Goal: Task Accomplishment & Management: Manage account settings

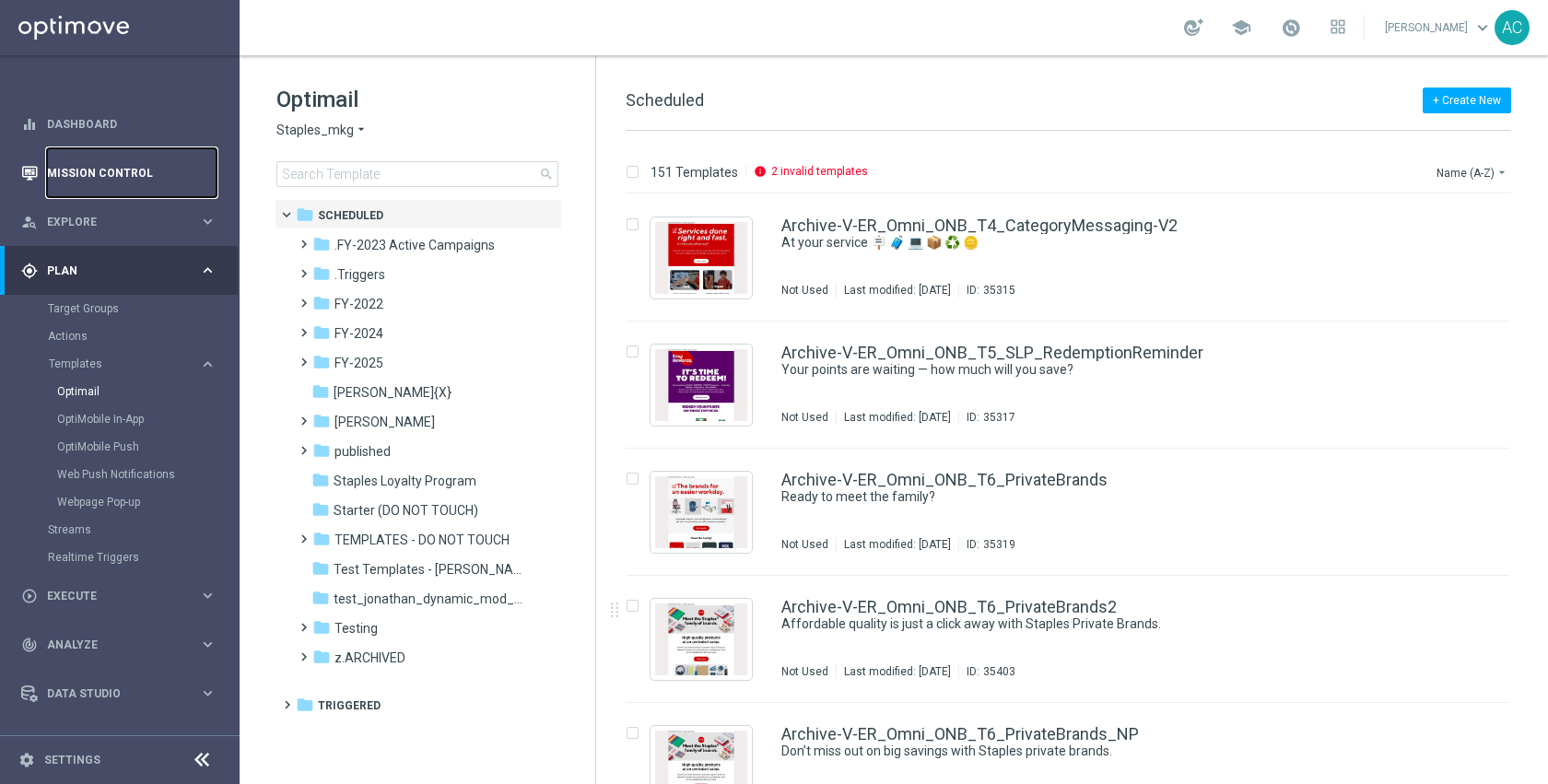
click at [87, 179] on link "Mission Control" at bounding box center [131, 172] width 169 height 49
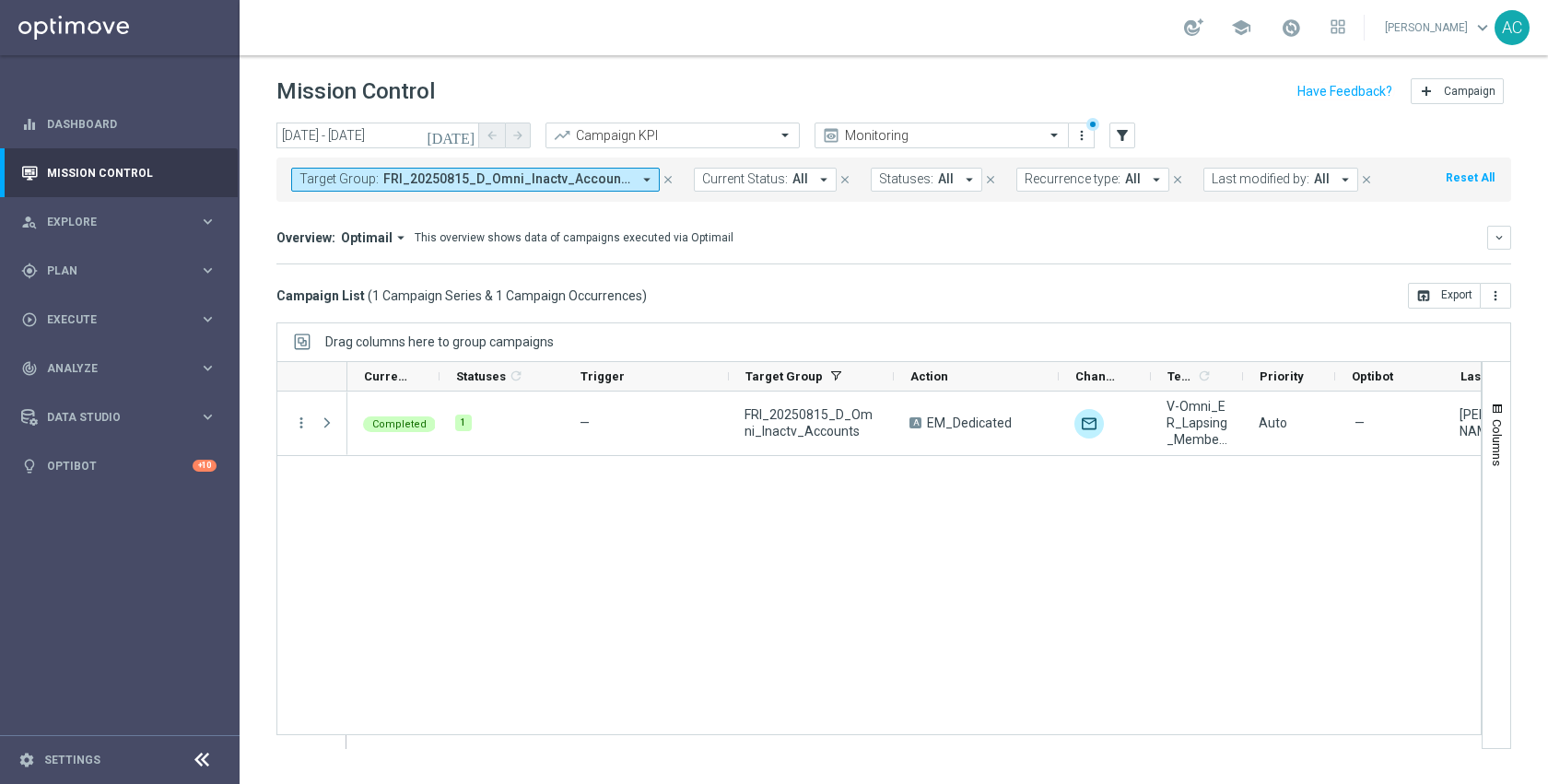
click at [445, 171] on span "FRI_20250815_D_Omni_Inactv_Accounts" at bounding box center [507, 179] width 248 height 15
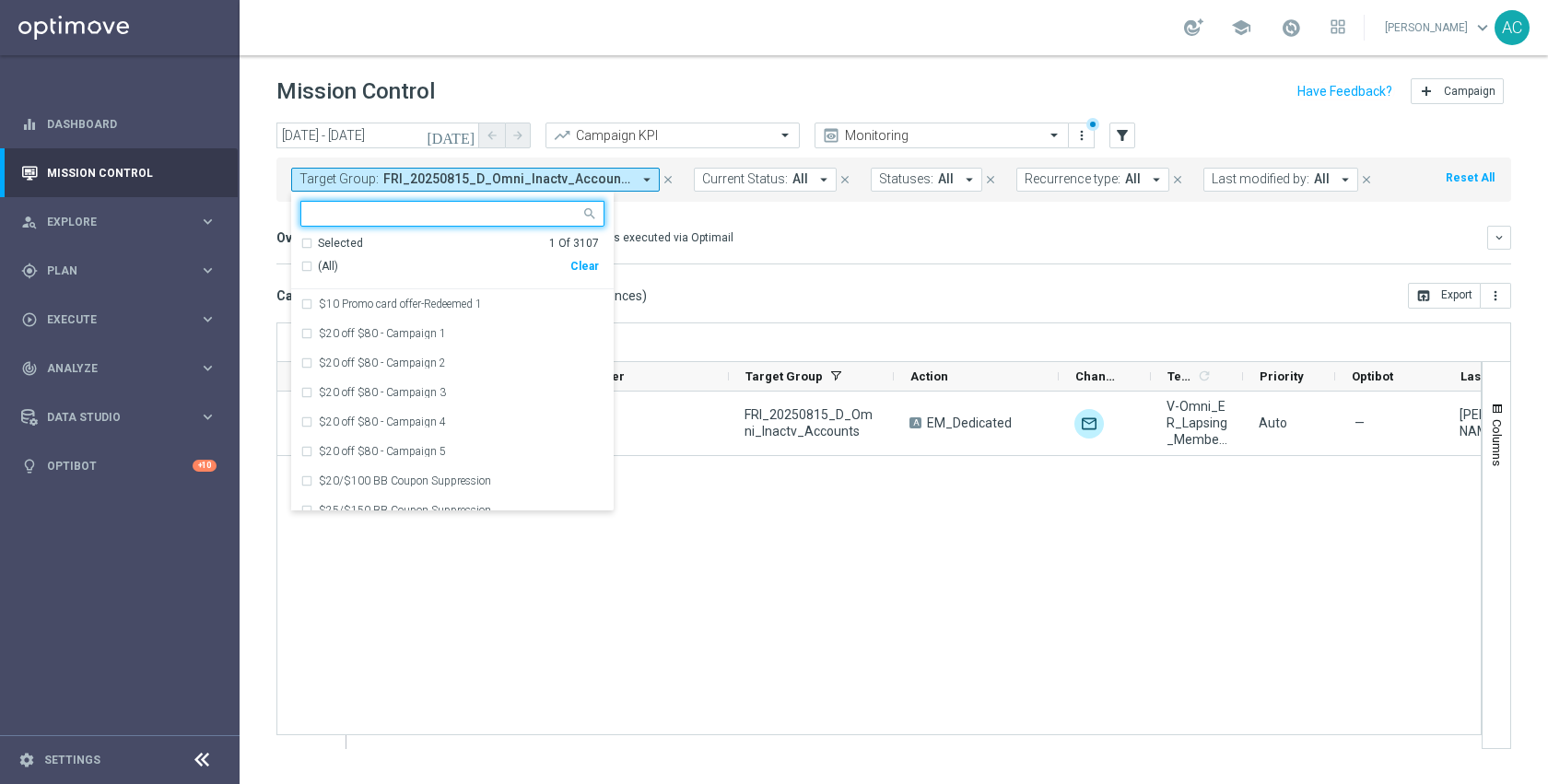
click at [0, 0] on div "Clear" at bounding box center [0, 0] width 0 height 0
click at [794, 226] on div "Overview: Optimail arrow_drop_down This overview shows data of campaigns execut…" at bounding box center [893, 237] width 1234 height 24
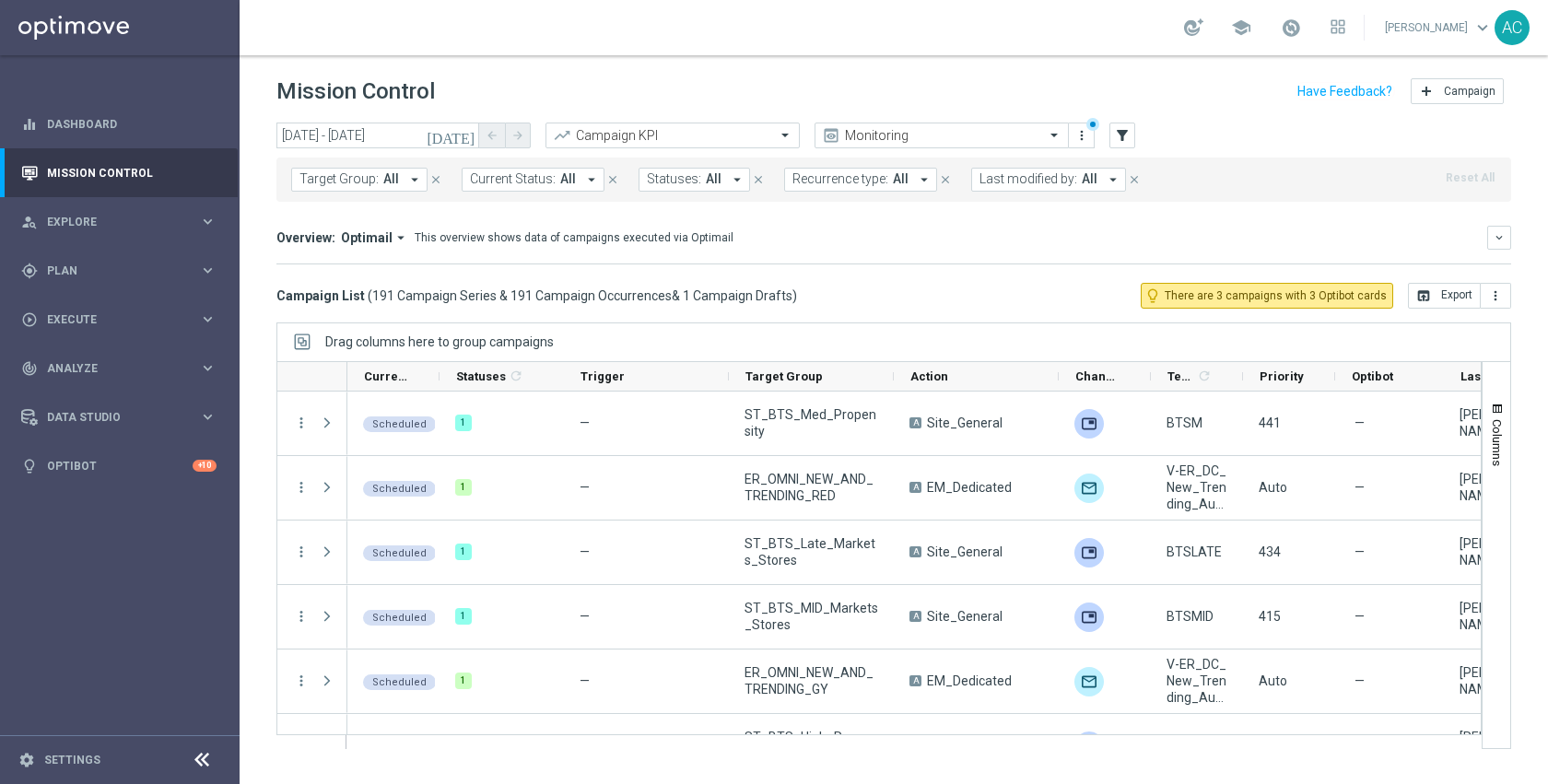
click at [468, 133] on icon "[DATE]" at bounding box center [451, 135] width 50 height 16
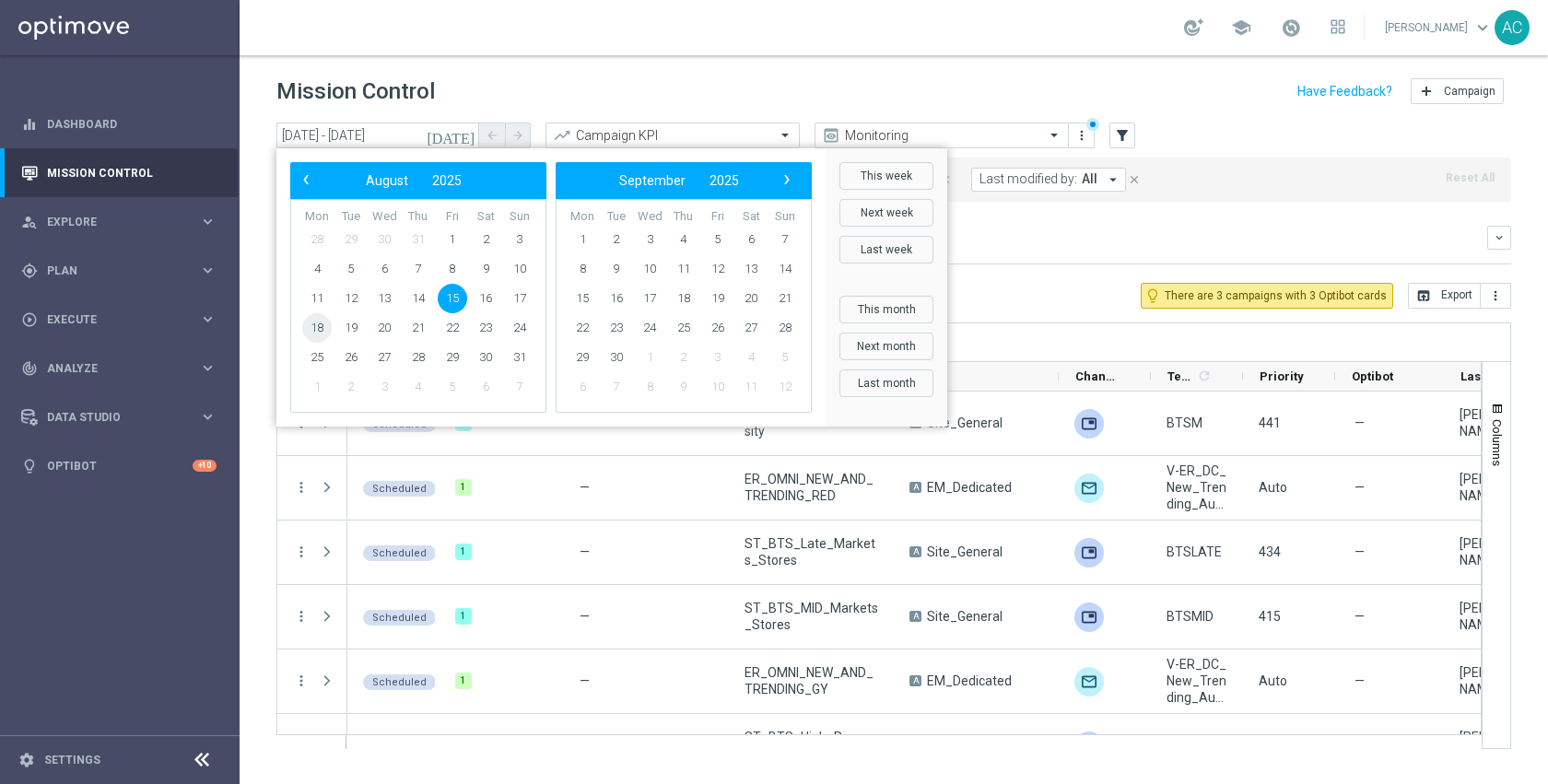
click at [323, 326] on span "18" at bounding box center [316, 328] width 30 height 30
type input "18 Aug 2025 - 18 Aug 2025"
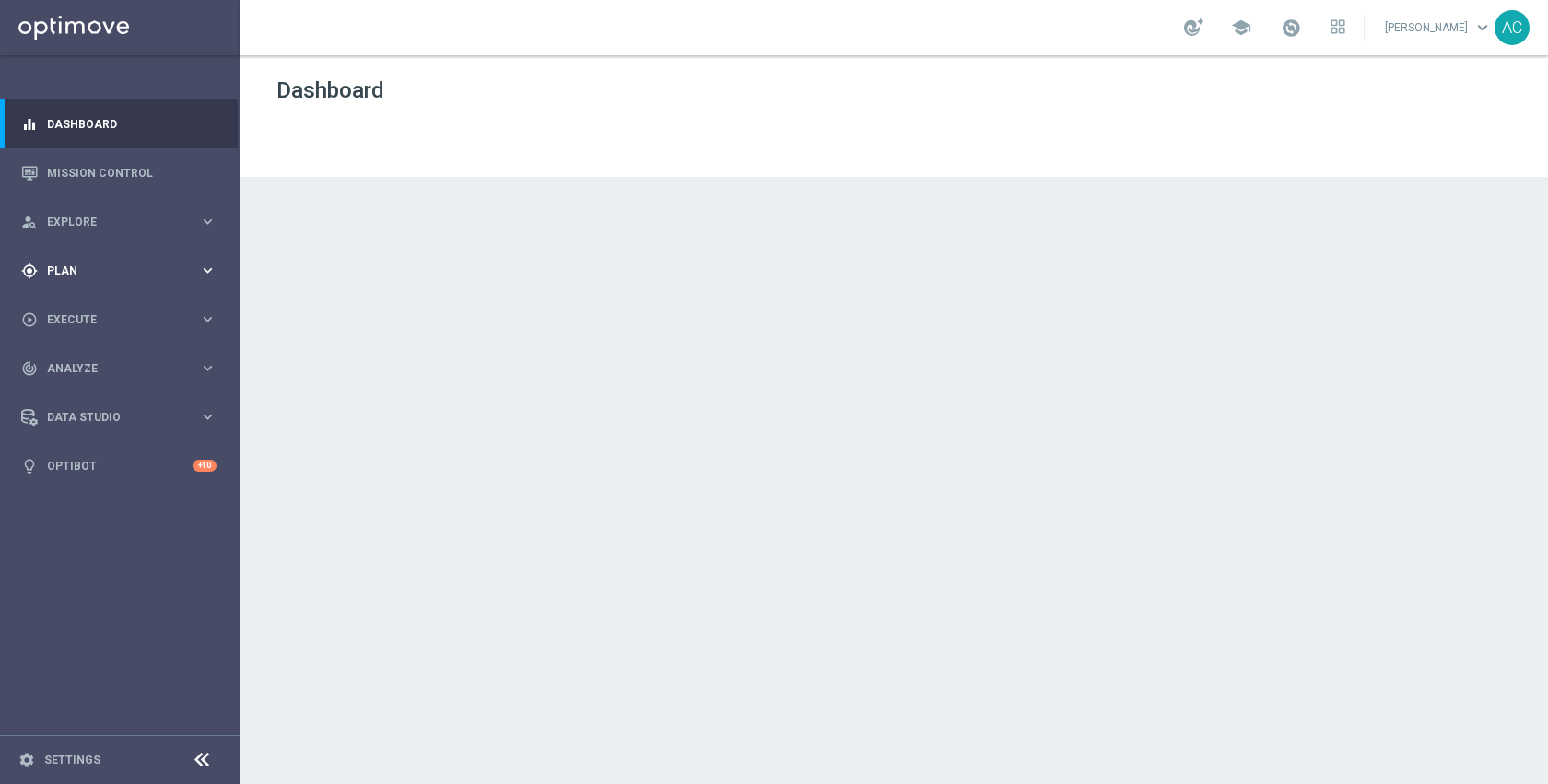
click at [112, 278] on div "gps_fixed Plan keyboard_arrow_right" at bounding box center [119, 270] width 238 height 49
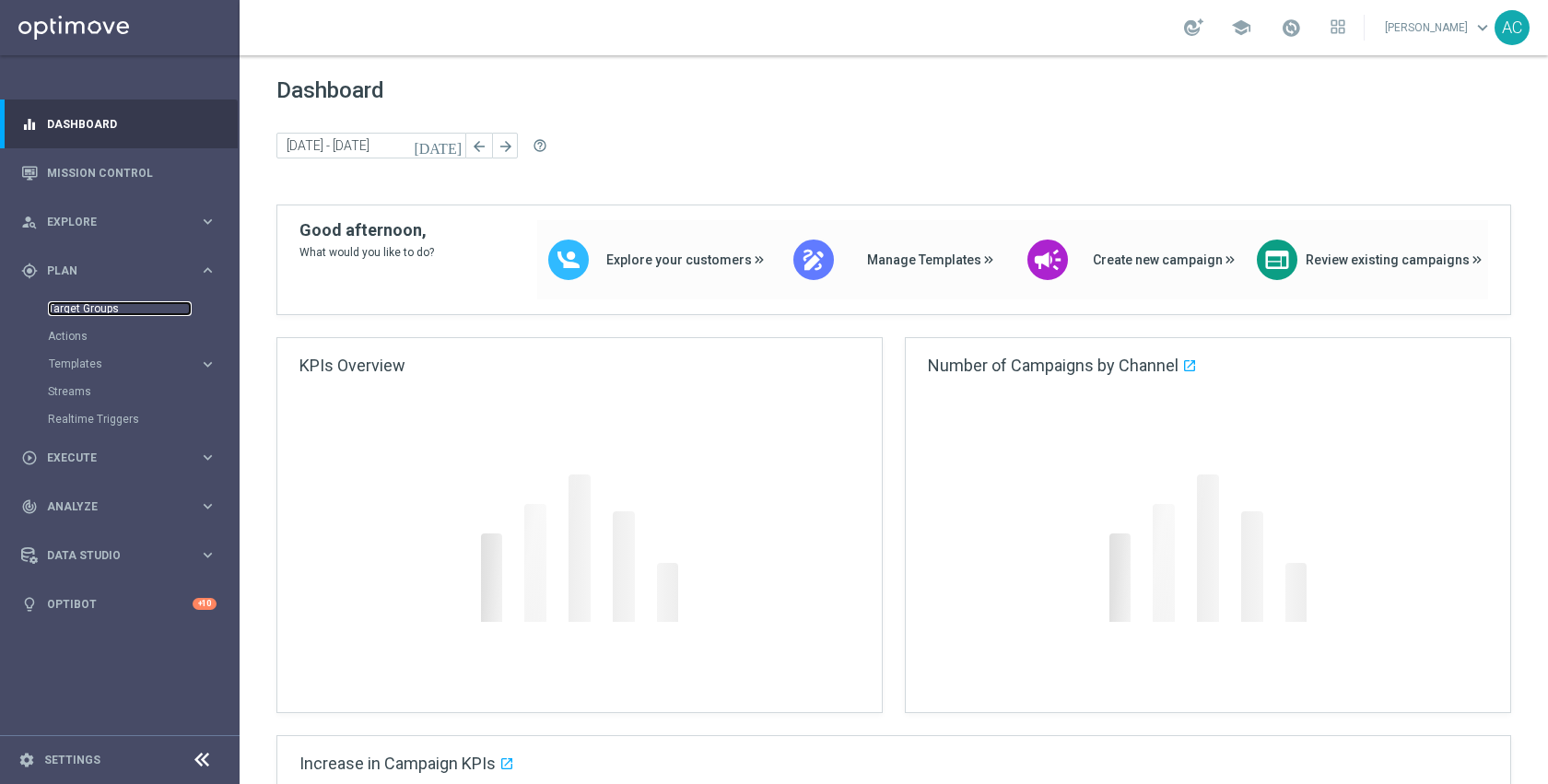
click at [88, 310] on link "Target Groups" at bounding box center [120, 308] width 143 height 14
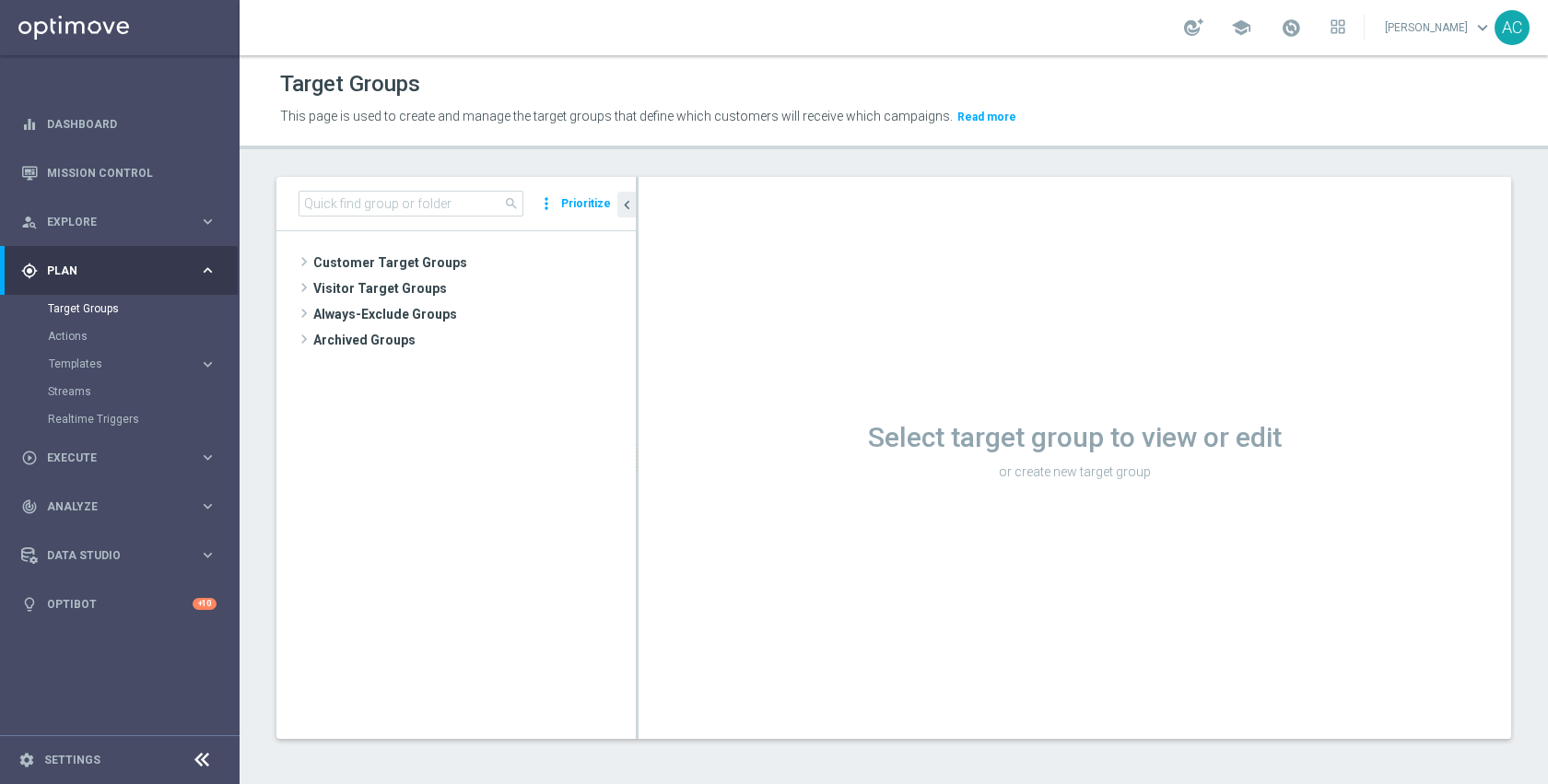
click at [391, 407] on tree-viewport "Customer Target Groups library_add create_new_folder" at bounding box center [456, 485] width 360 height 507
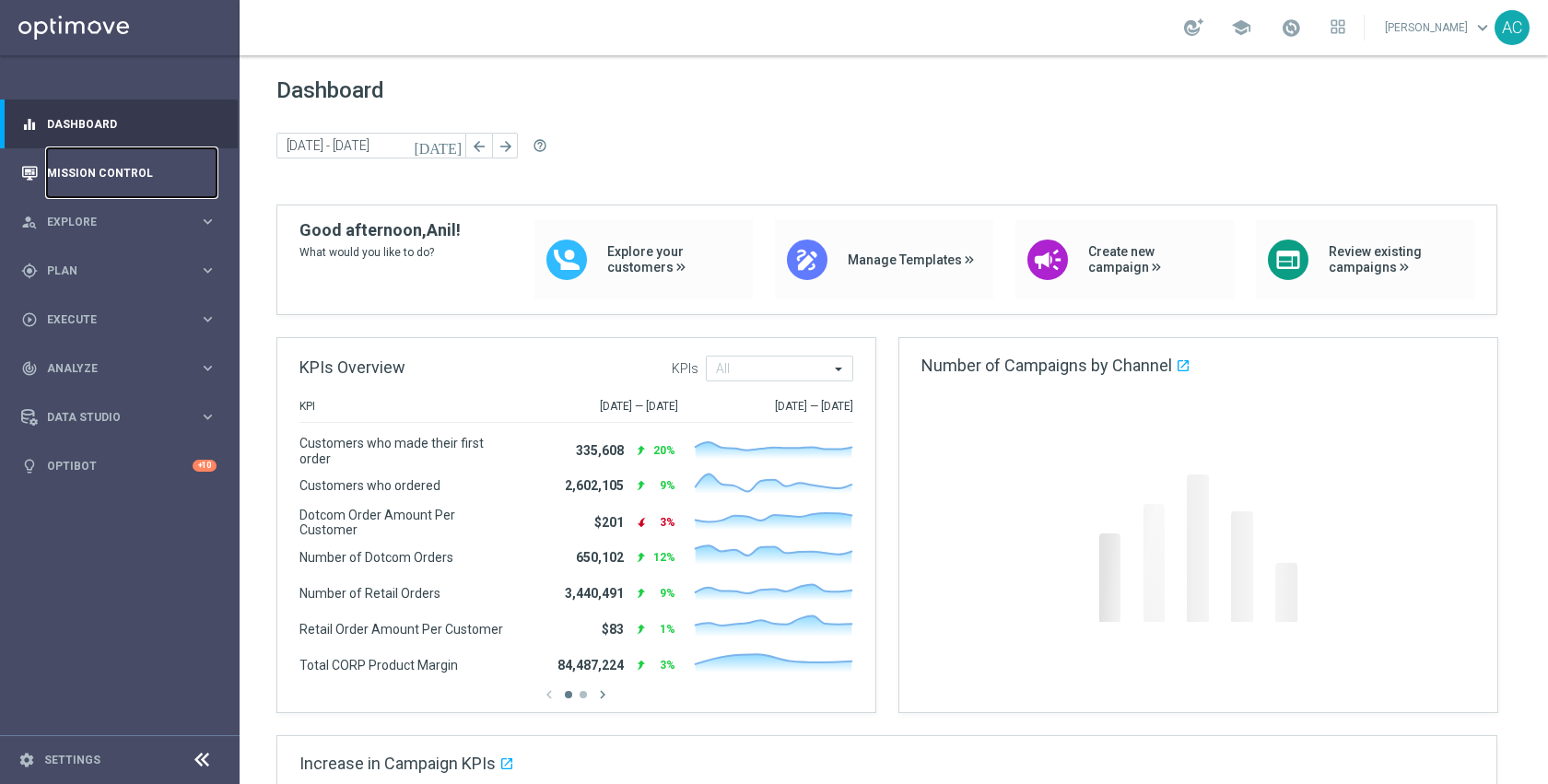
click at [120, 160] on link "Mission Control" at bounding box center [131, 172] width 169 height 49
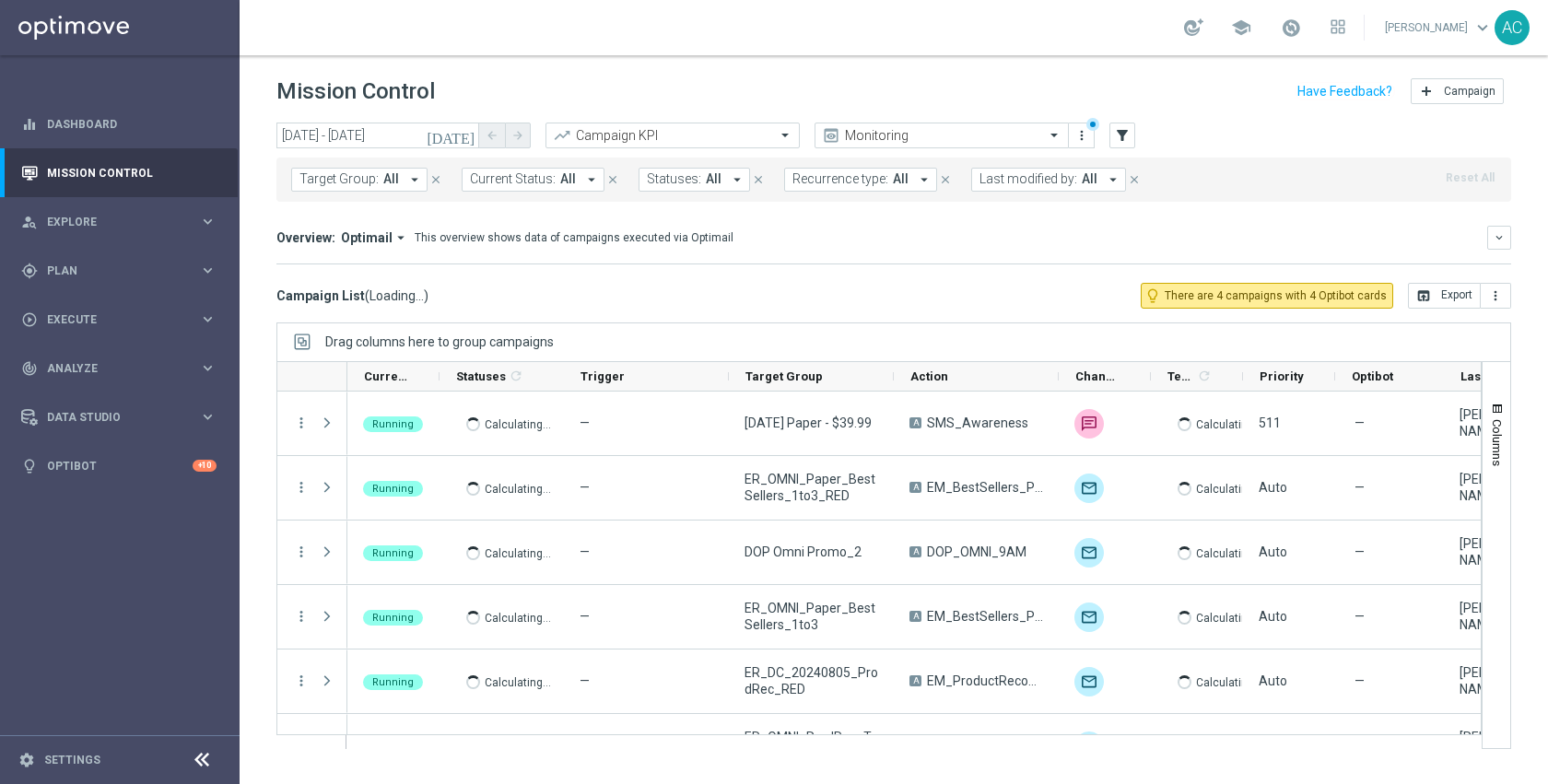
click at [336, 171] on span "Target Group:" at bounding box center [338, 179] width 79 height 15
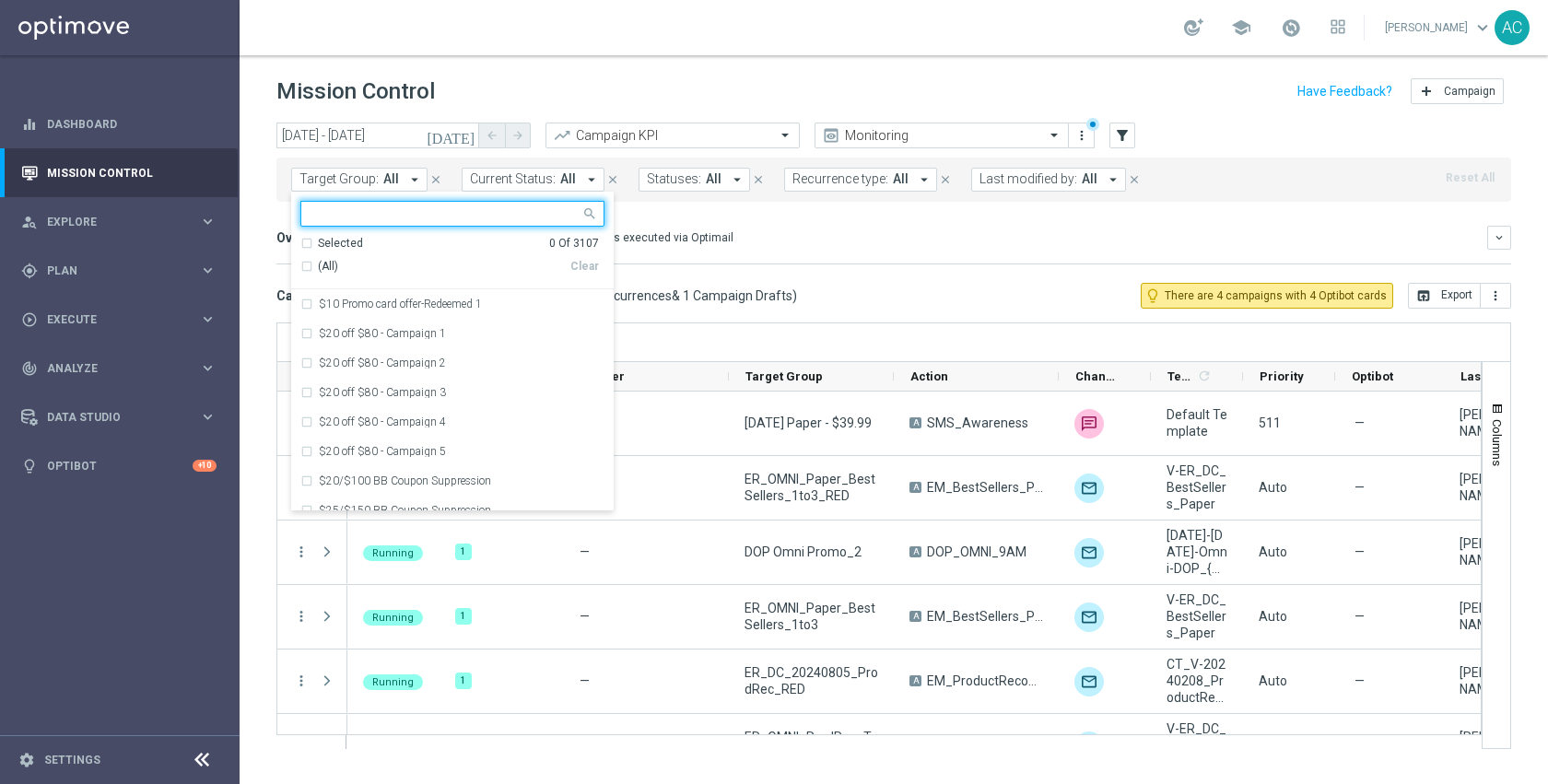
click at [349, 213] on input "text" at bounding box center [446, 214] width 270 height 15
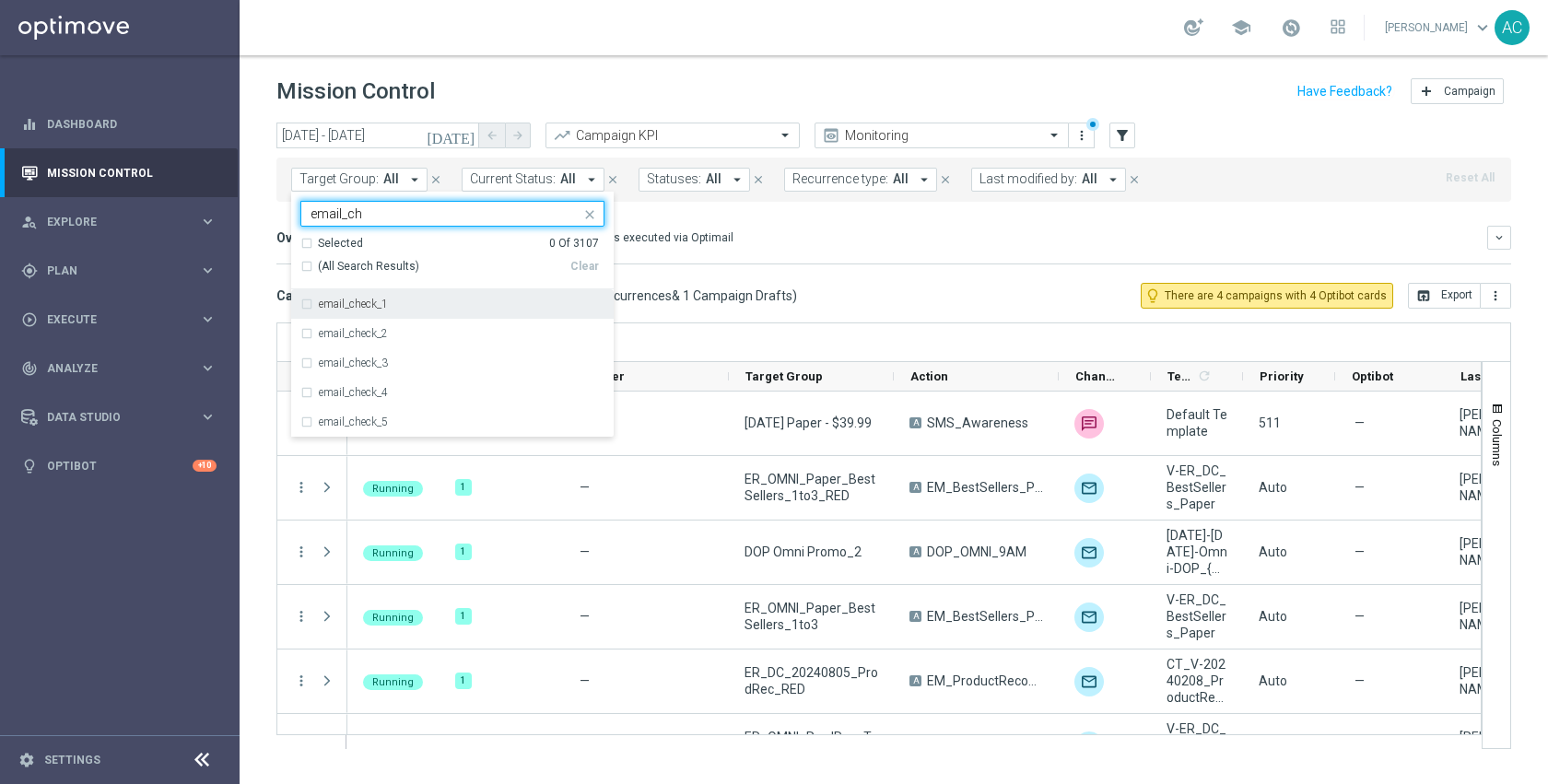
click at [462, 310] on div "email_check_1" at bounding box center [452, 304] width 304 height 30
type input "email_ch"
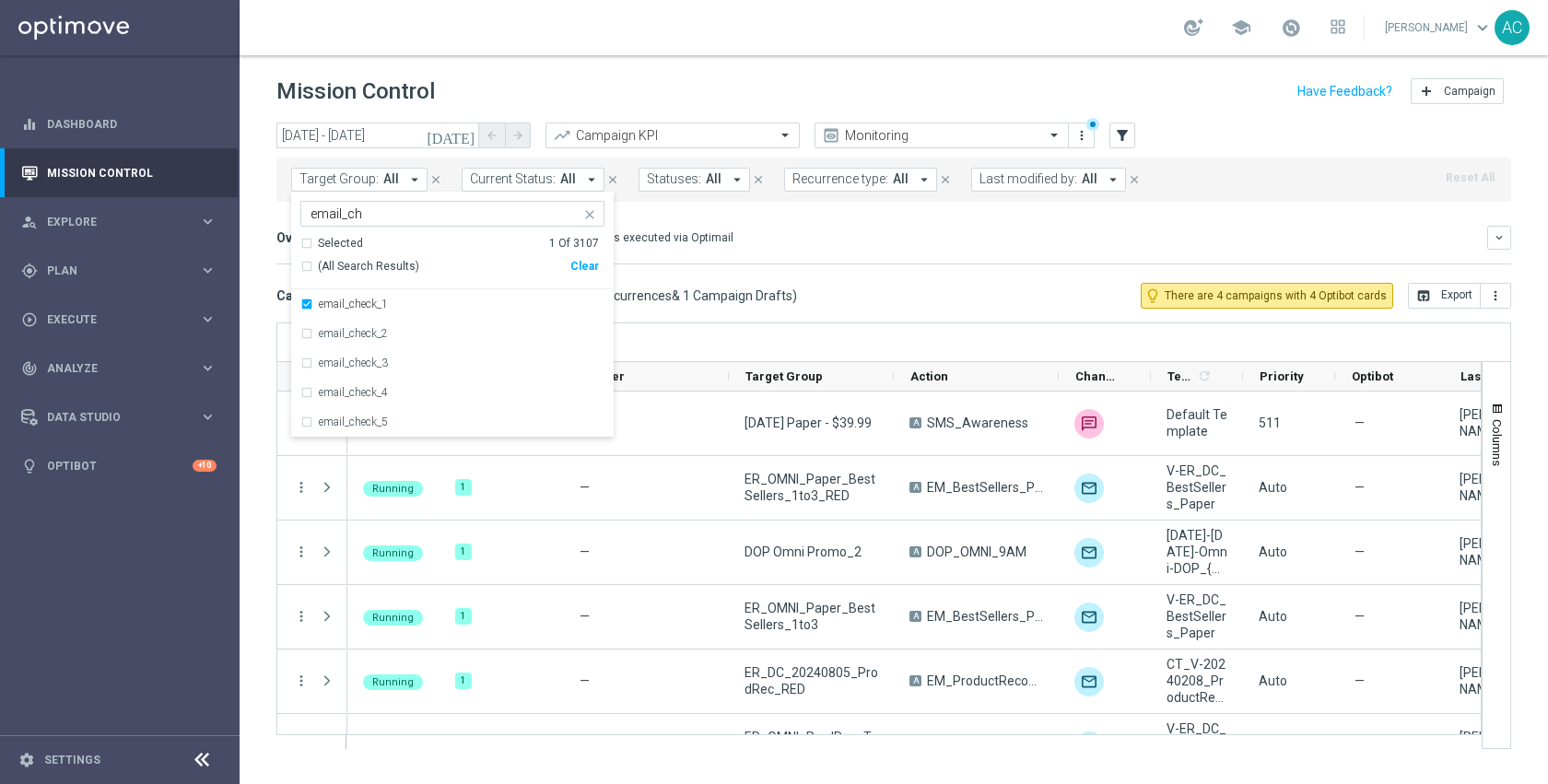
click at [878, 216] on mini-dashboard "Overview: Optimail arrow_drop_down This overview shows data of campaigns execut…" at bounding box center [893, 242] width 1234 height 81
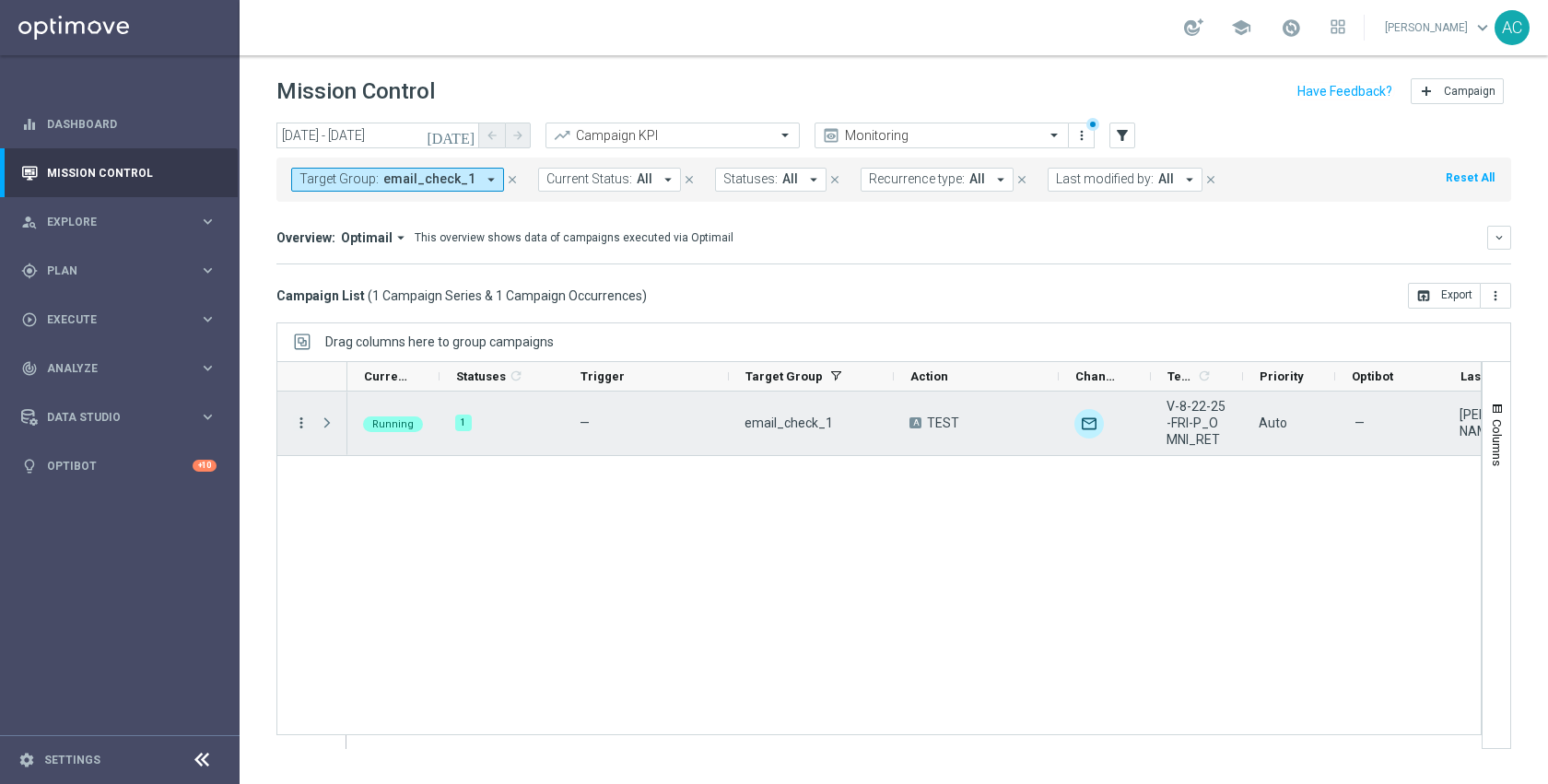
click at [297, 424] on icon "more_vert" at bounding box center [300, 423] width 16 height 16
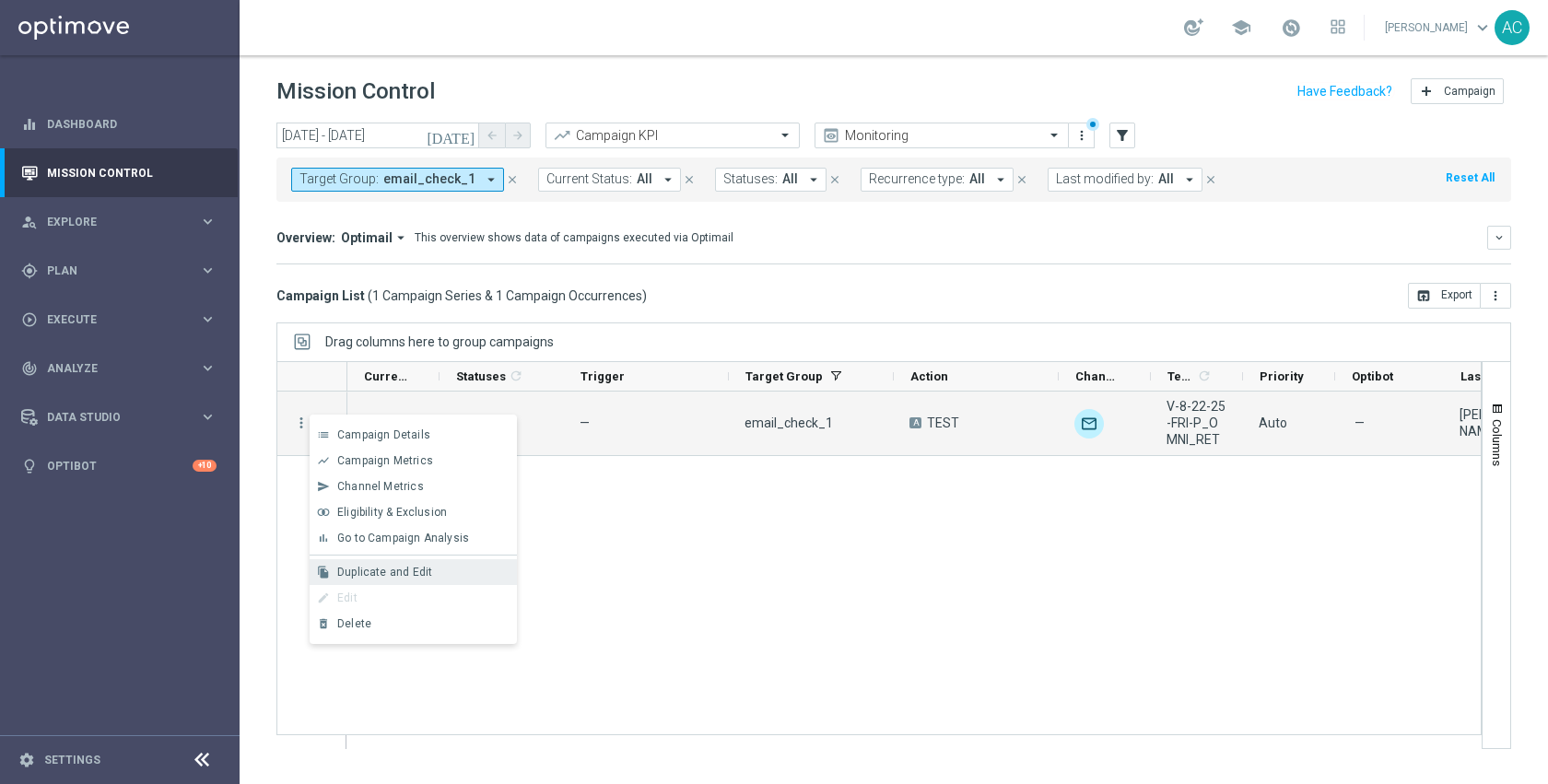
click at [409, 569] on span "Duplicate and Edit" at bounding box center [384, 572] width 95 height 12
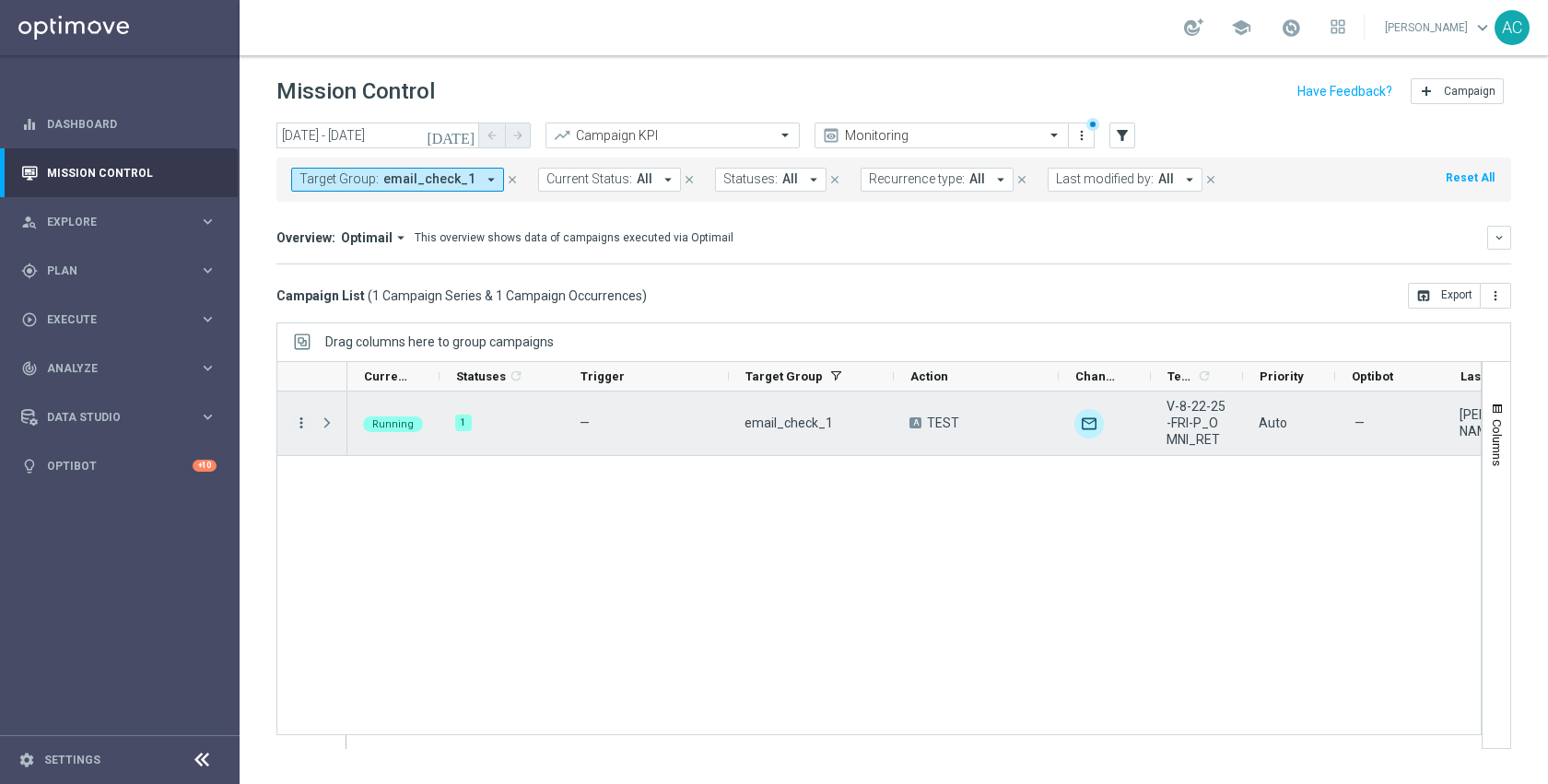
click at [300, 421] on icon "more_vert" at bounding box center [300, 423] width 16 height 16
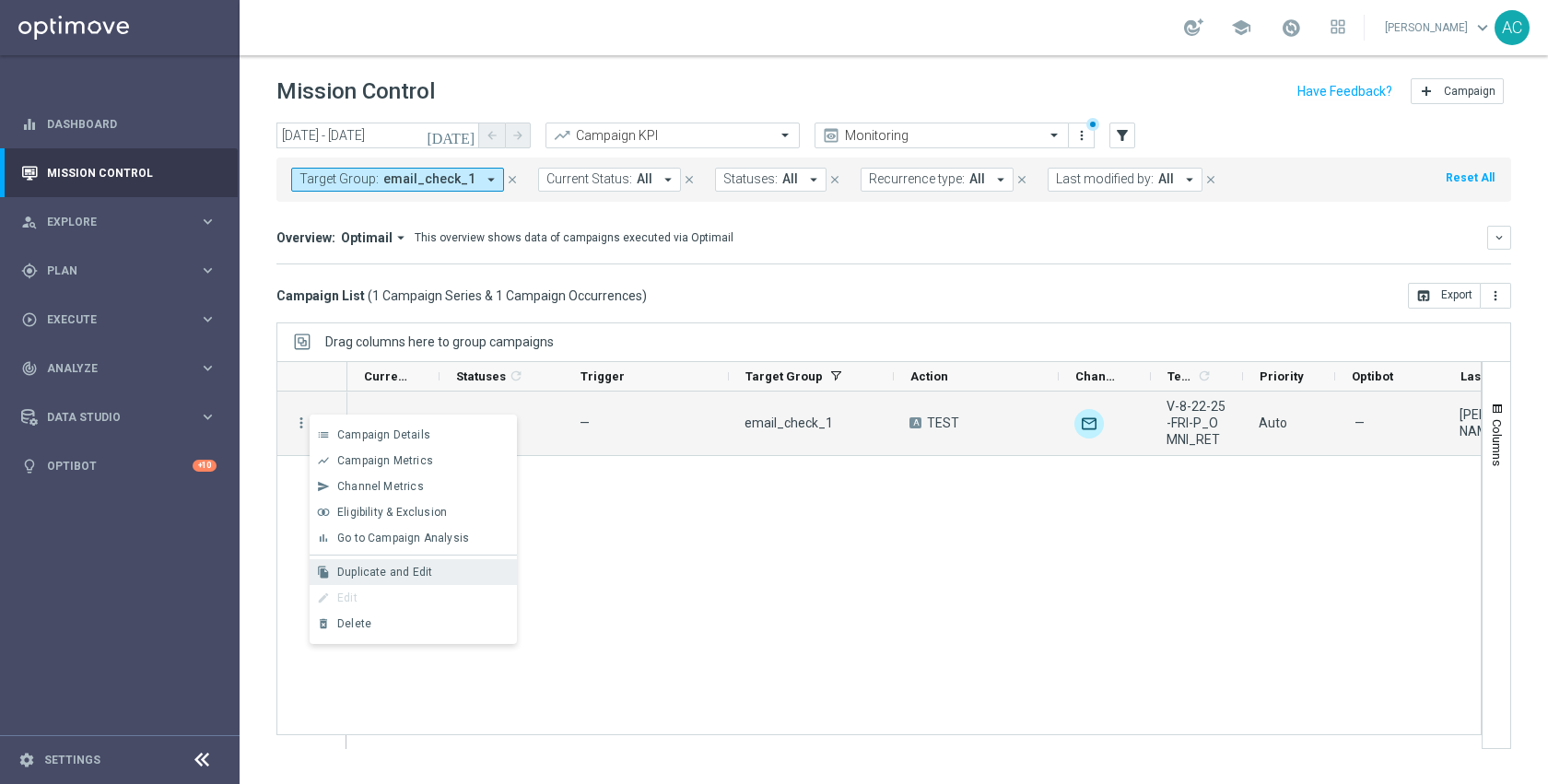
click at [383, 568] on span "Duplicate and Edit" at bounding box center [384, 572] width 95 height 12
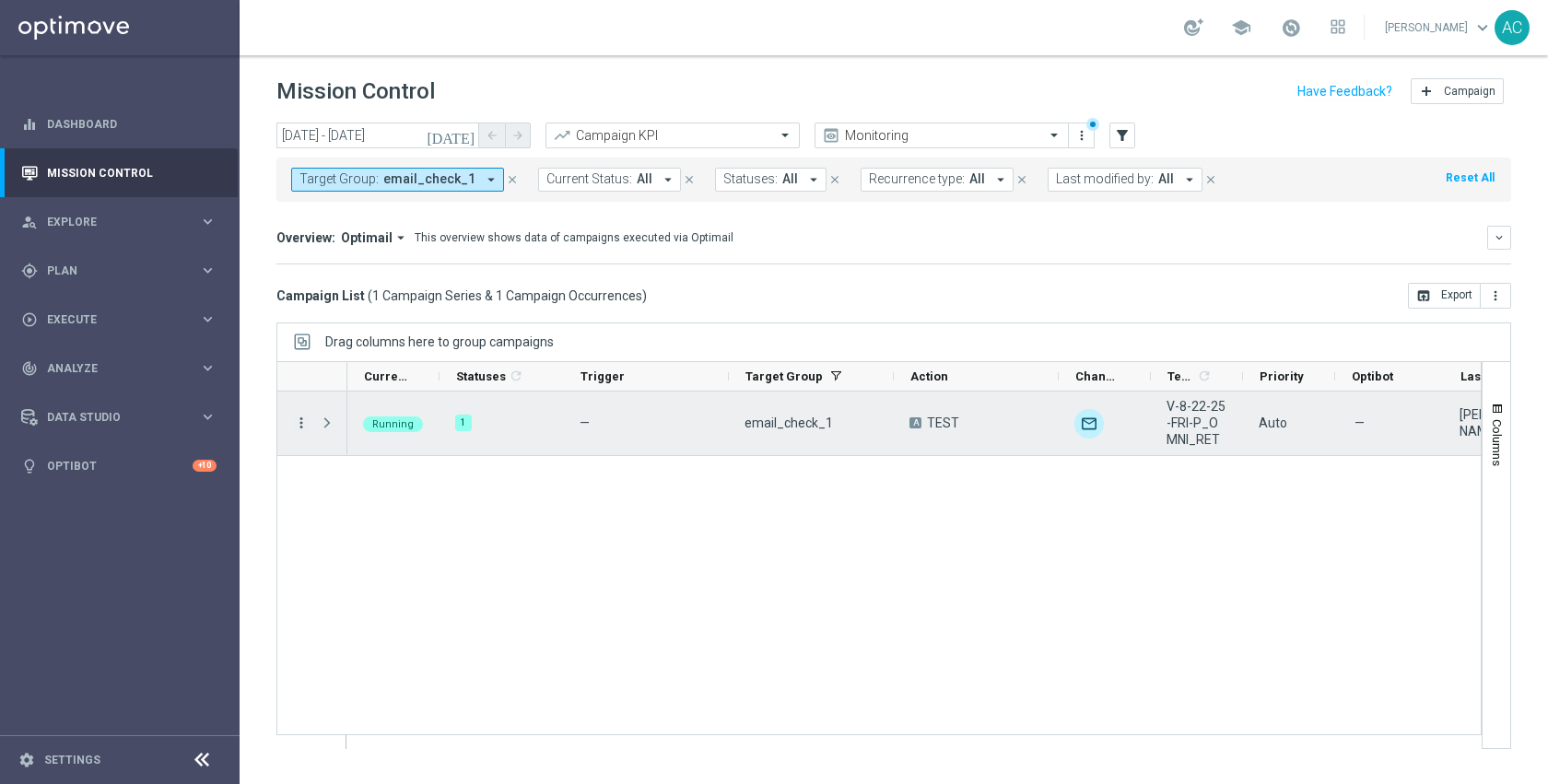
click at [300, 422] on icon "more_vert" at bounding box center [300, 423] width 16 height 16
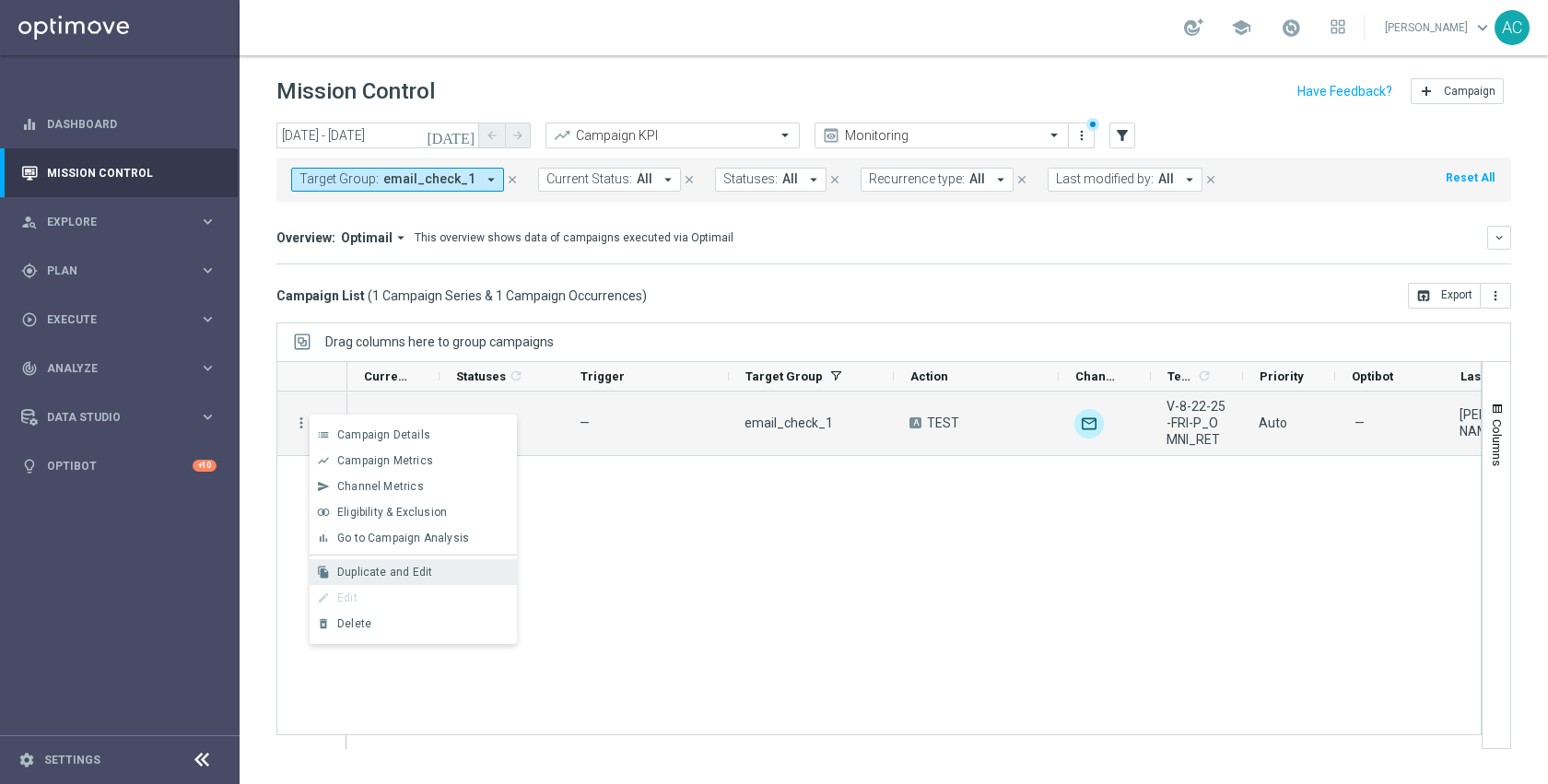
click at [412, 563] on div "file_copy Duplicate and Edit" at bounding box center [413, 572] width 207 height 26
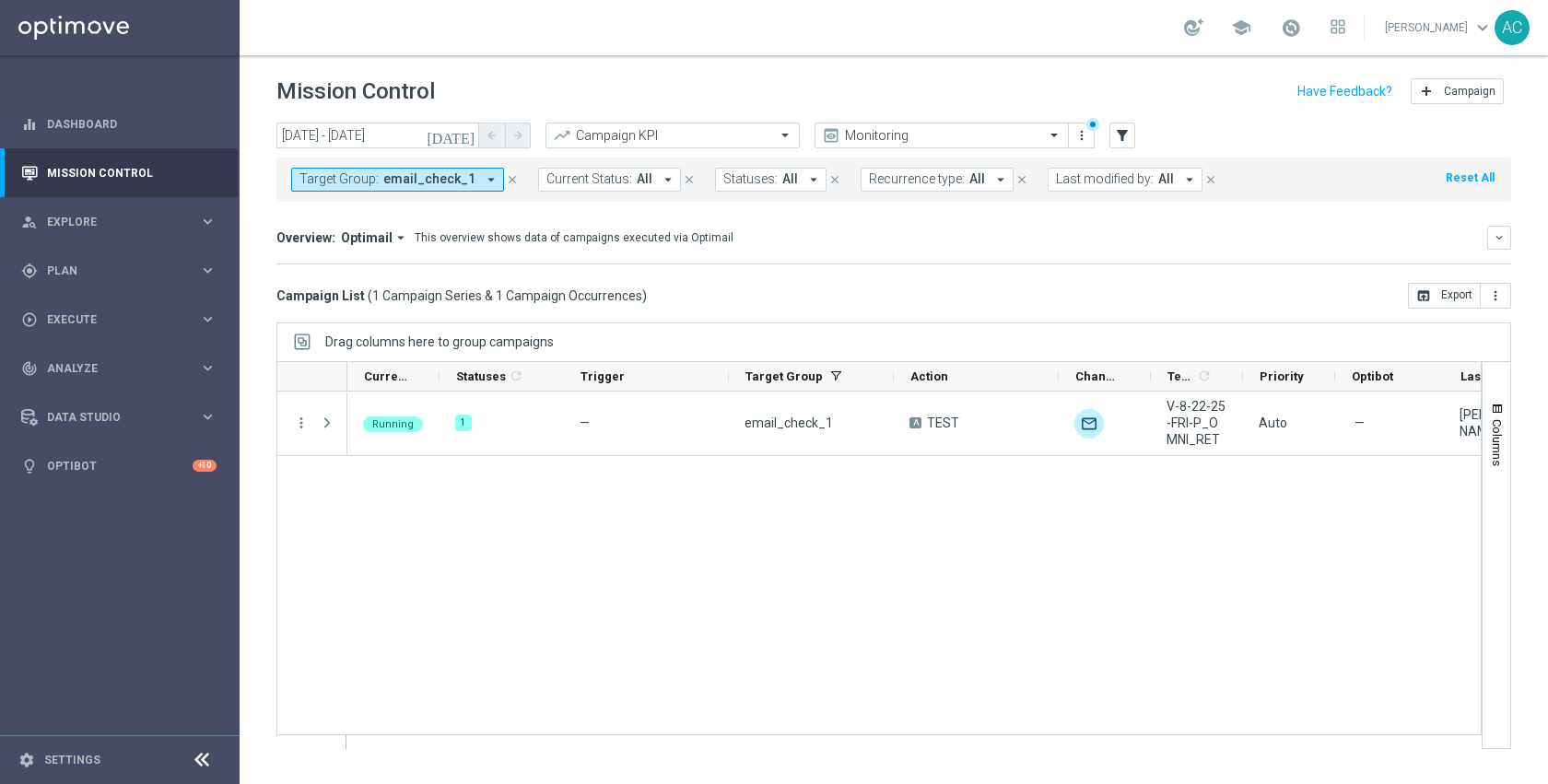
click at [448, 173] on span "email_check_1" at bounding box center [429, 179] width 92 height 15
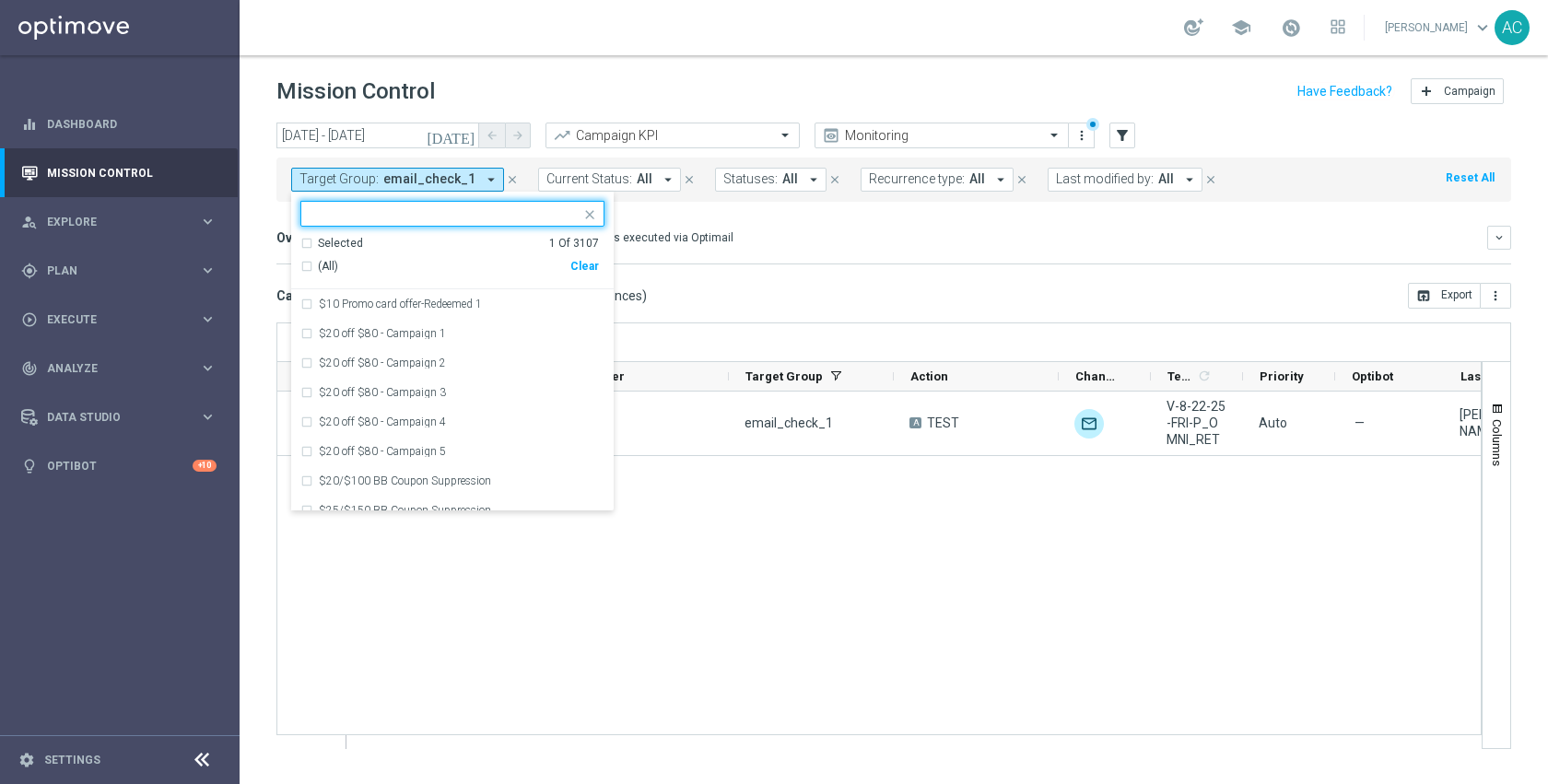
click at [470, 210] on input "text" at bounding box center [446, 214] width 270 height 15
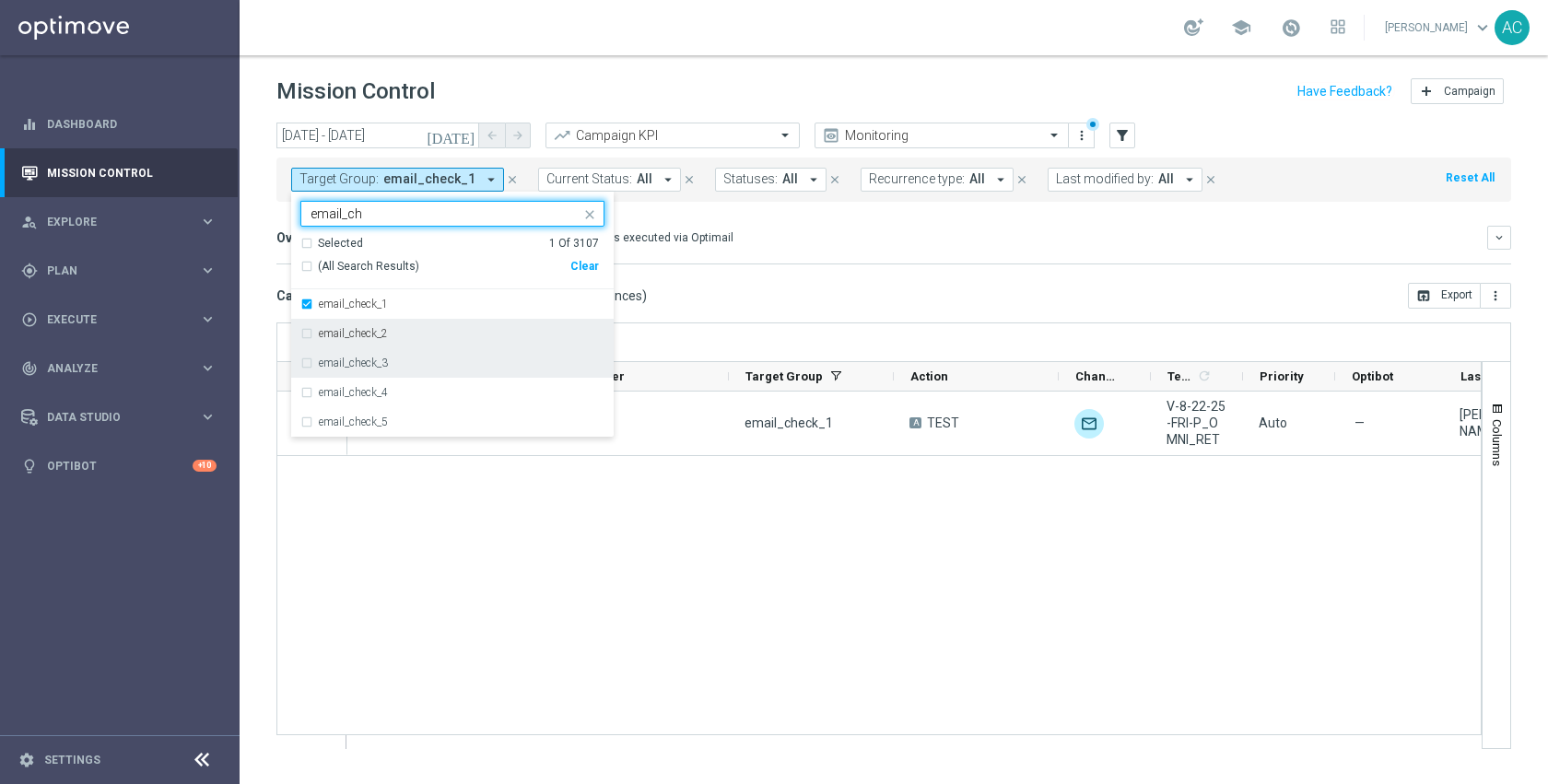
click at [450, 338] on div "email_check_2" at bounding box center [461, 334] width 286 height 11
type input "email_ch"
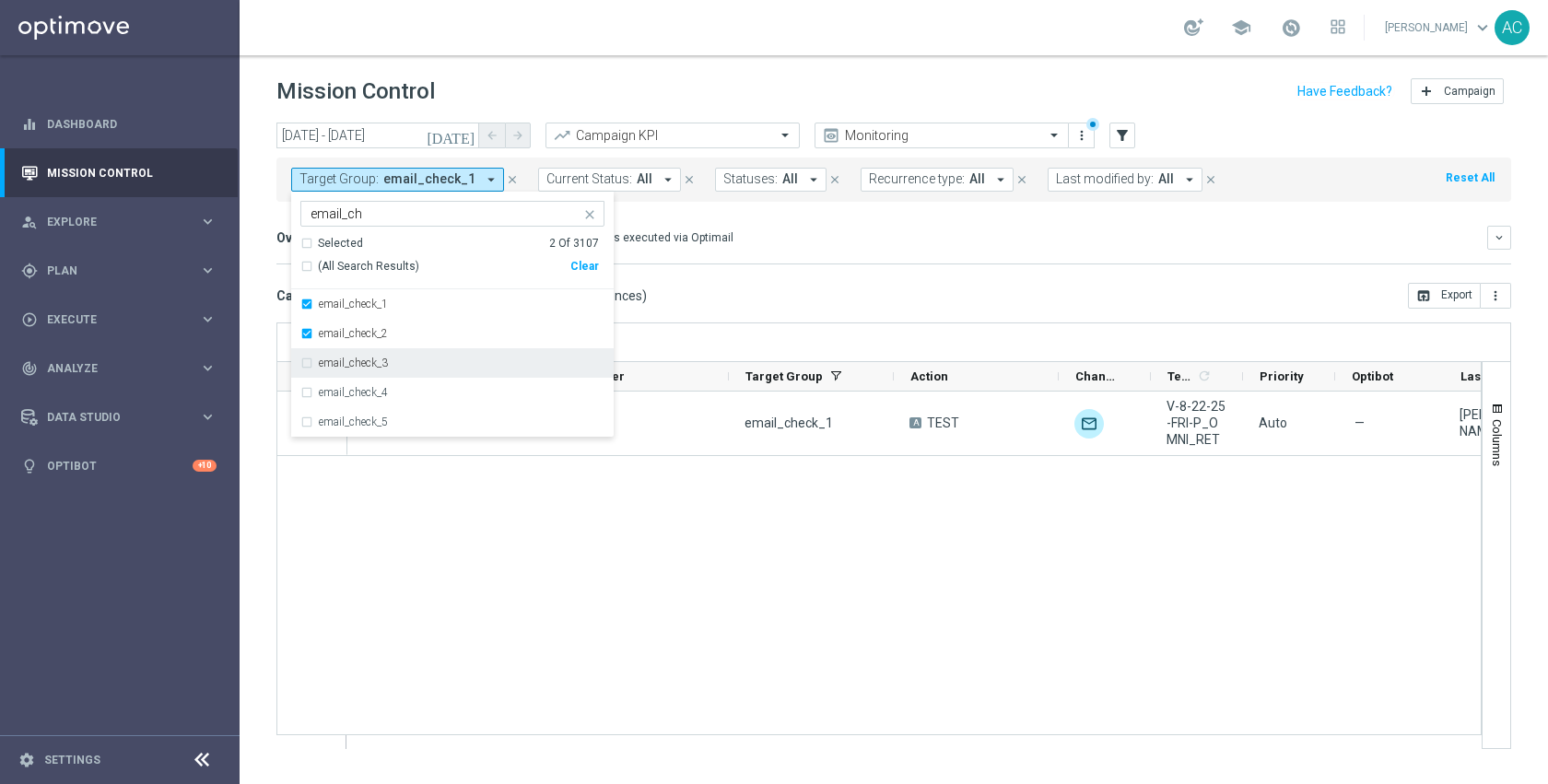
click at [446, 367] on div "email_check_3" at bounding box center [461, 363] width 286 height 11
click at [439, 396] on div "email_check_4" at bounding box center [461, 393] width 286 height 11
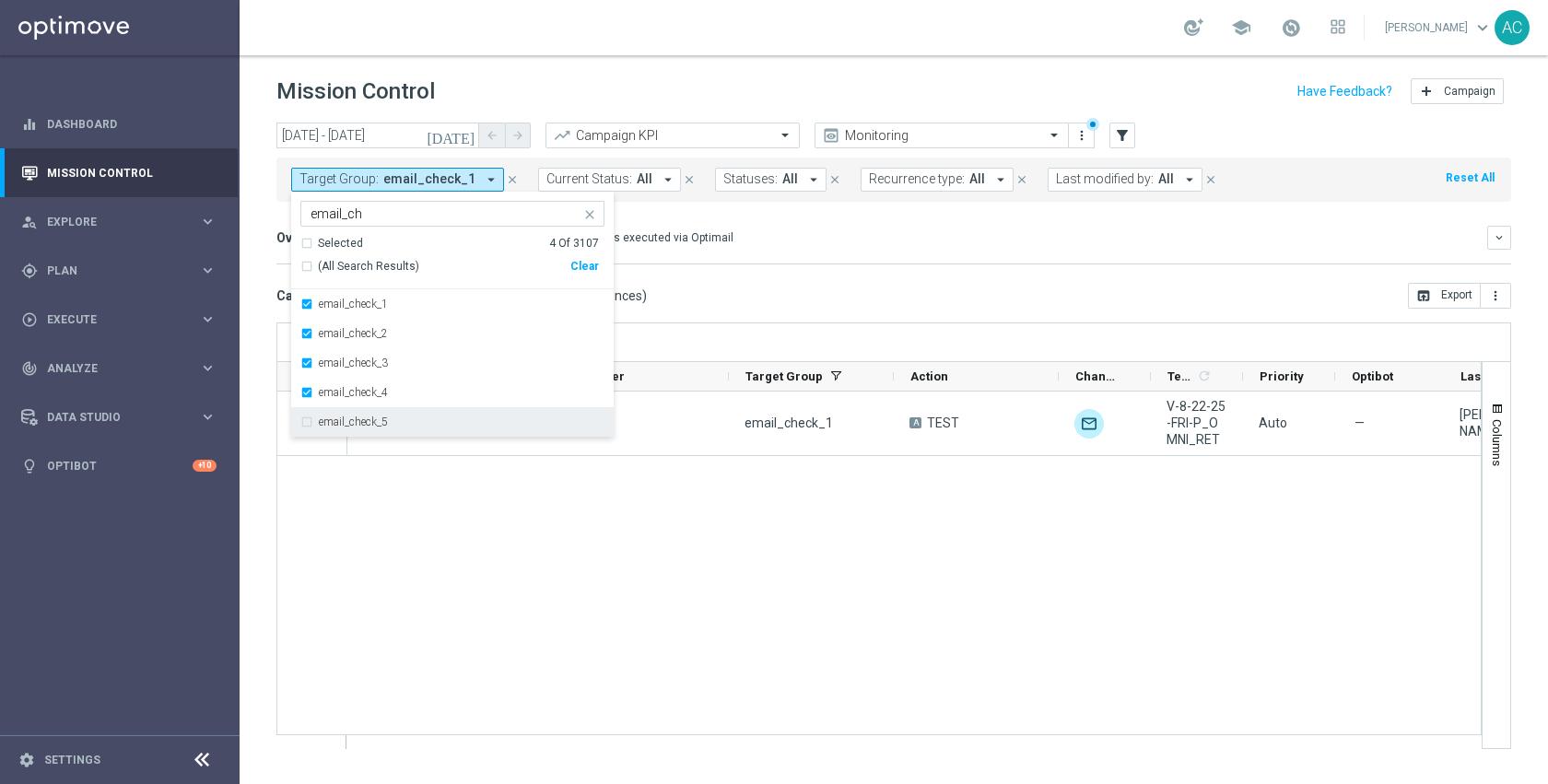
click at [432, 425] on div "email_check_5" at bounding box center [461, 423] width 286 height 11
click at [935, 250] on div "Overview: Optimail arrow_drop_down This overview shows data of campaigns execut…" at bounding box center [893, 245] width 1234 height 38
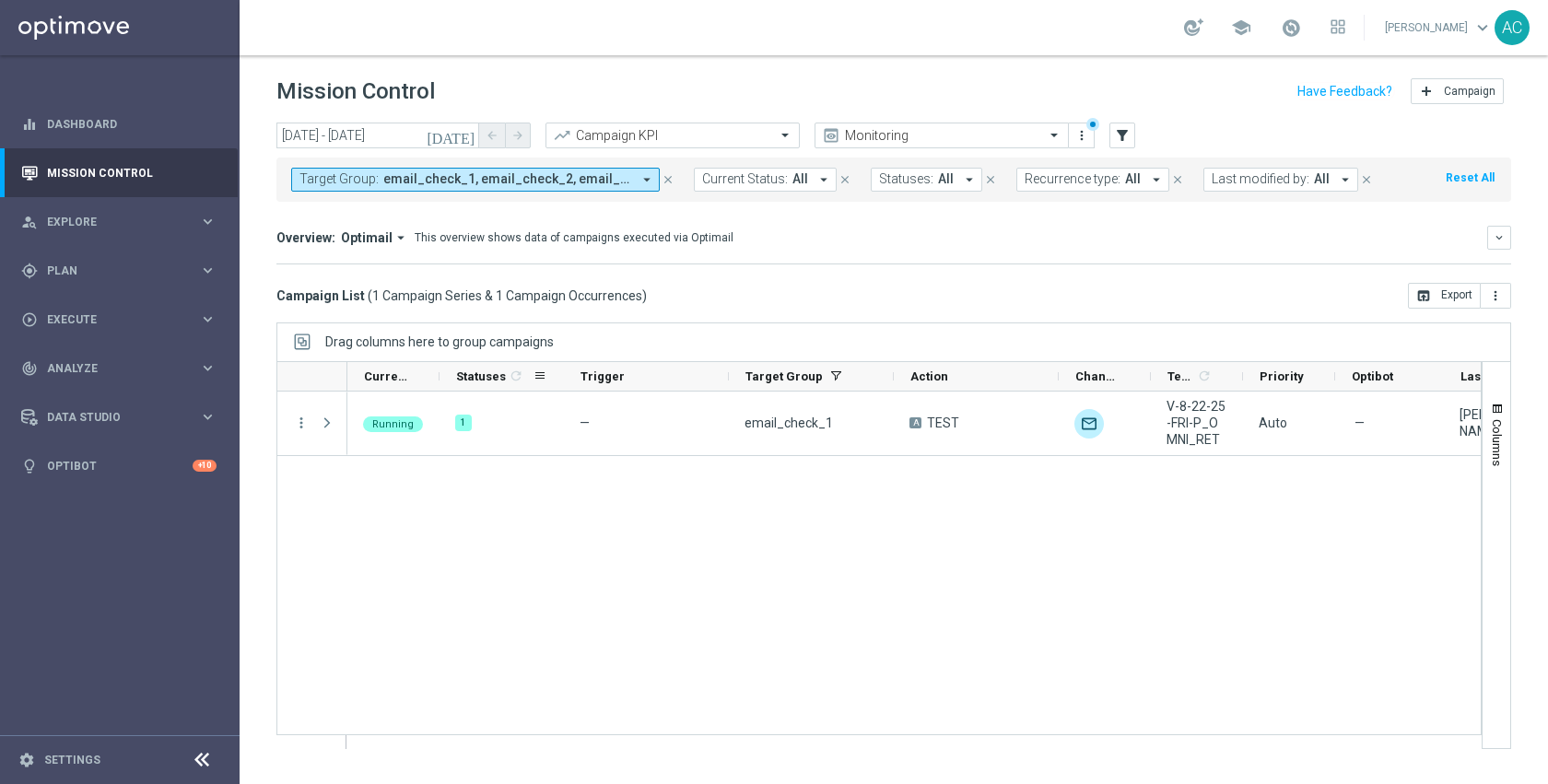
click at [512, 375] on icon "refresh" at bounding box center [515, 375] width 14 height 14
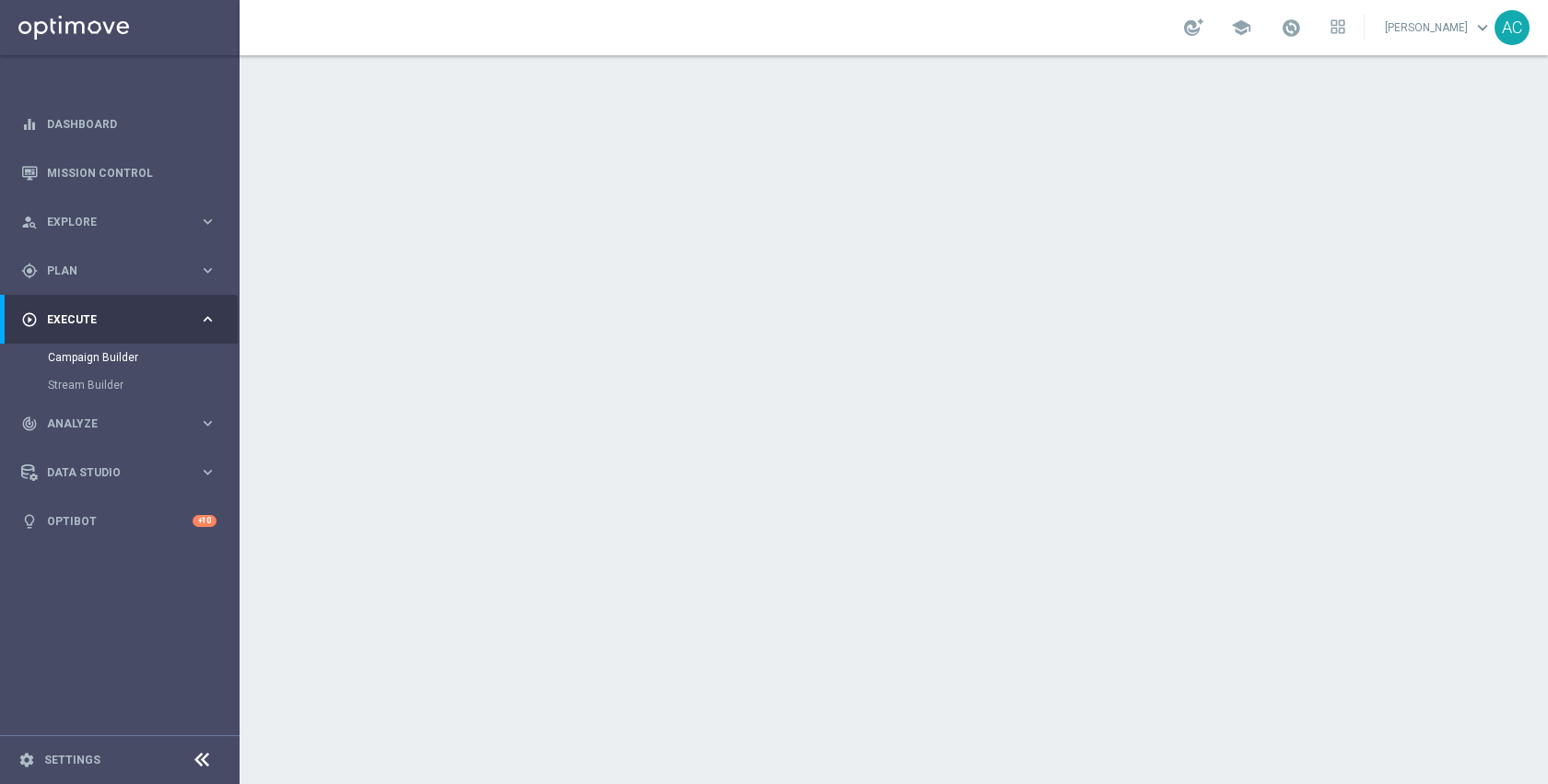
click at [730, 203] on div "done Target Group keyboard_arrow_down" at bounding box center [896, 201] width 1029 height 35
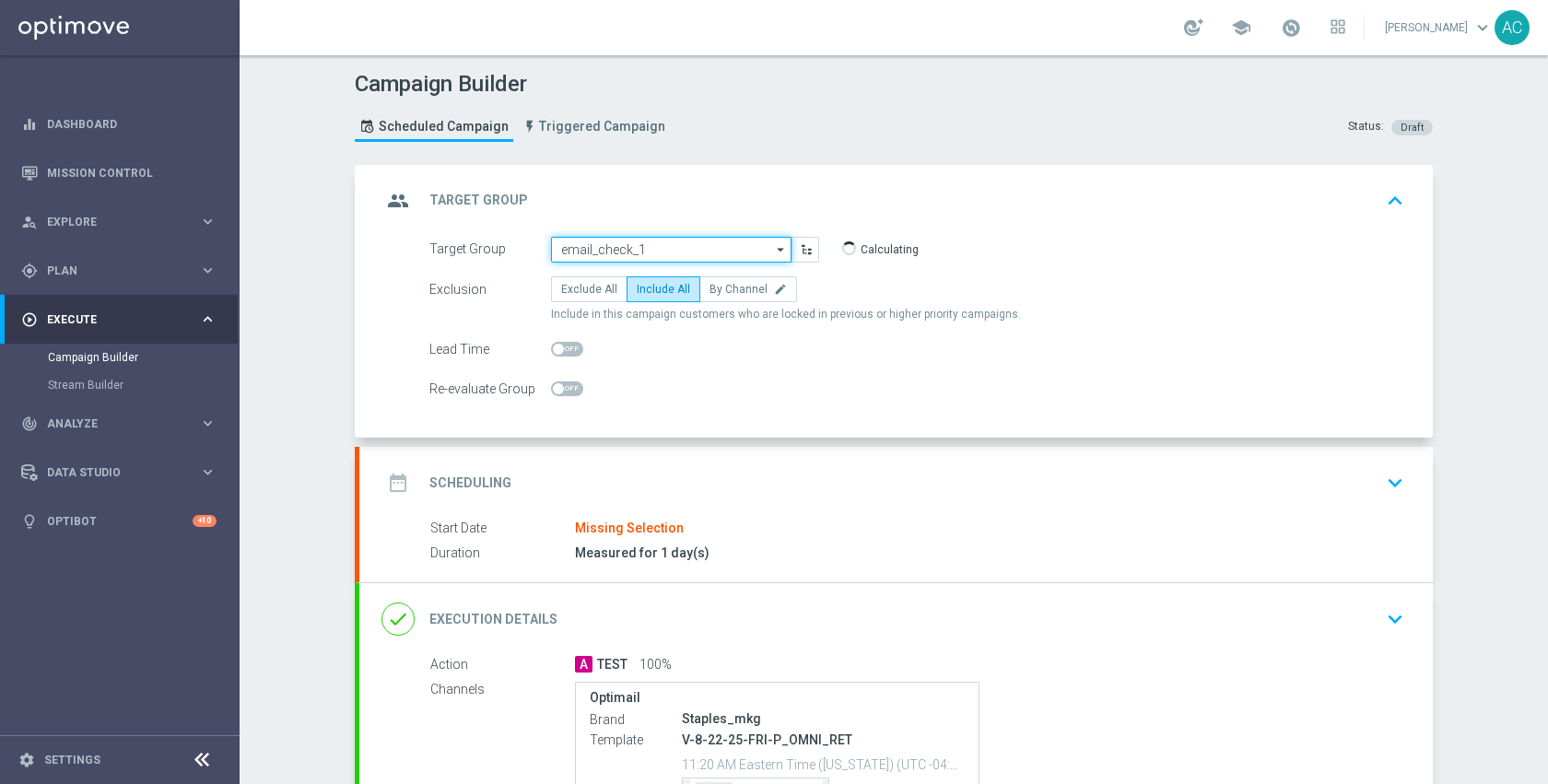
click at [696, 249] on input "email_check_1" at bounding box center [670, 250] width 240 height 26
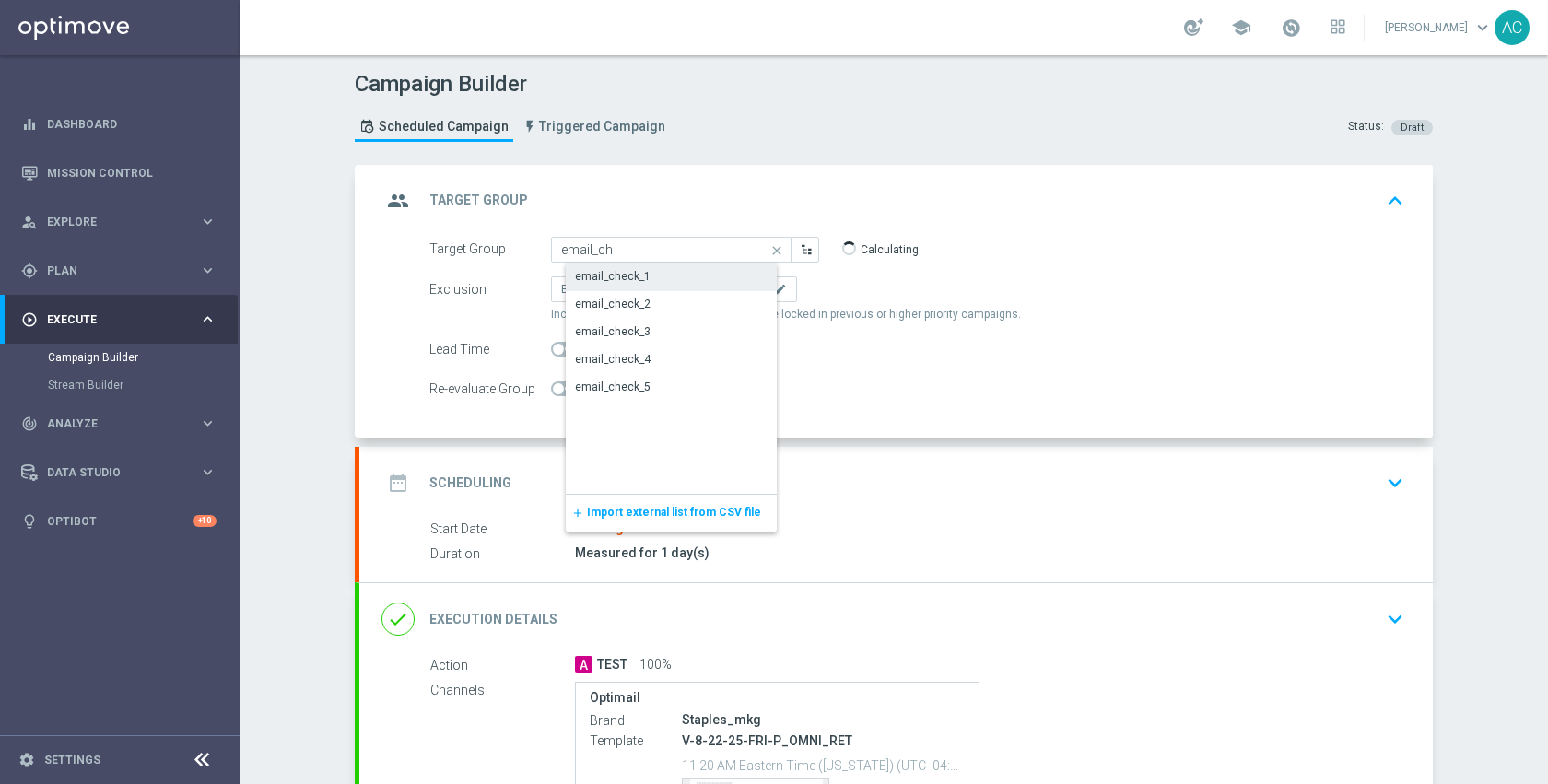
click at [687, 307] on div "email_check_2" at bounding box center [686, 303] width 240 height 26
type input "email_check_2"
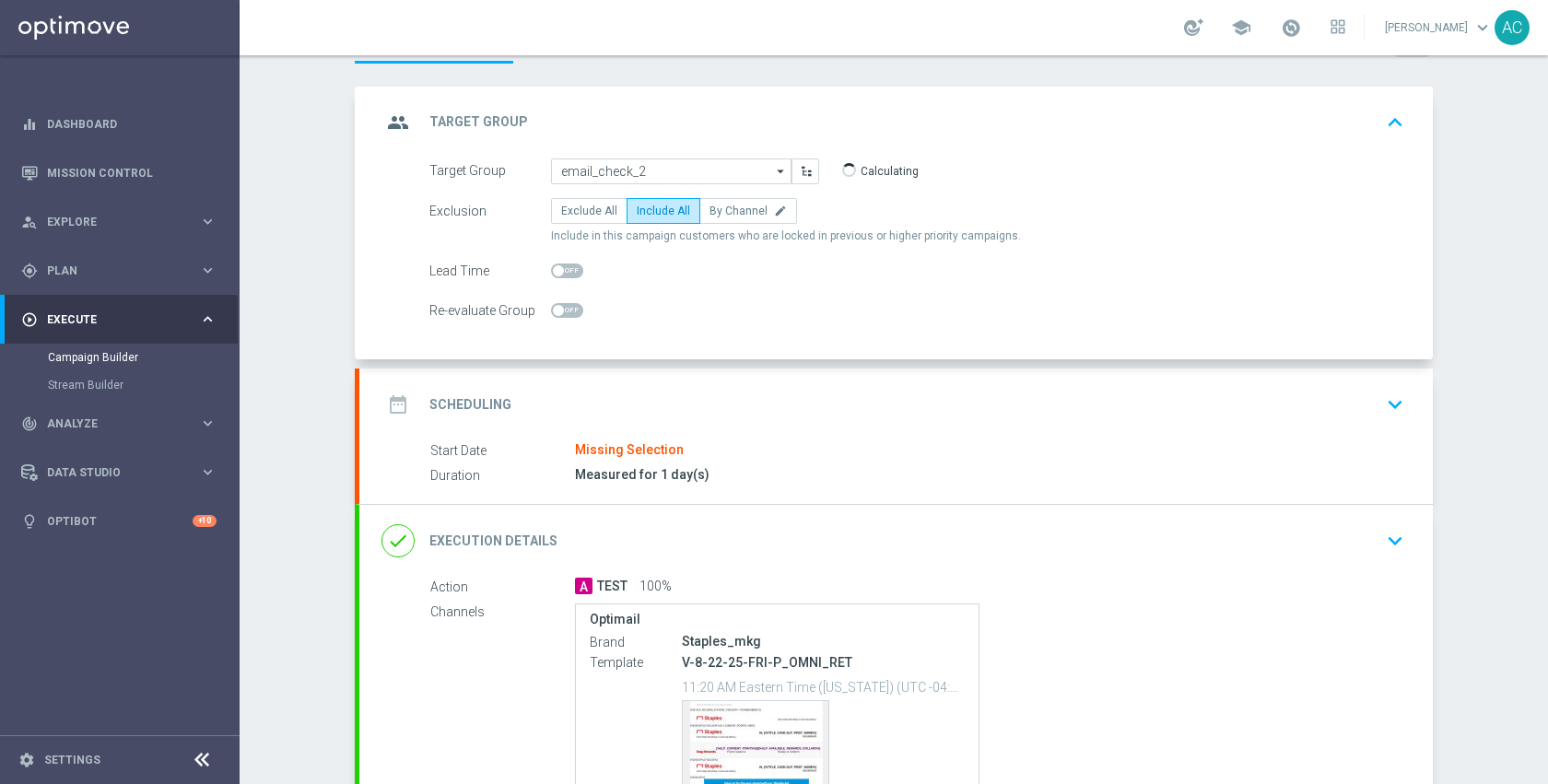
scroll to position [142, 0]
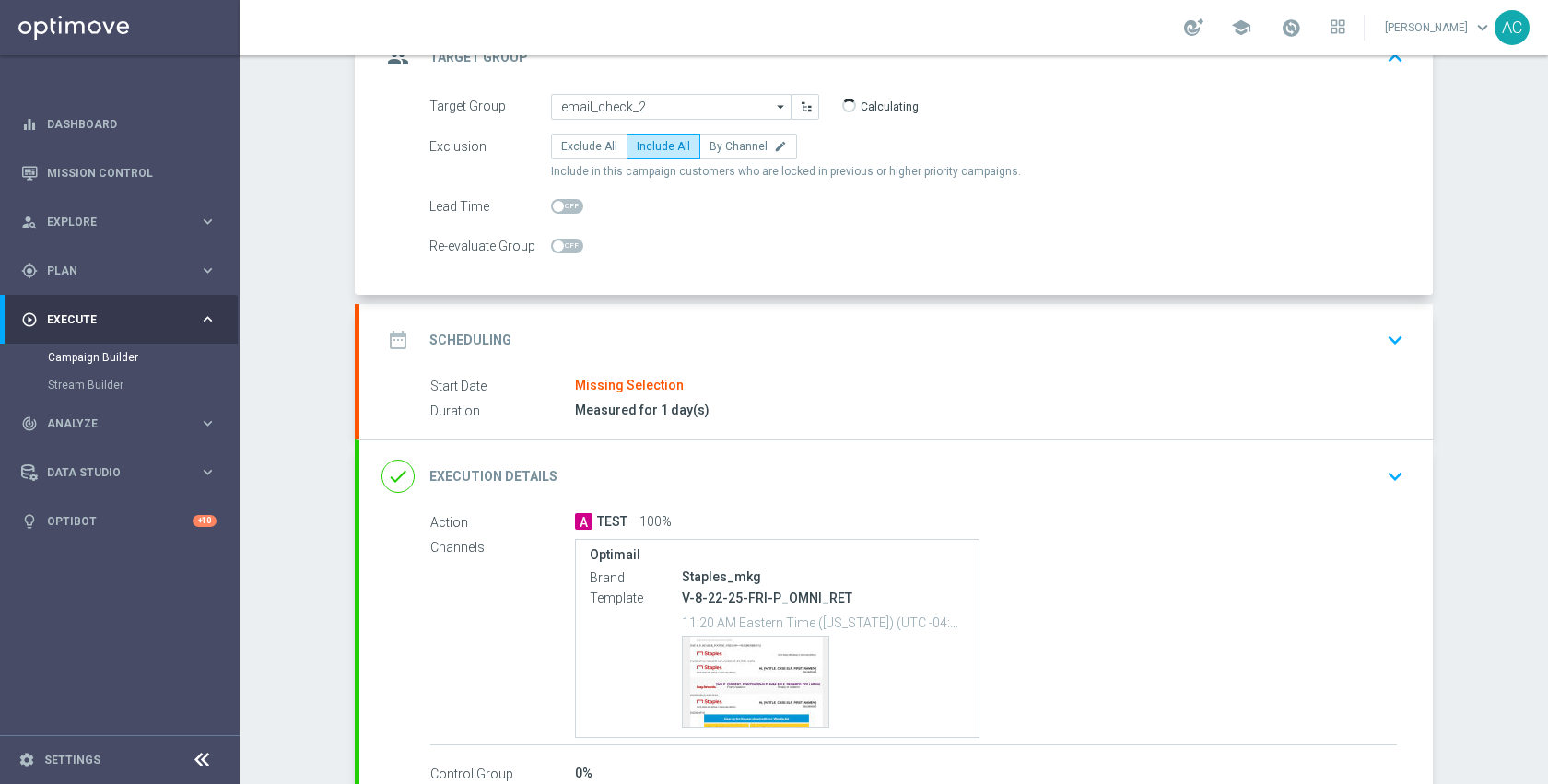
click at [810, 370] on div "date_range Scheduling keyboard_arrow_down" at bounding box center [896, 339] width 1073 height 72
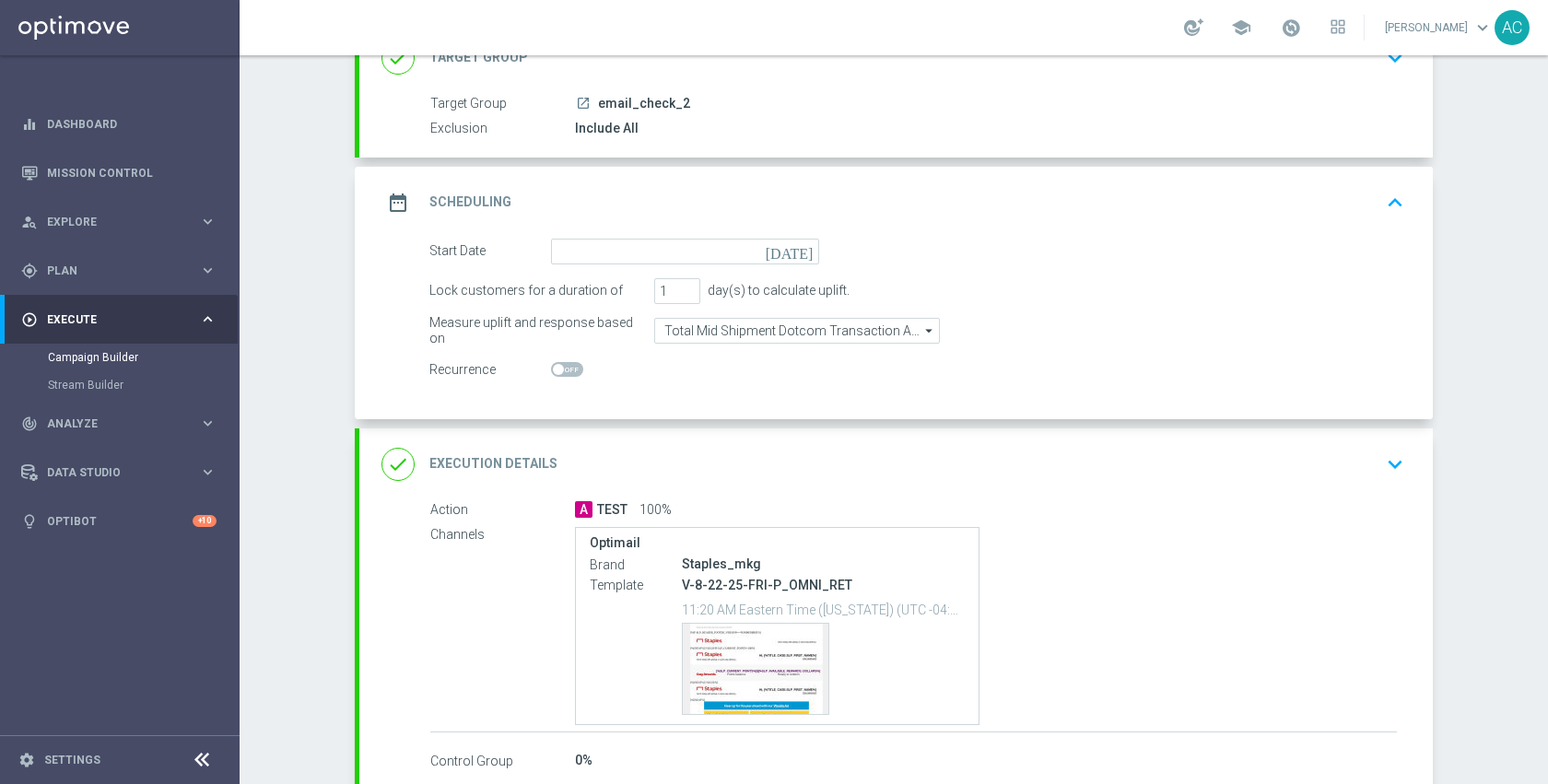
click at [801, 248] on icon "[DATE]" at bounding box center [793, 249] width 55 height 20
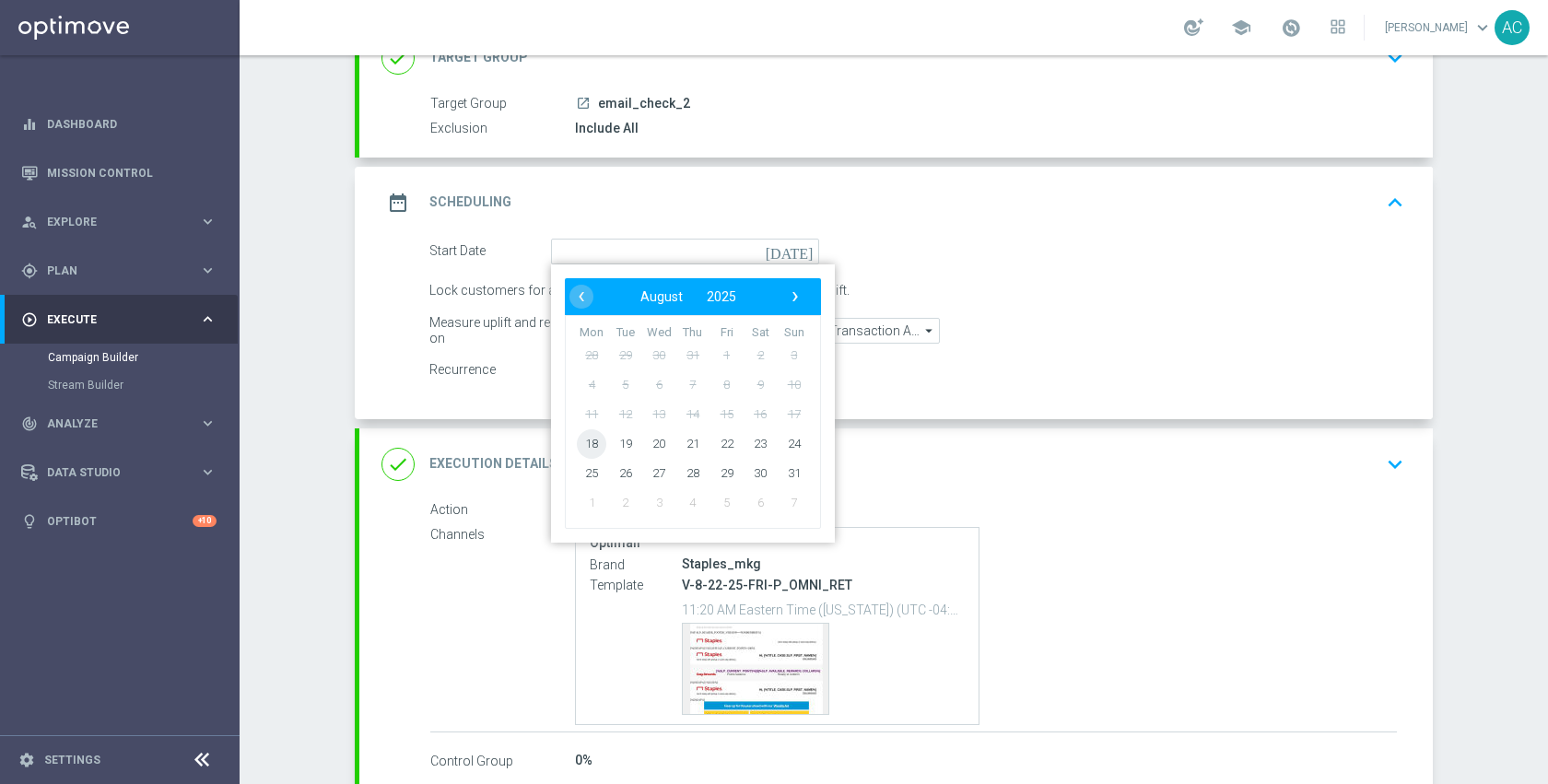
click at [596, 440] on span "18" at bounding box center [591, 443] width 30 height 30
type input "18 Aug 2025"
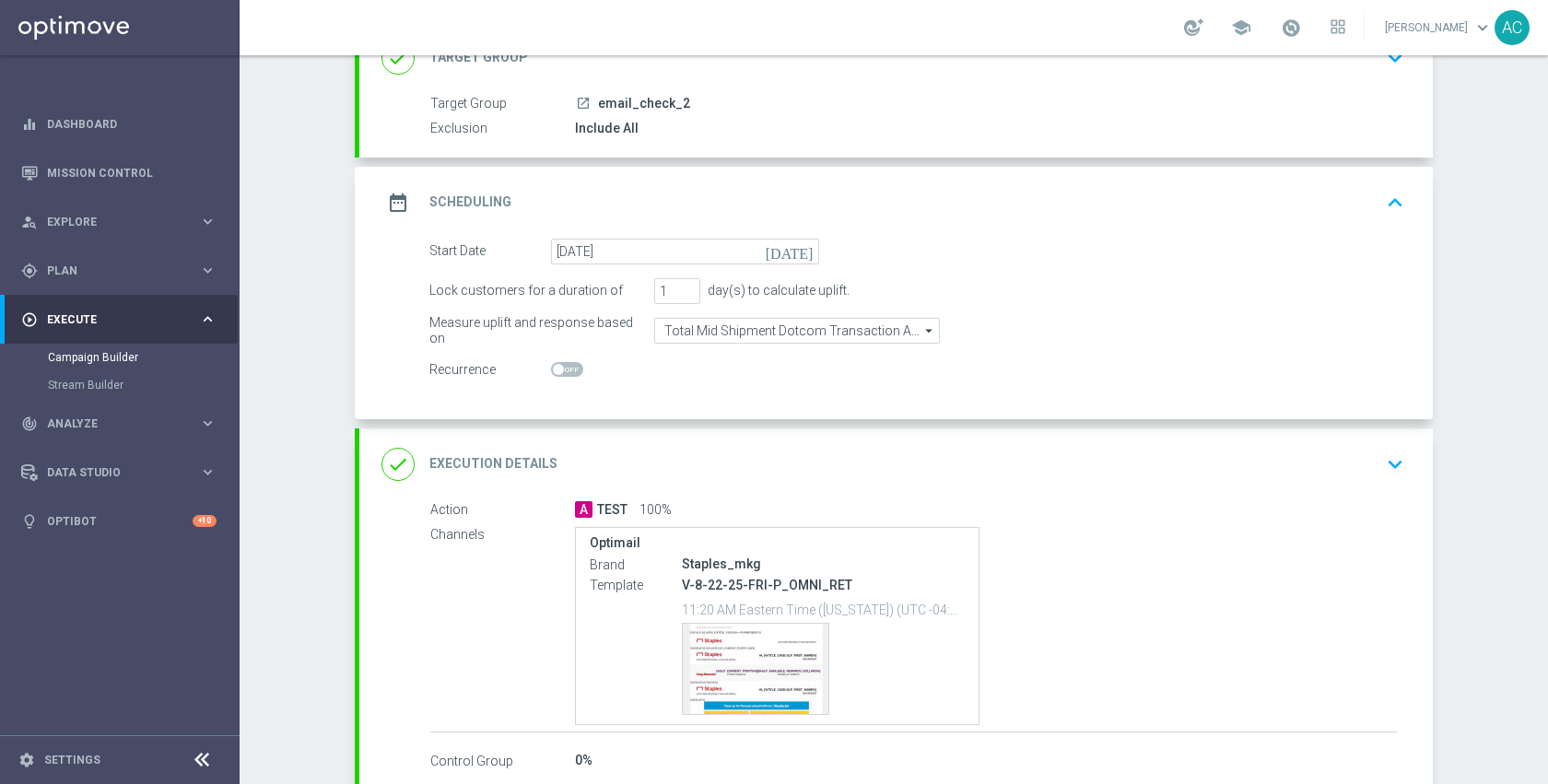
click at [891, 481] on div "done Execution Details keyboard_arrow_down" at bounding box center [896, 464] width 1073 height 72
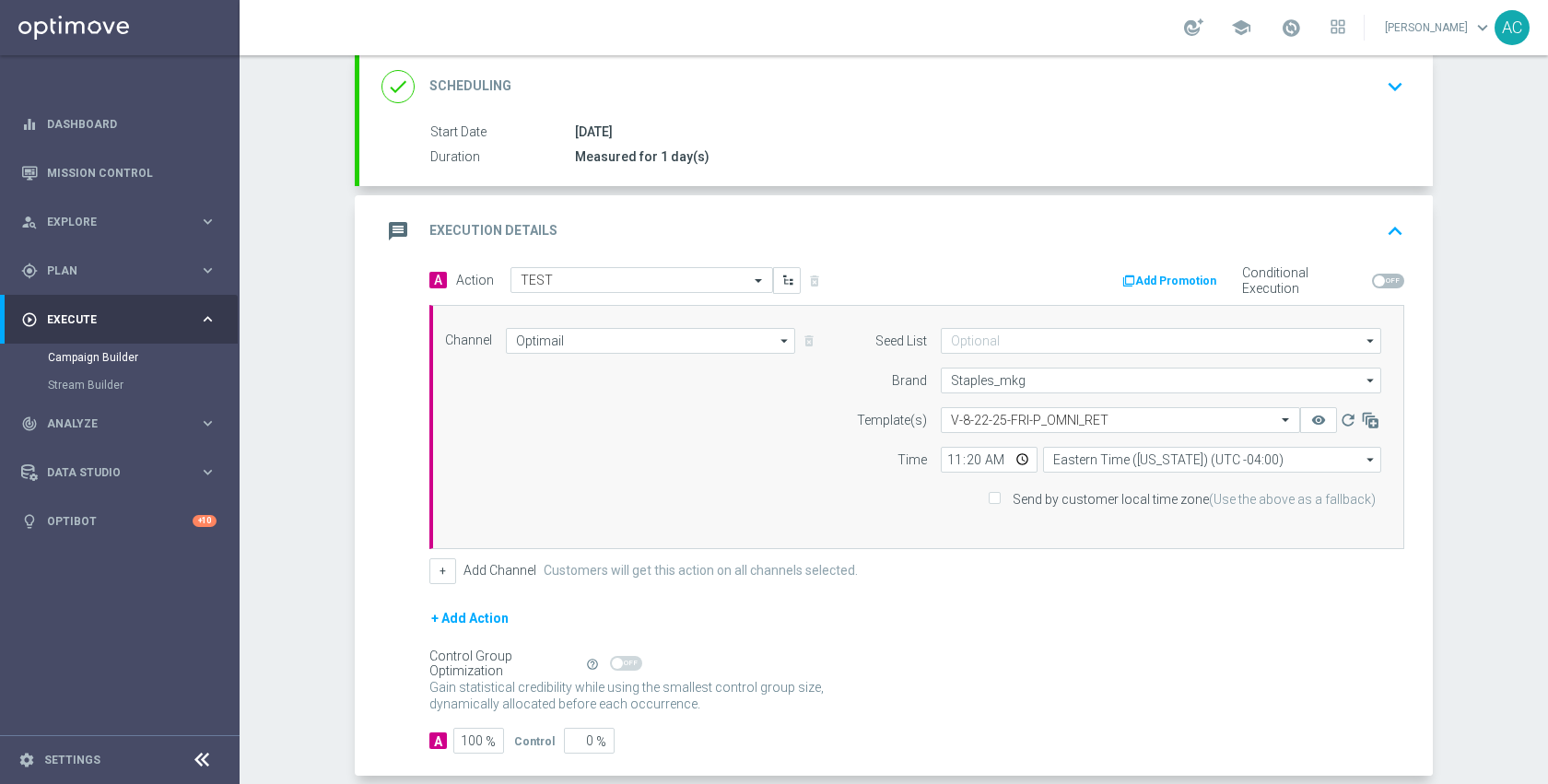
scroll to position [255, 0]
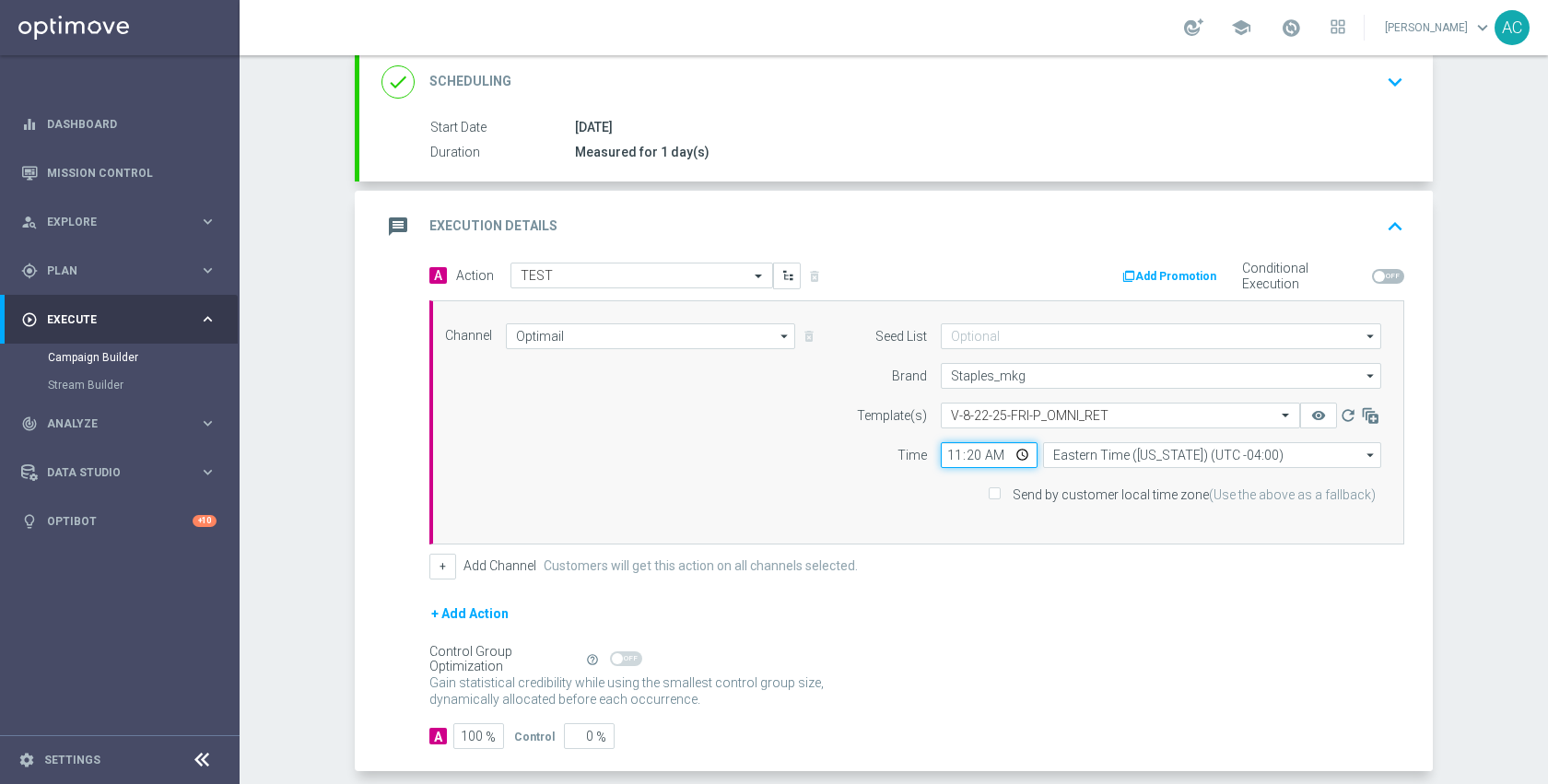
click at [1014, 454] on input "11:20" at bounding box center [989, 454] width 97 height 26
type input "14:05"
click at [1234, 624] on div "+ Add Action" at bounding box center [916, 625] width 974 height 46
click at [1085, 408] on input "text" at bounding box center [1101, 416] width 302 height 15
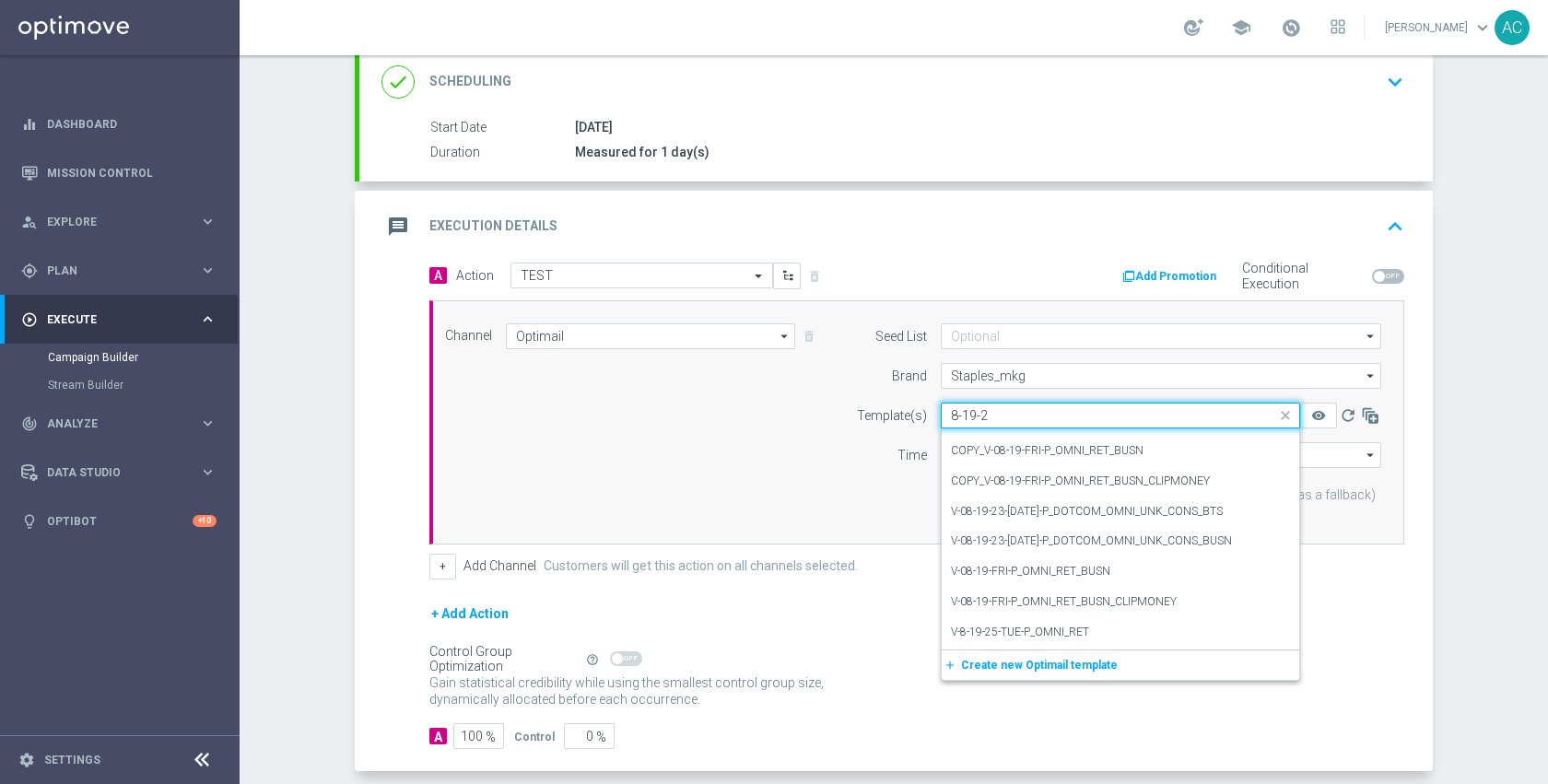
scroll to position [0, 0]
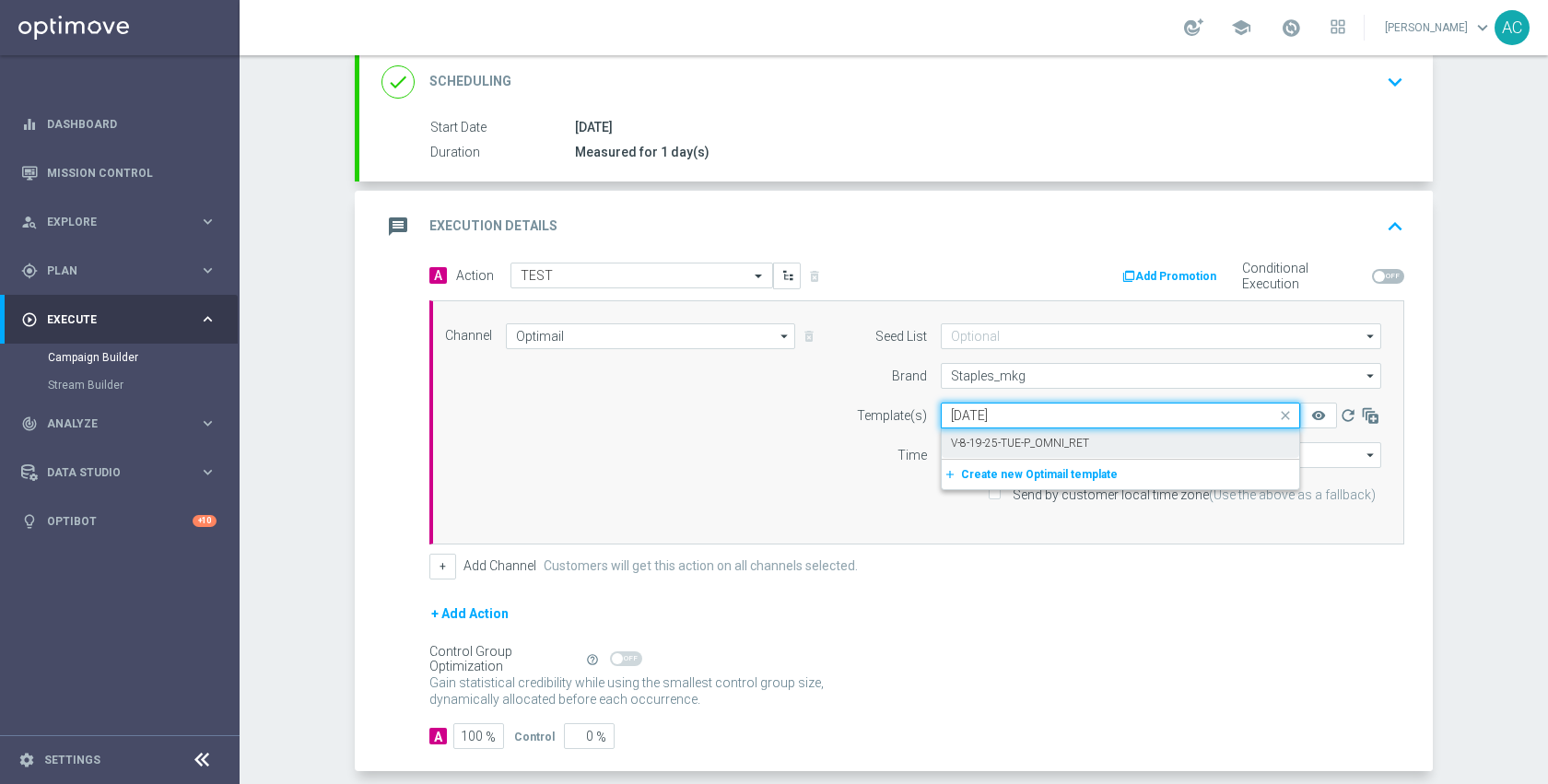
click at [1071, 439] on label "V-8-19-25-TUE-P_OMNI_RET" at bounding box center [1019, 444] width 139 height 15
type input "8-19-25"
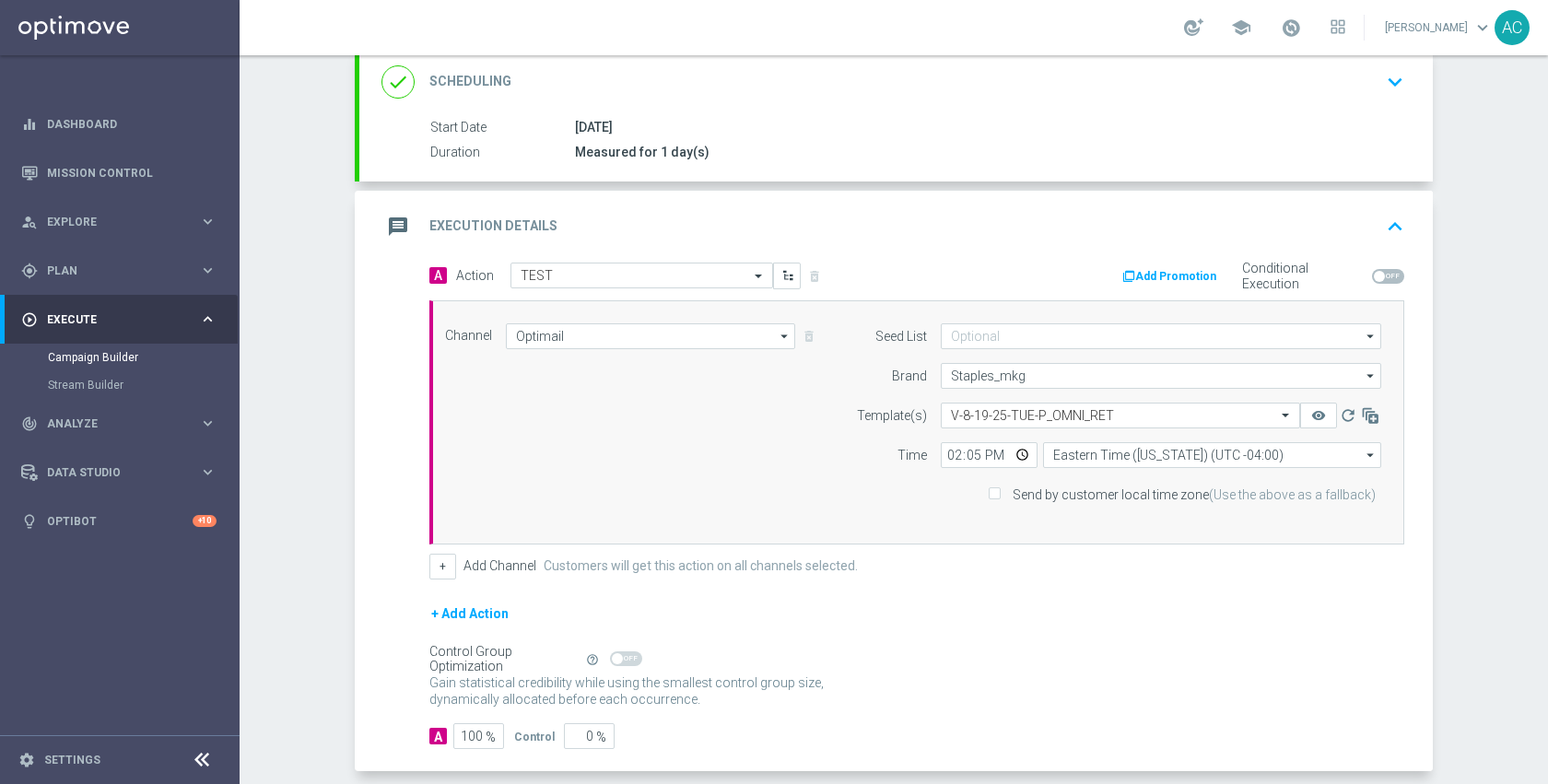
click at [968, 629] on div "+ Add Action" at bounding box center [916, 625] width 974 height 46
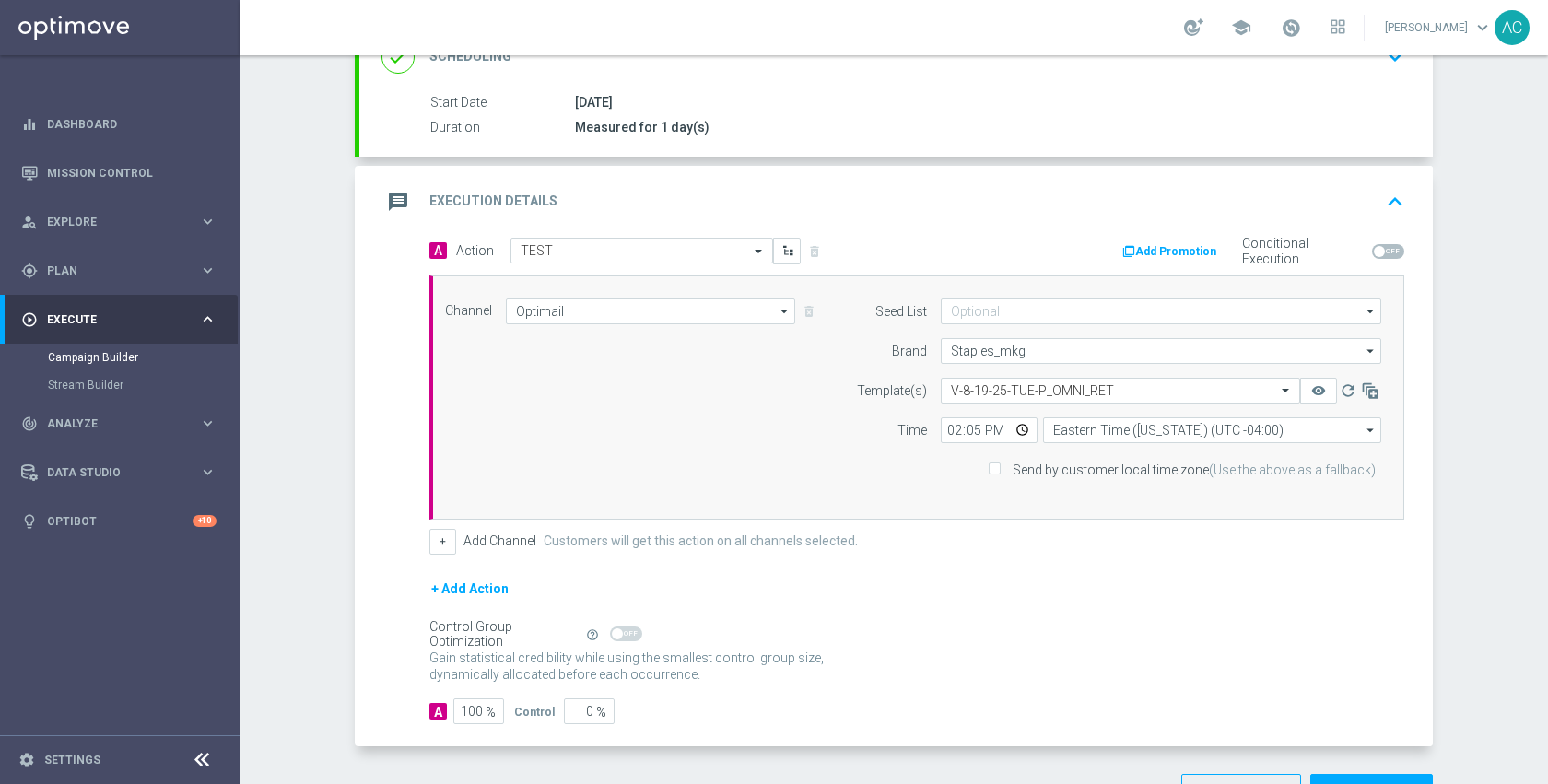
scroll to position [341, 0]
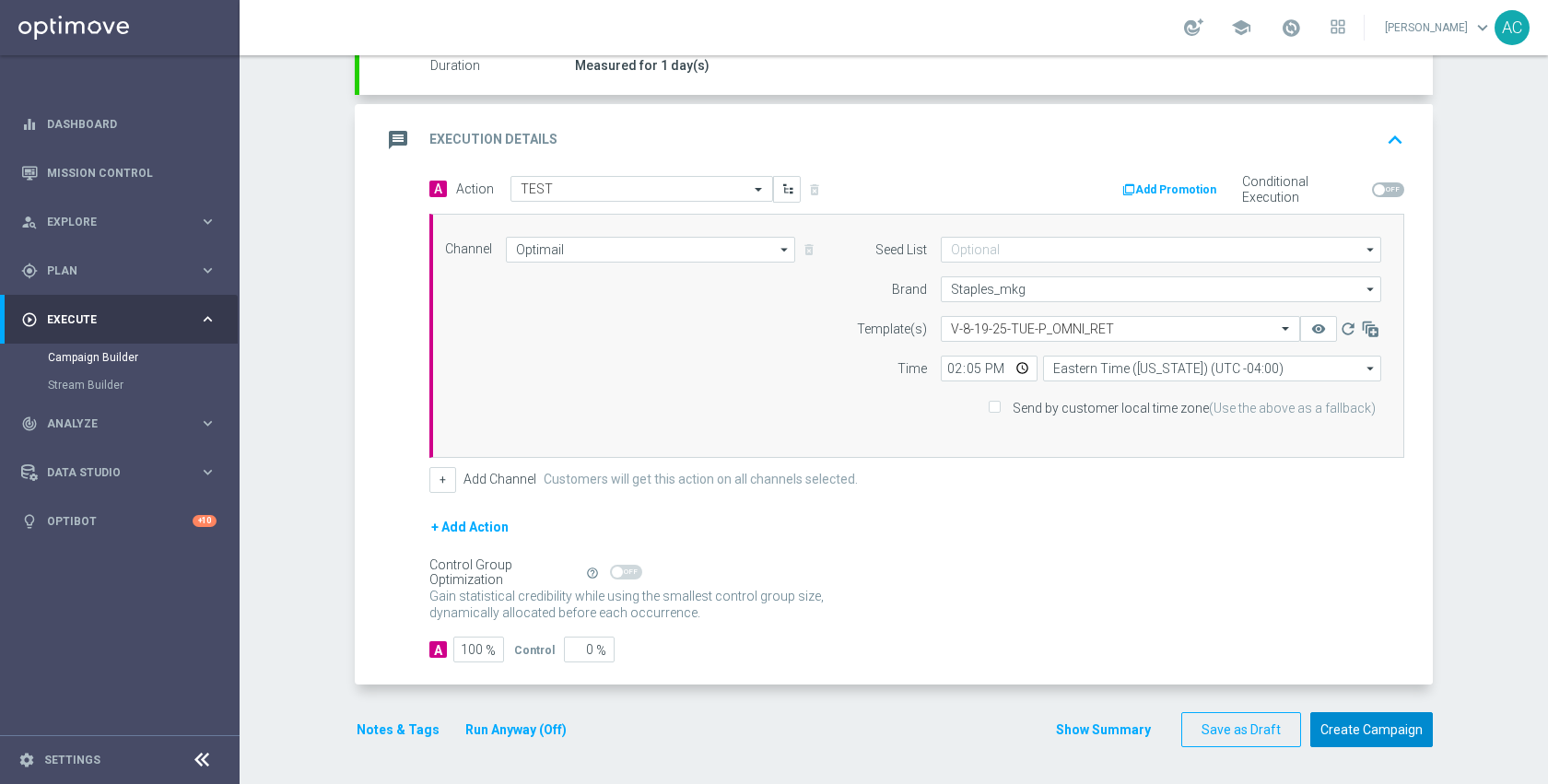
click at [1367, 739] on button "Create Campaign" at bounding box center [1371, 730] width 122 height 36
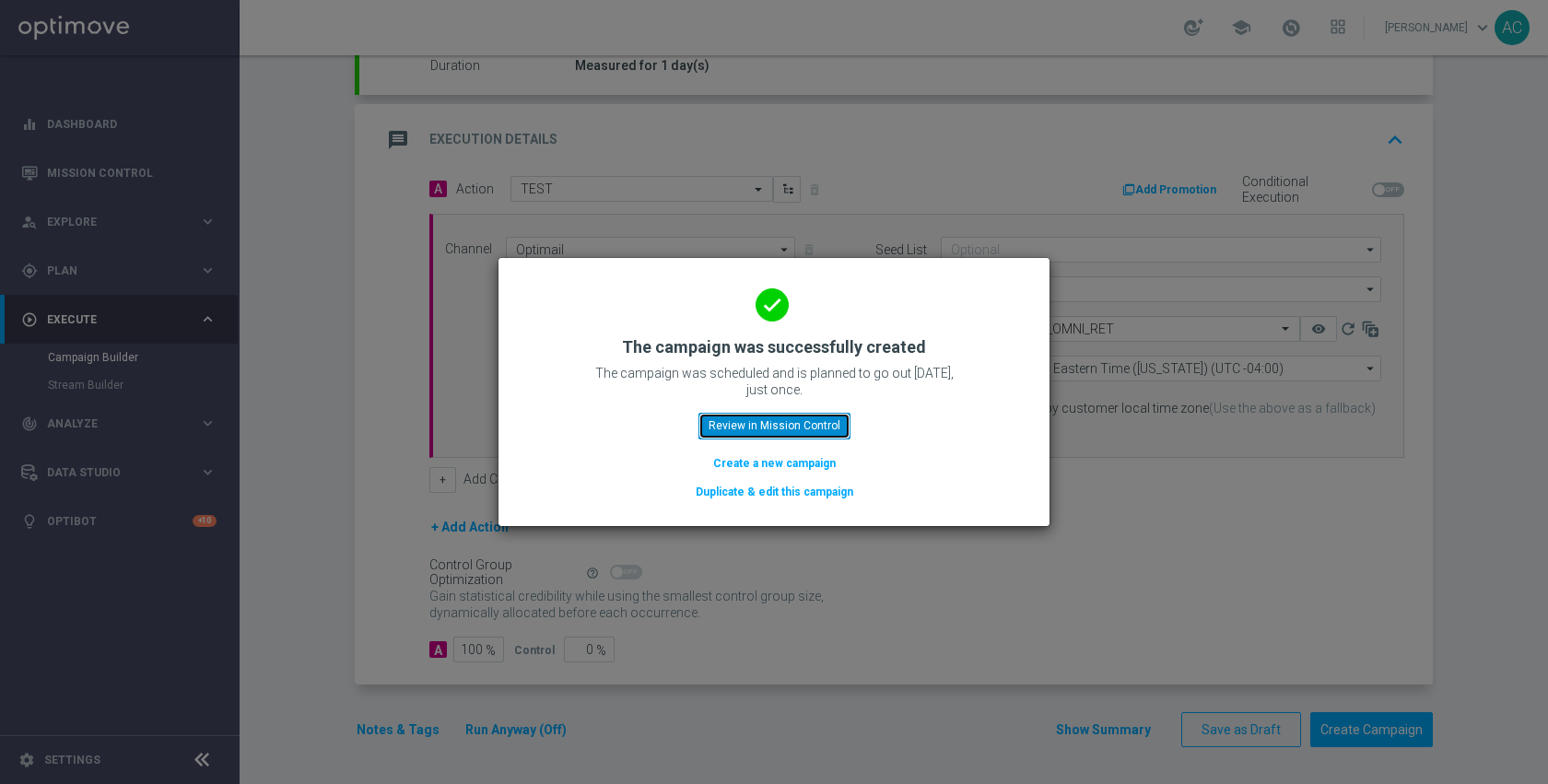
click at [707, 431] on button "Review in Mission Control" at bounding box center [774, 425] width 152 height 26
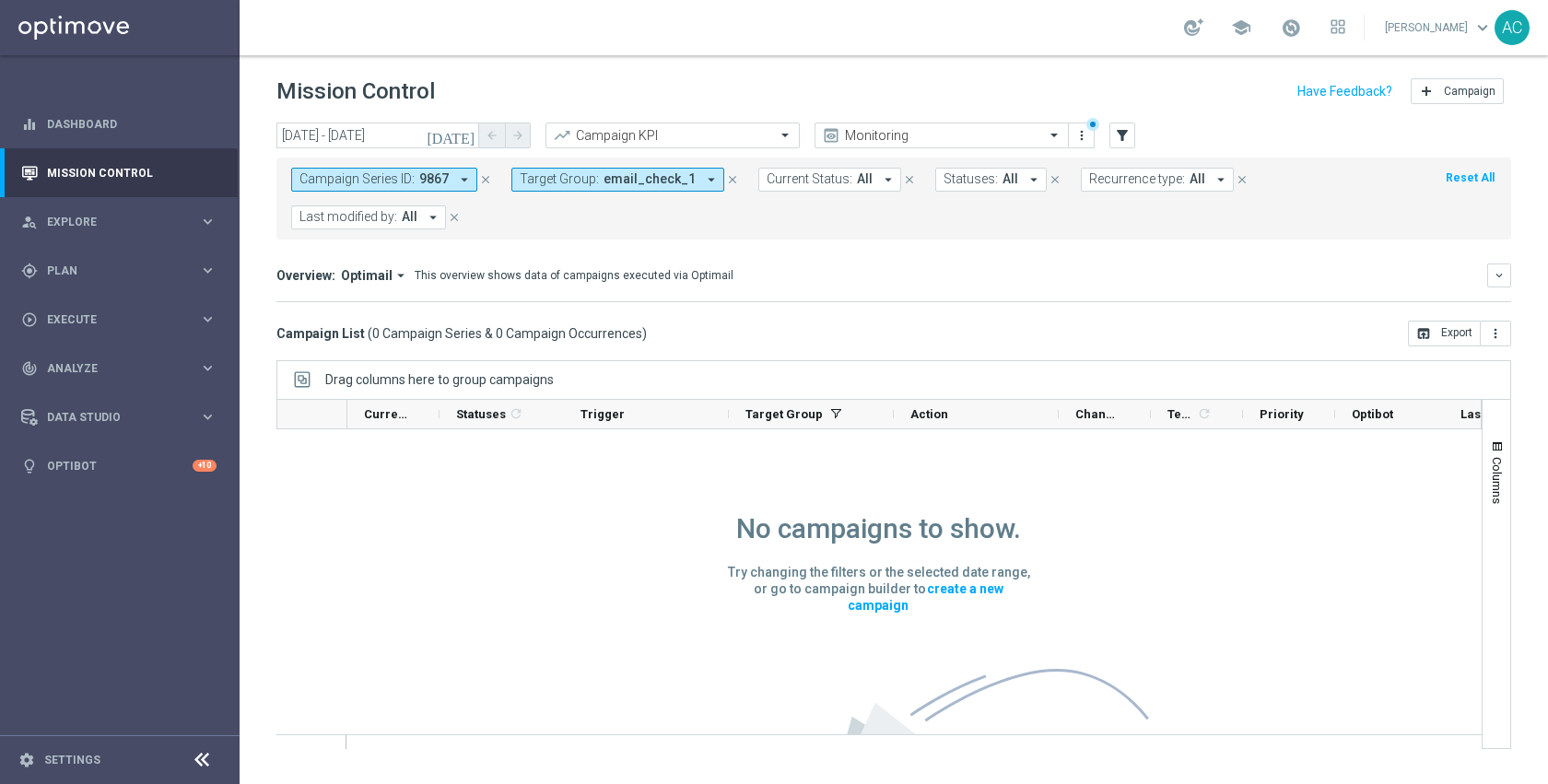
click at [615, 184] on span "email_check_1" at bounding box center [649, 179] width 92 height 15
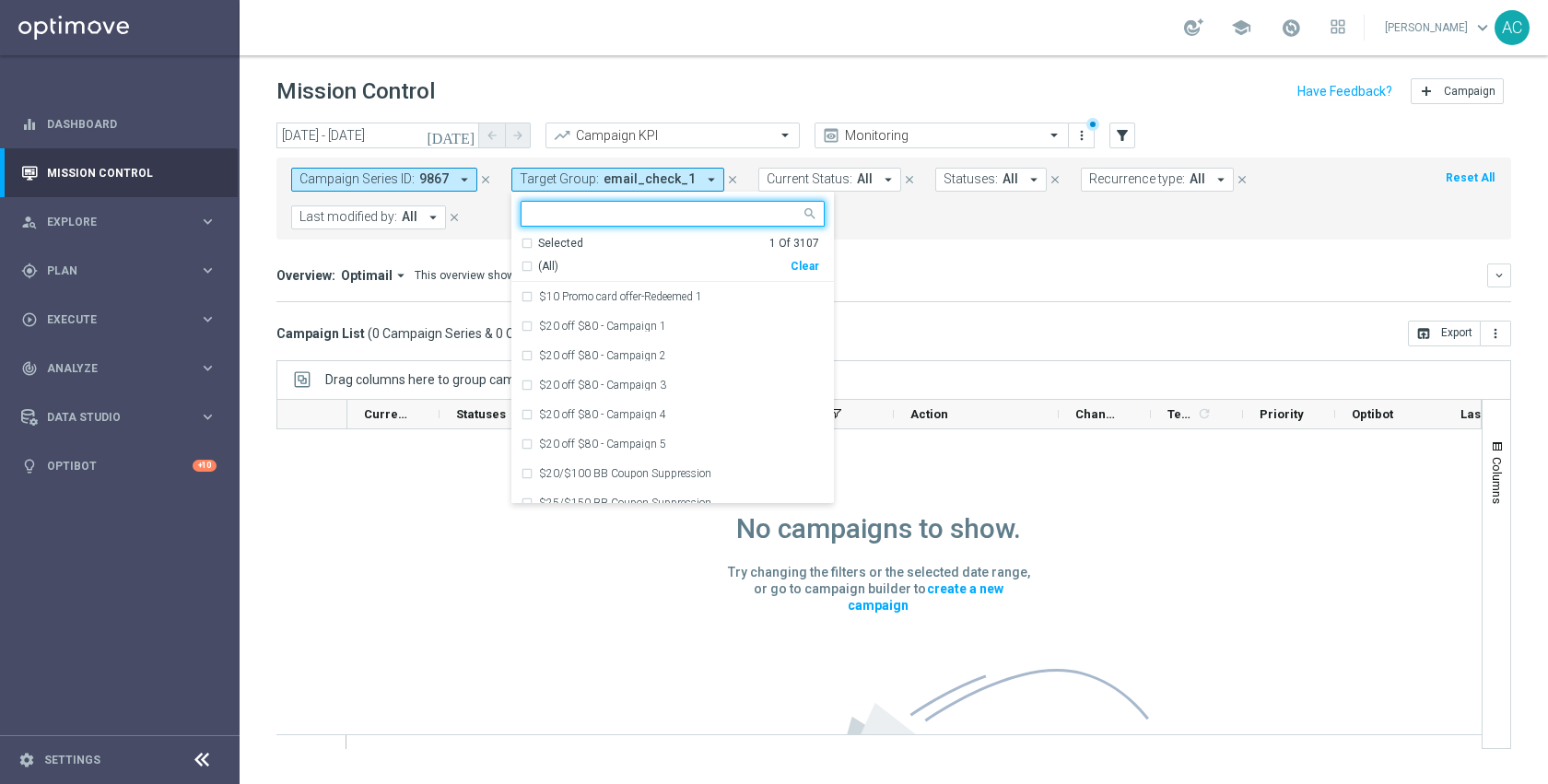
click at [660, 215] on input "text" at bounding box center [665, 214] width 270 height 15
click at [0, 0] on div "Clear" at bounding box center [0, 0] width 0 height 0
click at [960, 237] on div "Campaign Series ID: 9867 arrow_drop_down close Target Group: email_check_1 arro…" at bounding box center [893, 199] width 1234 height 82
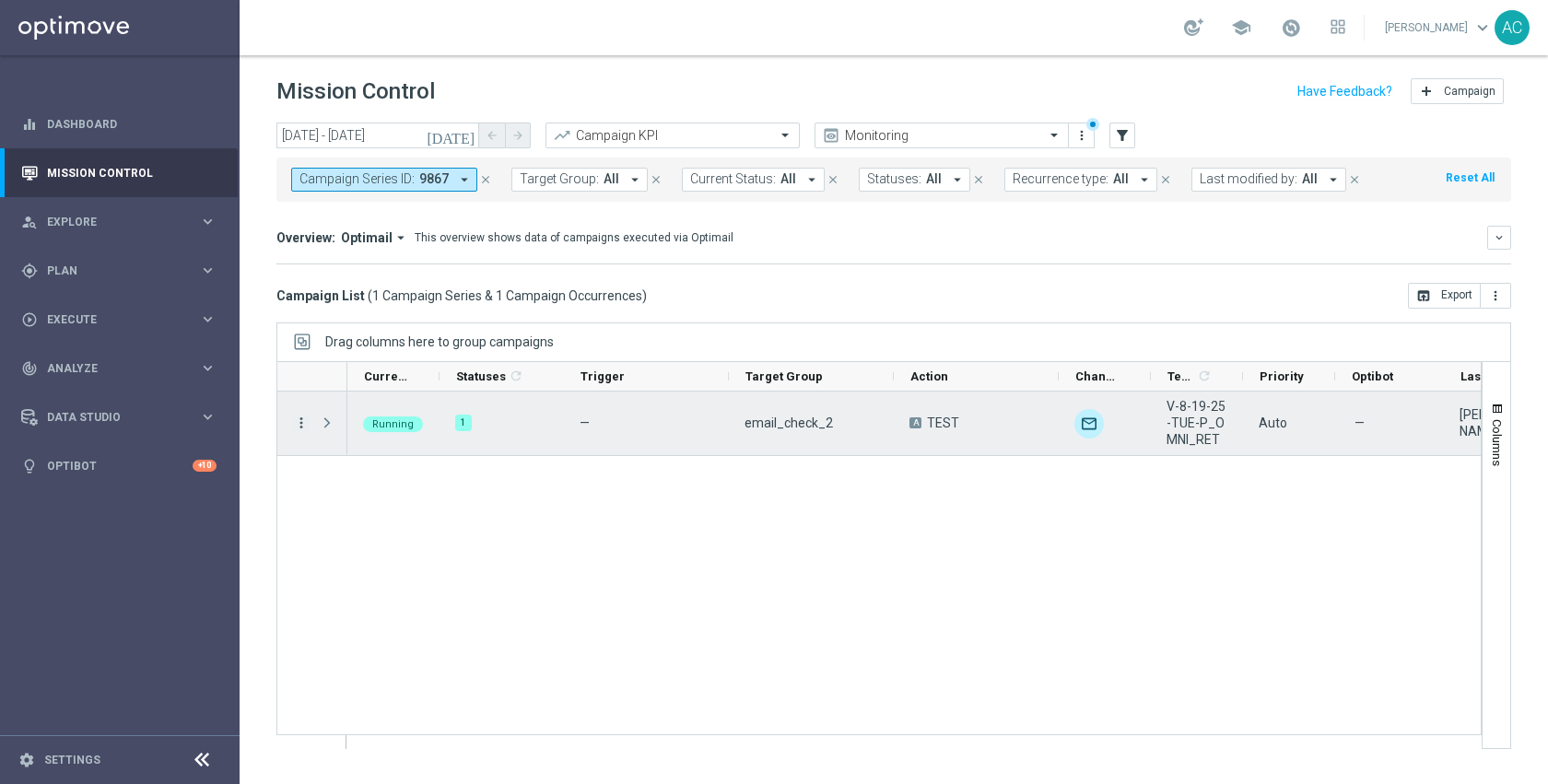
click at [299, 422] on icon "more_vert" at bounding box center [300, 423] width 16 height 16
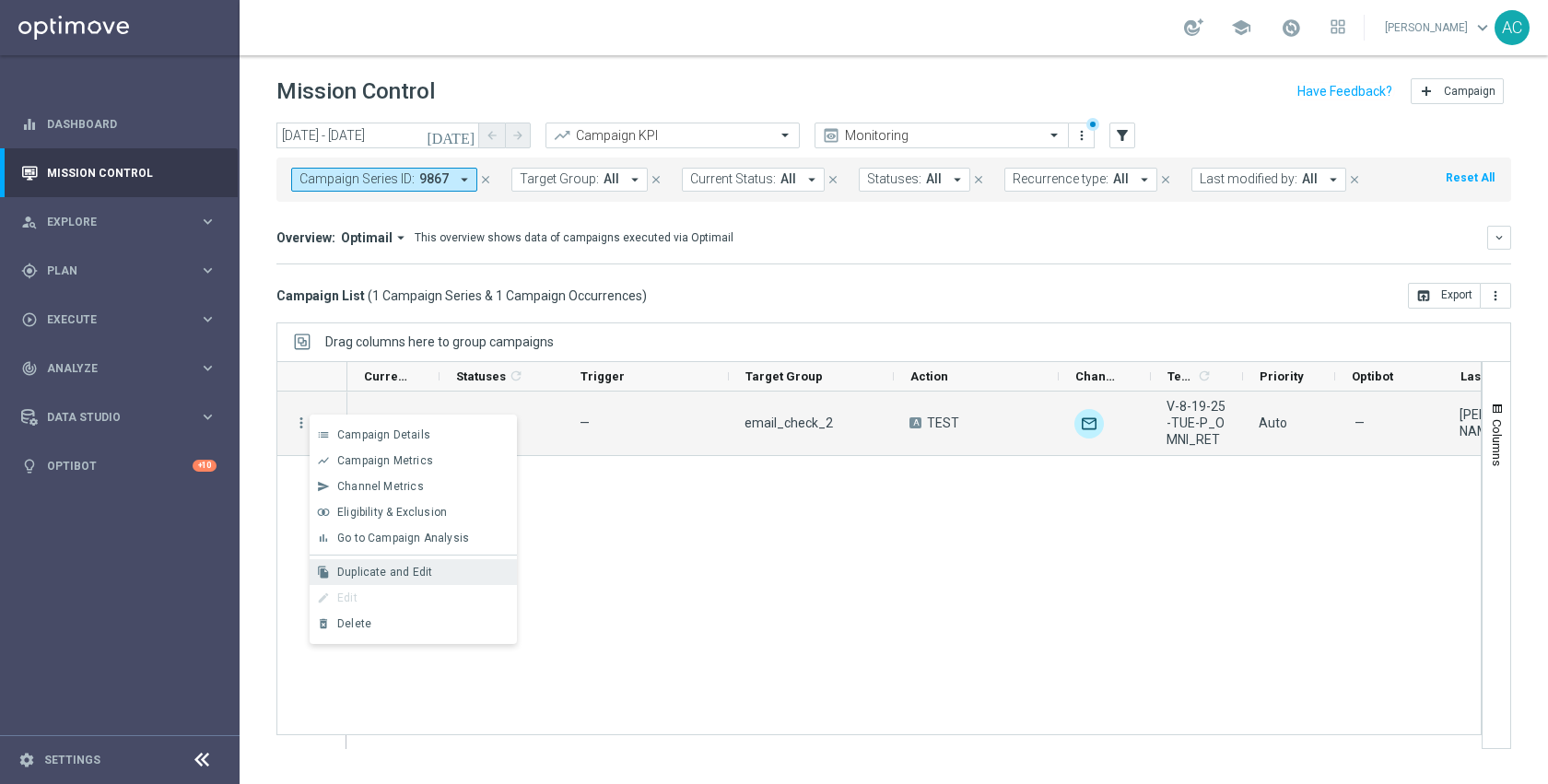
click at [426, 576] on span "Duplicate and Edit" at bounding box center [384, 572] width 95 height 12
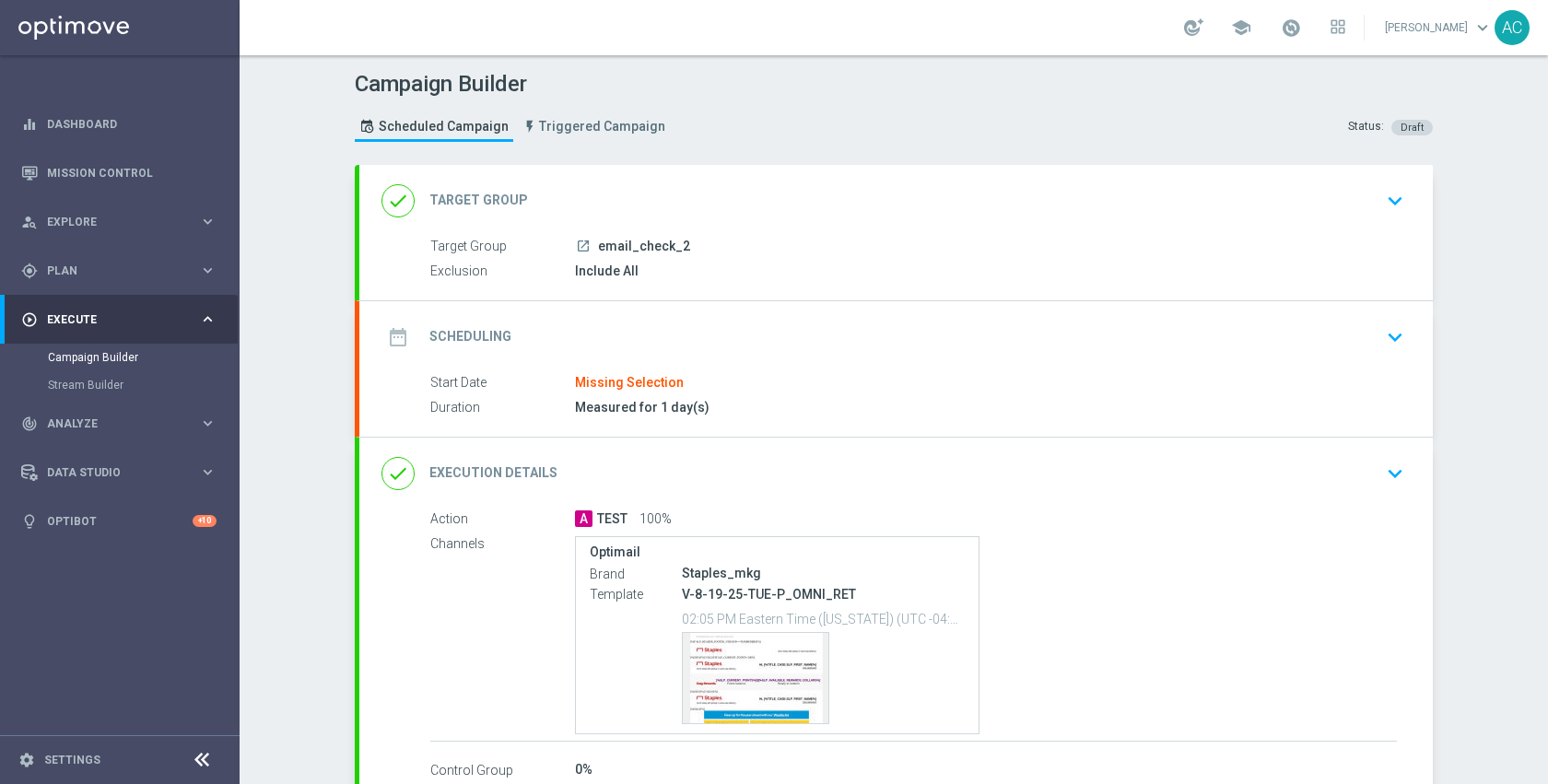
click at [857, 485] on div "done Execution Details keyboard_arrow_down" at bounding box center [896, 473] width 1029 height 35
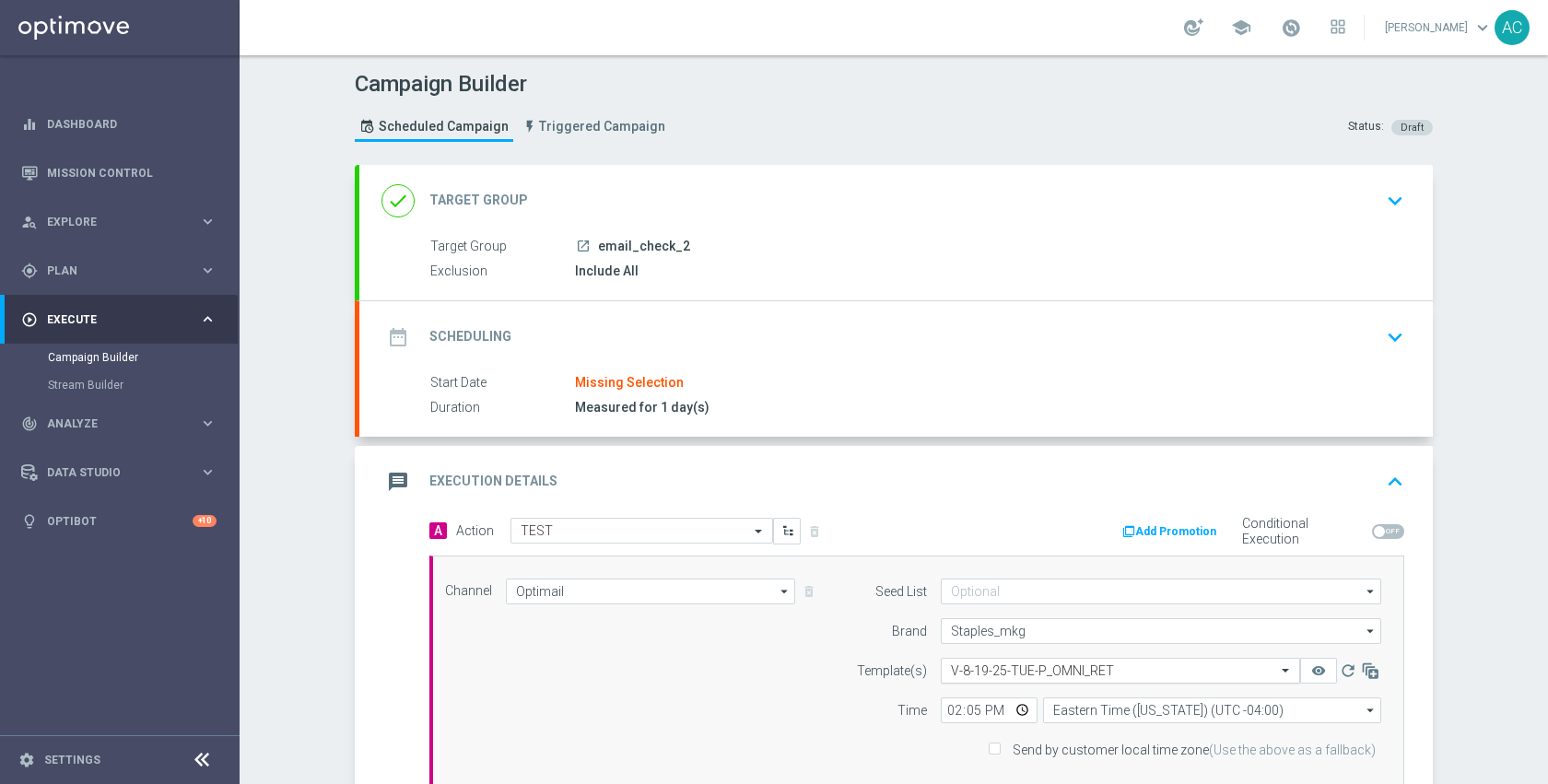
click at [1026, 665] on input "text" at bounding box center [1101, 671] width 302 height 15
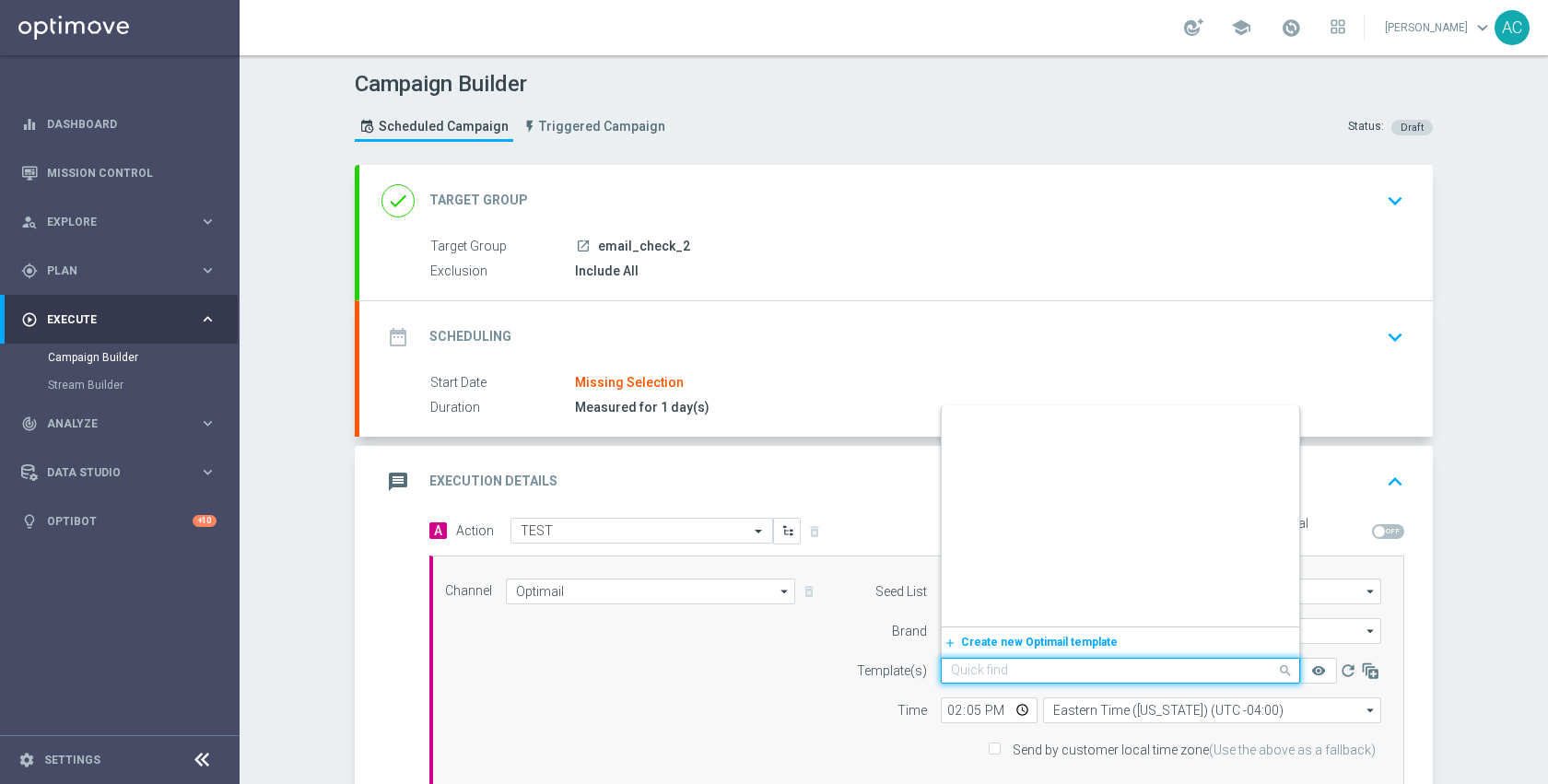
scroll to position [401916, 0]
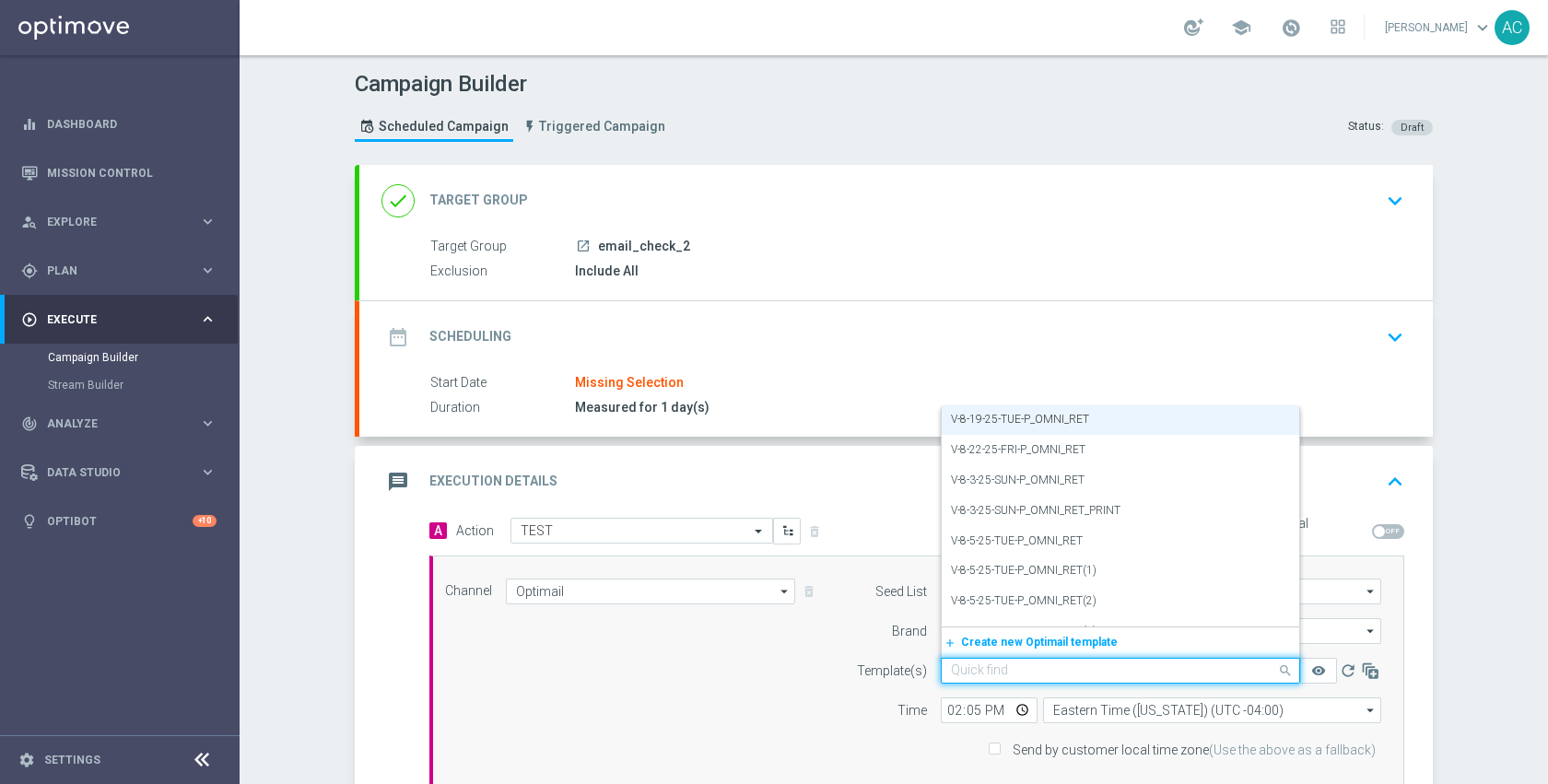
click at [1024, 669] on input "text" at bounding box center [1101, 671] width 302 height 15
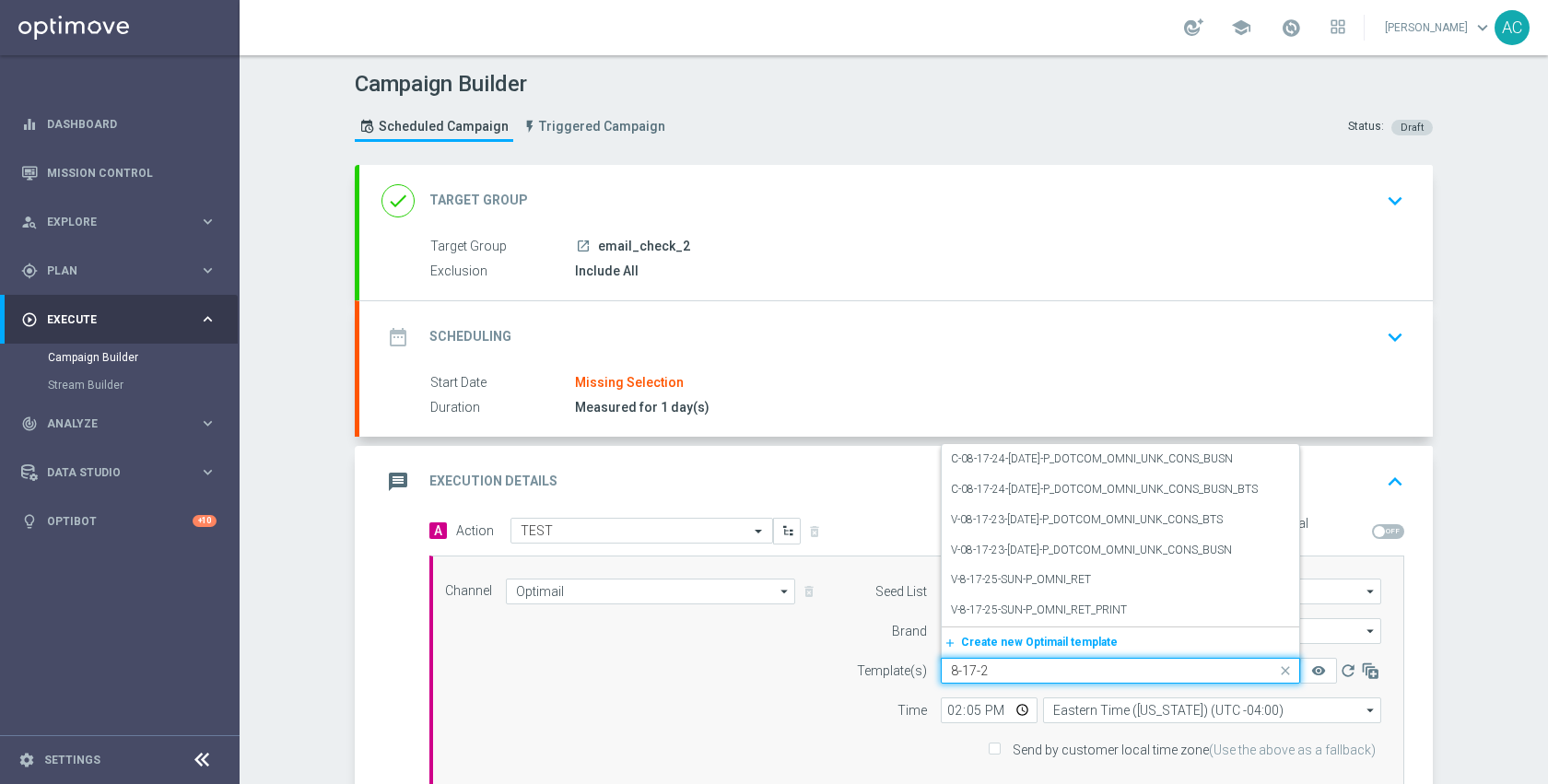
scroll to position [0, 0]
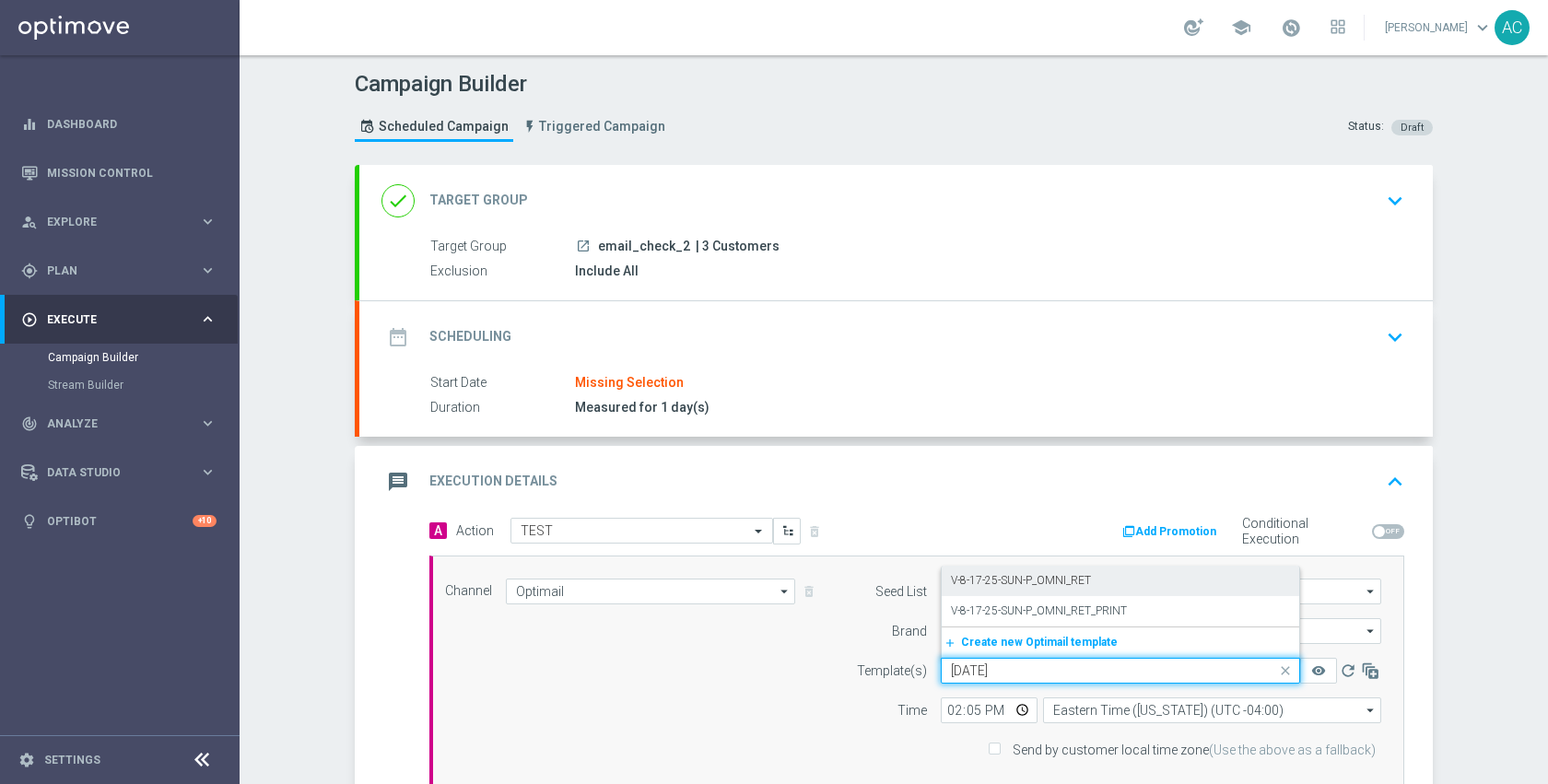
click at [1021, 581] on label "V-8-17-25-SUN-P_OMNI_RET" at bounding box center [1020, 580] width 140 height 15
type input "8-17-25"
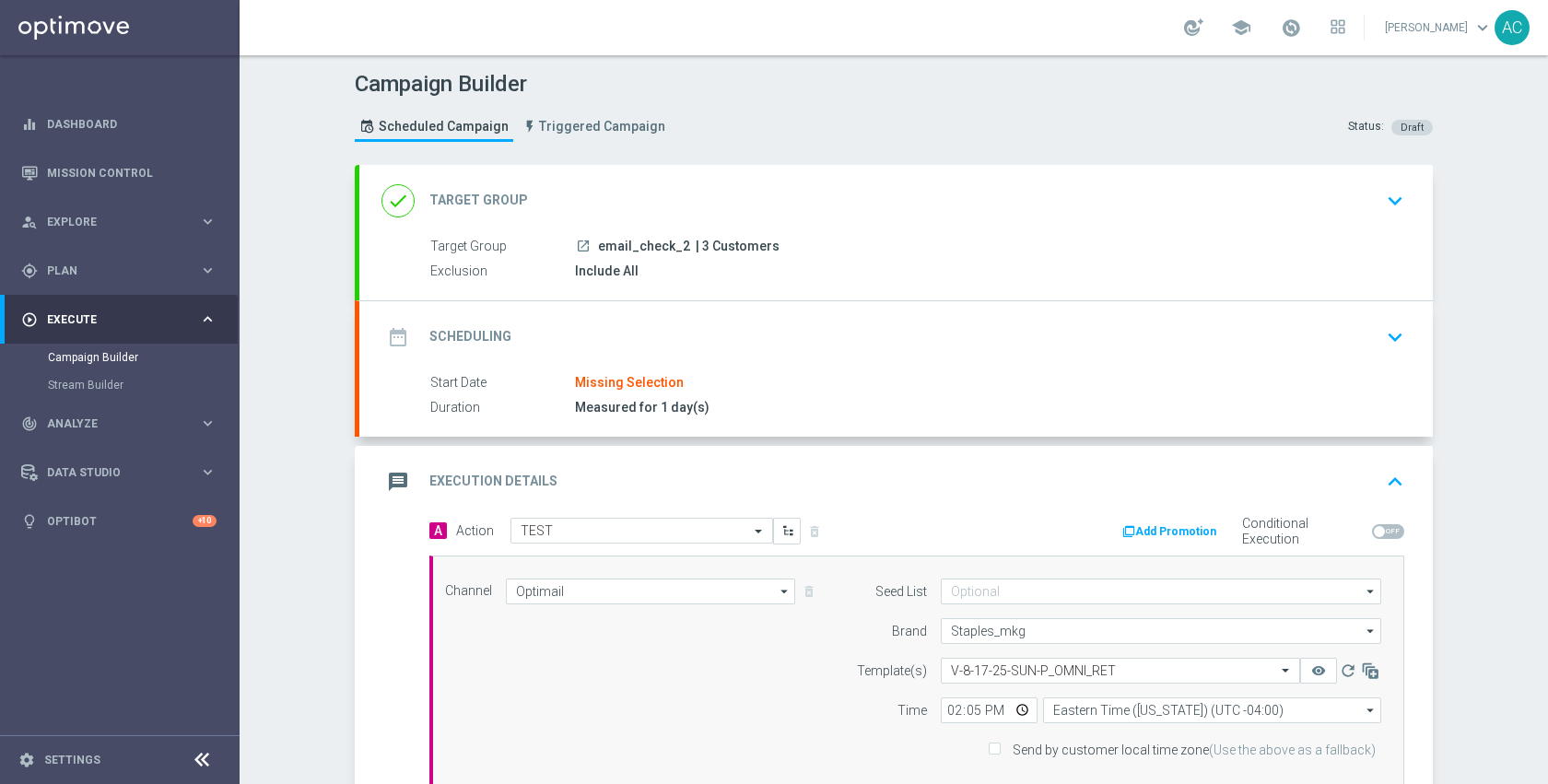
click at [720, 307] on div "date_range Scheduling keyboard_arrow_down" at bounding box center [896, 337] width 1073 height 72
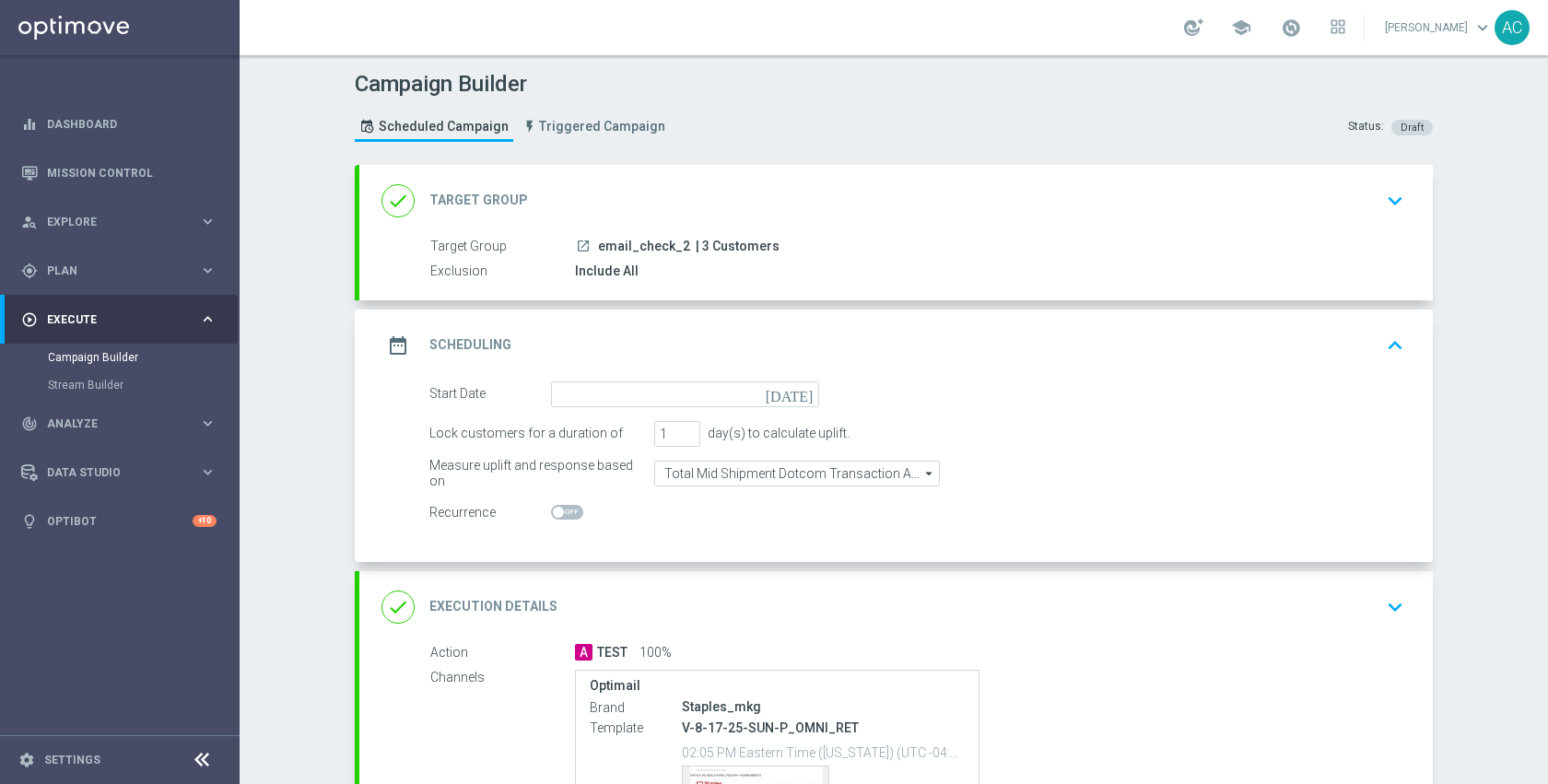
click at [800, 390] on icon "[DATE]" at bounding box center [793, 391] width 55 height 20
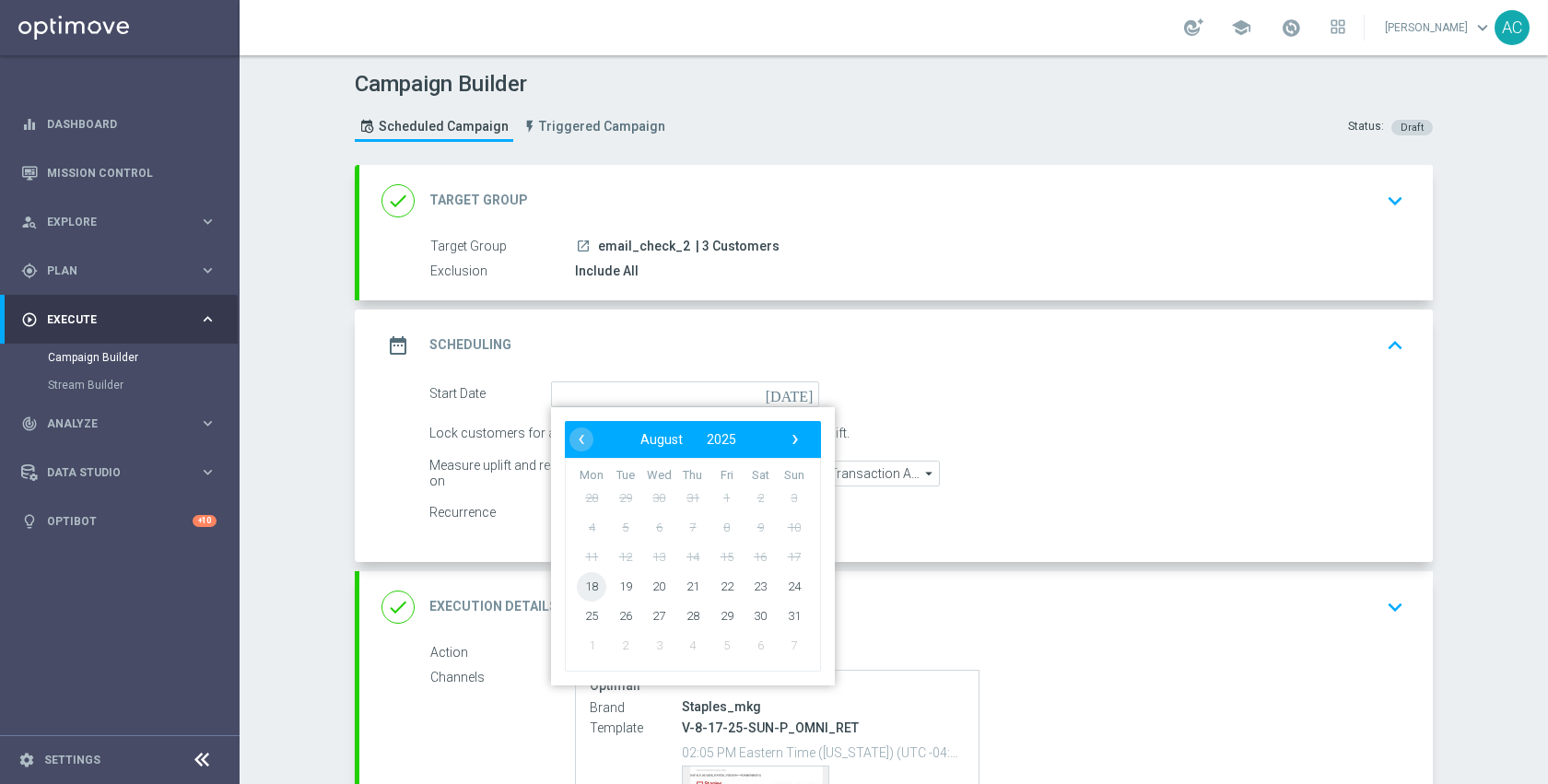
click at [582, 590] on span "18" at bounding box center [591, 585] width 30 height 30
type input "18 Aug 2025"
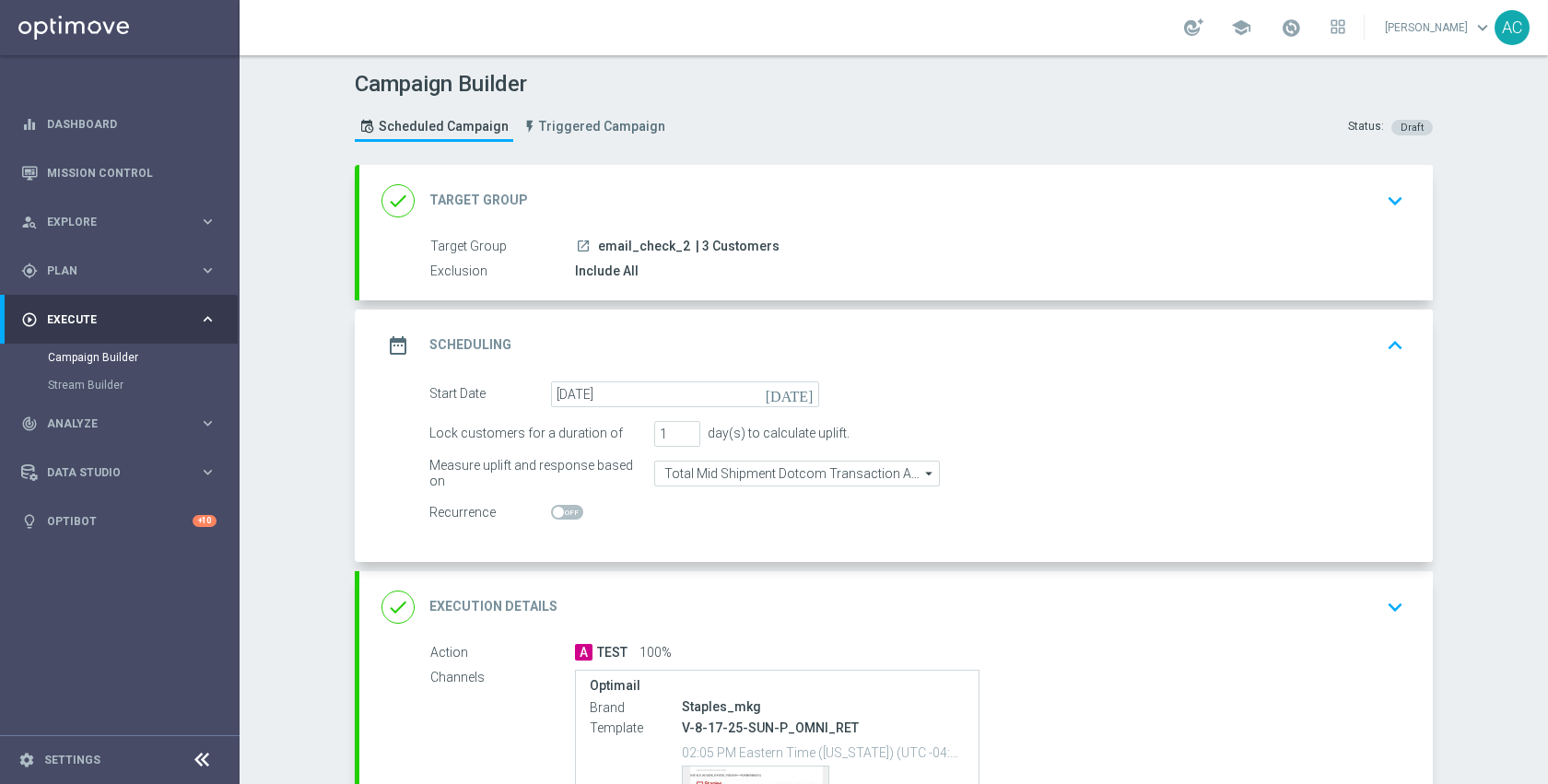
click at [760, 210] on div "done Target Group keyboard_arrow_down" at bounding box center [896, 201] width 1029 height 35
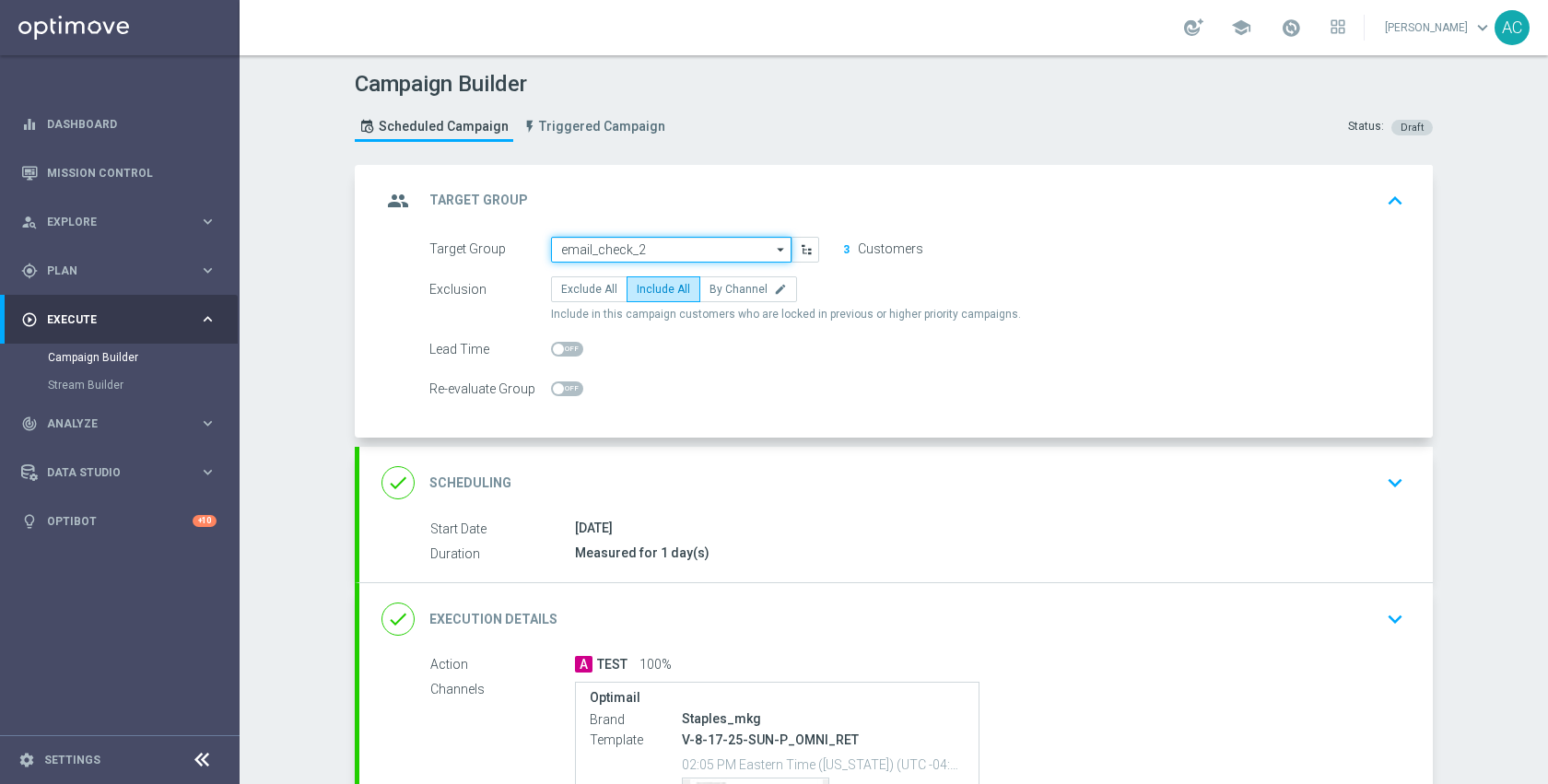
click at [729, 252] on input "email_check_2" at bounding box center [670, 250] width 240 height 26
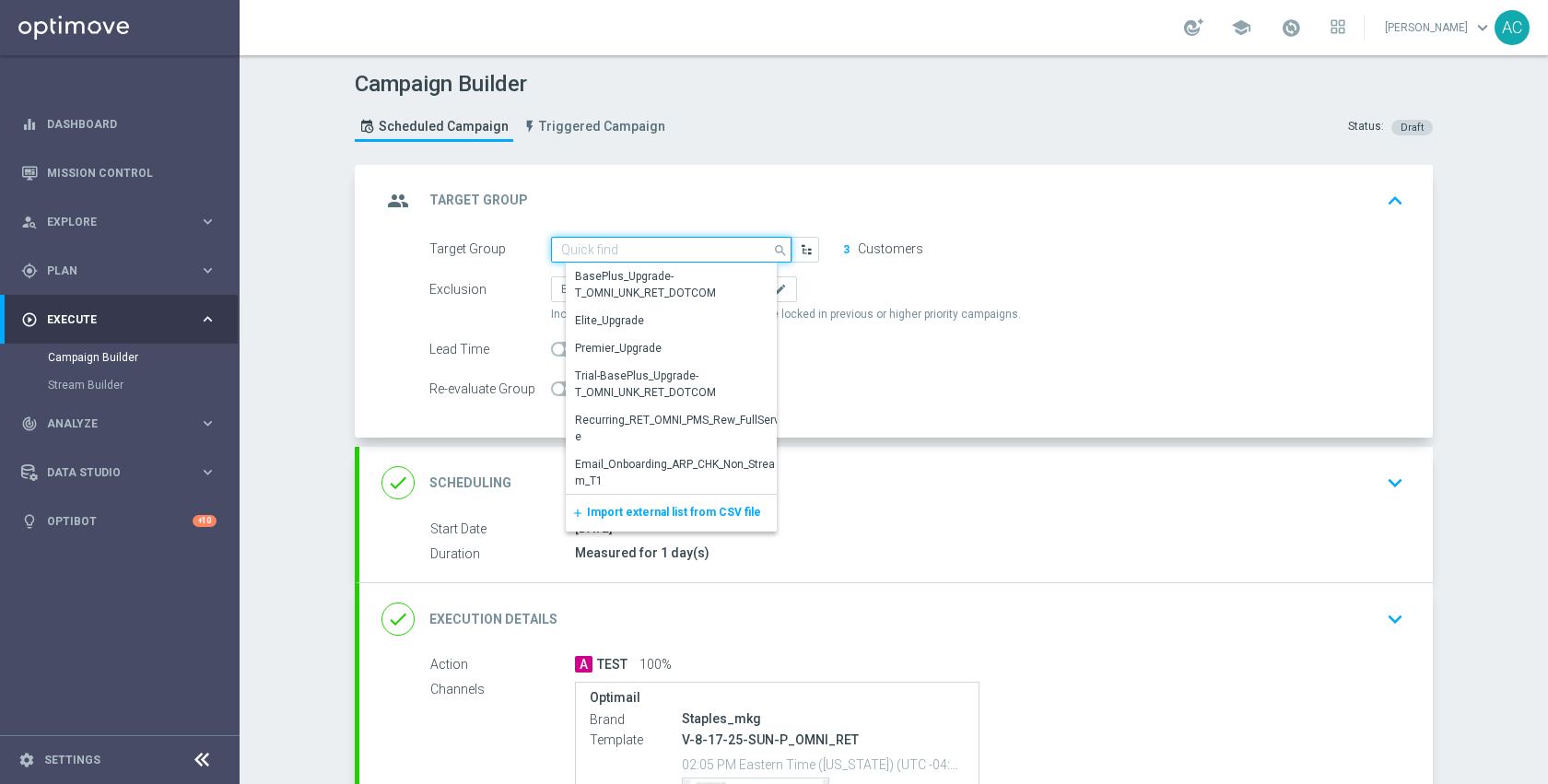
click at [729, 251] on input at bounding box center [670, 250] width 240 height 26
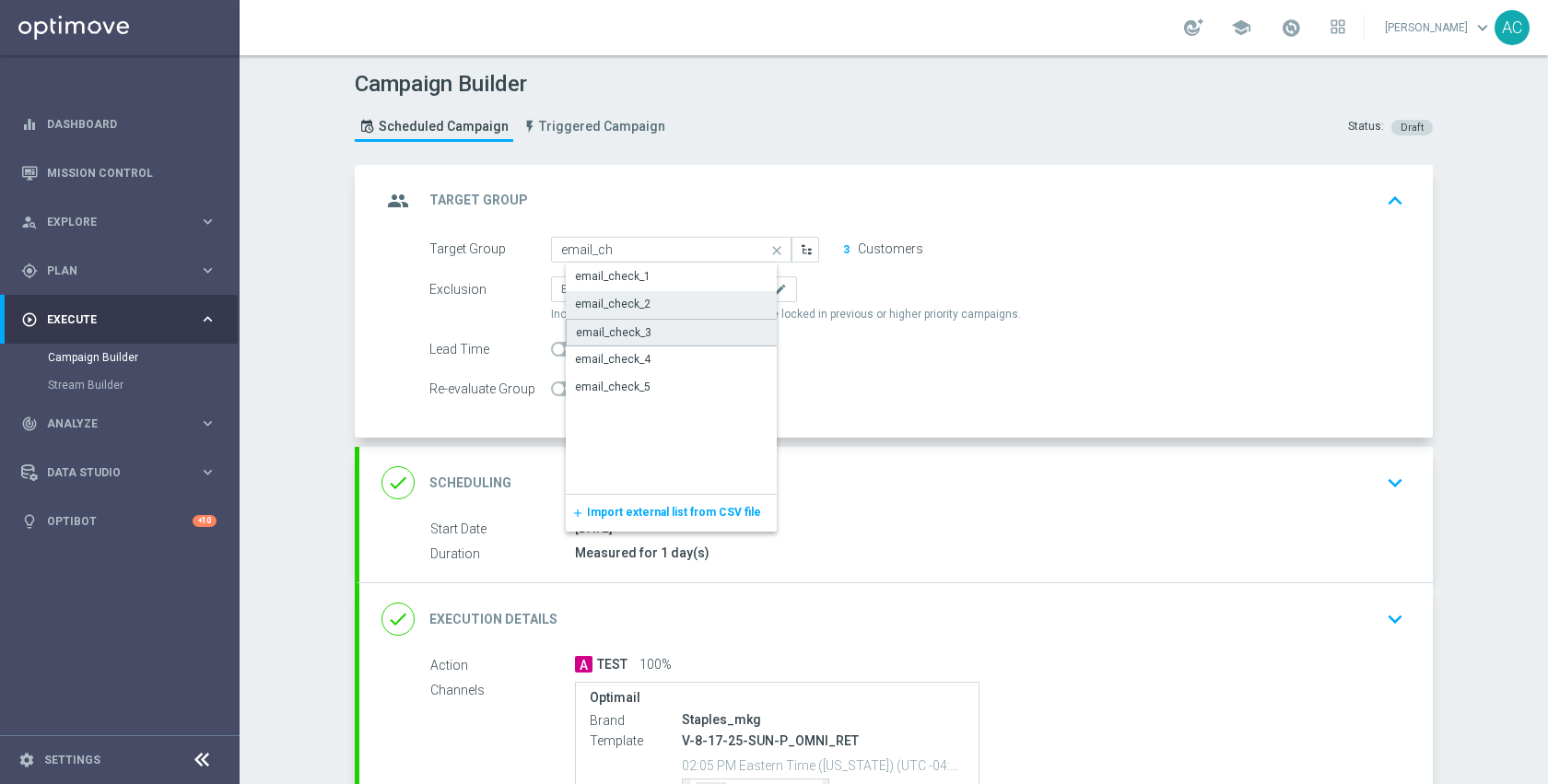
click at [700, 338] on div "email_check_3" at bounding box center [686, 332] width 240 height 28
type input "email_check_3"
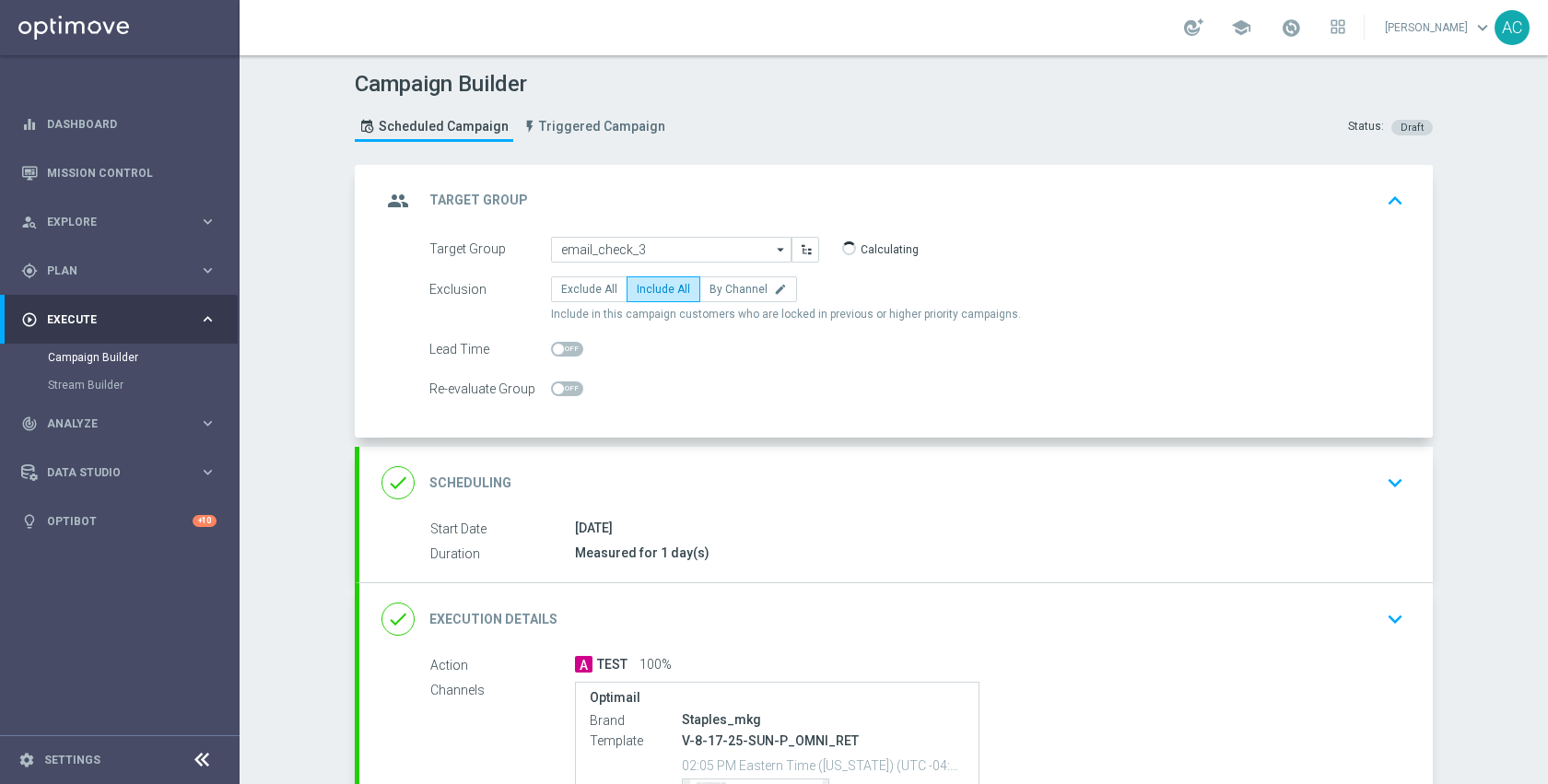
click at [1059, 338] on div "Lead Time" at bounding box center [917, 349] width 1002 height 26
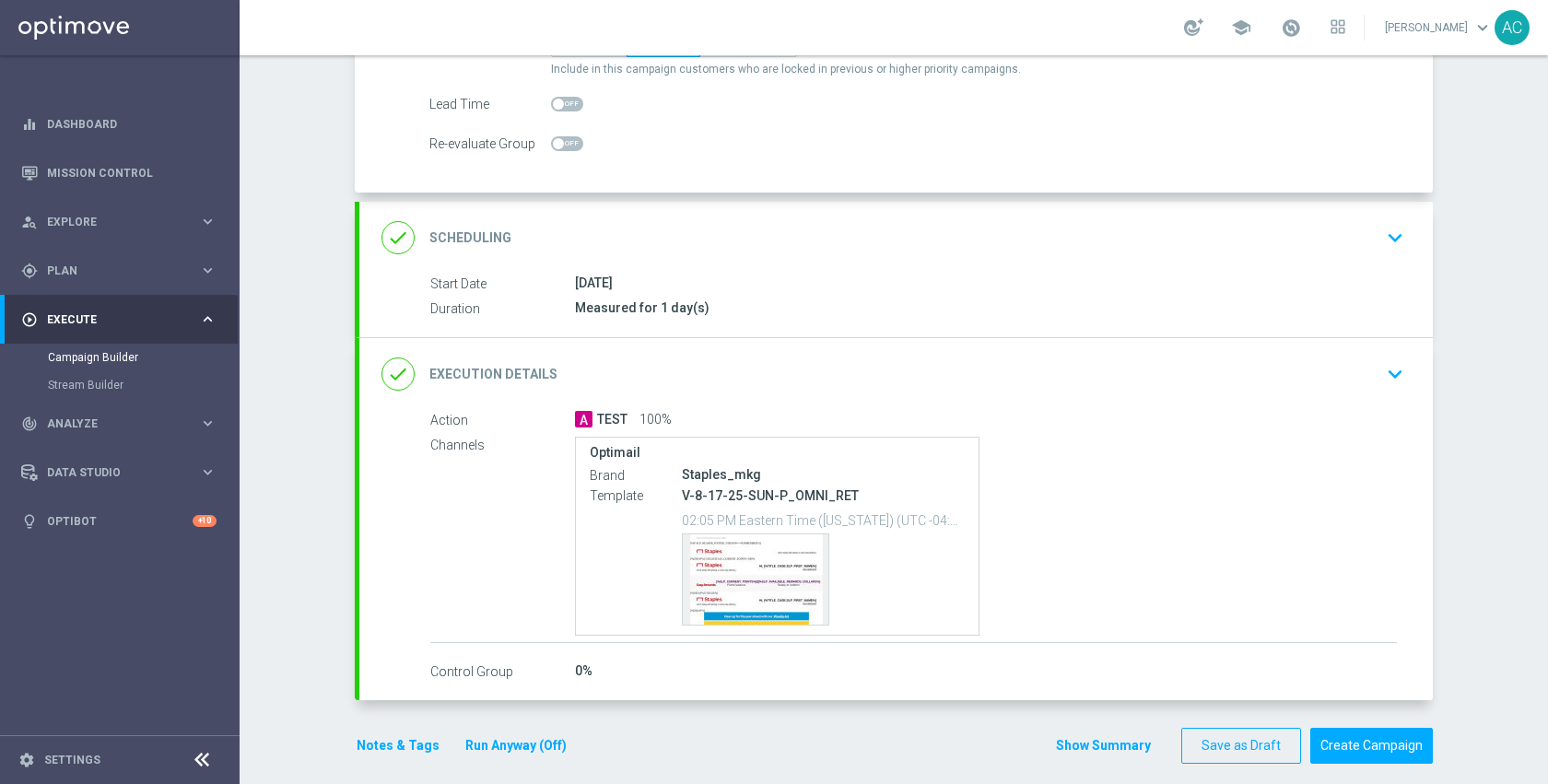
scroll to position [262, 0]
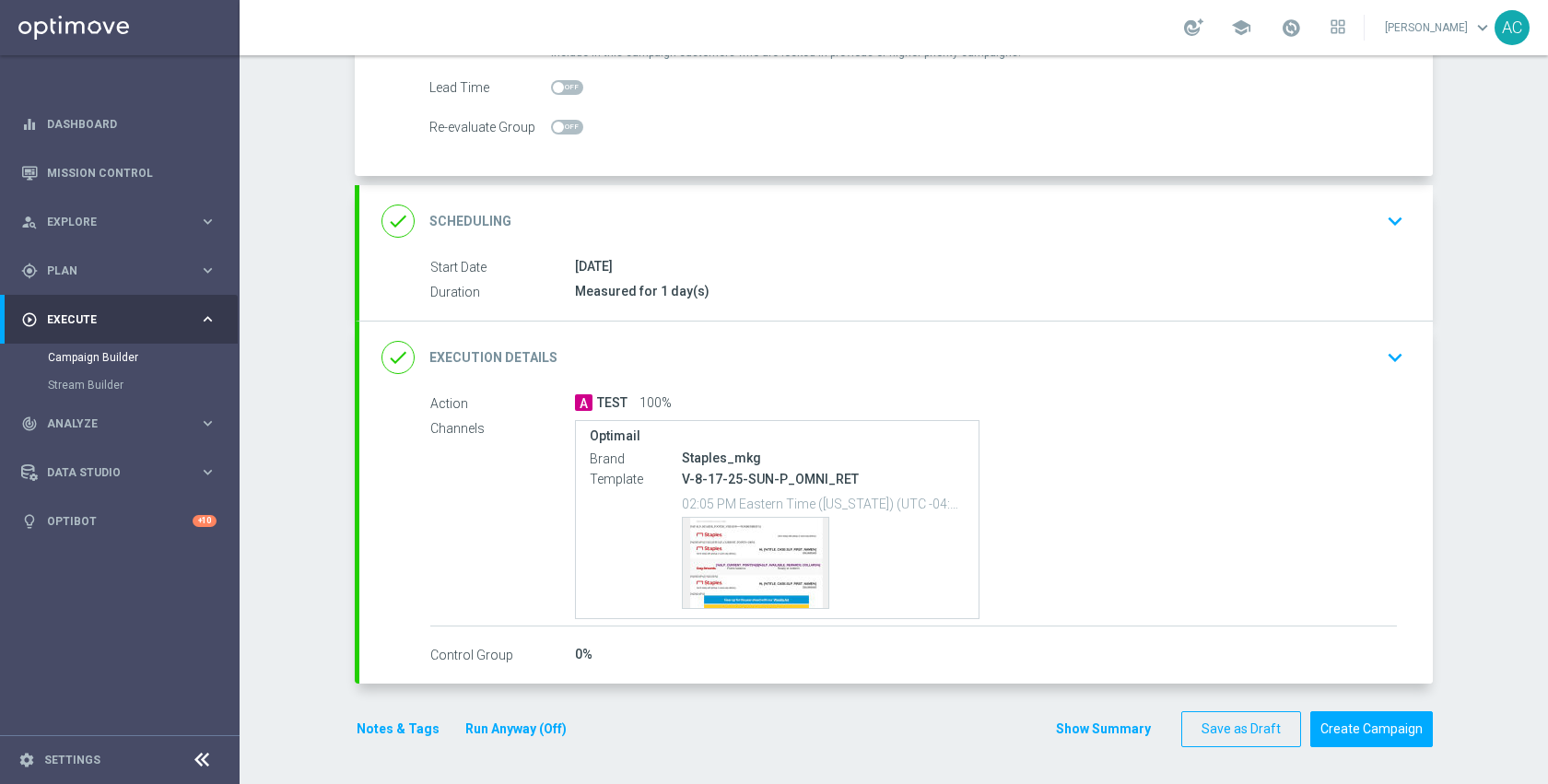
click at [1061, 343] on div "done Execution Details keyboard_arrow_down" at bounding box center [896, 358] width 1029 height 35
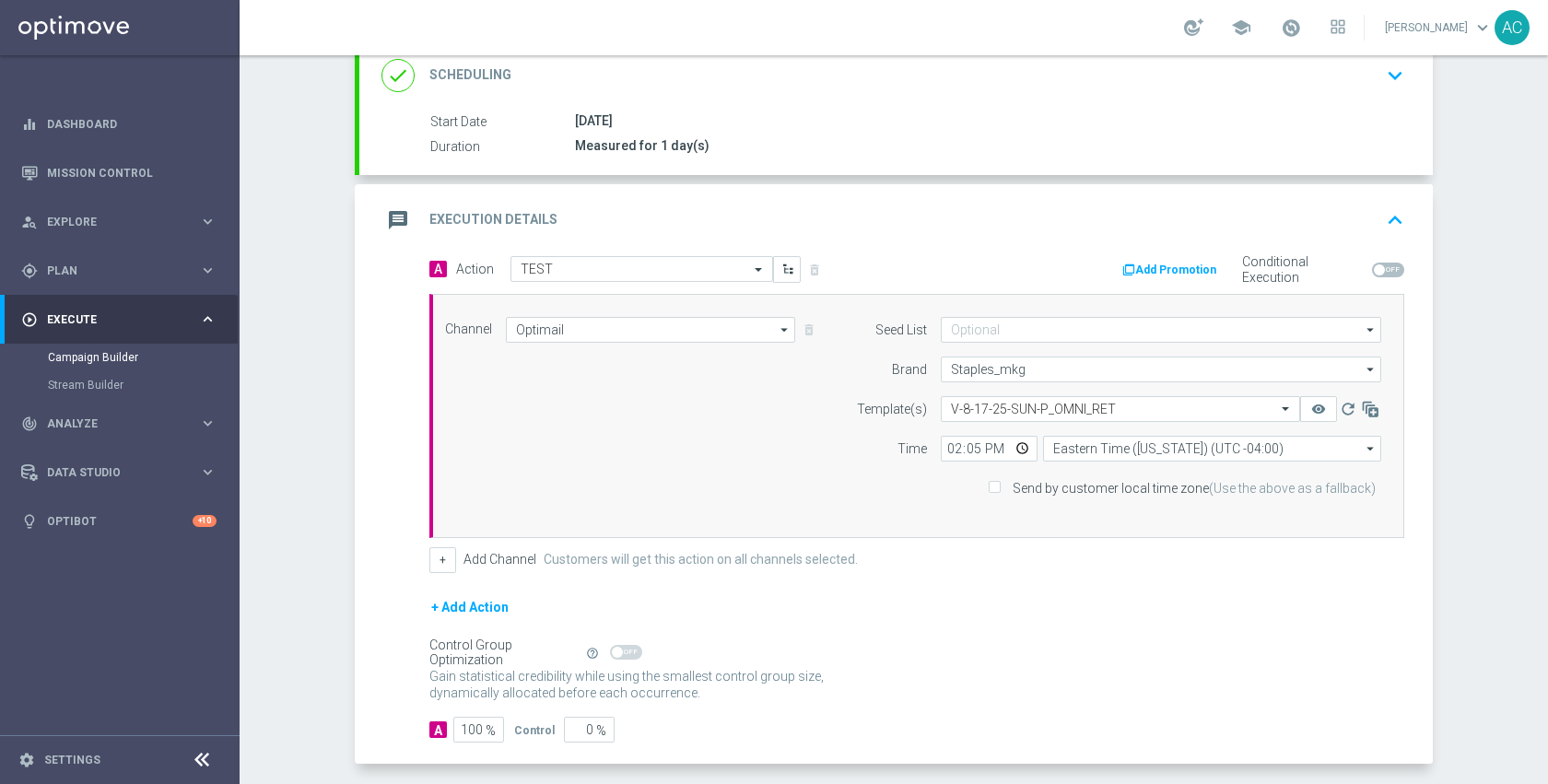
scroll to position [243, 0]
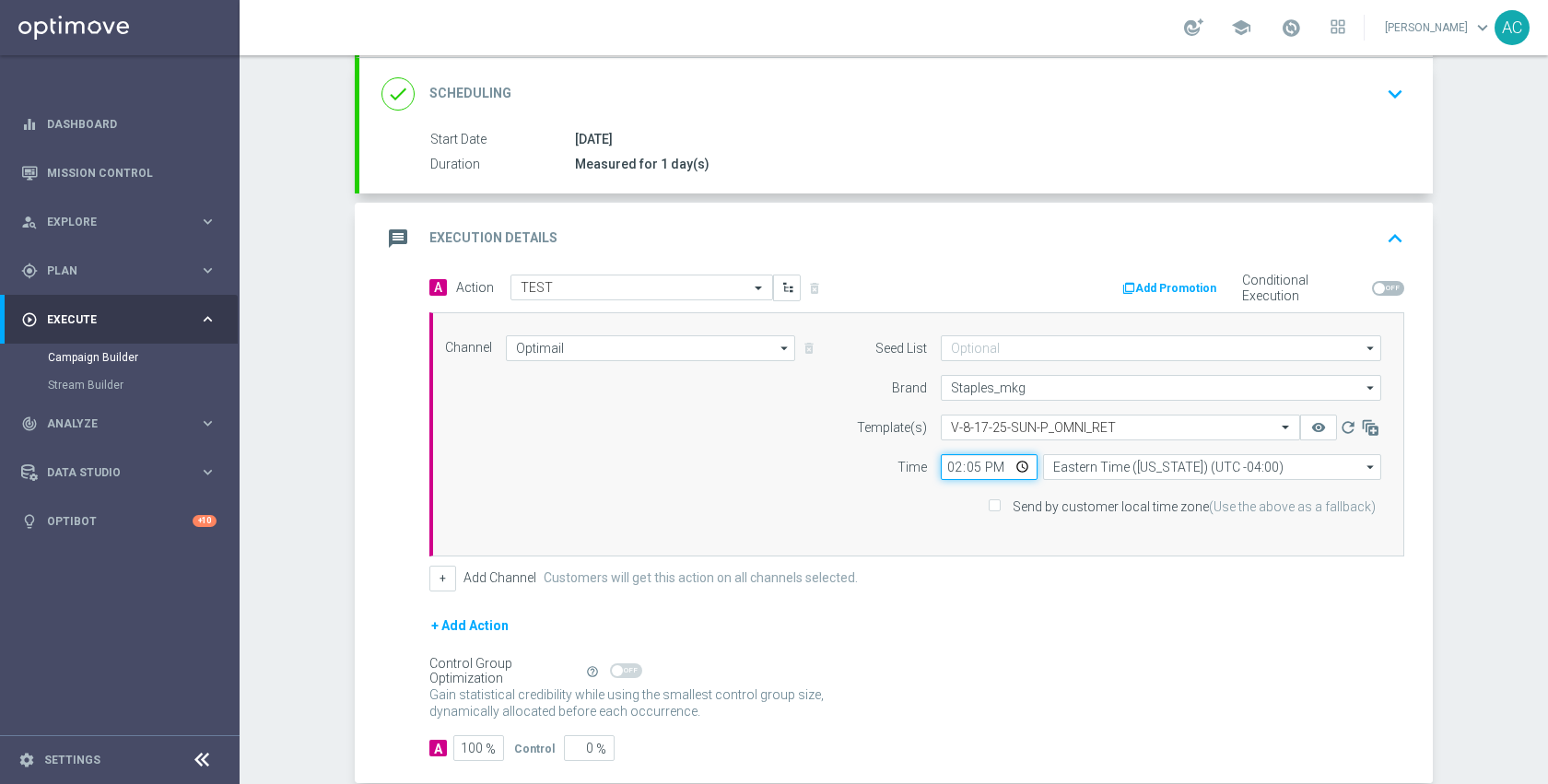
click at [1018, 463] on input "14:05" at bounding box center [989, 467] width 97 height 26
type input "14:10"
click at [1230, 643] on div "+ Add Action" at bounding box center [916, 638] width 974 height 46
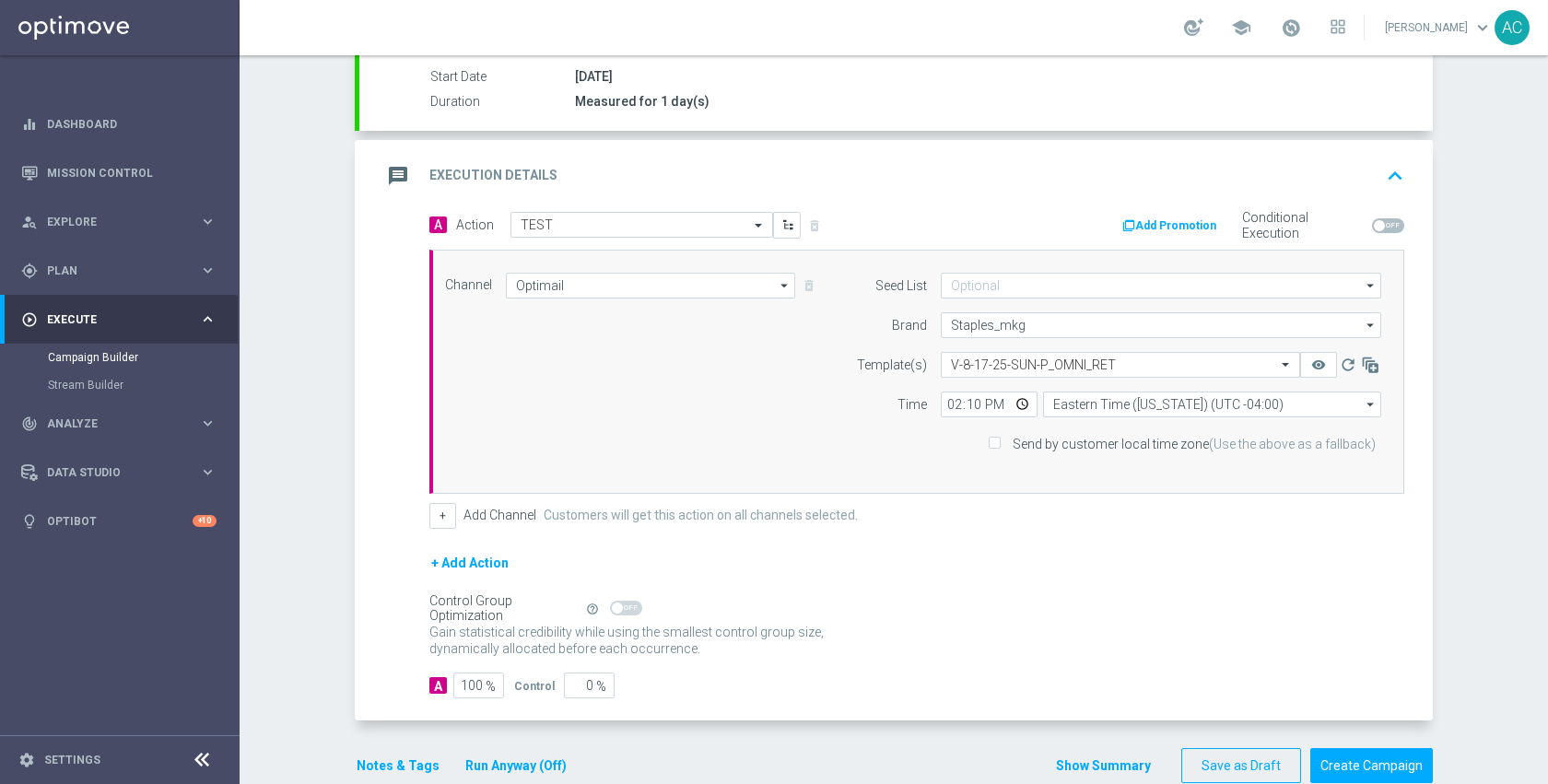
scroll to position [341, 0]
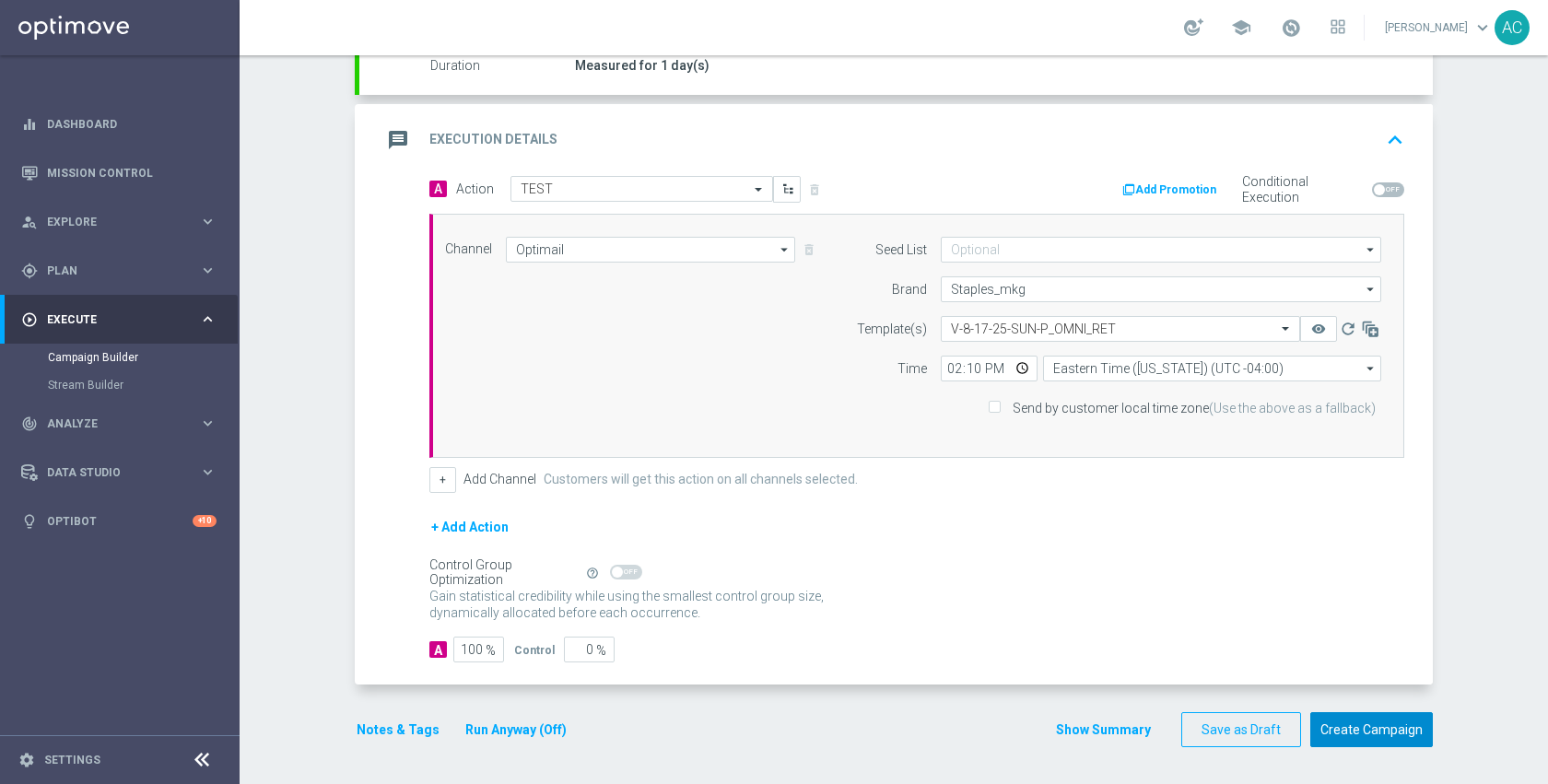
click at [1347, 741] on button "Create Campaign" at bounding box center [1371, 730] width 122 height 36
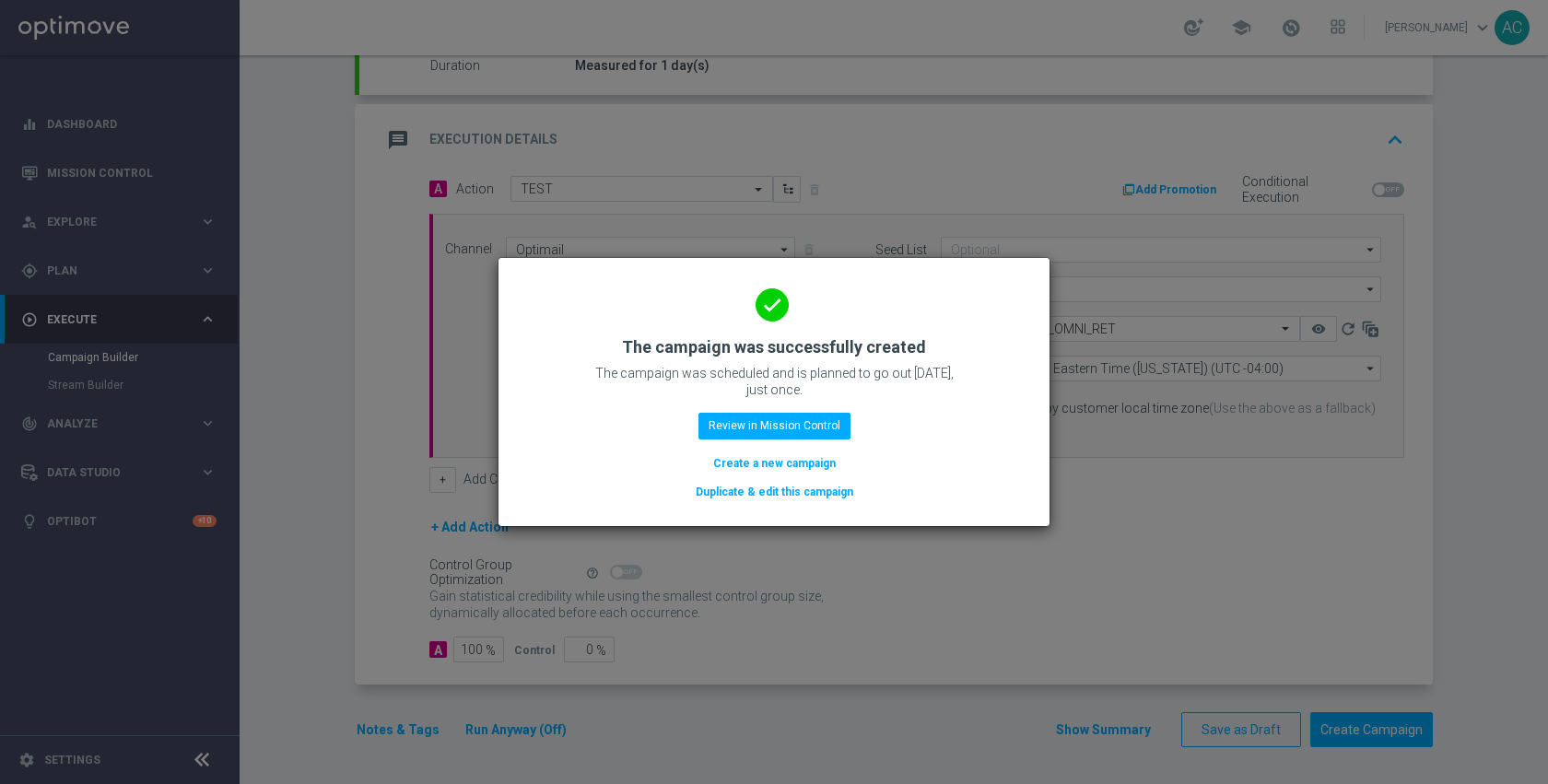
click at [764, 446] on div "done The campaign was successfully created The campaign was scheduled and is pl…" at bounding box center [774, 388] width 507 height 227
click at [766, 434] on button "Review in Mission Control" at bounding box center [774, 425] width 152 height 26
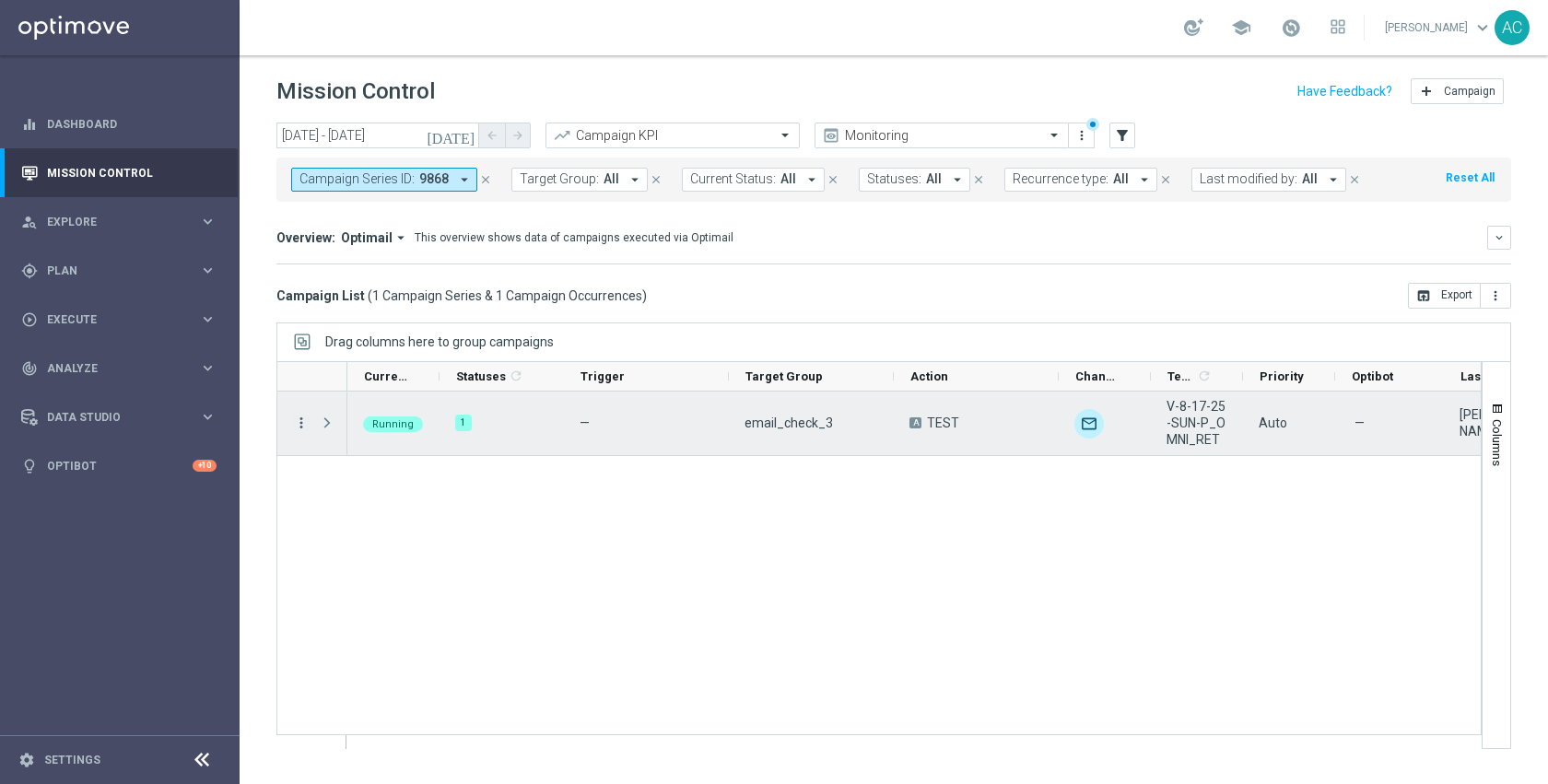
click at [298, 424] on icon "more_vert" at bounding box center [300, 423] width 16 height 16
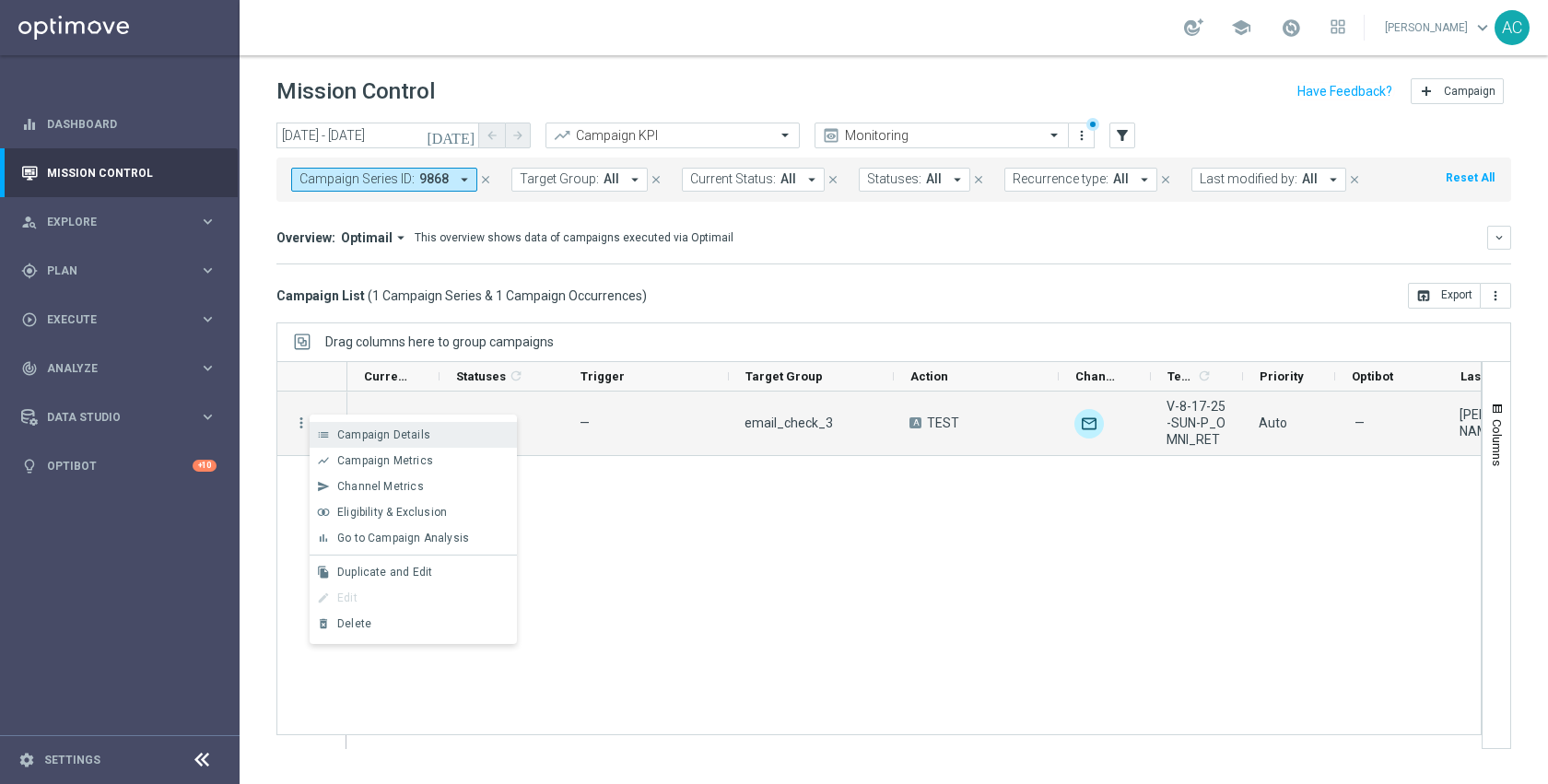
click at [359, 438] on span "Campaign Details" at bounding box center [383, 434] width 93 height 12
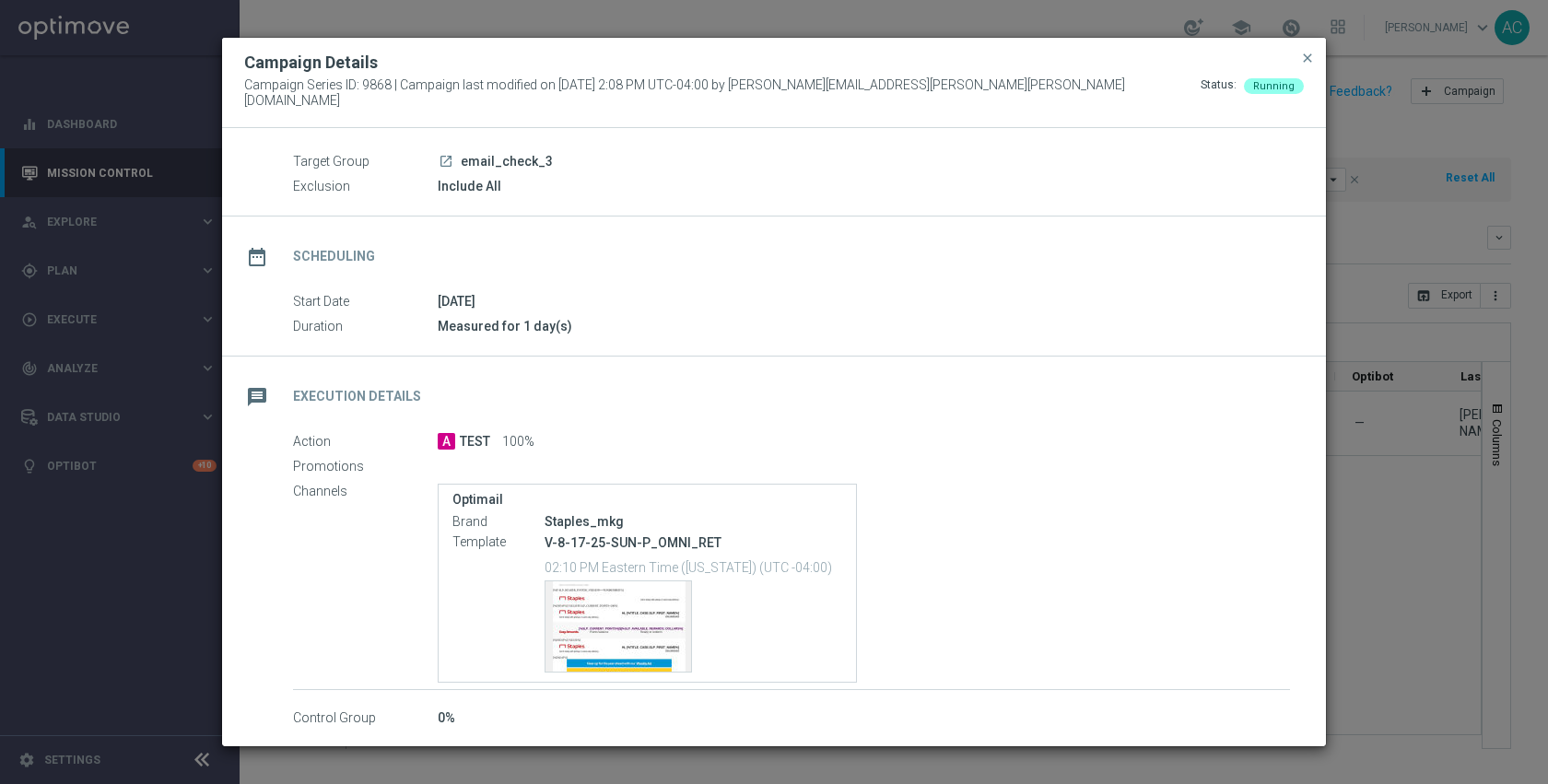
scroll to position [53, 0]
click at [597, 596] on div "Template preview" at bounding box center [618, 625] width 145 height 90
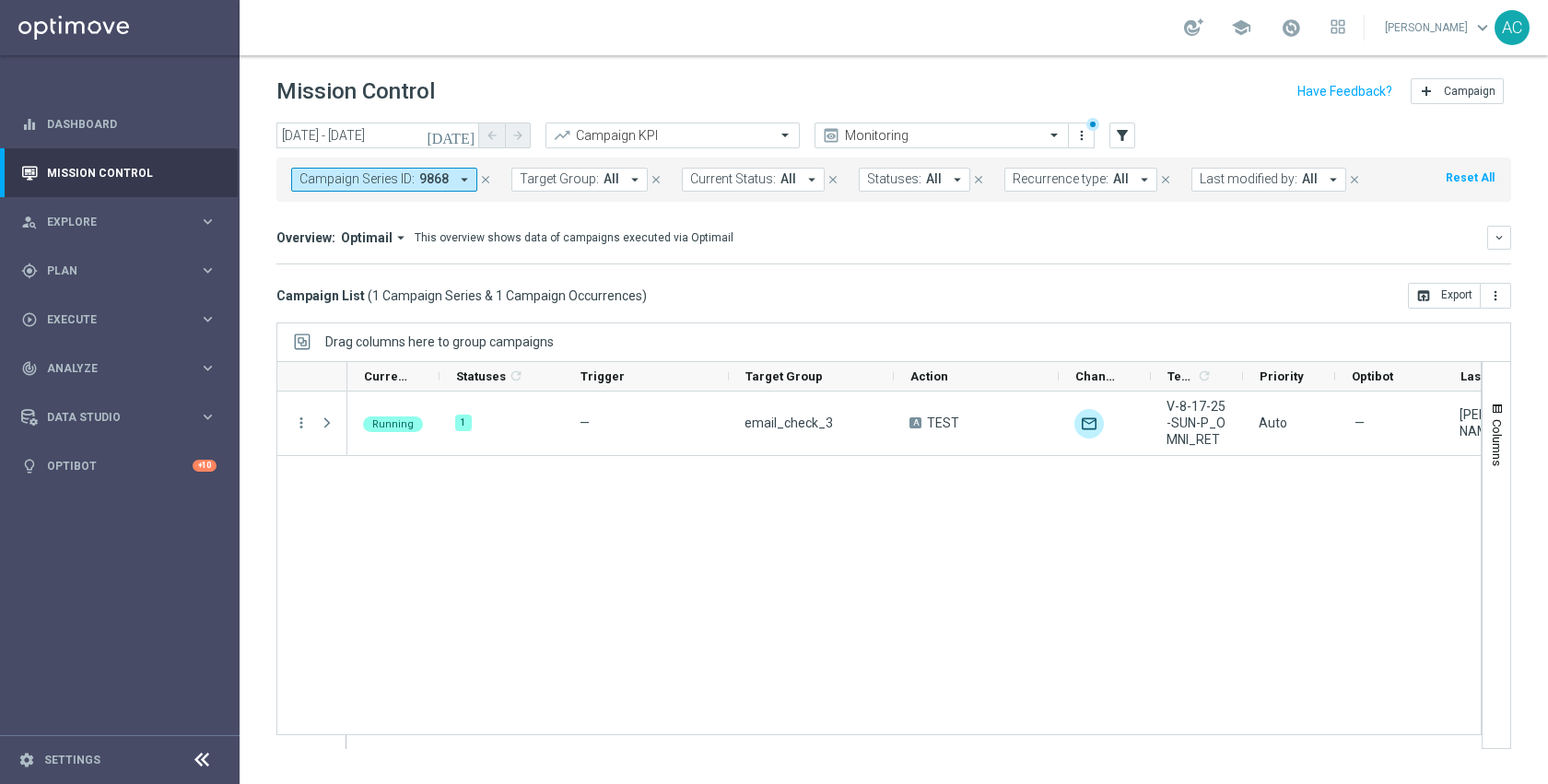
click at [561, 517] on div "Running 1 — email_check_3 A TEST unfold_more V-8-17-25-SUN-P_OMNI_RET Auto — An…" at bounding box center [913, 569] width 1133 height 357
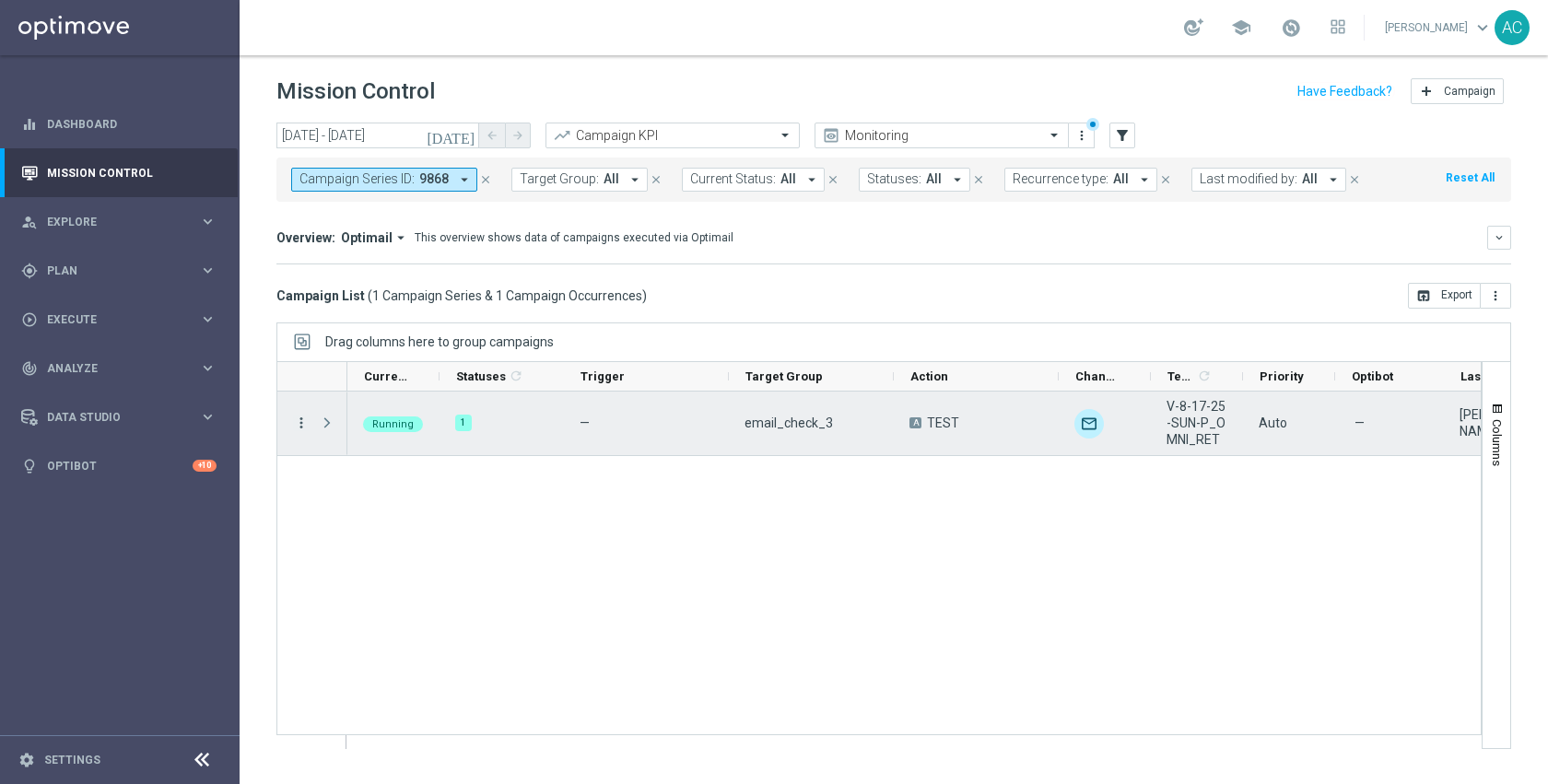
click at [302, 421] on icon "more_vert" at bounding box center [300, 423] width 16 height 16
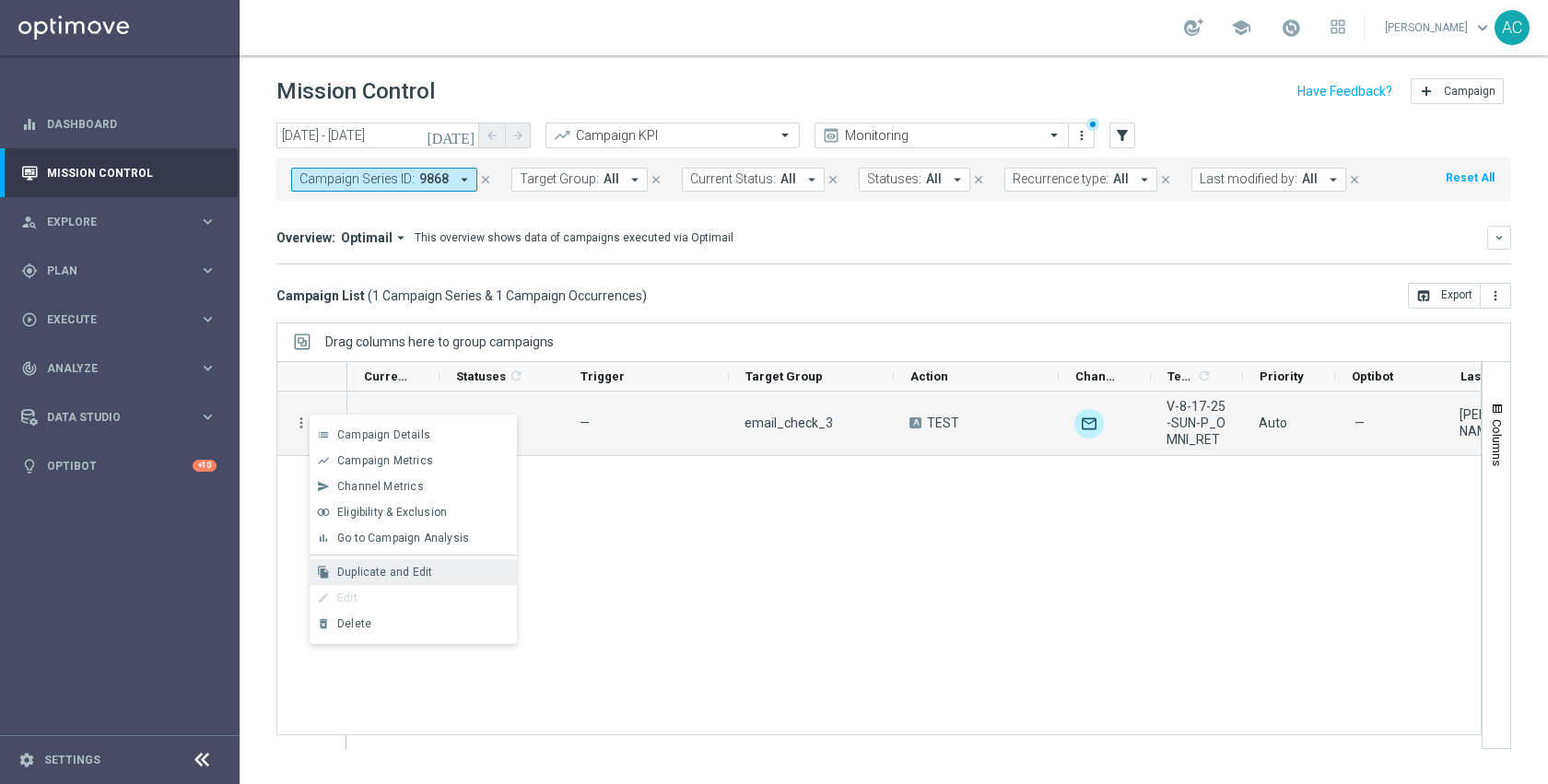
click at [416, 568] on span "Duplicate and Edit" at bounding box center [384, 572] width 95 height 12
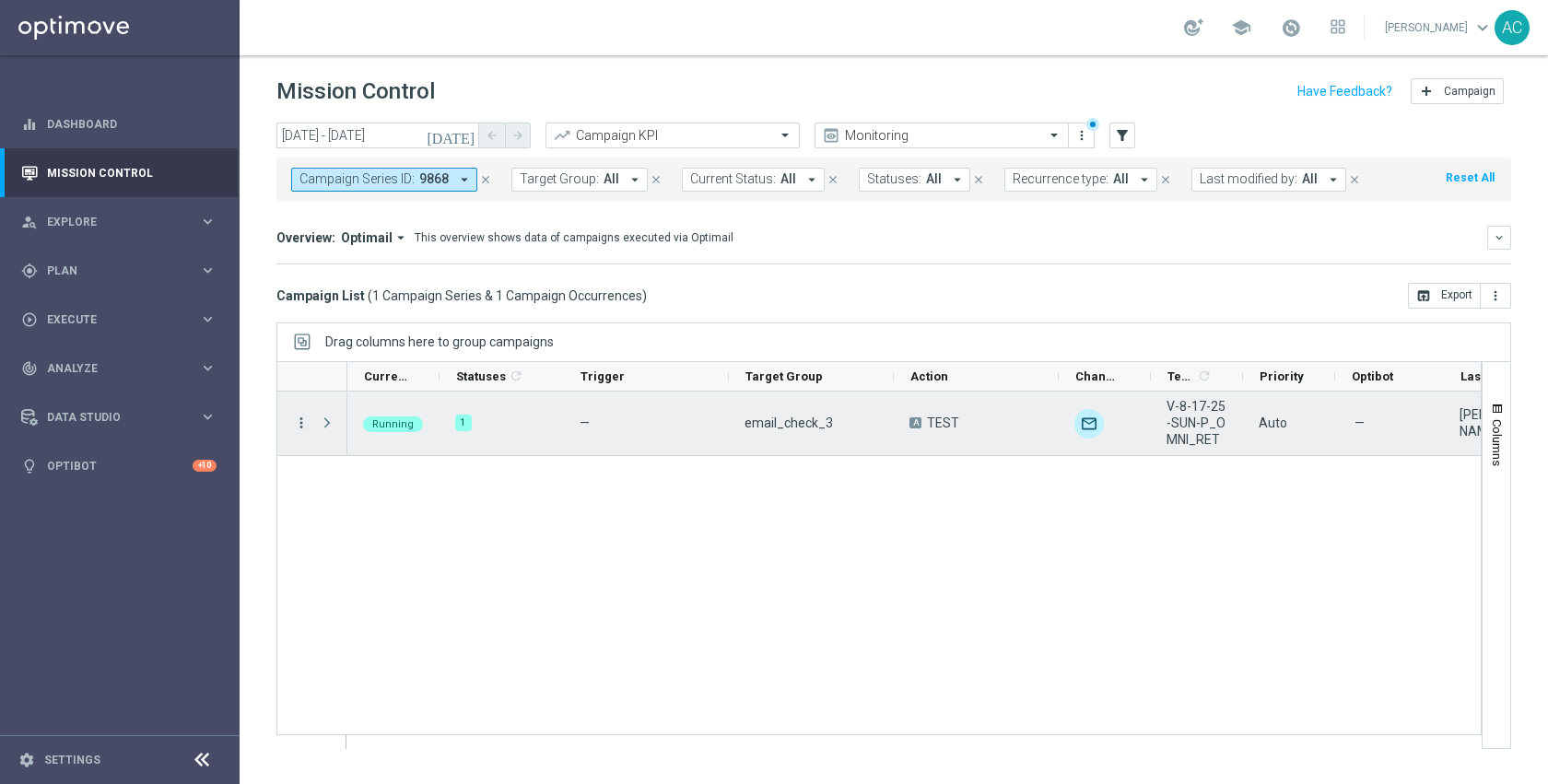
click at [307, 426] on icon "more_vert" at bounding box center [300, 423] width 16 height 16
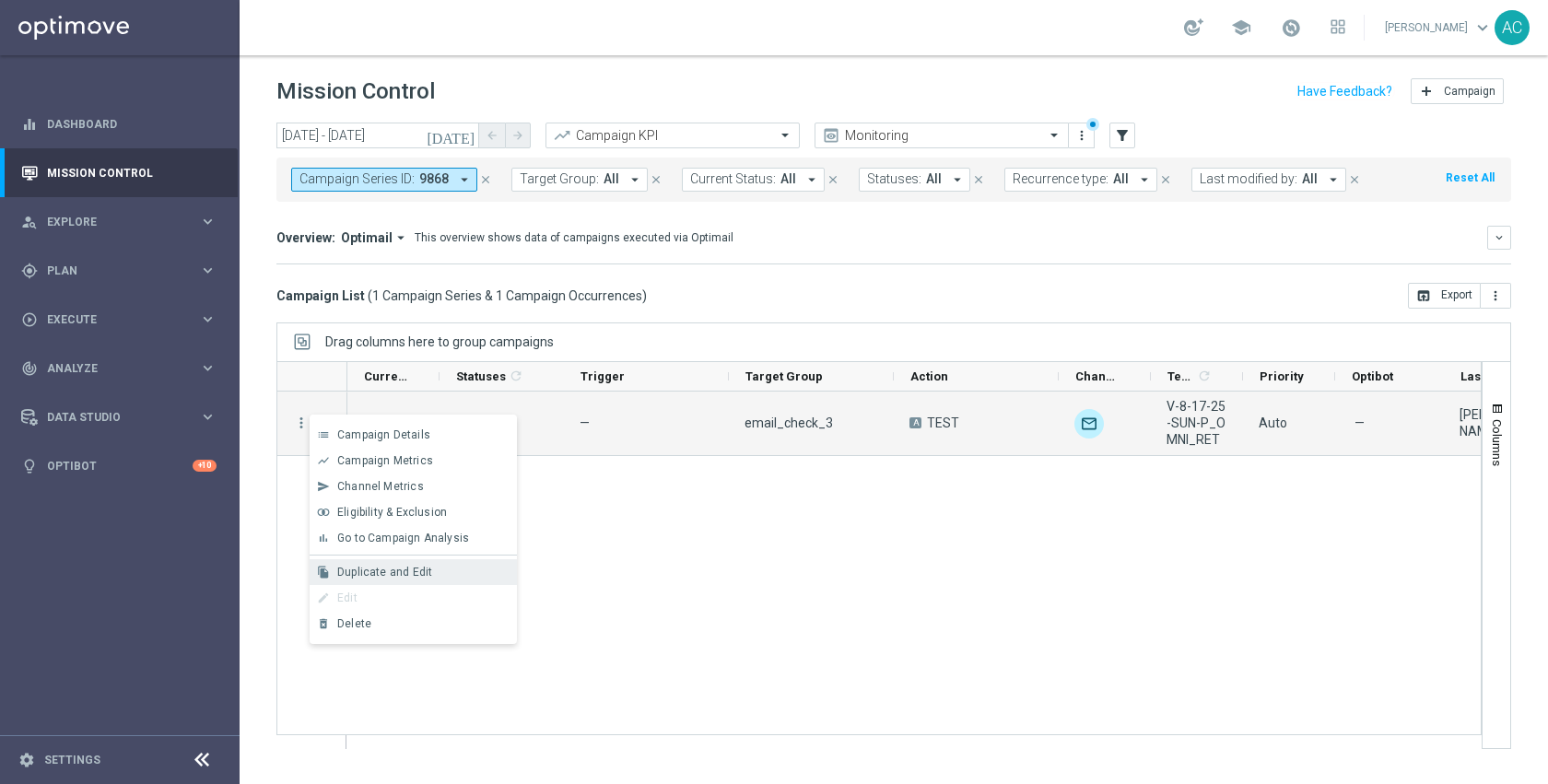
click at [400, 564] on div "file_copy Duplicate and Edit" at bounding box center [413, 572] width 207 height 26
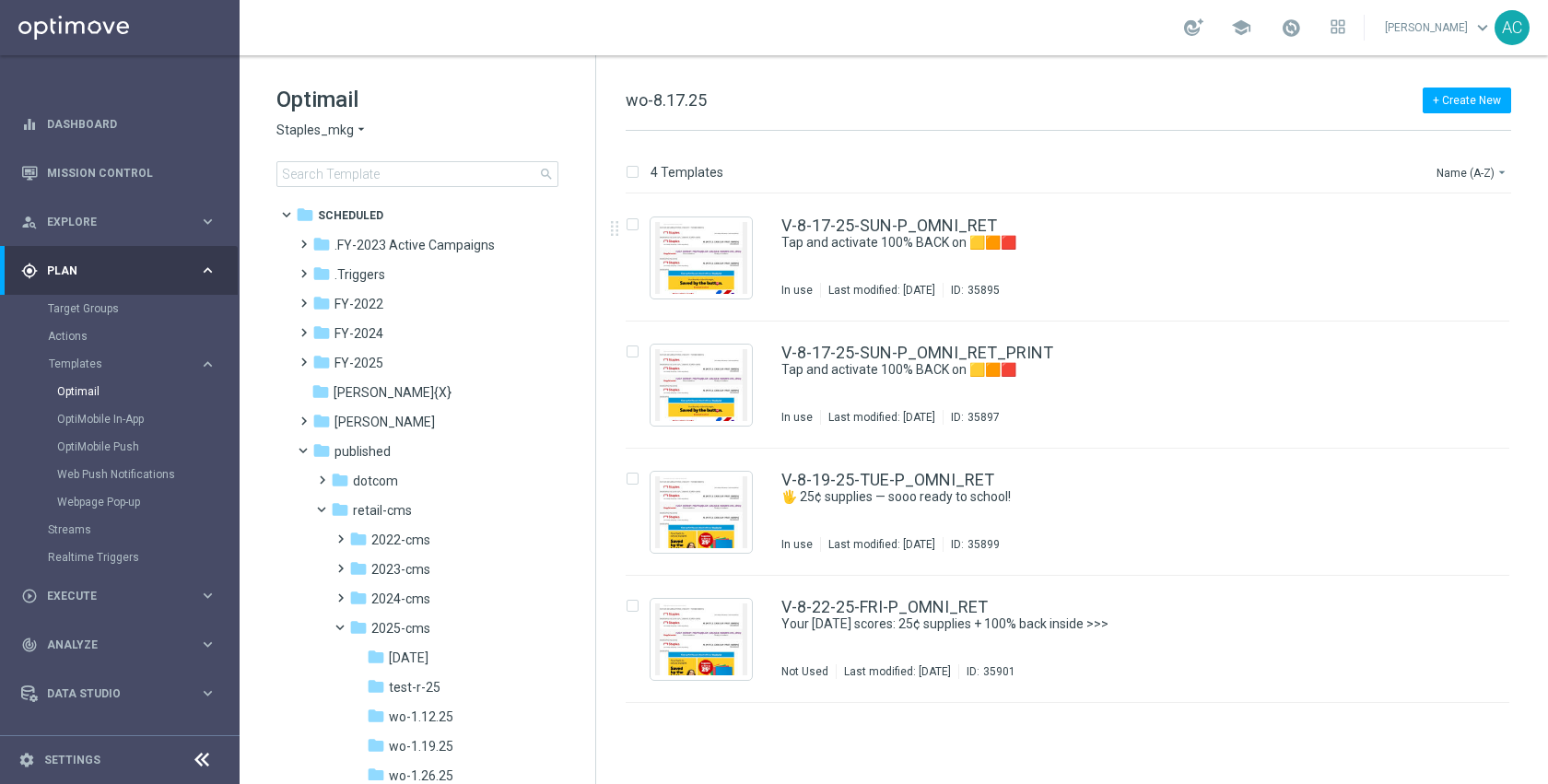
scroll to position [1265, 0]
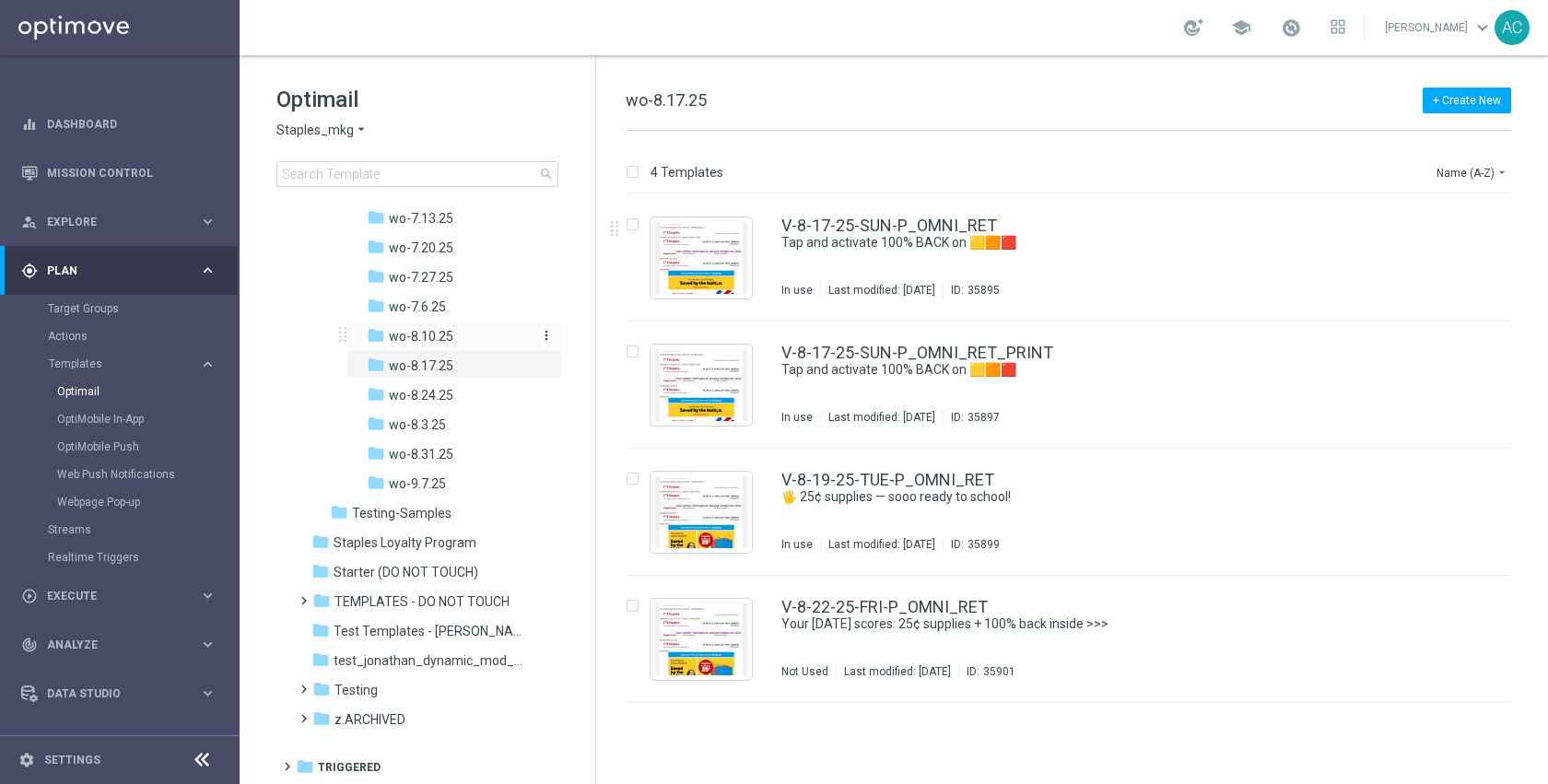
click at [452, 335] on div "folder wo-8.10.25" at bounding box center [448, 337] width 165 height 21
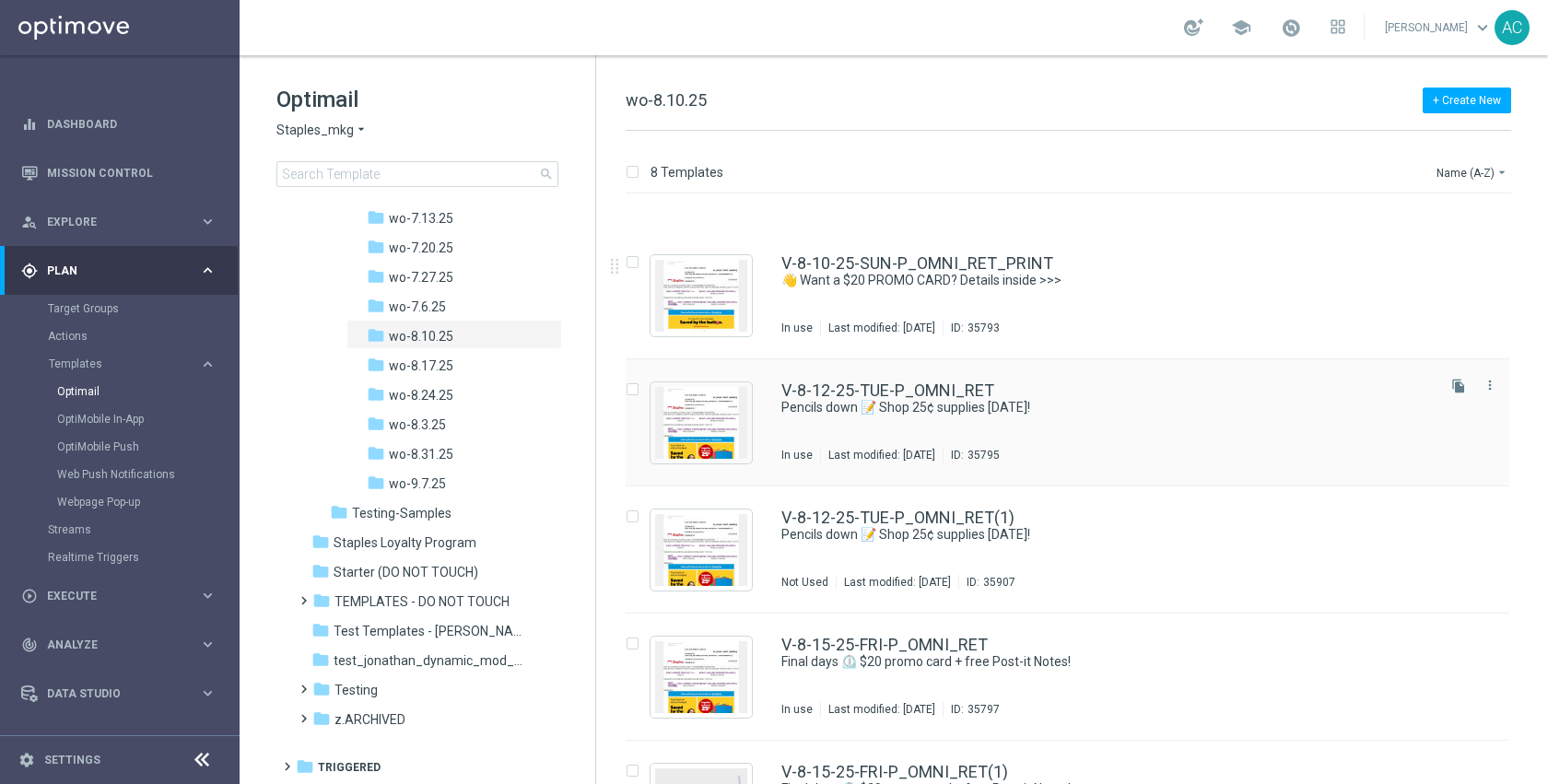
scroll to position [427, 0]
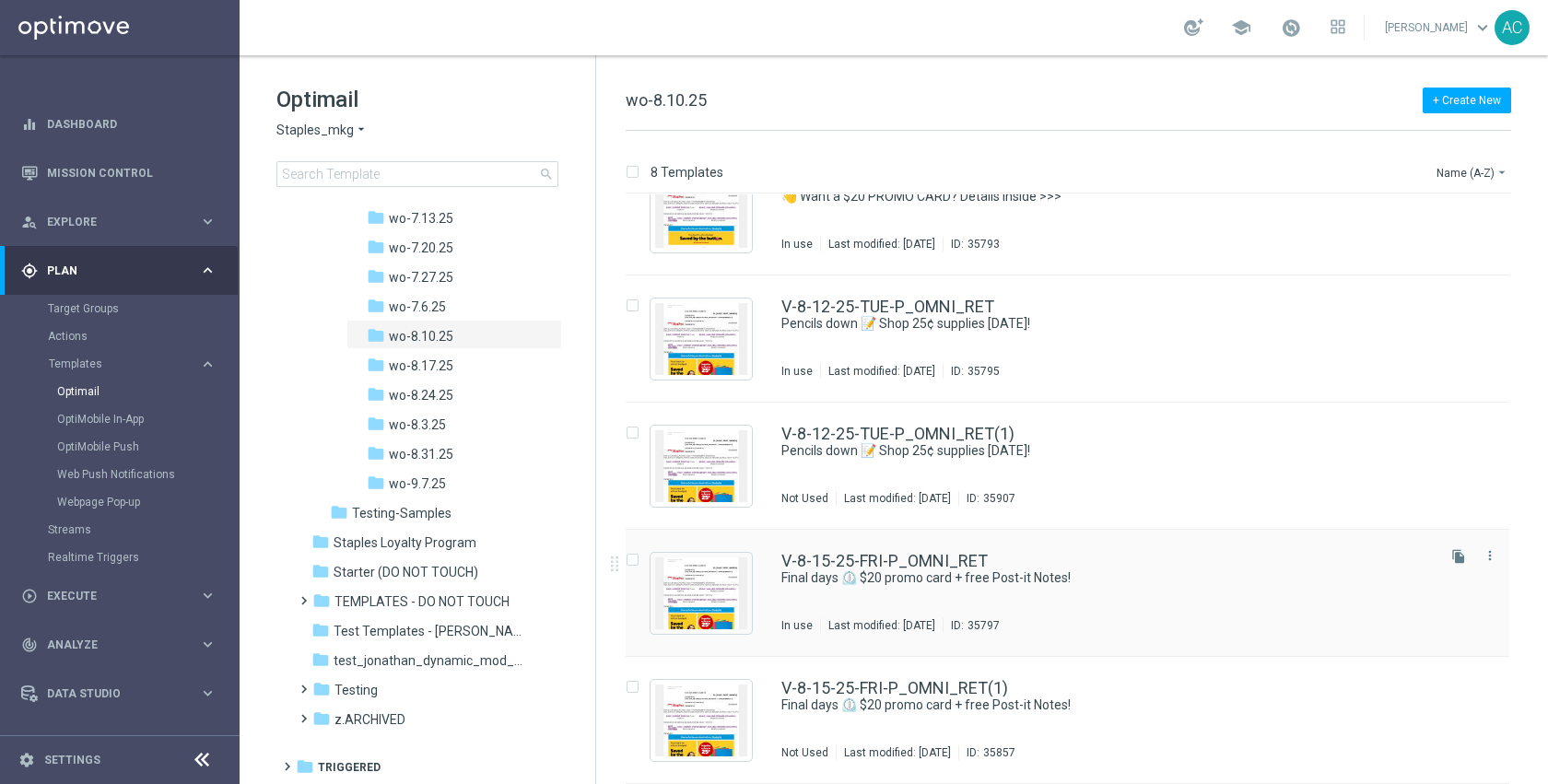
click at [1019, 556] on div "V-8-15-25-FRI-P_OMNI_RET" at bounding box center [1106, 560] width 650 height 16
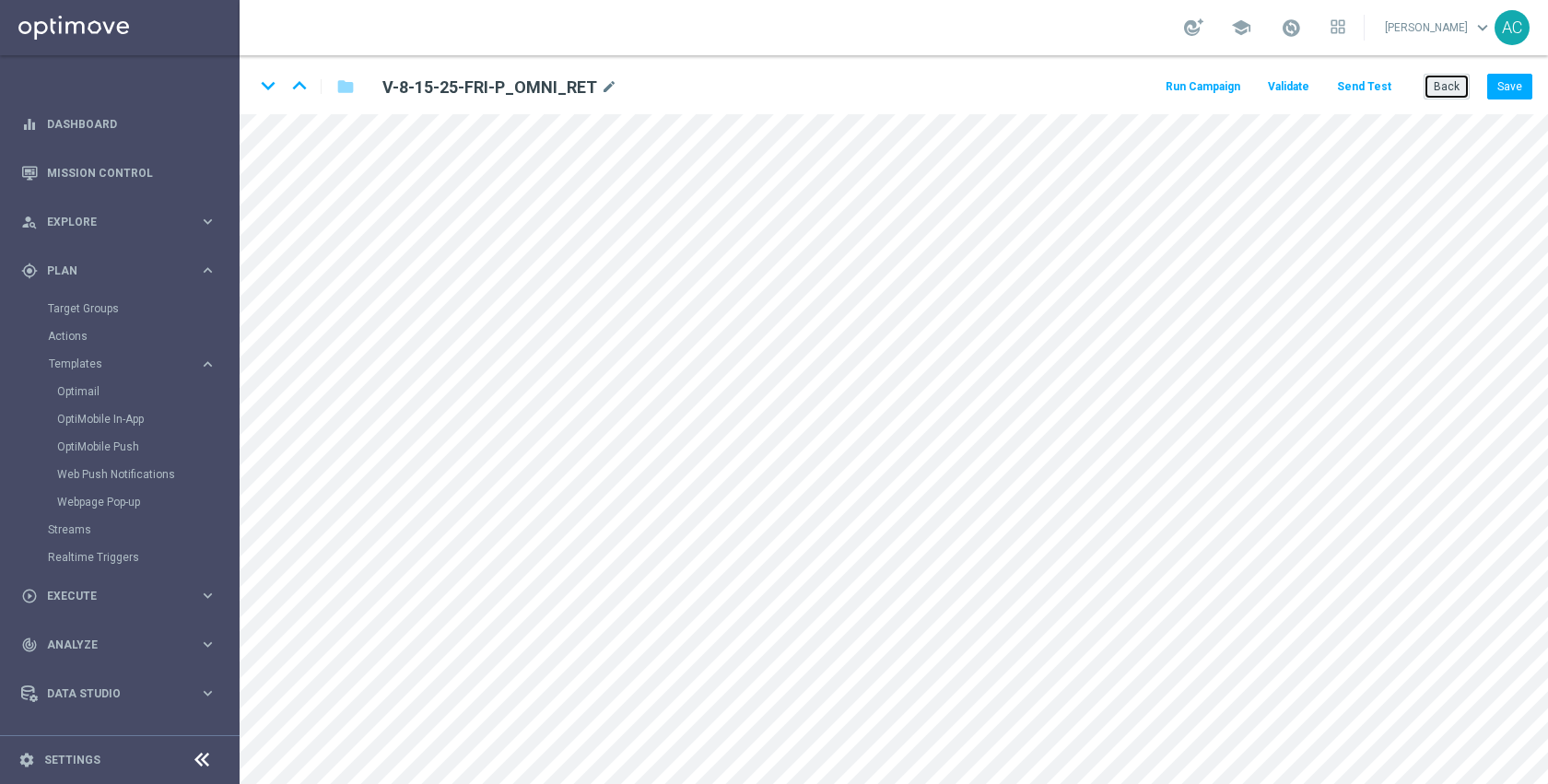
click at [1444, 79] on button "Back" at bounding box center [1447, 86] width 46 height 26
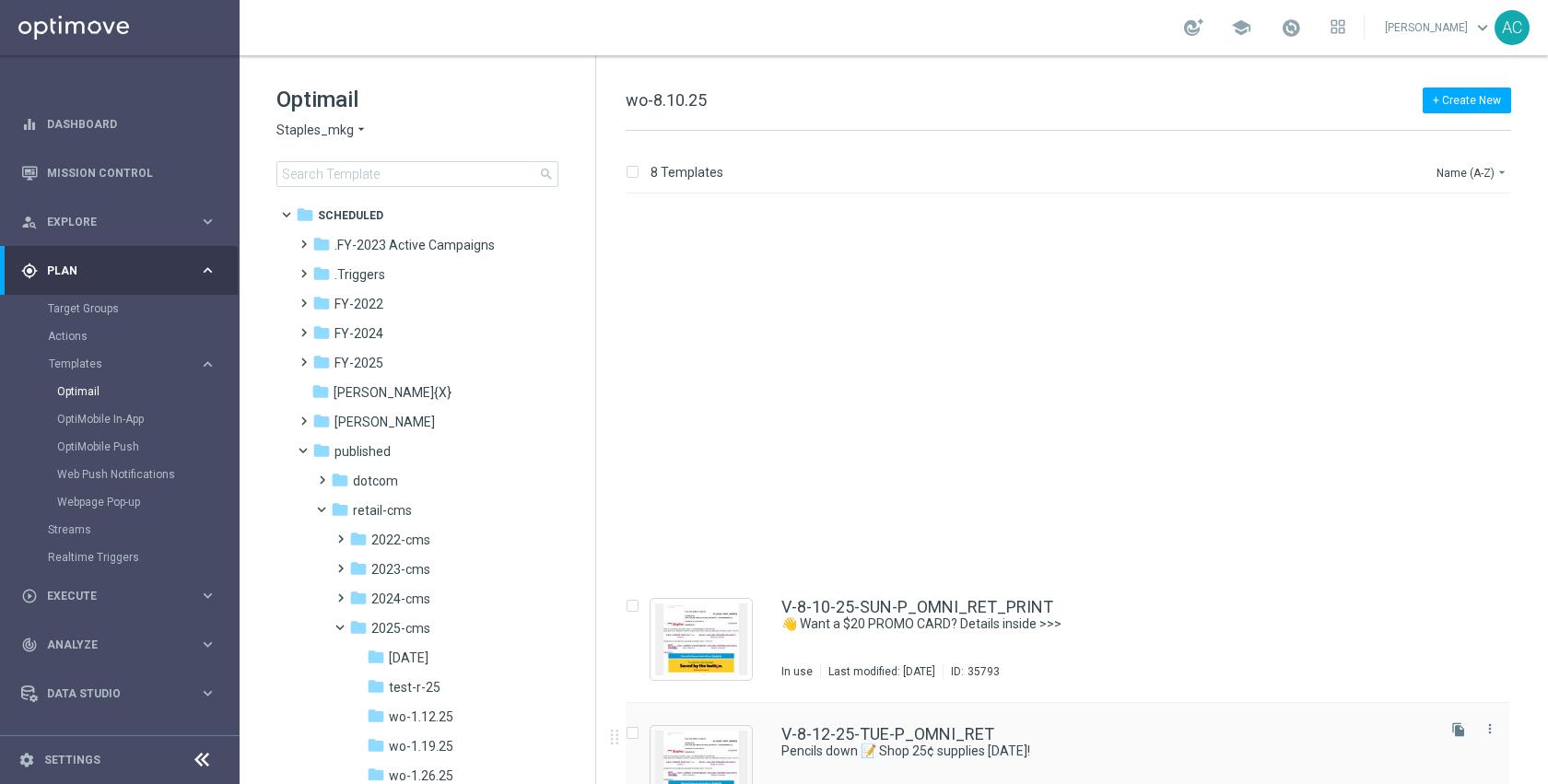
scroll to position [427, 0]
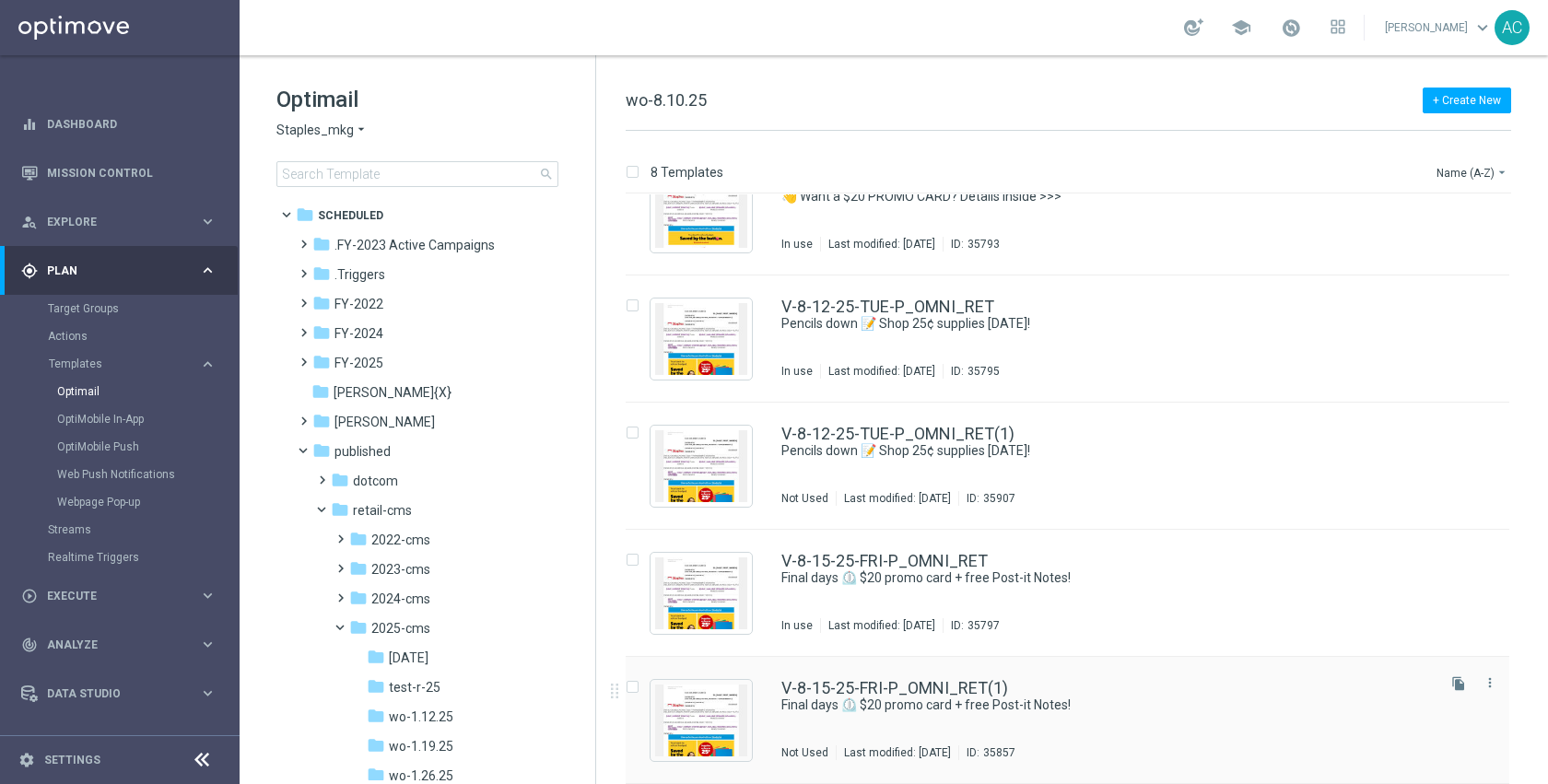
click at [1046, 683] on div "V-8-15-25-FRI-P_OMNI_RET(1)" at bounding box center [1106, 687] width 650 height 16
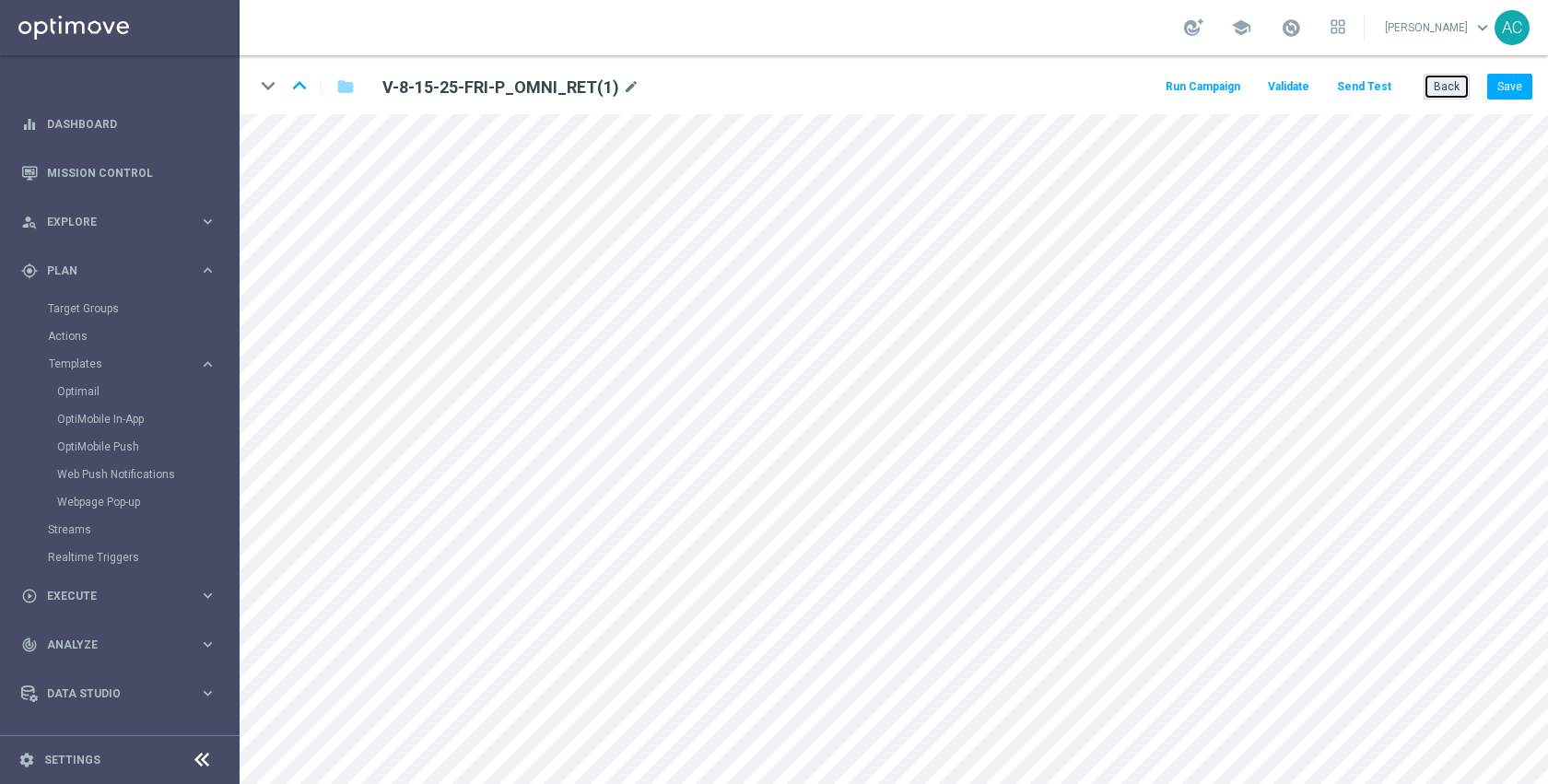
click at [1450, 90] on button "Back" at bounding box center [1447, 86] width 46 height 26
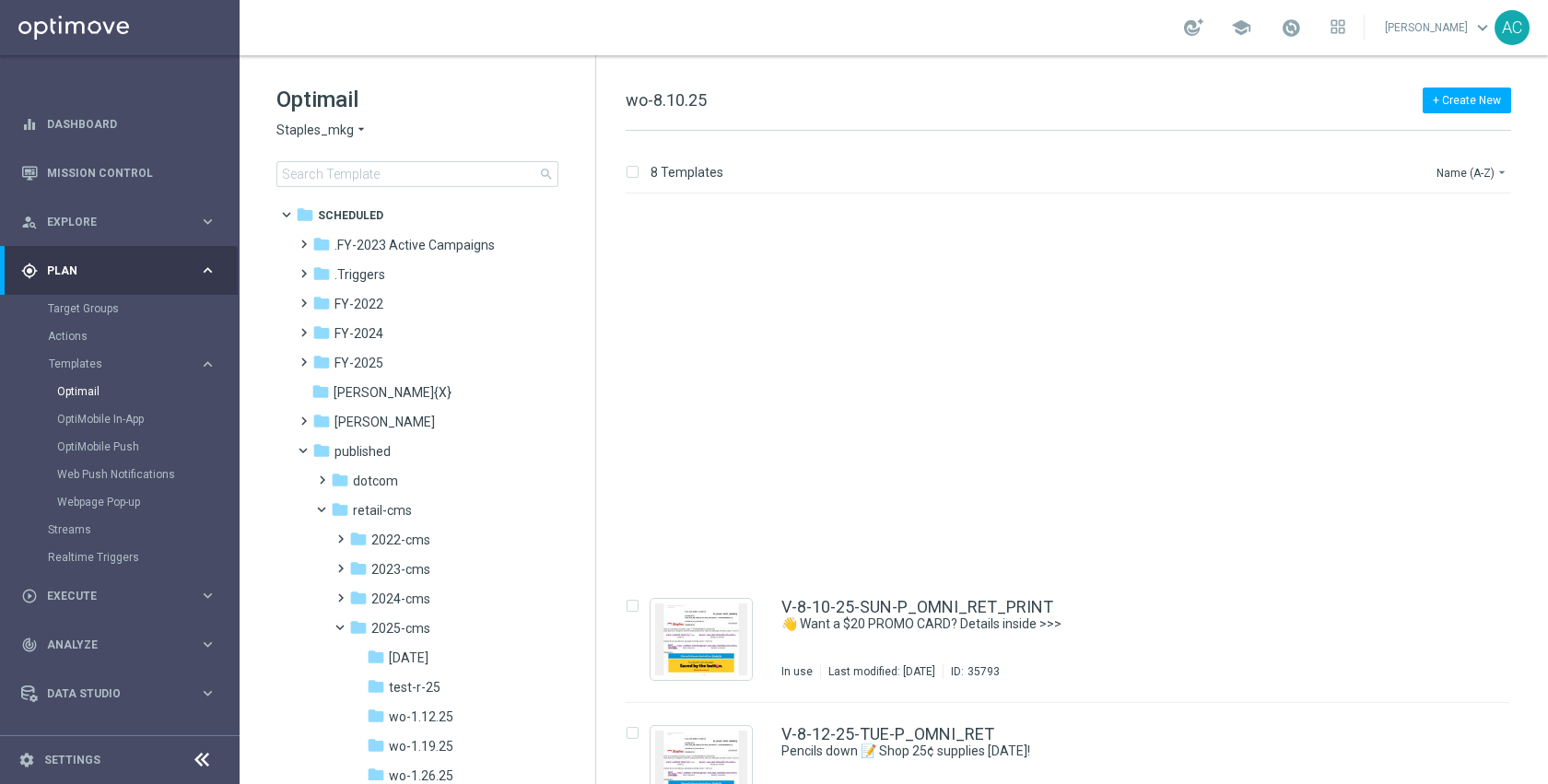
scroll to position [427, 0]
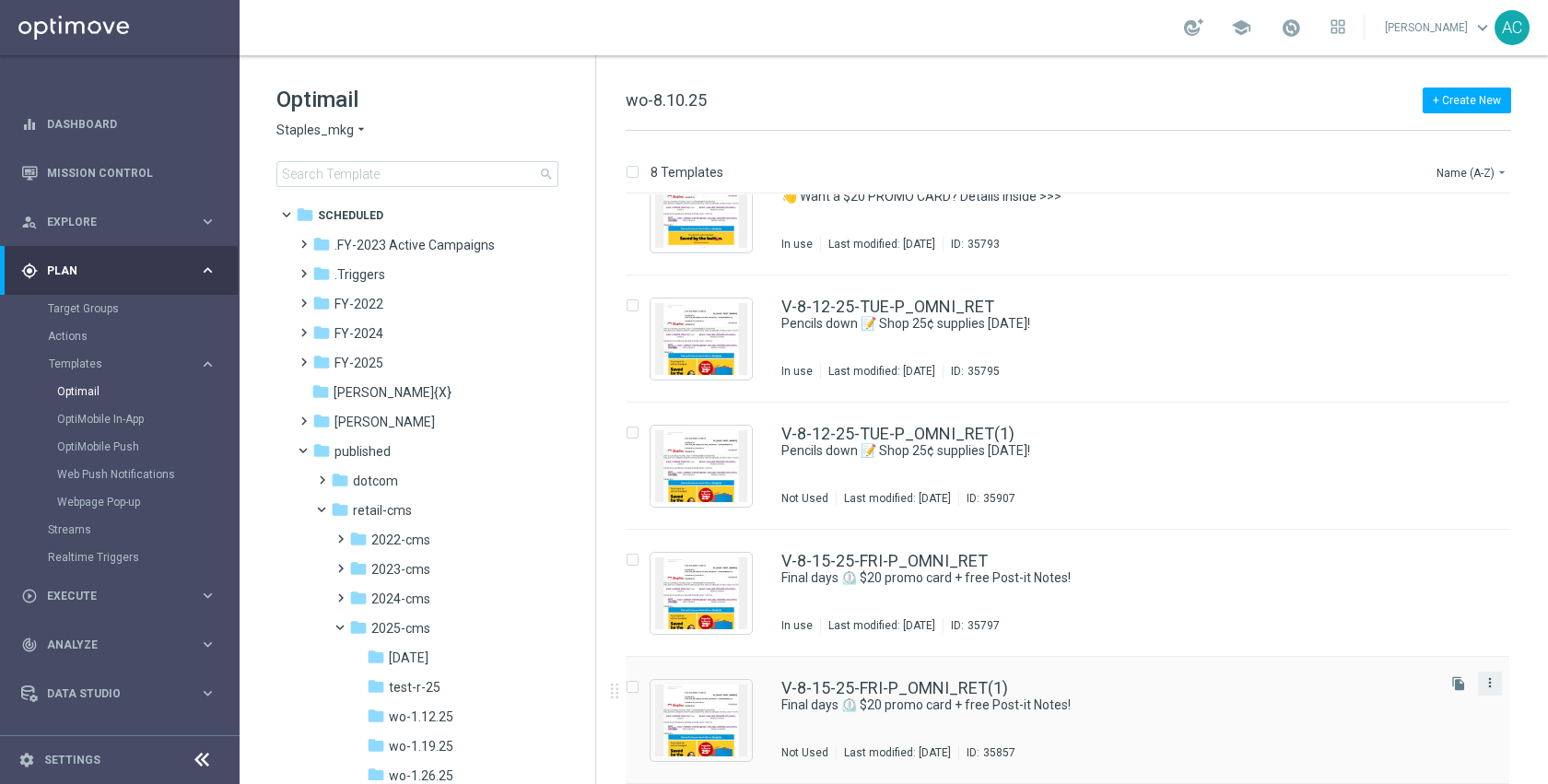
click at [1482, 684] on icon "more_vert" at bounding box center [1489, 682] width 14 height 14
click at [1405, 751] on div "Delete" at bounding box center [1412, 753] width 112 height 12
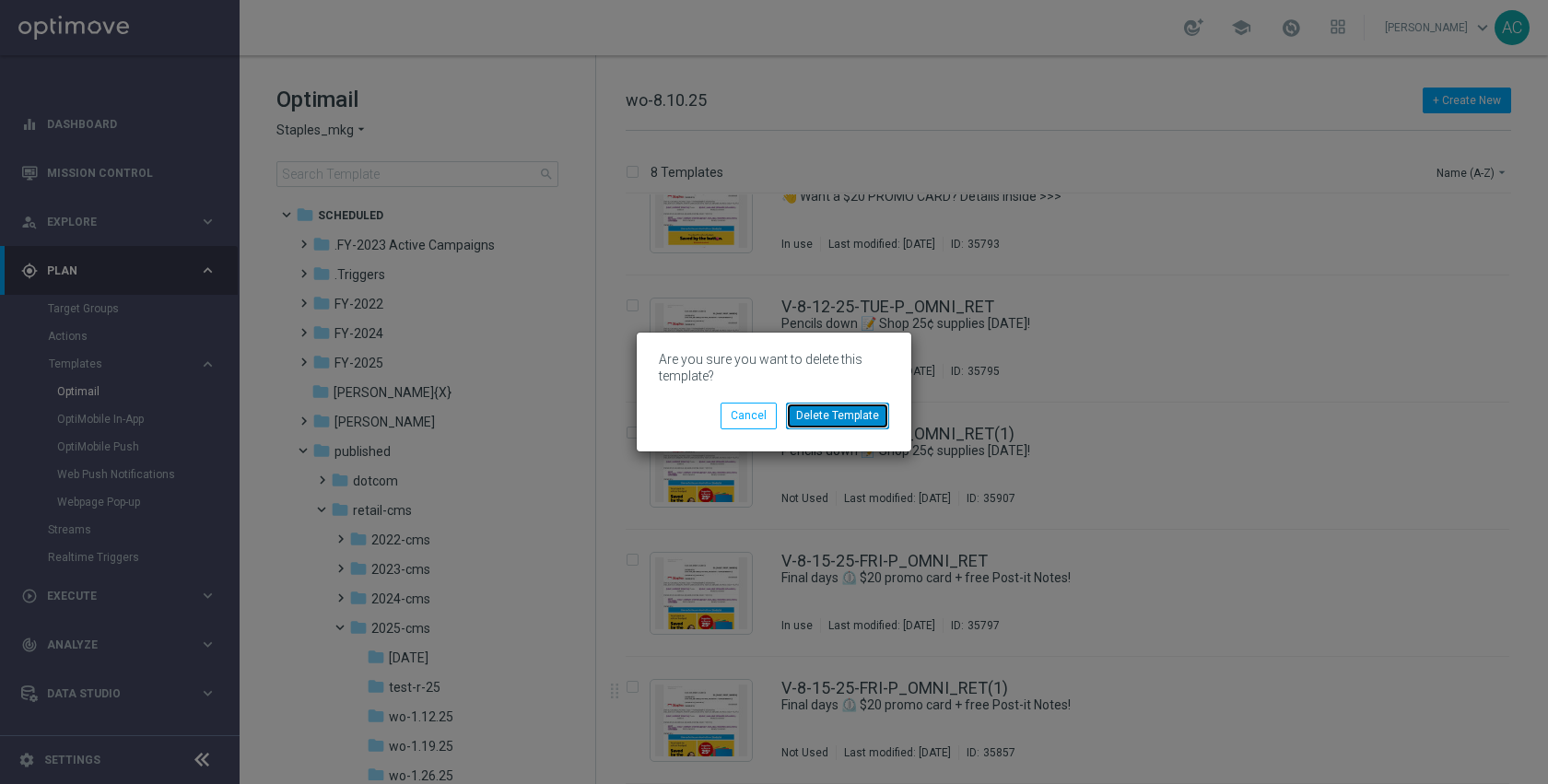
click at [879, 414] on button "Delete Template" at bounding box center [838, 415] width 103 height 26
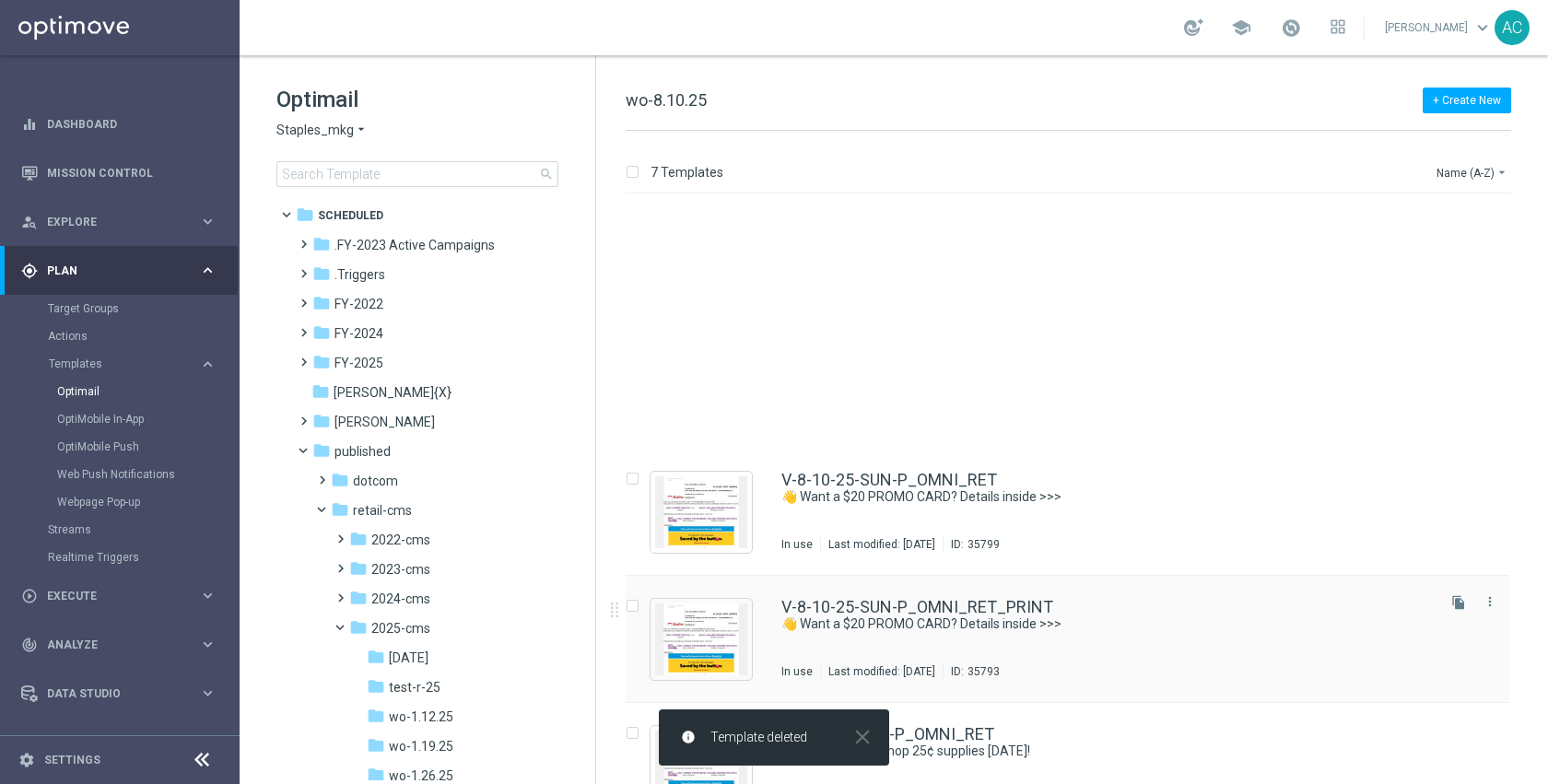
scroll to position [300, 0]
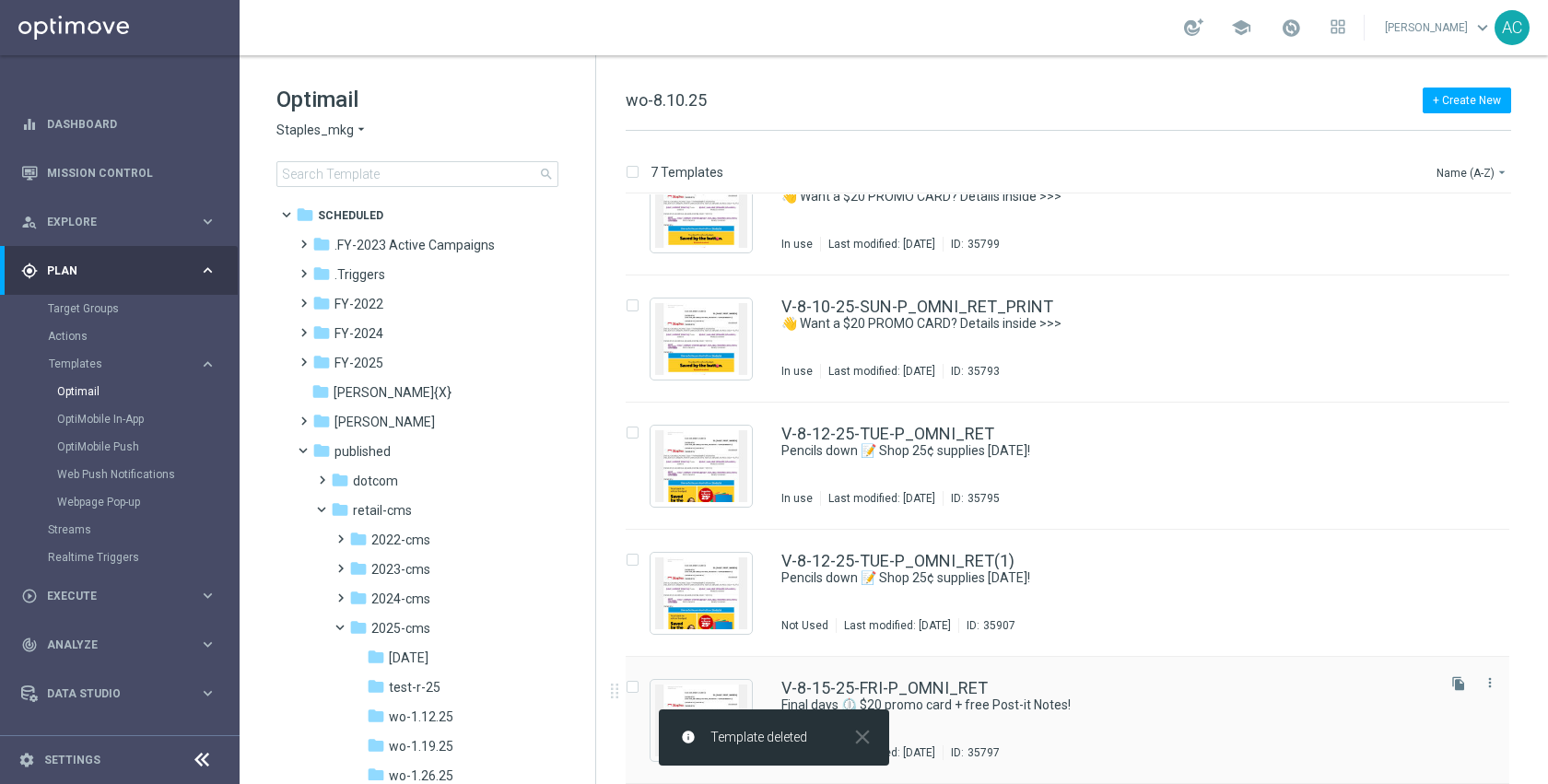
click at [1083, 716] on div "V-8-15-25-FRI-P_OMNI_RET Final days ⏲️ $20 promo card + free Post-it Notes! In …" at bounding box center [1106, 720] width 650 height 80
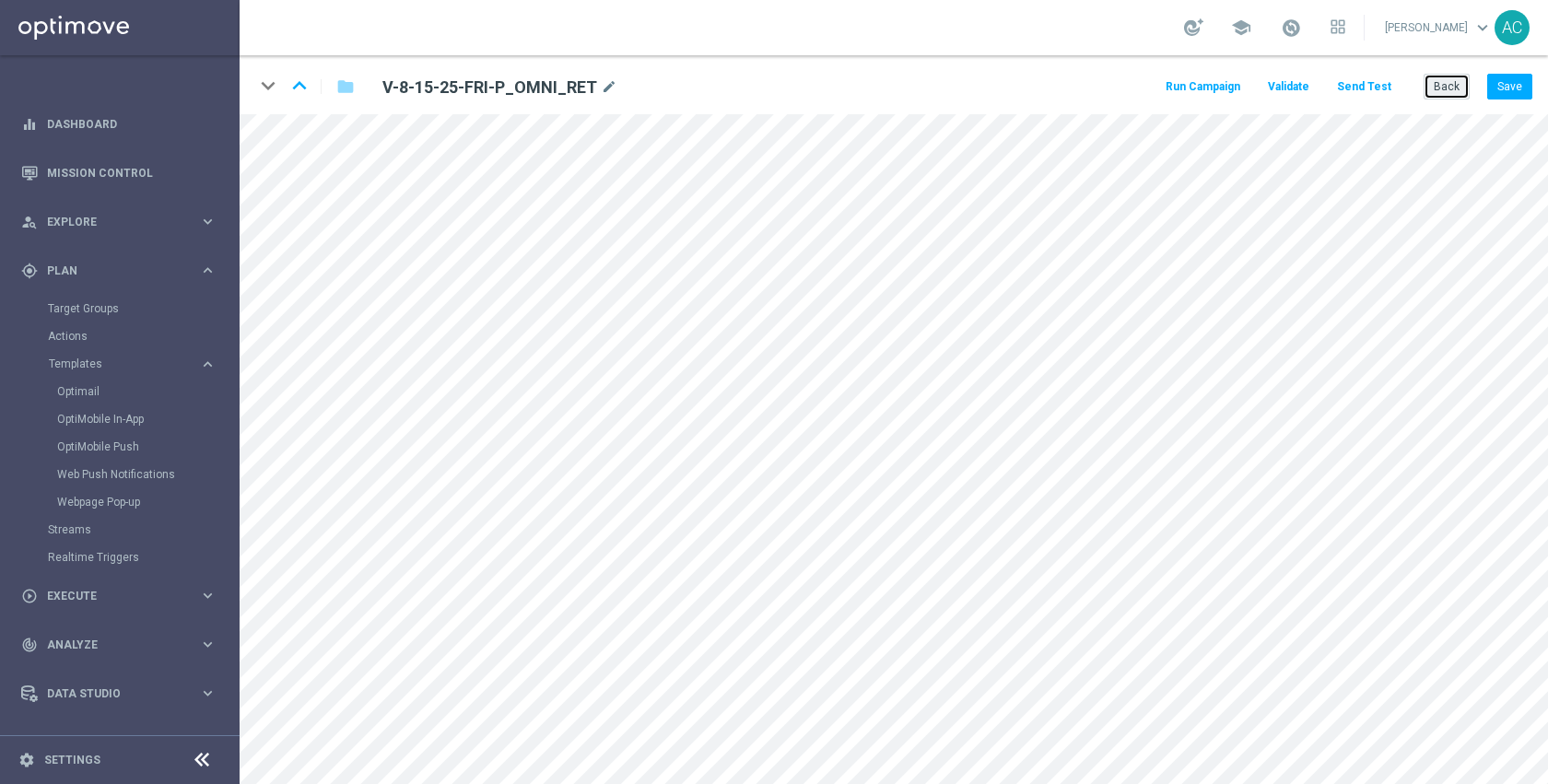
click at [1450, 96] on button "Back" at bounding box center [1447, 86] width 46 height 26
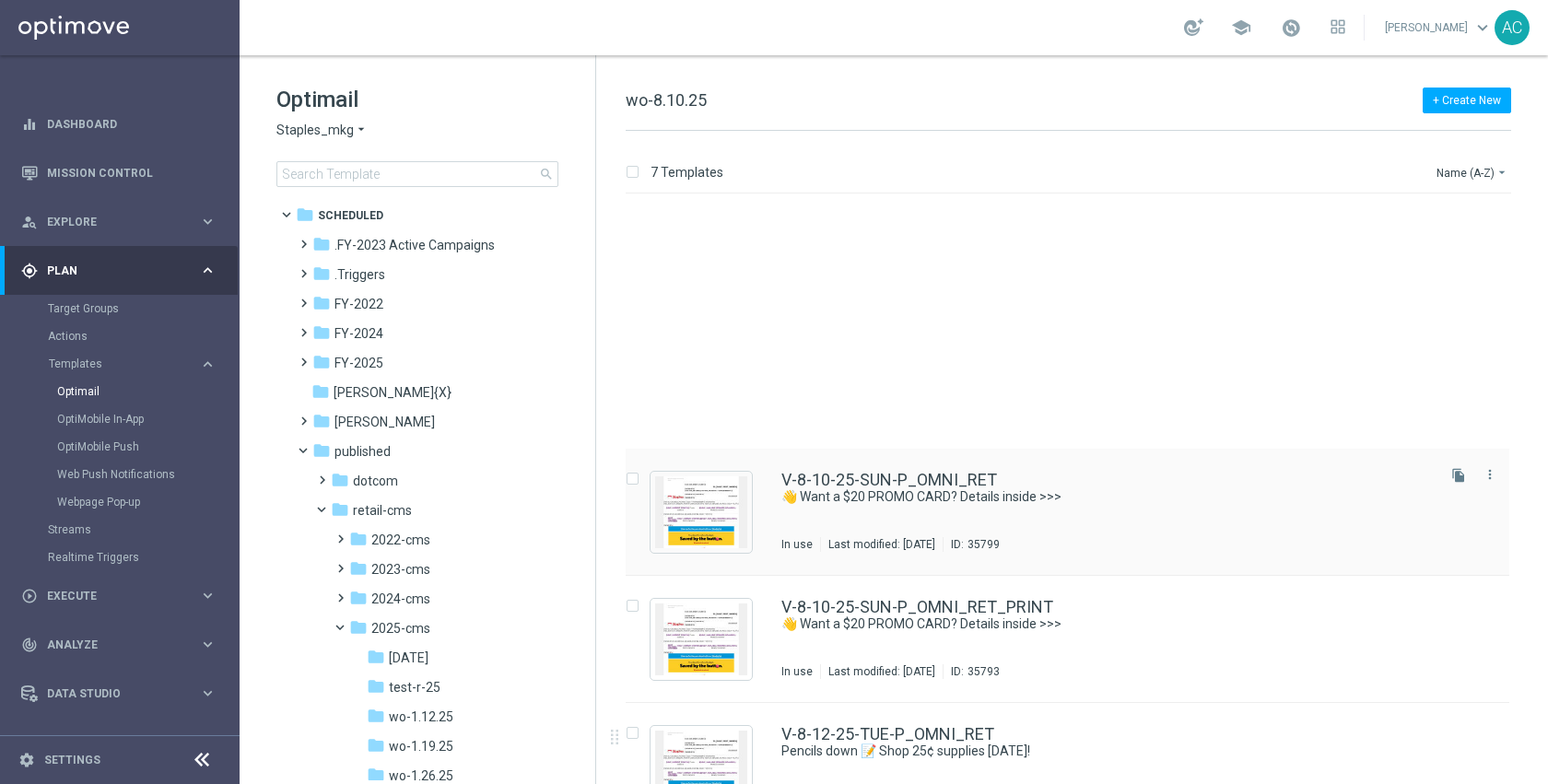
scroll to position [300, 0]
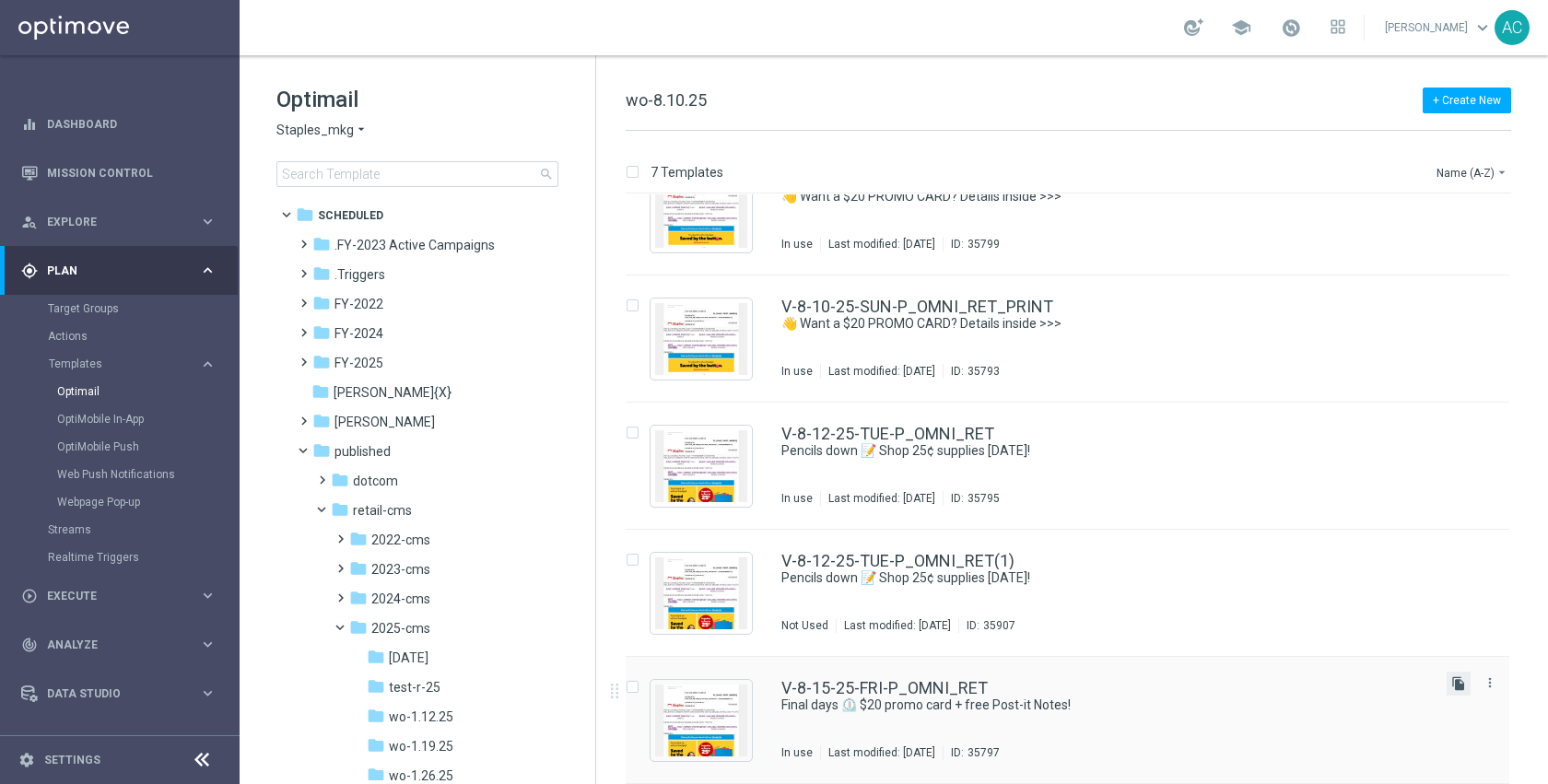
click at [1451, 687] on icon "file_copy" at bounding box center [1458, 683] width 14 height 14
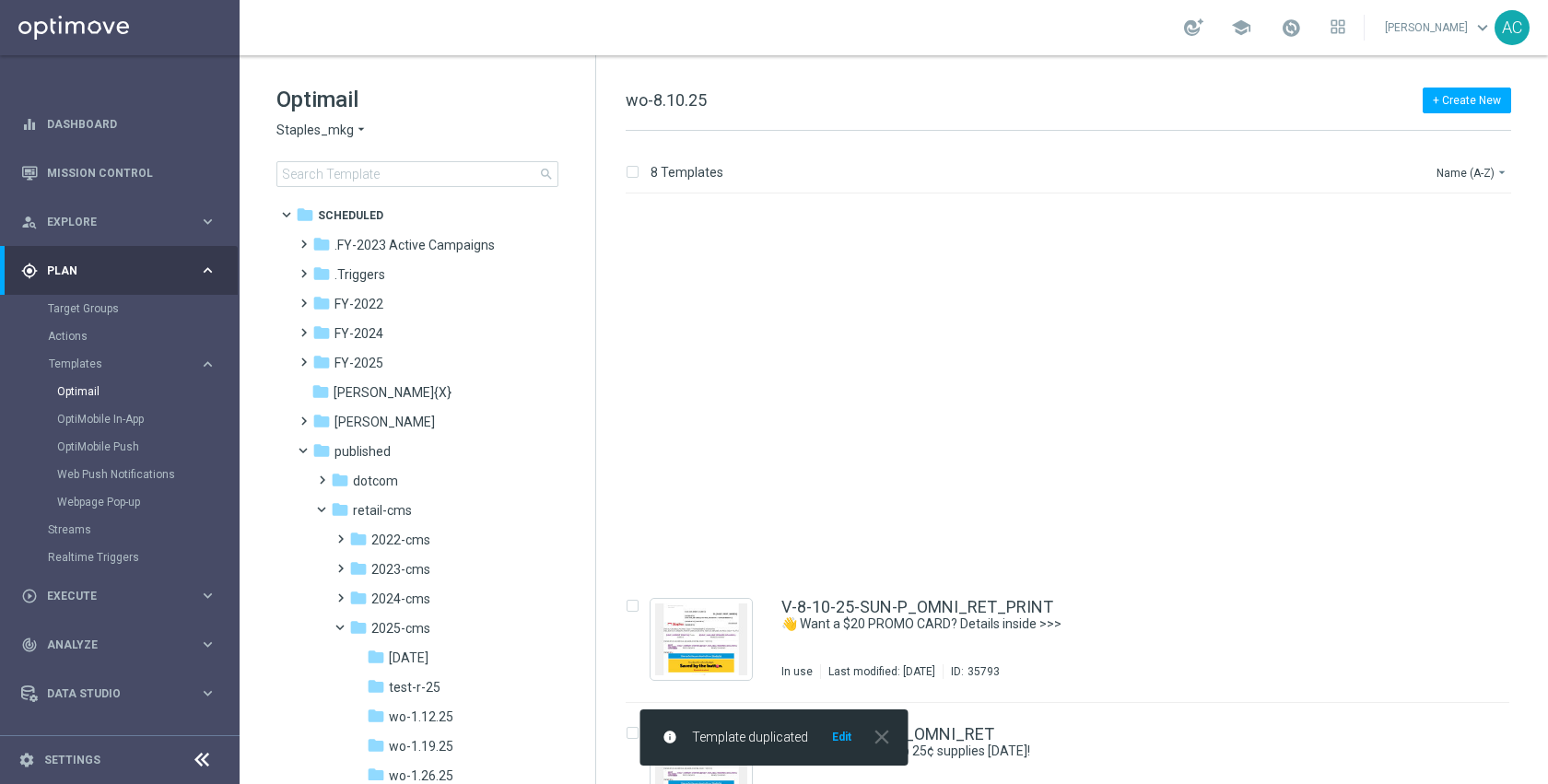
scroll to position [427, 0]
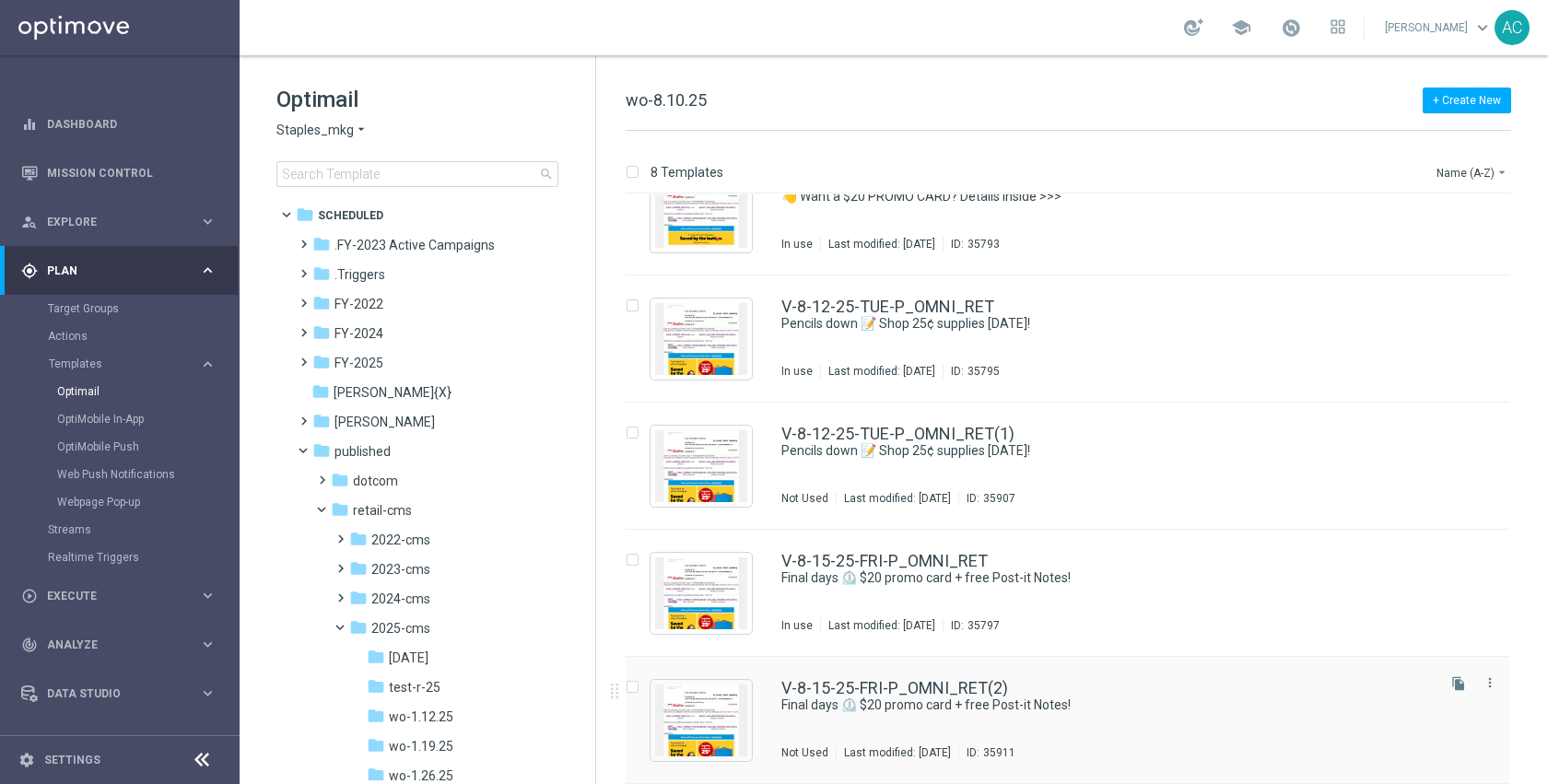
click at [1199, 684] on div "V-8-15-25-FRI-P_OMNI_RET(2)" at bounding box center [1106, 687] width 650 height 16
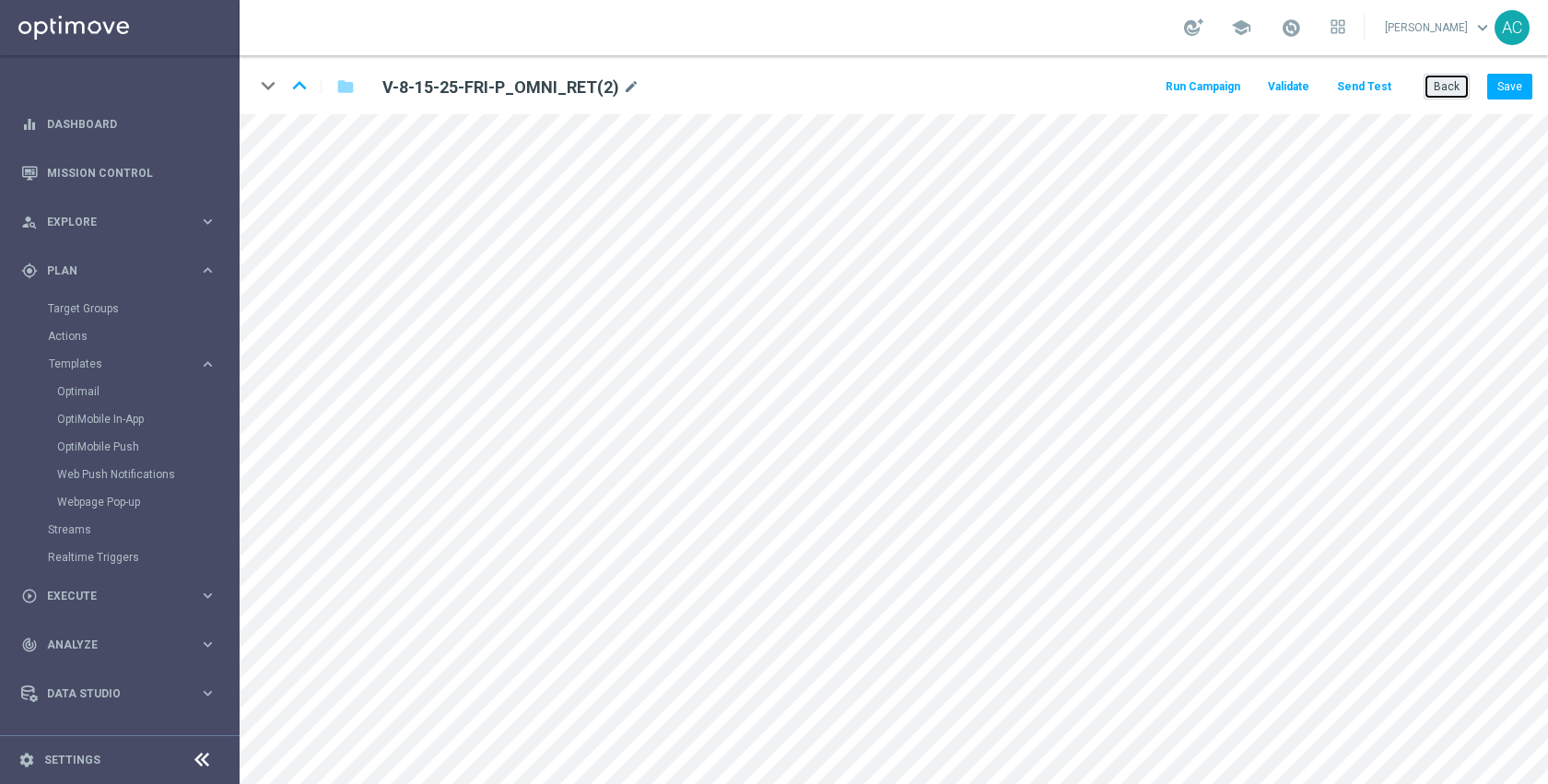
click at [1445, 84] on button "Back" at bounding box center [1447, 86] width 46 height 26
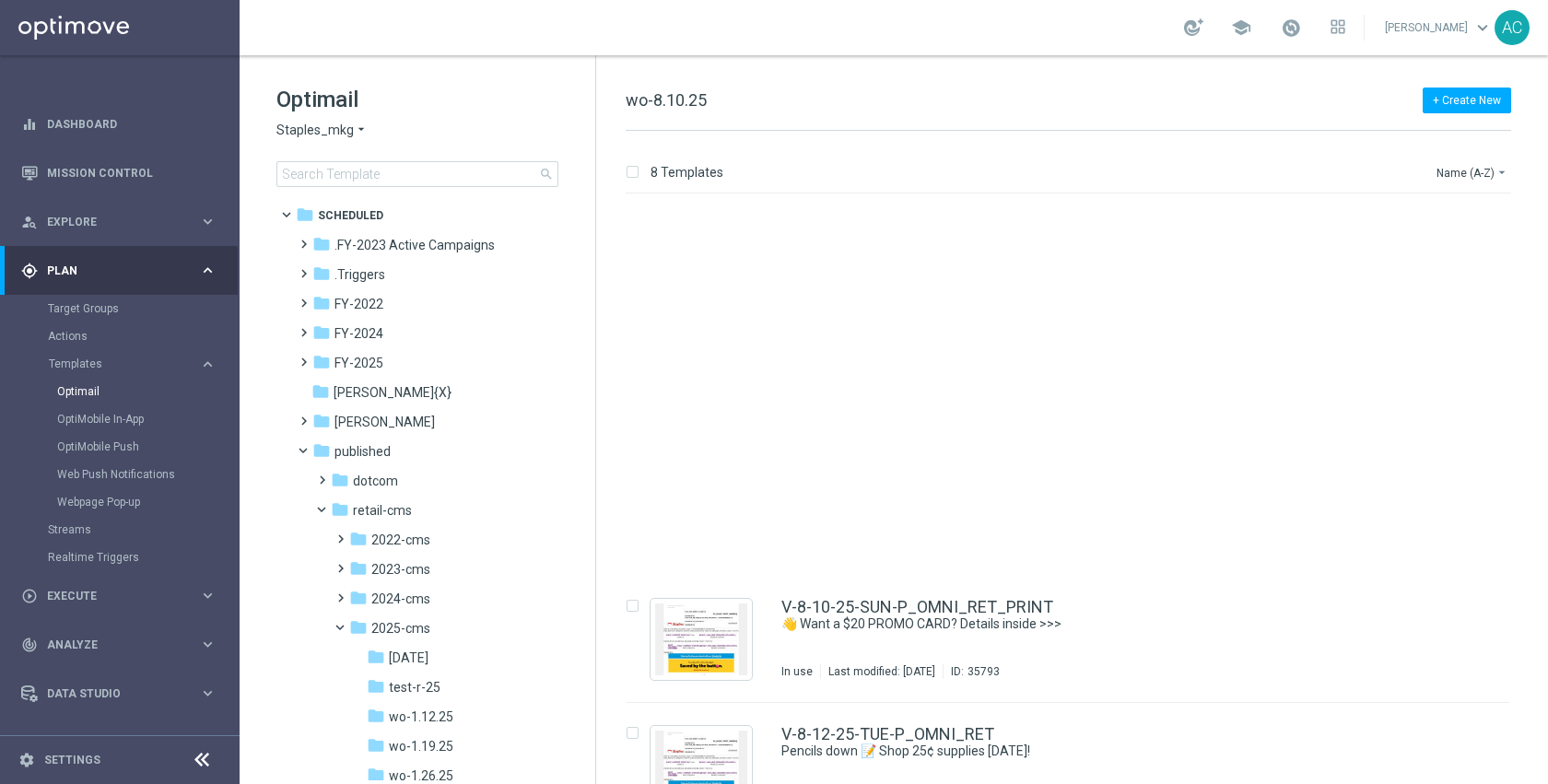
scroll to position [427, 0]
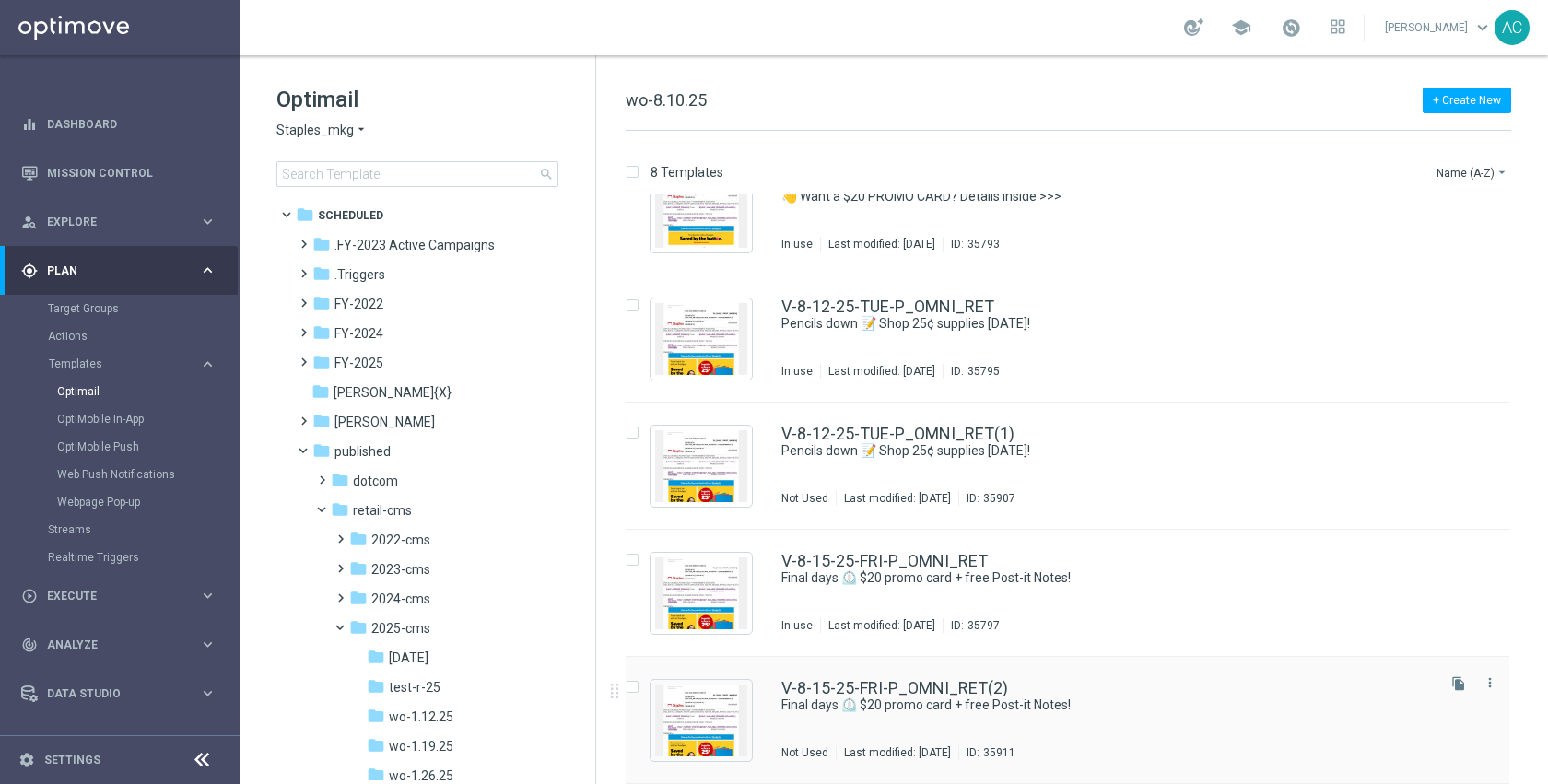
click at [1140, 686] on div "V-8-15-25-FRI-P_OMNI_RET(2)" at bounding box center [1106, 687] width 650 height 16
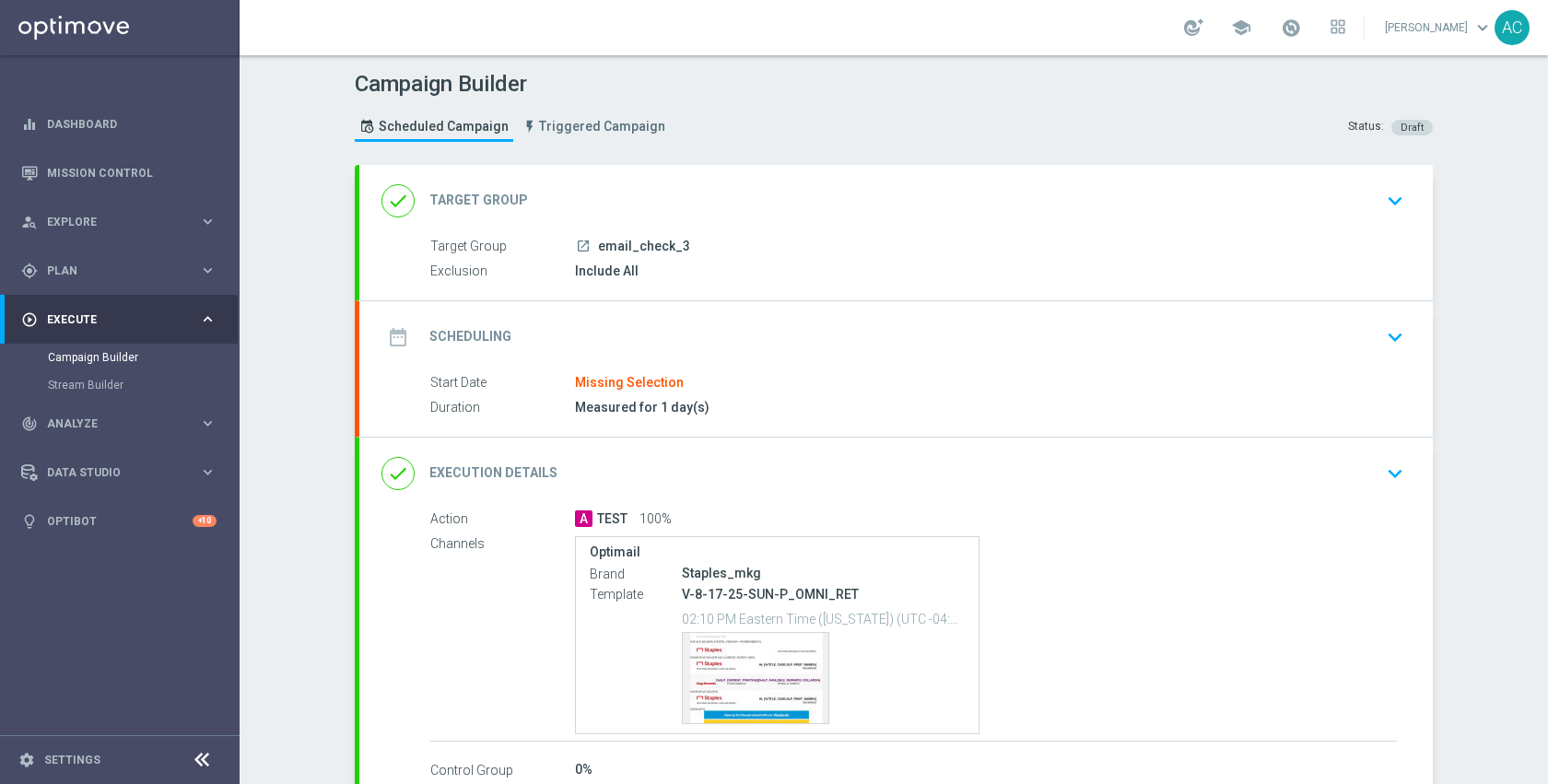
click at [1381, 198] on icon "keyboard_arrow_down" at bounding box center [1394, 201] width 28 height 28
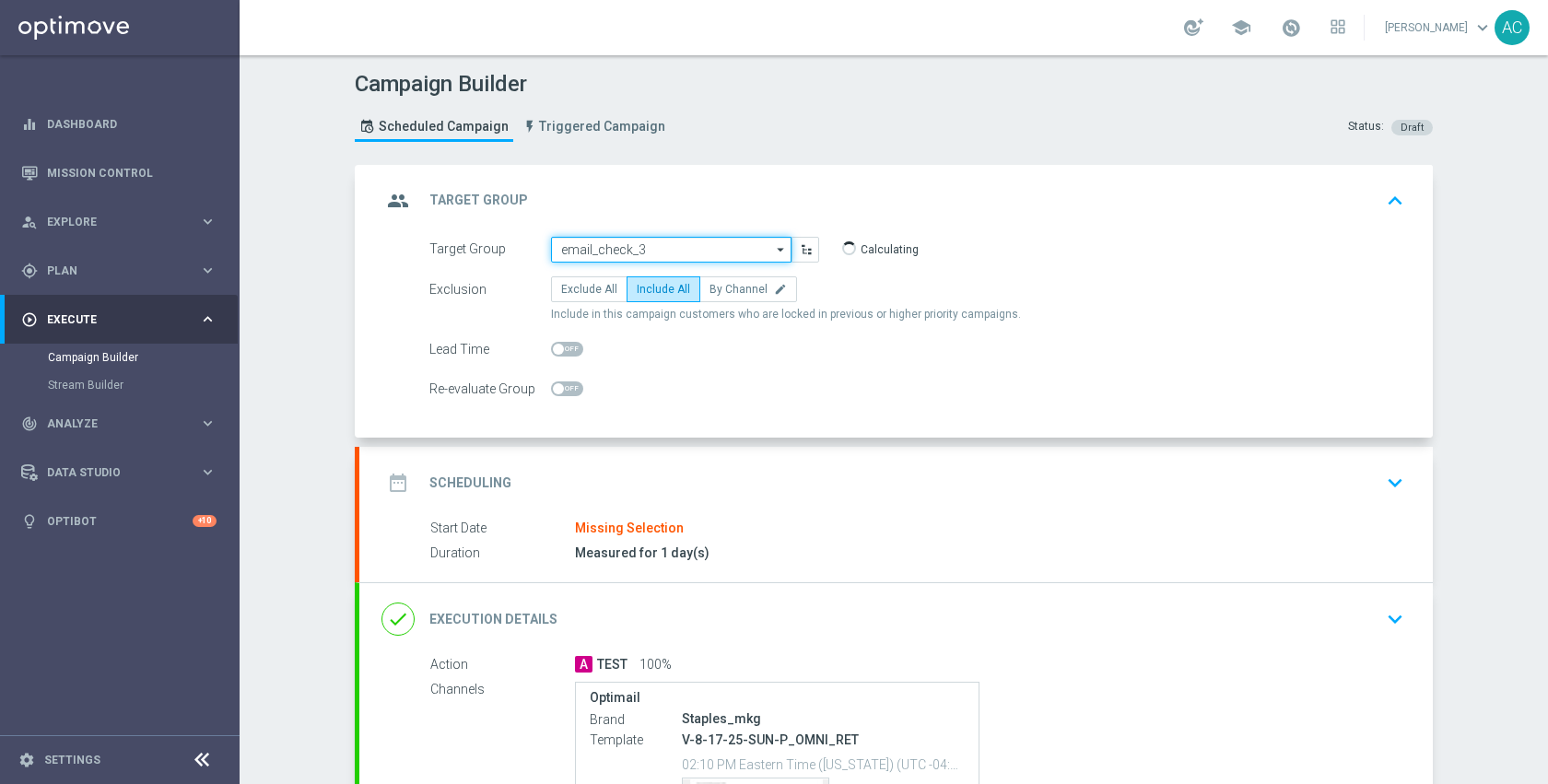
click at [714, 254] on input "email_check_3" at bounding box center [670, 250] width 240 height 26
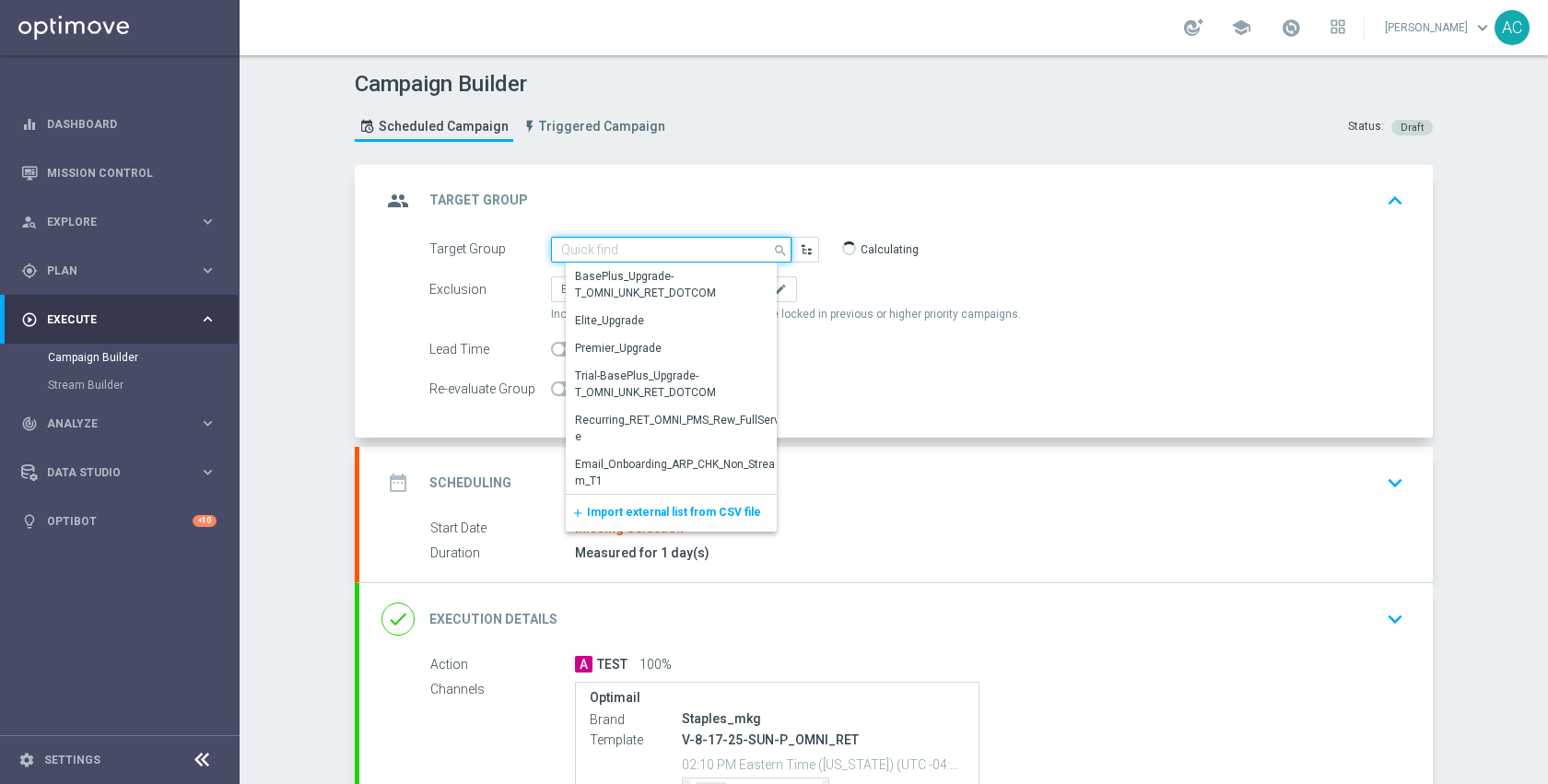
click at [714, 252] on input at bounding box center [670, 250] width 240 height 26
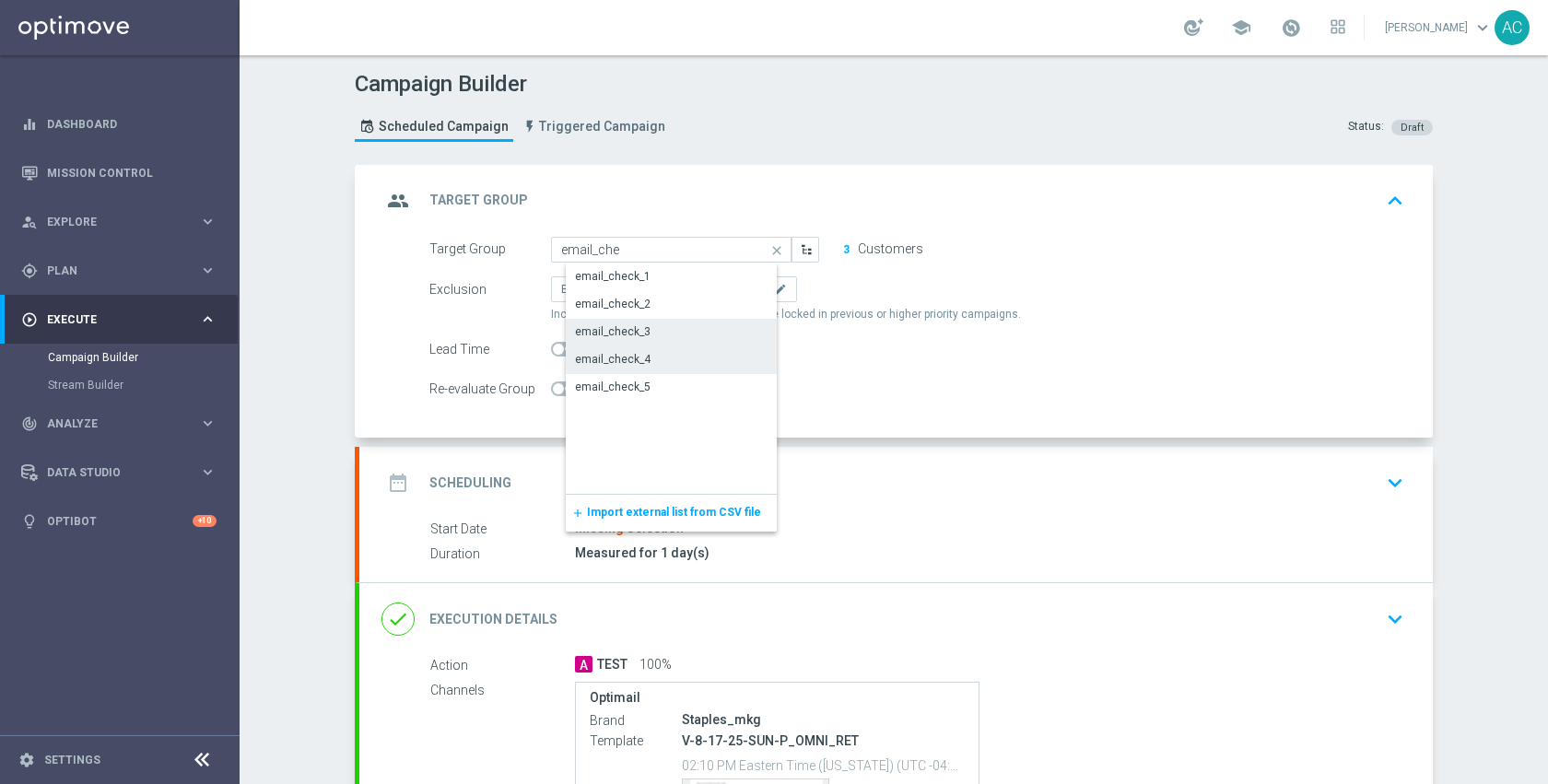
click at [681, 353] on div "email_check_4" at bounding box center [686, 359] width 240 height 26
type input "email_check_4"
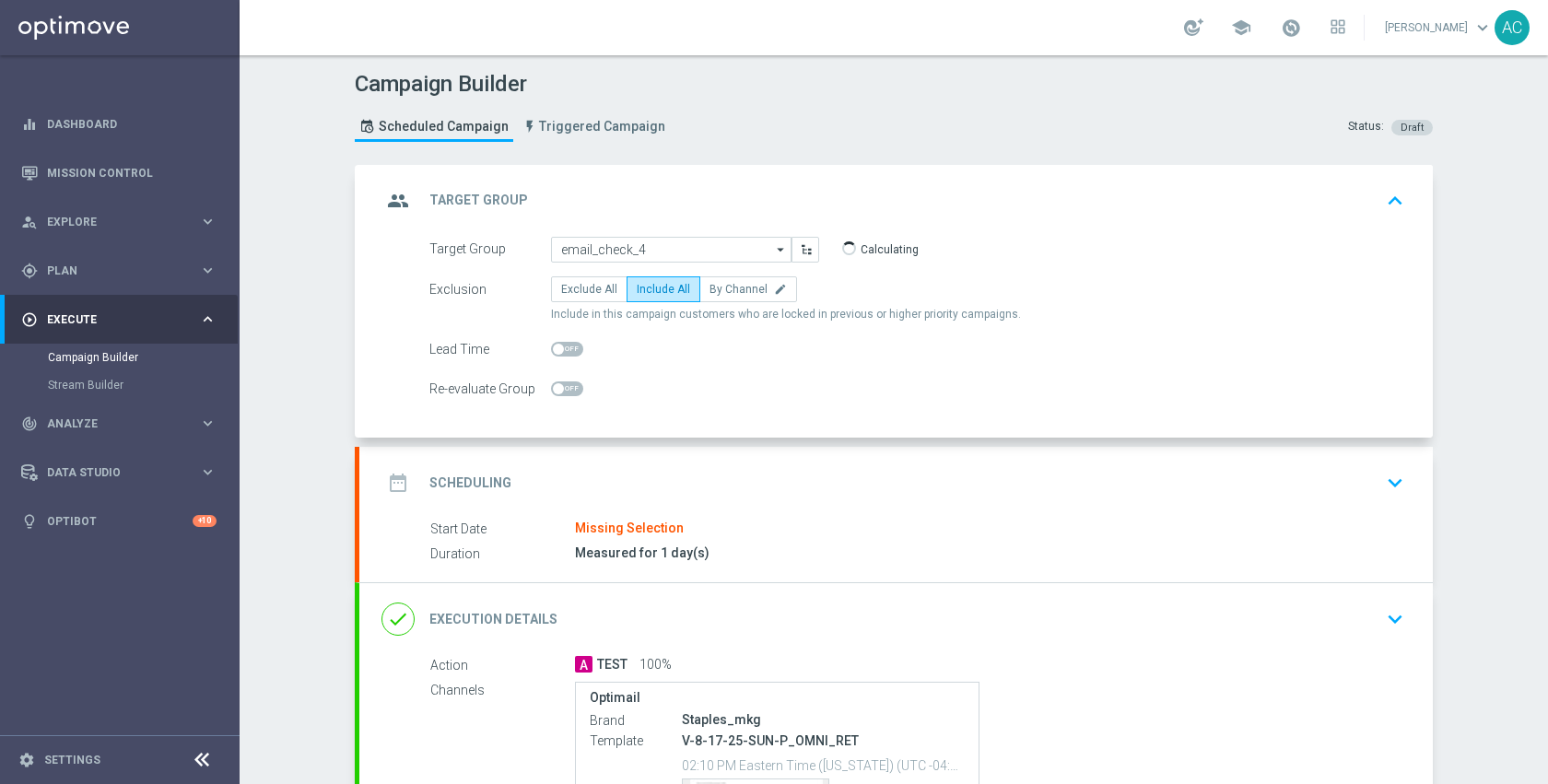
click at [1045, 359] on div "Lead Time" at bounding box center [917, 349] width 1002 height 26
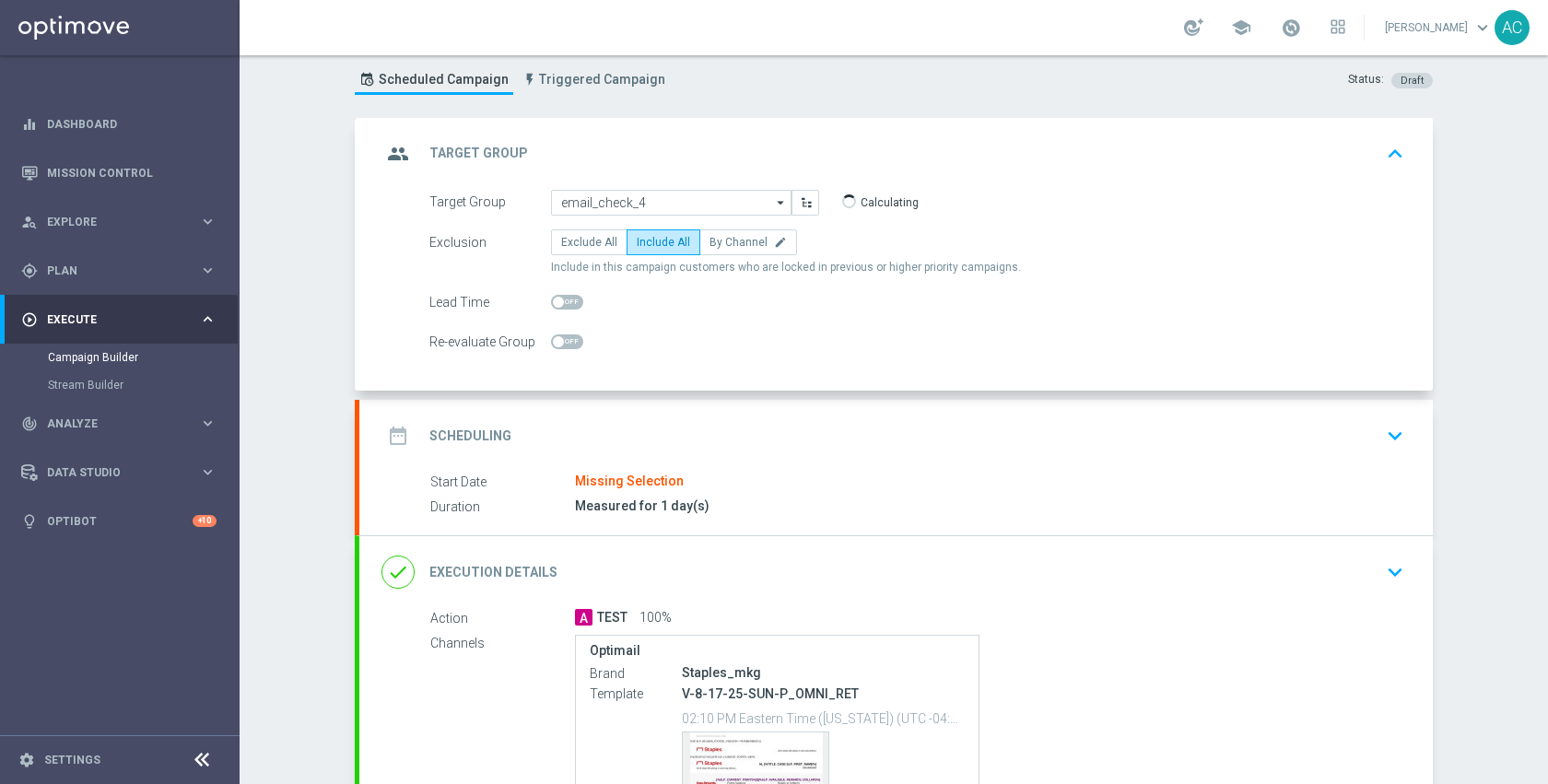
scroll to position [130, 0]
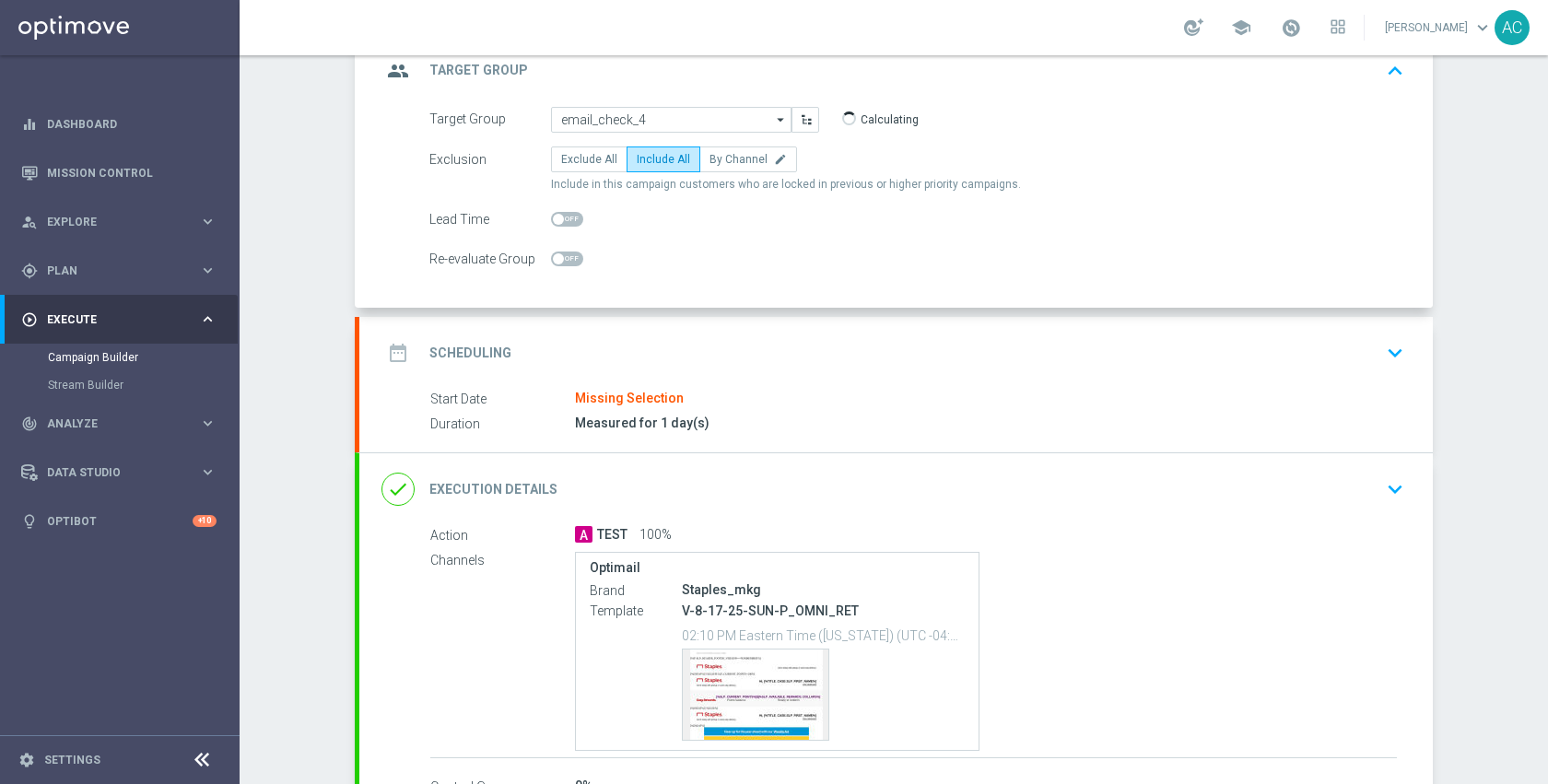
click at [953, 344] on div "date_range Scheduling keyboard_arrow_down" at bounding box center [896, 353] width 1029 height 35
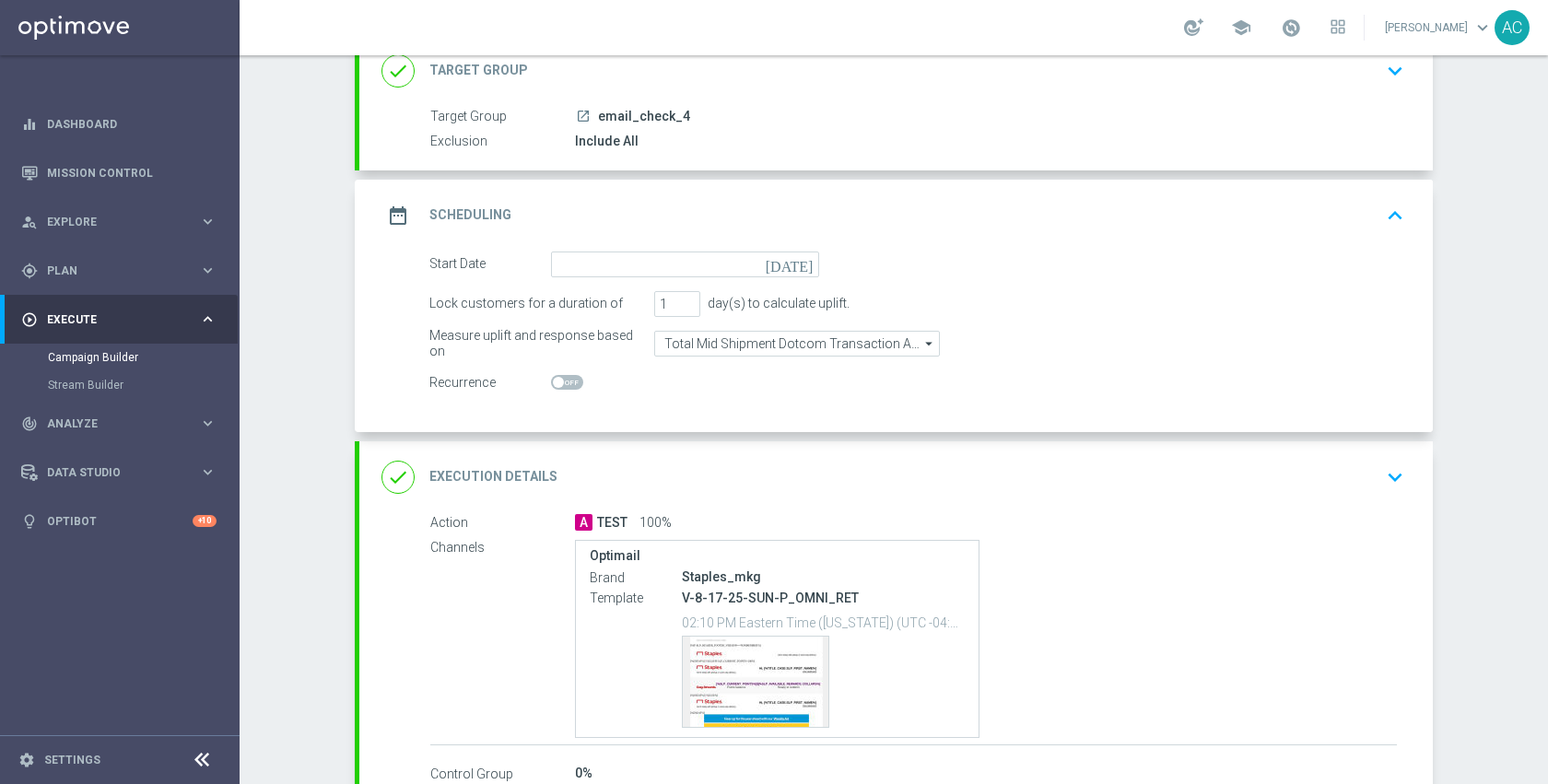
click at [798, 264] on icon "[DATE]" at bounding box center [793, 261] width 55 height 20
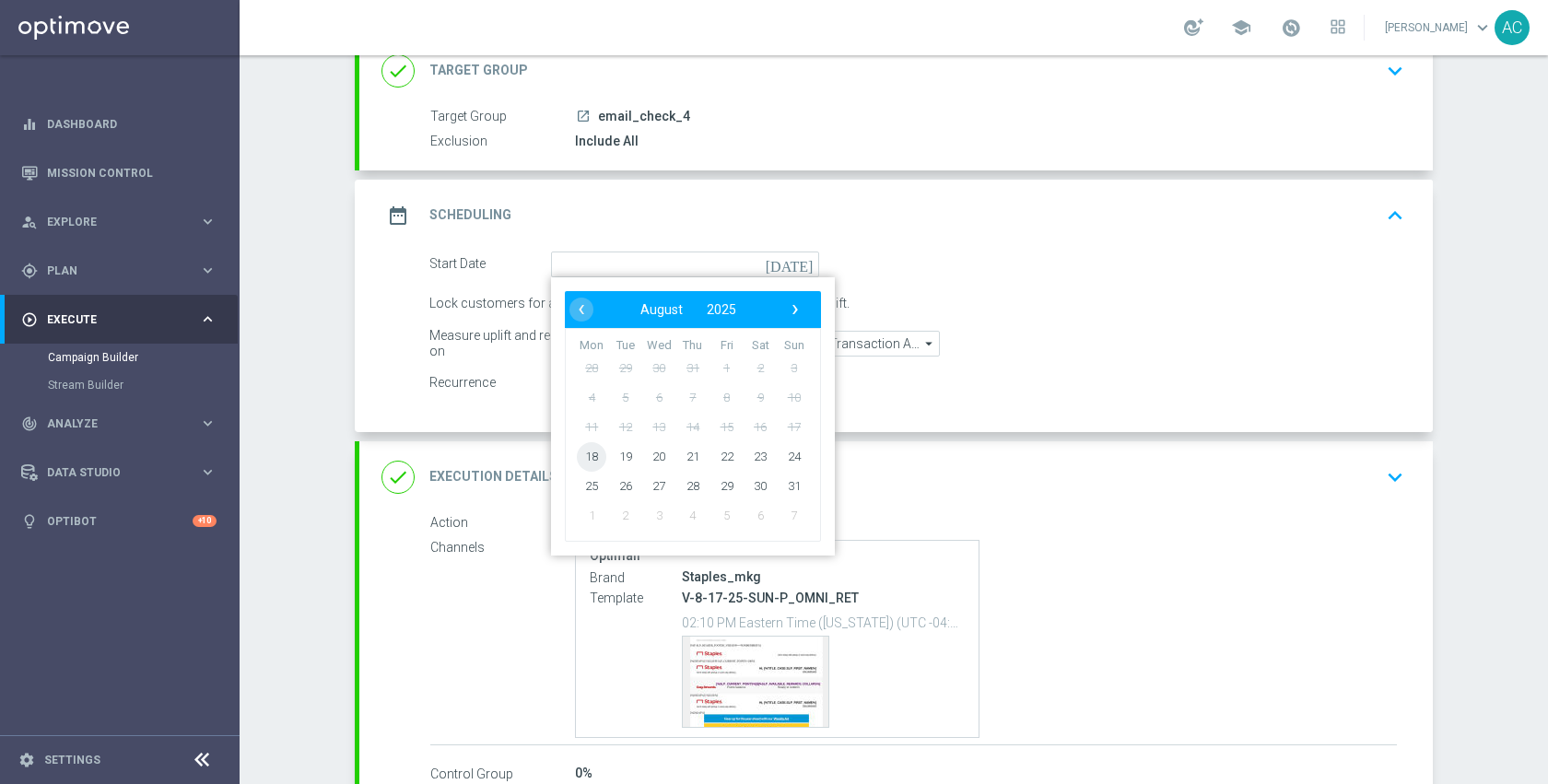
click at [577, 457] on span "18" at bounding box center [591, 456] width 30 height 30
type input "[DATE]"
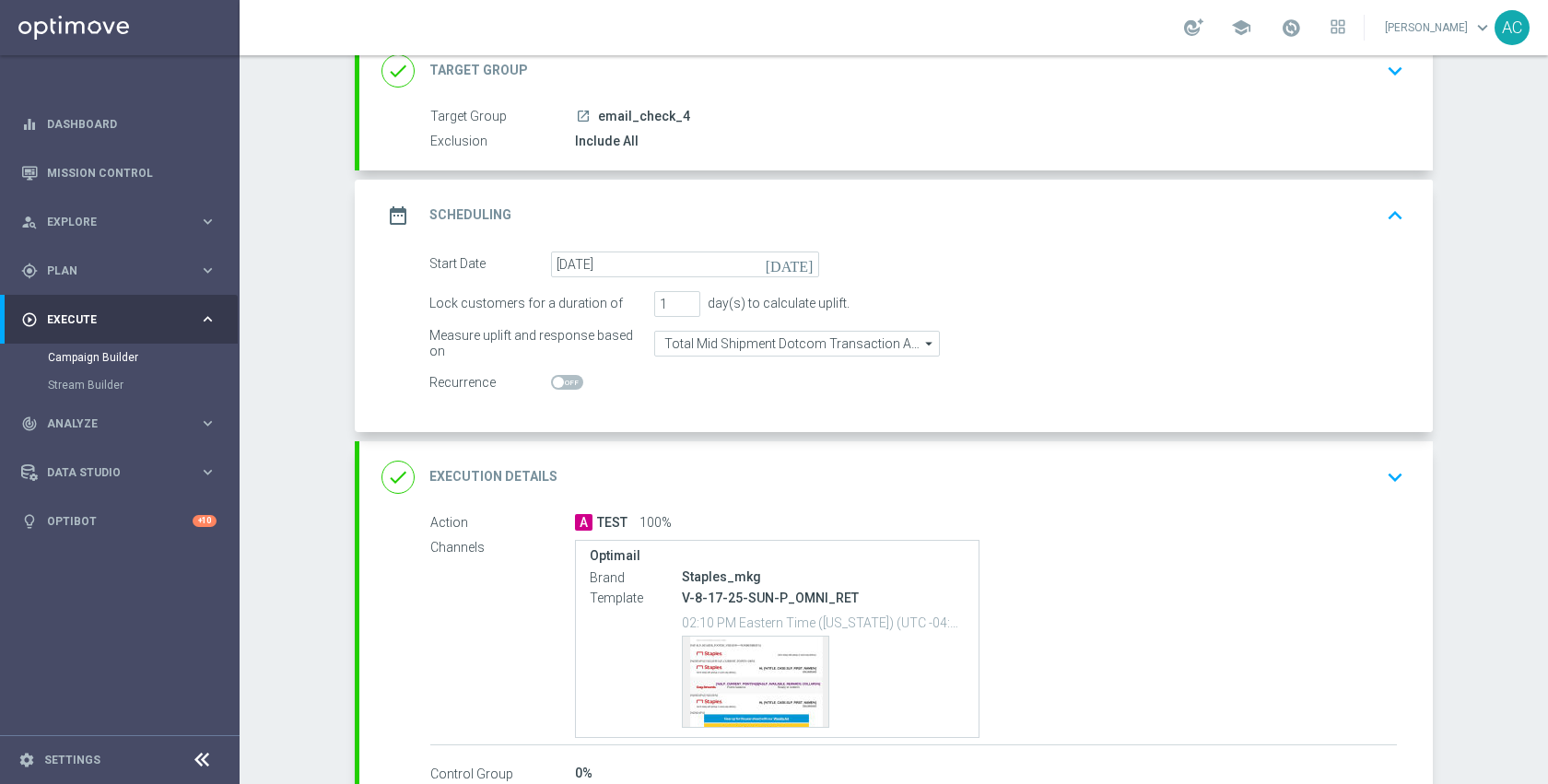
click at [1062, 490] on div "done Execution Details keyboard_arrow_down" at bounding box center [896, 477] width 1029 height 35
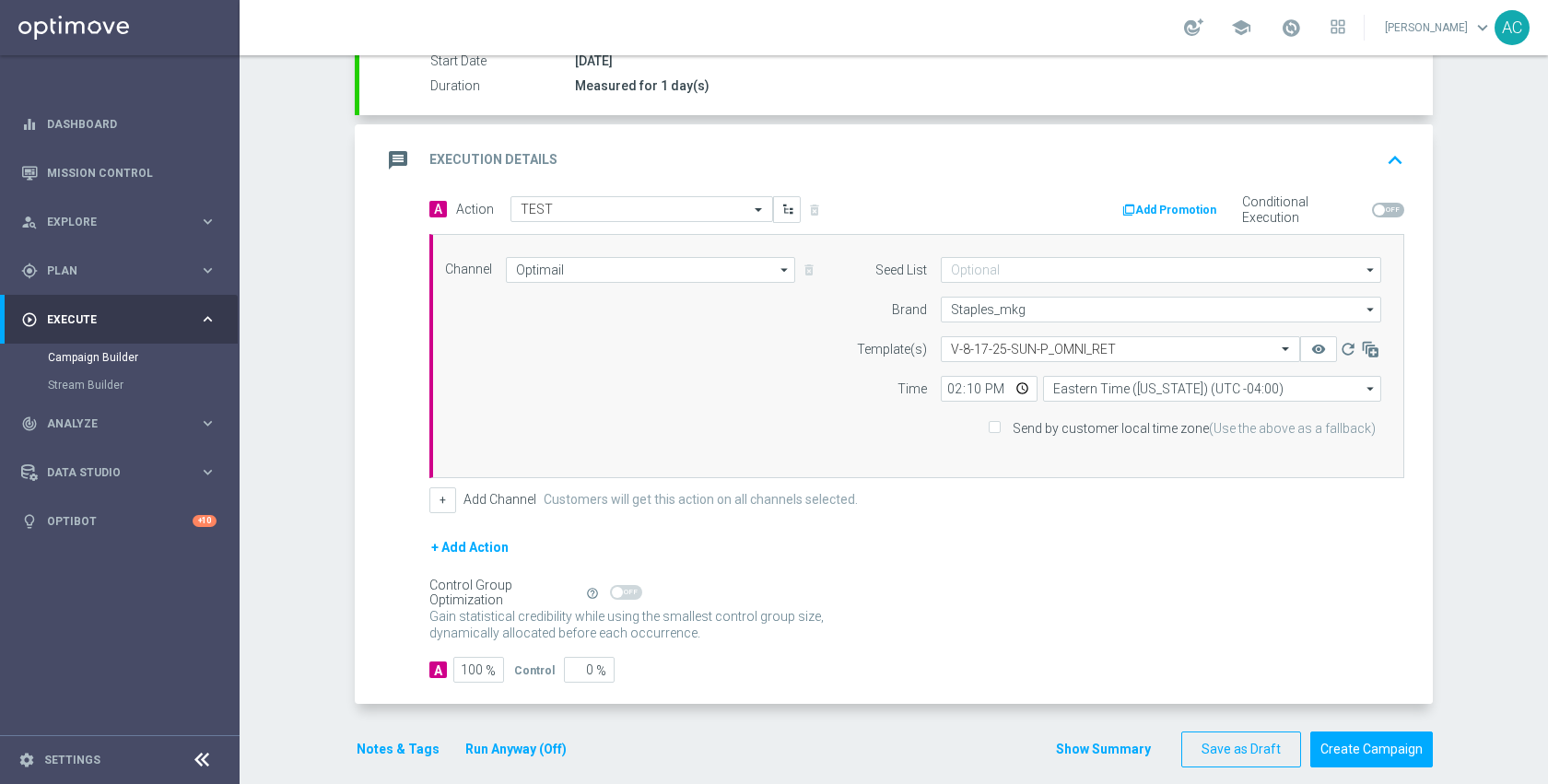
scroll to position [341, 0]
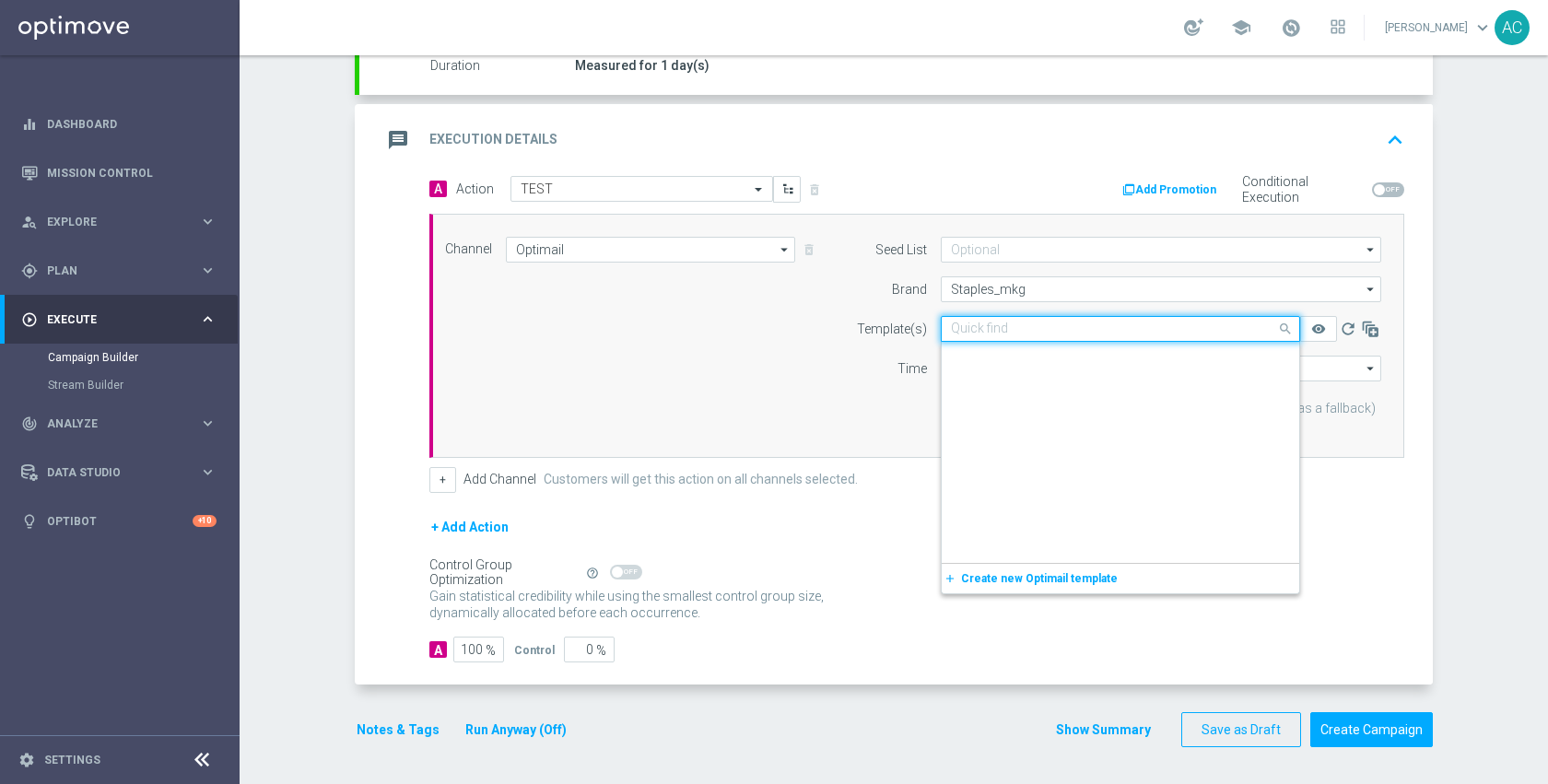
click at [1058, 329] on input "text" at bounding box center [1101, 329] width 302 height 15
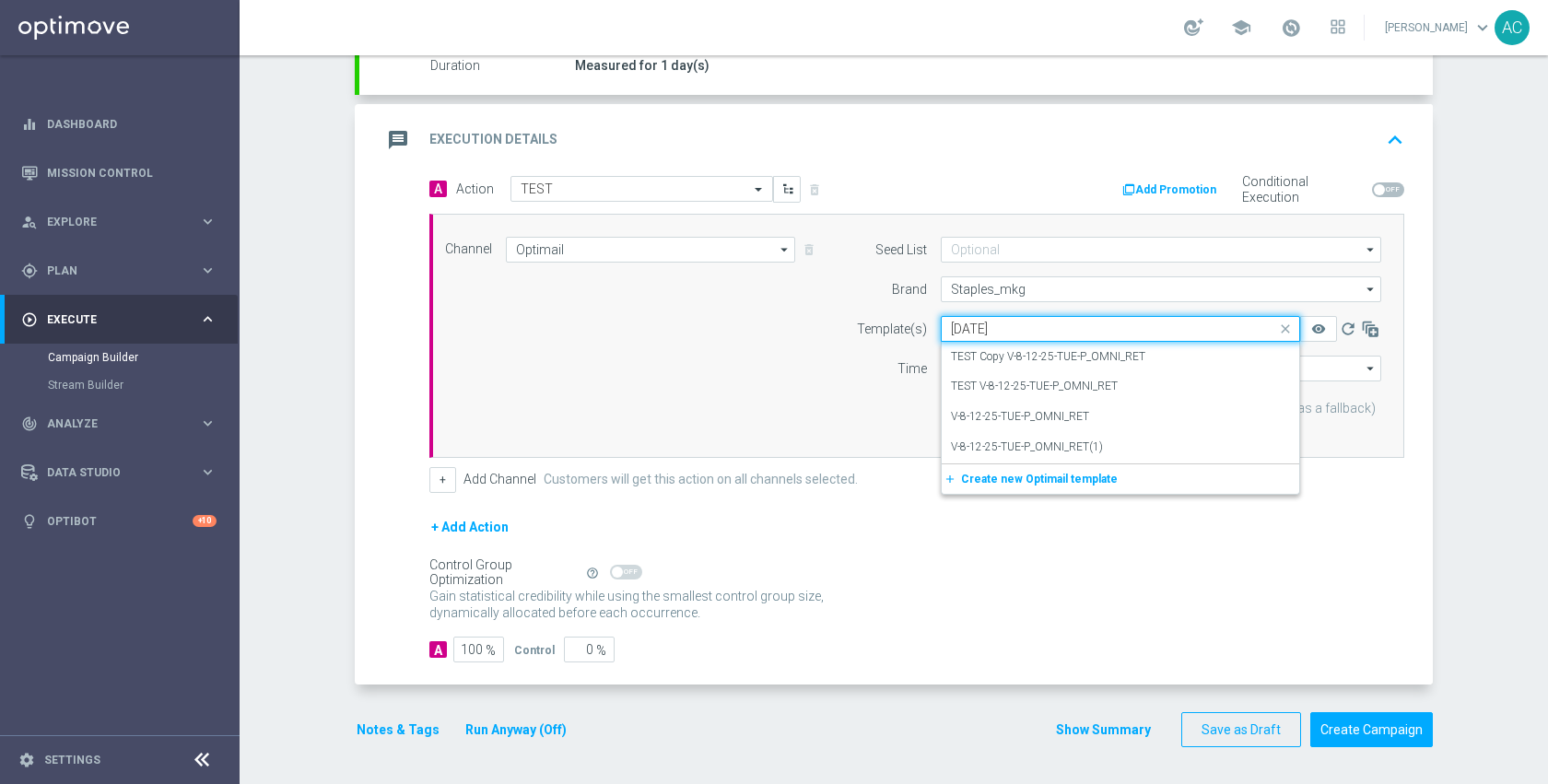
scroll to position [0, 0]
click at [1053, 418] on label "V-8-12-25-TUE-P_OMNI_RET" at bounding box center [1019, 417] width 139 height 15
type input "8-12-25"
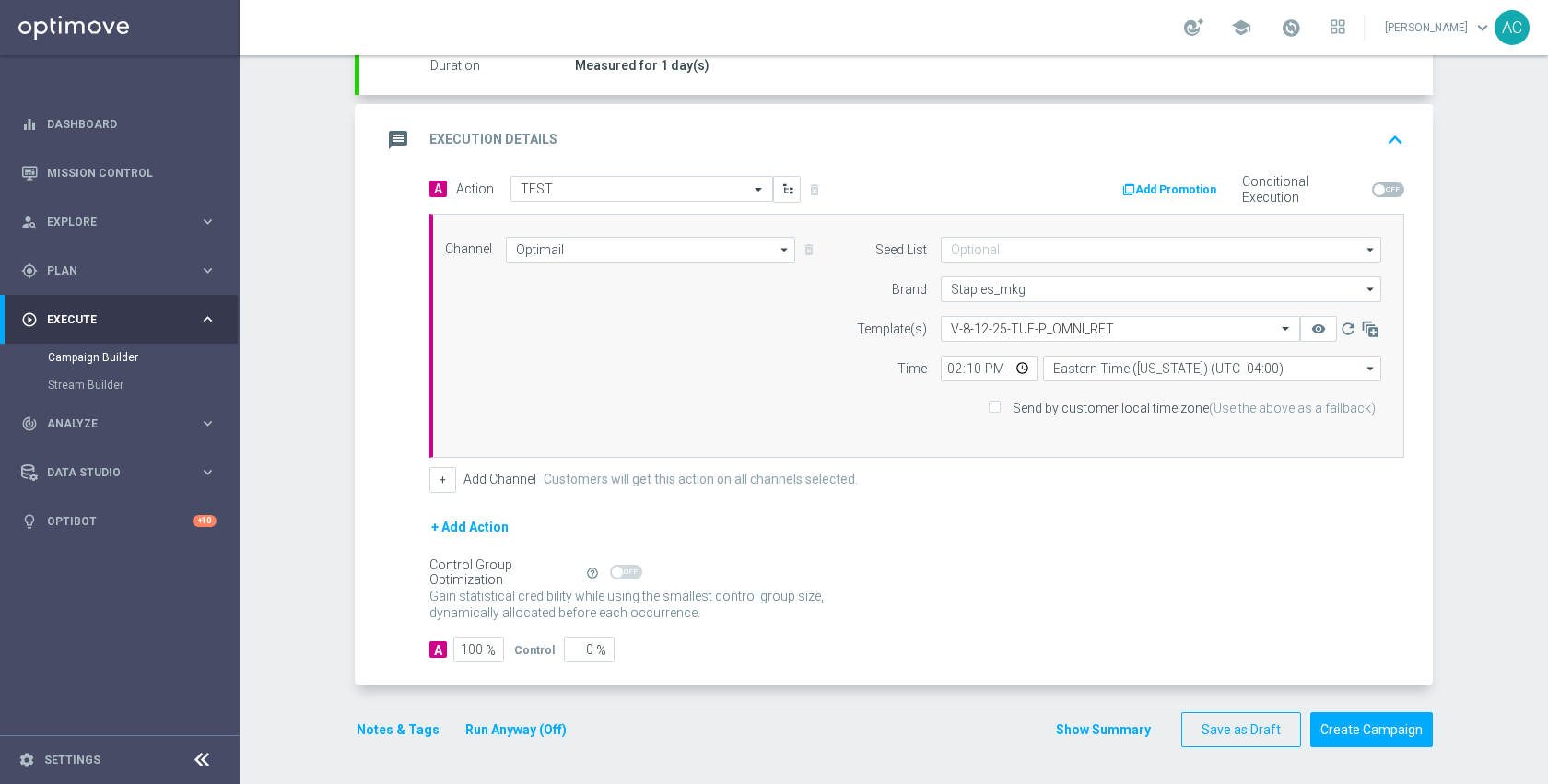
click at [940, 559] on div "+ Add Action" at bounding box center [916, 539] width 974 height 46
click at [1014, 365] on input "14:10" at bounding box center [989, 368] width 97 height 26
type input "14:21"
click at [1200, 549] on div "+ Add Action" at bounding box center [916, 539] width 974 height 46
click at [1363, 714] on button "Create Campaign" at bounding box center [1371, 730] width 122 height 36
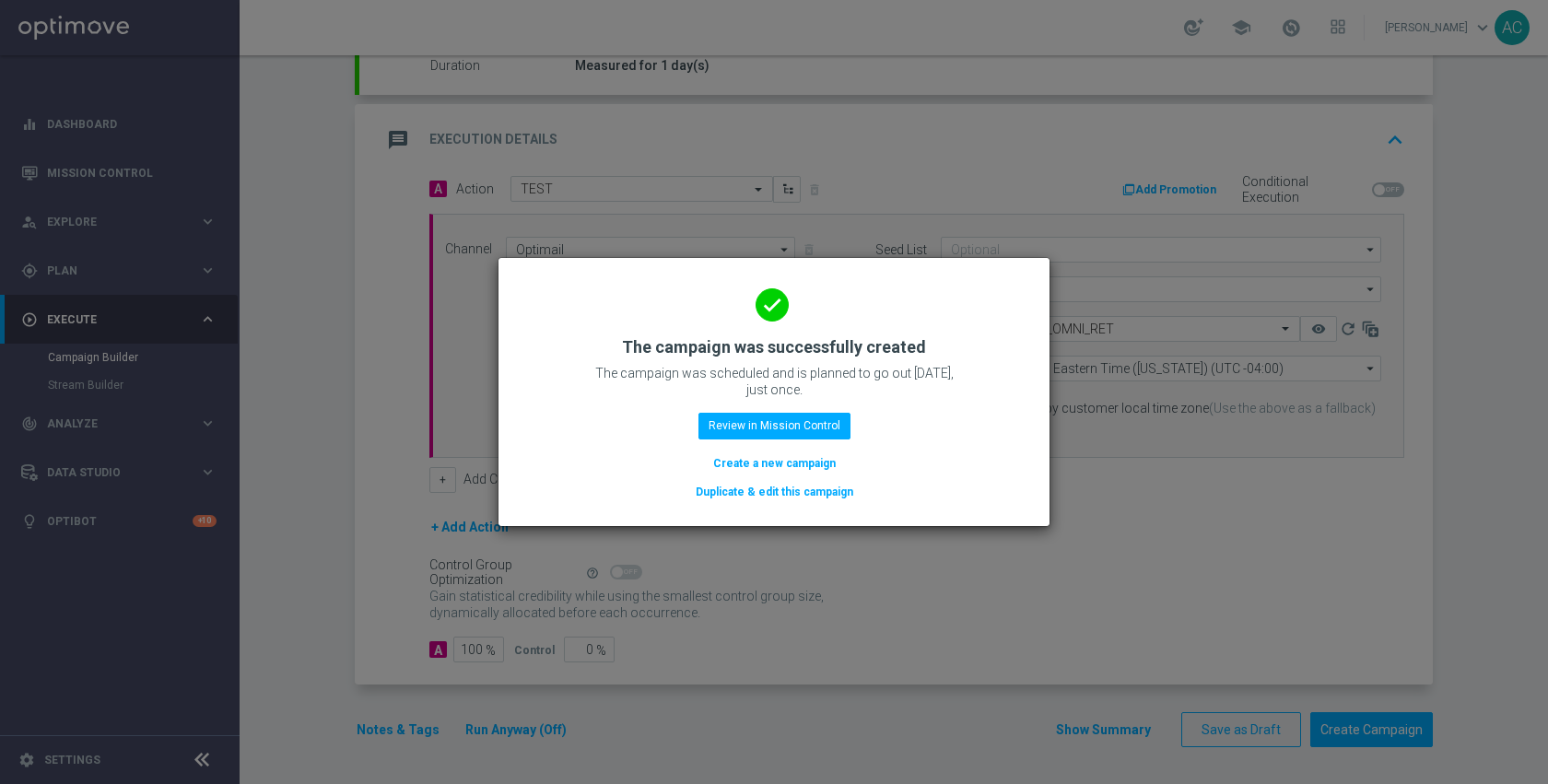
click at [776, 490] on button "Duplicate & edit this campaign" at bounding box center [774, 491] width 162 height 20
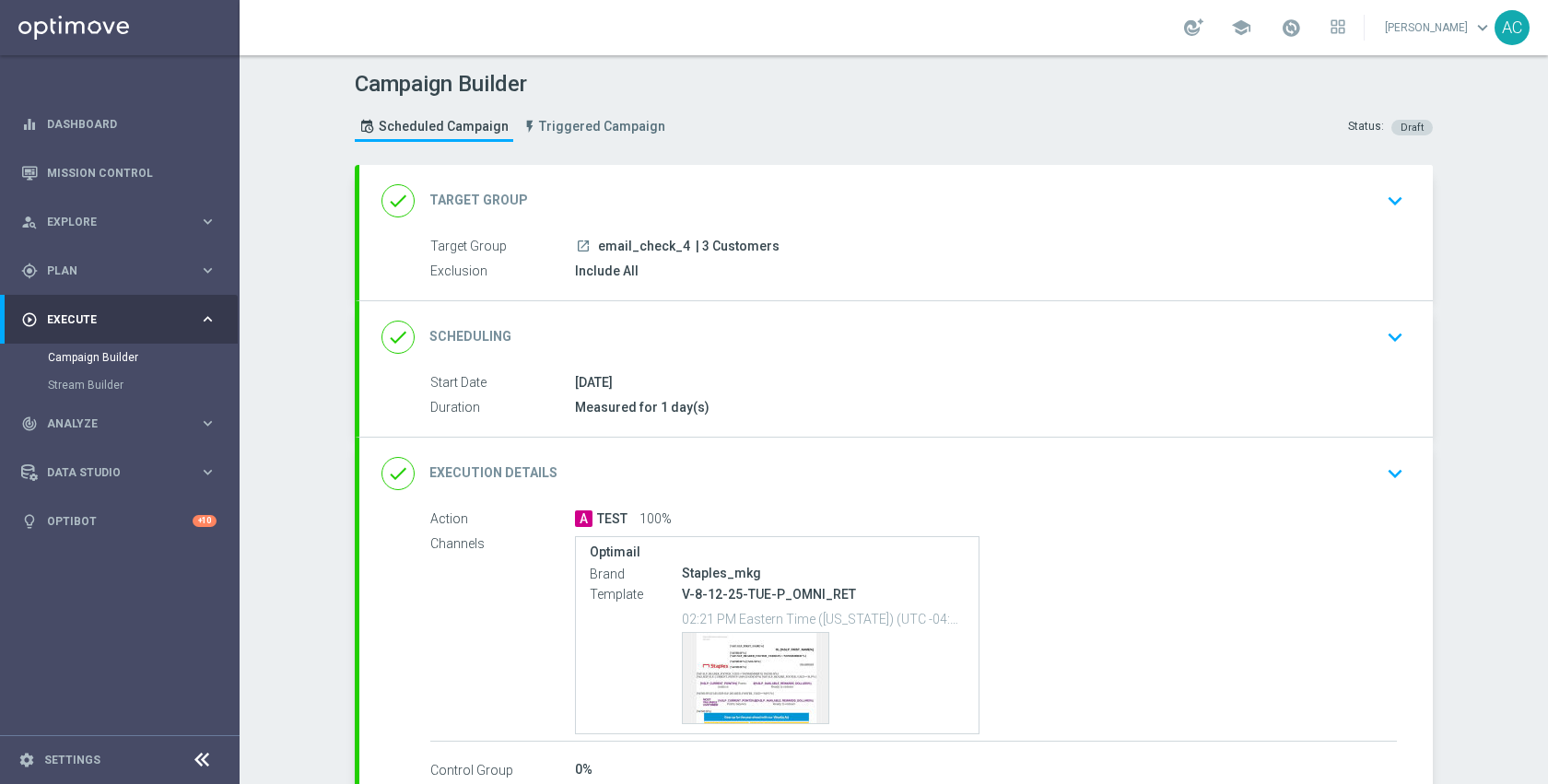
click at [959, 214] on div "done Target Group keyboard_arrow_down" at bounding box center [896, 201] width 1029 height 35
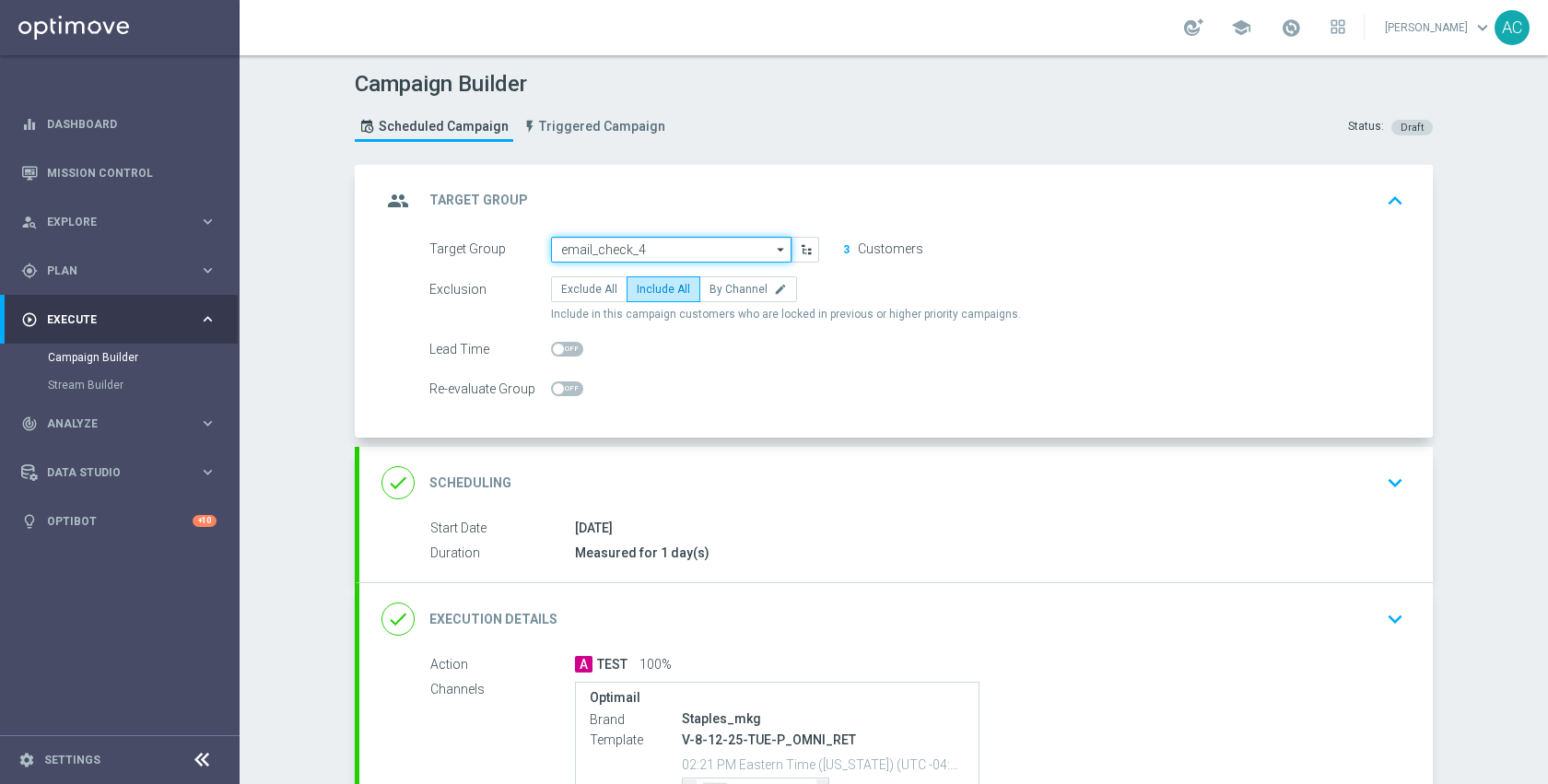
click at [672, 254] on input "email_check_4" at bounding box center [670, 250] width 240 height 26
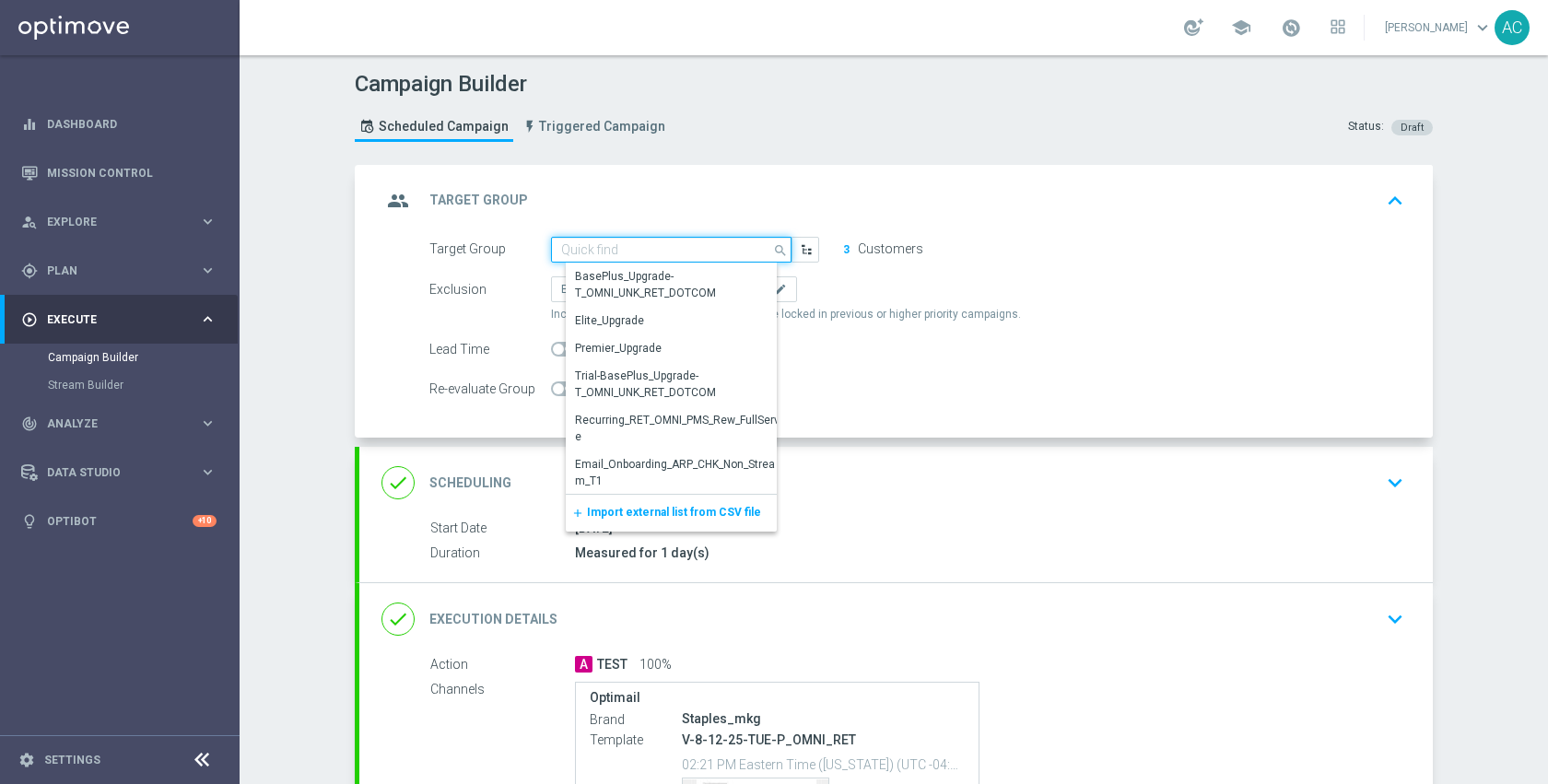
click at [680, 251] on input at bounding box center [670, 250] width 240 height 26
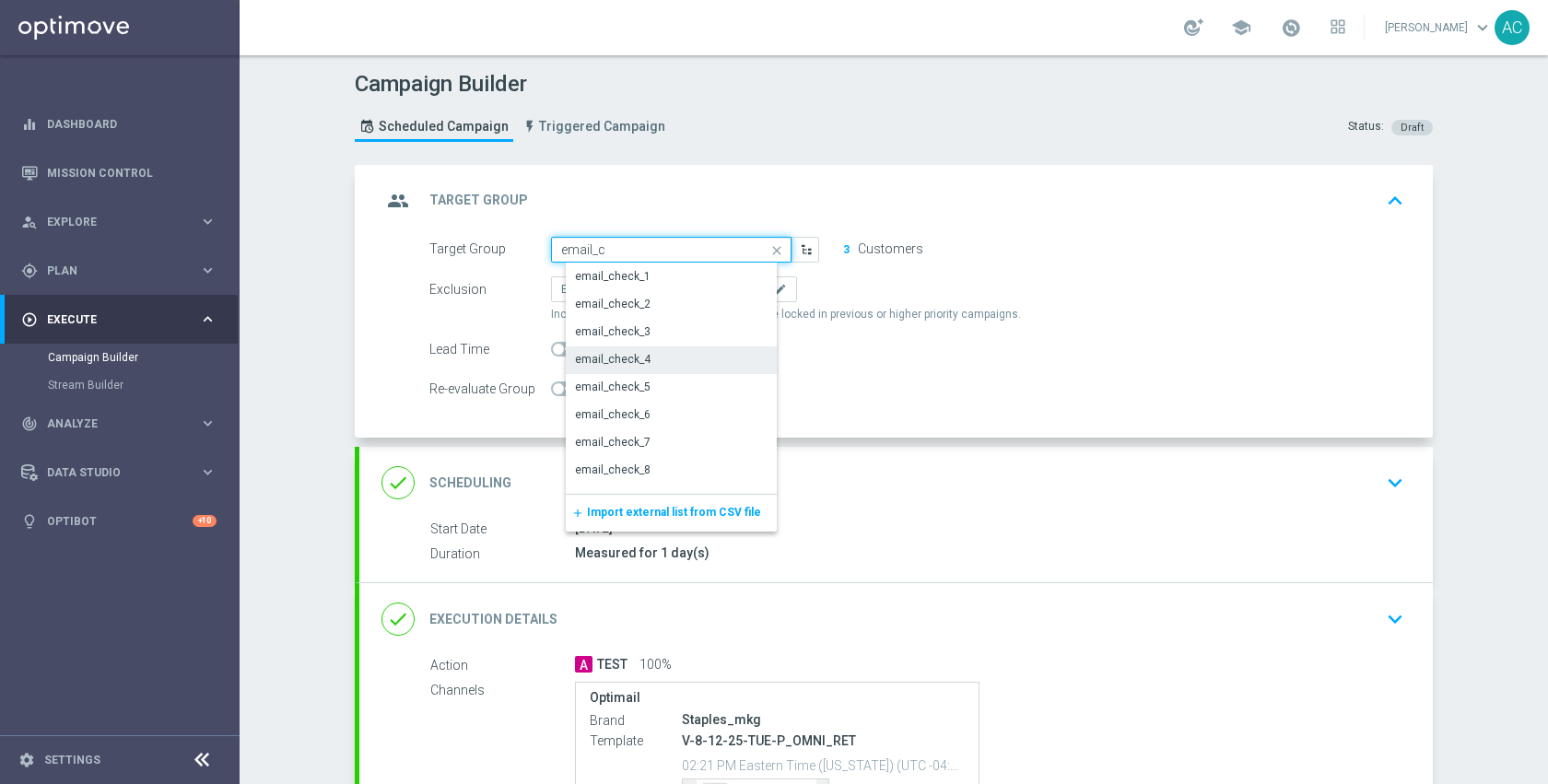
type input "email_ch"
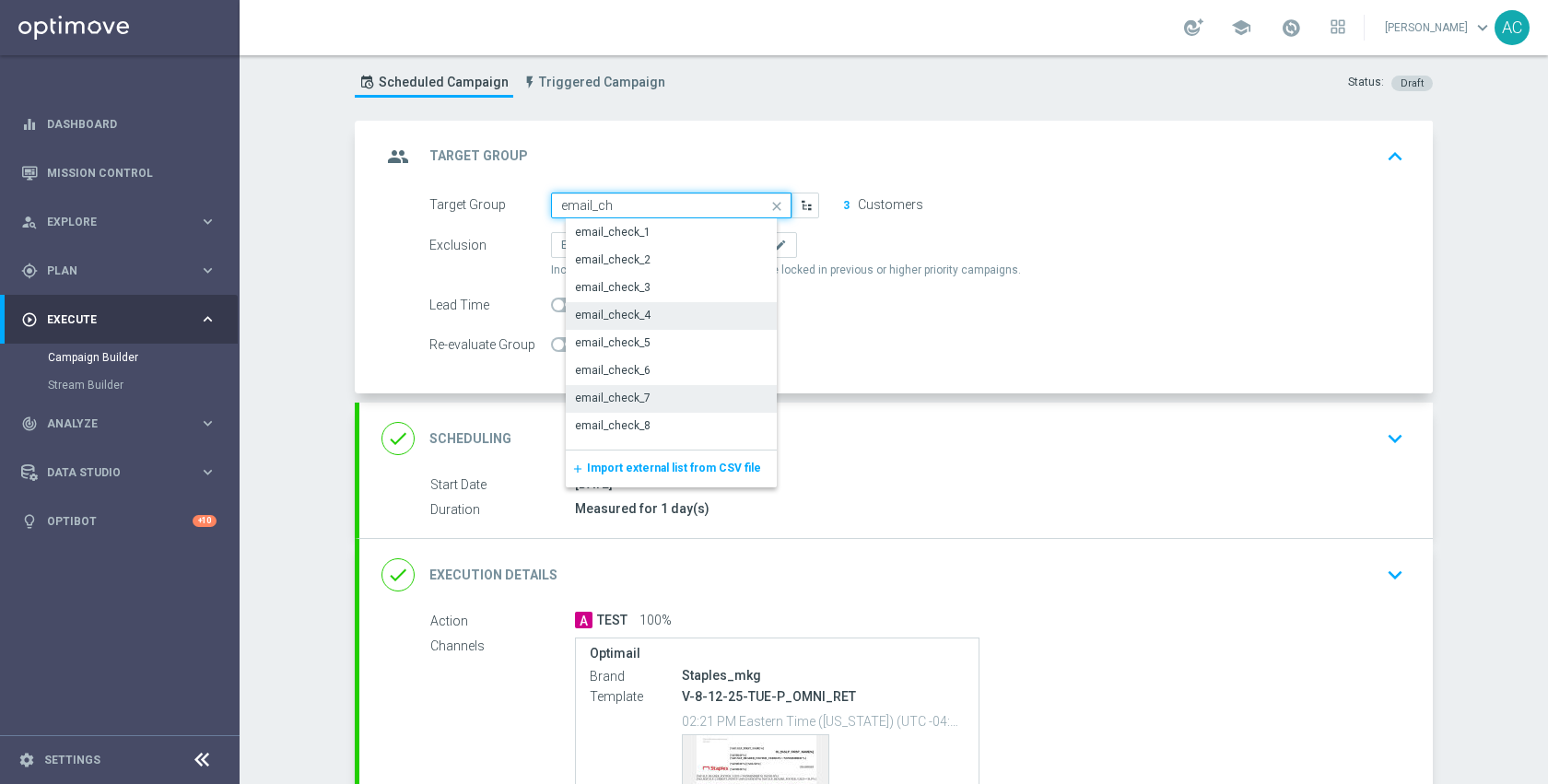
scroll to position [64, 0]
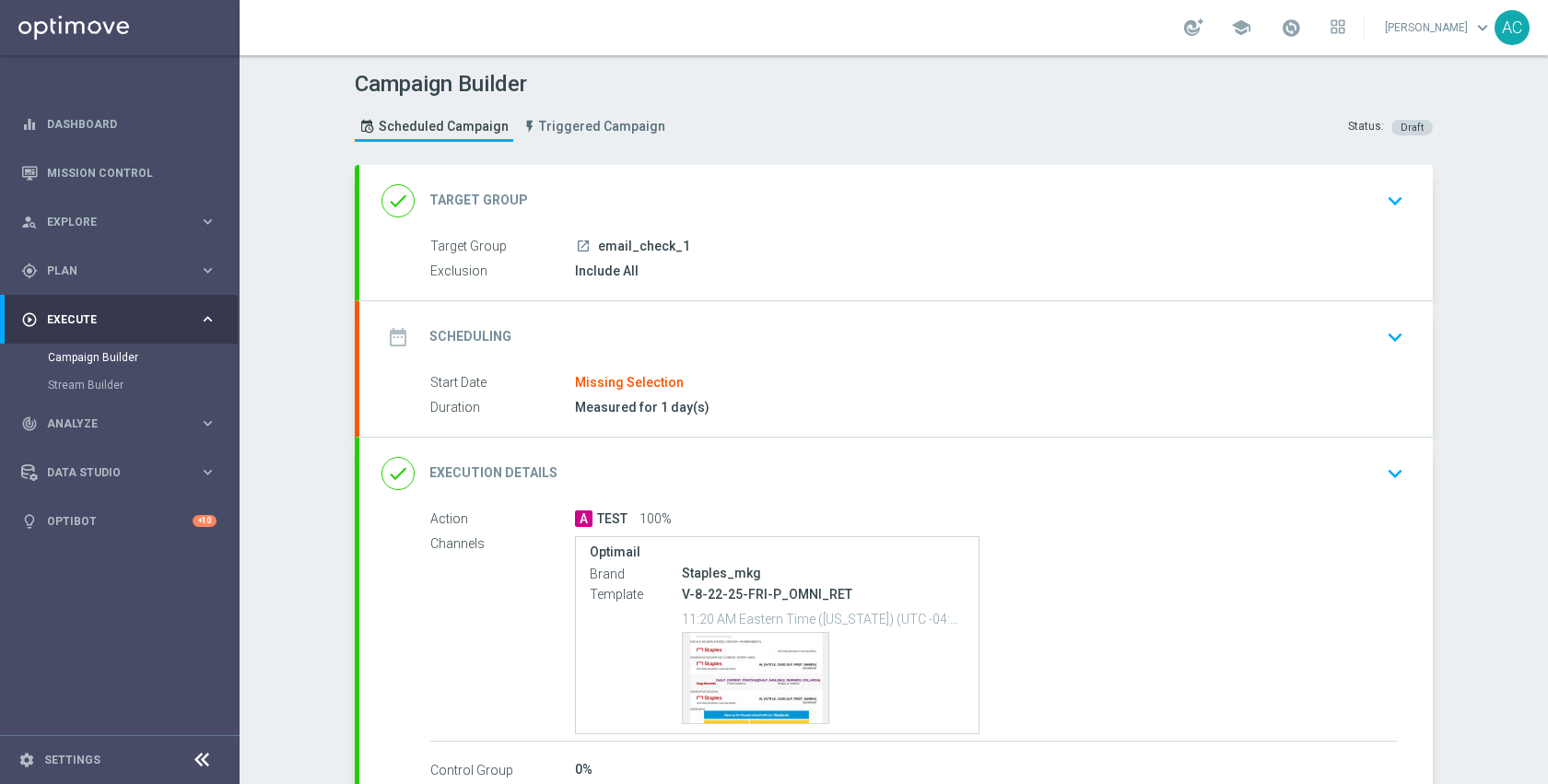
click at [709, 229] on div "done Target Group keyboard_arrow_down" at bounding box center [896, 200] width 1073 height 72
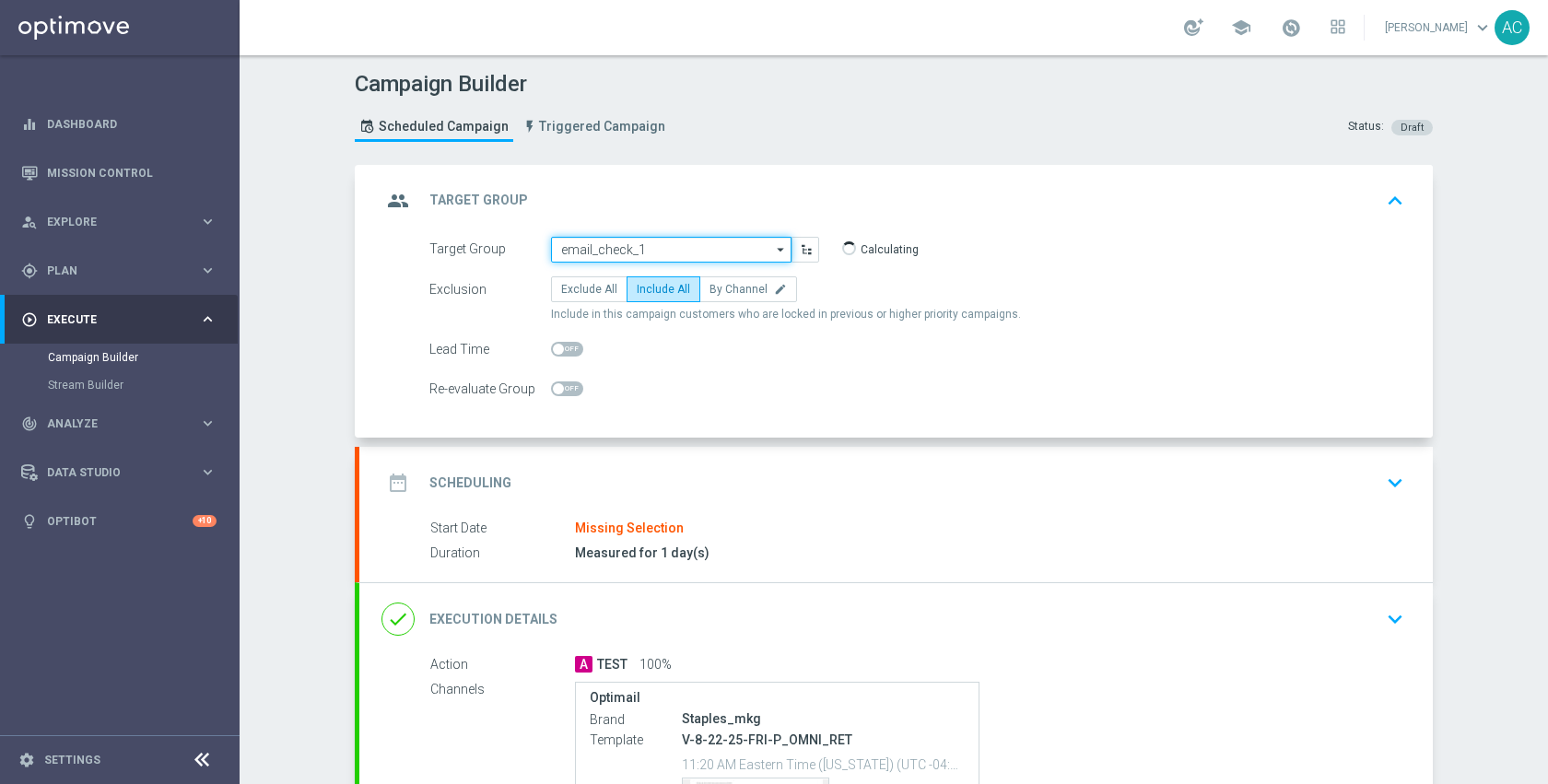
click at [709, 250] on input "email_check_1" at bounding box center [670, 250] width 240 height 26
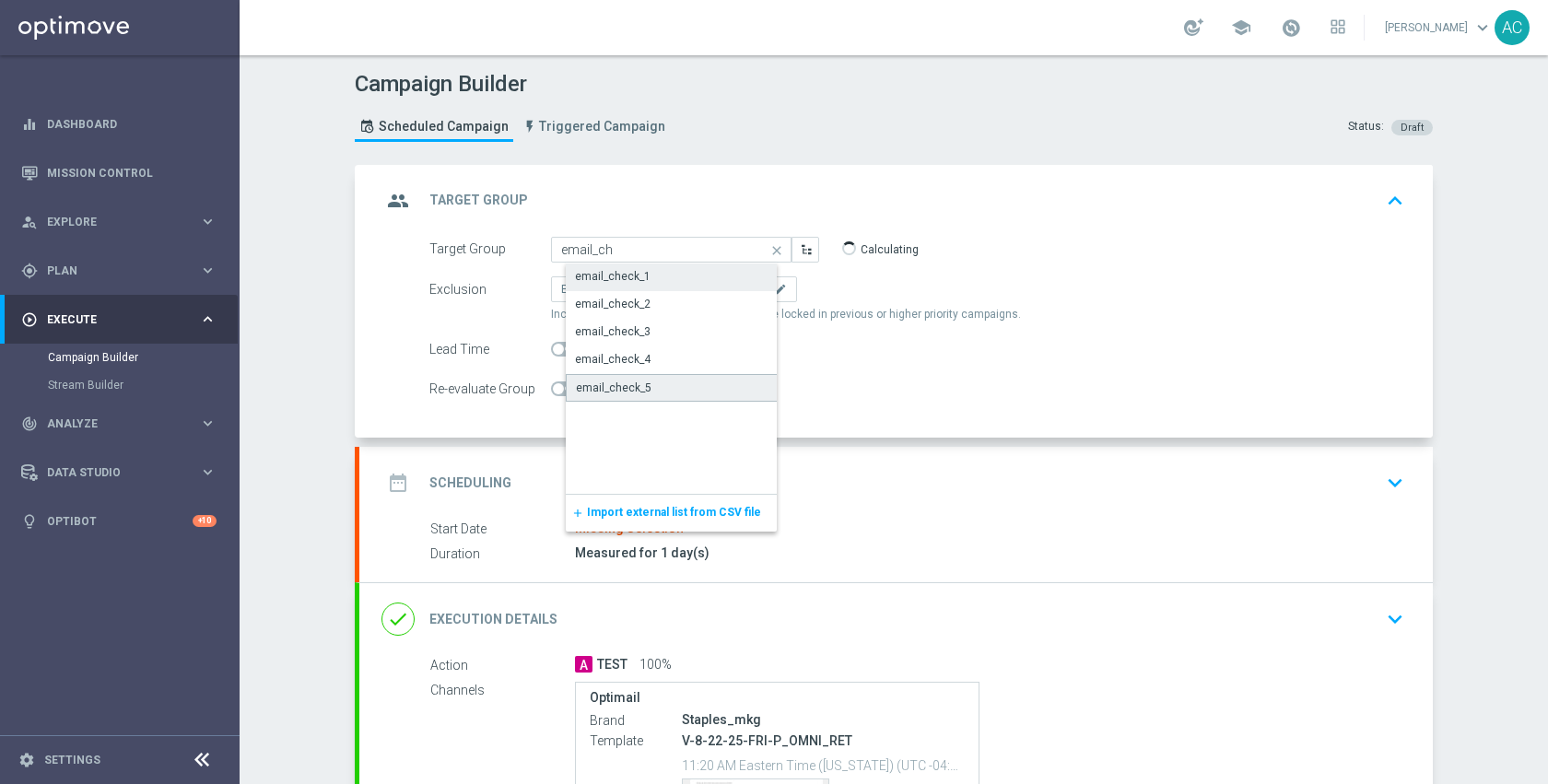
click at [672, 392] on div "email_check_5" at bounding box center [686, 387] width 240 height 28
type input "email_check_5"
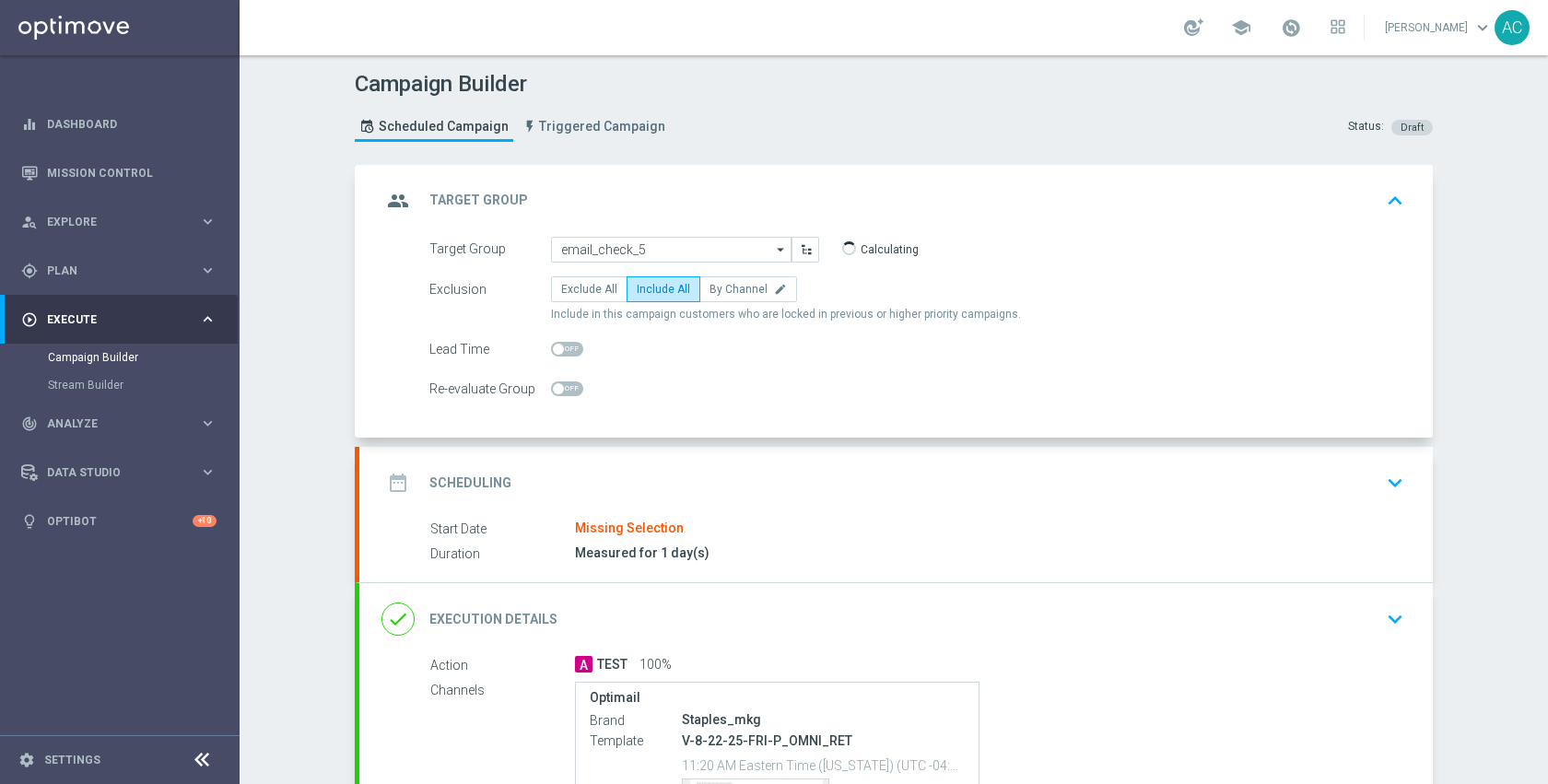
click at [799, 513] on div "date_range Scheduling keyboard_arrow_down" at bounding box center [896, 482] width 1073 height 72
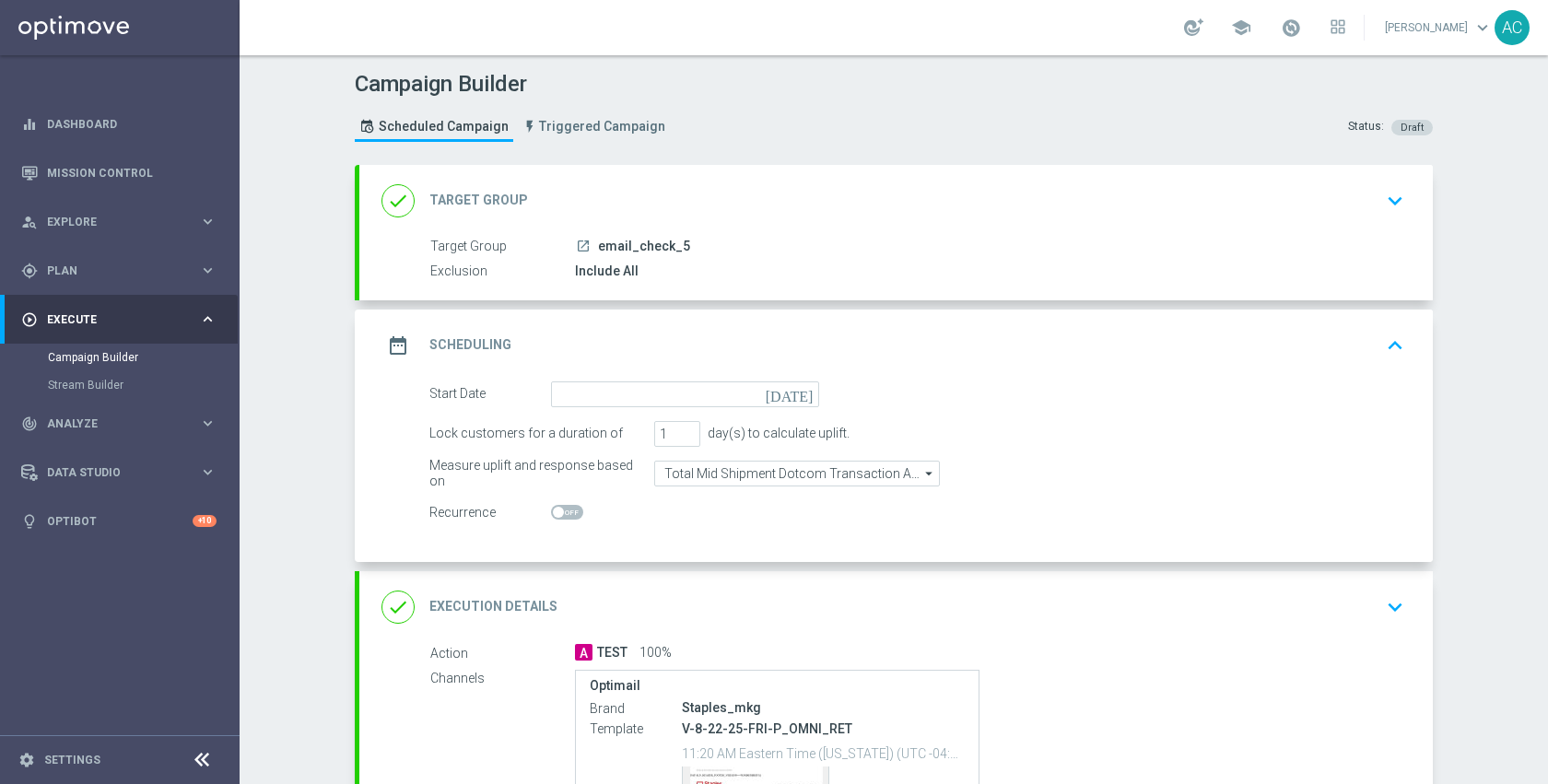
click at [794, 378] on div "date_range Scheduling keyboard_arrow_up" at bounding box center [896, 345] width 1073 height 72
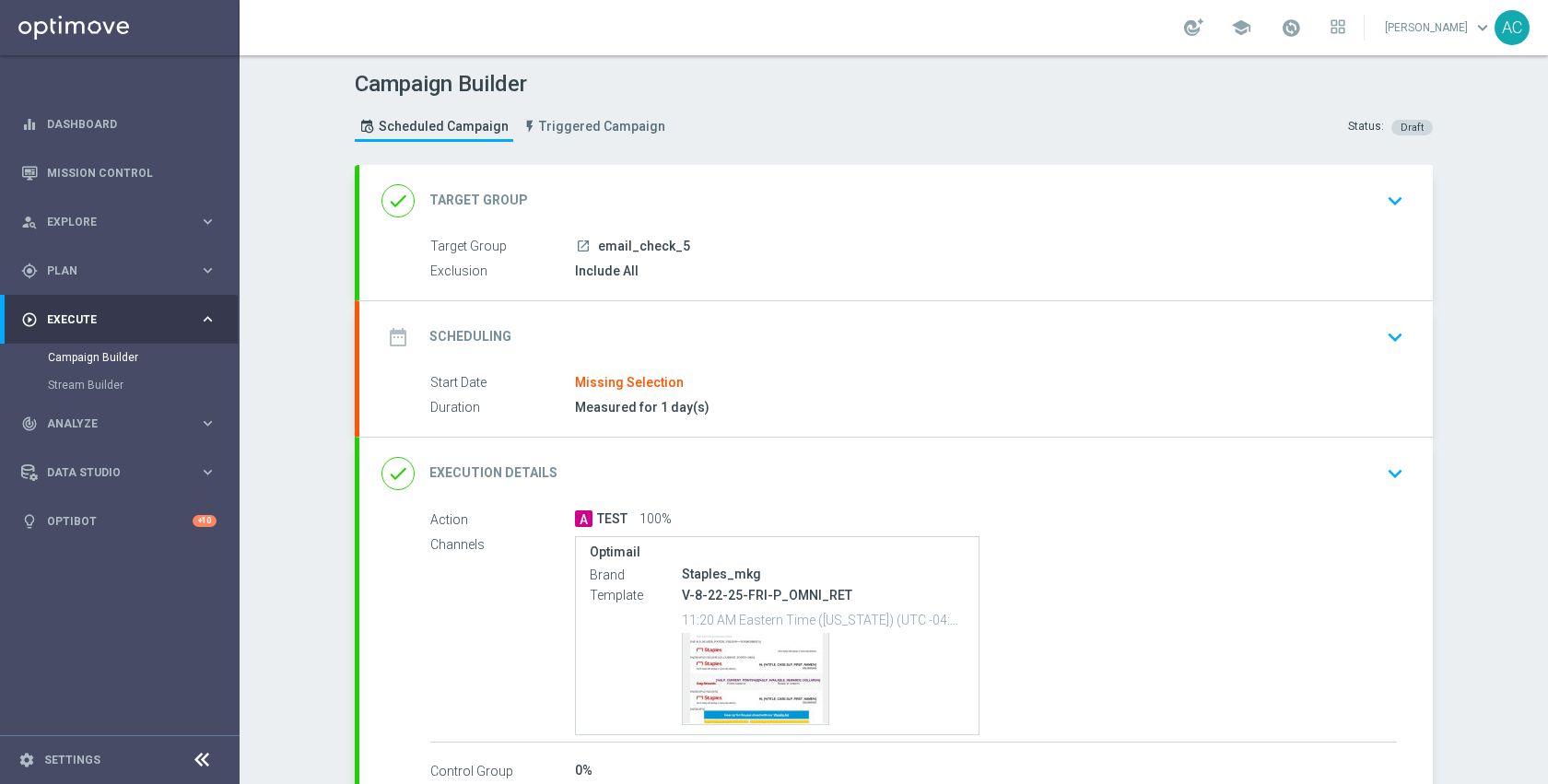
click at [794, 376] on div "Start Date Missing Selection" at bounding box center [913, 382] width 967 height 20
click at [781, 337] on div "date_range Scheduling keyboard_arrow_down" at bounding box center [896, 337] width 1029 height 35
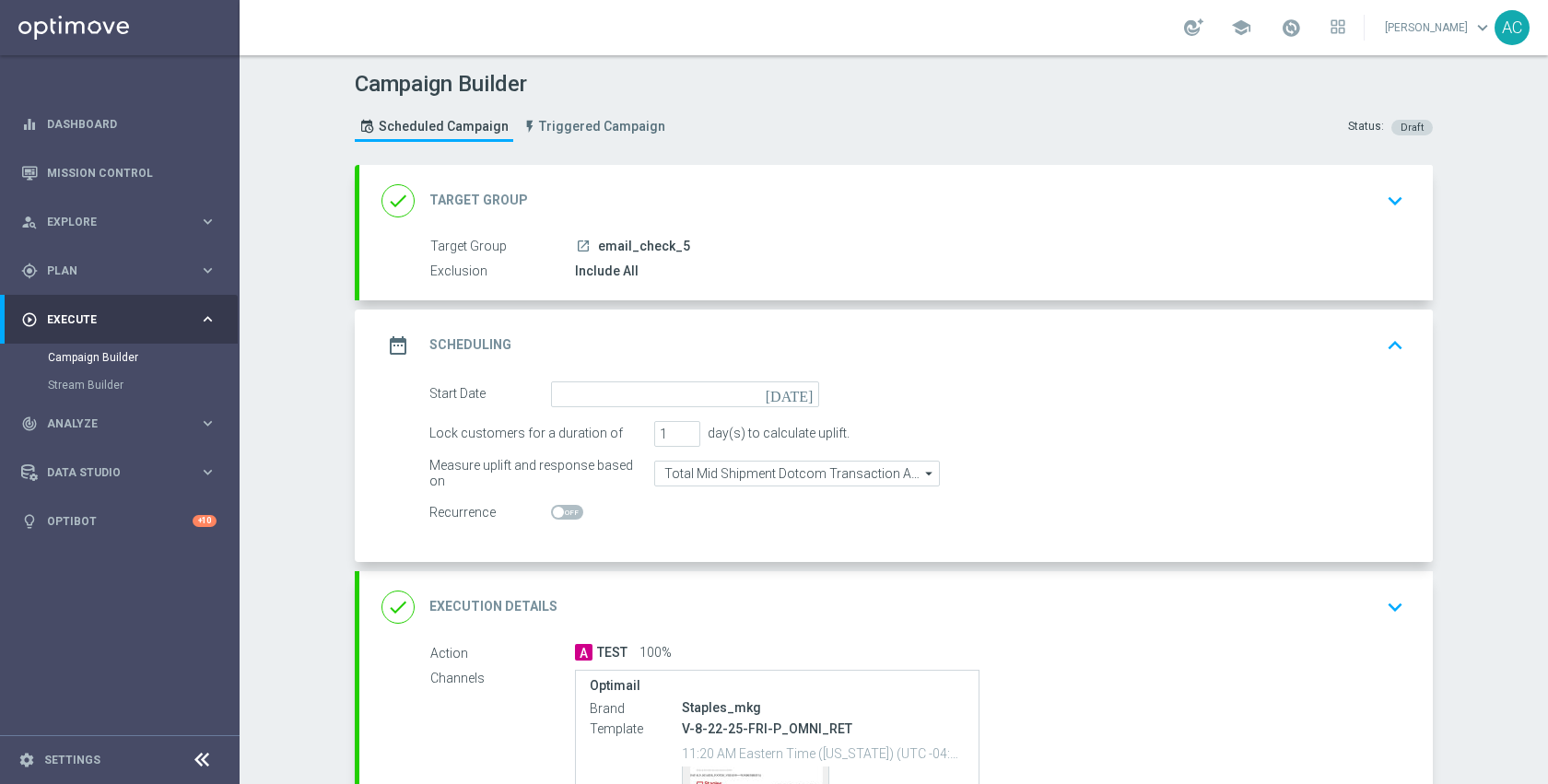
click at [798, 394] on icon "[DATE]" at bounding box center [793, 391] width 55 height 20
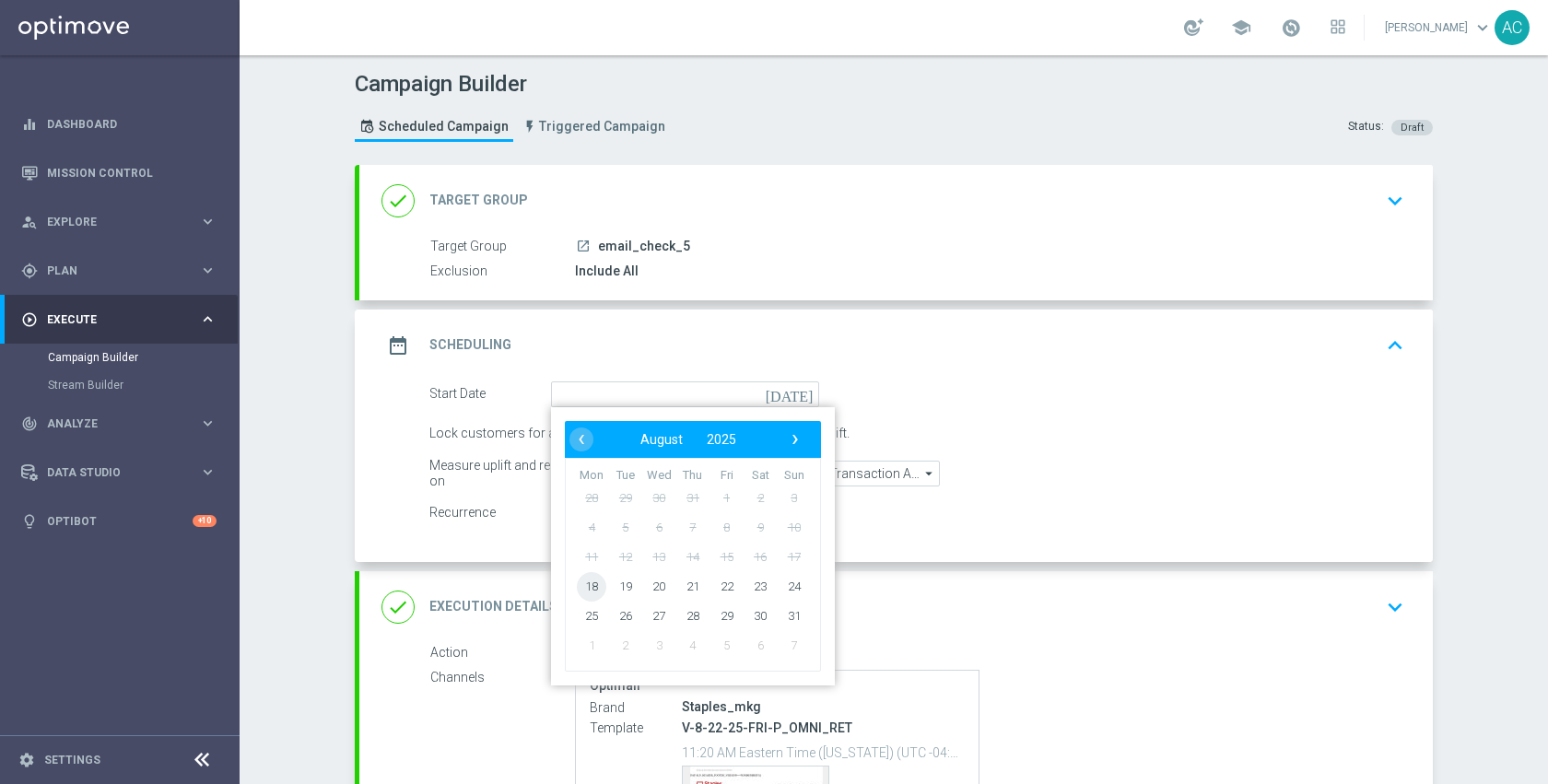
click at [588, 585] on span "18" at bounding box center [591, 585] width 30 height 30
type input "[DATE]"
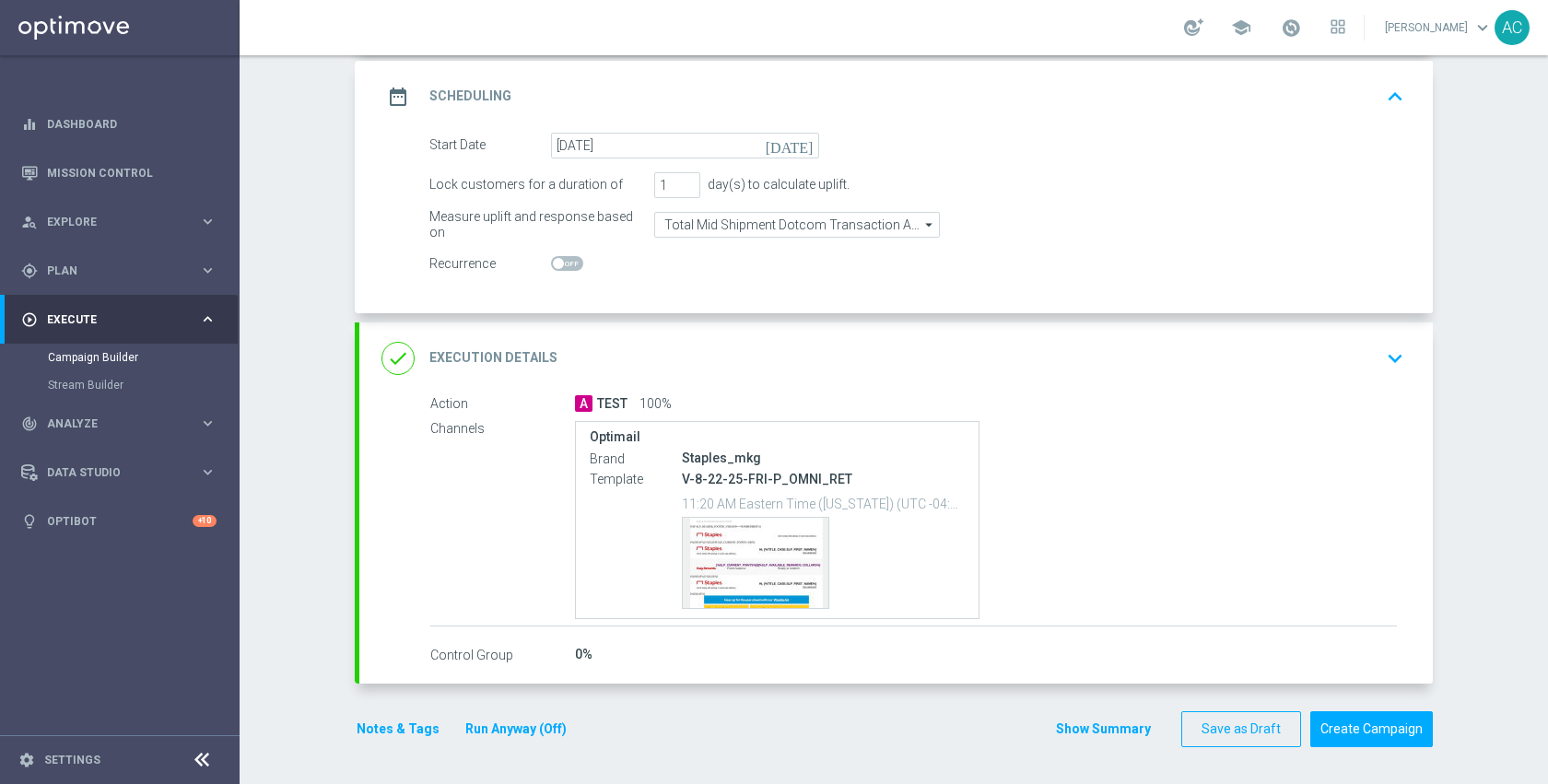
click at [1076, 358] on div "done Execution Details keyboard_arrow_down" at bounding box center [896, 358] width 1029 height 35
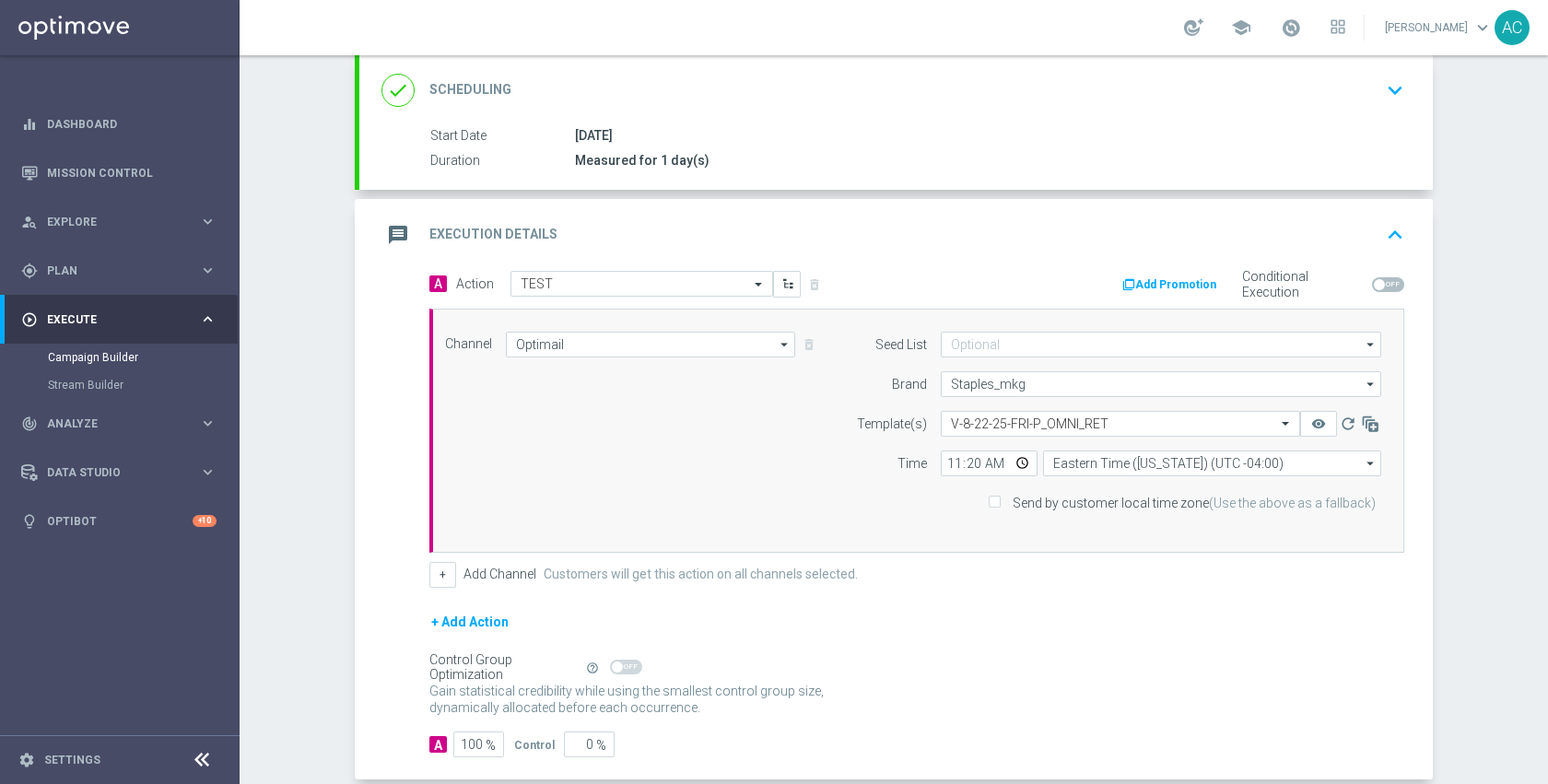
scroll to position [247, 0]
click at [1043, 421] on input "text" at bounding box center [1101, 425] width 302 height 15
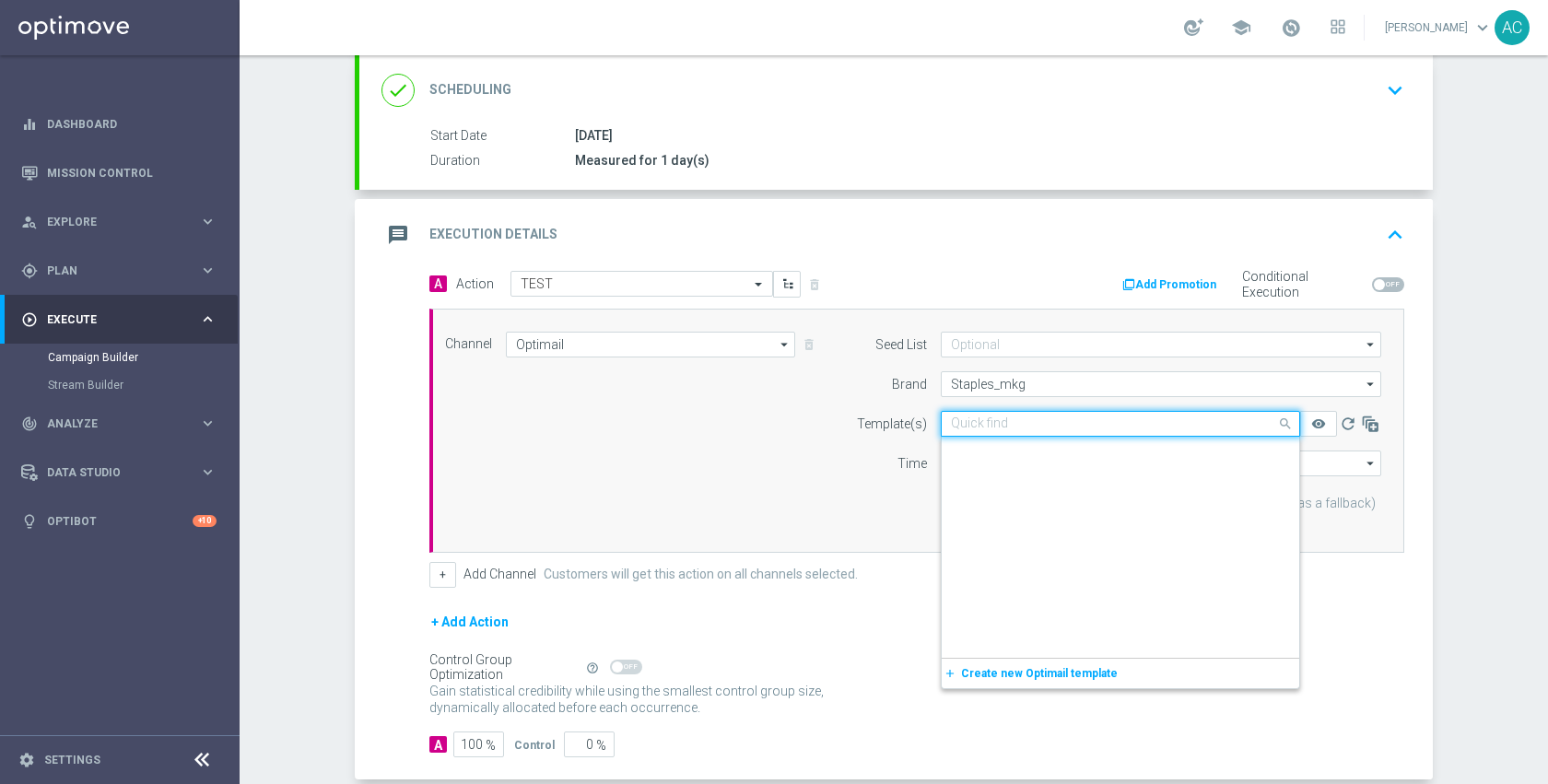
scroll to position [401946, 0]
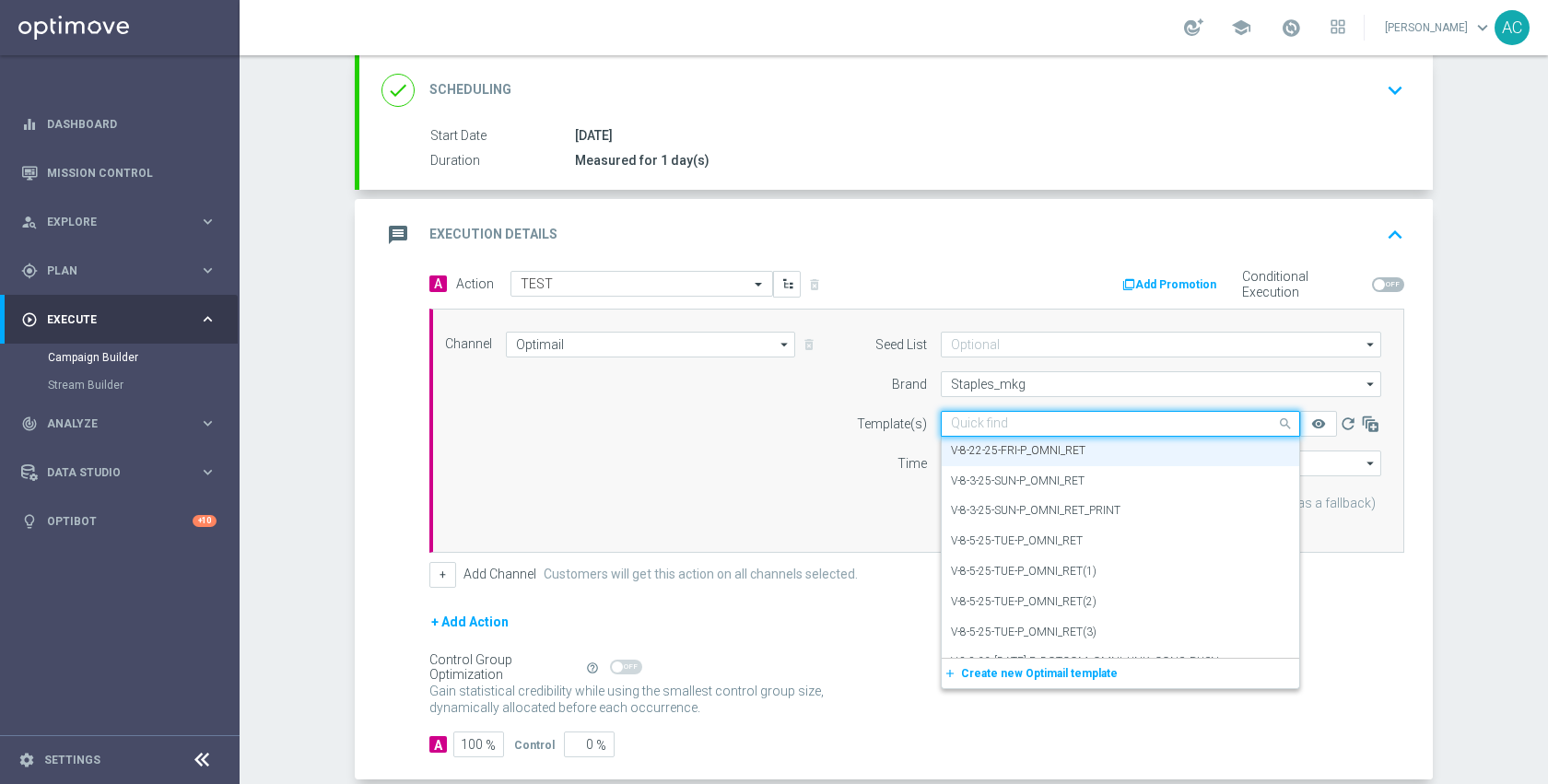
click at [1043, 421] on input "text" at bounding box center [1101, 425] width 302 height 15
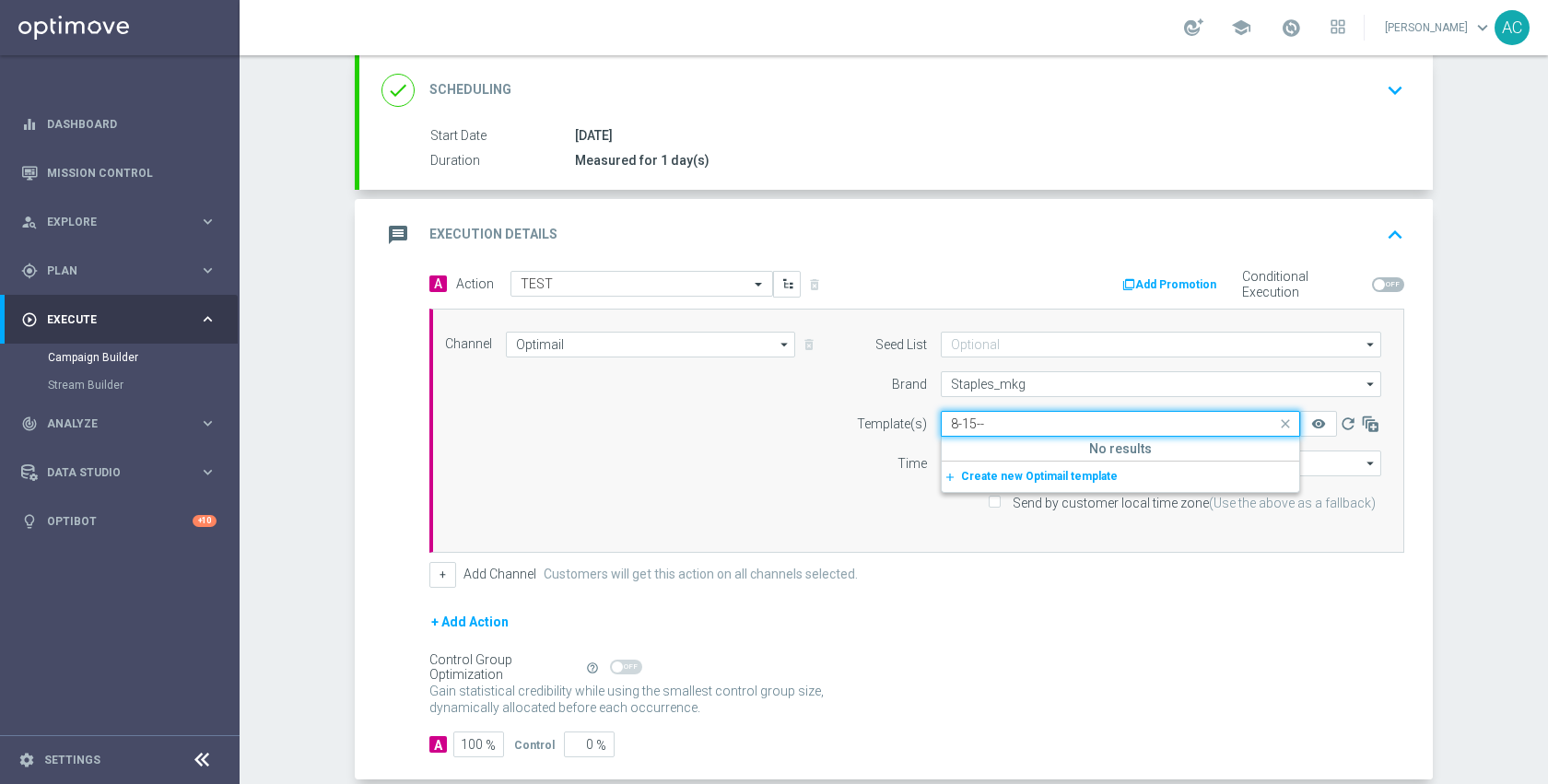
scroll to position [0, 0]
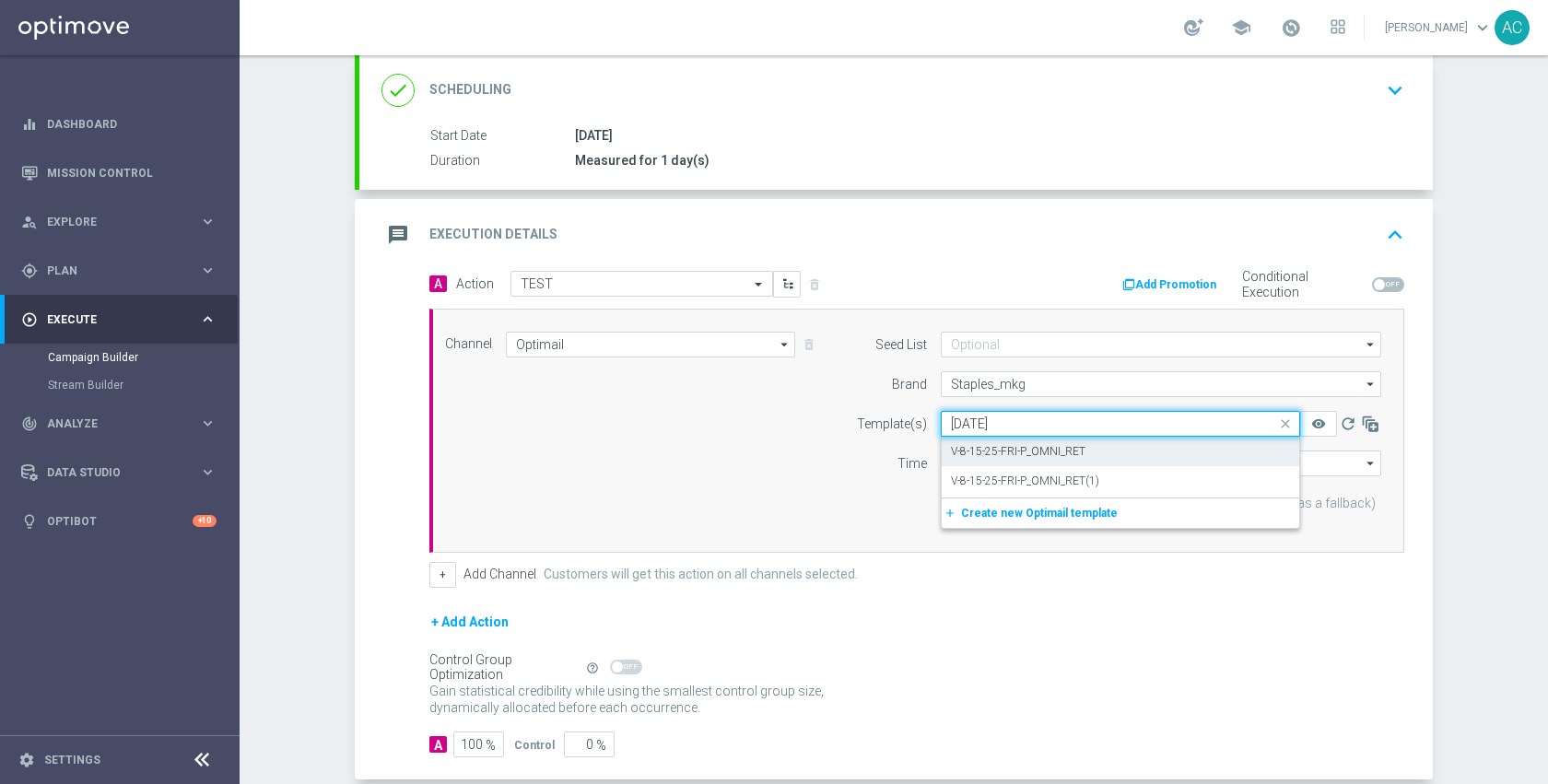
click at [1066, 452] on label "V-8-15-25-FRI-P_OMNI_RET" at bounding box center [1017, 451] width 135 height 15
type input "8-15-25"
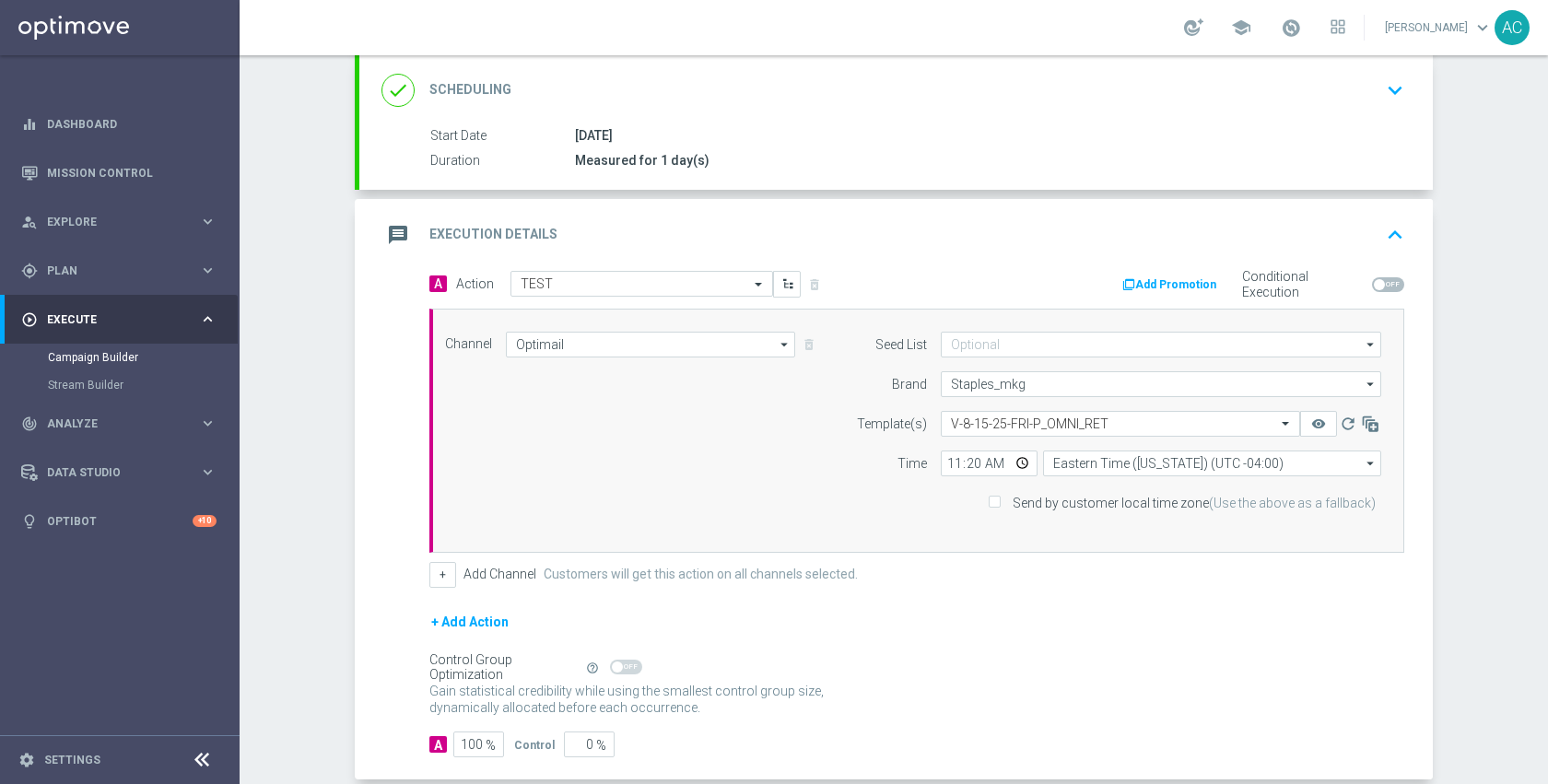
click at [905, 608] on form "A Action Select action TEST delete_forever Add Promotion Conditional Execution …" at bounding box center [916, 513] width 974 height 487
click at [1015, 458] on input "11:20" at bounding box center [989, 463] width 97 height 26
click at [1249, 652] on div "+ Add Action" at bounding box center [916, 634] width 974 height 46
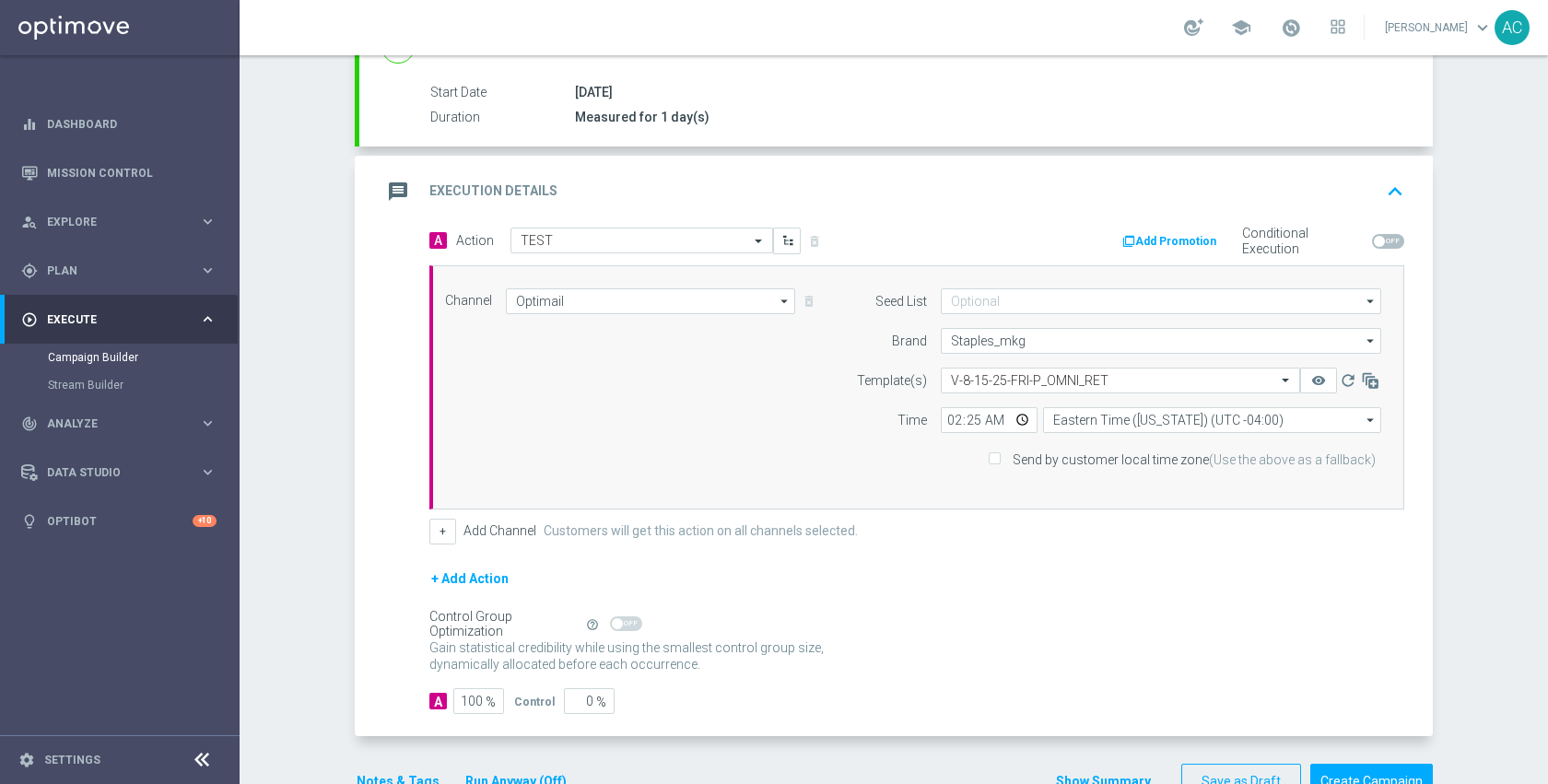
scroll to position [341, 0]
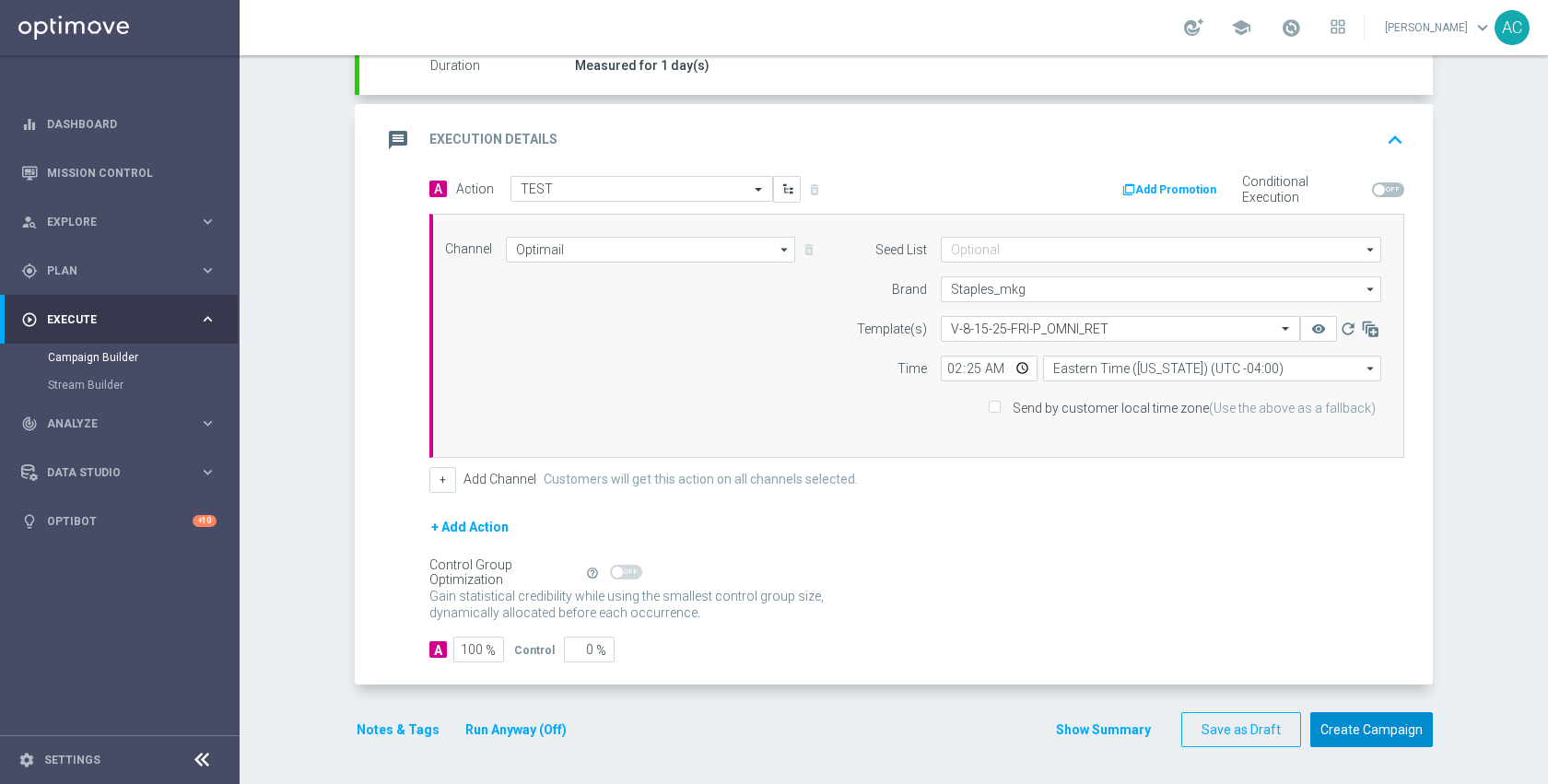
click at [1353, 728] on button "Create Campaign" at bounding box center [1371, 730] width 122 height 36
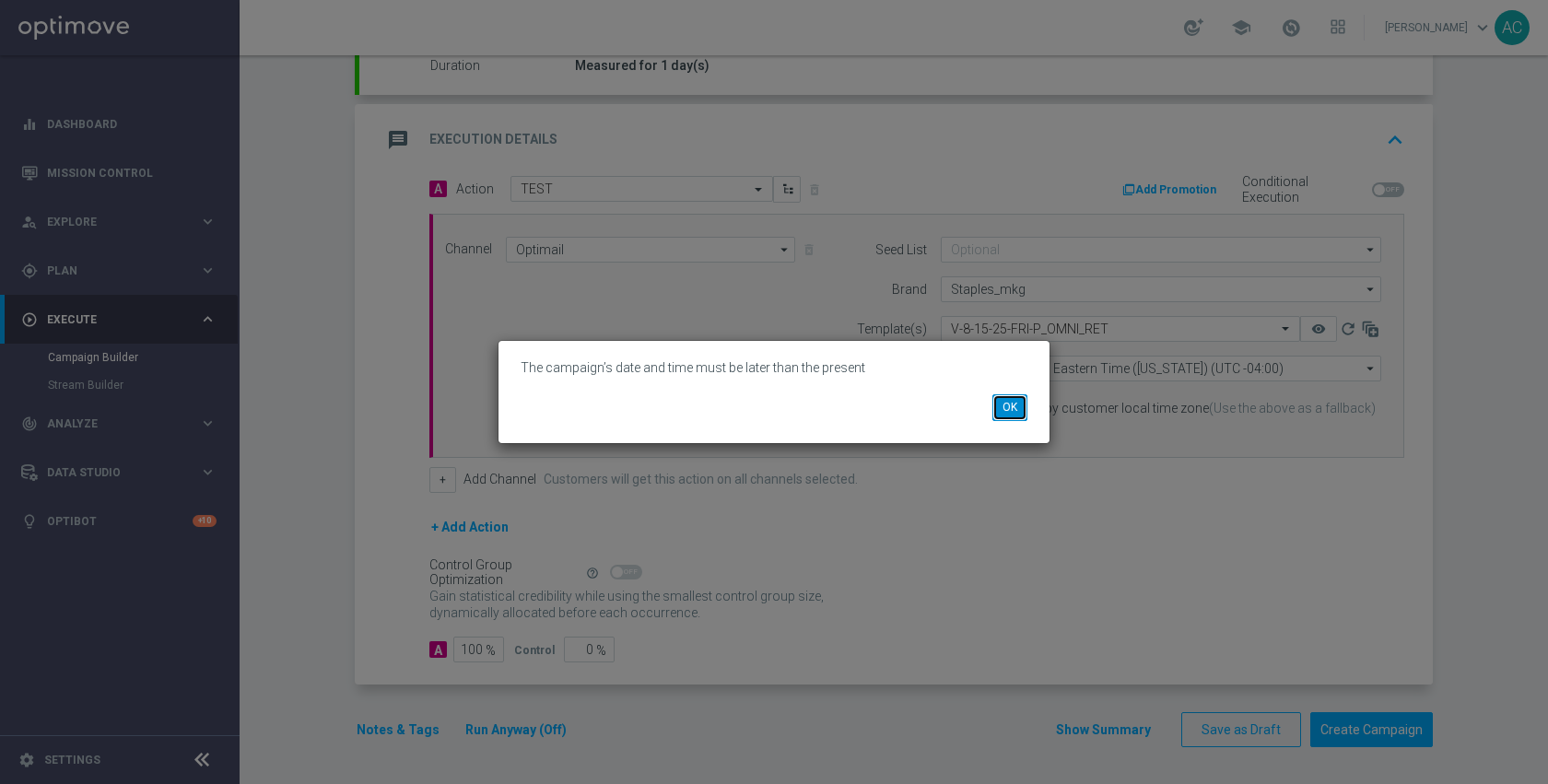
click at [1007, 408] on button "OK" at bounding box center [1010, 406] width 35 height 26
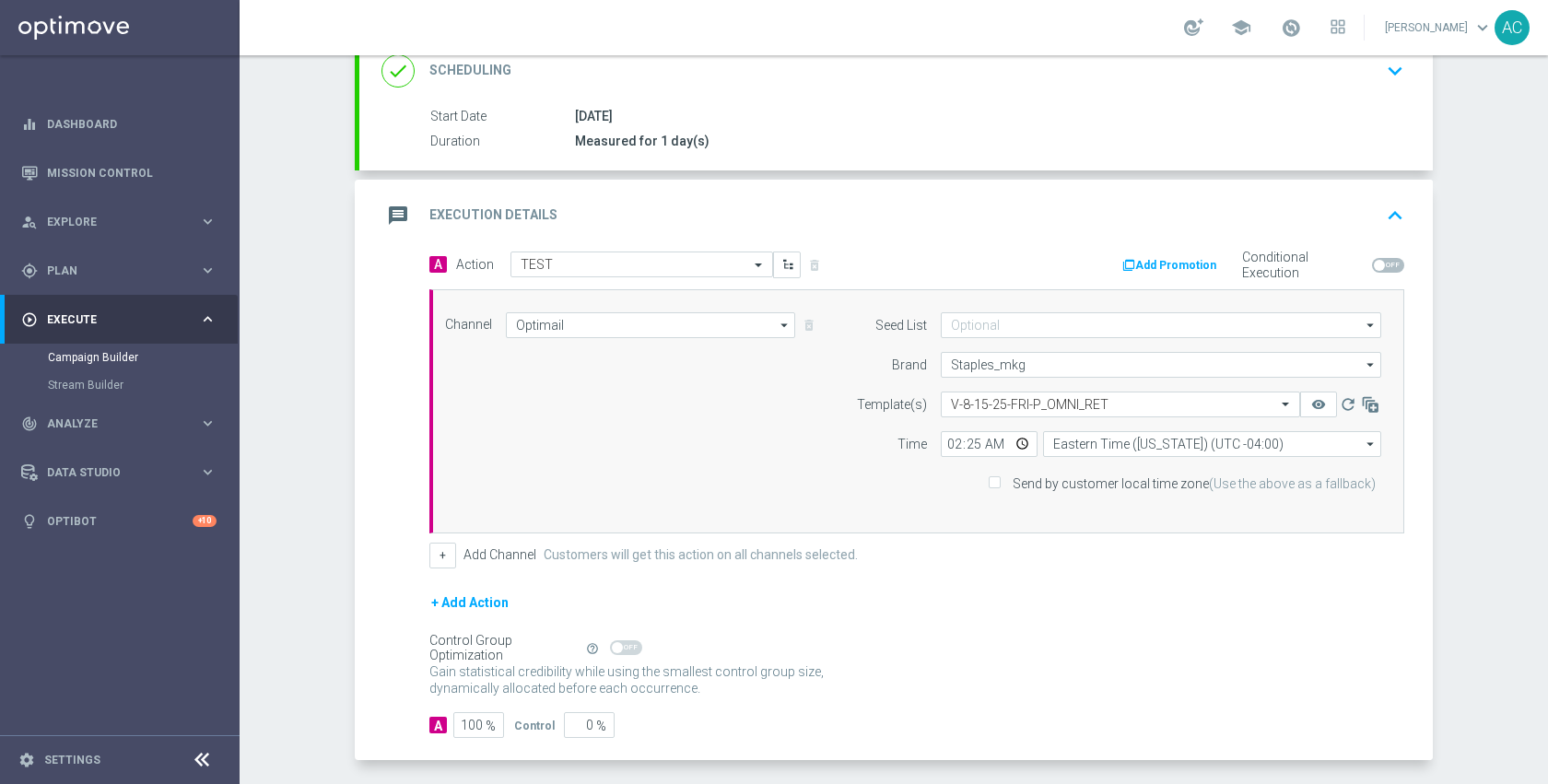
scroll to position [188, 0]
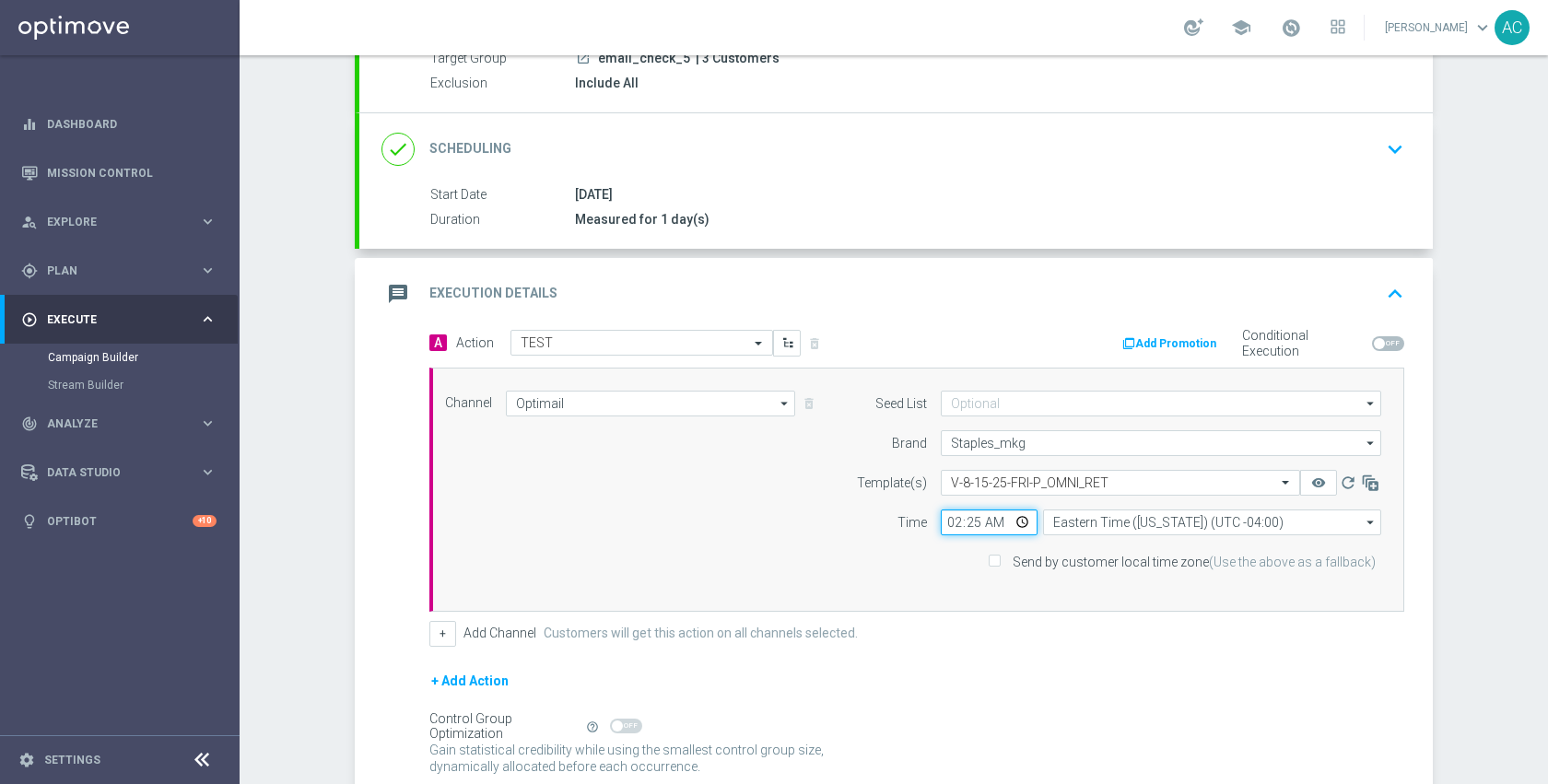
click at [1015, 521] on input "02:25" at bounding box center [989, 522] width 97 height 26
click at [1188, 644] on div "+ Add Channel Customers will get this action on all channels selected." at bounding box center [916, 633] width 974 height 26
type input "14:25"
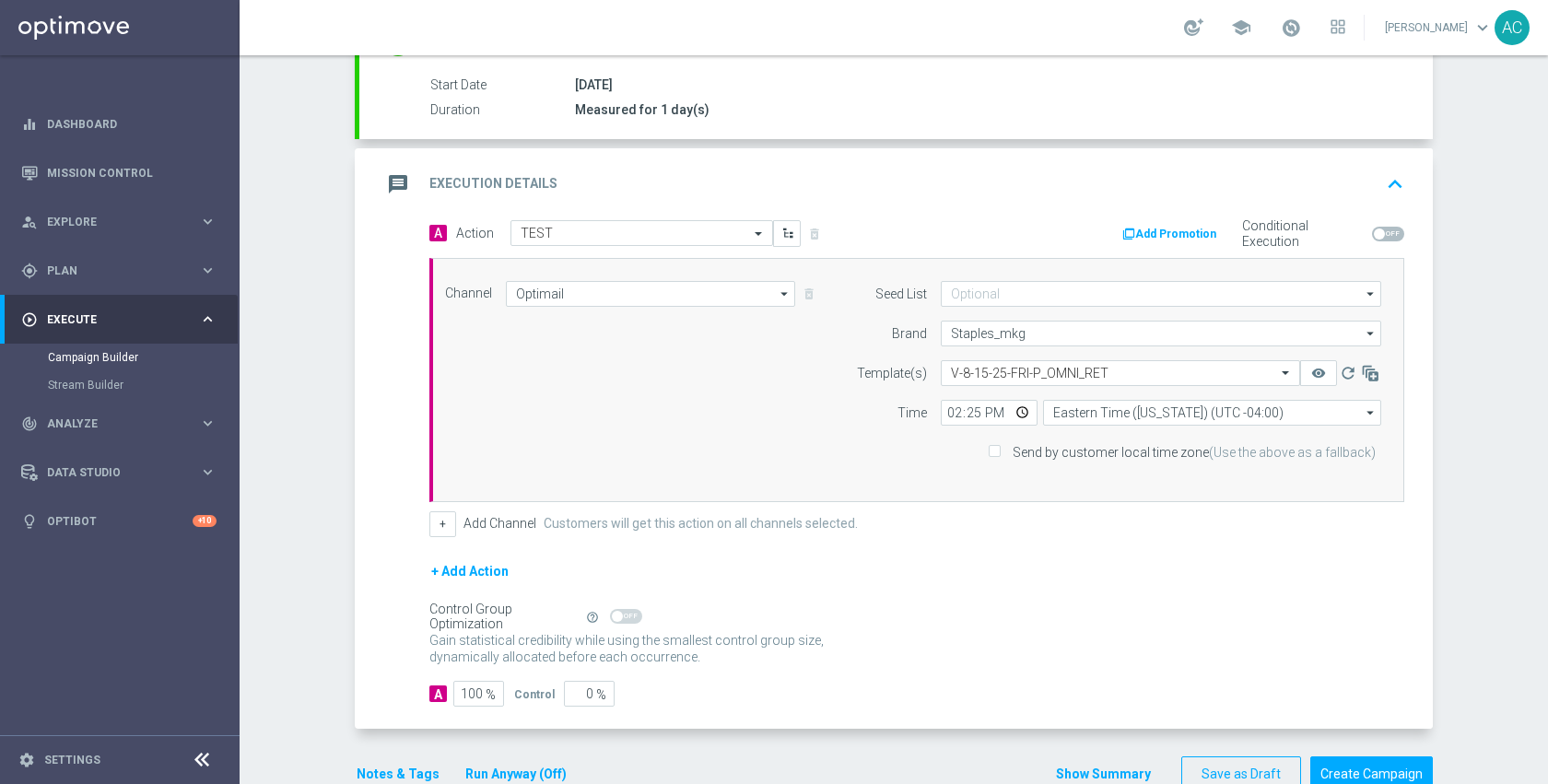
scroll to position [341, 0]
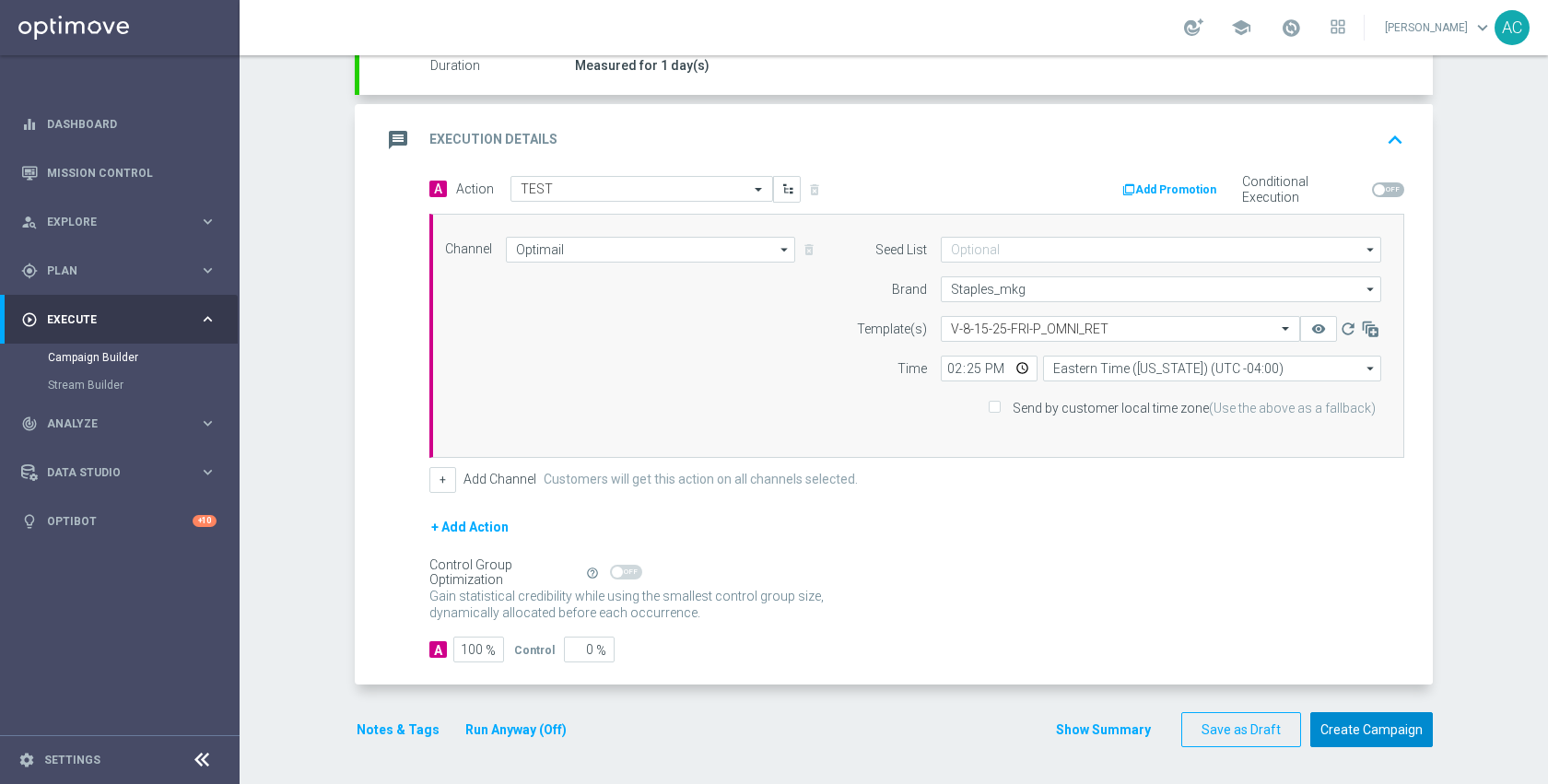
click at [1376, 718] on button "Create Campaign" at bounding box center [1371, 730] width 122 height 36
click at [1210, 595] on div at bounding box center [755, 392] width 1548 height 784
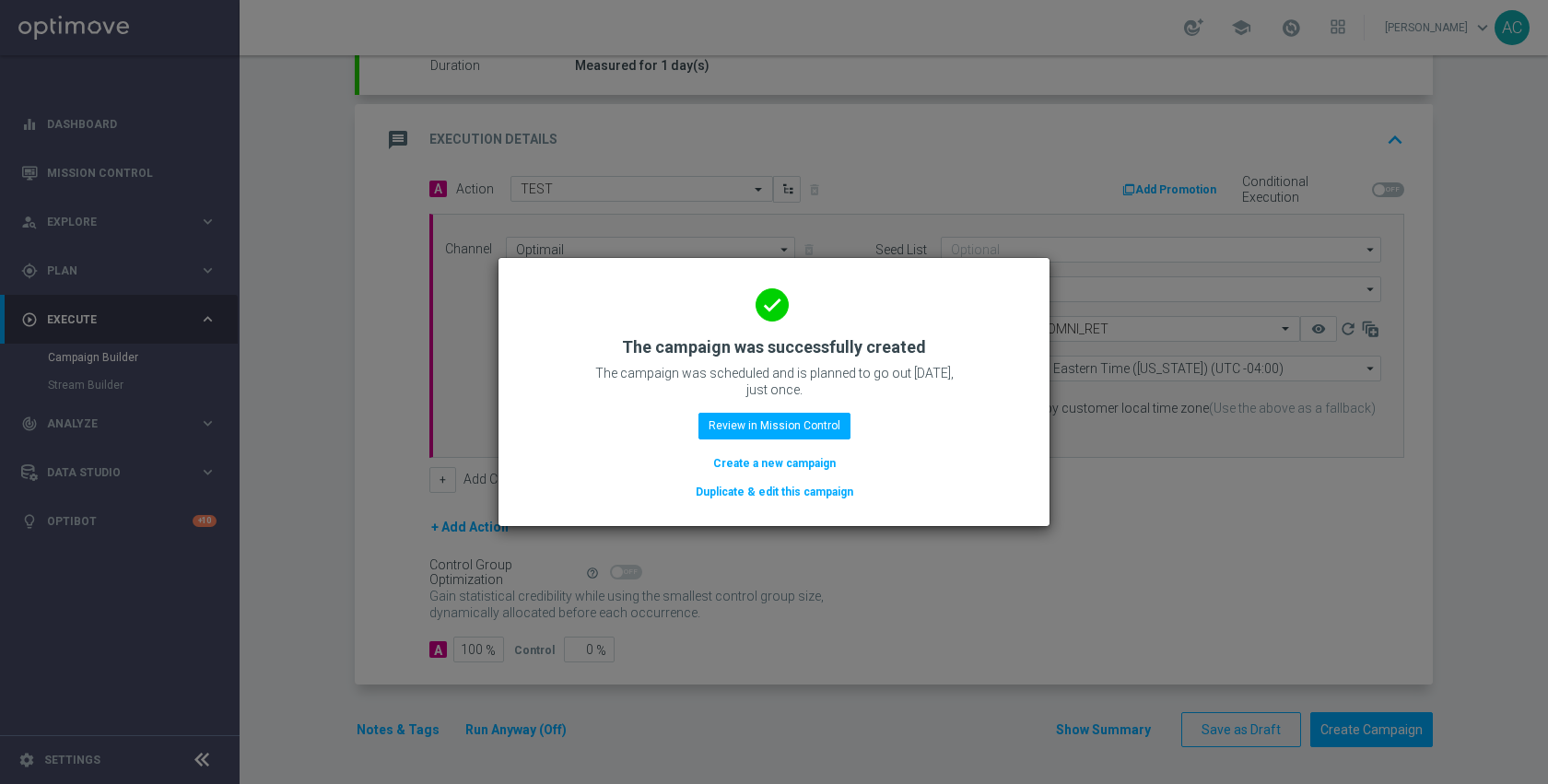
click at [784, 483] on button "Duplicate & edit this campaign" at bounding box center [774, 491] width 162 height 20
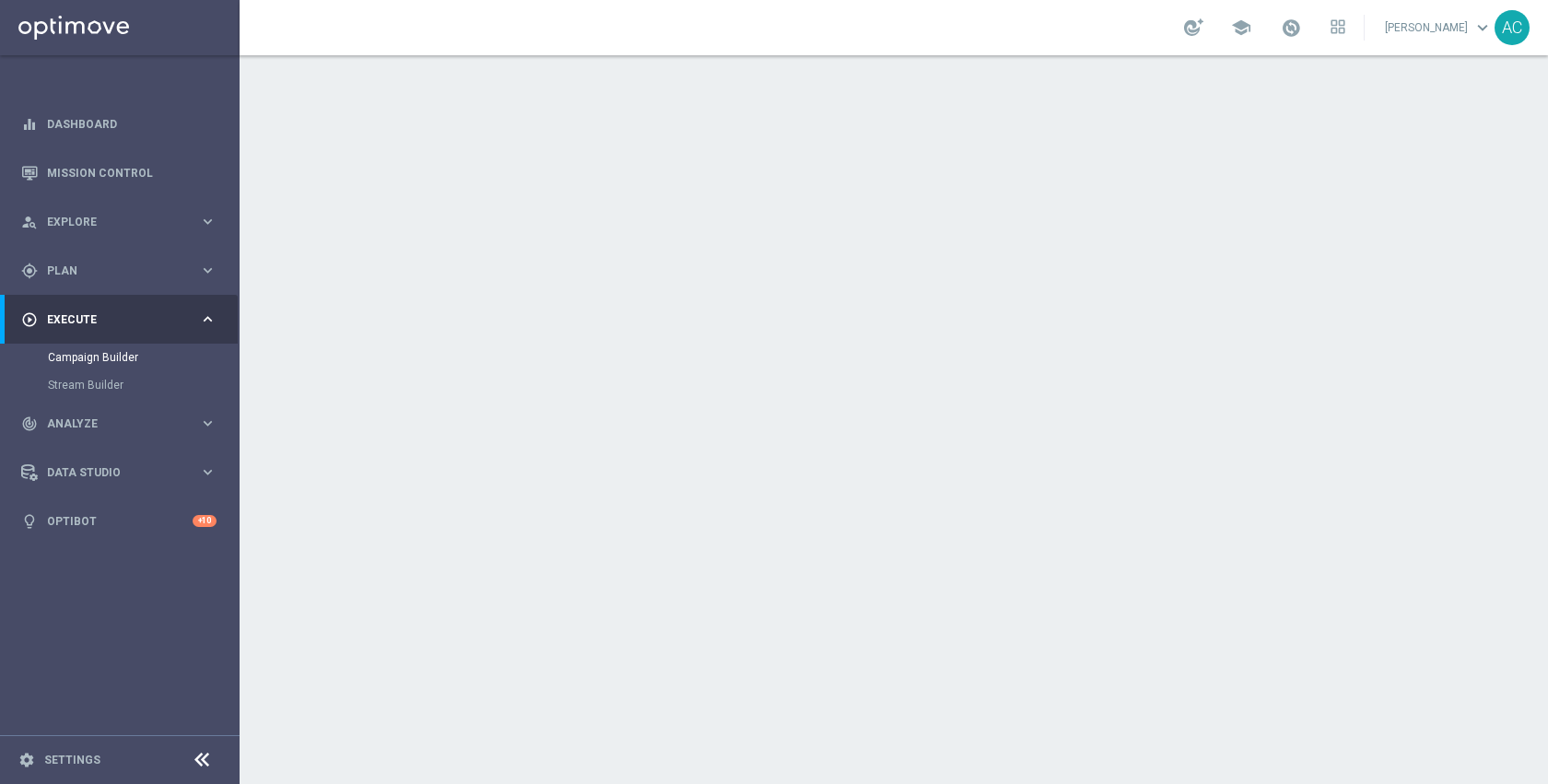
click at [735, 201] on div "done Target Group keyboard_arrow_down" at bounding box center [896, 201] width 1029 height 35
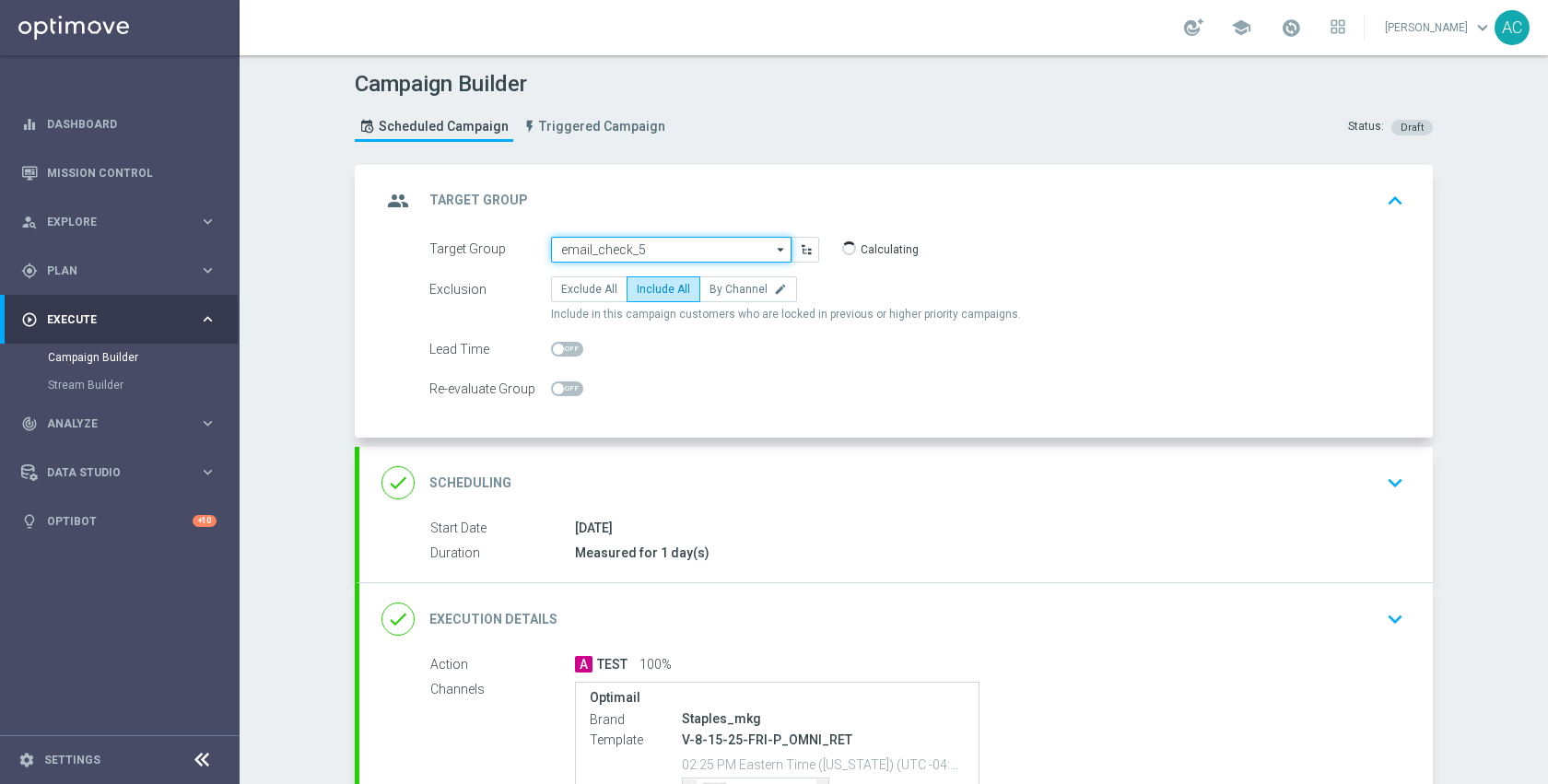
click at [726, 241] on input "email_check_5" at bounding box center [670, 250] width 240 height 26
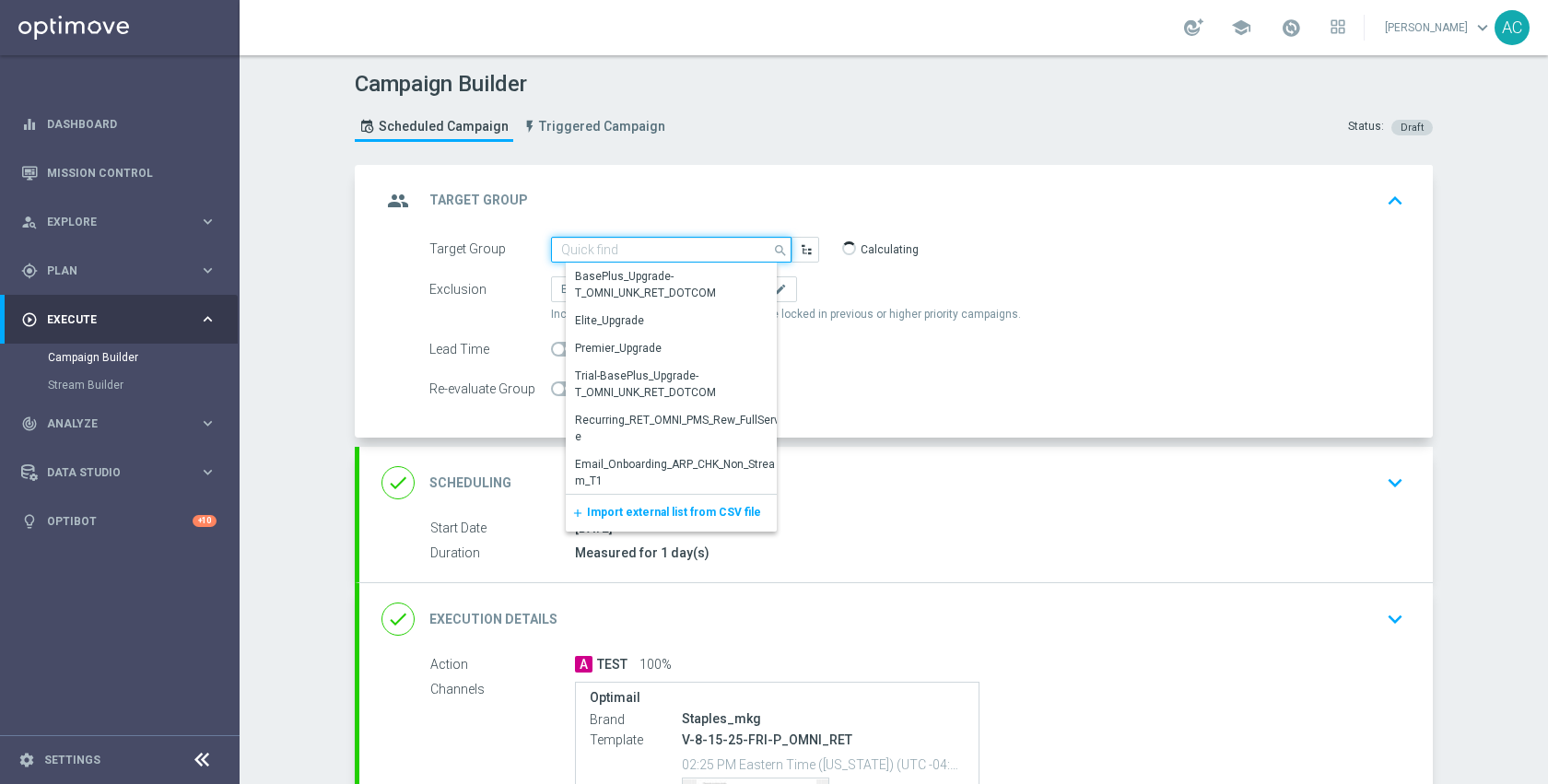
click at [726, 244] on input at bounding box center [670, 250] width 240 height 26
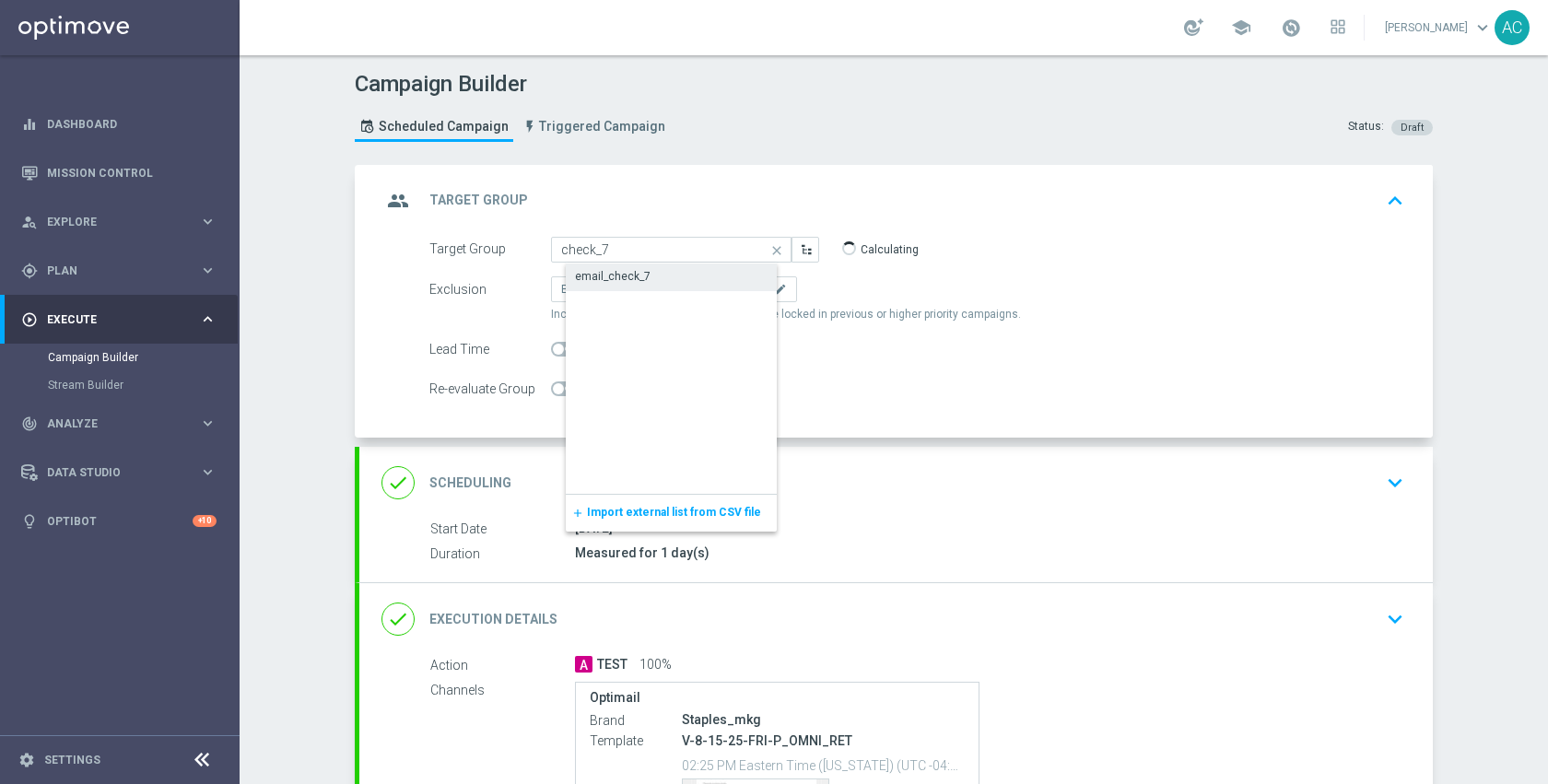
click at [710, 270] on div "email_check_7" at bounding box center [686, 276] width 240 height 26
type input "email_check_7"
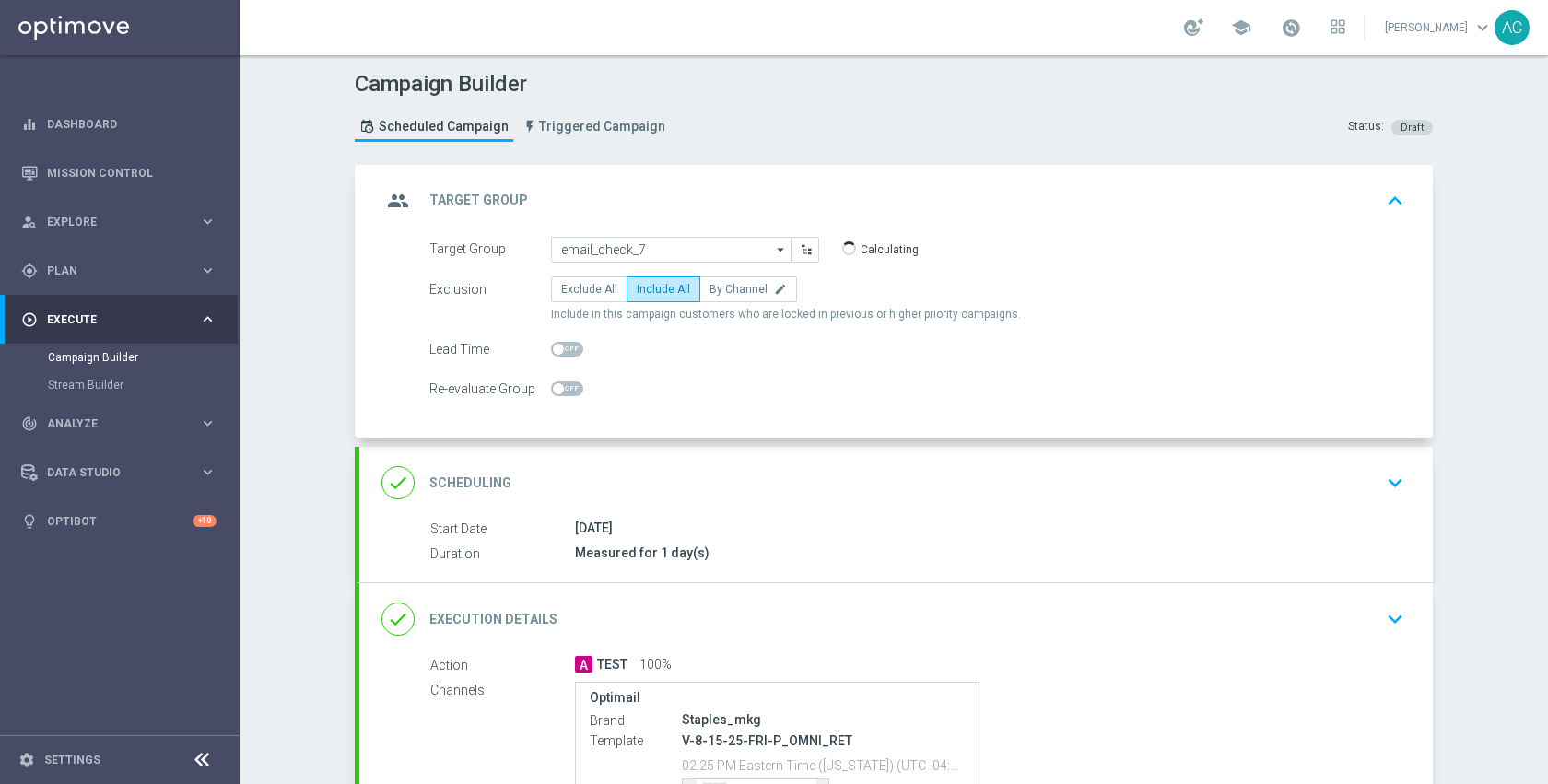
click at [742, 505] on div "done Scheduling keyboard_arrow_down" at bounding box center [896, 482] width 1073 height 72
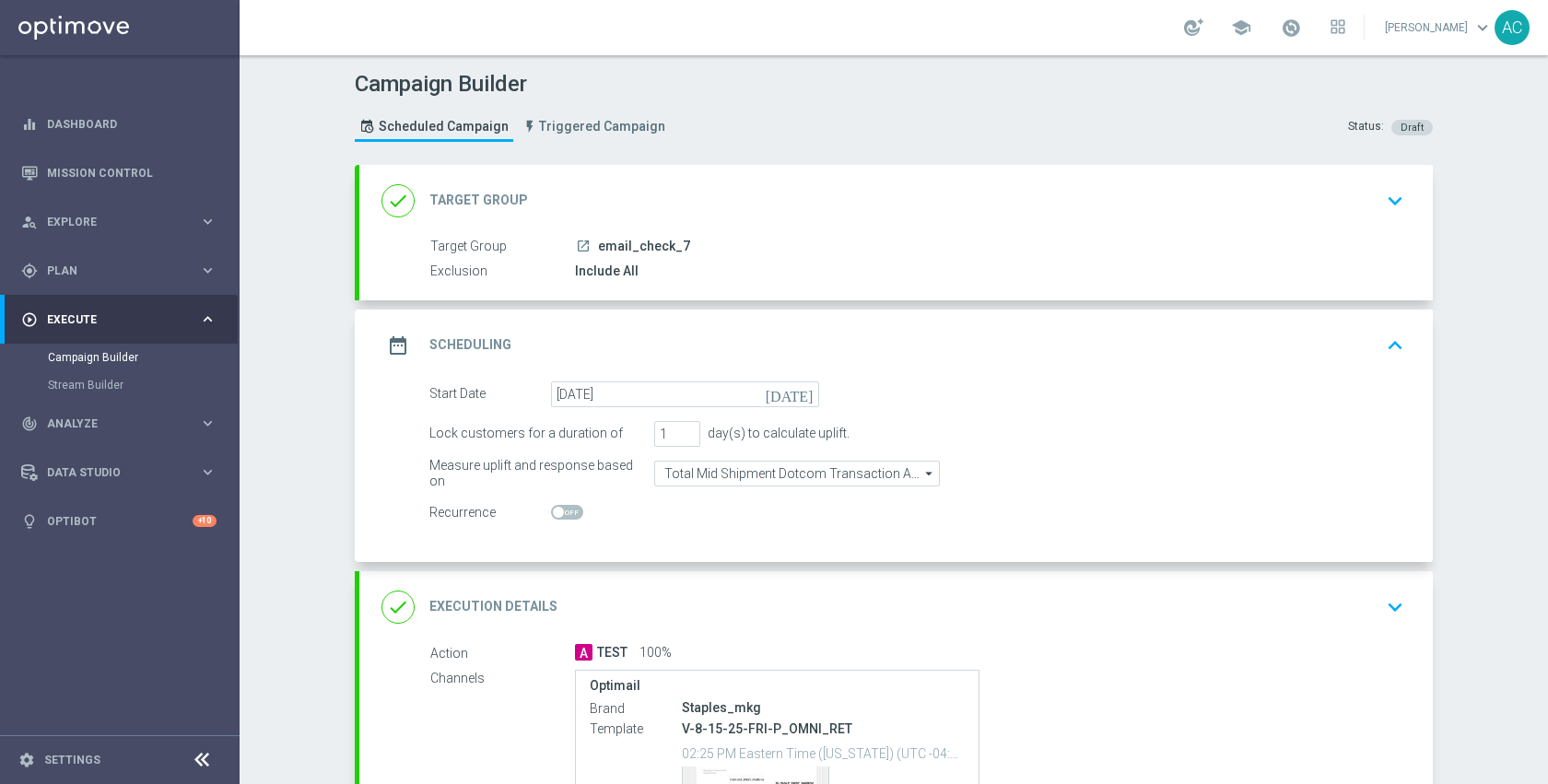
click at [831, 607] on div "done Execution Details keyboard_arrow_down" at bounding box center [896, 607] width 1029 height 35
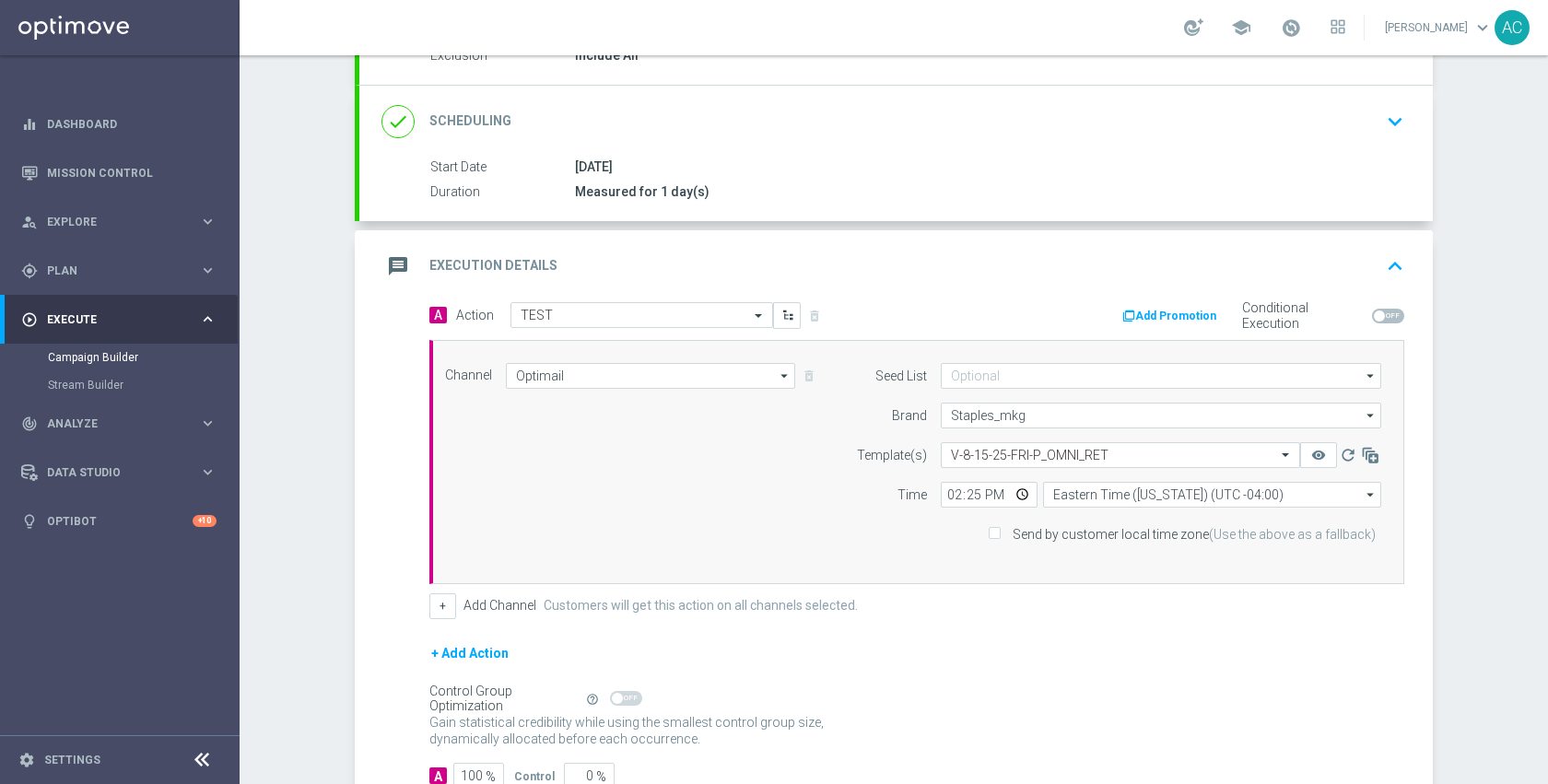
scroll to position [335, 0]
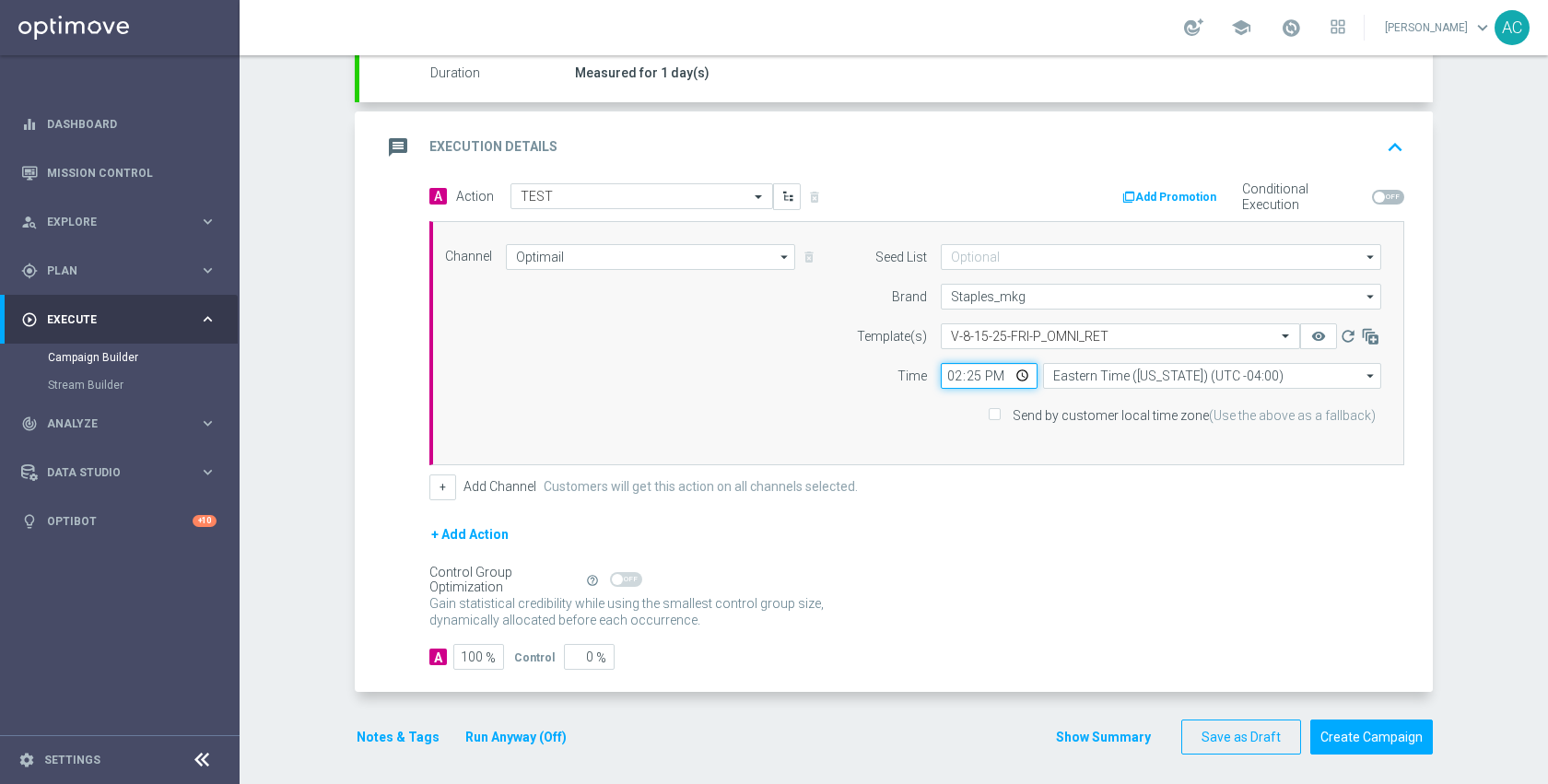
click at [1015, 375] on input "14:25" at bounding box center [989, 376] width 97 height 26
type input "14:35"
click at [1174, 560] on div "+ Add Action" at bounding box center [916, 546] width 974 height 46
click at [1078, 343] on div "Select template V-8-15-25-FRI-P_OMNI_RET" at bounding box center [1121, 336] width 360 height 26
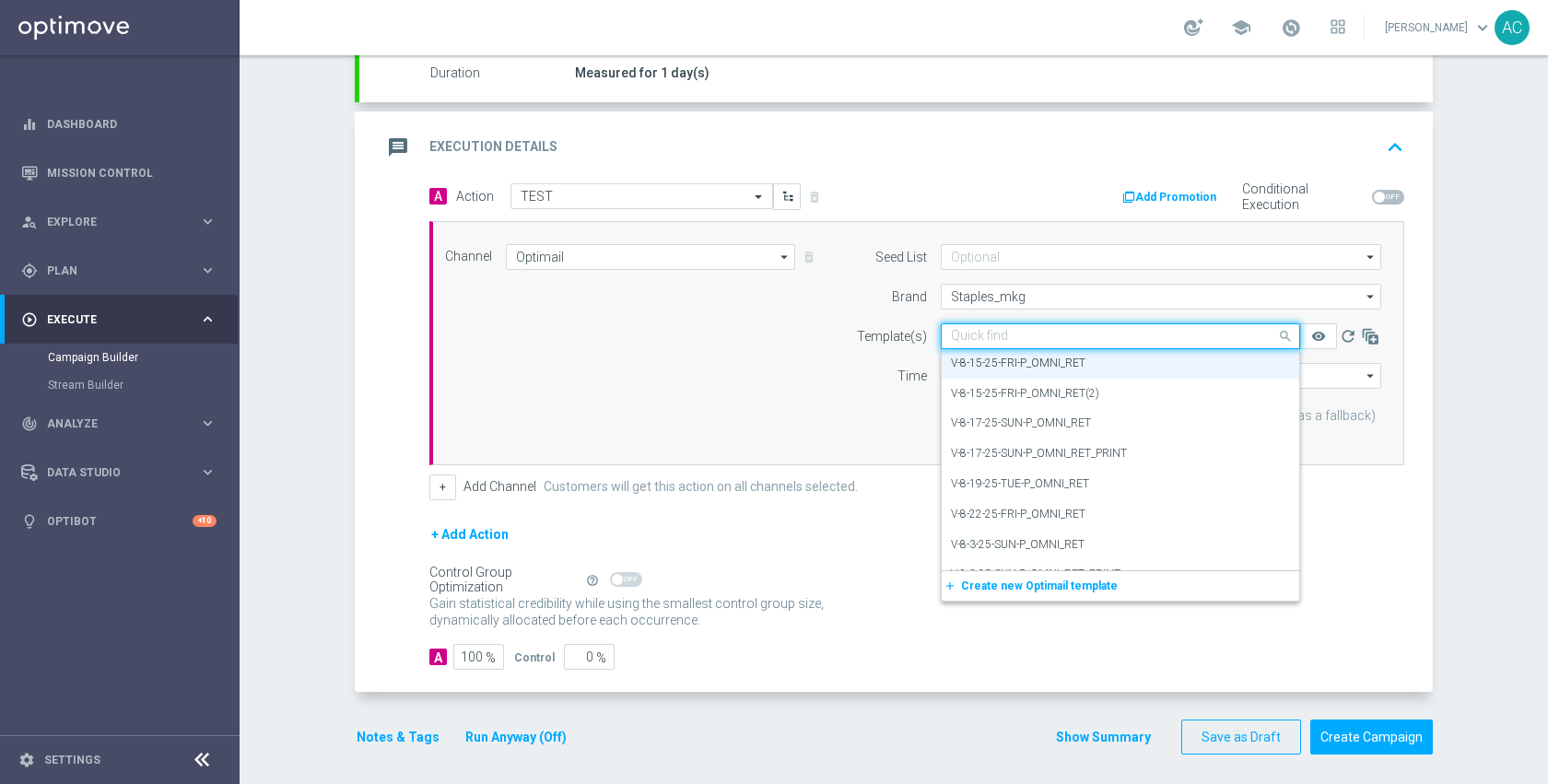
click at [1079, 338] on input "text" at bounding box center [1101, 337] width 302 height 15
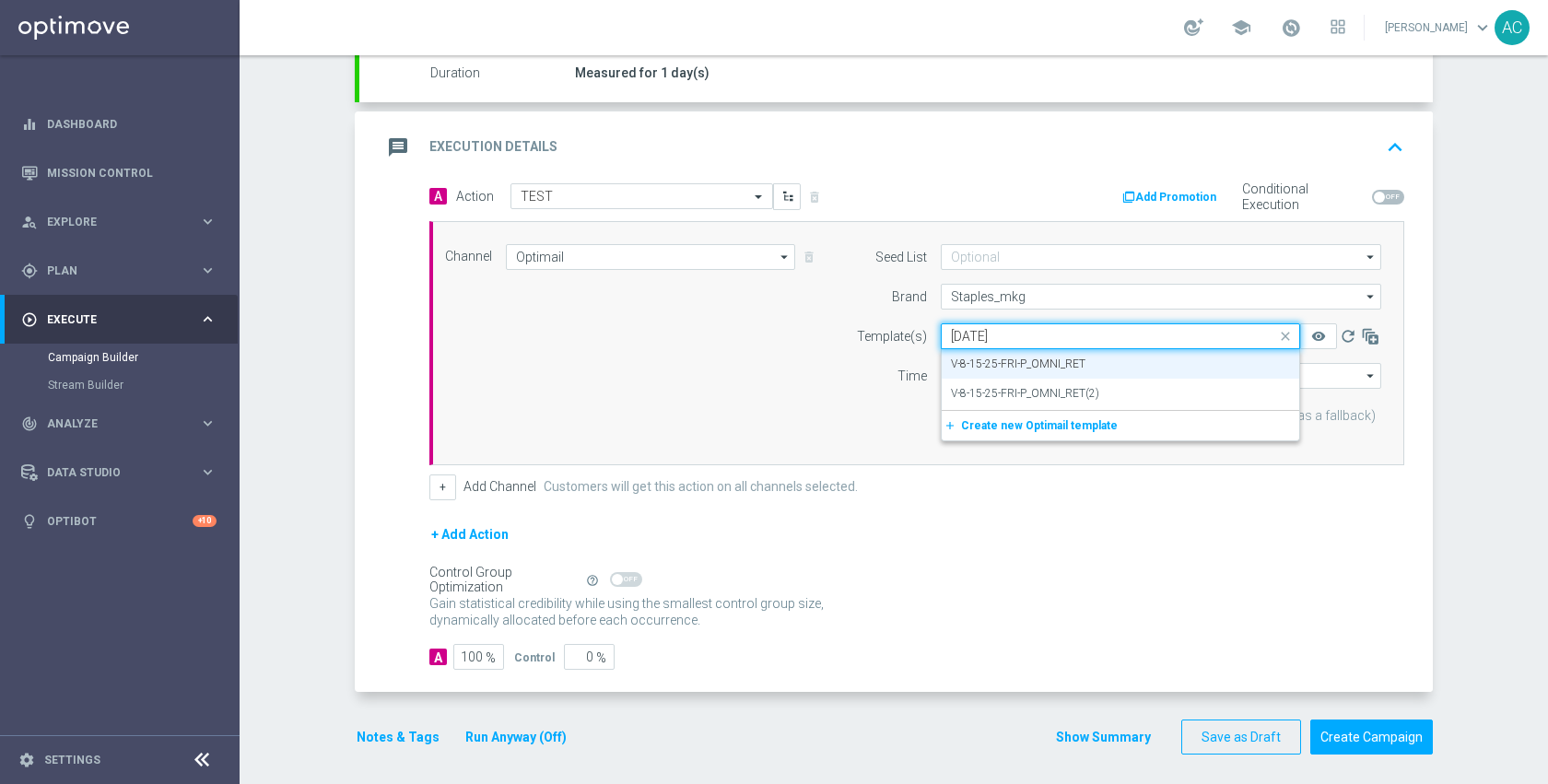
scroll to position [0, 0]
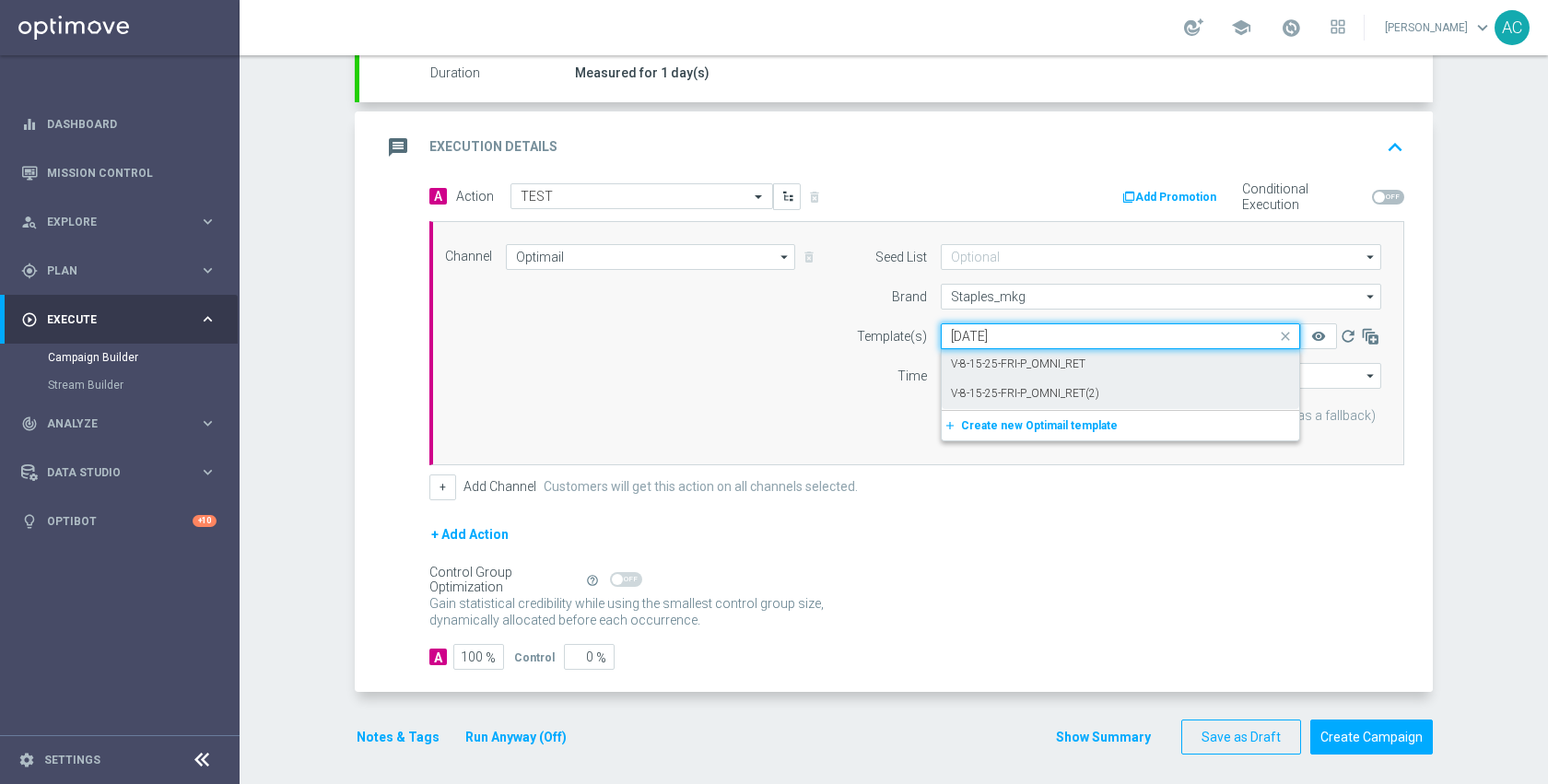
click at [1089, 390] on label "V-8-15-25-FRI-P_OMNI_RET(2)" at bounding box center [1024, 394] width 148 height 15
type input "8-15-25"
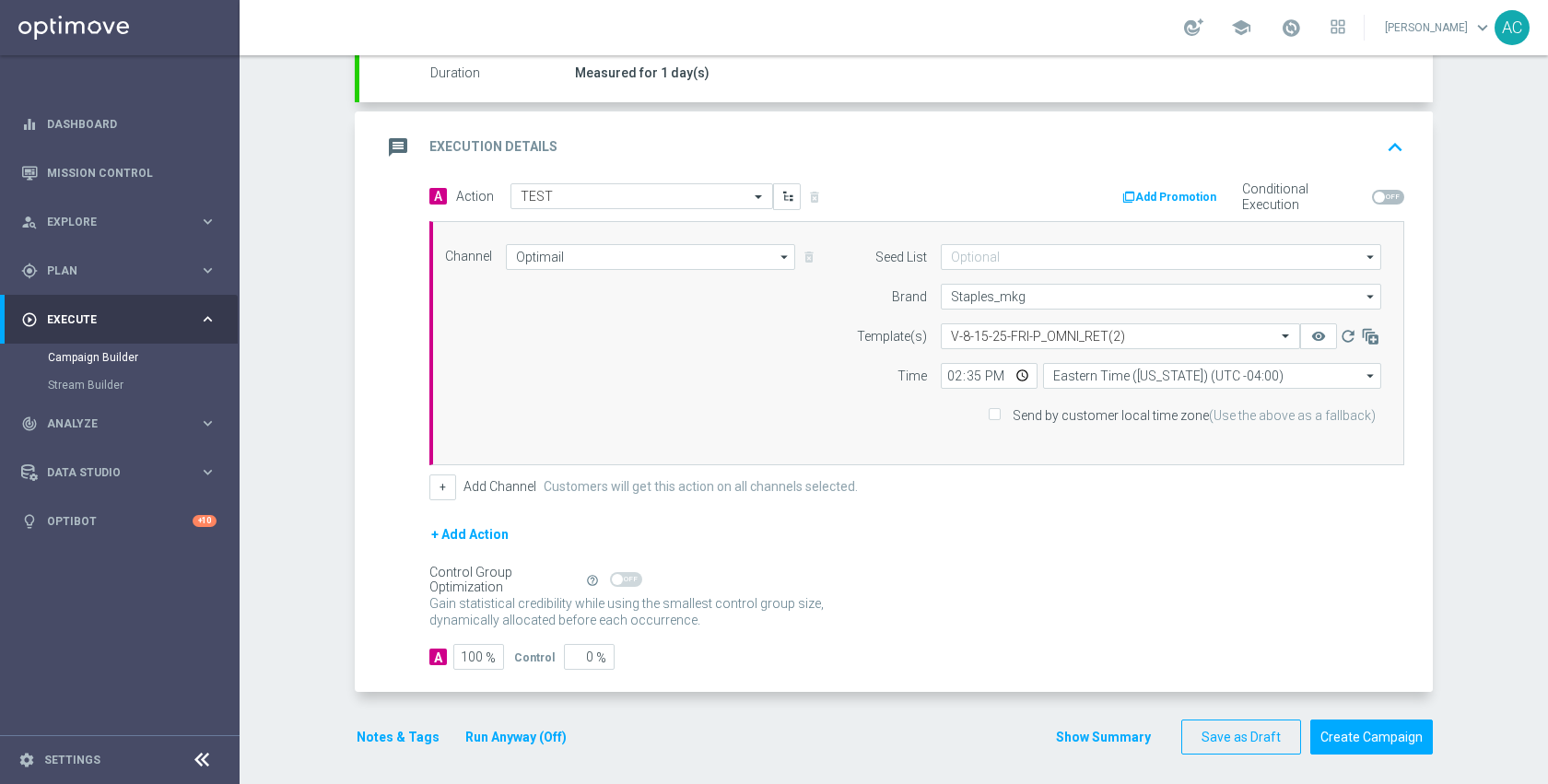
click at [1092, 591] on div "Gain statistical credibility while using the smallest control group size, dynam…" at bounding box center [916, 613] width 974 height 44
click at [1336, 739] on button "Create Campaign" at bounding box center [1371, 737] width 122 height 36
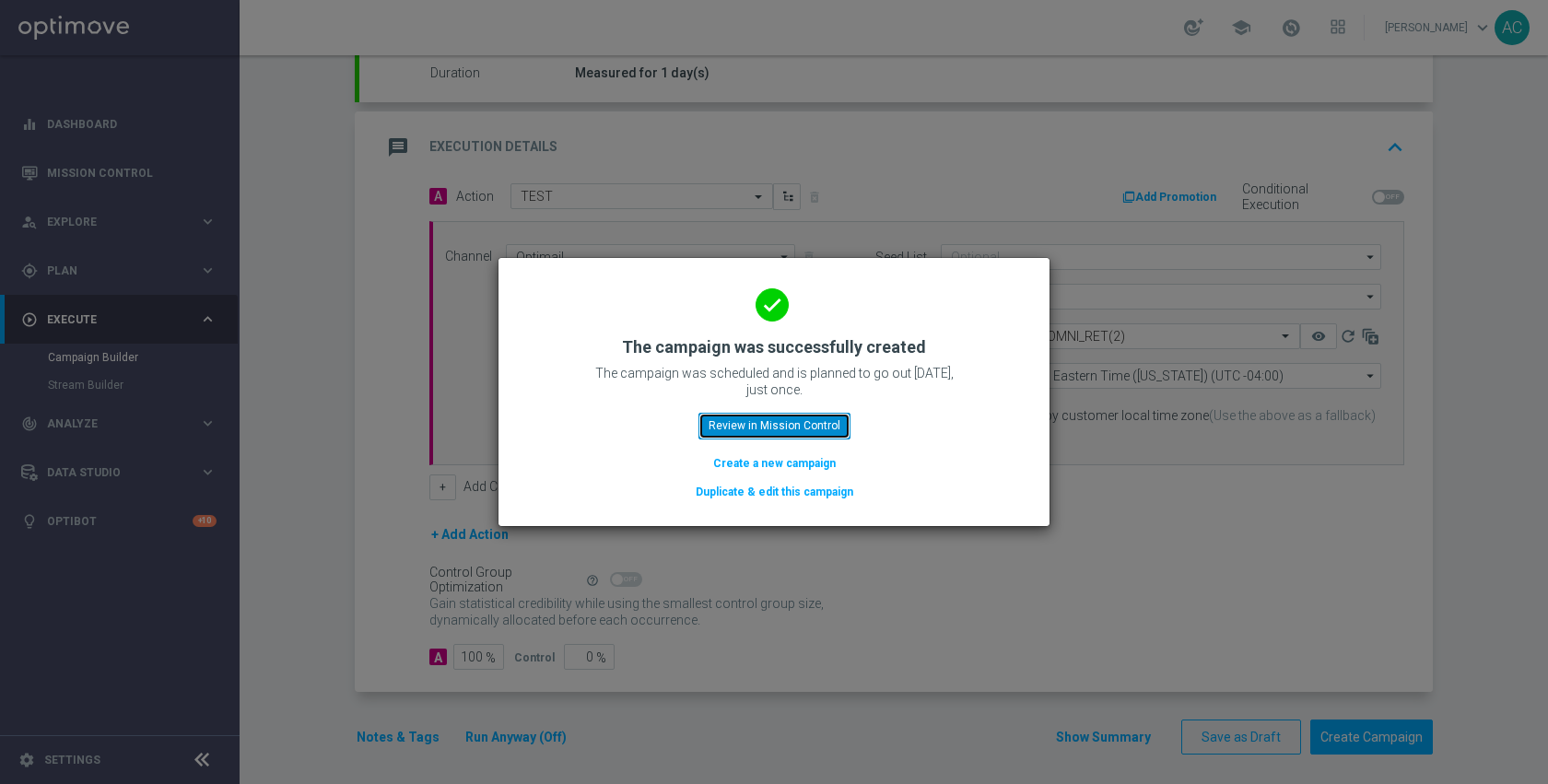
click at [810, 422] on button "Review in Mission Control" at bounding box center [774, 425] width 152 height 26
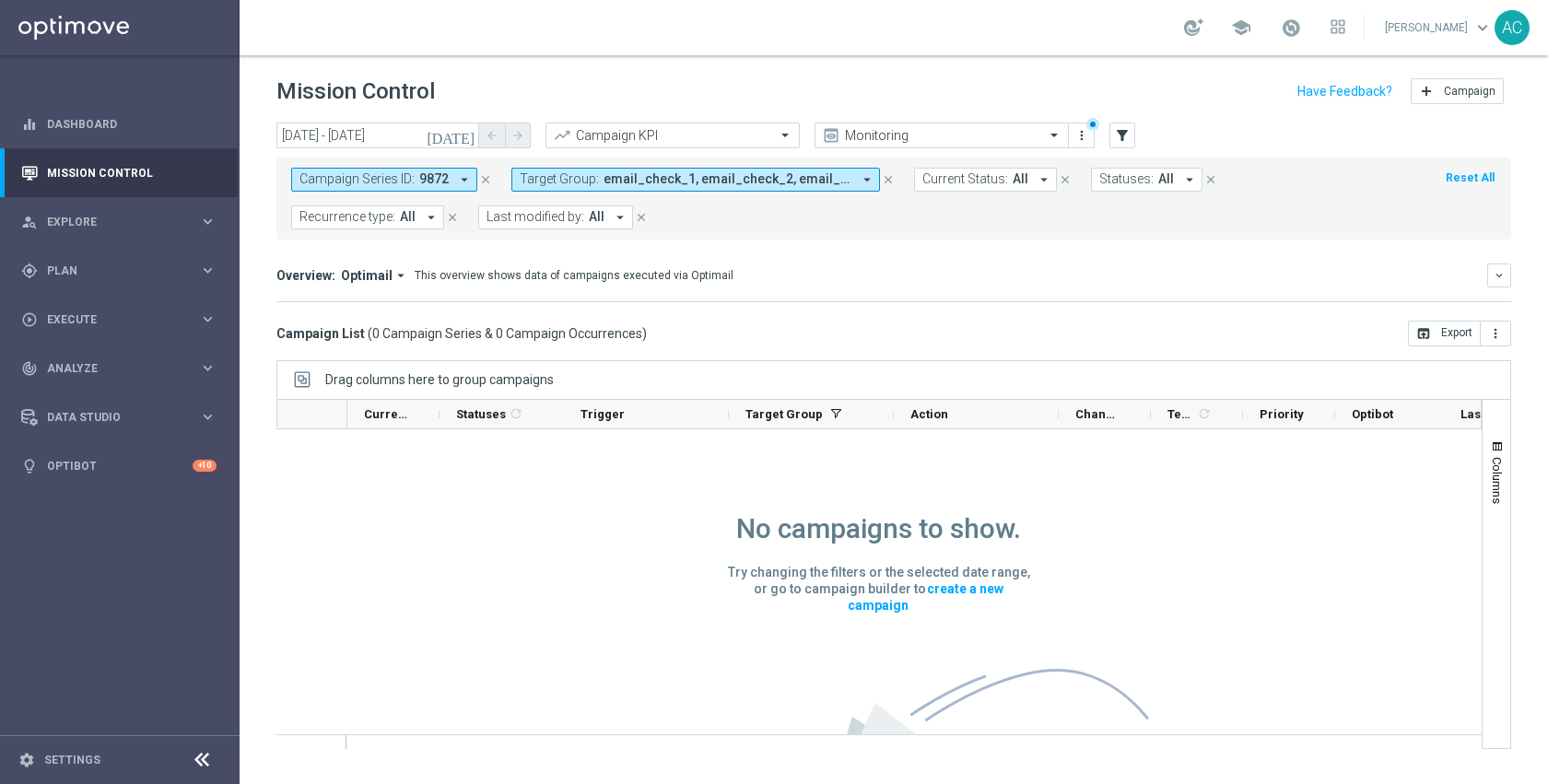
click at [552, 185] on span "Target Group:" at bounding box center [558, 179] width 79 height 15
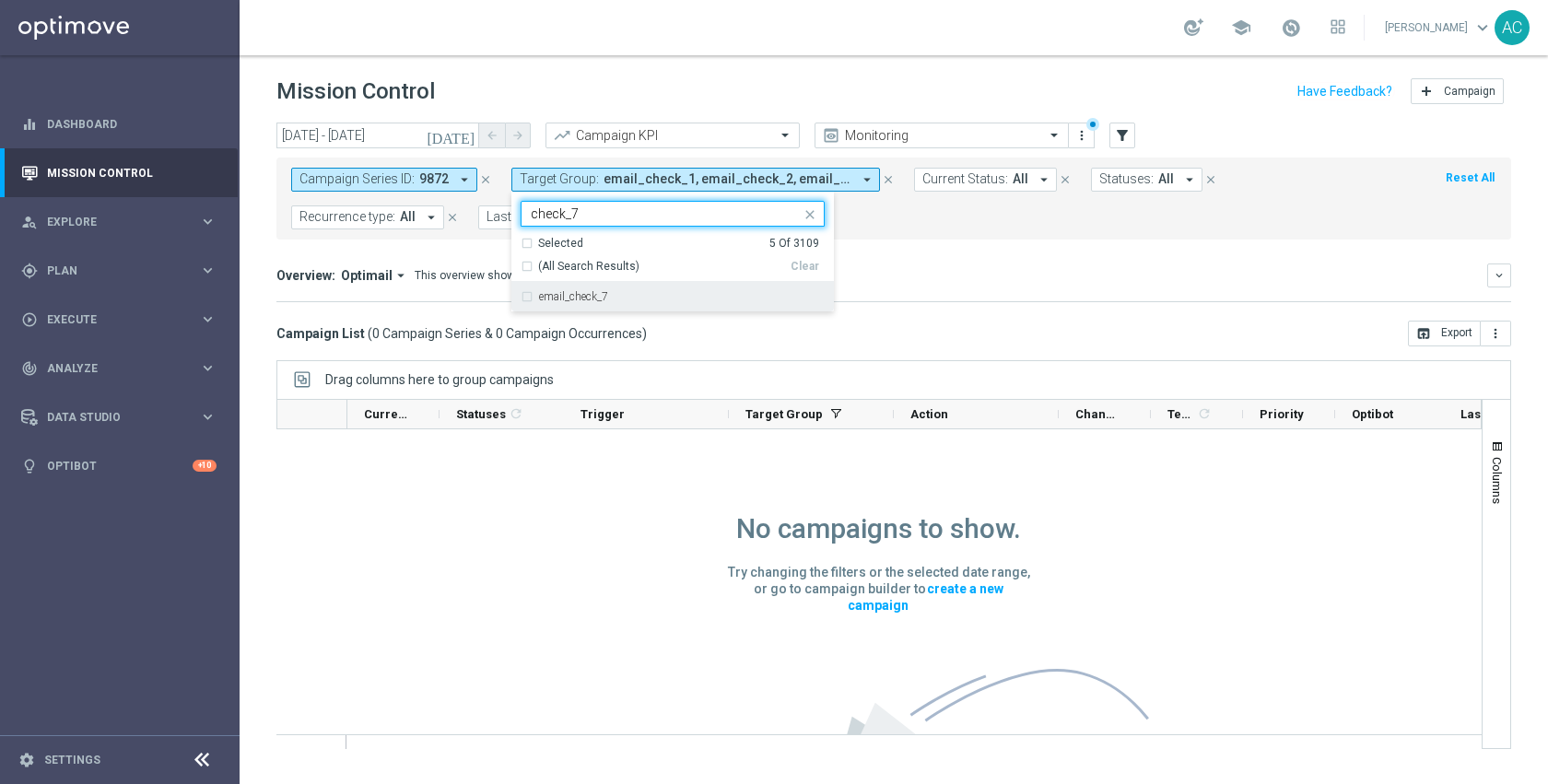
click at [635, 286] on div "email_check_7" at bounding box center [672, 296] width 304 height 30
click at [656, 215] on input "check_7" at bounding box center [665, 214] width 270 height 15
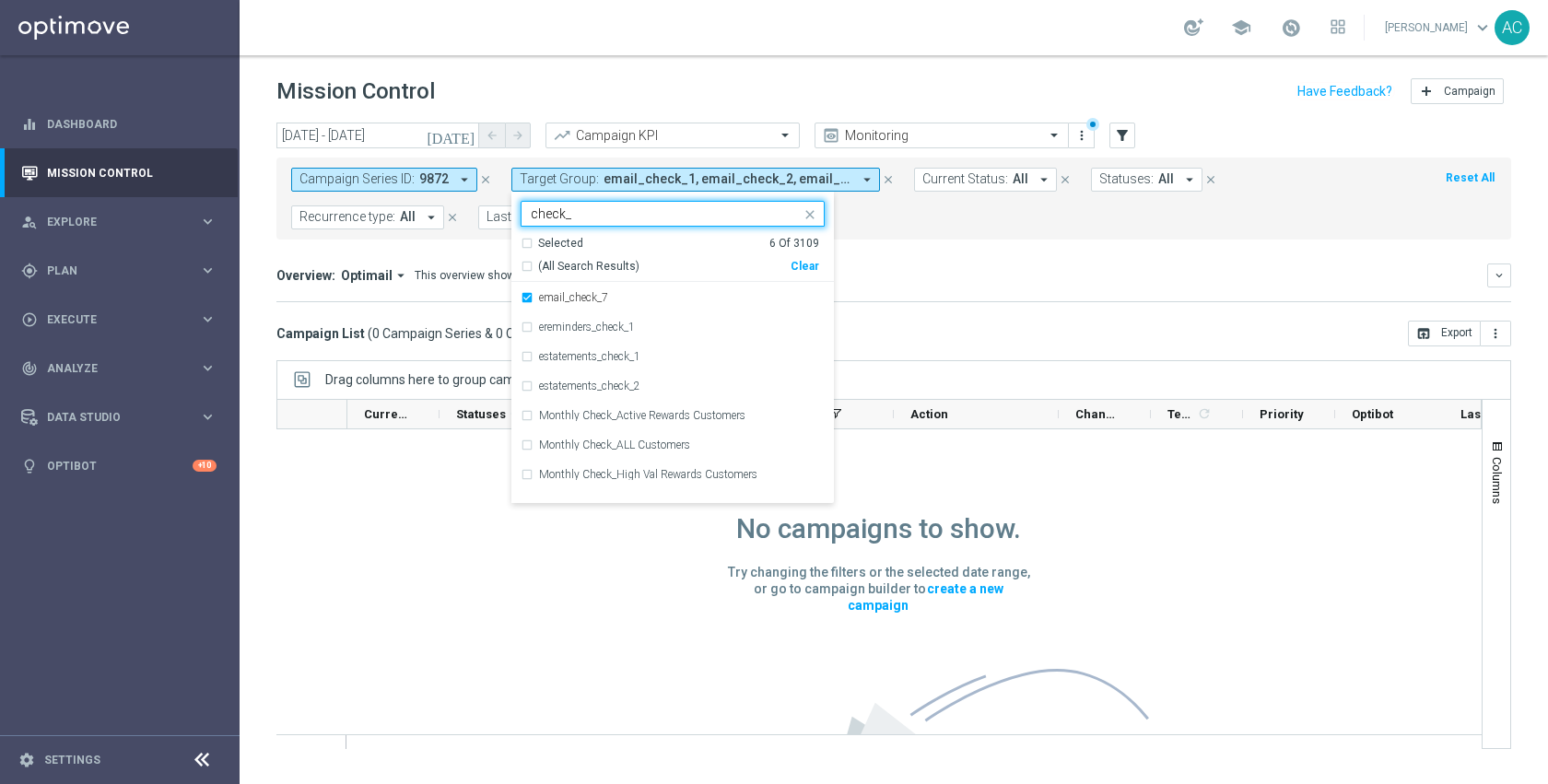
scroll to position [54, 0]
click at [634, 425] on div "email_check_6" at bounding box center [672, 419] width 304 height 30
type input "check_"
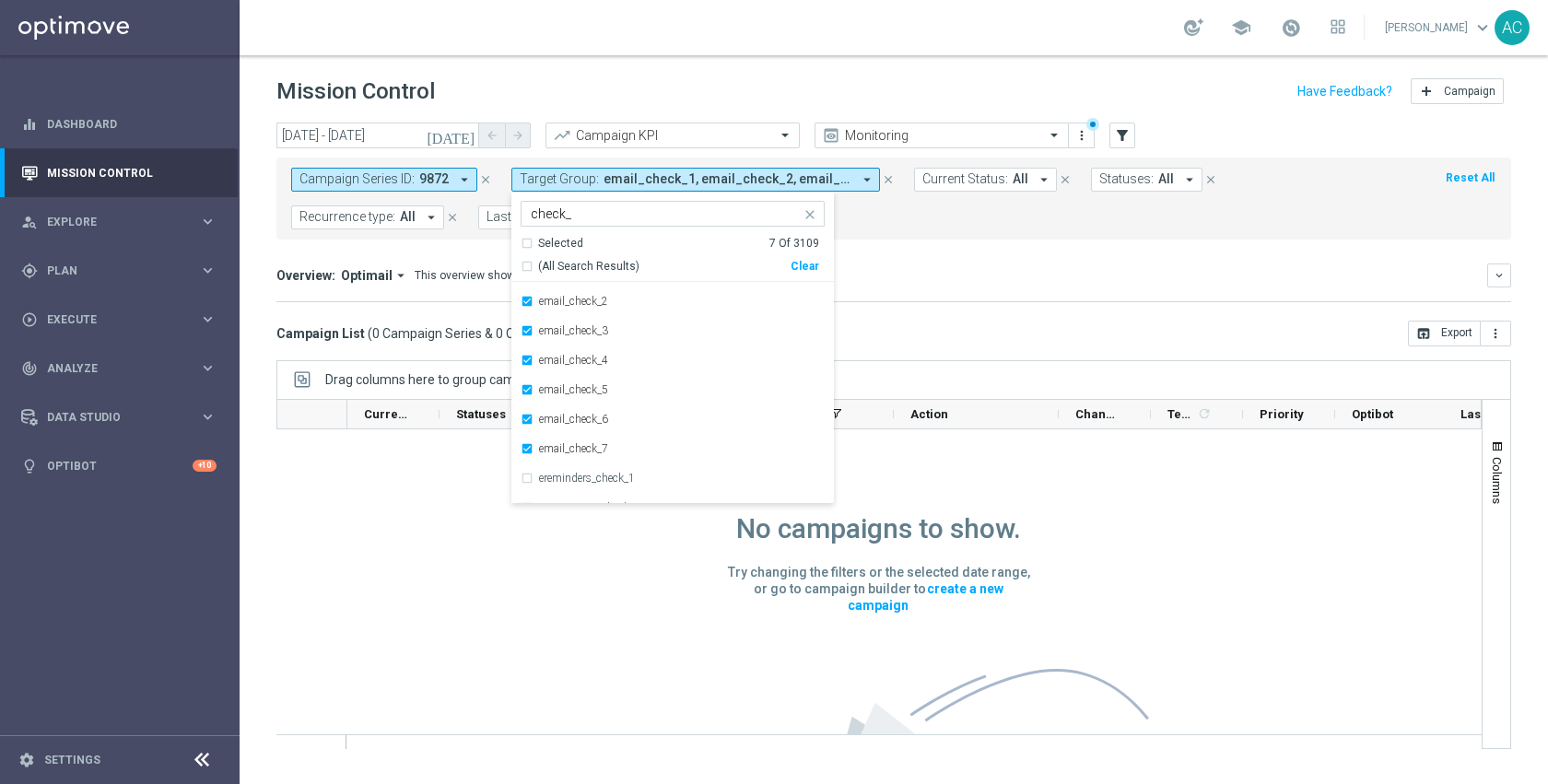
click at [1075, 250] on mini-dashboard "Overview: Optimail arrow_drop_down This overview shows data of campaigns execut…" at bounding box center [893, 280] width 1234 height 81
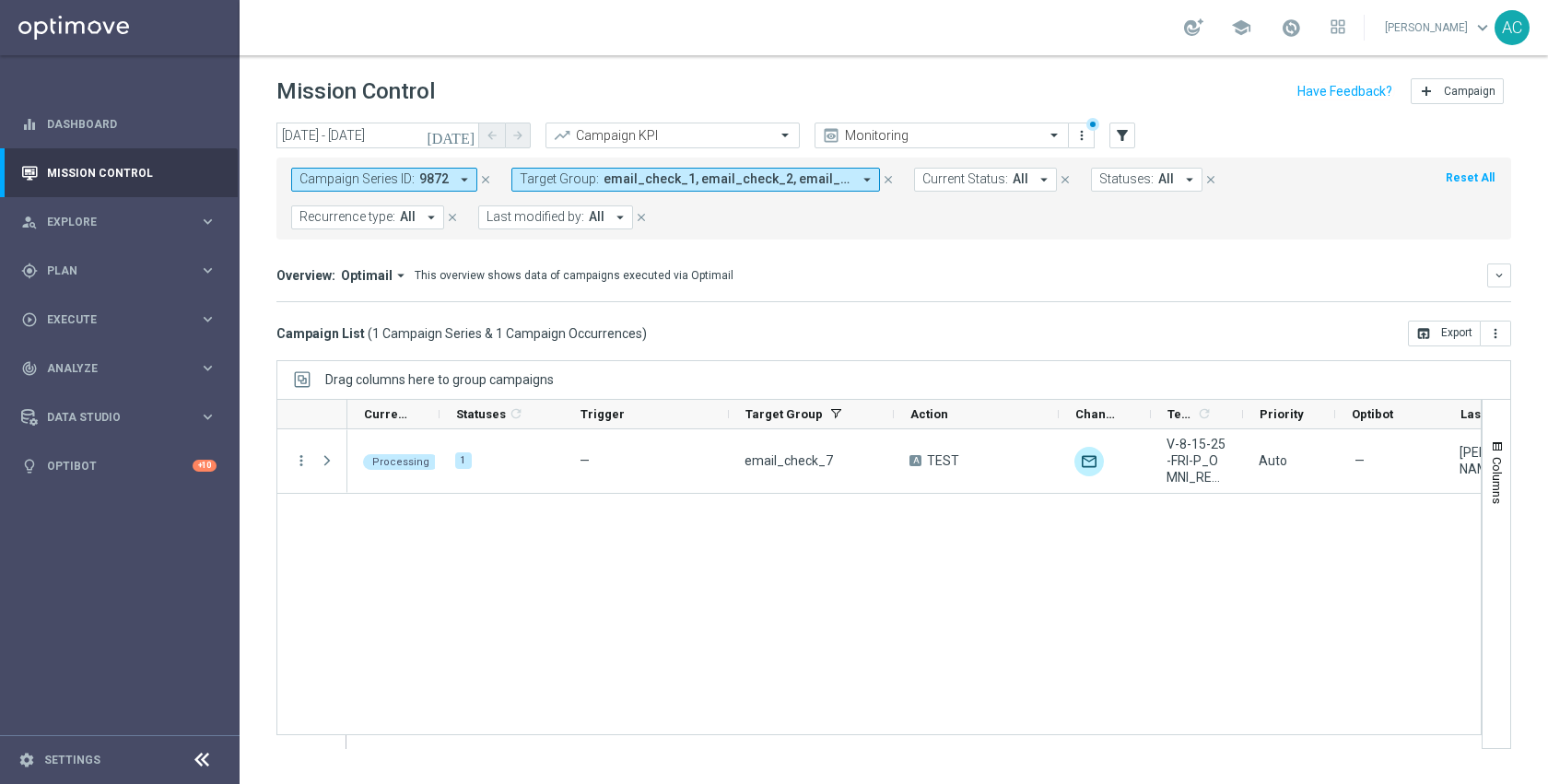
click at [442, 180] on span "9872" at bounding box center [433, 179] width 30 height 15
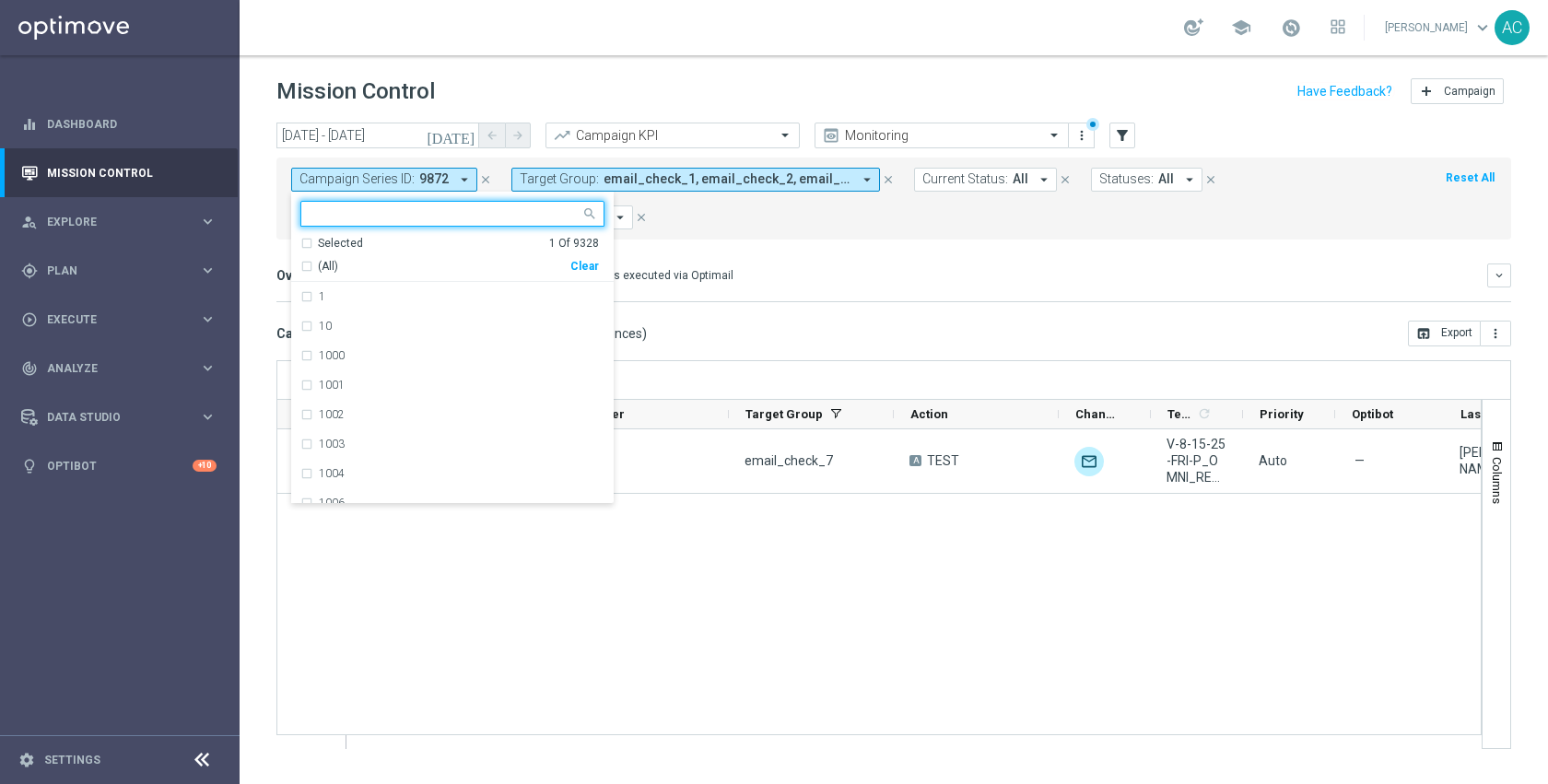
click at [0, 0] on div "Clear" at bounding box center [0, 0] width 0 height 0
click at [725, 229] on div "Campaign Series ID: 9872 arrow_drop_down Selected 0 Of 9328 (All) Clear 1 10 10…" at bounding box center [893, 199] width 1234 height 82
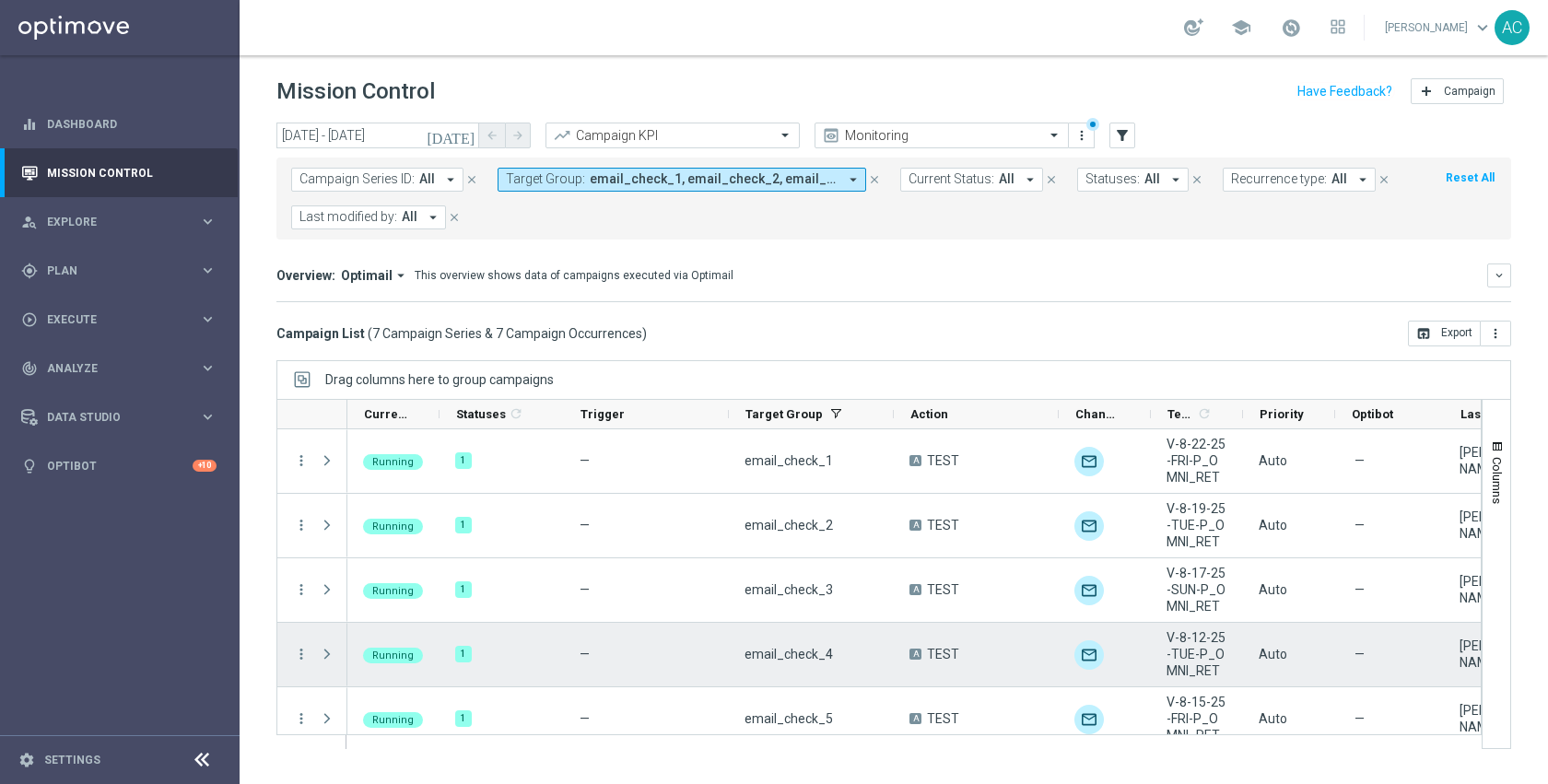
scroll to position [146, 0]
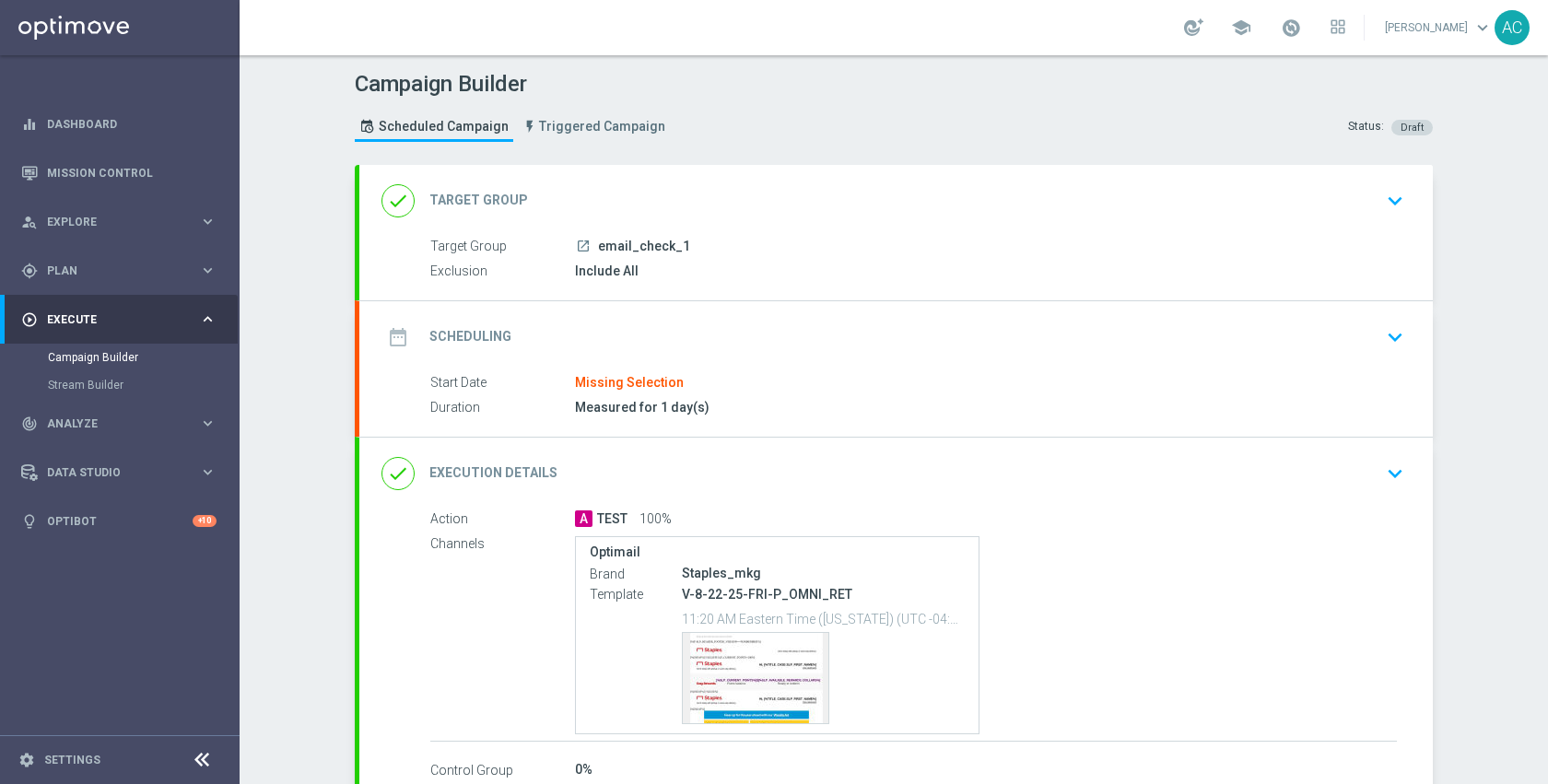
click at [577, 240] on icon "launch" at bounding box center [582, 246] width 14 height 14
click at [709, 324] on div "date_range Scheduling keyboard_arrow_down" at bounding box center [896, 337] width 1029 height 35
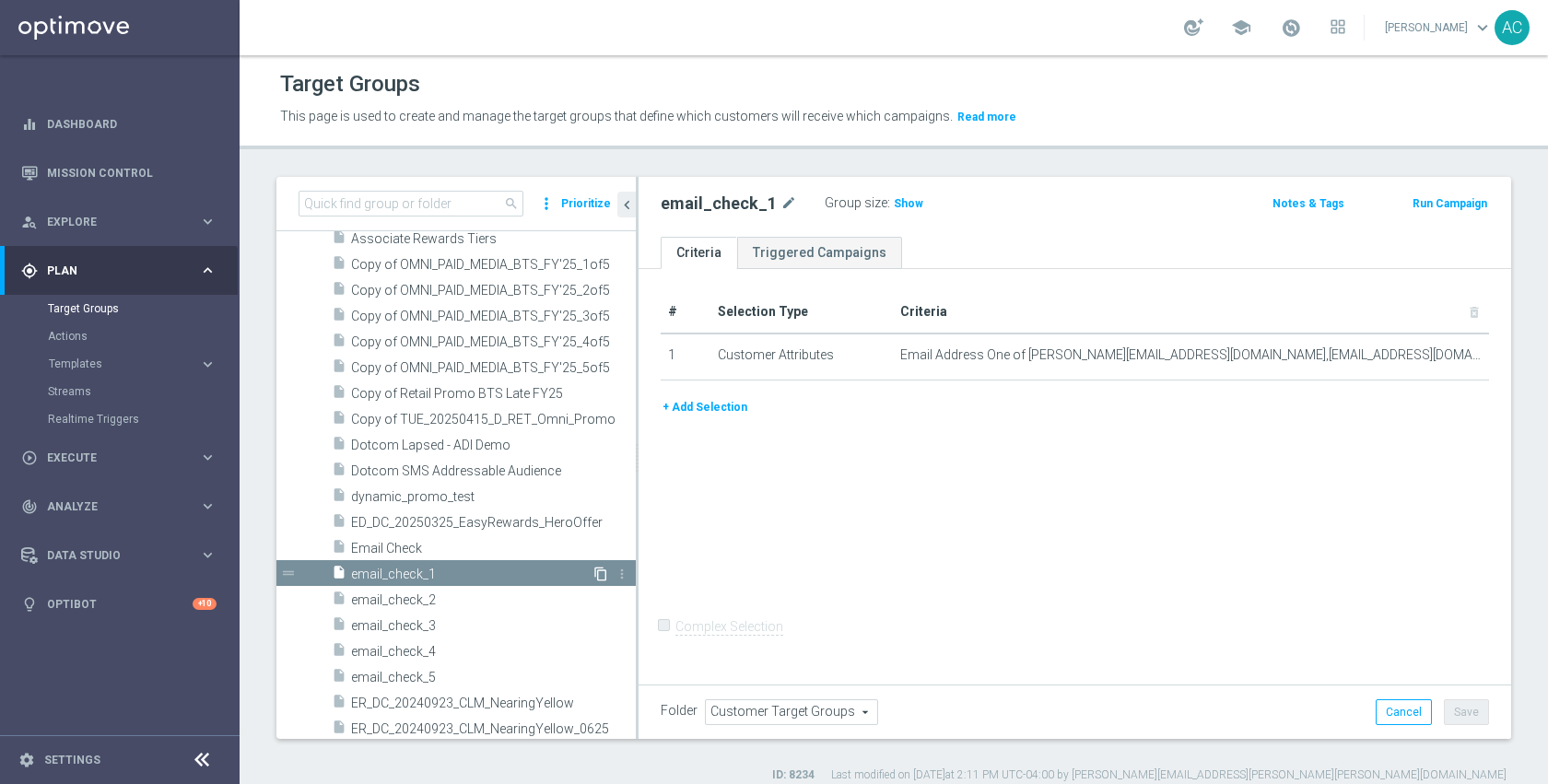
click at [593, 577] on icon "content_copy" at bounding box center [600, 574] width 14 height 14
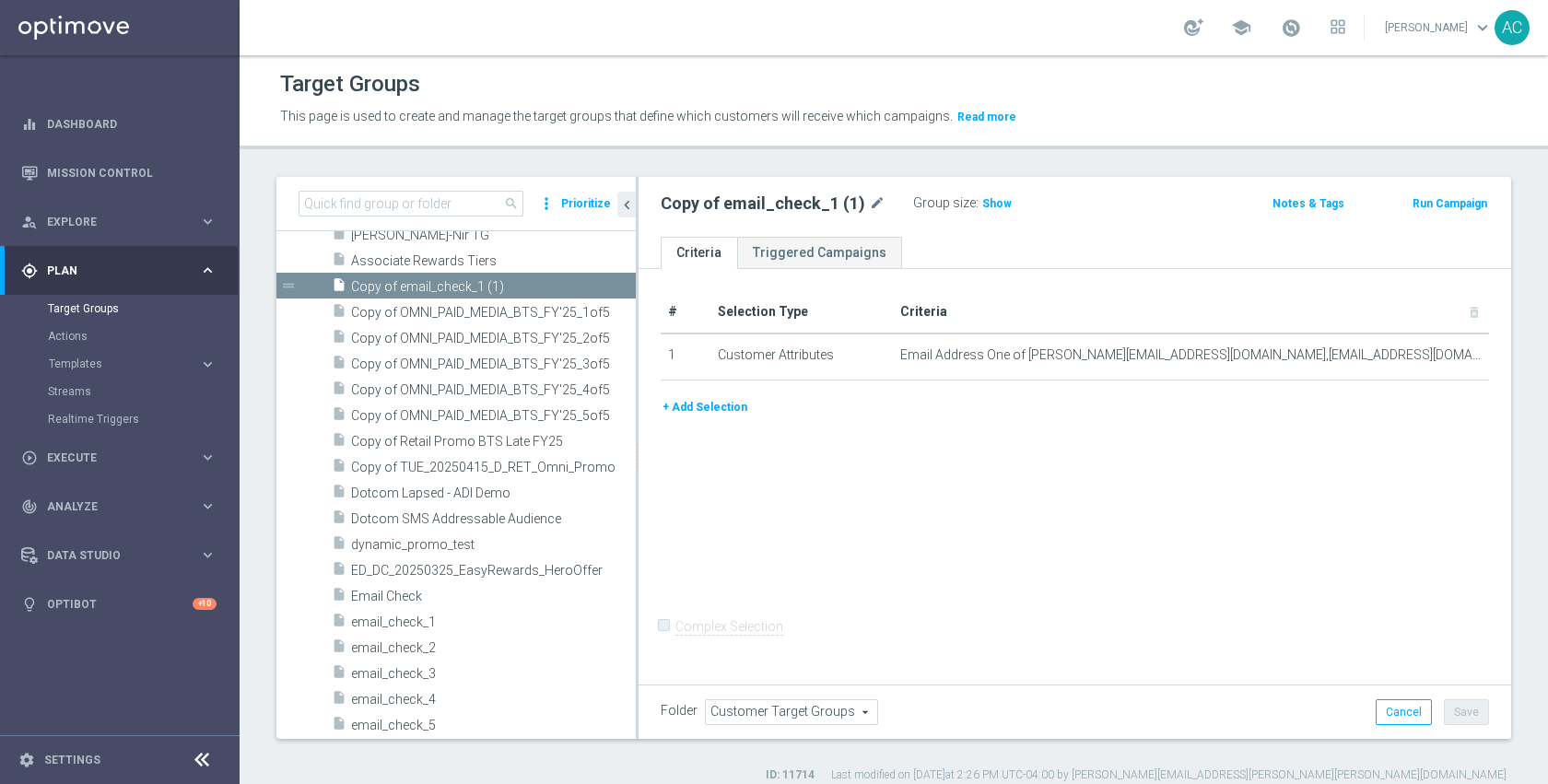
scroll to position [705, 0]
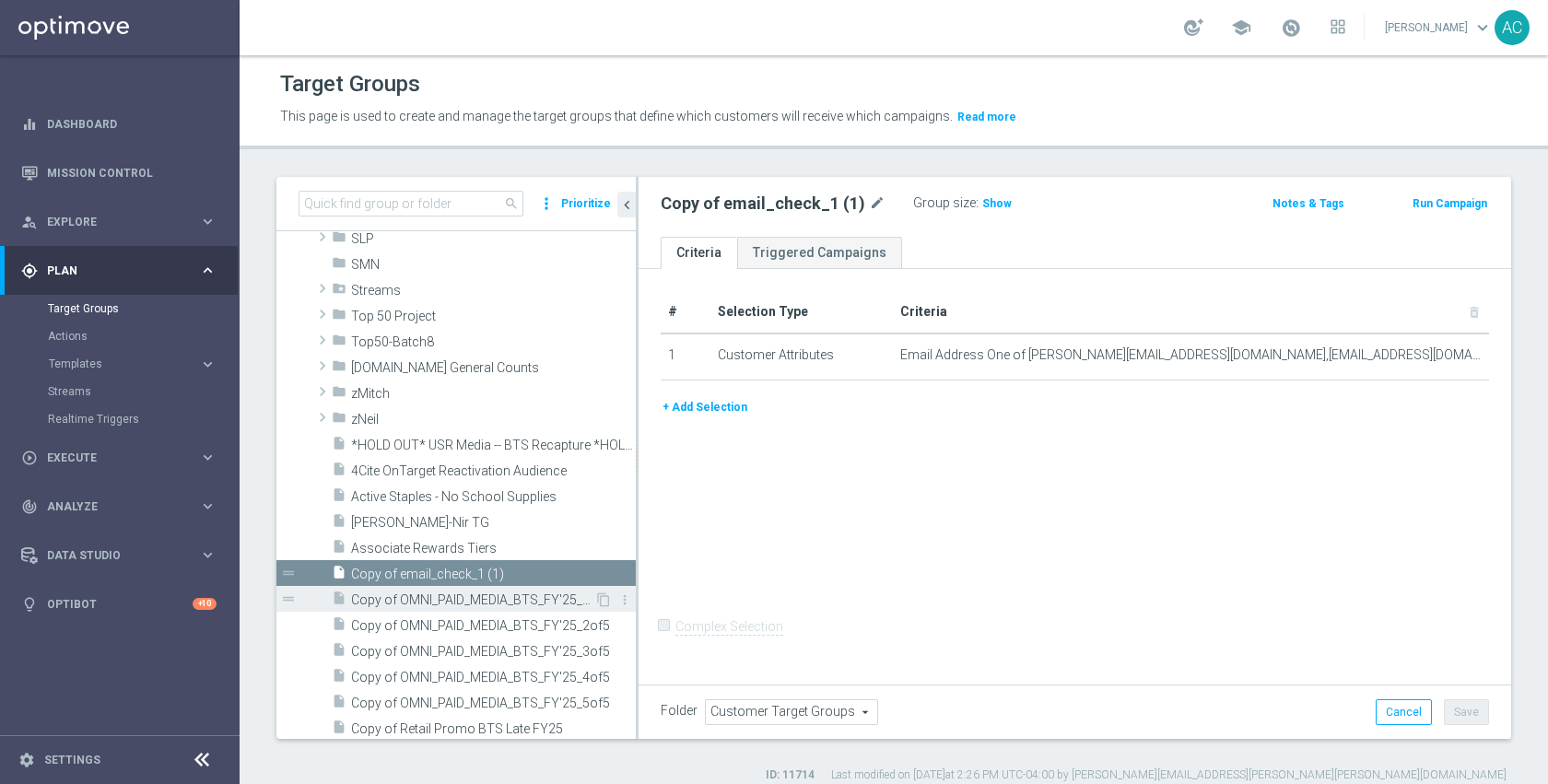
click at [491, 603] on span "Copy of OMNI_PAID_MEDIA_BTS_FY'25_1of5" at bounding box center [472, 600] width 243 height 15
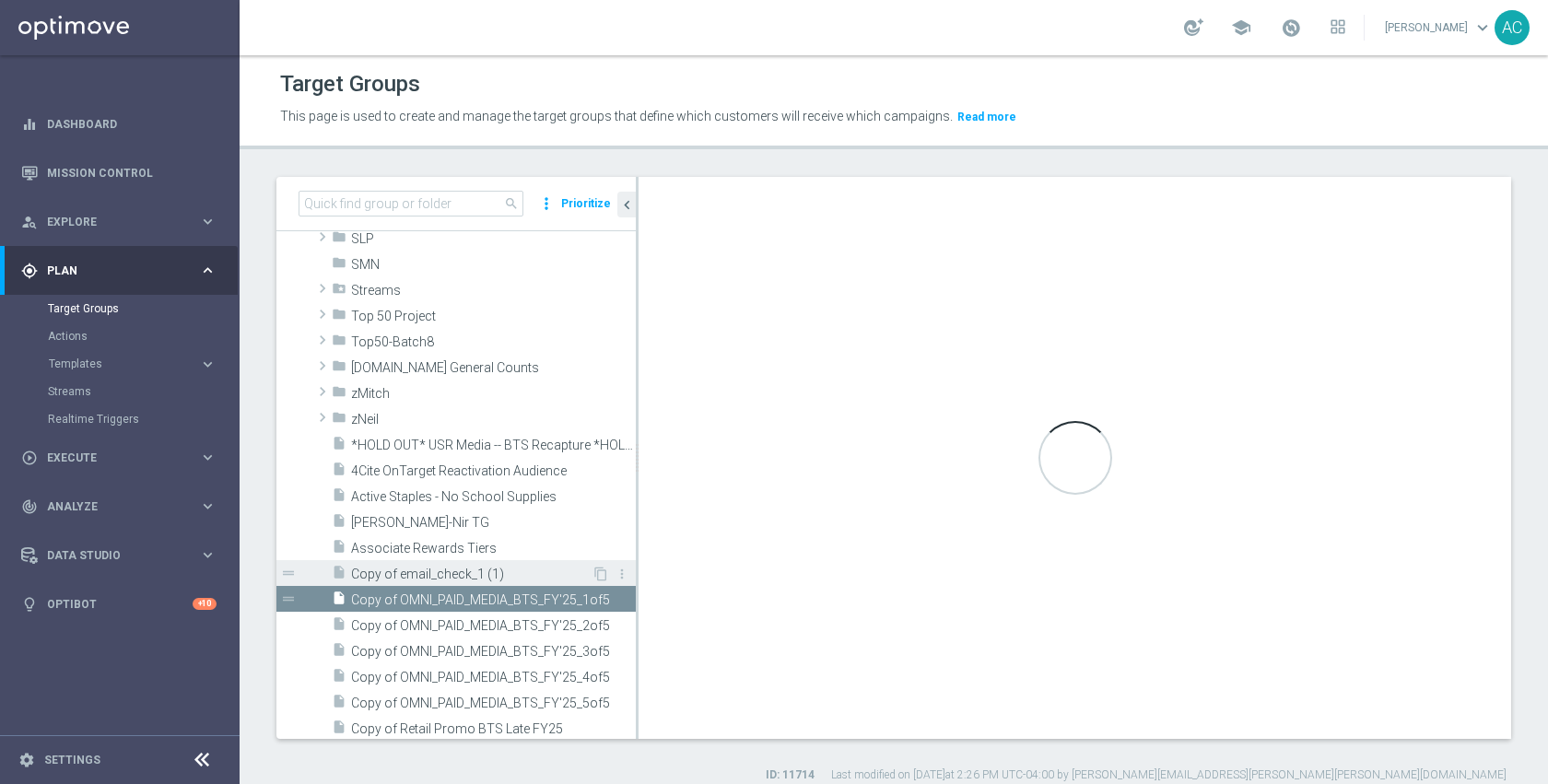
click at [492, 576] on span "Copy of email_check_1 (1)" at bounding box center [470, 575] width 240 height 15
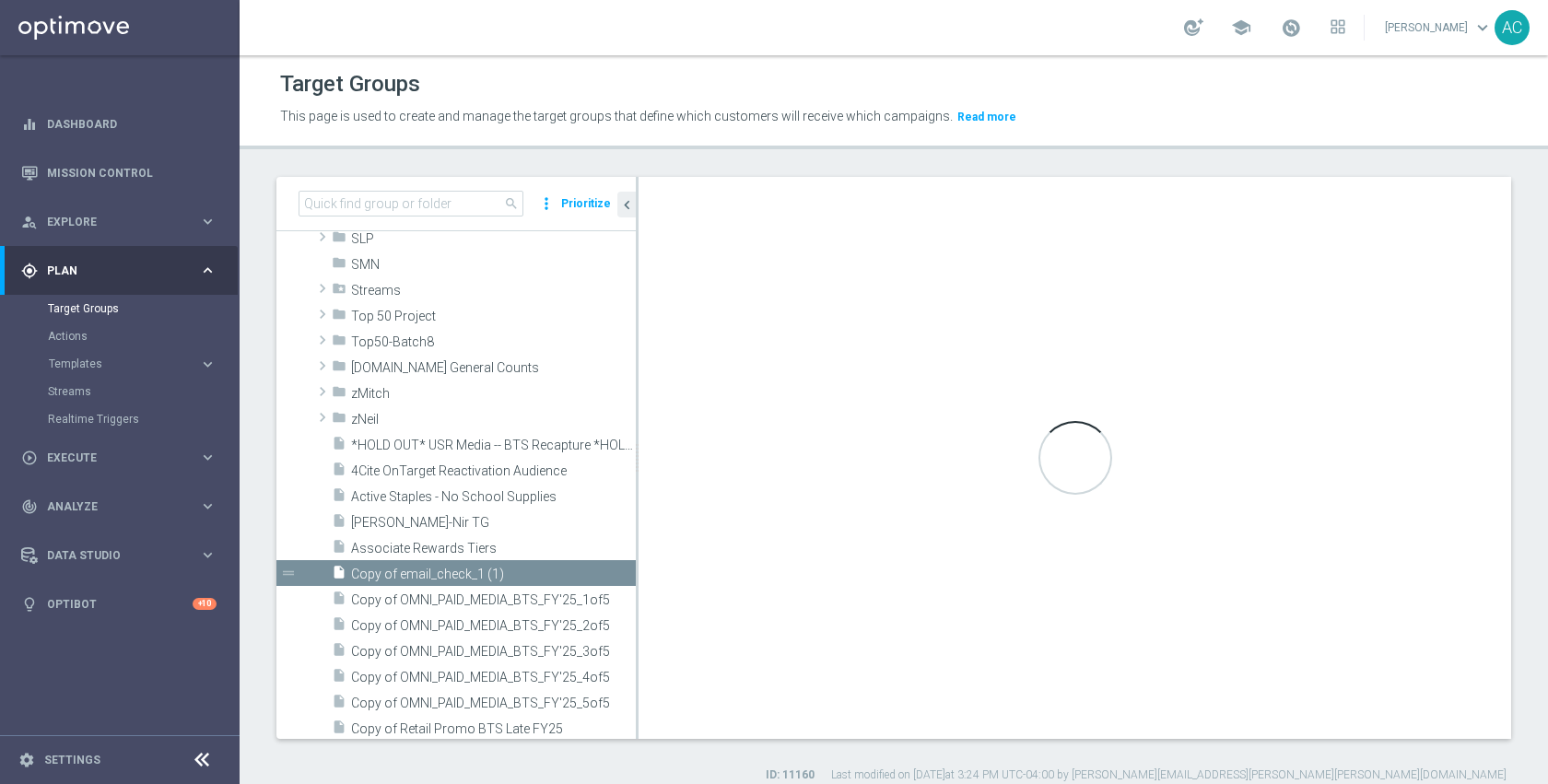
checkbox input "false"
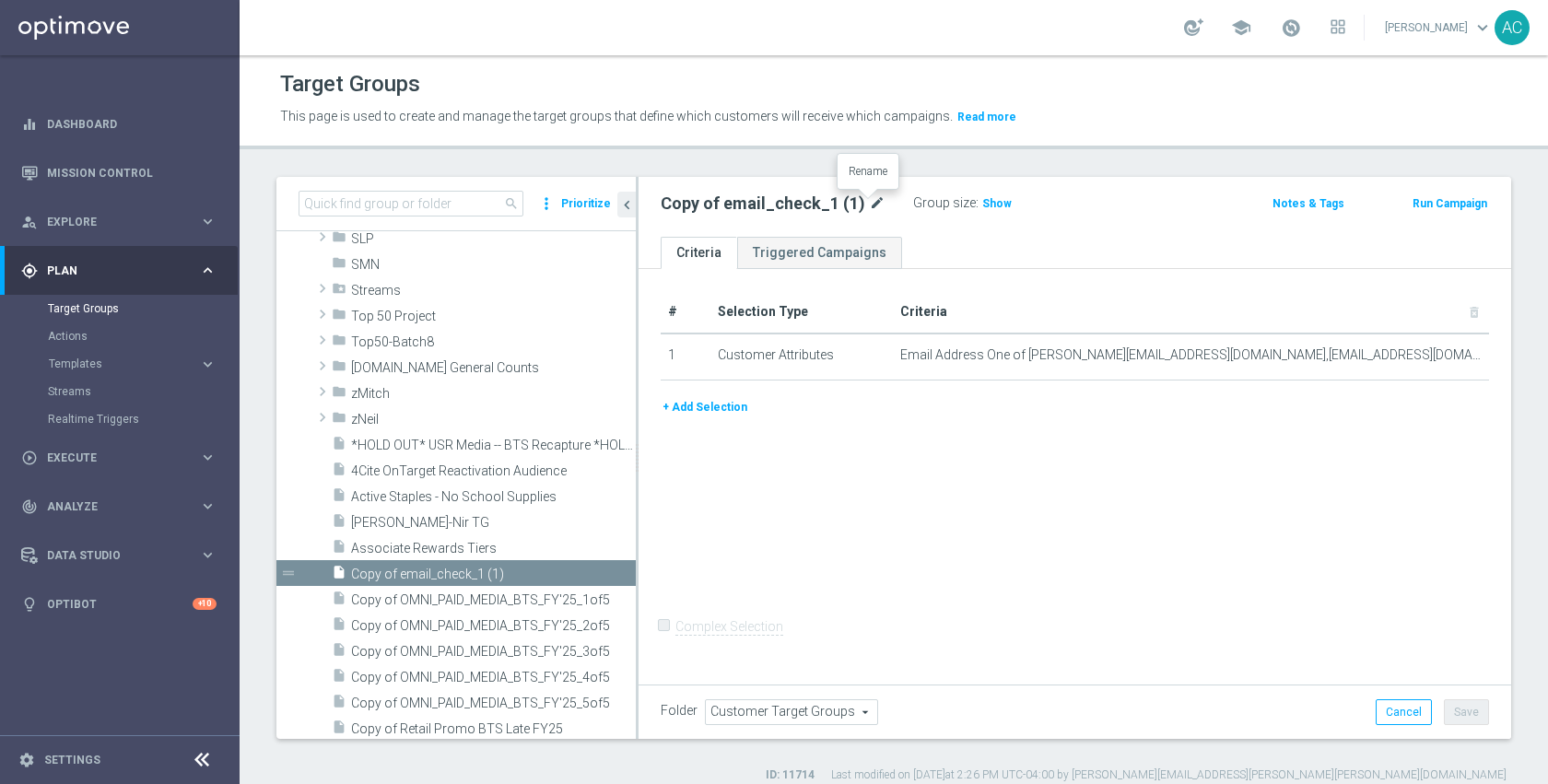
click at [869, 208] on icon "mode_edit" at bounding box center [877, 203] width 16 height 22
click at [797, 210] on input "Copy of email_check_1 (1)" at bounding box center [785, 205] width 249 height 26
drag, startPoint x: 788, startPoint y: 209, endPoint x: 839, endPoint y: 212, distance: 51.1
click at [839, 212] on input "Copy of email_check_1 (1)" at bounding box center [785, 205] width 249 height 26
type input "email_check_6"
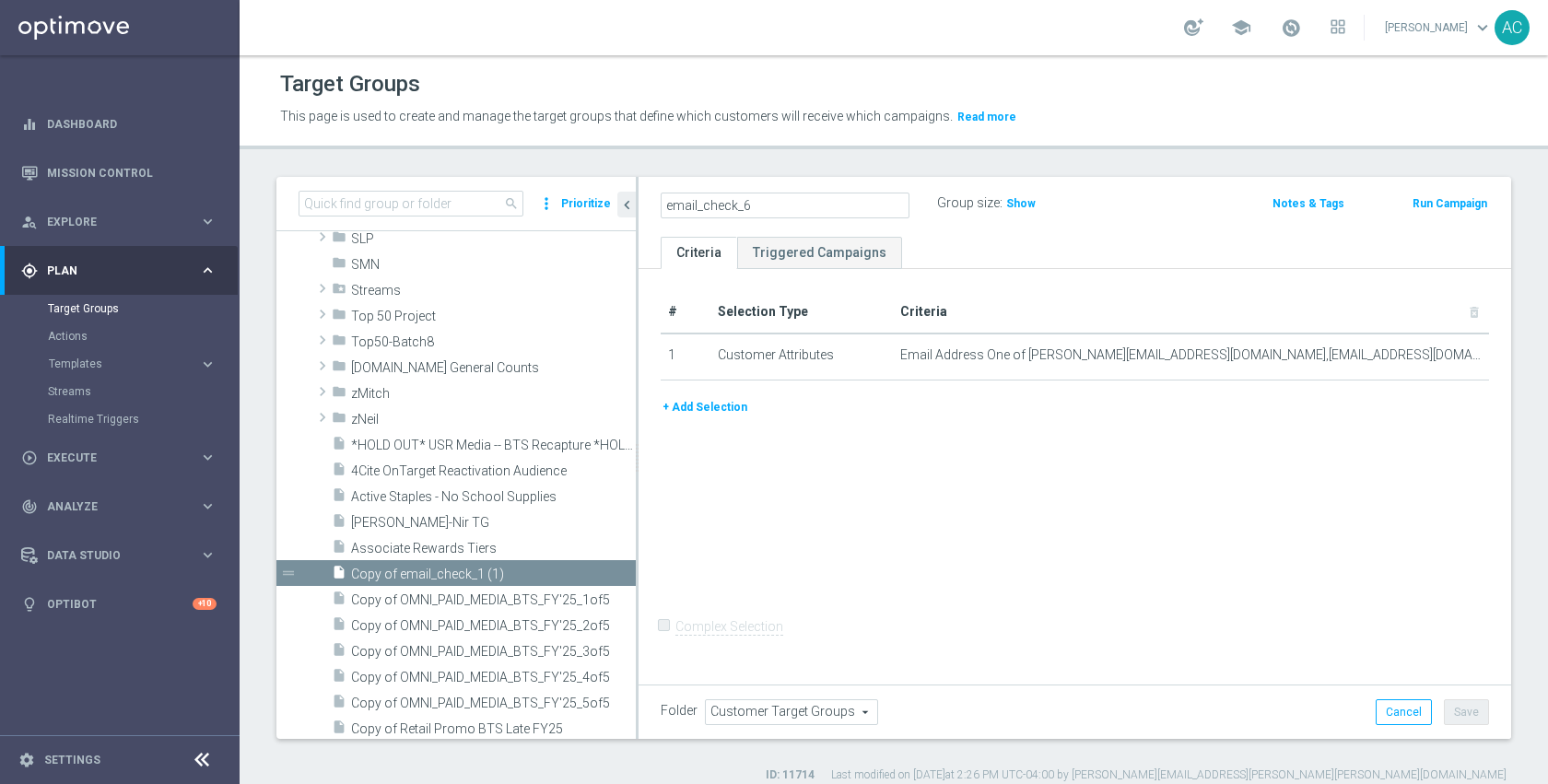
click at [1222, 497] on div "# Selection Type Criteria delete_forever 1 Customer Attributes Email Address On…" at bounding box center [1075, 474] width 872 height 411
click at [1472, 707] on button "Save" at bounding box center [1466, 711] width 45 height 26
click at [1071, 446] on div "# Selection Type Criteria delete_forever 1 Customer Attributes Email Address On…" at bounding box center [1075, 474] width 872 height 411
click at [593, 576] on icon "content_copy" at bounding box center [600, 574] width 14 height 14
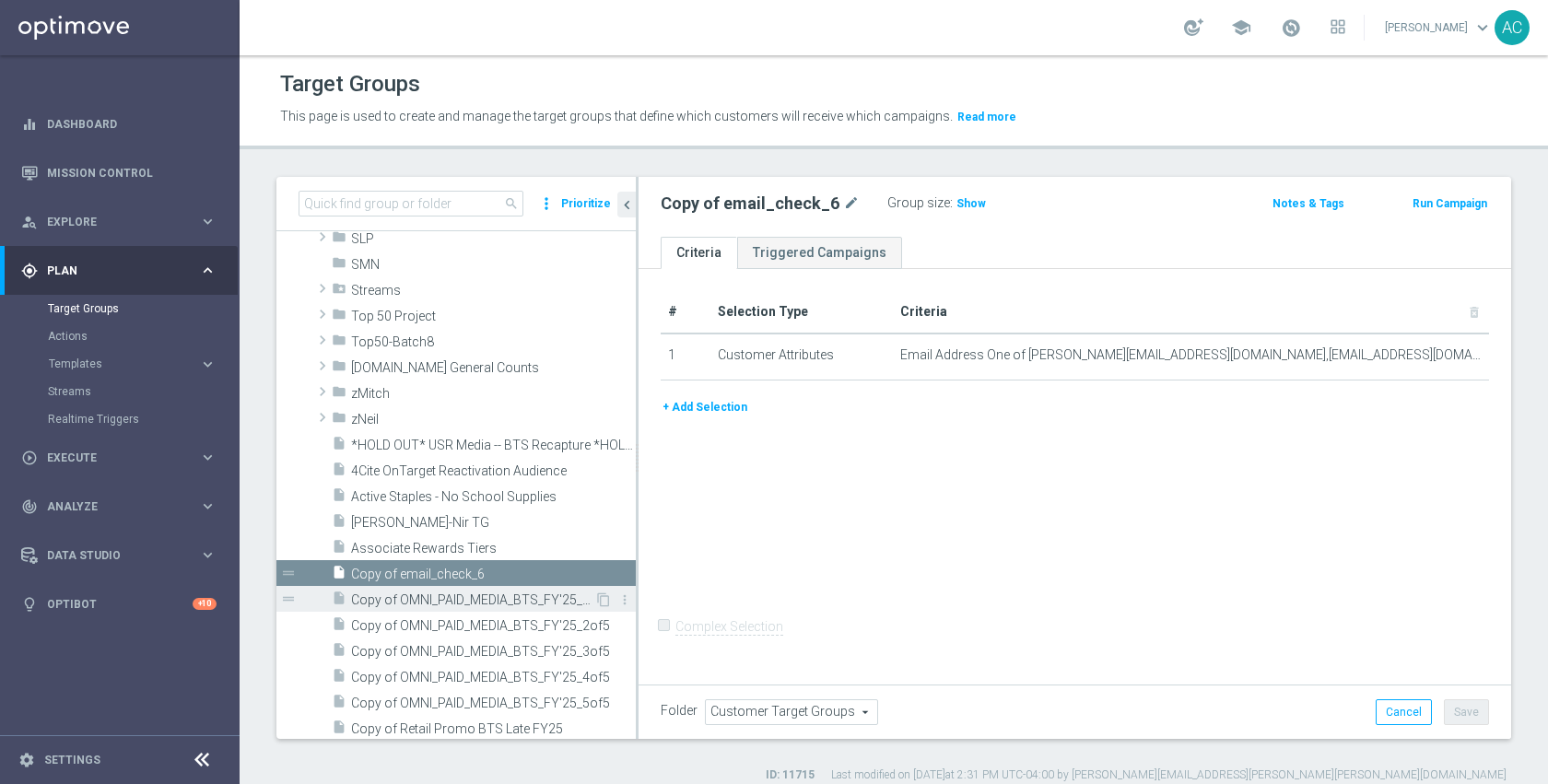
click at [488, 599] on span "Copy of OMNI_PAID_MEDIA_BTS_FY'25_1of5" at bounding box center [472, 600] width 243 height 15
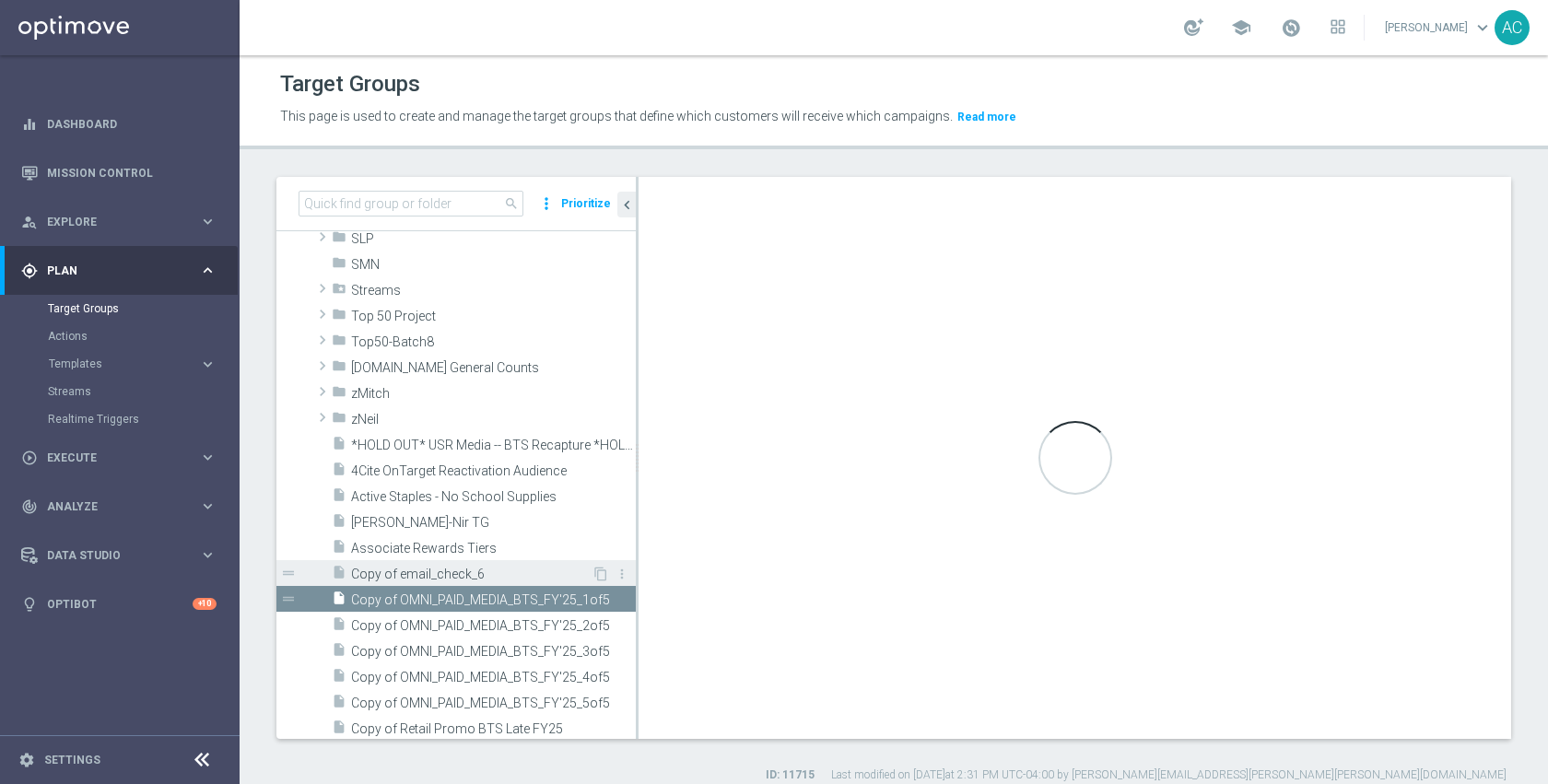
click at [491, 567] on span "Copy of email_check_6" at bounding box center [470, 575] width 240 height 15
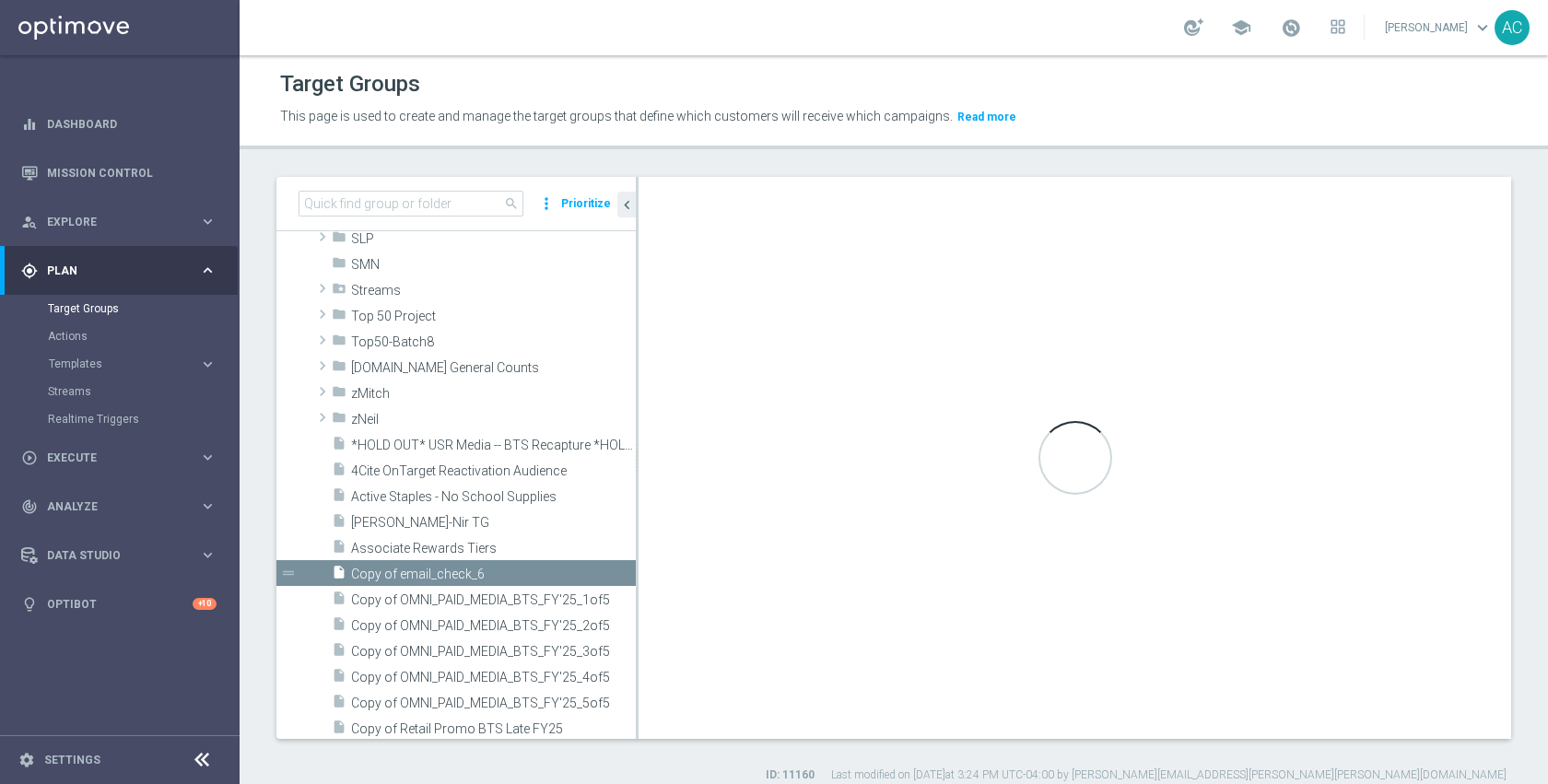
checkbox input "false"
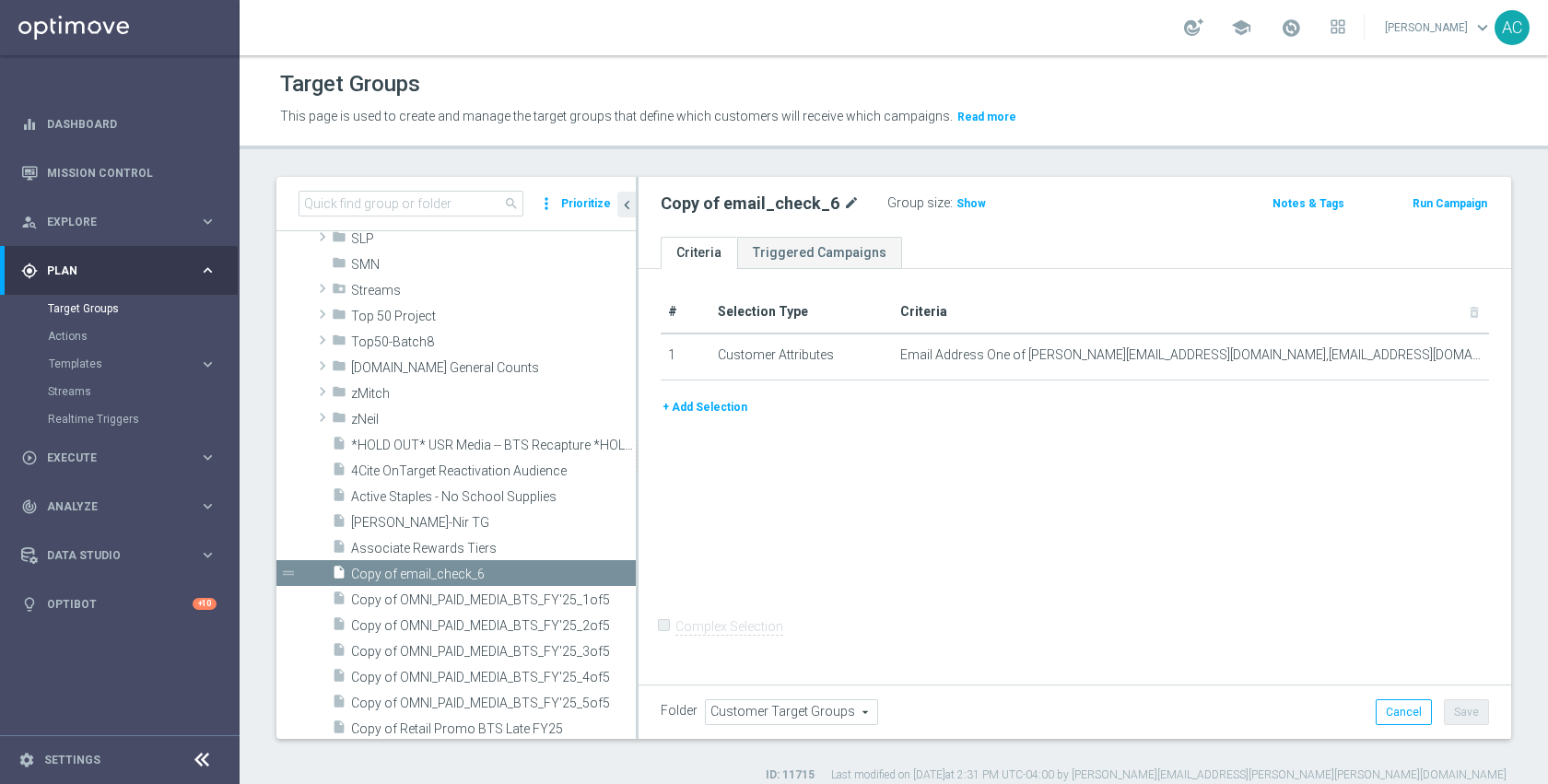
click at [848, 201] on icon "mode_edit" at bounding box center [851, 203] width 16 height 22
click at [839, 201] on input "Copy of email_check_6" at bounding box center [785, 205] width 249 height 26
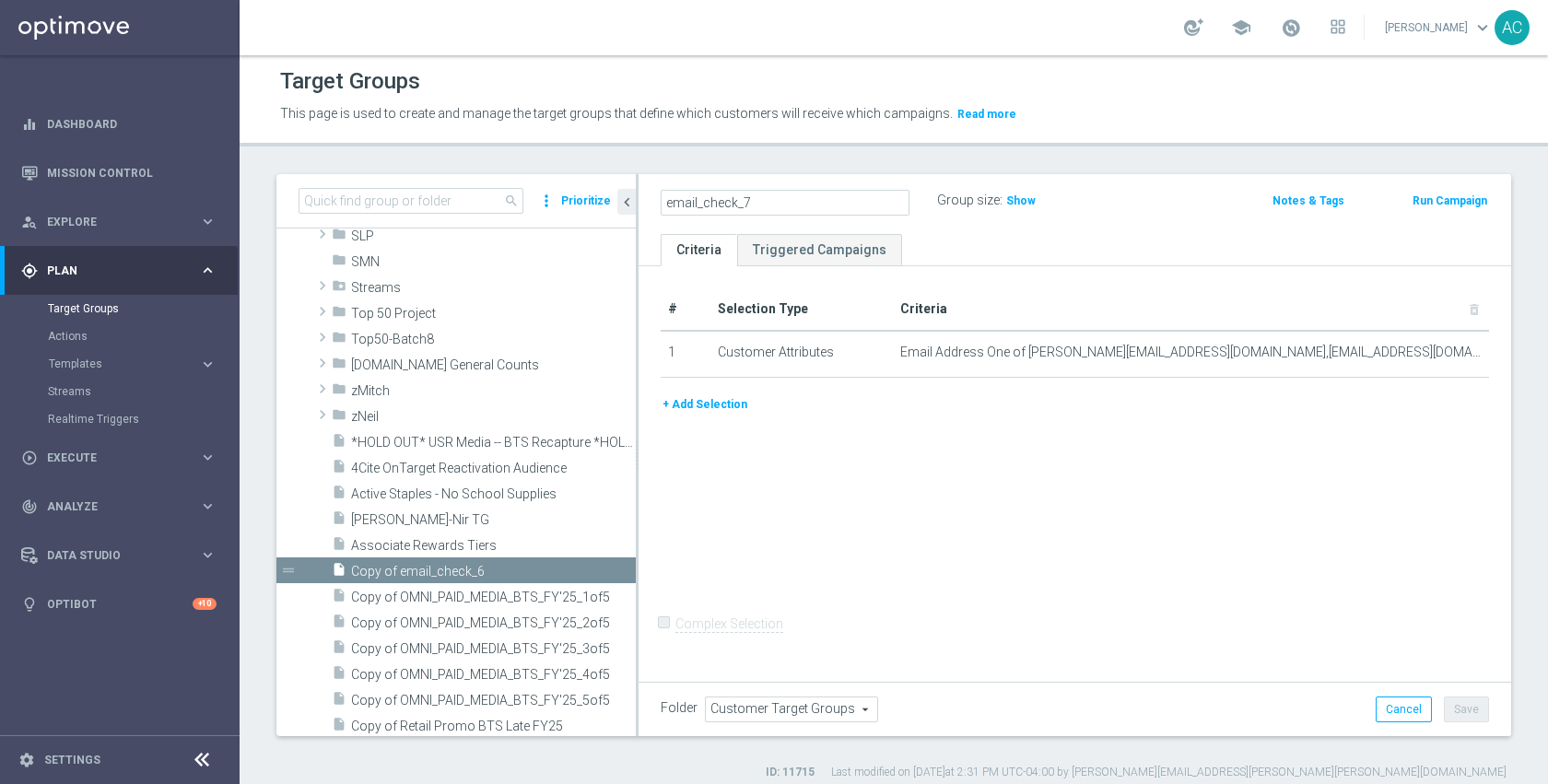
scroll to position [4, 0]
type input "email_check_7"
click at [1078, 467] on div "# Selection Type Criteria delete_forever 1 Customer Attributes Email Address On…" at bounding box center [1075, 470] width 872 height 411
click at [1456, 716] on button "Save" at bounding box center [1466, 708] width 45 height 26
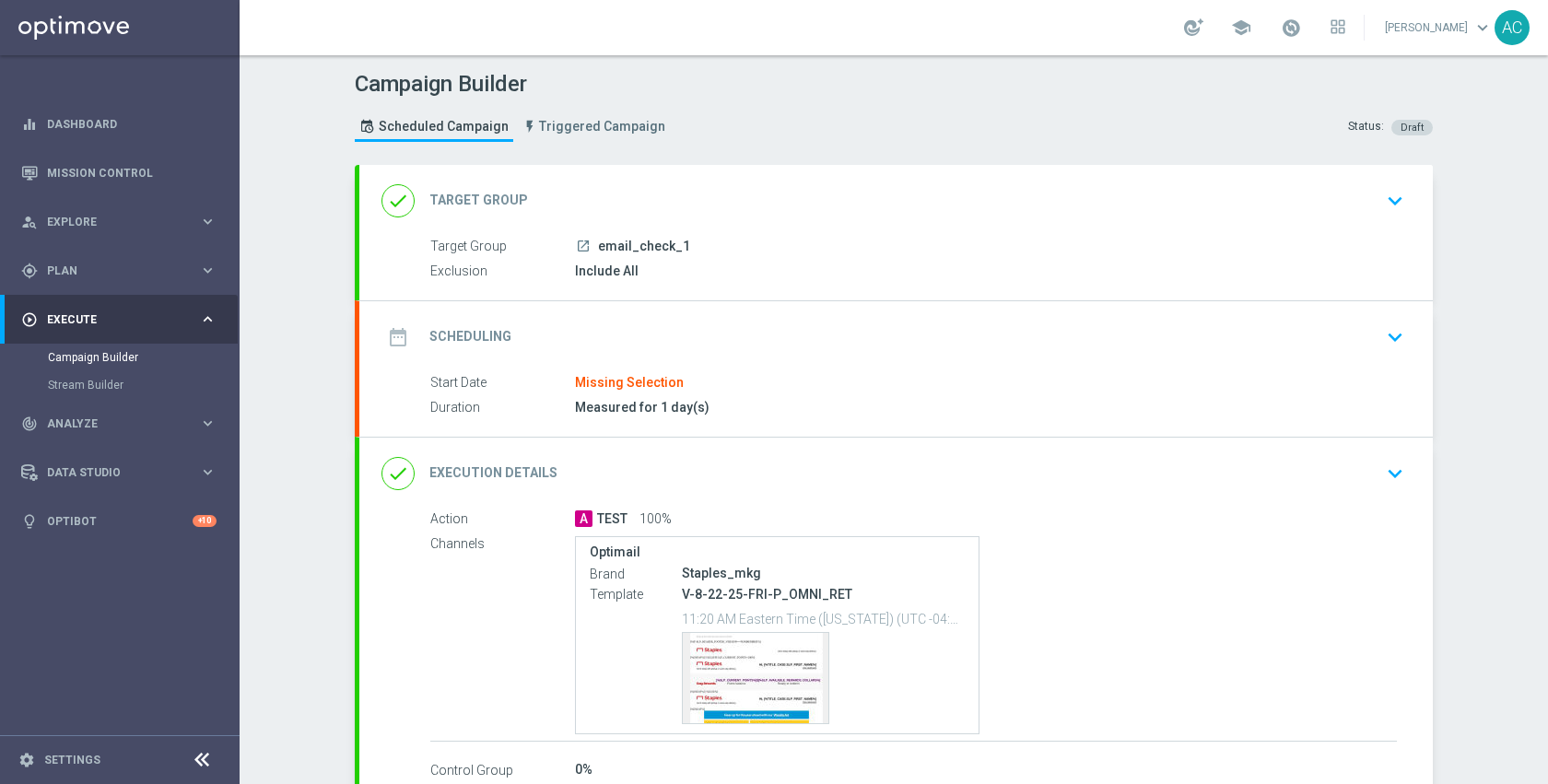
click at [691, 213] on div "done Target Group keyboard_arrow_down" at bounding box center [896, 201] width 1029 height 35
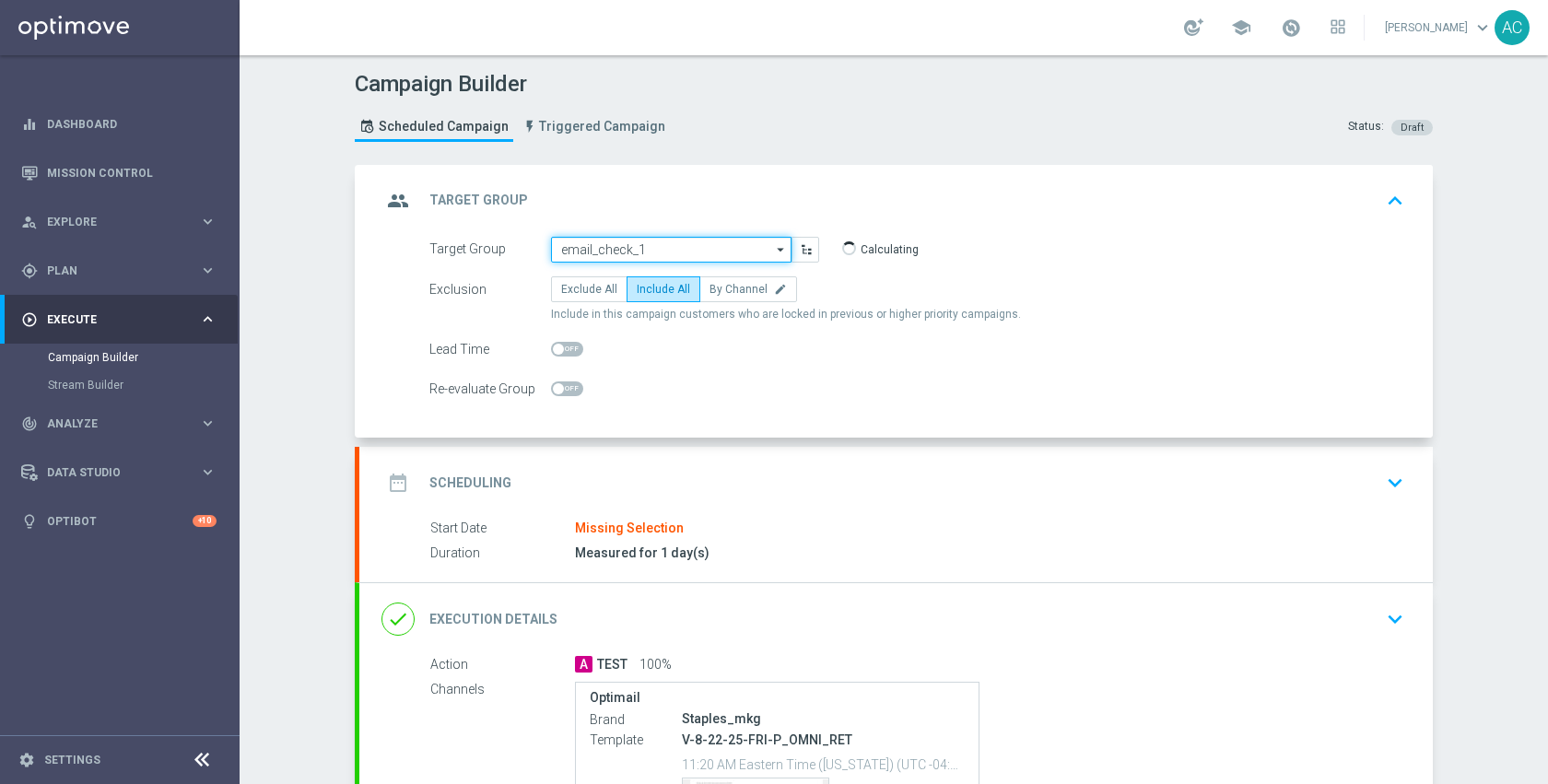
click at [685, 255] on input "email_check_1" at bounding box center [670, 250] width 240 height 26
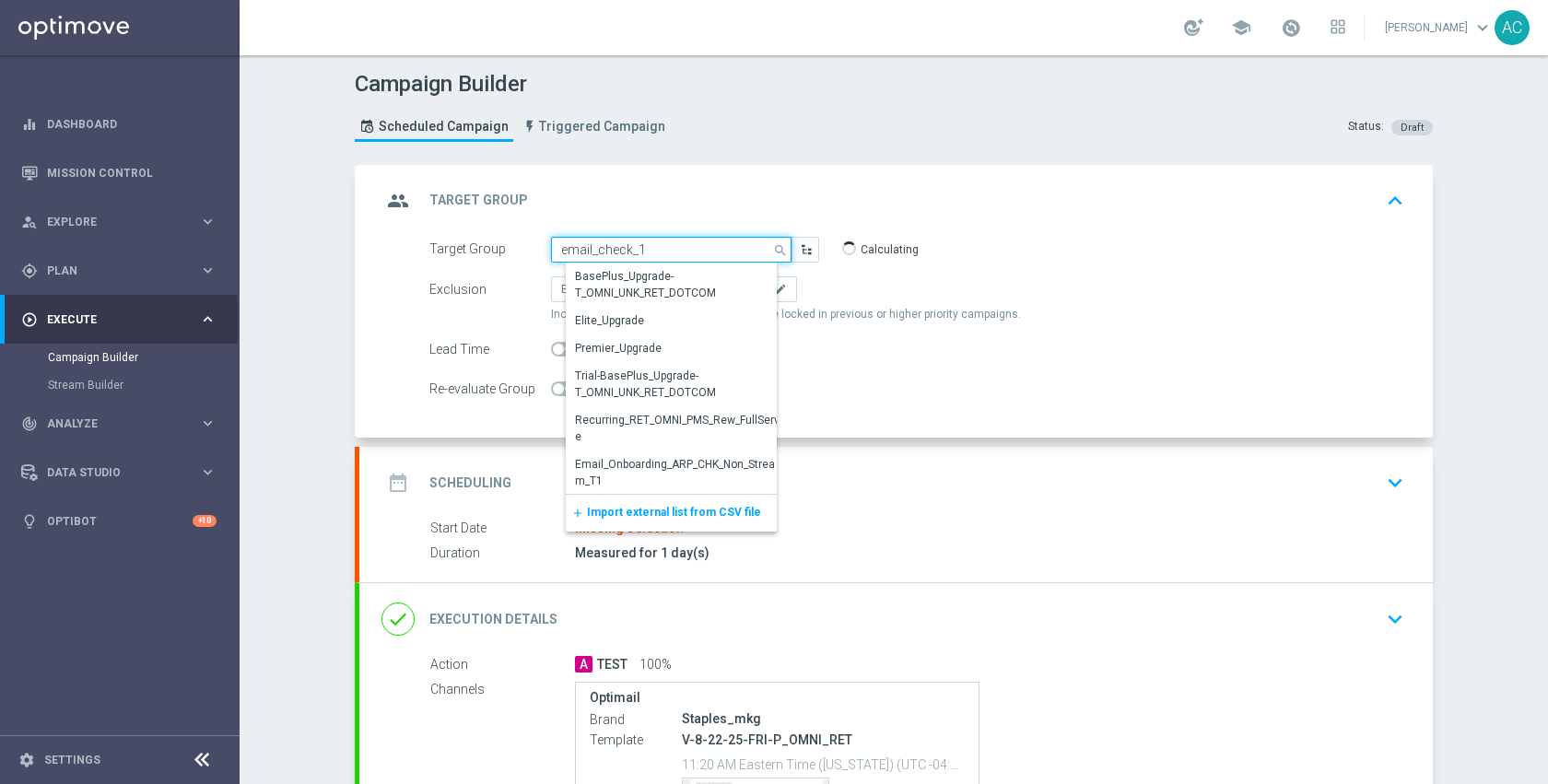
click at [685, 255] on input "email_check_1" at bounding box center [670, 250] width 240 height 26
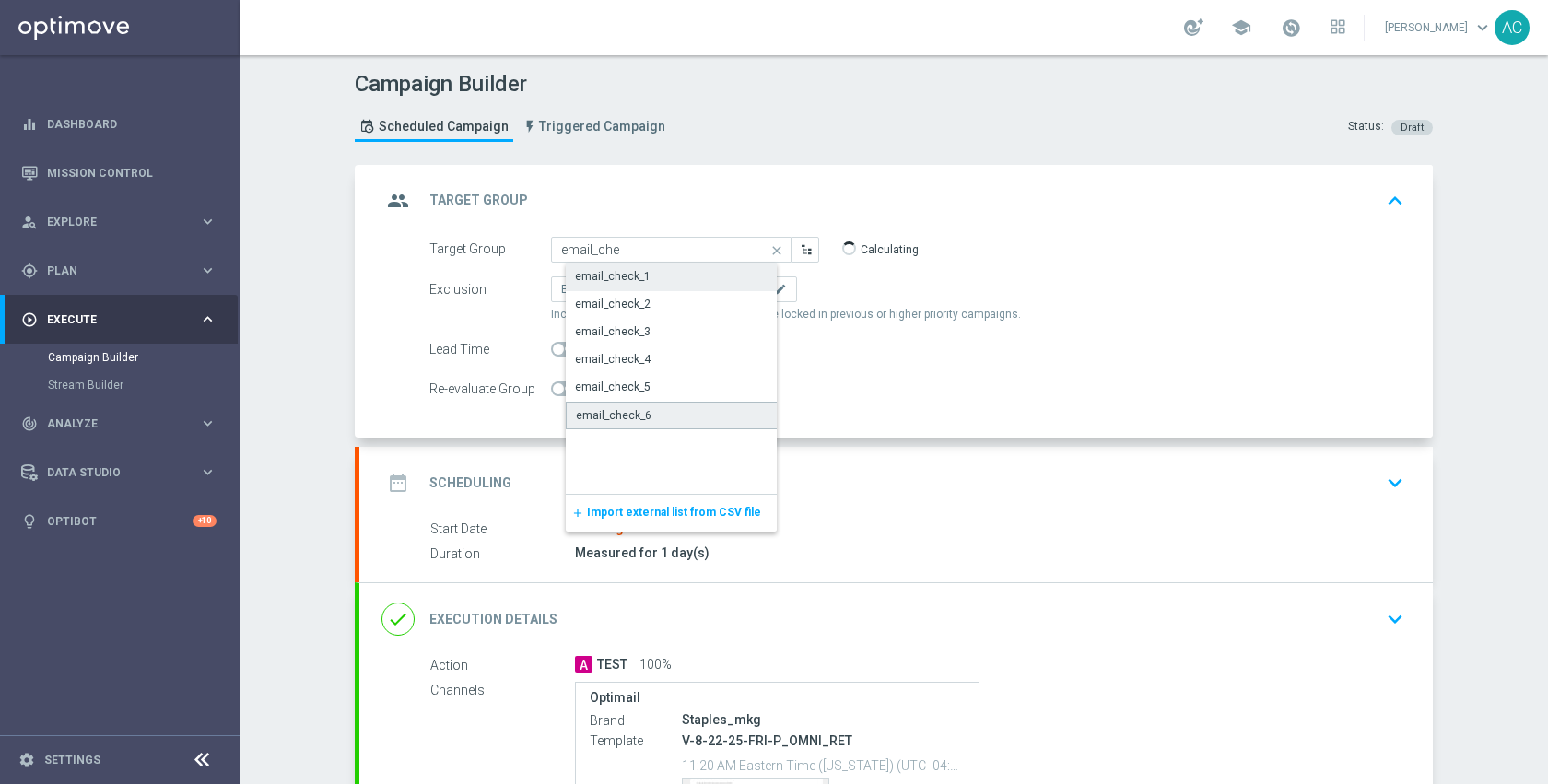
click at [665, 415] on div "email_check_6" at bounding box center [686, 415] width 240 height 28
type input "email_check_6"
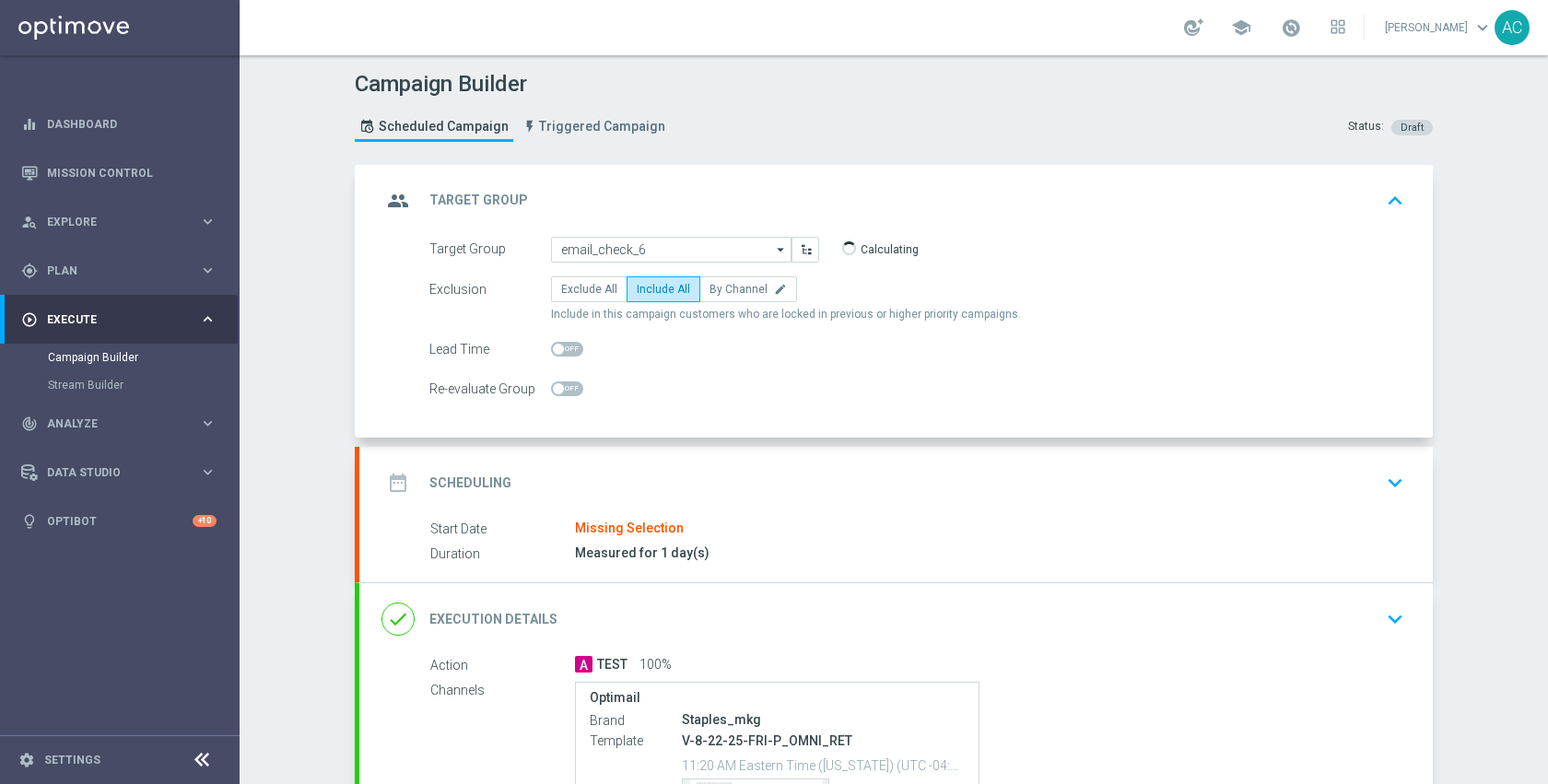
click at [836, 517] on div "date_range Scheduling keyboard_arrow_down" at bounding box center [896, 482] width 1073 height 72
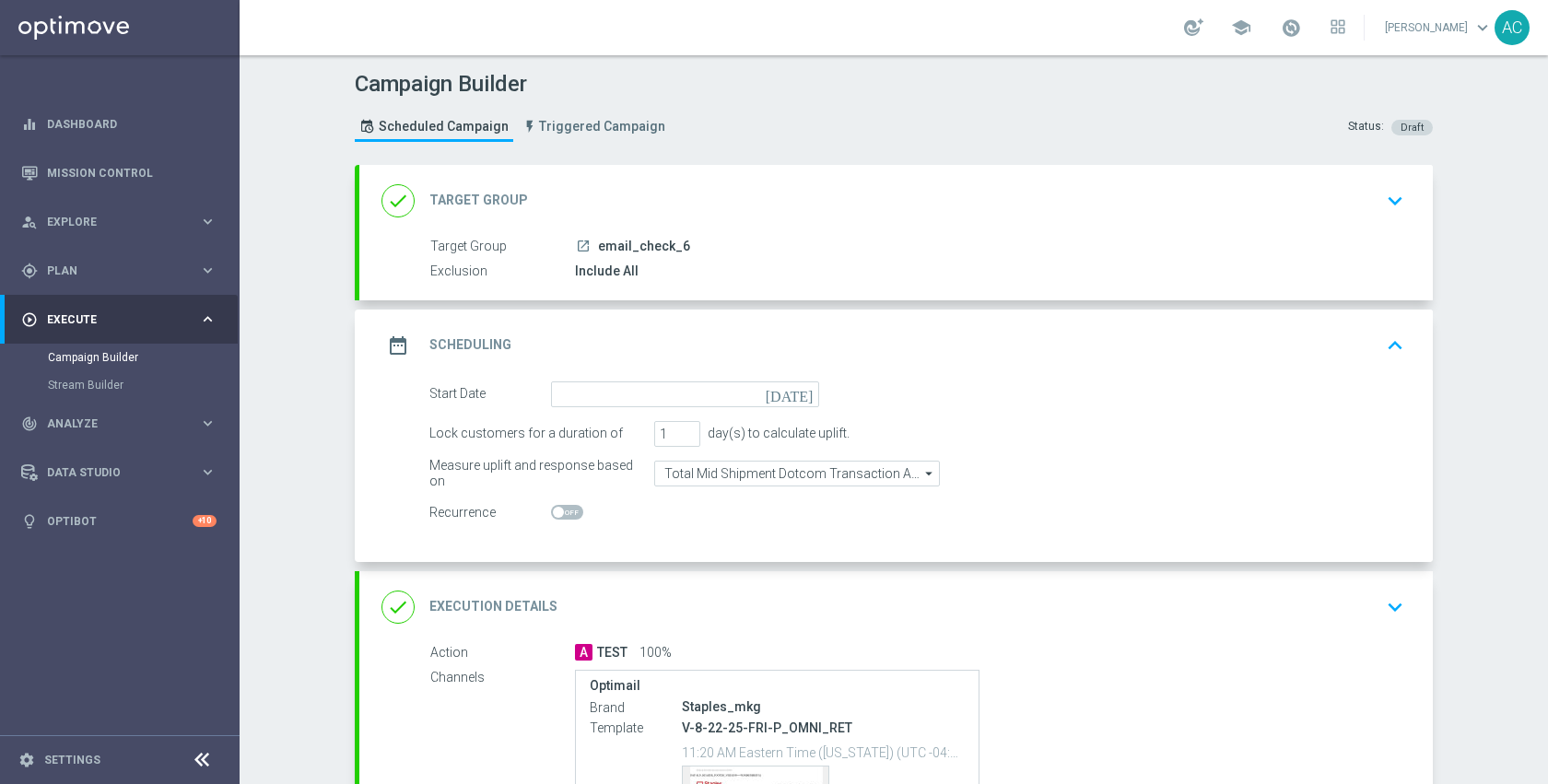
click at [799, 397] on icon "[DATE]" at bounding box center [793, 391] width 55 height 20
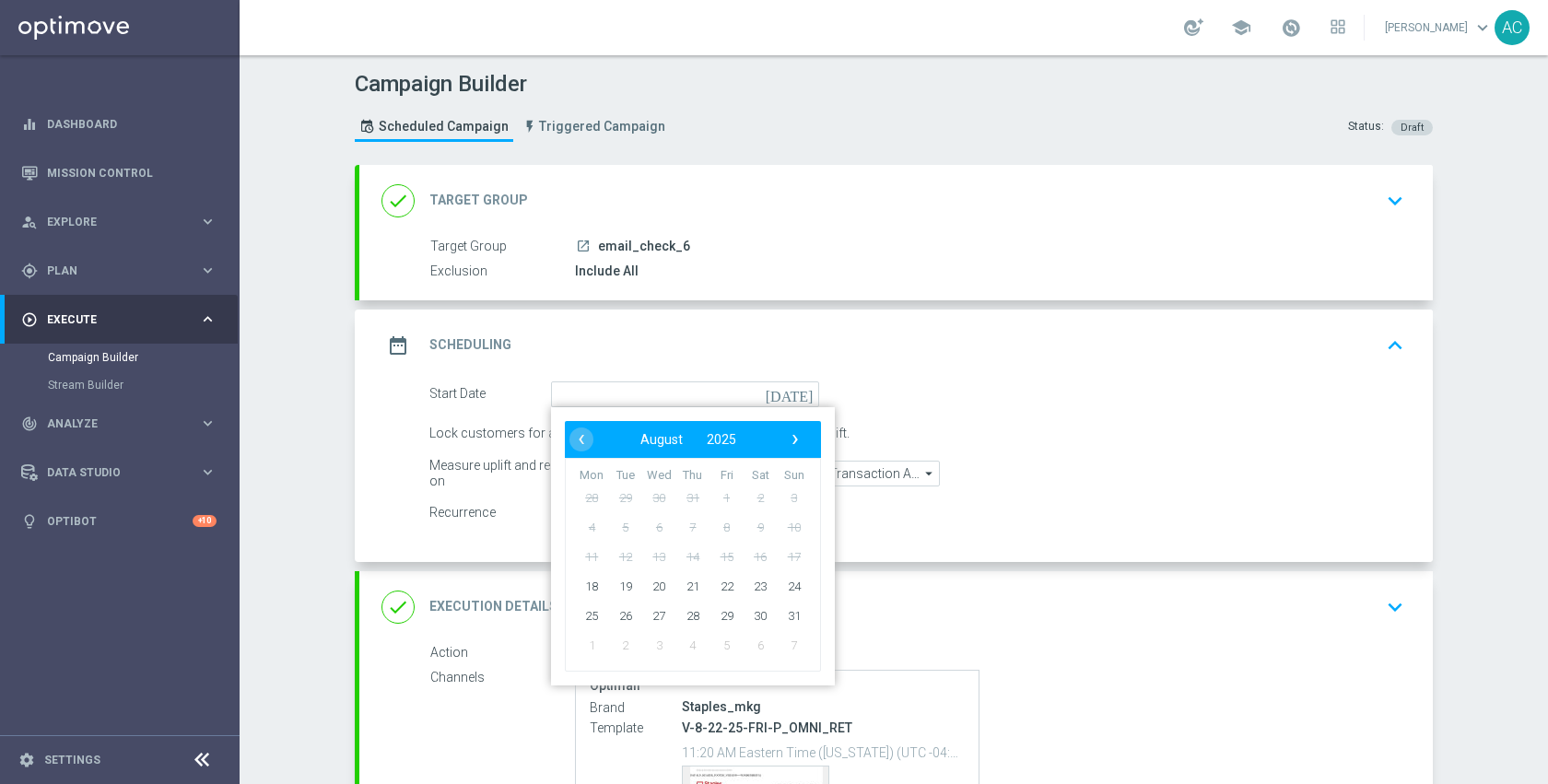
type input "[DATE]"
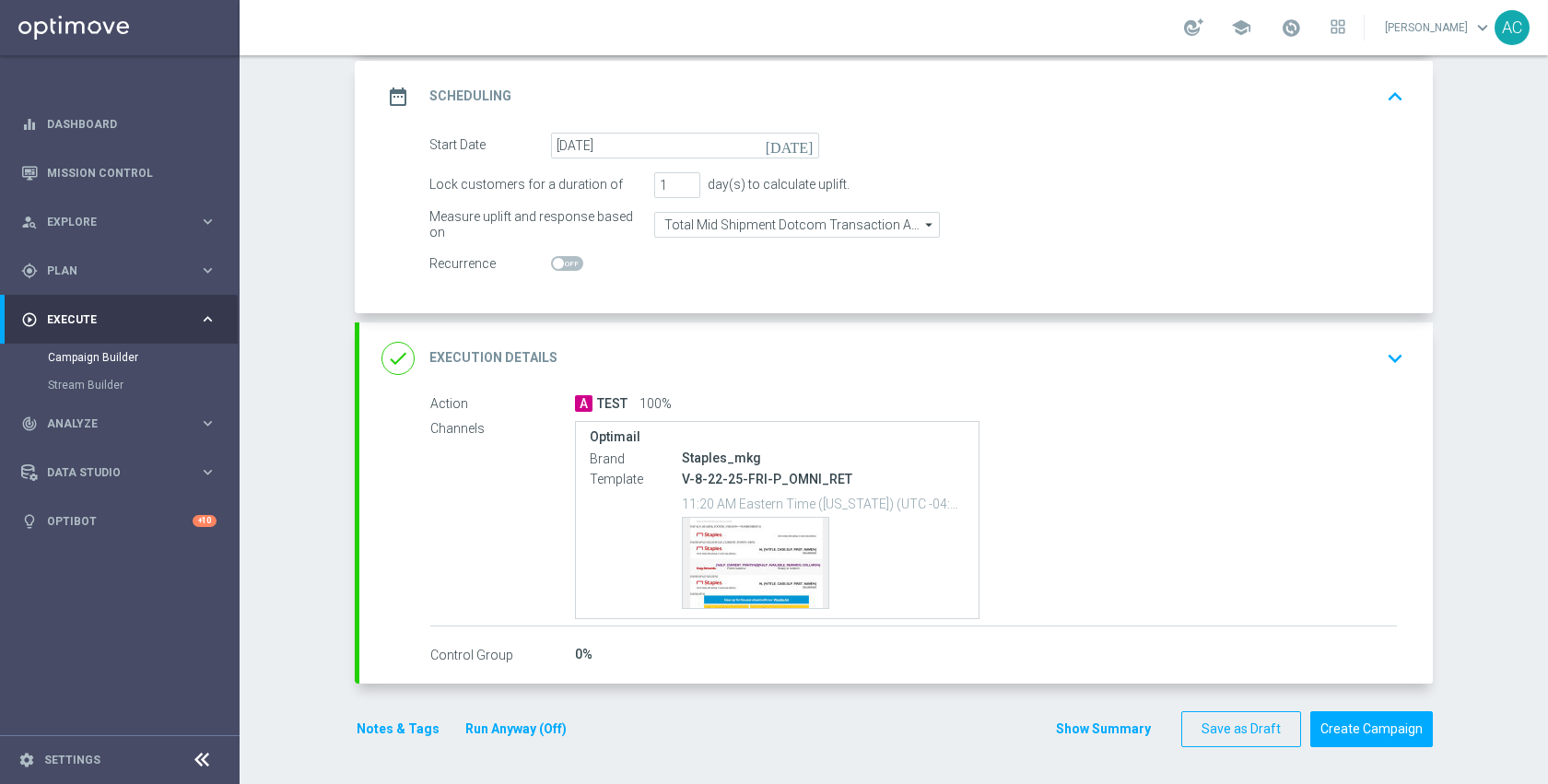
click at [1040, 357] on div "done Execution Details keyboard_arrow_down" at bounding box center [896, 358] width 1029 height 35
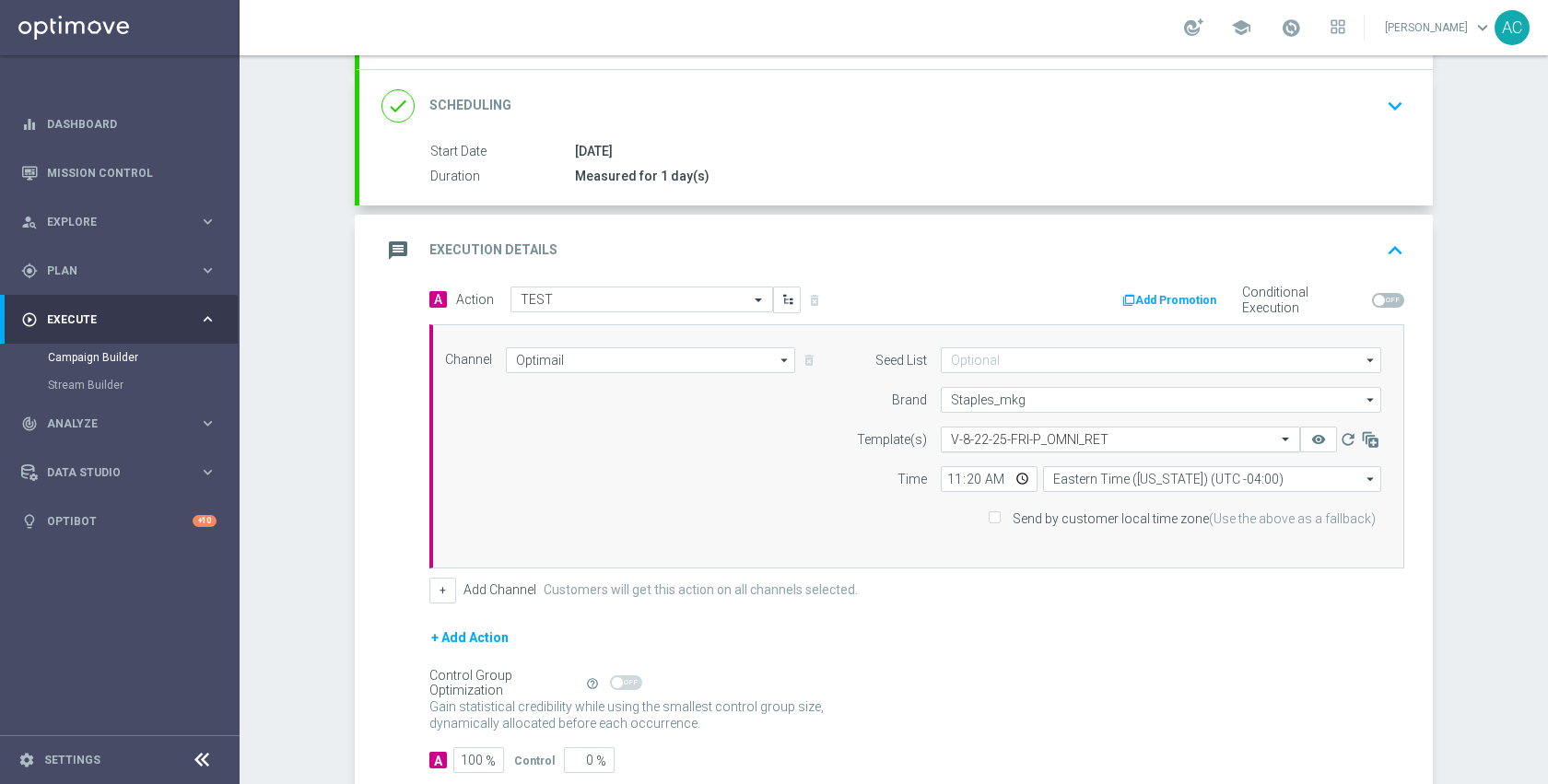
click at [1069, 441] on input "text" at bounding box center [1101, 440] width 302 height 15
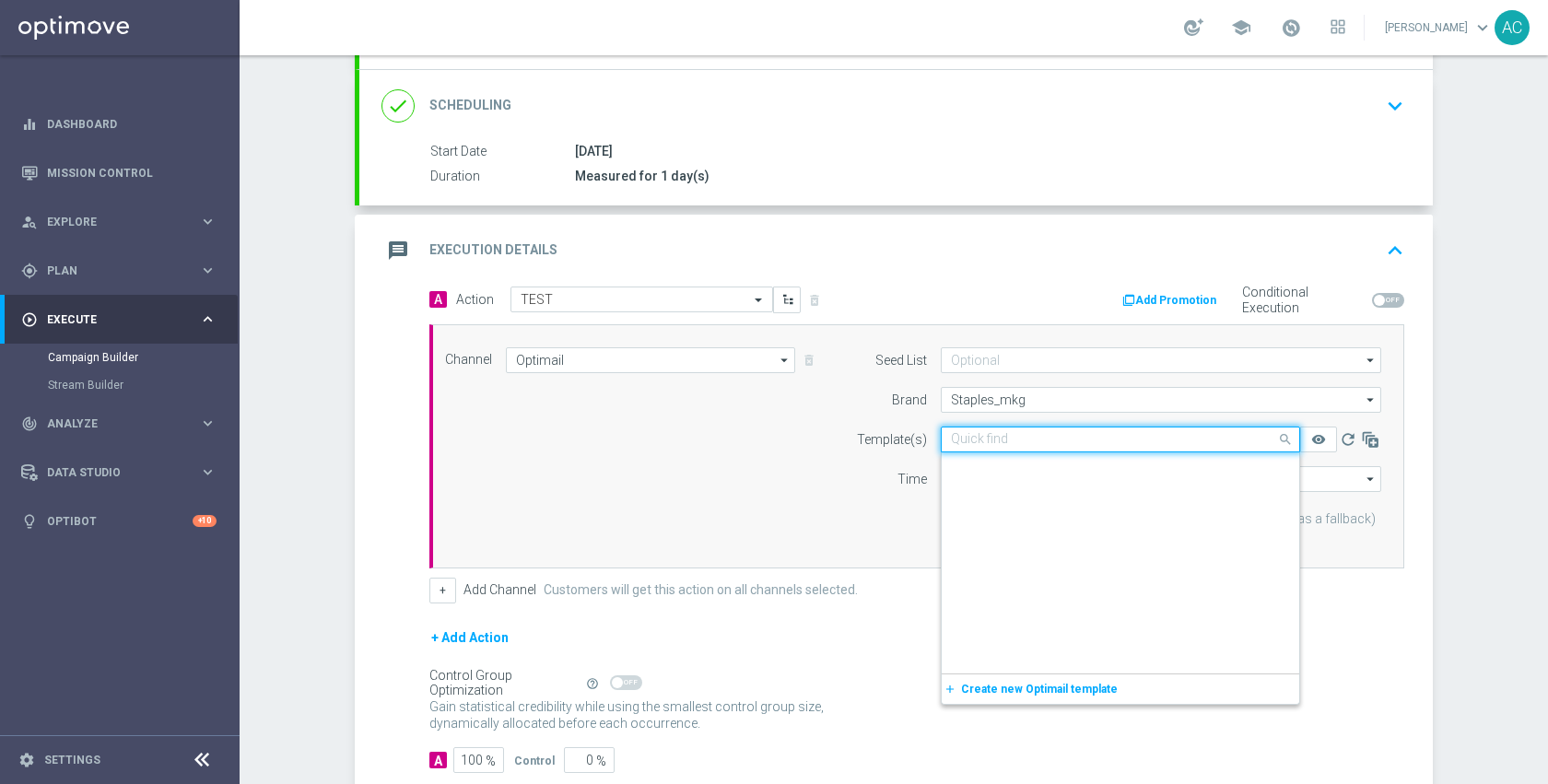
scroll to position [401946, 0]
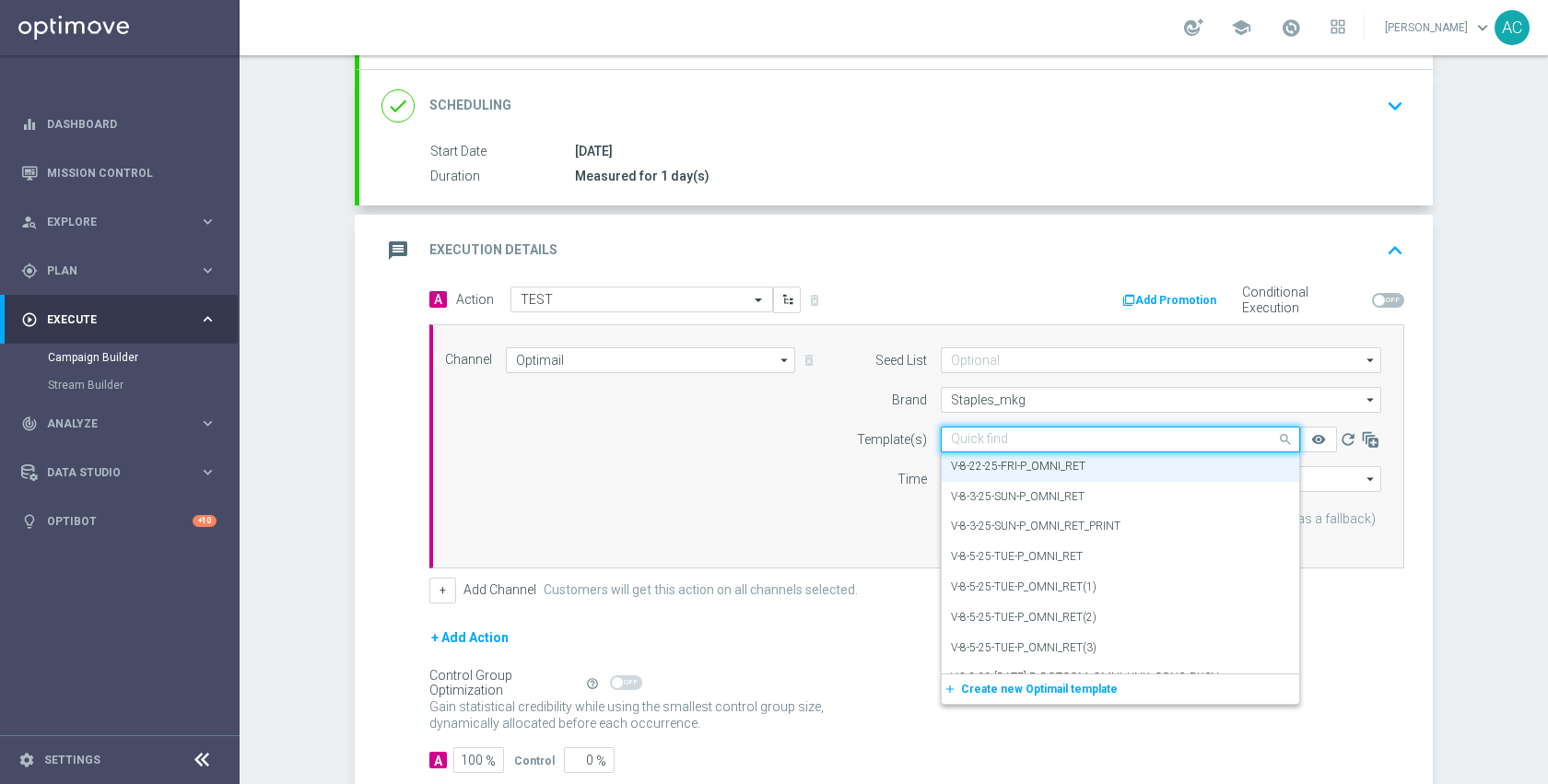
click at [1069, 441] on input "text" at bounding box center [1101, 440] width 302 height 15
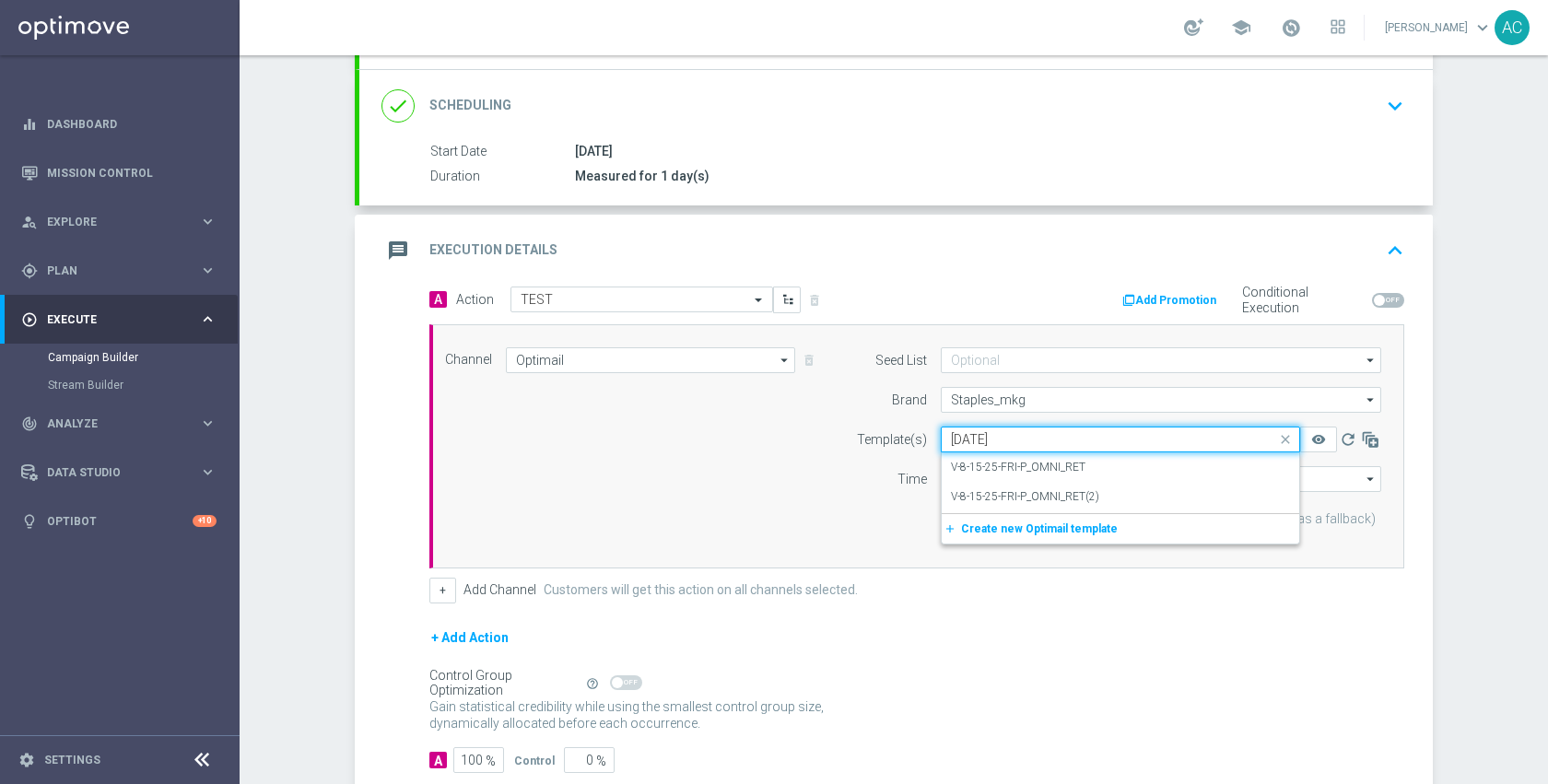
scroll to position [0, 0]
click at [1079, 500] on label "V-8-15-25-FRI-P_OMNI_RET(2)" at bounding box center [1024, 497] width 148 height 15
type input "[DATE]"
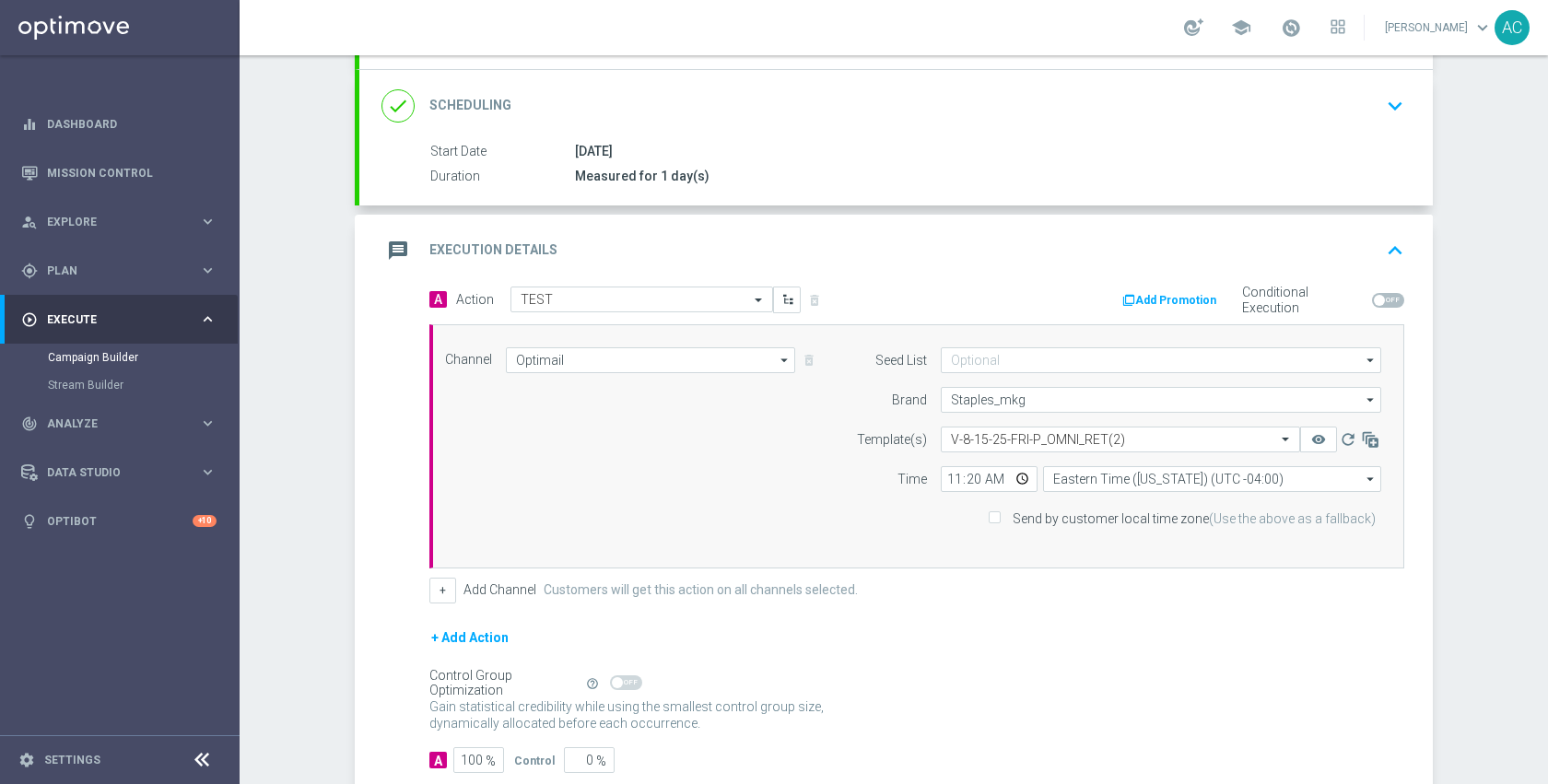
click at [1007, 630] on div "+ Add Action" at bounding box center [916, 649] width 974 height 46
click at [1016, 481] on input "11:20" at bounding box center [989, 479] width 97 height 26
type input "14:30"
click at [1280, 642] on div "+ Add Action" at bounding box center [916, 649] width 974 height 46
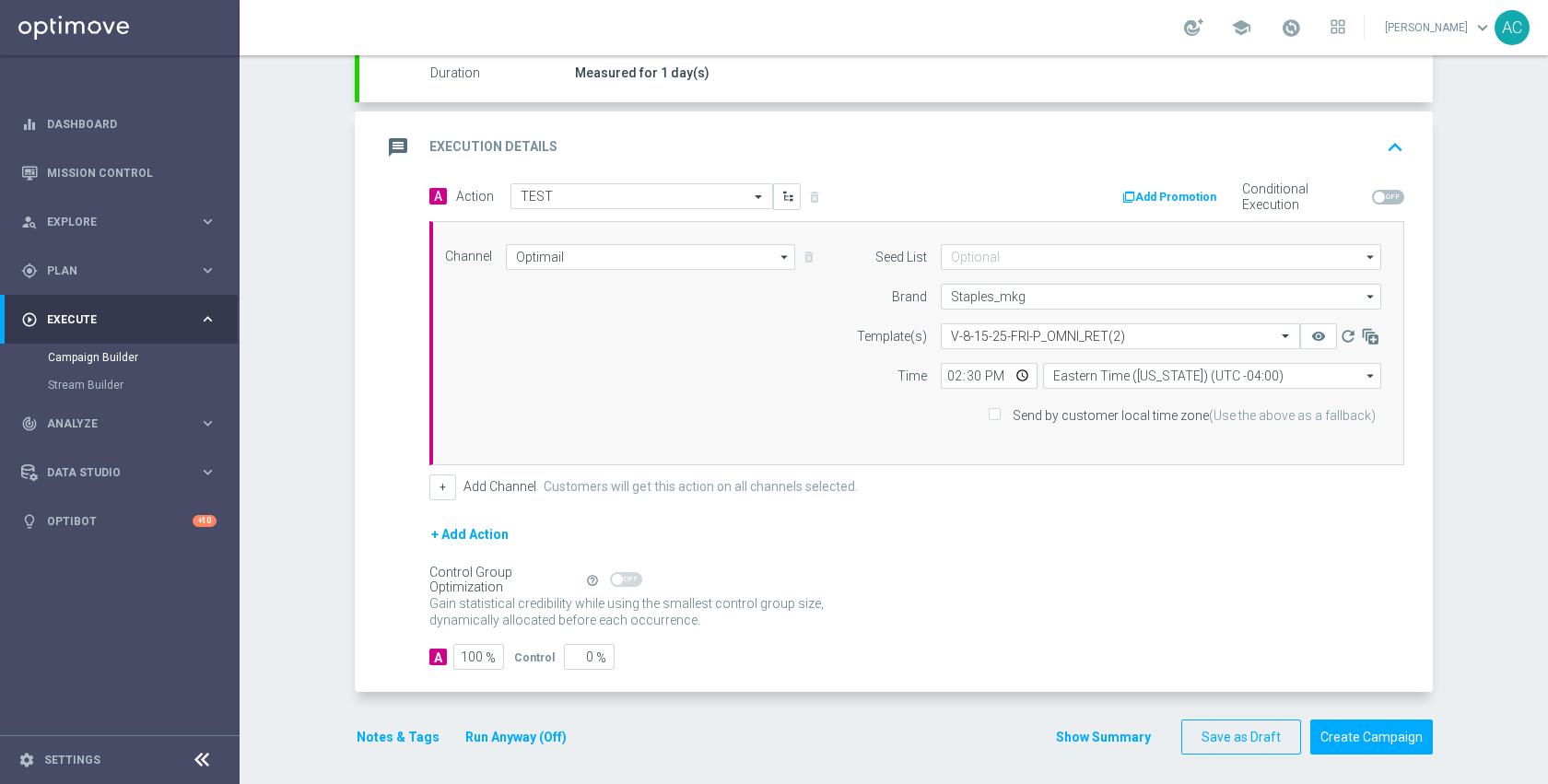
scroll to position [341, 0]
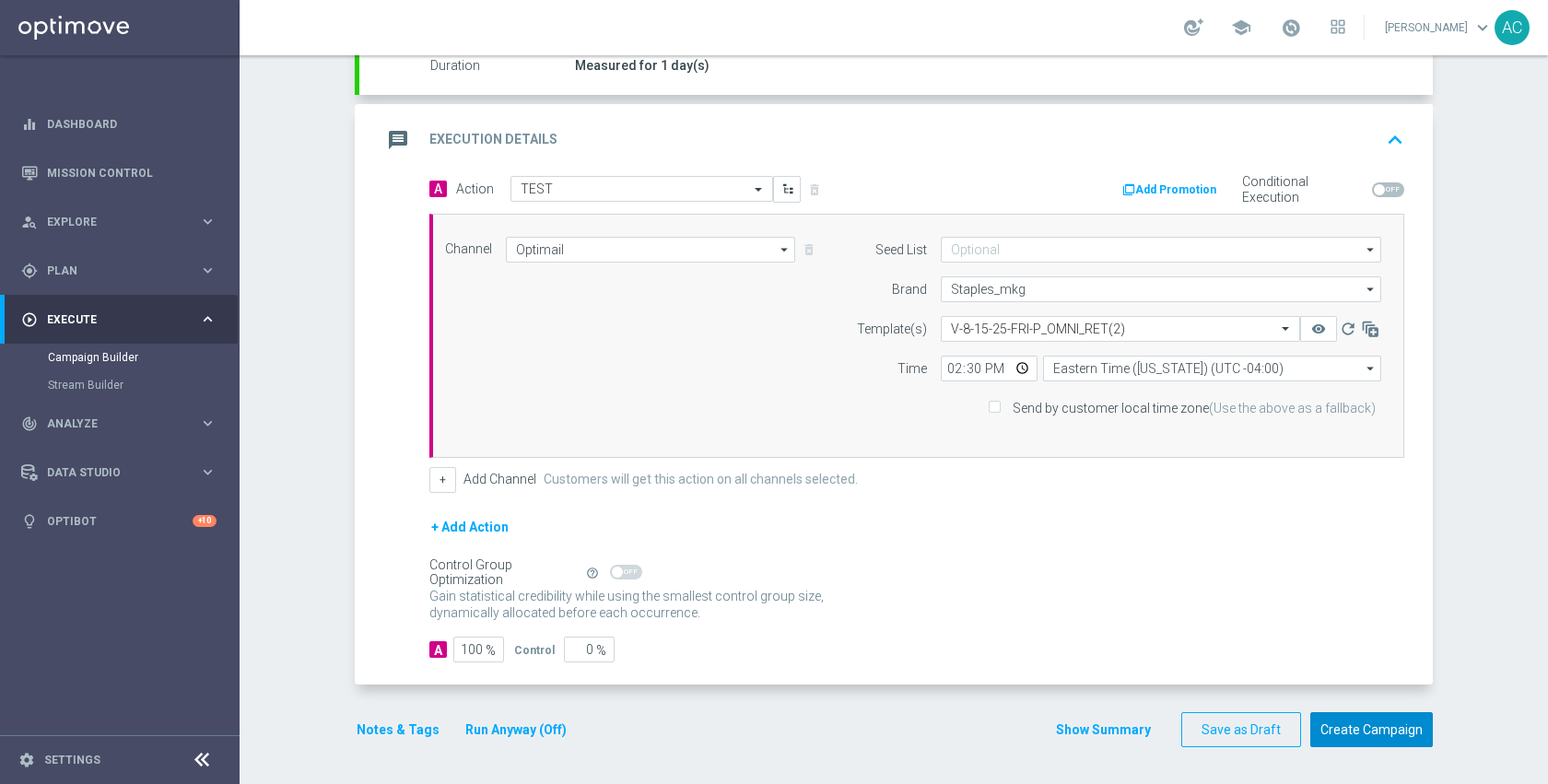
click at [1343, 710] on form "done Target Group keyboard_arrow_down Target Group launch email_check_6 | 3 Cus…" at bounding box center [893, 285] width 1078 height 925
click at [1399, 736] on button "Create Campaign" at bounding box center [1371, 730] width 122 height 36
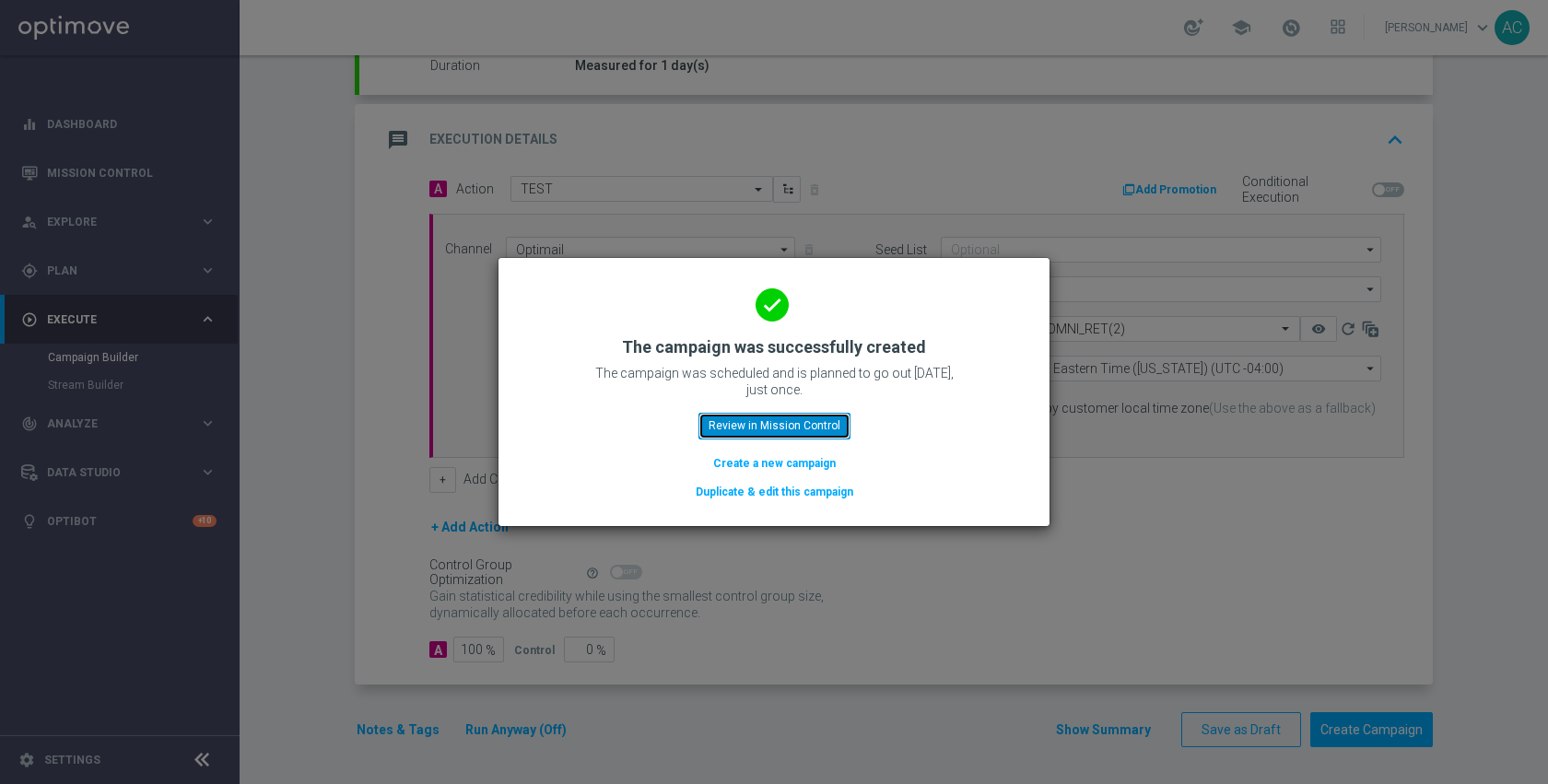
click at [833, 423] on button "Review in Mission Control" at bounding box center [774, 425] width 152 height 26
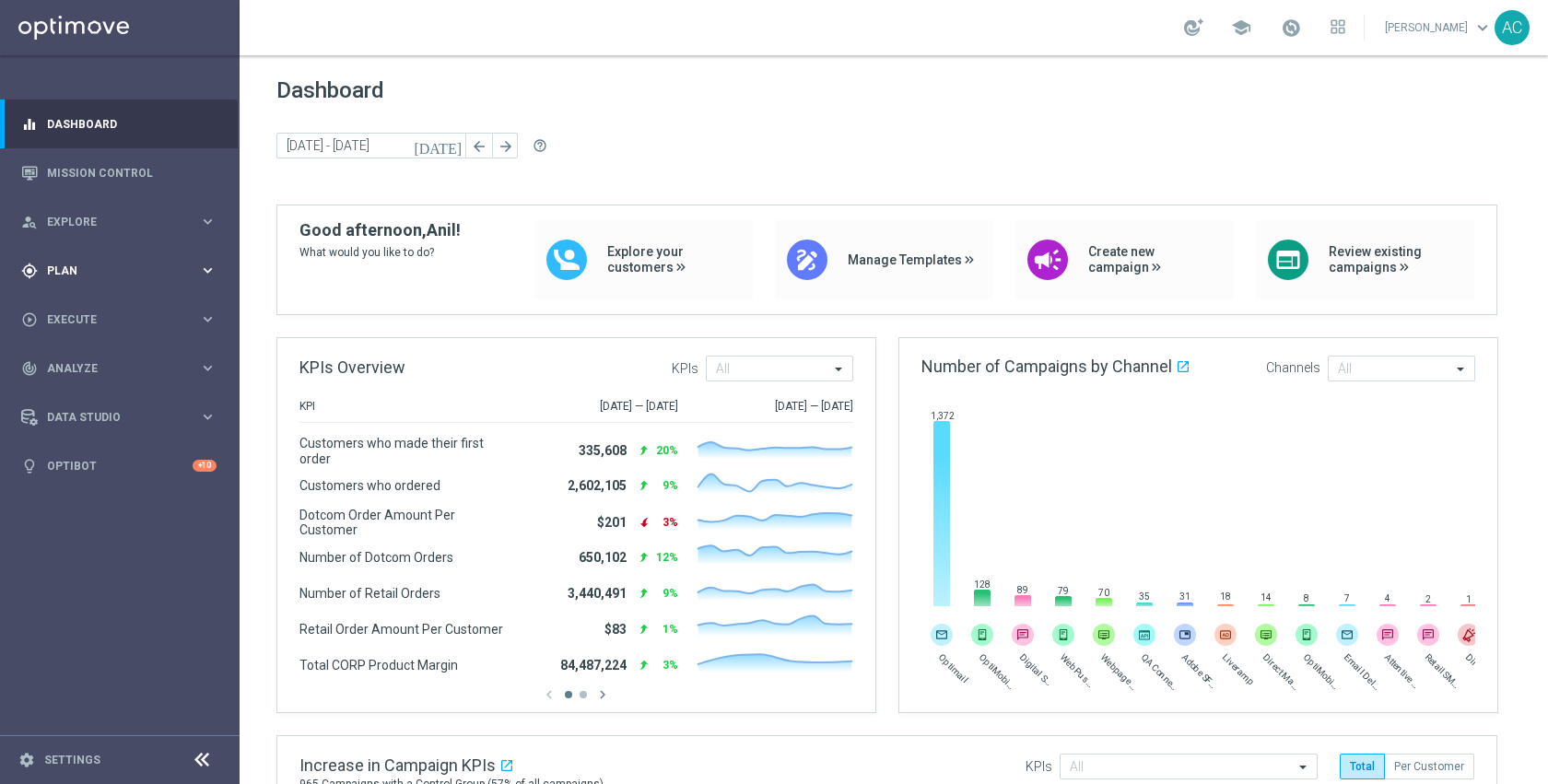
click at [87, 272] on span "Plan" at bounding box center [122, 271] width 152 height 11
click at [88, 359] on span "Templates" at bounding box center [115, 364] width 132 height 11
click at [94, 392] on link "Optimail" at bounding box center [124, 391] width 135 height 14
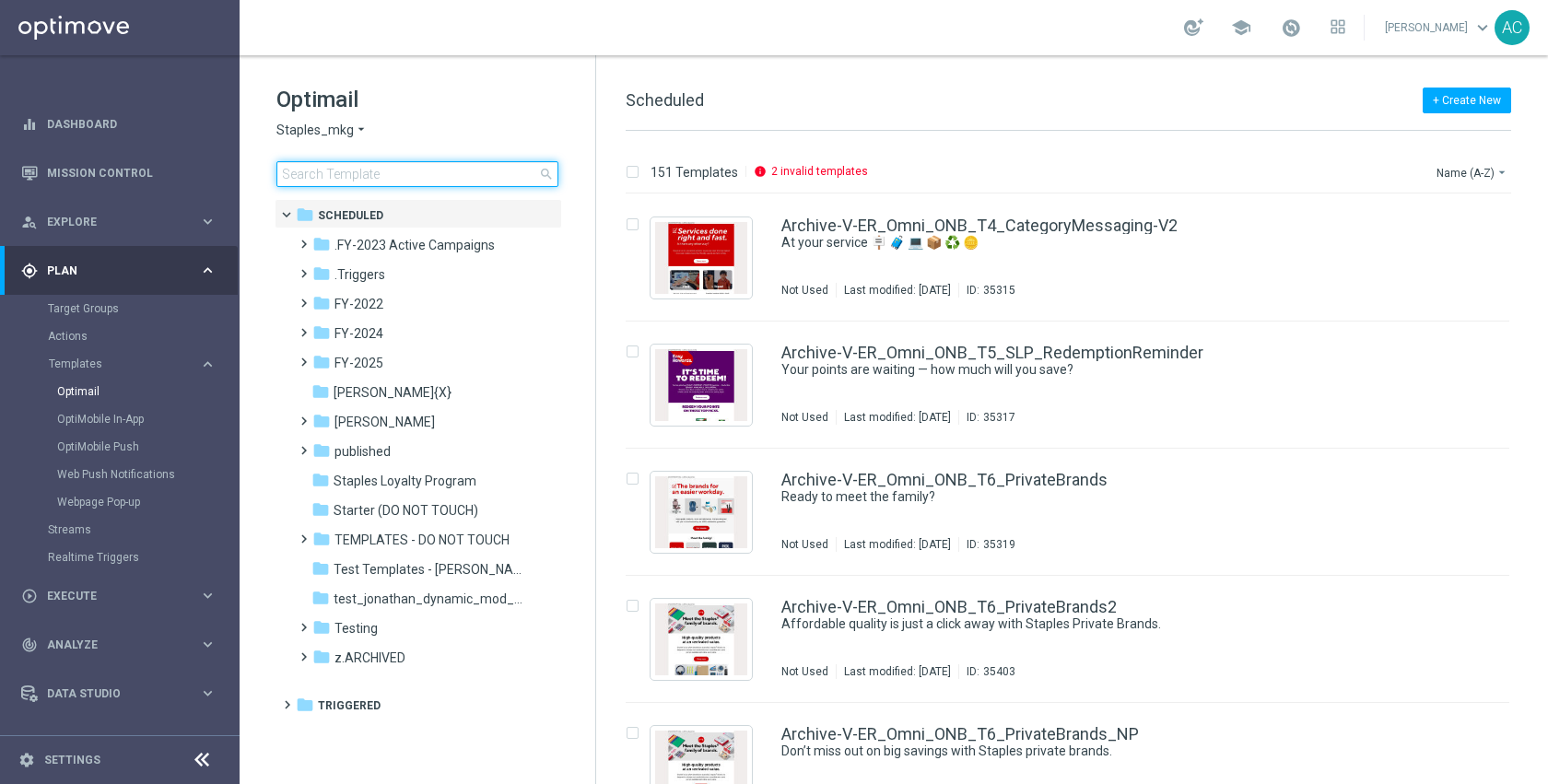
click at [449, 178] on input at bounding box center [417, 174] width 282 height 26
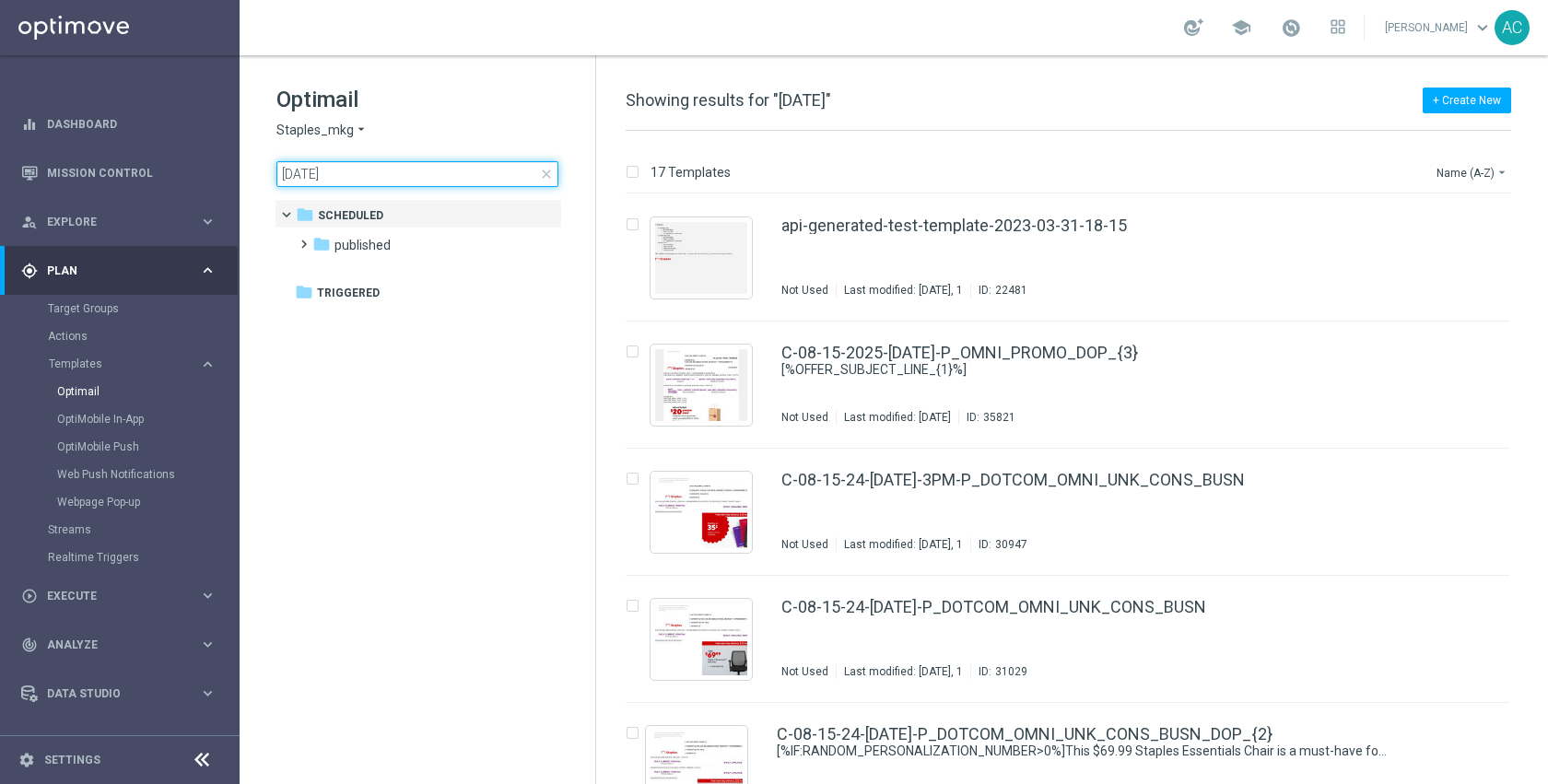
type input "8-15-25"
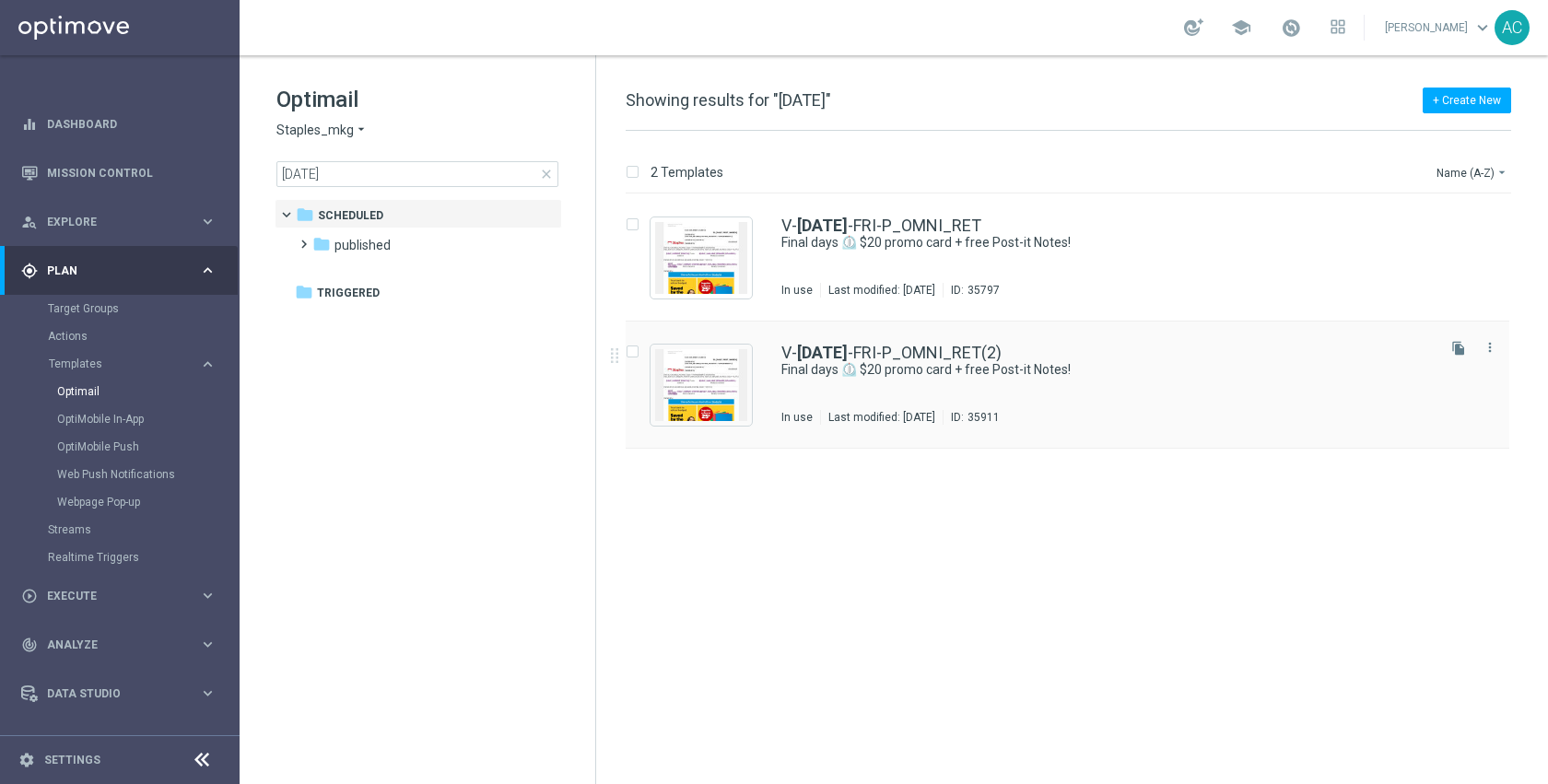
click at [1007, 338] on div "V- 8-15-25 -FRI-P_OMNI_RET(2) Final days ⏲️ $20 promo card + free Post-it Notes…" at bounding box center [1067, 384] width 883 height 127
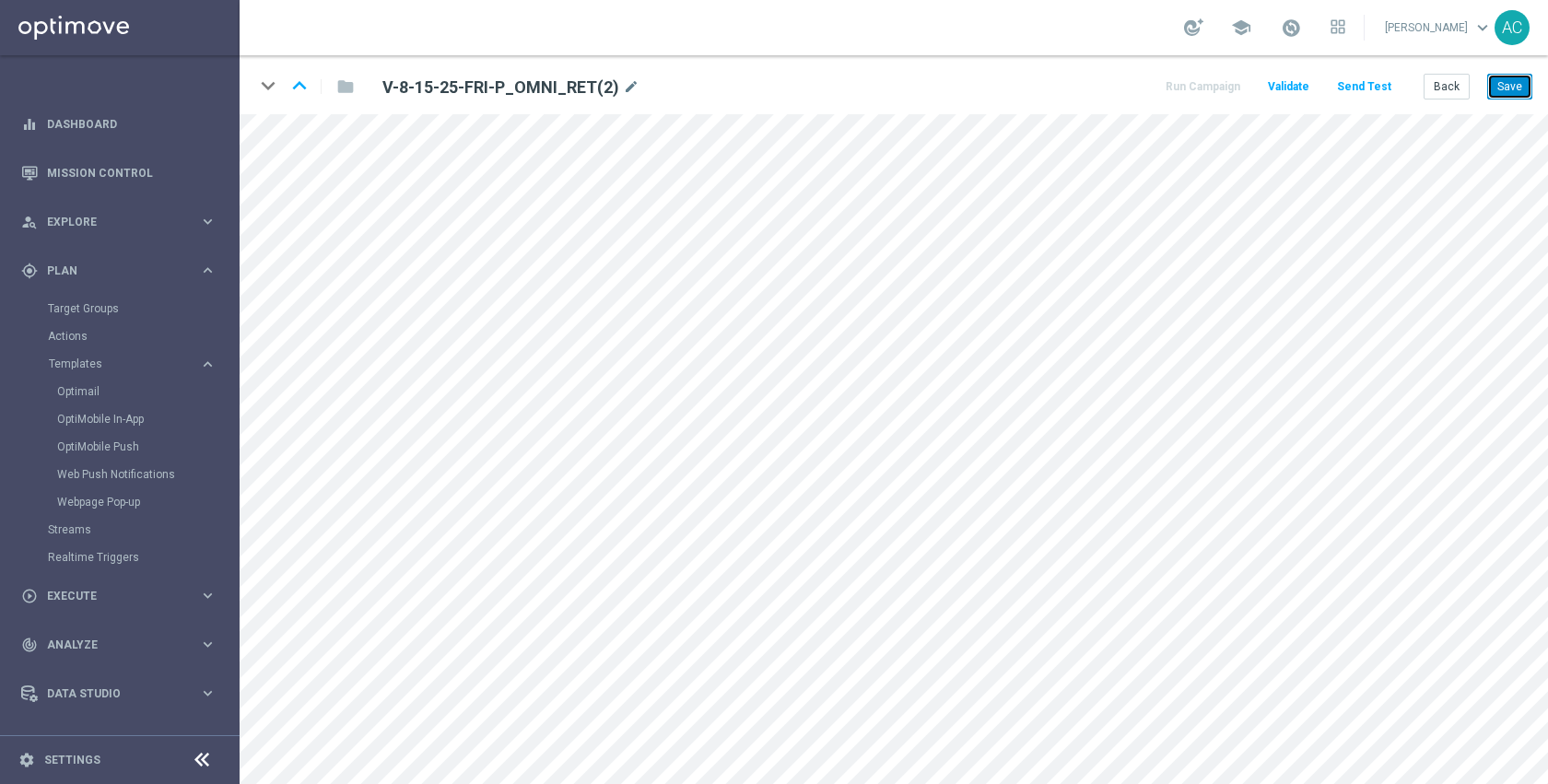
click at [1514, 93] on button "Save" at bounding box center [1509, 86] width 45 height 26
click at [863, 5] on div "school Anil Chennuru keyboard_arrow_down AC" at bounding box center [894, 28] width 1308 height 55
click at [1436, 84] on button "Back" at bounding box center [1447, 86] width 46 height 26
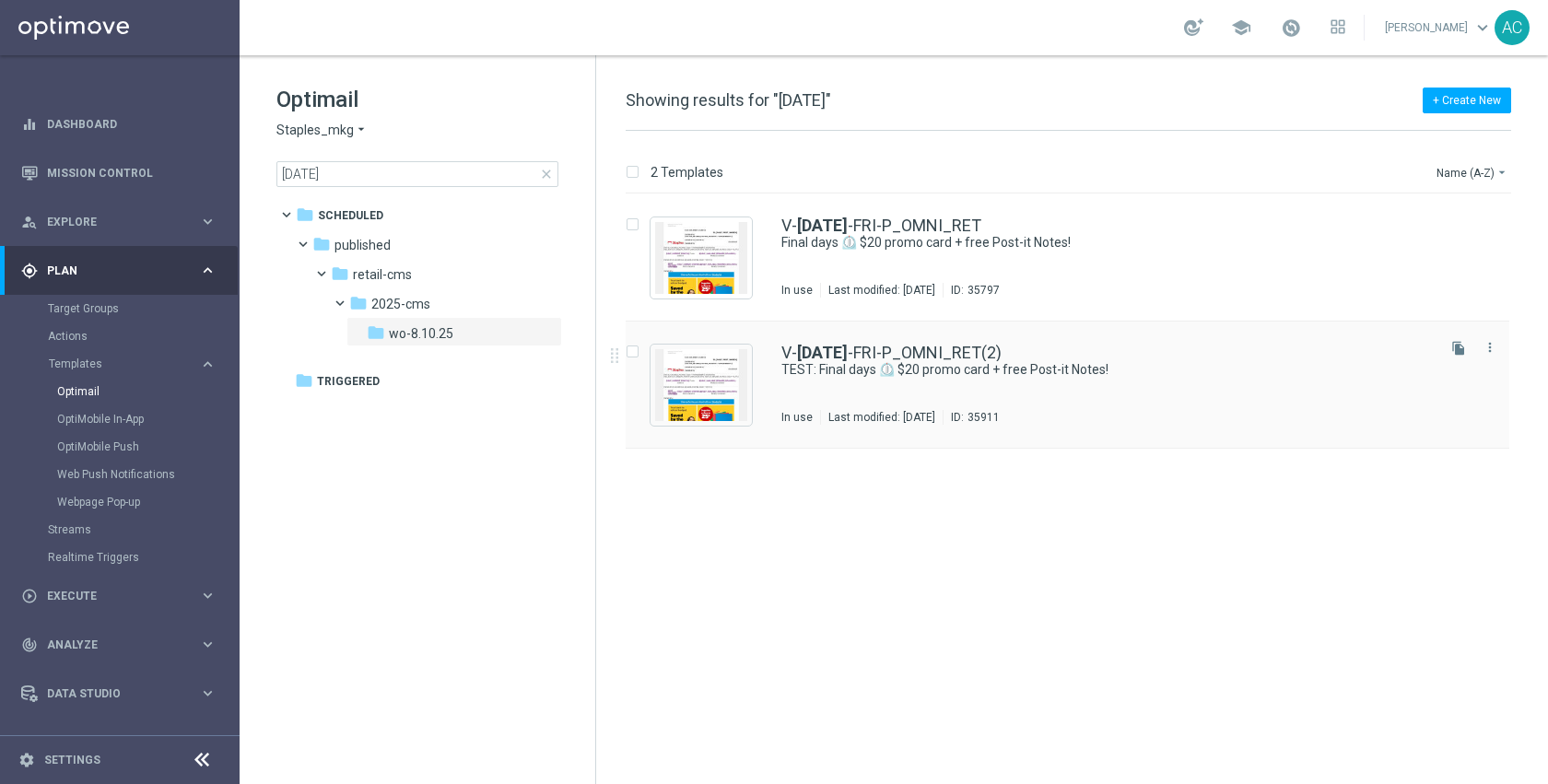
click at [972, 388] on div "V- 8-15-25 -FRI-P_OMNI_RET(2) TEST: Final days ⏲️ $20 promo card + free Post-it…" at bounding box center [1106, 384] width 650 height 80
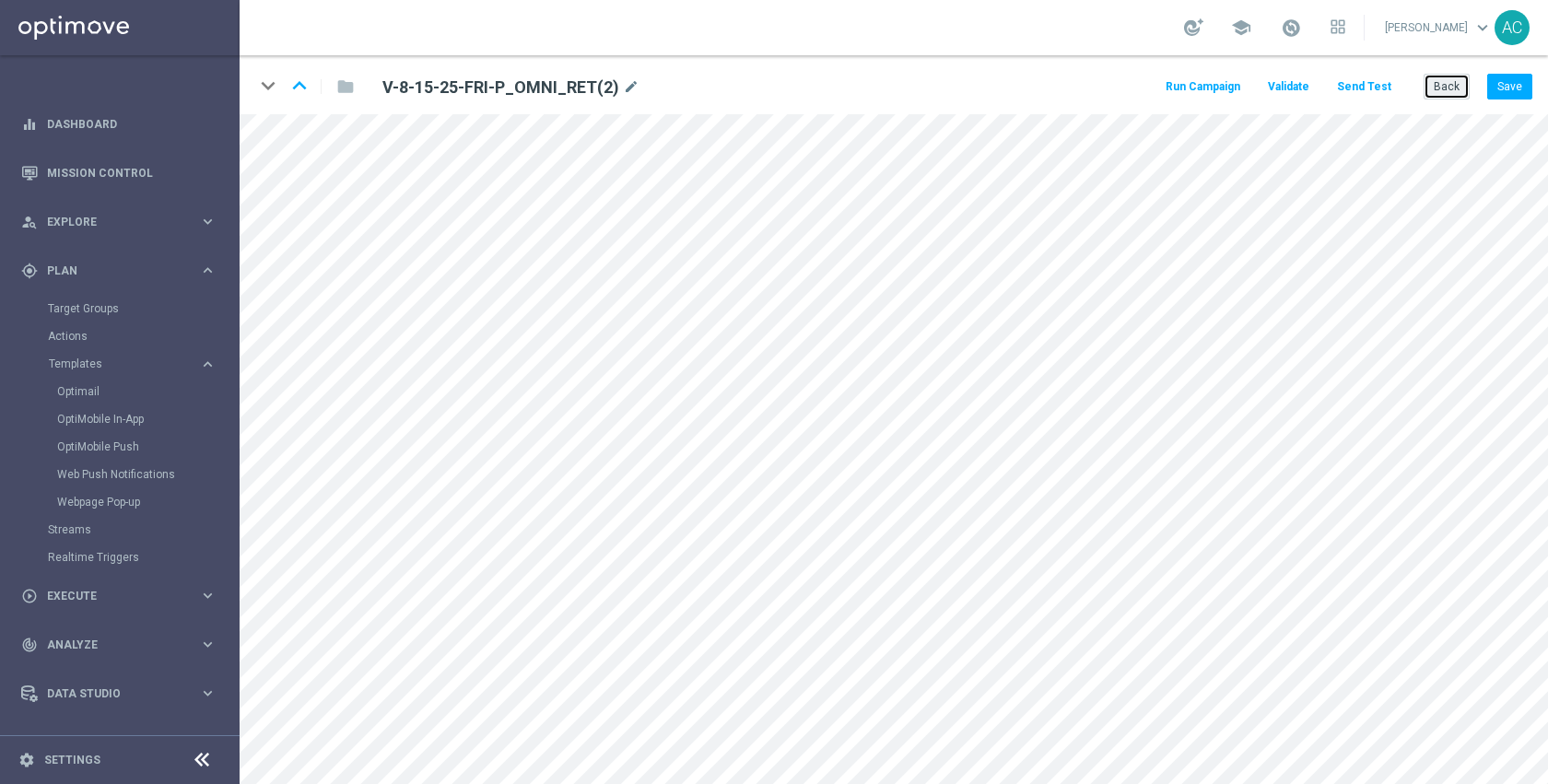
click at [1439, 91] on button "Back" at bounding box center [1447, 86] width 46 height 26
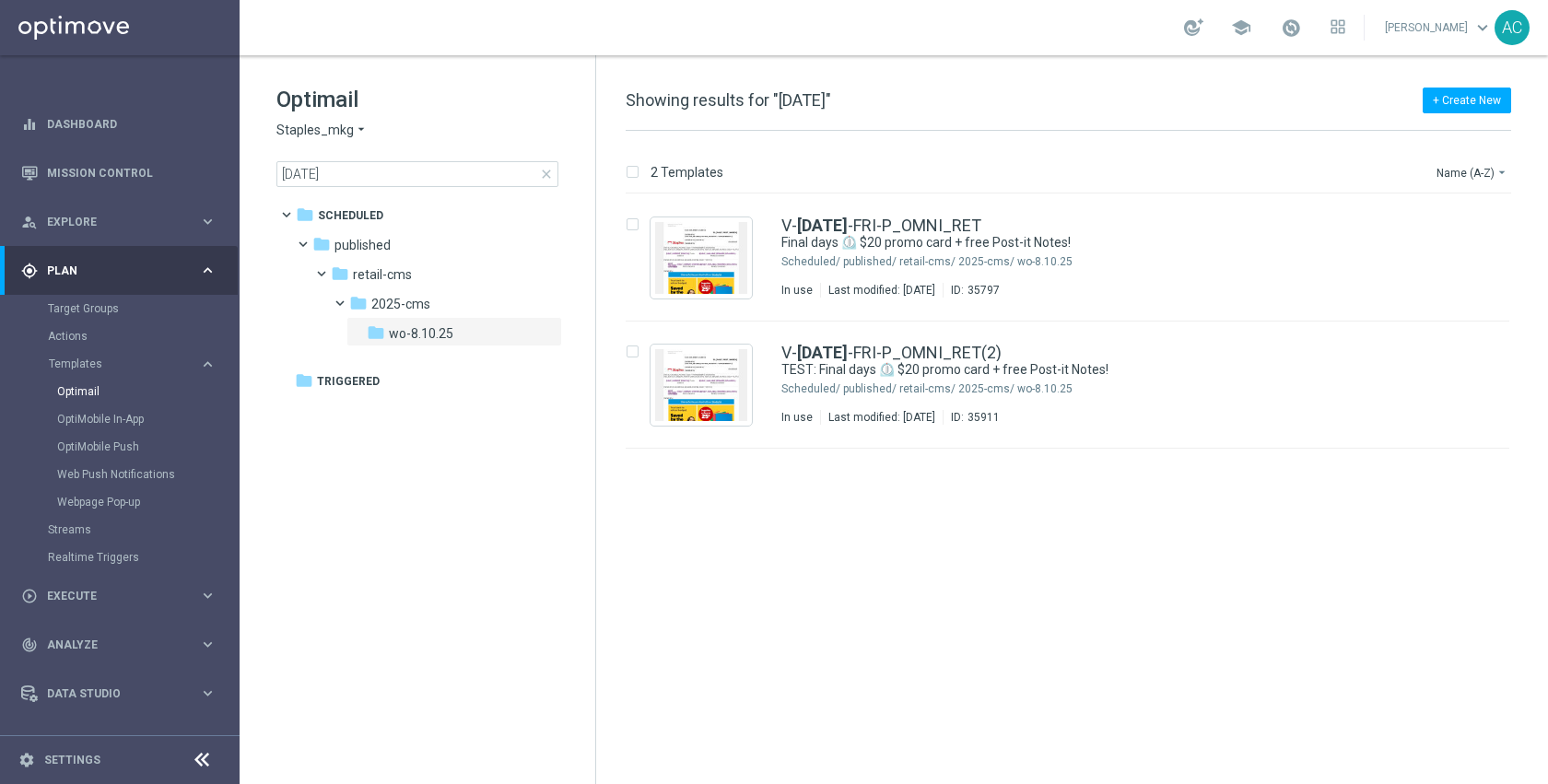
click at [1077, 36] on div "school Anil Chennuru keyboard_arrow_down AC" at bounding box center [894, 28] width 1308 height 55
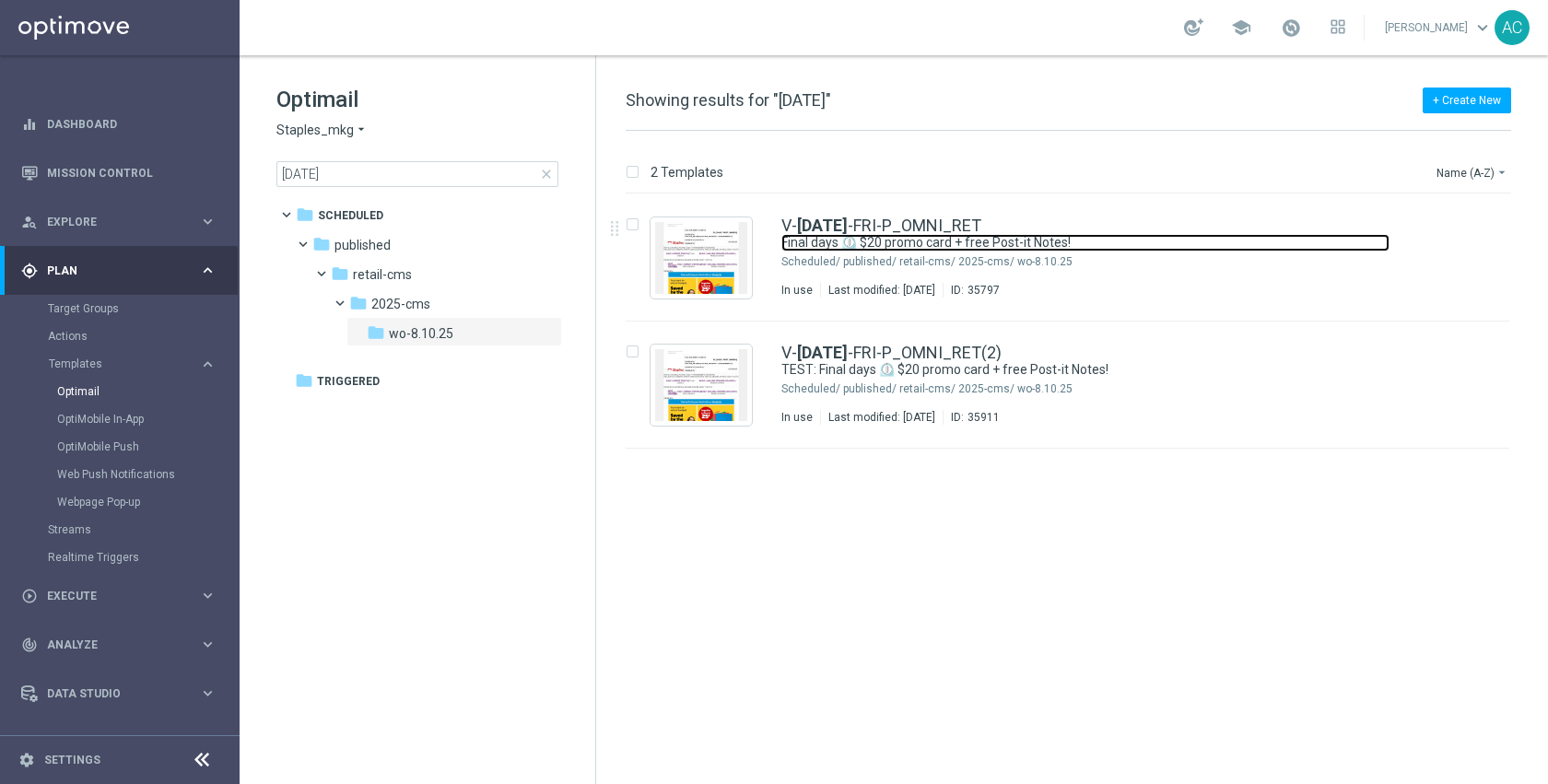
click at [1091, 245] on link "Final days ⏲️ $20 promo card + free Post-it Notes!" at bounding box center [1085, 243] width 608 height 17
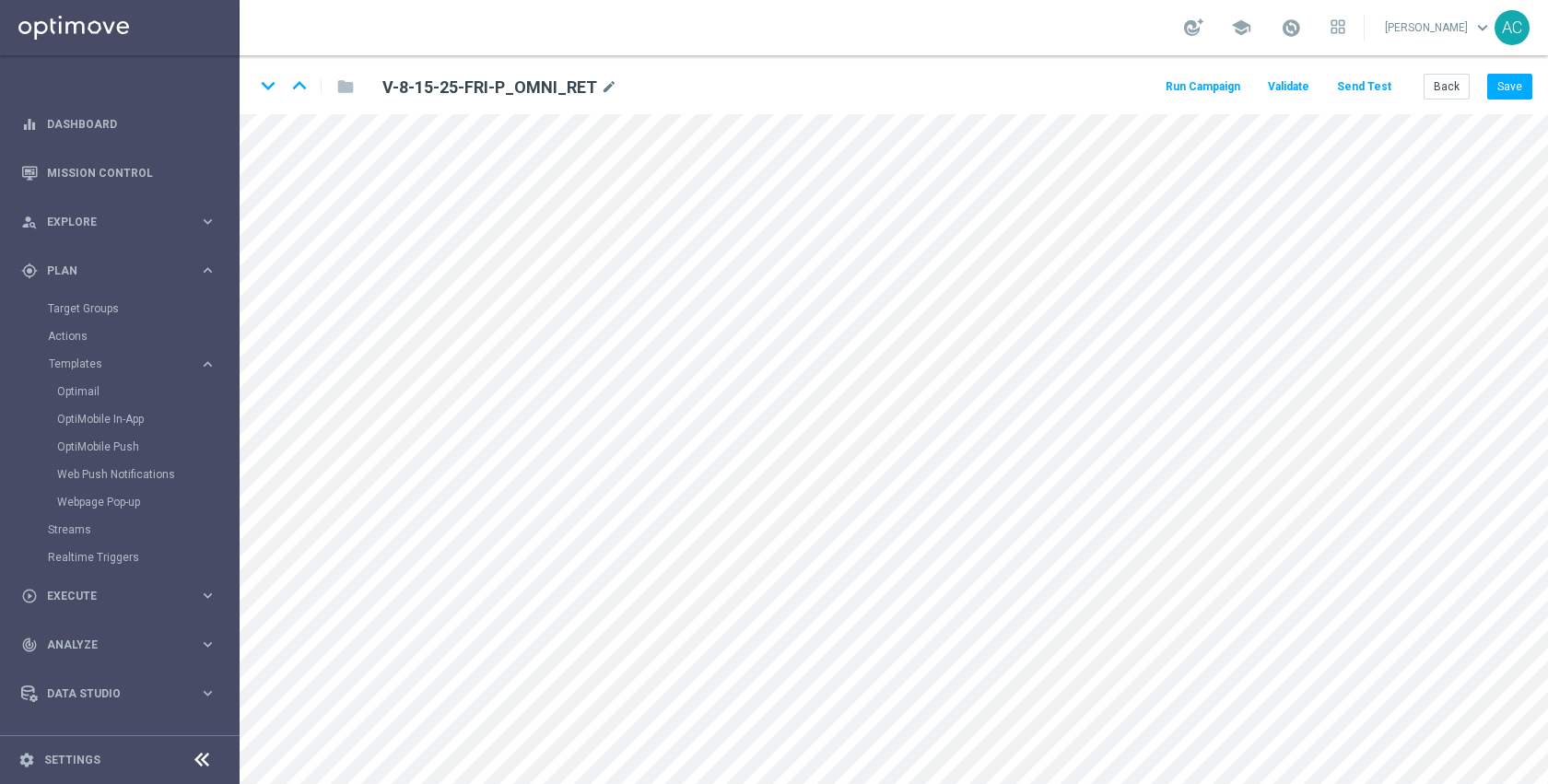
click at [896, 20] on div "school Anil Chennuru keyboard_arrow_down AC" at bounding box center [894, 28] width 1308 height 55
click at [1488, 82] on button "Save" at bounding box center [1509, 86] width 45 height 26
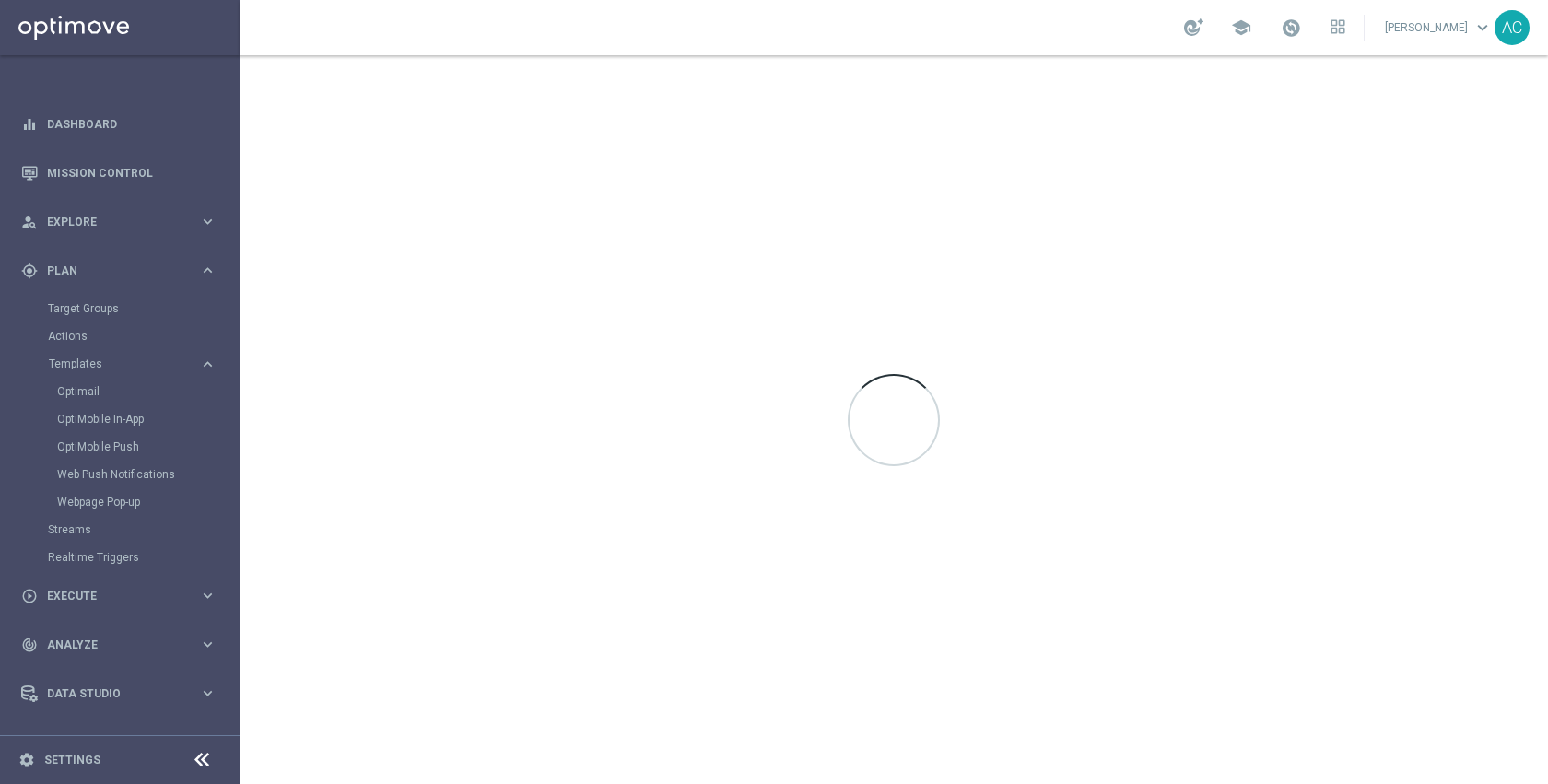
click at [761, 35] on div "school Anil Chennuru keyboard_arrow_down AC" at bounding box center [894, 28] width 1308 height 55
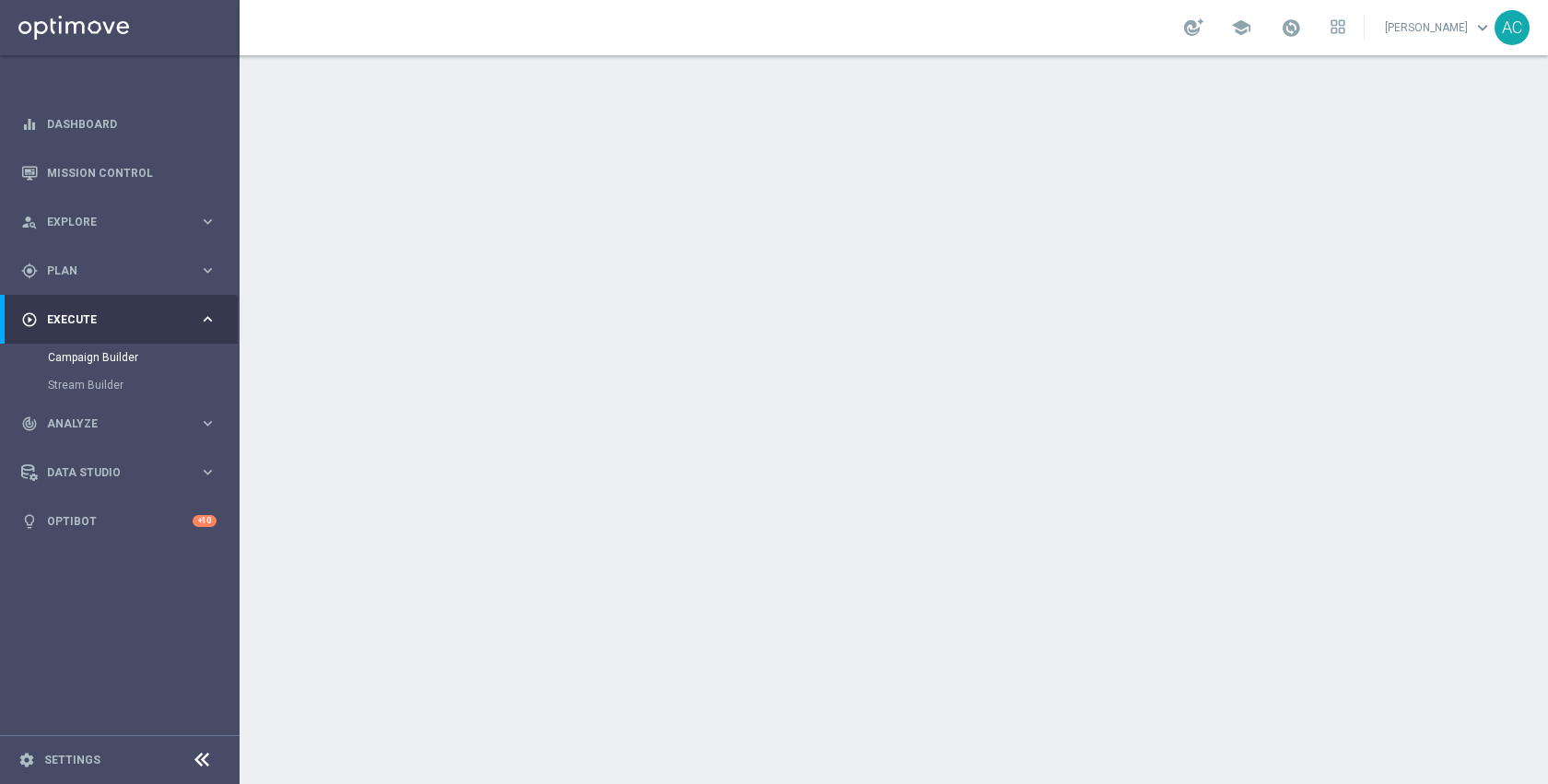
click at [576, 248] on icon "launch" at bounding box center [582, 246] width 14 height 14
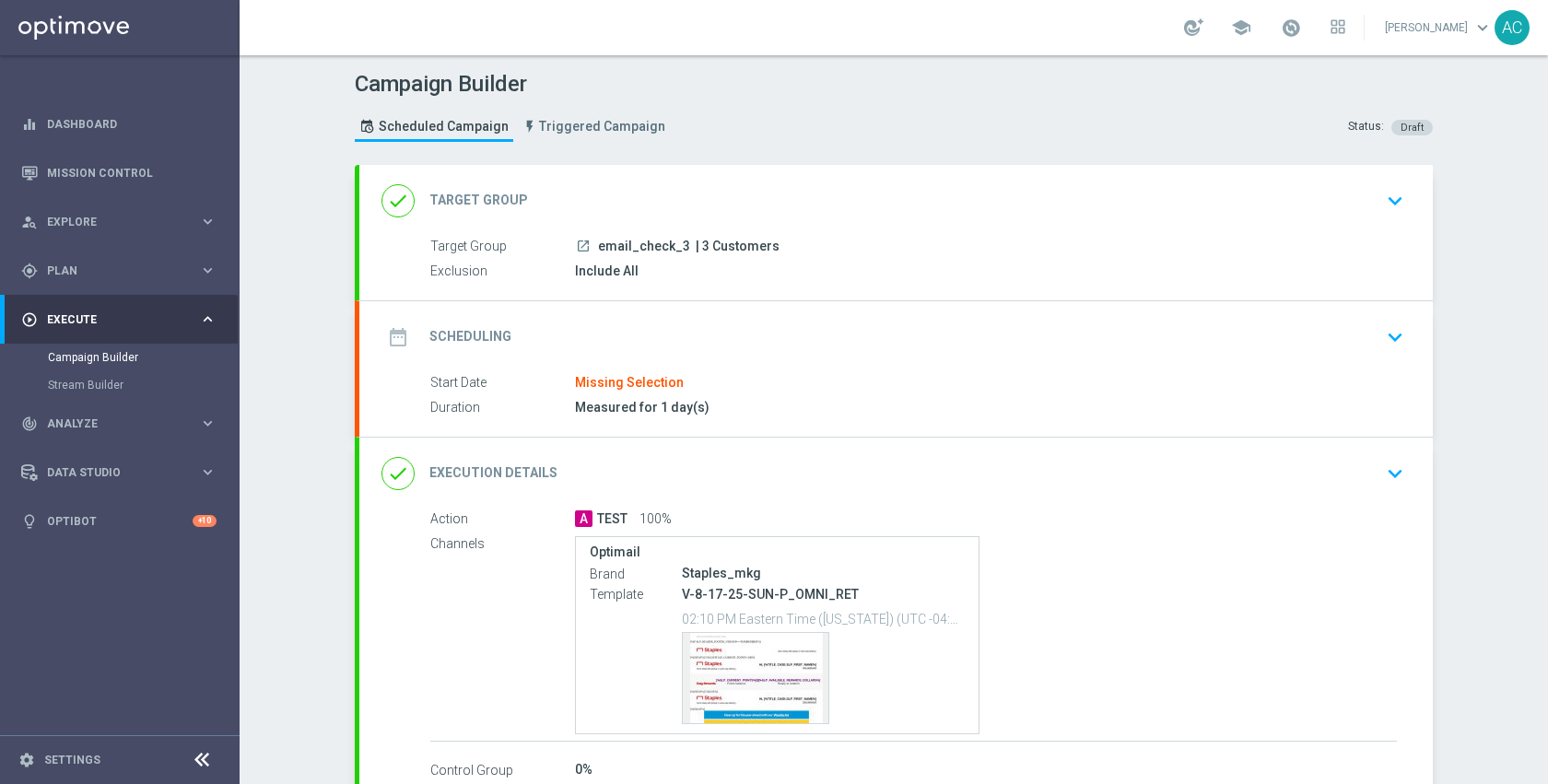
click at [765, 200] on div "done Target Group keyboard_arrow_down" at bounding box center [896, 201] width 1029 height 35
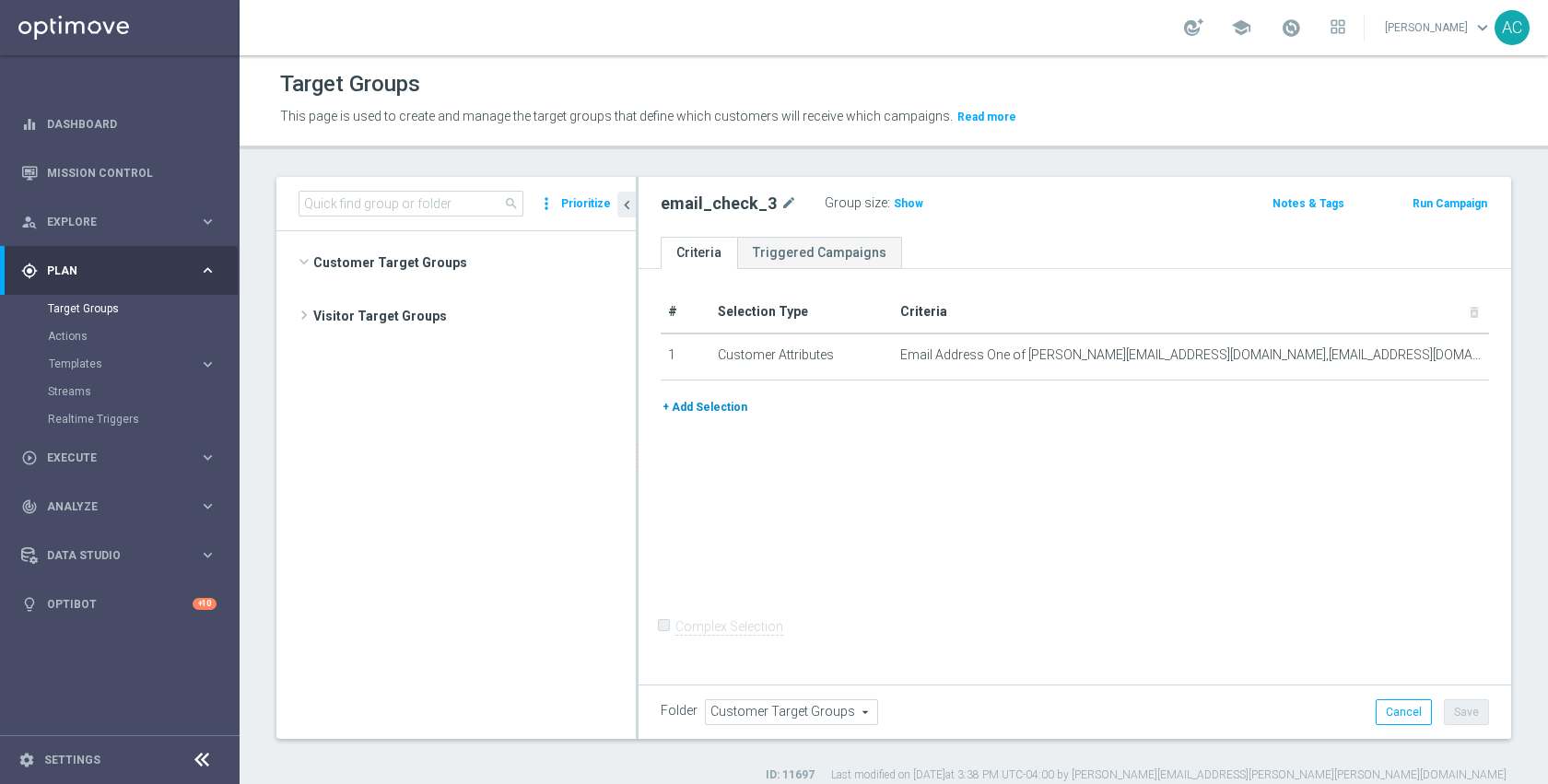
scroll to position [1040, 0]
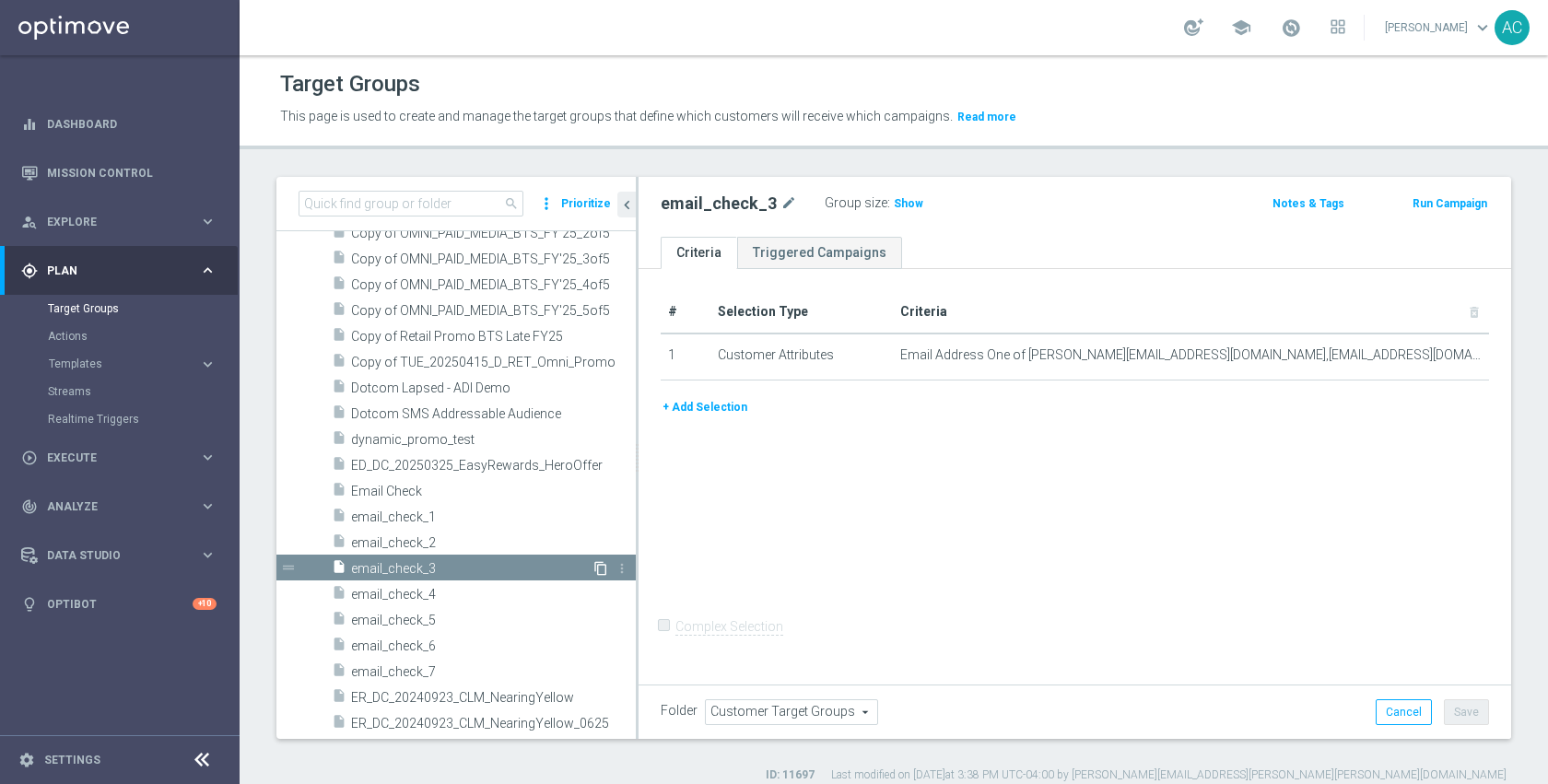
click at [593, 562] on icon "content_copy" at bounding box center [600, 568] width 14 height 14
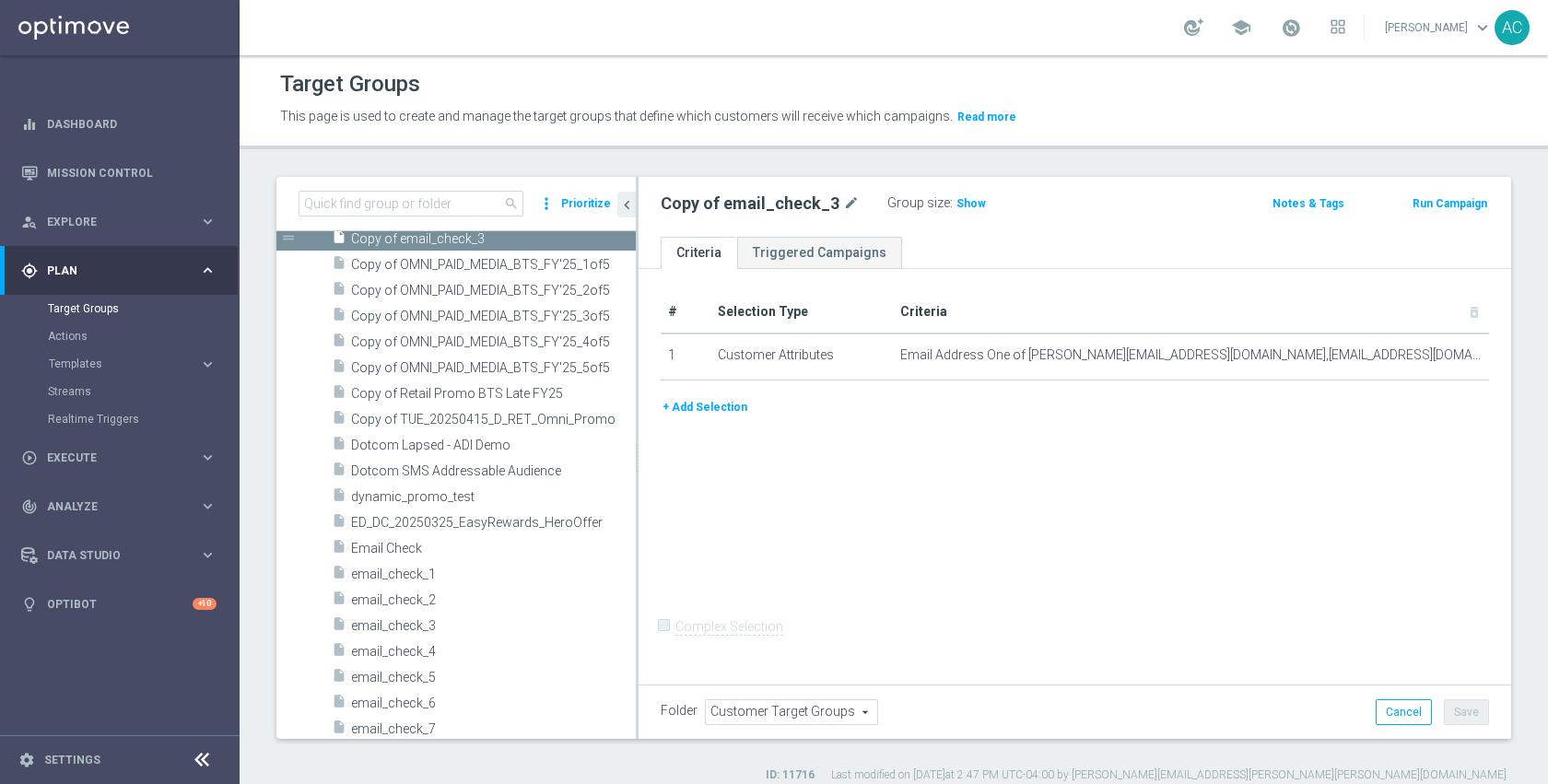
scroll to position [705, 0]
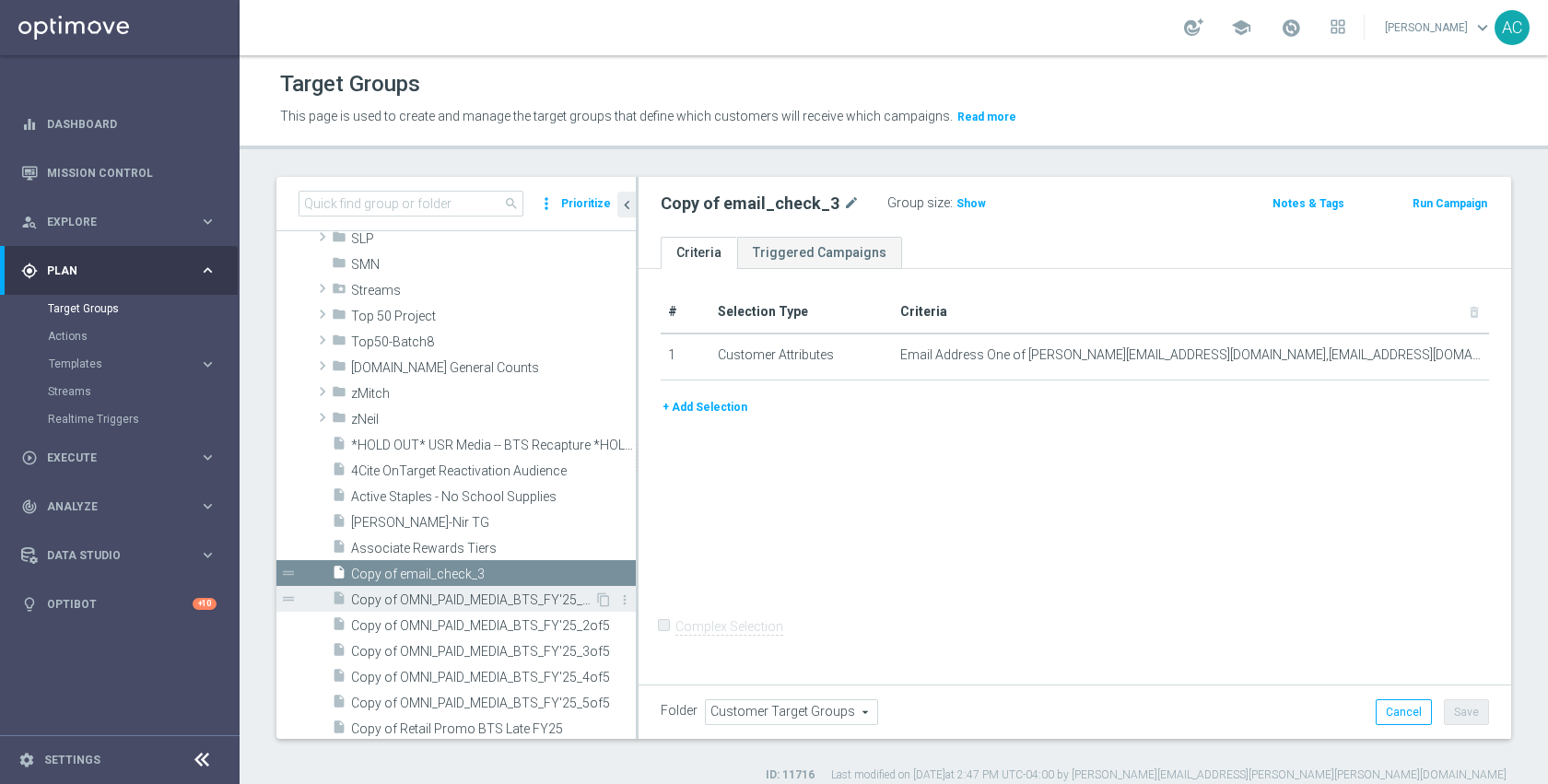
click at [501, 599] on span "Copy of OMNI_PAID_MEDIA_BTS_FY'25_1of5" at bounding box center [472, 600] width 243 height 15
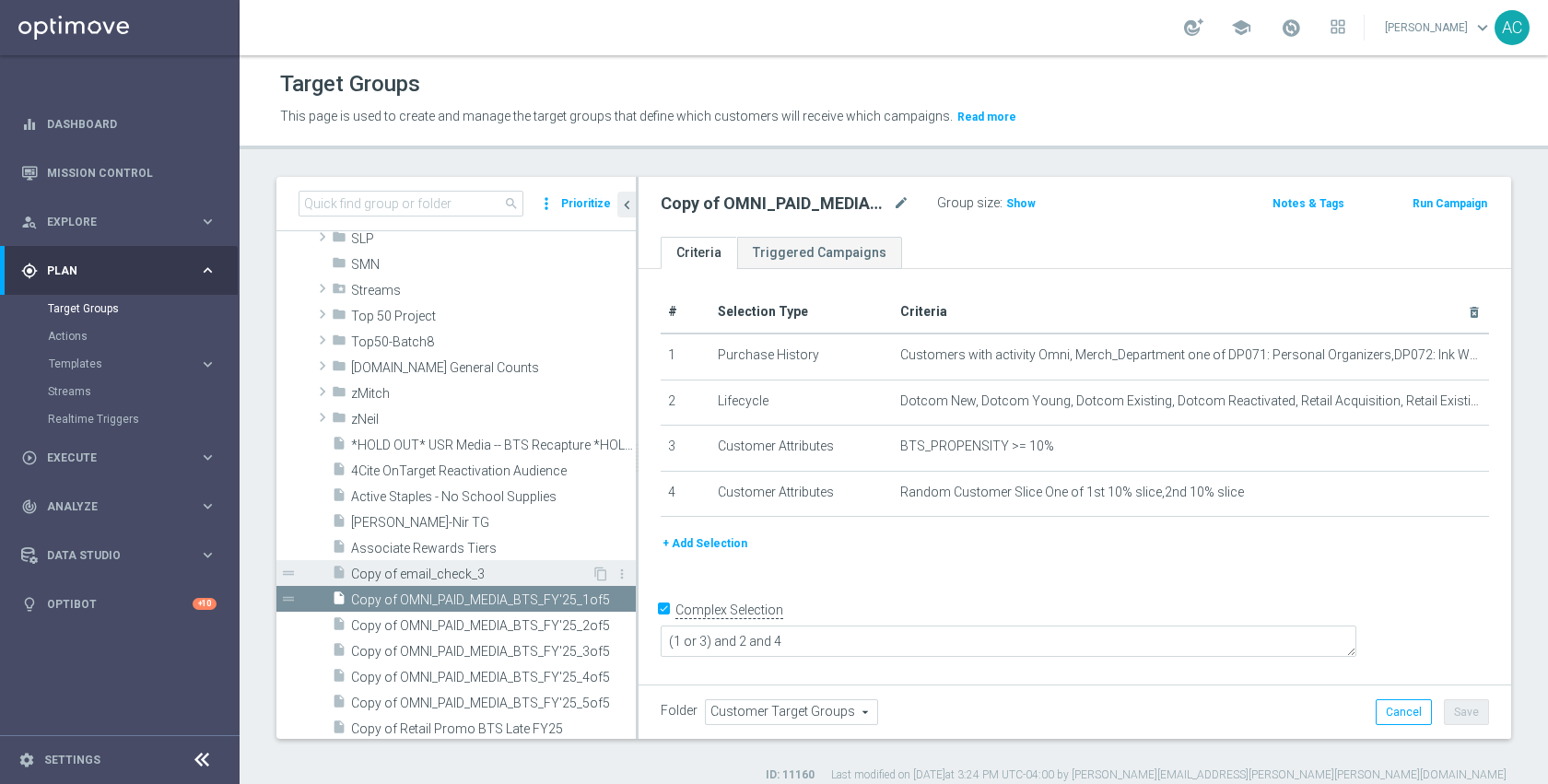
click at [496, 575] on span "Copy of email_check_3" at bounding box center [470, 575] width 240 height 15
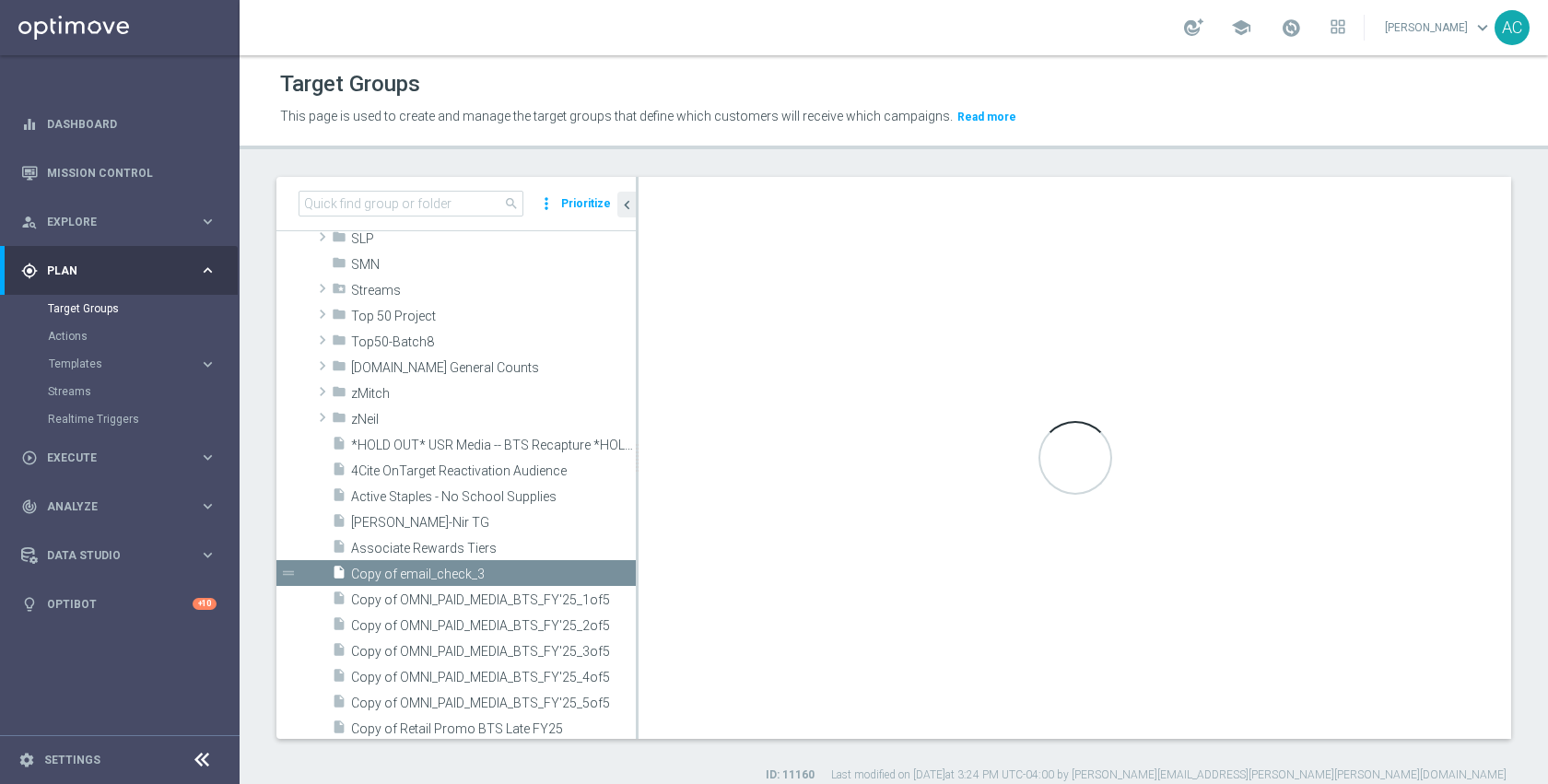
checkbox input "false"
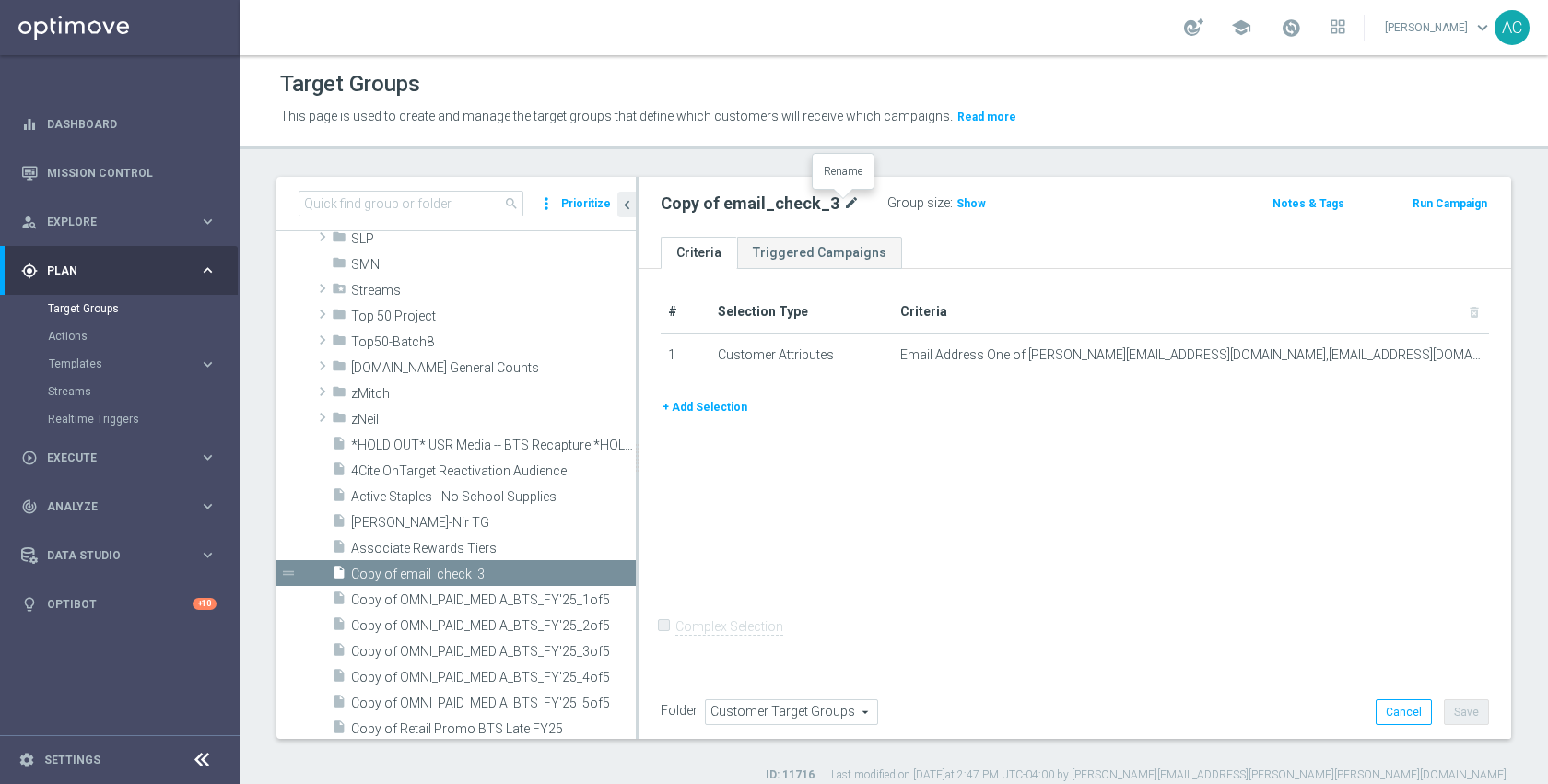
click at [844, 197] on icon "mode_edit" at bounding box center [851, 203] width 16 height 22
click at [839, 196] on input "Copy of email_check_3" at bounding box center [785, 205] width 249 height 26
type input "email_check_8"
click at [1047, 521] on div "# Selection Type Criteria delete_forever 1 Customer Attributes Email Address On…" at bounding box center [1075, 474] width 872 height 411
click at [1460, 706] on button "Save" at bounding box center [1466, 711] width 45 height 26
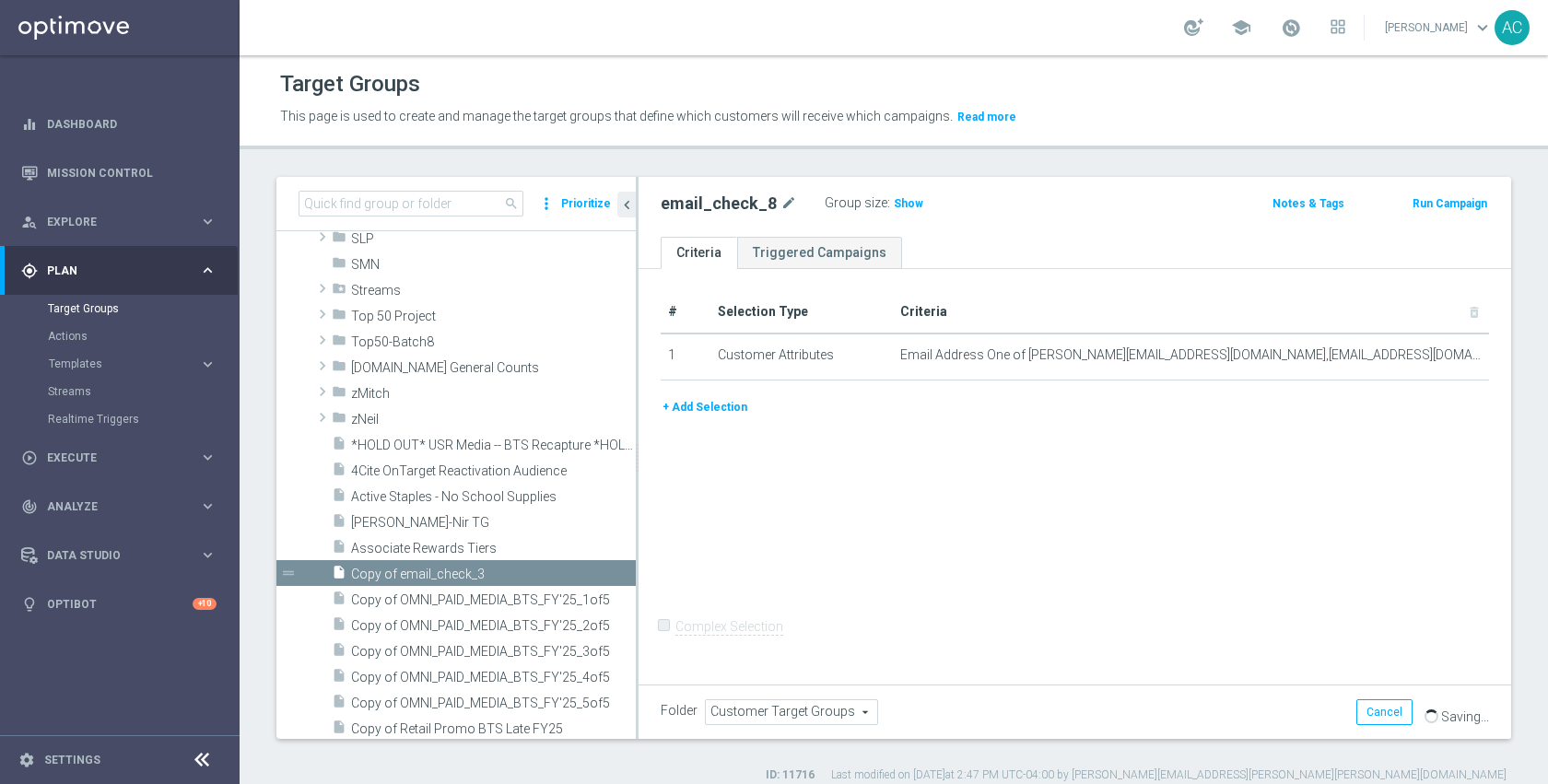
click at [1036, 416] on div "+ Add Selection" at bounding box center [1074, 406] width 856 height 20
click at [593, 576] on icon "content_copy" at bounding box center [600, 574] width 14 height 14
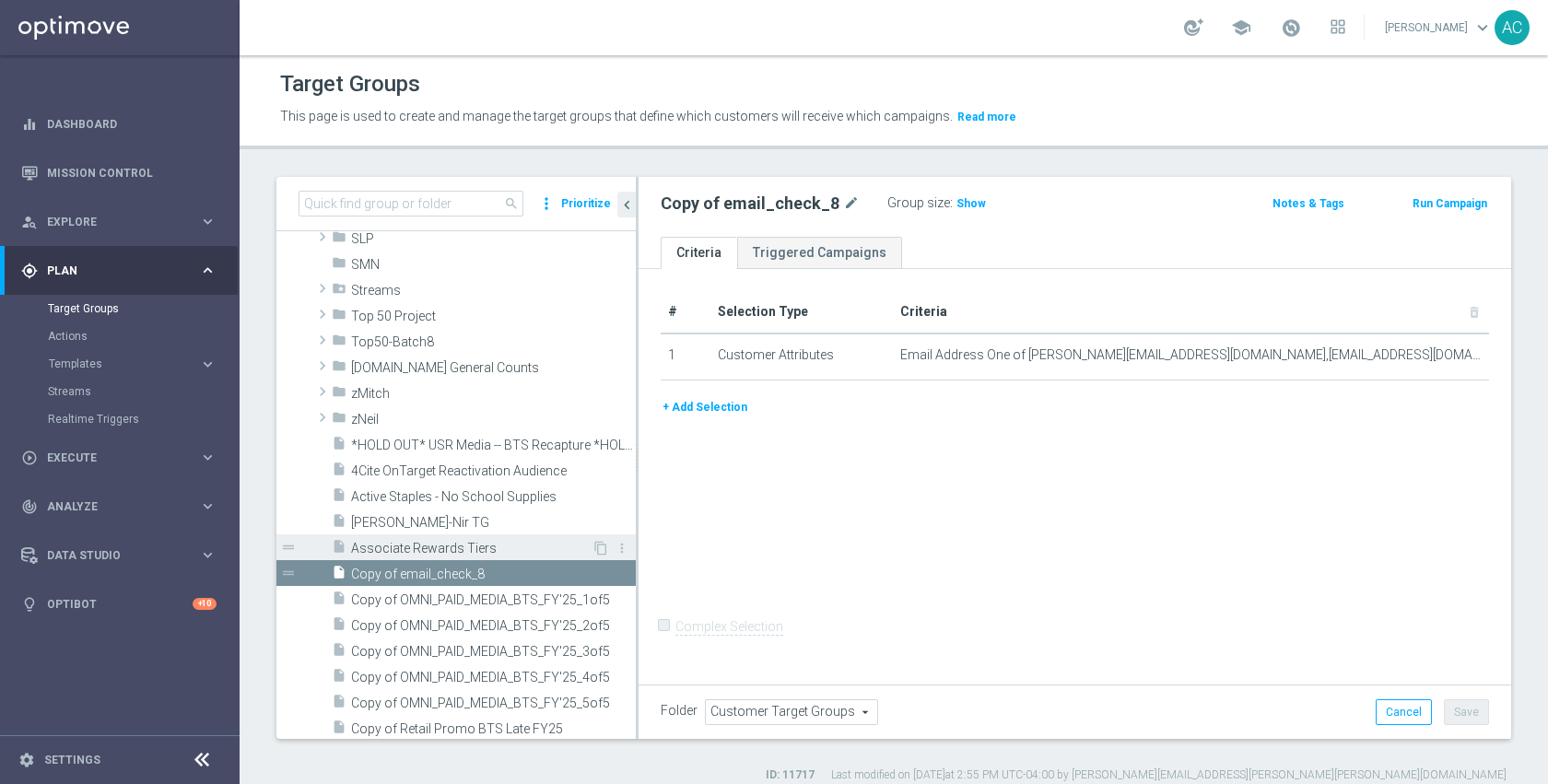
scroll to position [705, 0]
click at [513, 595] on span "Copy of OMNI_PAID_MEDIA_BTS_FY'25_1of5" at bounding box center [472, 600] width 243 height 15
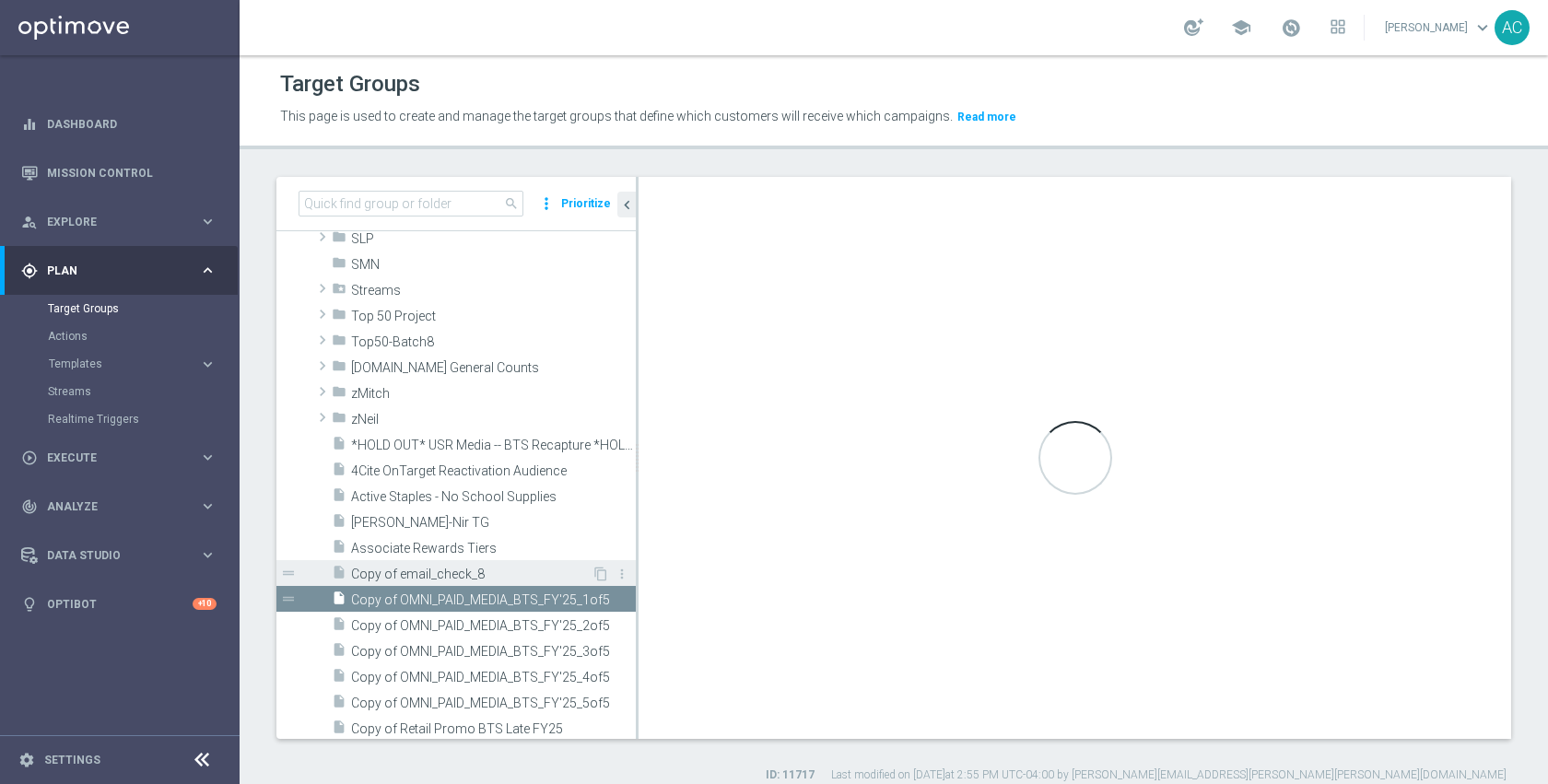
click at [509, 573] on span "Copy of email_check_8" at bounding box center [470, 575] width 240 height 15
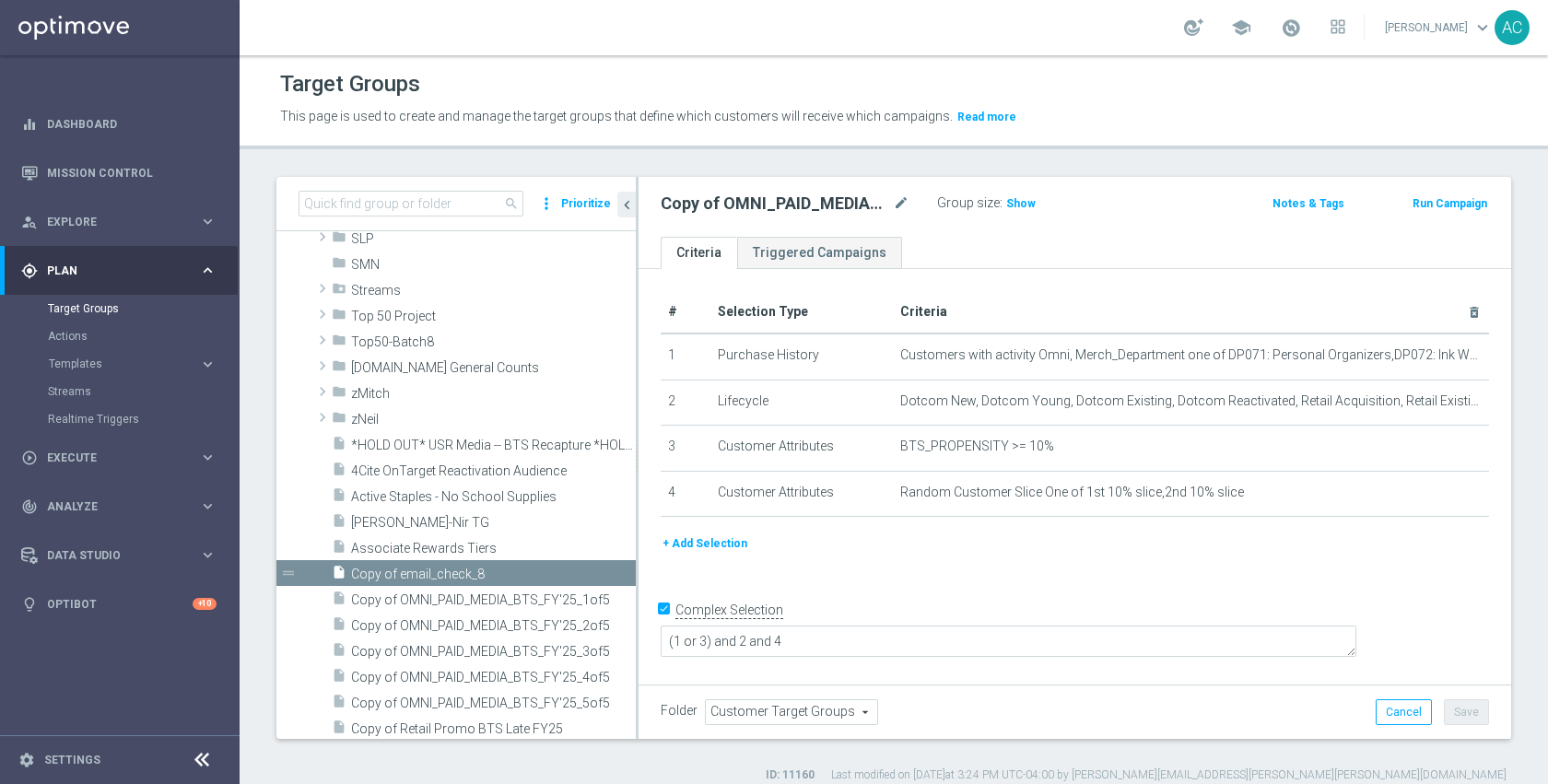
checkbox input "false"
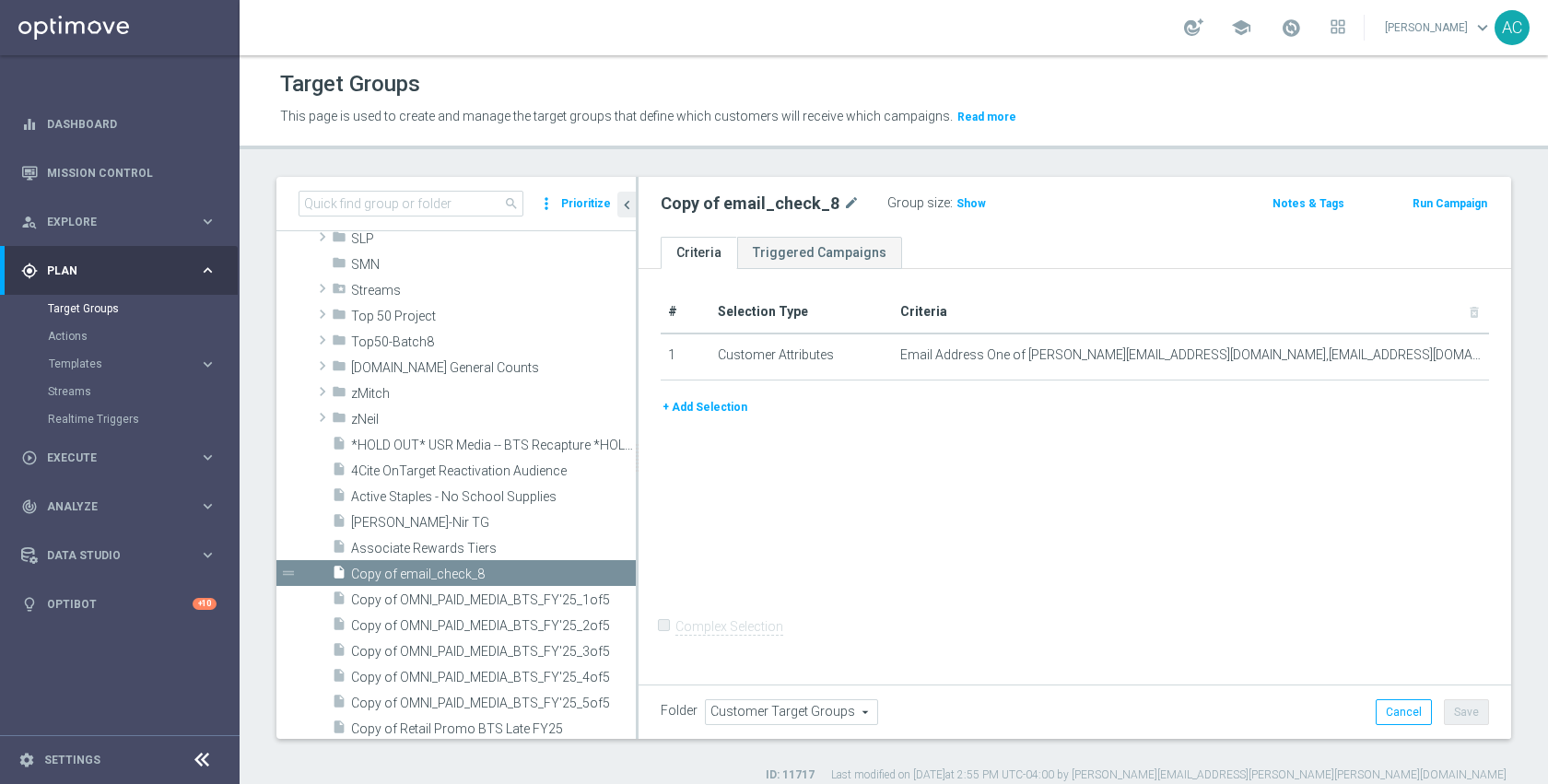
click at [859, 196] on div "Copy of email_check_8 mode_edit" at bounding box center [774, 203] width 227 height 26
click at [845, 199] on icon "mode_edit" at bounding box center [851, 203] width 16 height 22
click at [845, 200] on input "Copy of email_check_8" at bounding box center [785, 205] width 249 height 26
type input "email_check_9"
click at [1099, 522] on div "# Selection Type Criteria delete_forever 1 Customer Attributes Email Address On…" at bounding box center [1075, 474] width 872 height 411
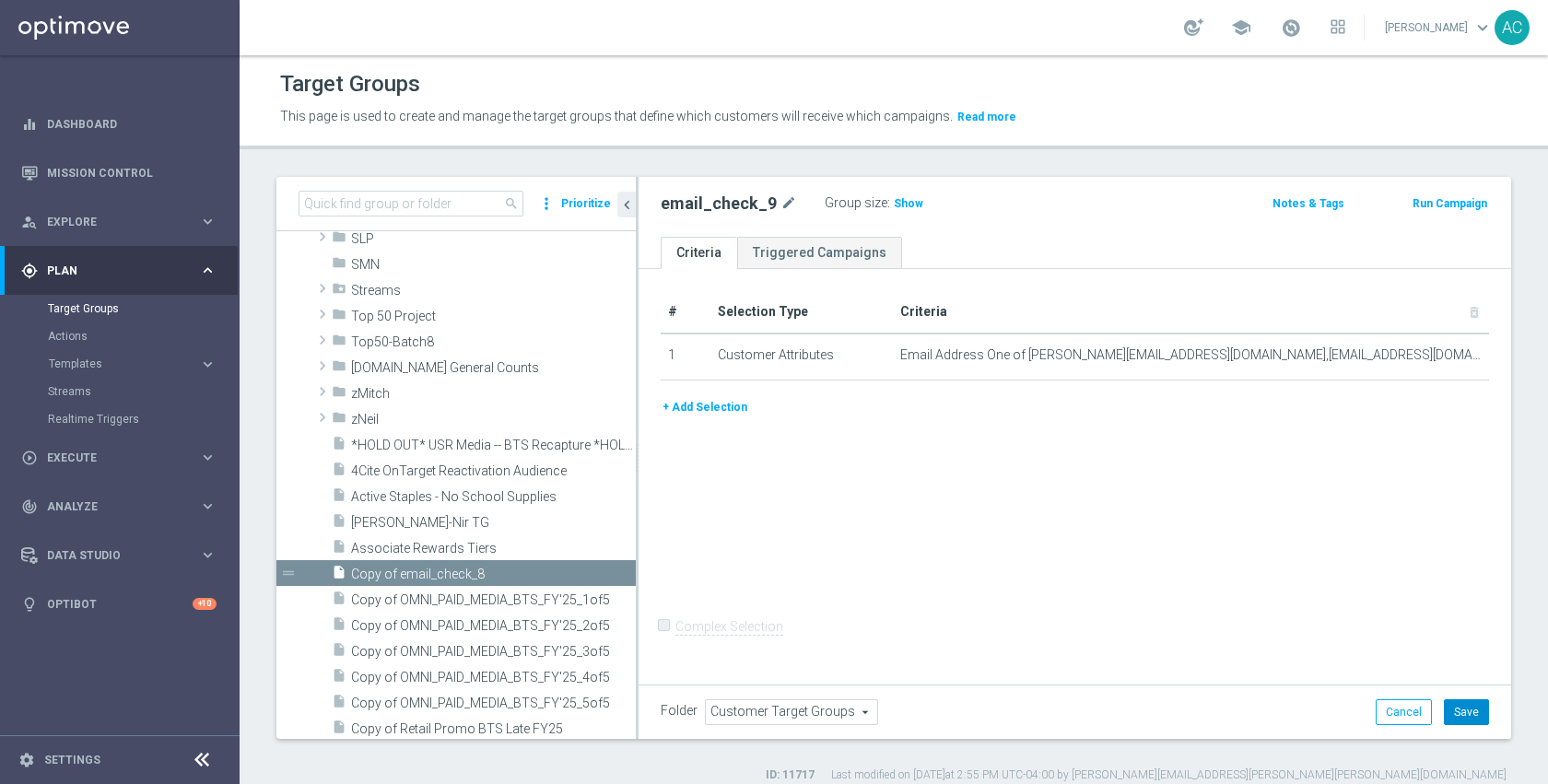
click at [1455, 717] on button "Save" at bounding box center [1466, 711] width 45 height 26
click at [1138, 550] on div "# Selection Type Criteria delete_forever 1 Customer Attributes Email Address On…" at bounding box center [1075, 474] width 872 height 411
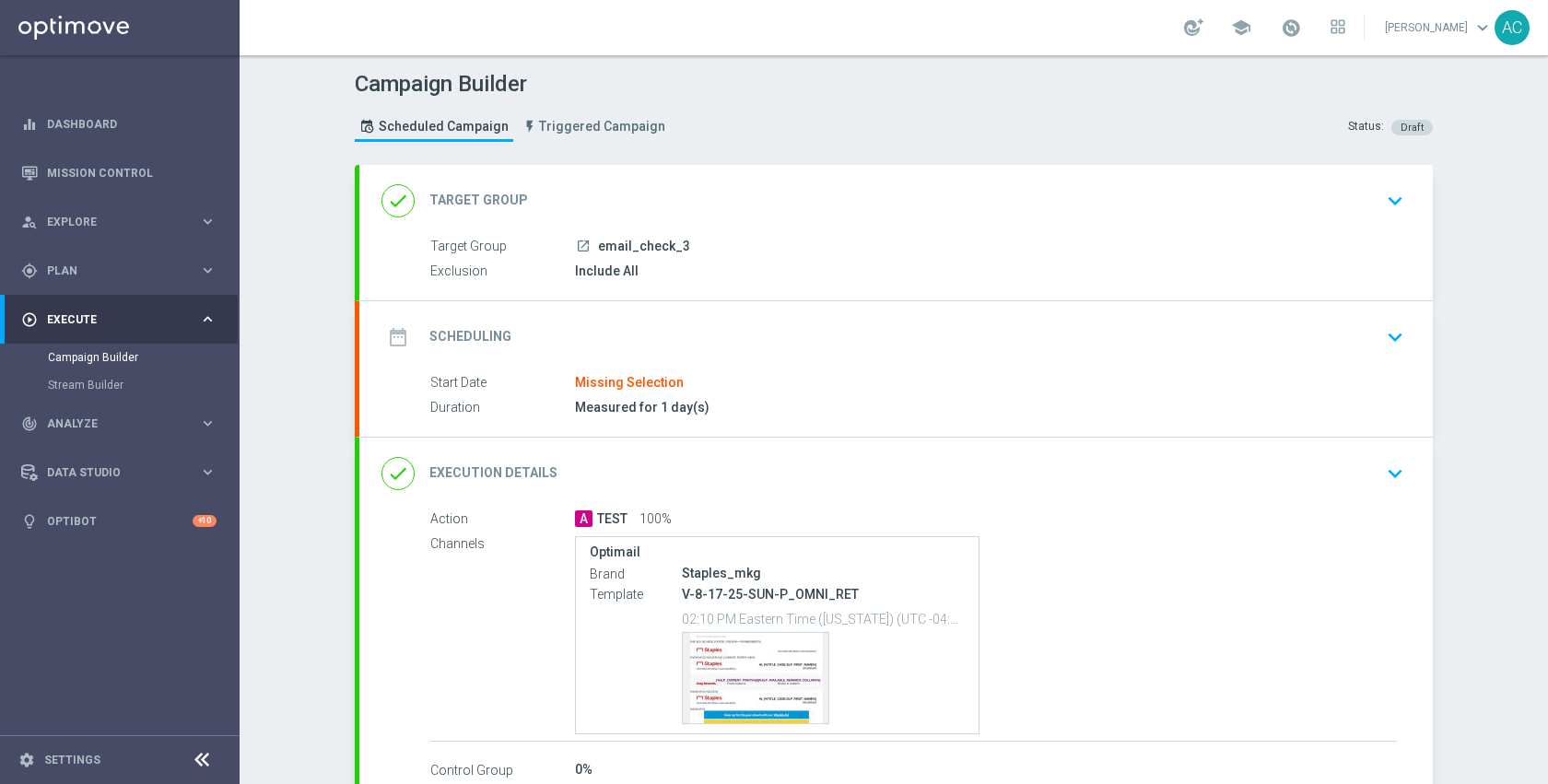
click at [723, 199] on div "done Target Group keyboard_arrow_down" at bounding box center [896, 201] width 1029 height 35
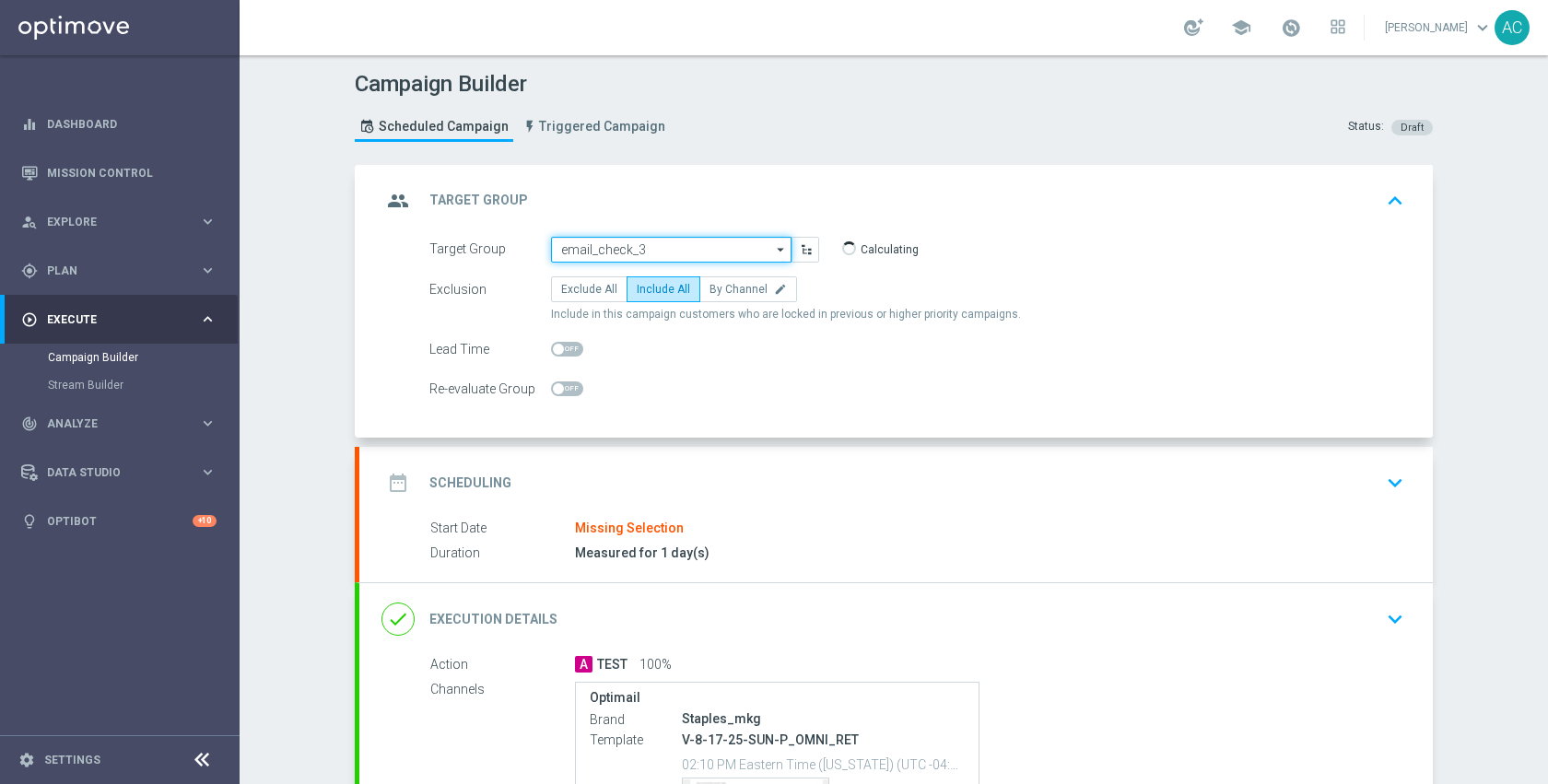
click at [714, 249] on input "email_check_3" at bounding box center [670, 250] width 240 height 26
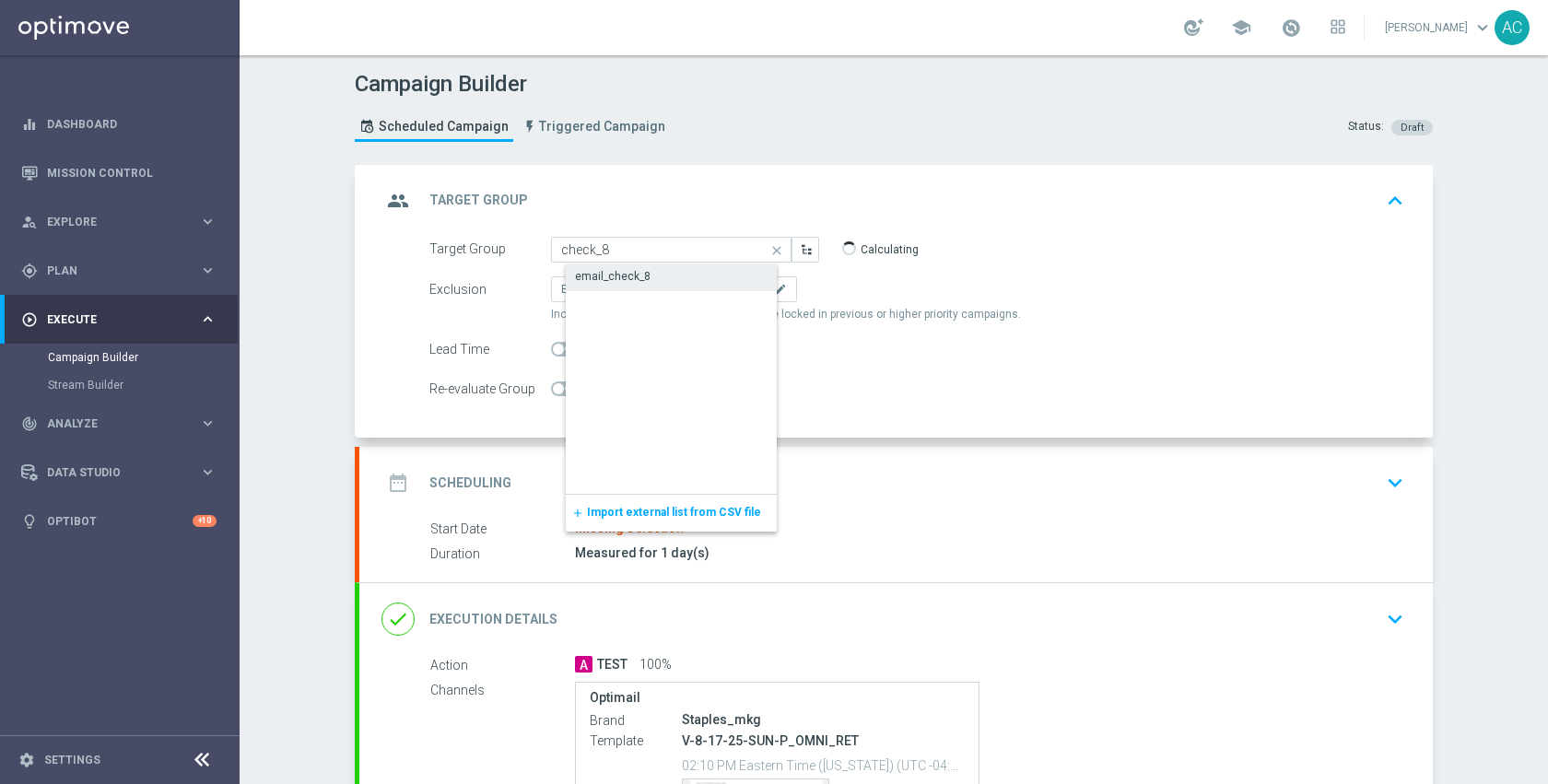
click at [712, 281] on div "email_check_8" at bounding box center [686, 276] width 240 height 26
type input "email_check_8"
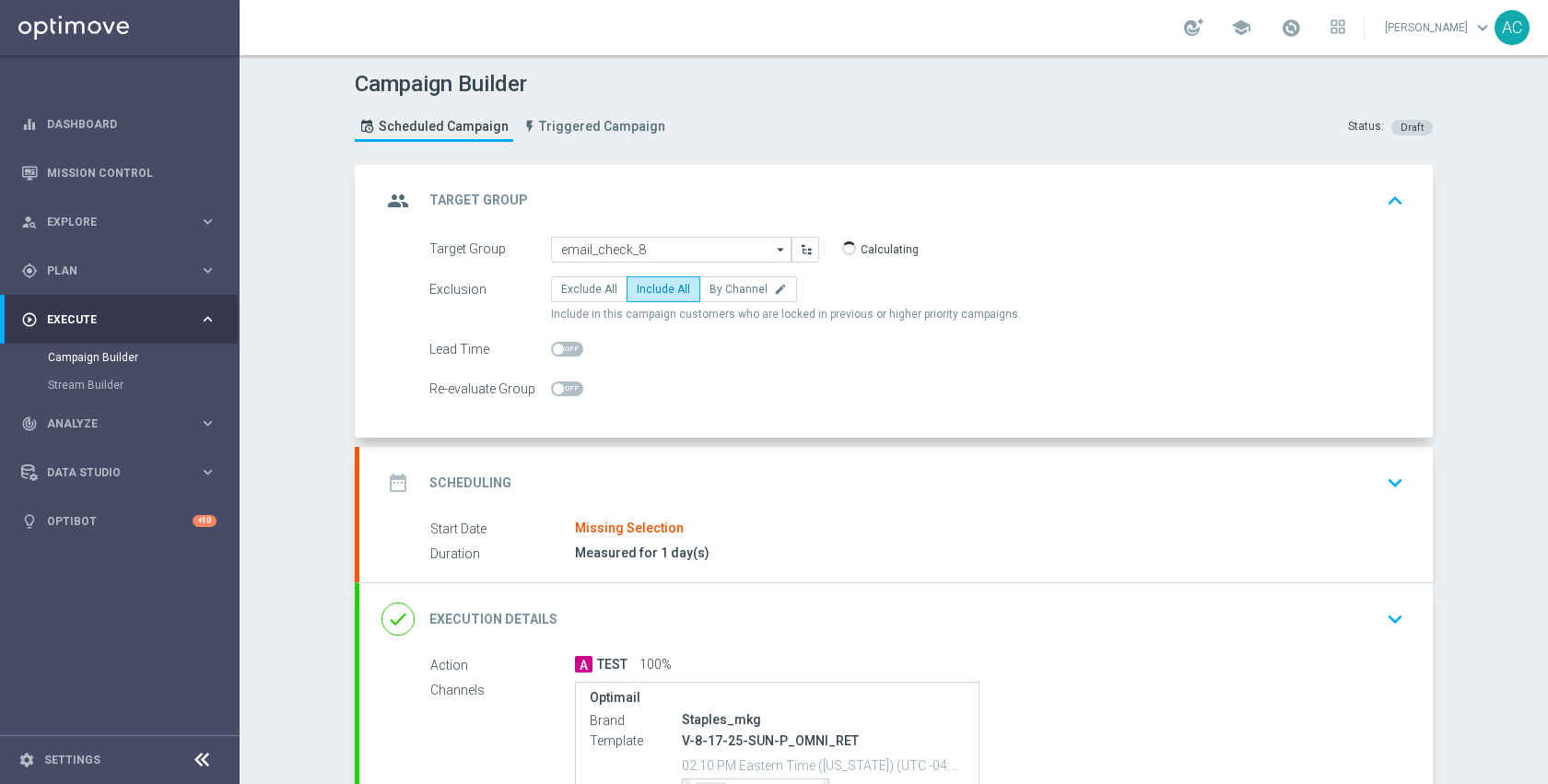
click at [948, 532] on div "Start Date Missing Selection" at bounding box center [913, 528] width 967 height 20
click at [943, 493] on div "date_range Scheduling keyboard_arrow_down" at bounding box center [896, 483] width 1029 height 35
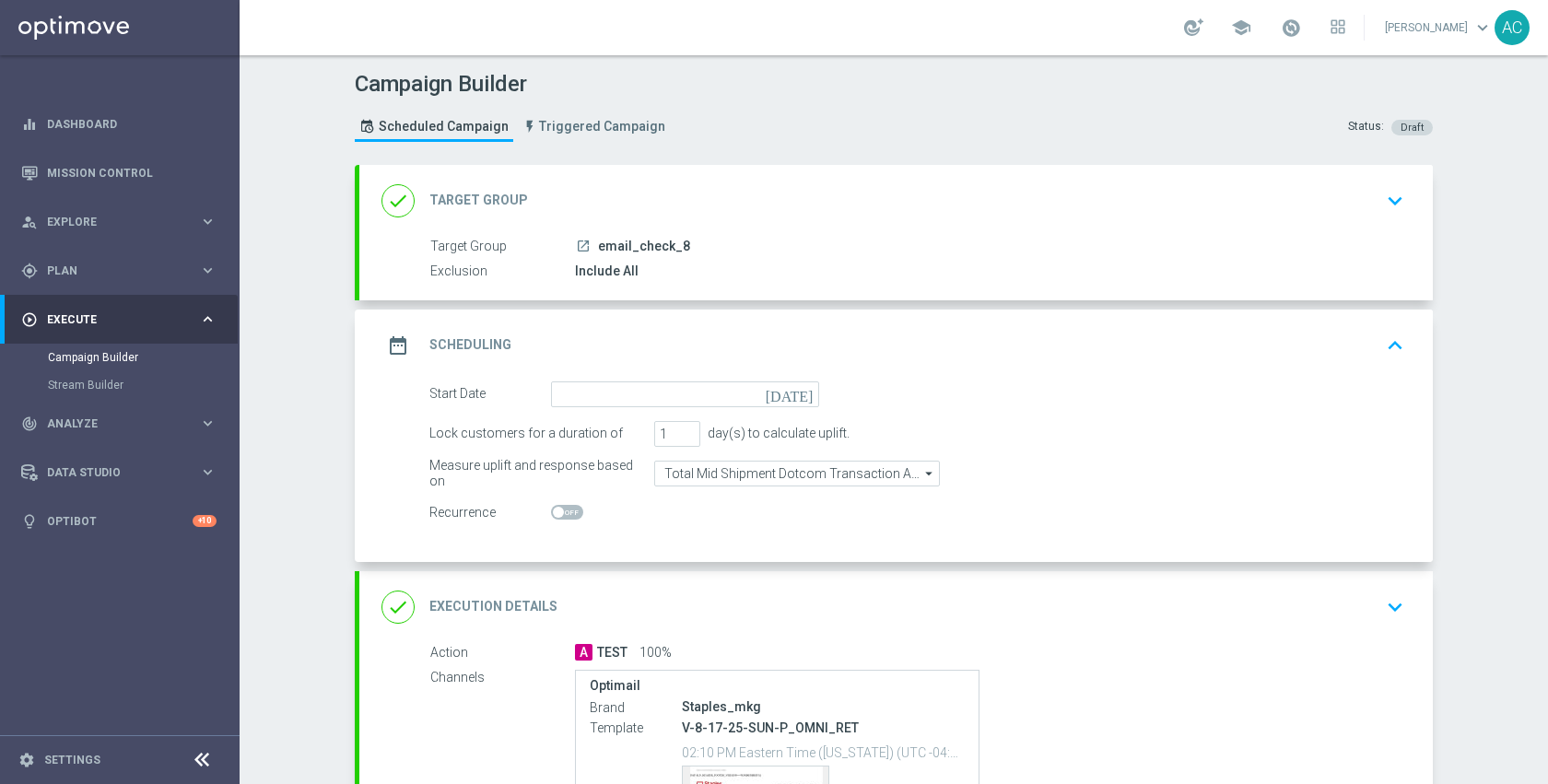
click at [800, 392] on icon "[DATE]" at bounding box center [793, 391] width 55 height 20
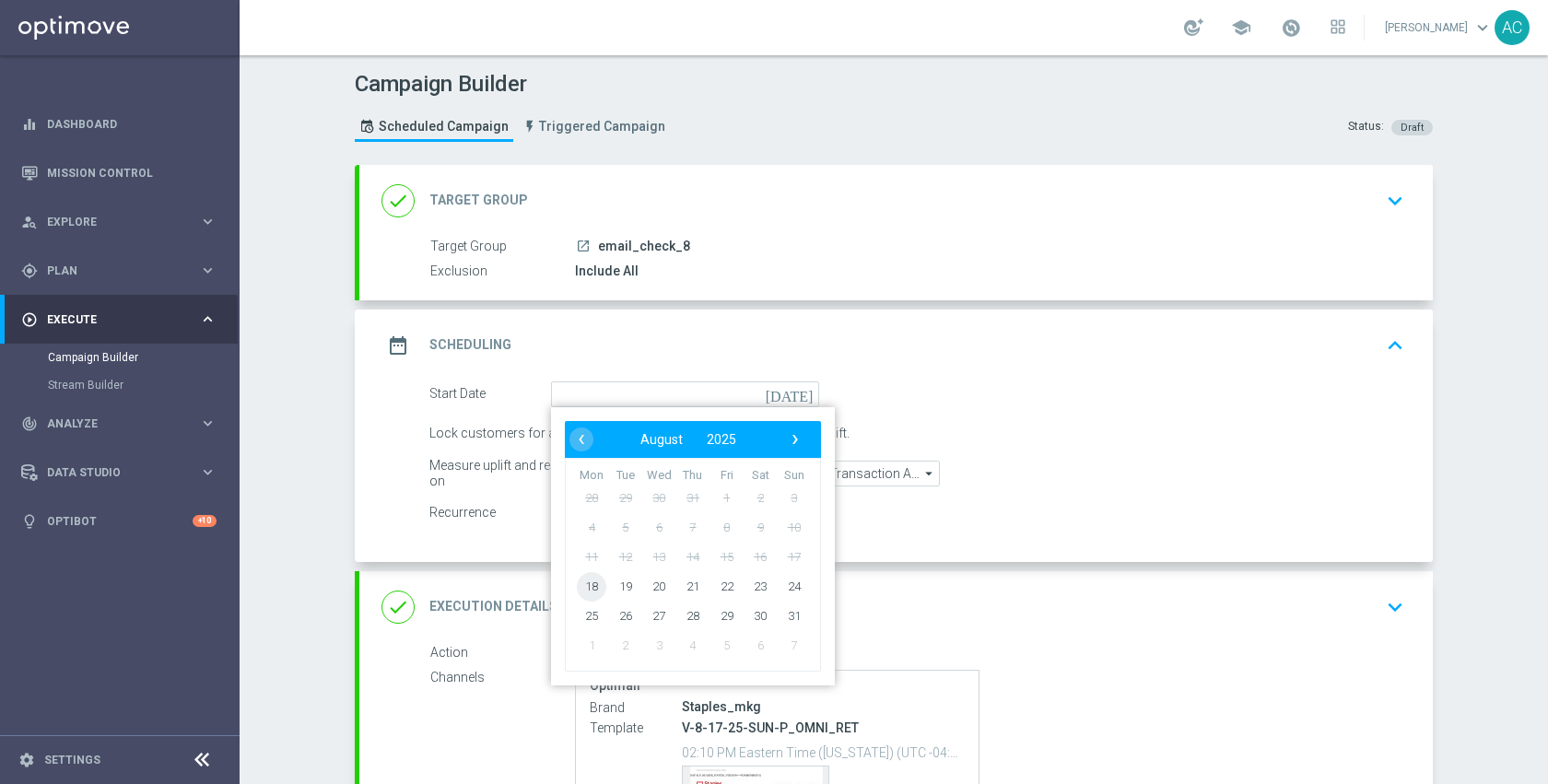
click at [585, 588] on span "18" at bounding box center [591, 585] width 30 height 30
type input "[DATE]"
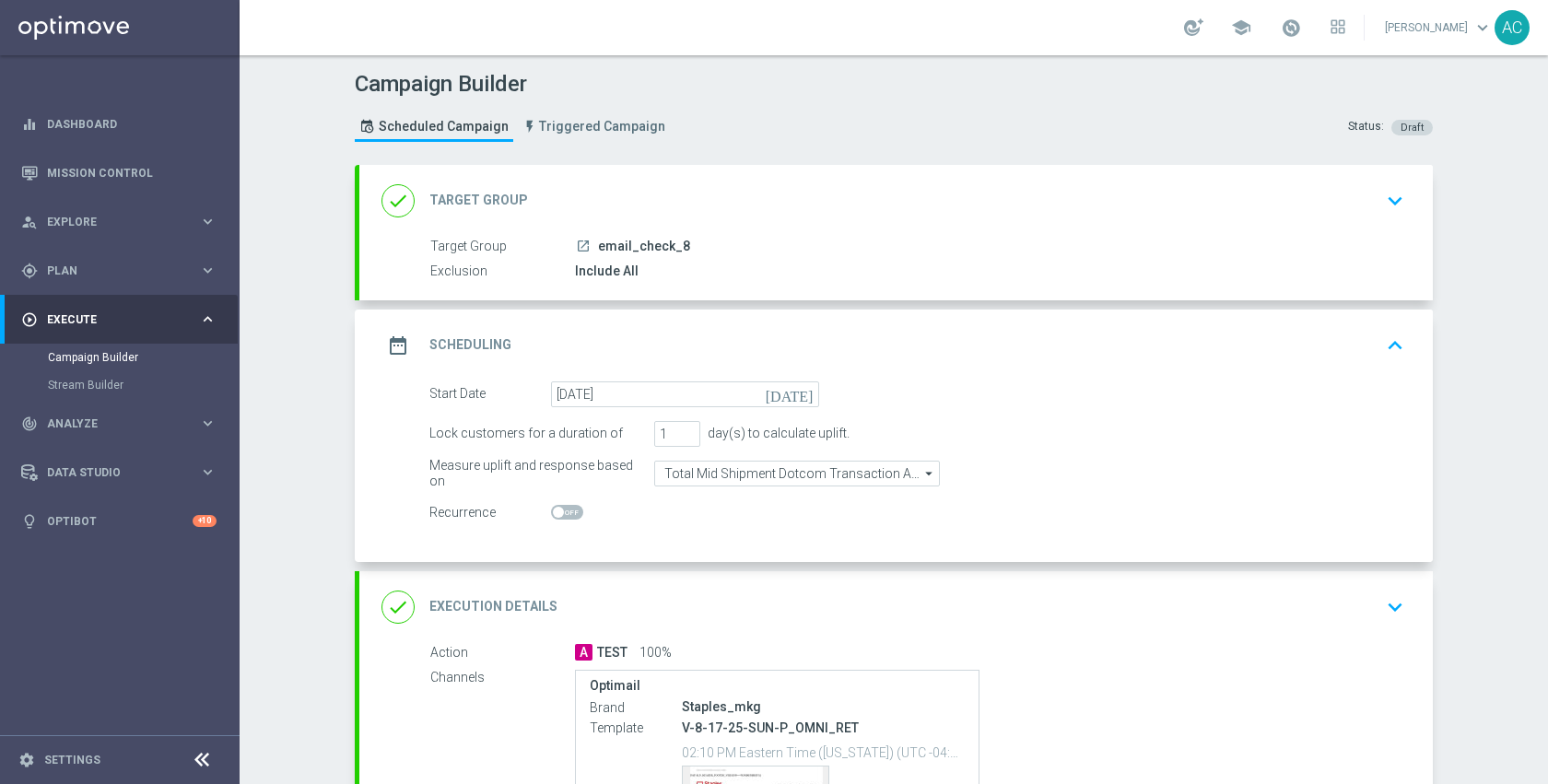
click at [990, 585] on div "done Execution Details keyboard_arrow_down" at bounding box center [896, 606] width 1073 height 72
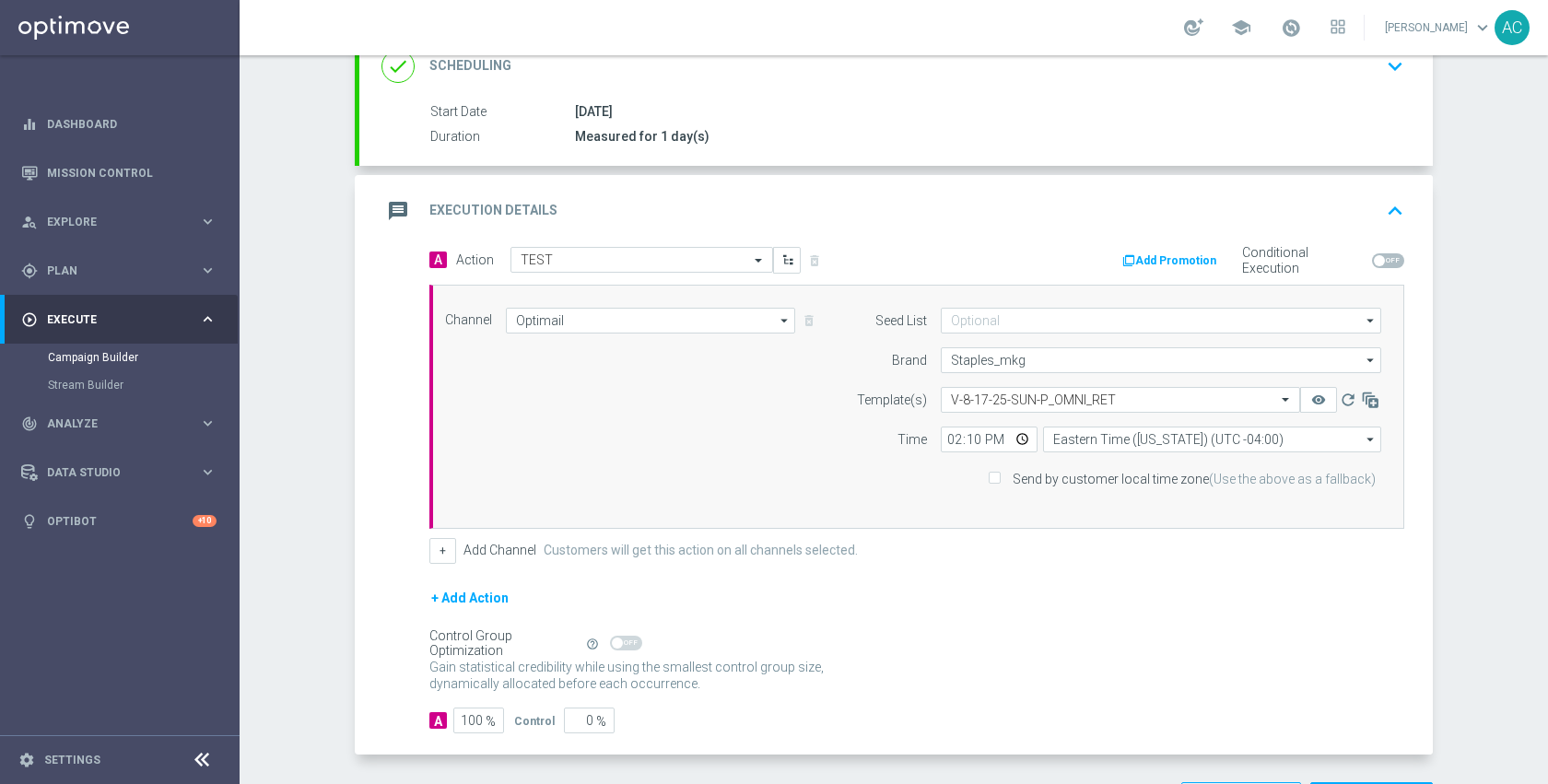
scroll to position [341, 0]
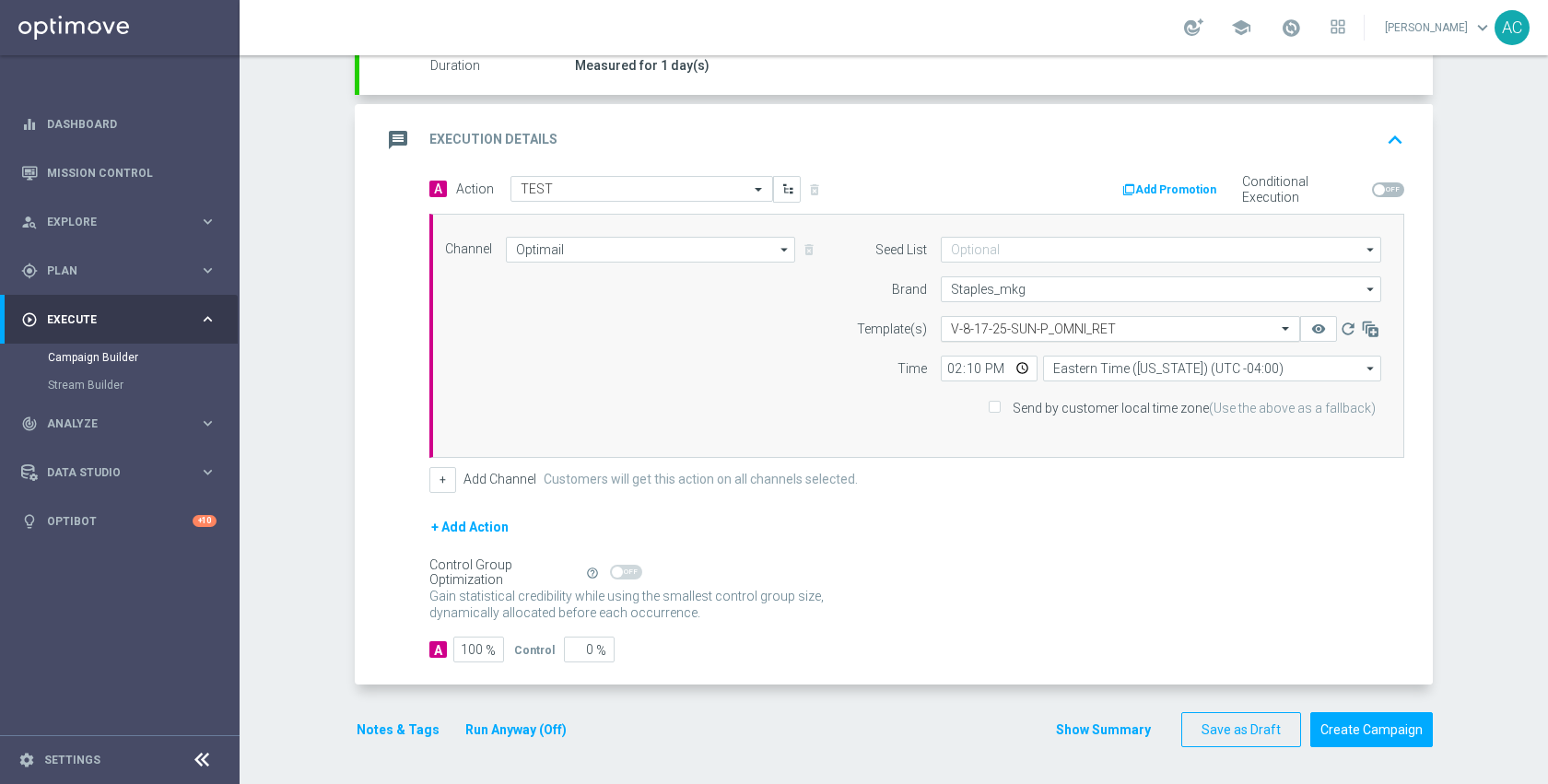
click at [992, 334] on input "text" at bounding box center [1101, 329] width 302 height 15
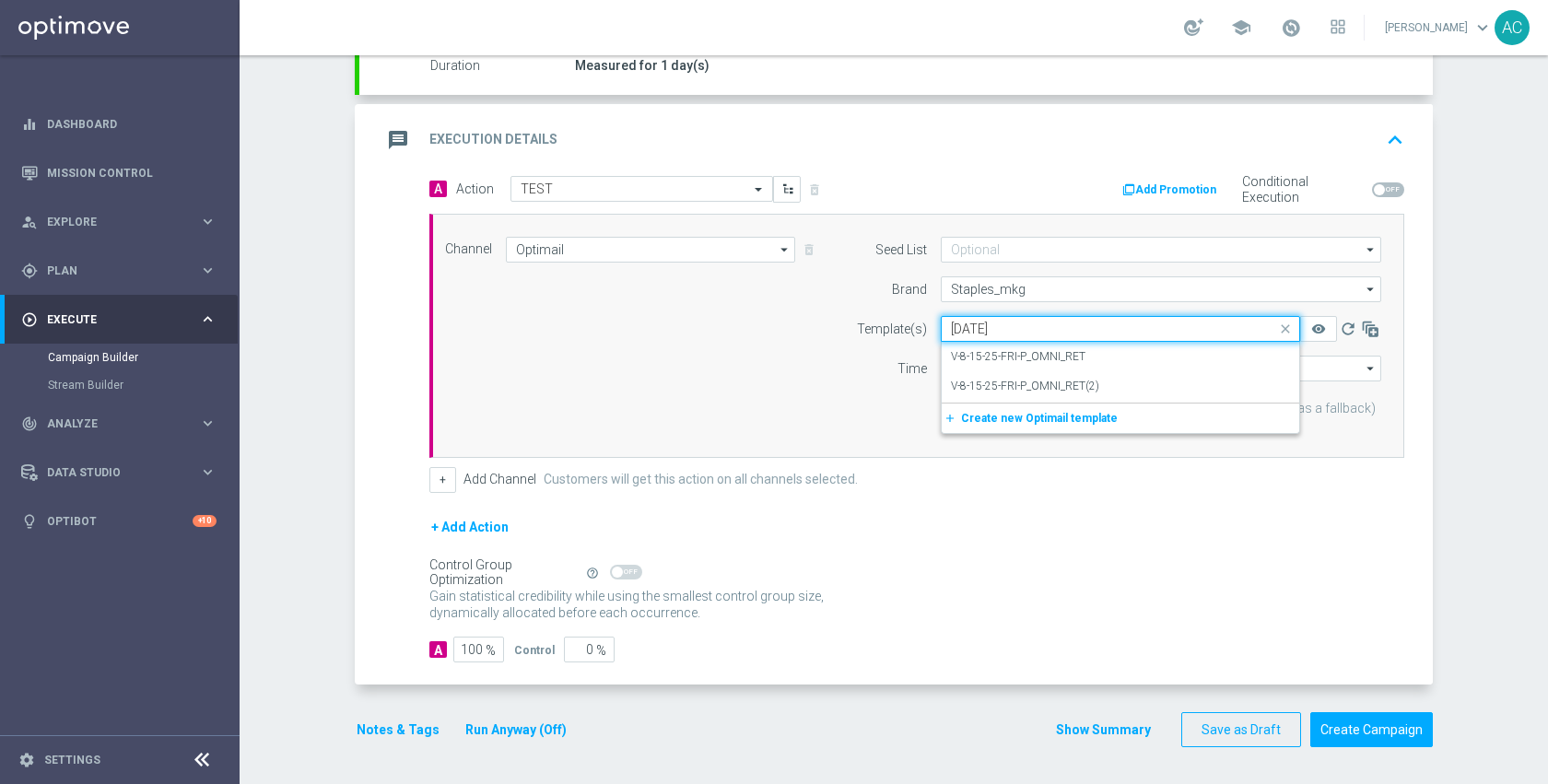
scroll to position [0, 0]
click at [1001, 345] on div "V-8-15-25-FRI-P_OMNI_RET" at bounding box center [1120, 357] width 339 height 31
type input "[DATE]"
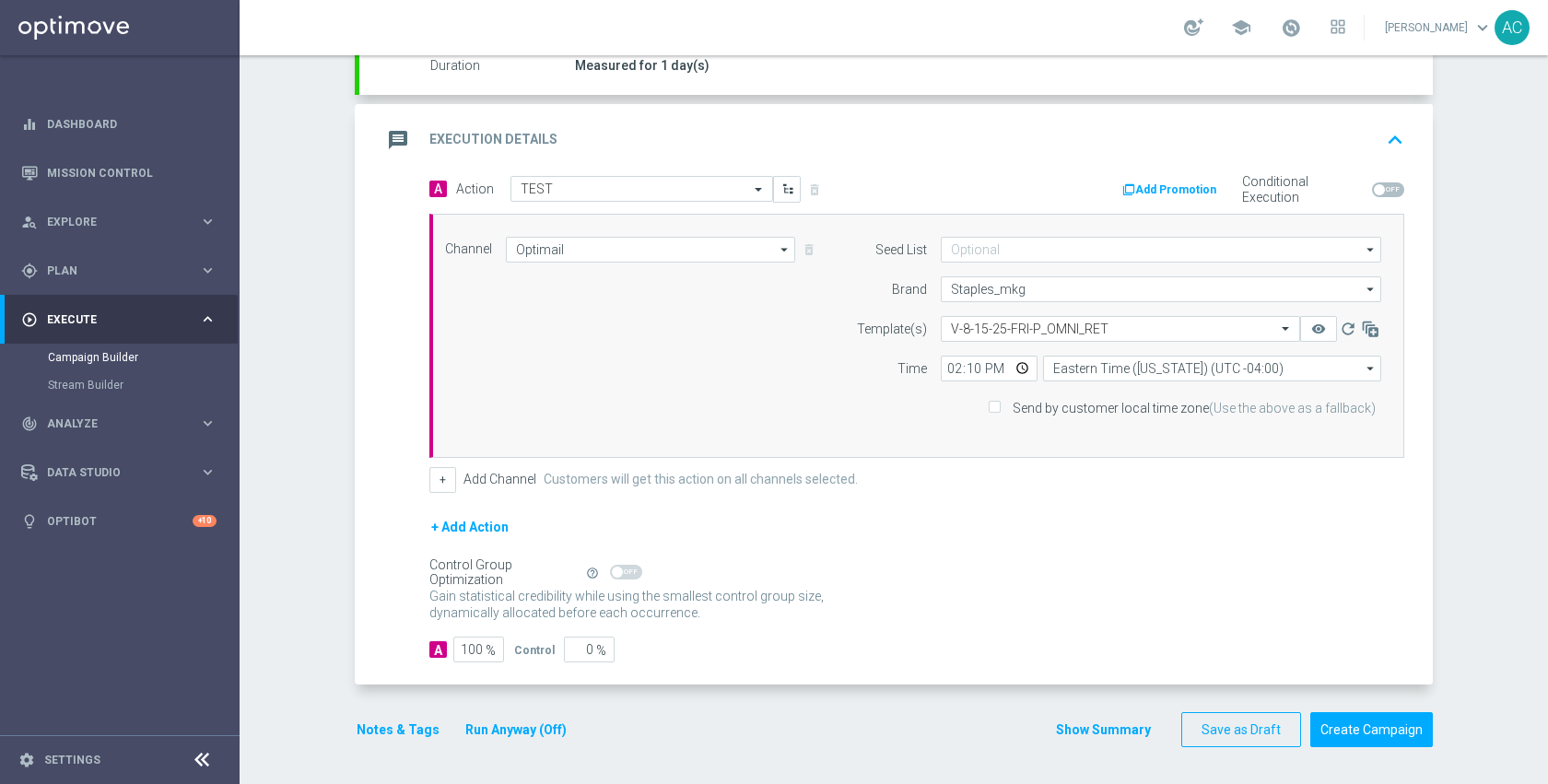
click at [962, 543] on div "+ Add Action" at bounding box center [916, 539] width 974 height 46
click at [1013, 366] on input "14:10" at bounding box center [989, 368] width 97 height 26
type input "14:50"
click at [1177, 565] on div "Control Group Optimization Self Optimizing Campaign help_outline" at bounding box center [916, 572] width 974 height 20
click at [1356, 721] on button "Create Campaign" at bounding box center [1371, 730] width 122 height 36
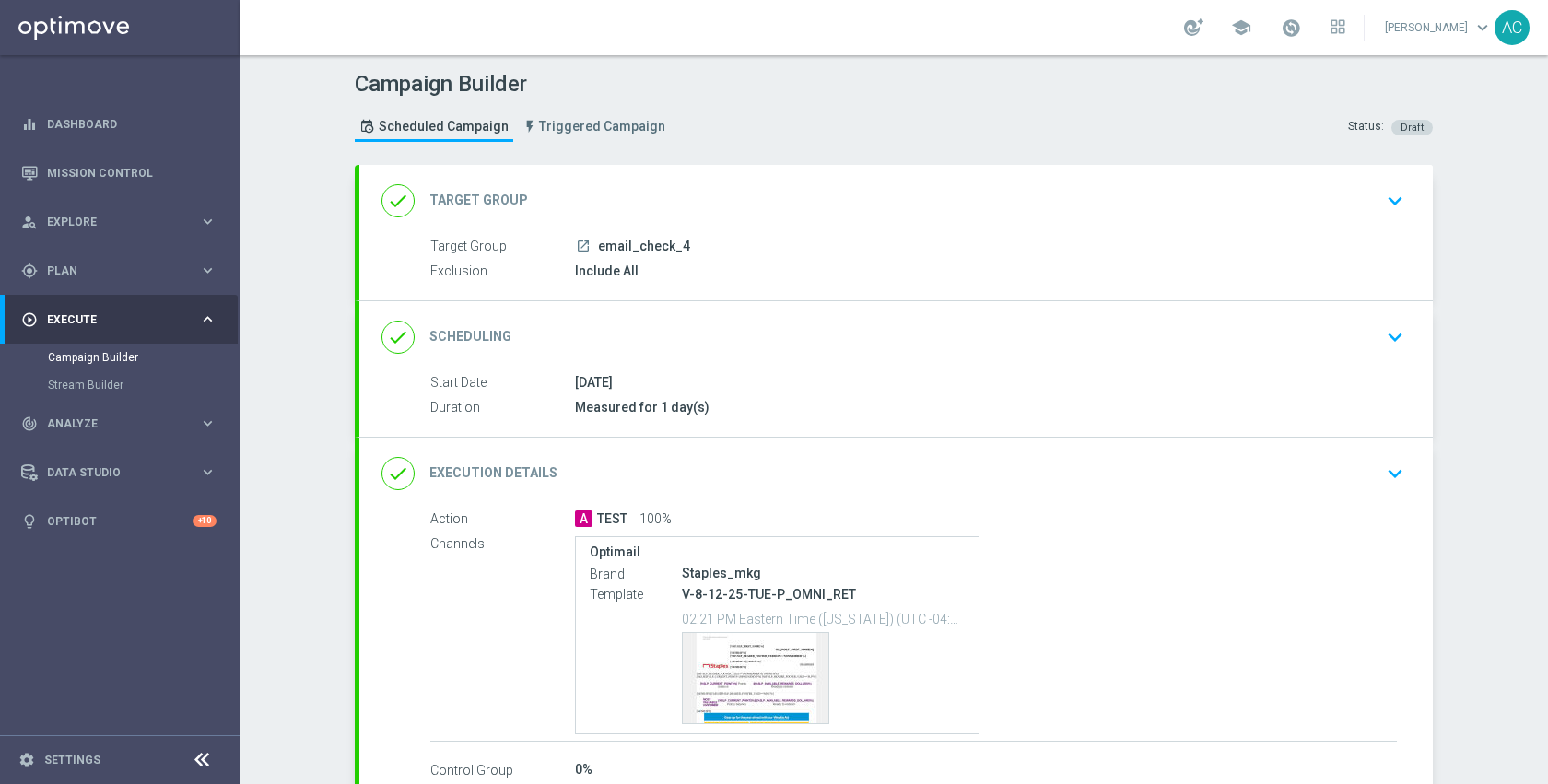
click at [682, 187] on div "done Target Group keyboard_arrow_down" at bounding box center [896, 201] width 1029 height 35
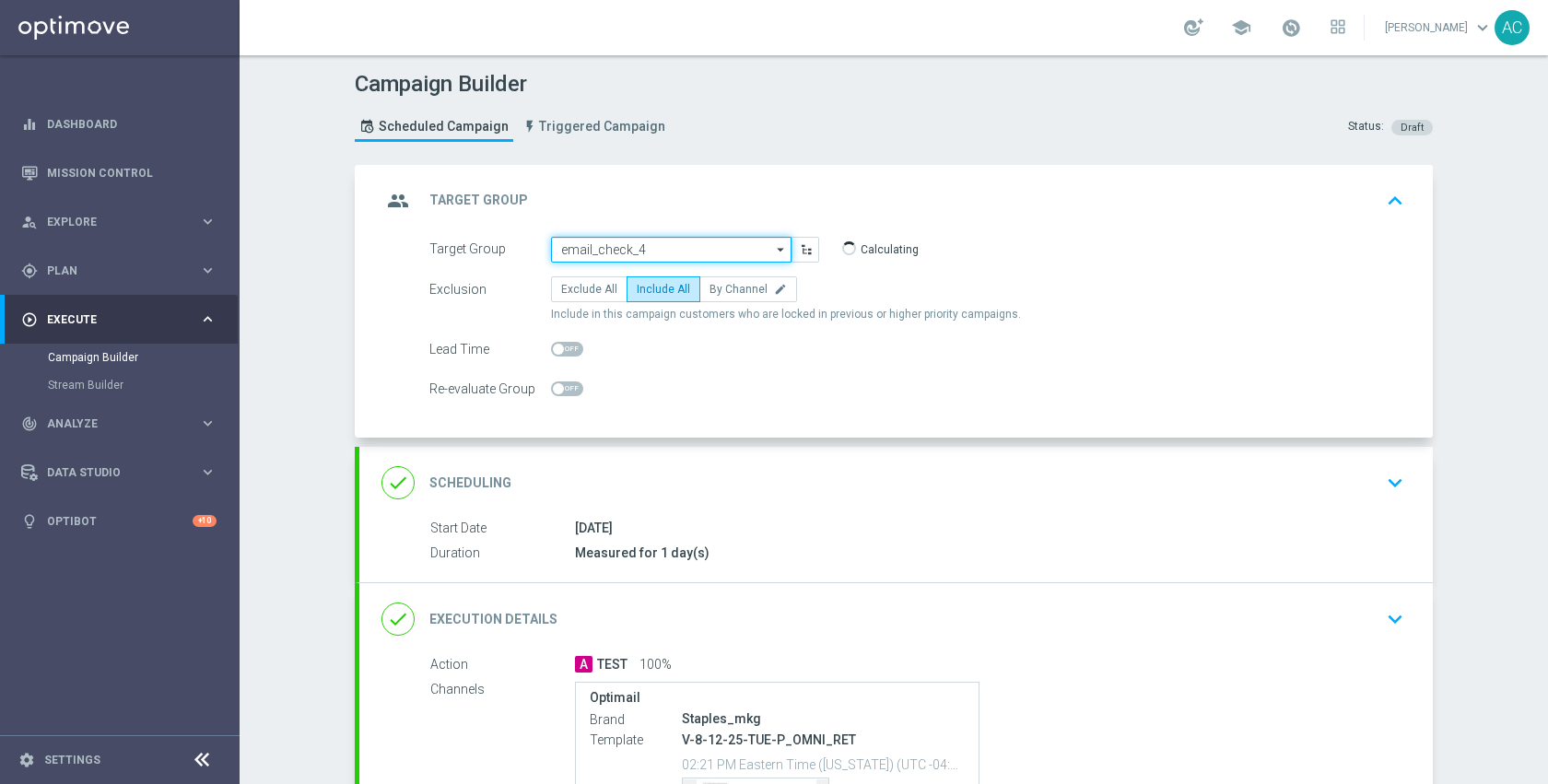
click at [688, 244] on input "email_check_4" at bounding box center [670, 250] width 240 height 26
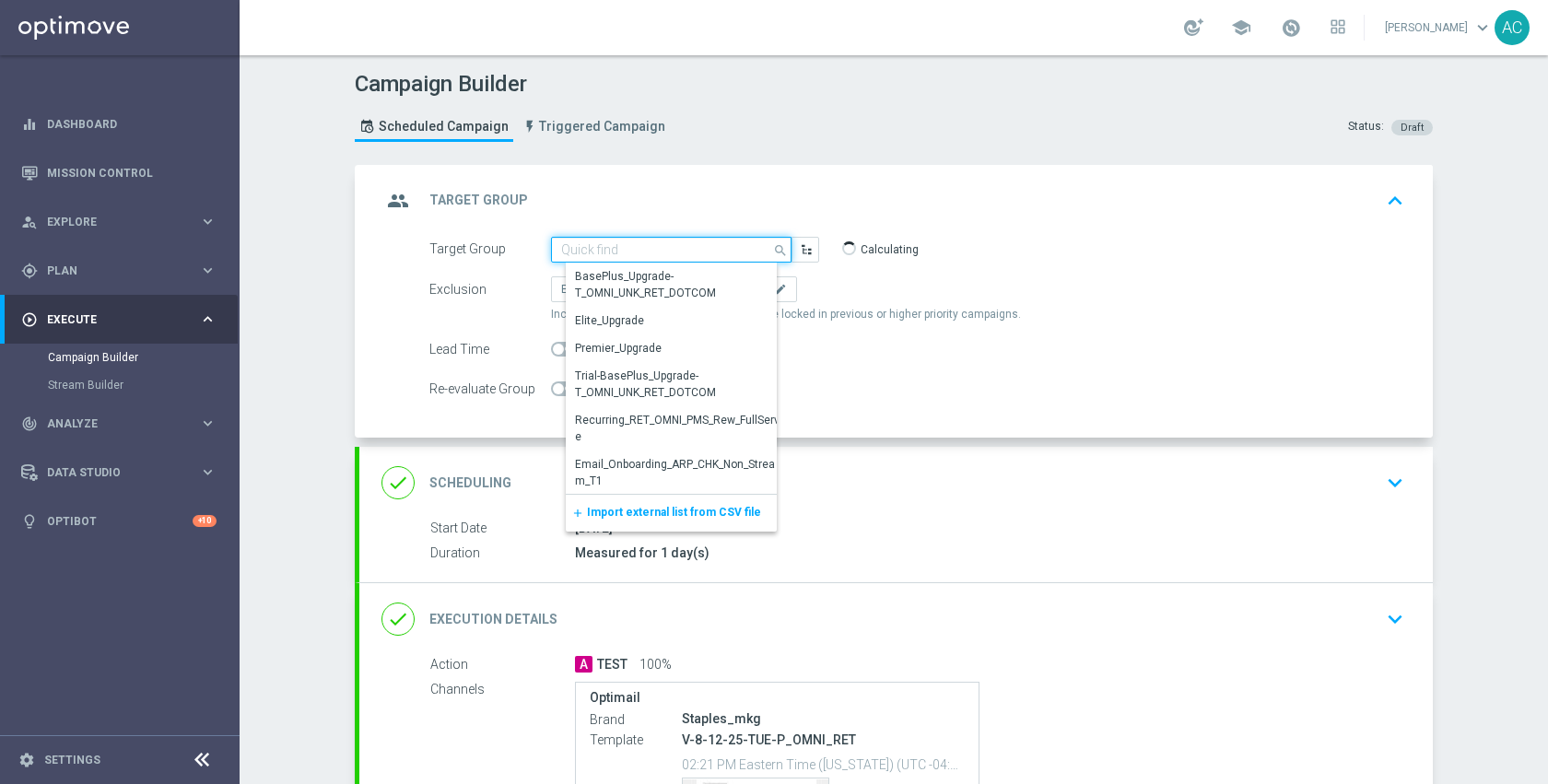
click at [688, 244] on input at bounding box center [670, 250] width 240 height 26
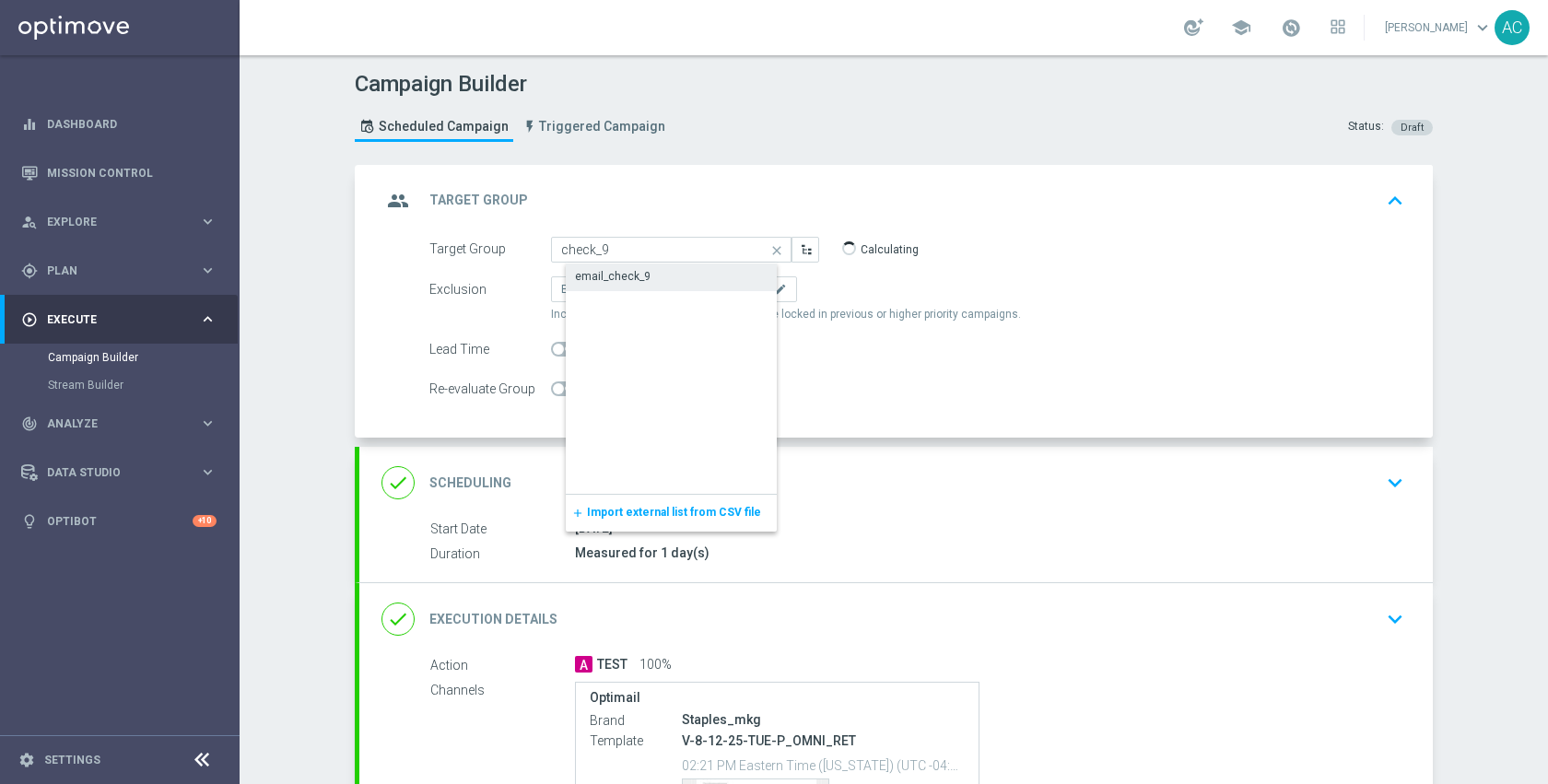
click at [680, 277] on div "email_check_9" at bounding box center [686, 276] width 240 height 26
type input "email_check_9"
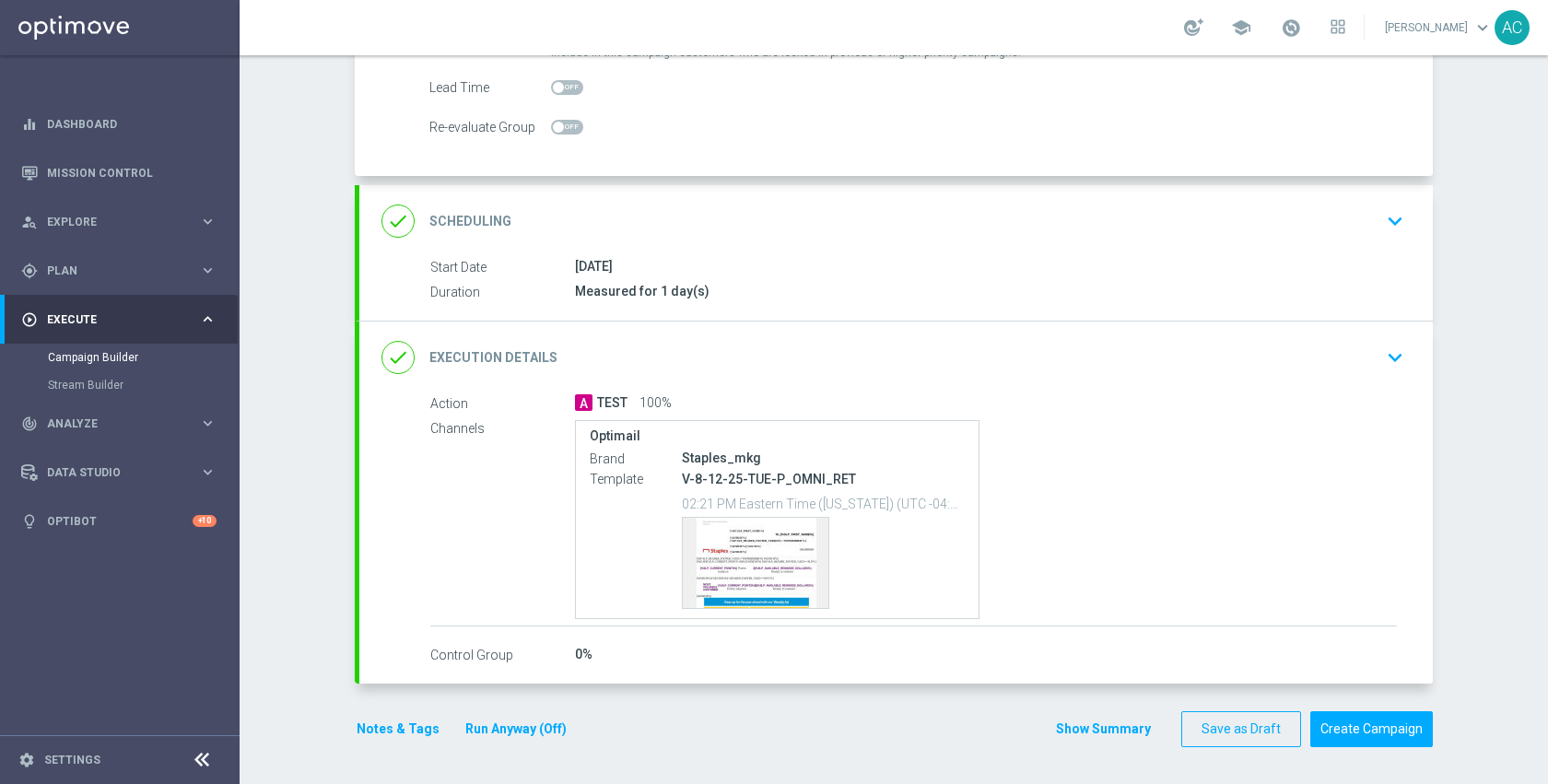
click at [1093, 344] on div "done Execution Details keyboard_arrow_down" at bounding box center [896, 358] width 1029 height 35
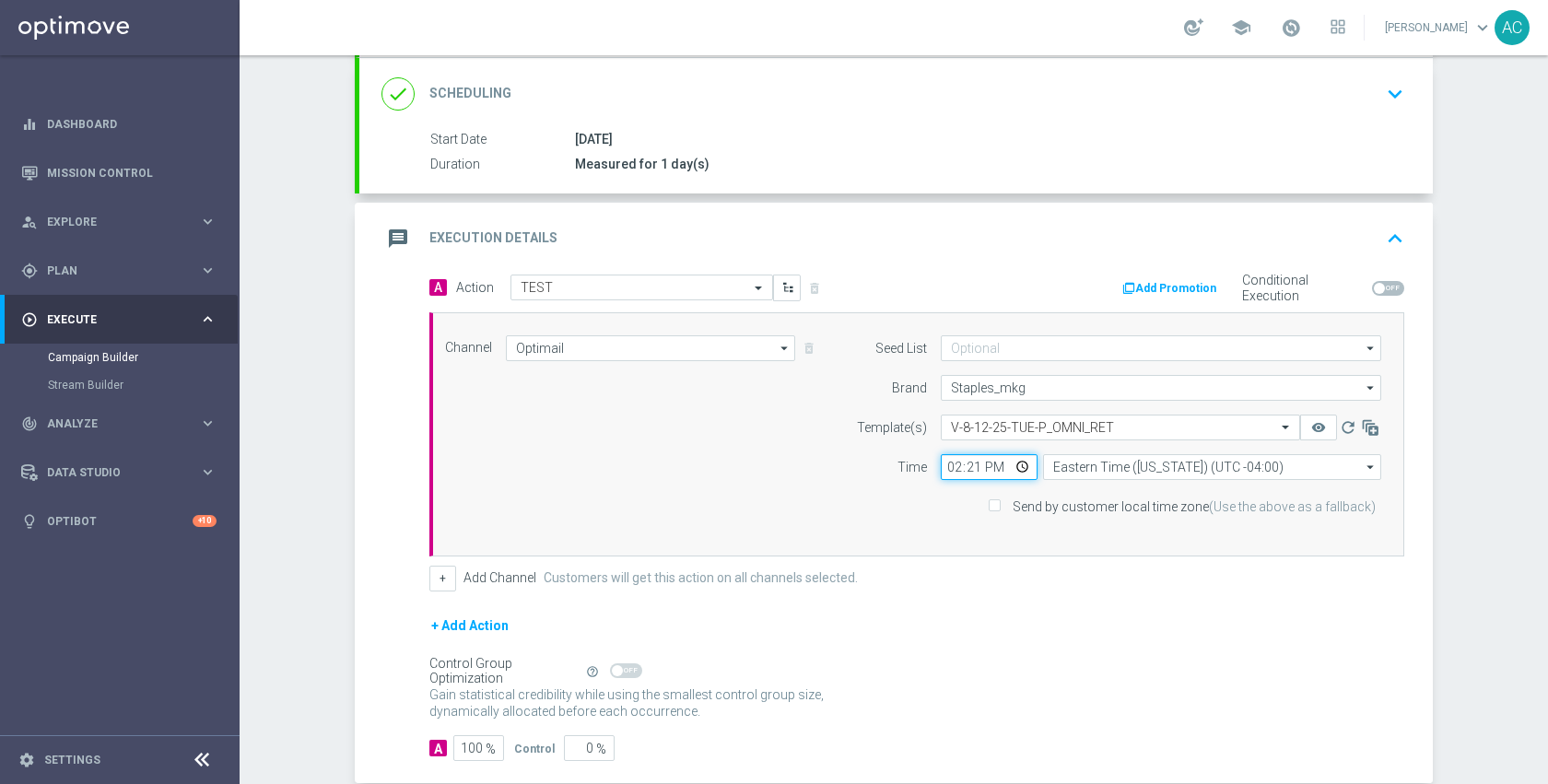
click at [1017, 467] on input "14:21" at bounding box center [989, 467] width 97 height 26
type input "14:58"
click at [1201, 669] on div "Control Group Optimization Self Optimizing Campaign help_outline" at bounding box center [916, 670] width 974 height 20
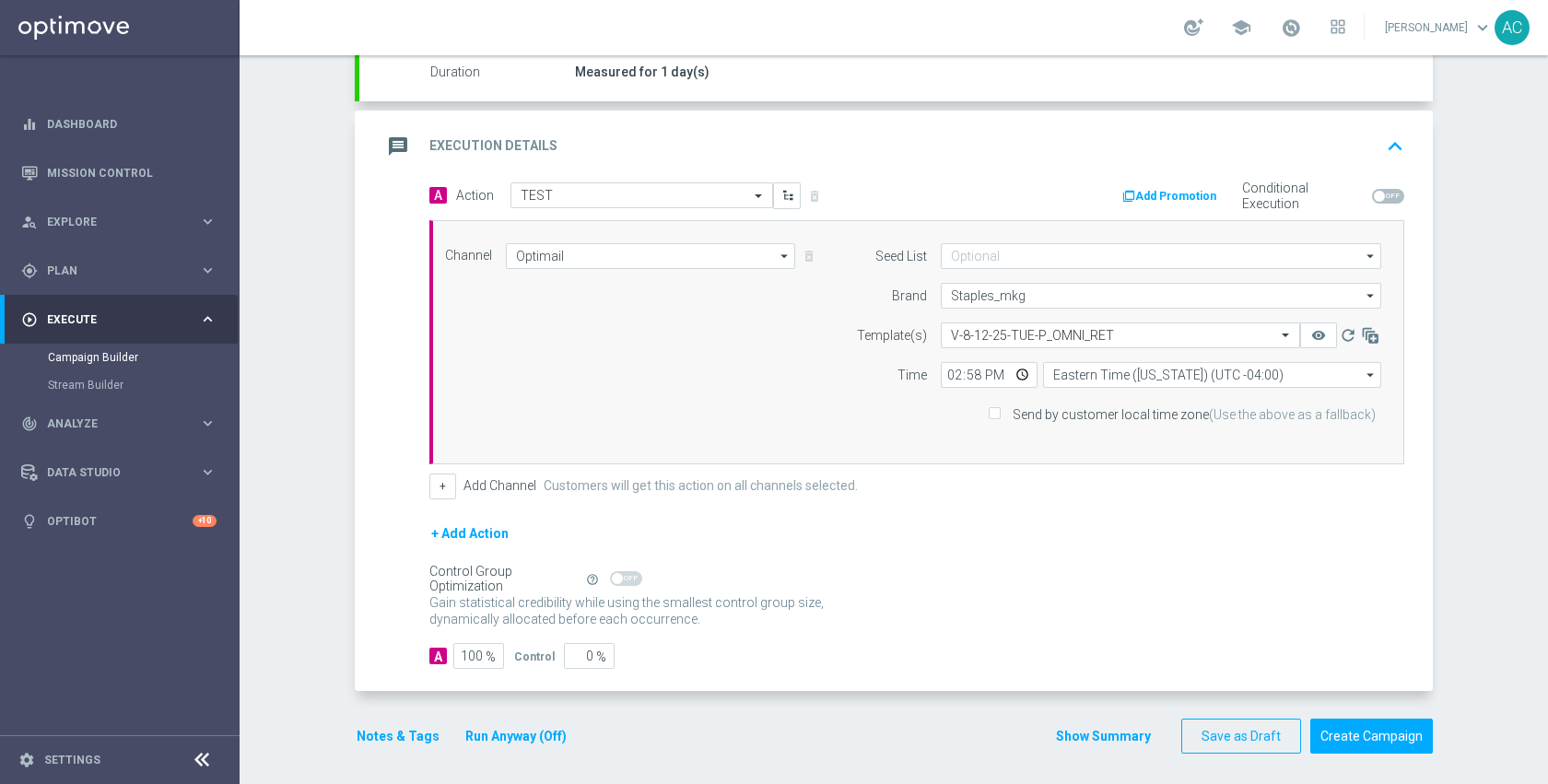
scroll to position [341, 0]
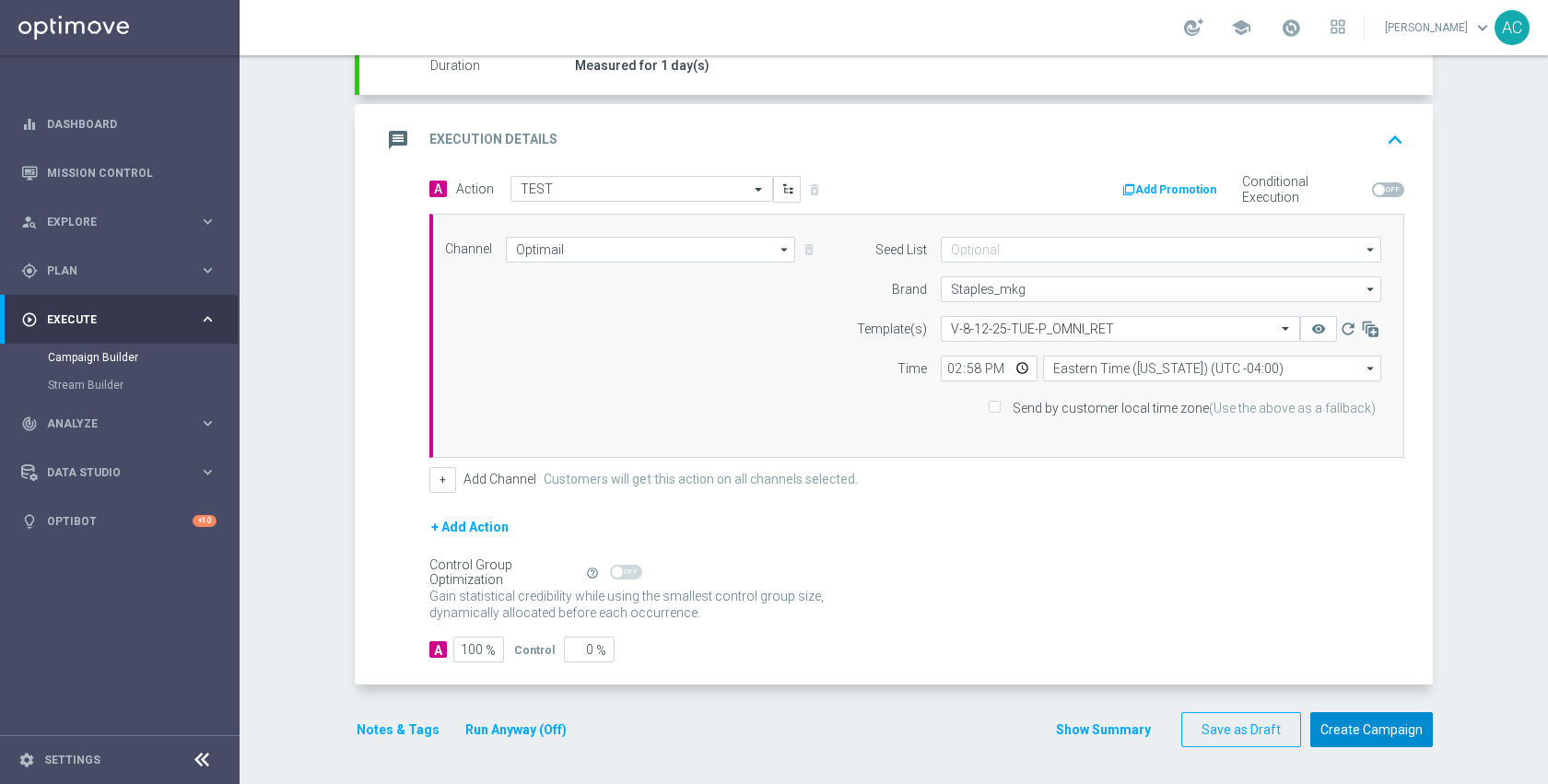
click at [1347, 743] on button "Create Campaign" at bounding box center [1371, 730] width 122 height 36
click at [1024, 569] on div at bounding box center [755, 392] width 1548 height 784
